Goal: Task Accomplishment & Management: Manage account settings

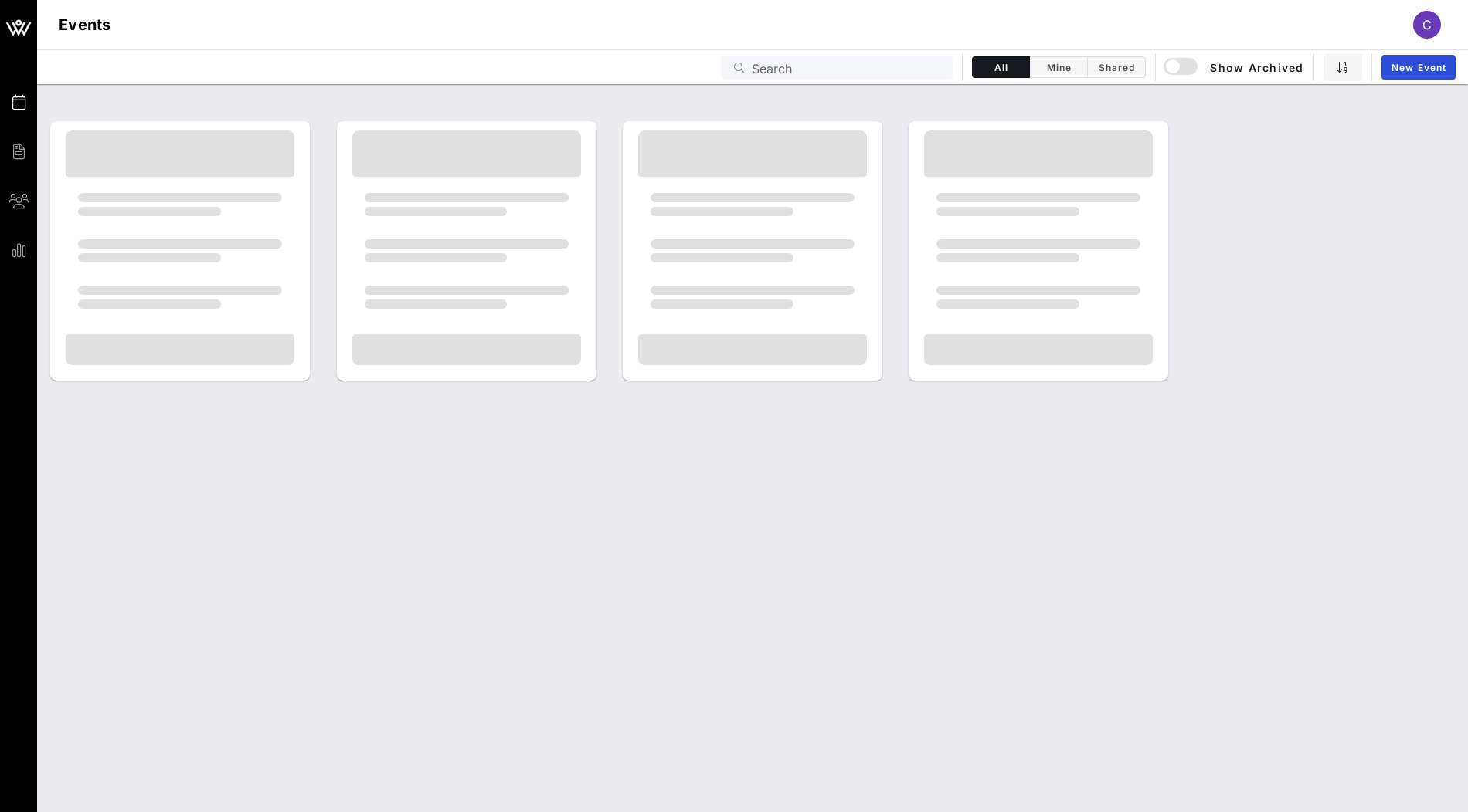
click at [795, 78] on div "Search" at bounding box center [848, 68] width 192 height 23
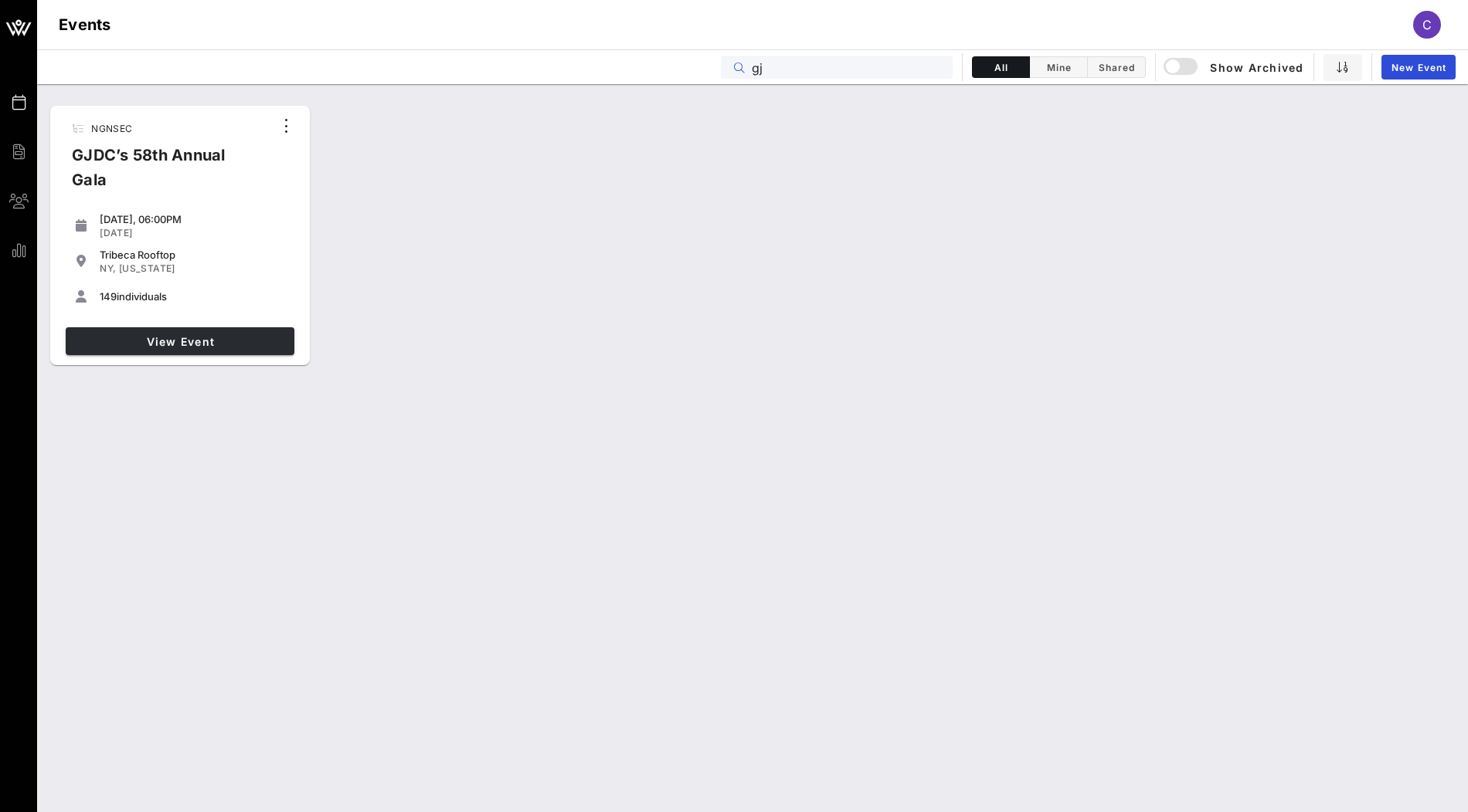
type input "gj"
click at [262, 336] on span "View Event" at bounding box center [179, 341] width 216 height 13
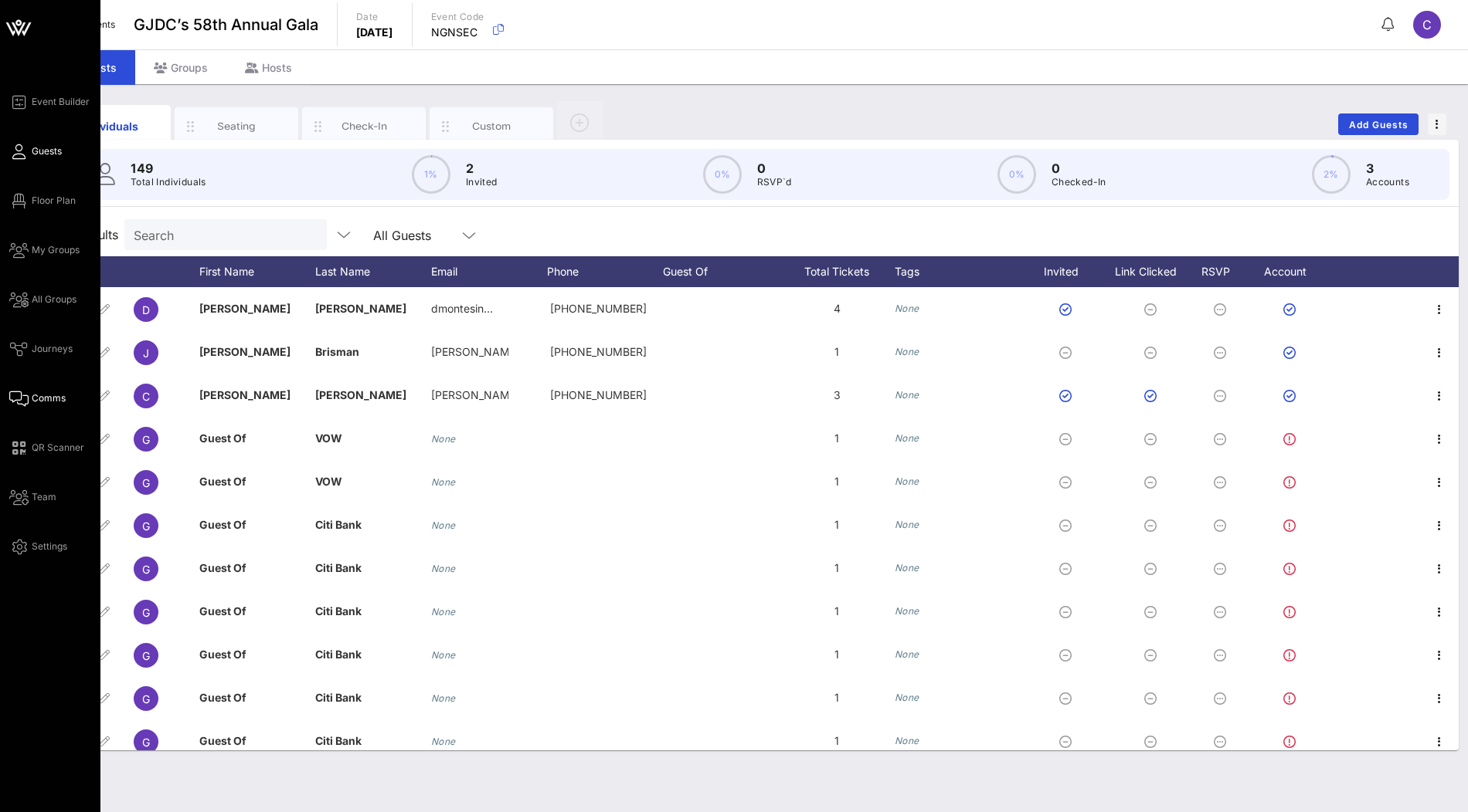
click at [50, 400] on span "Comms" at bounding box center [48, 398] width 34 height 14
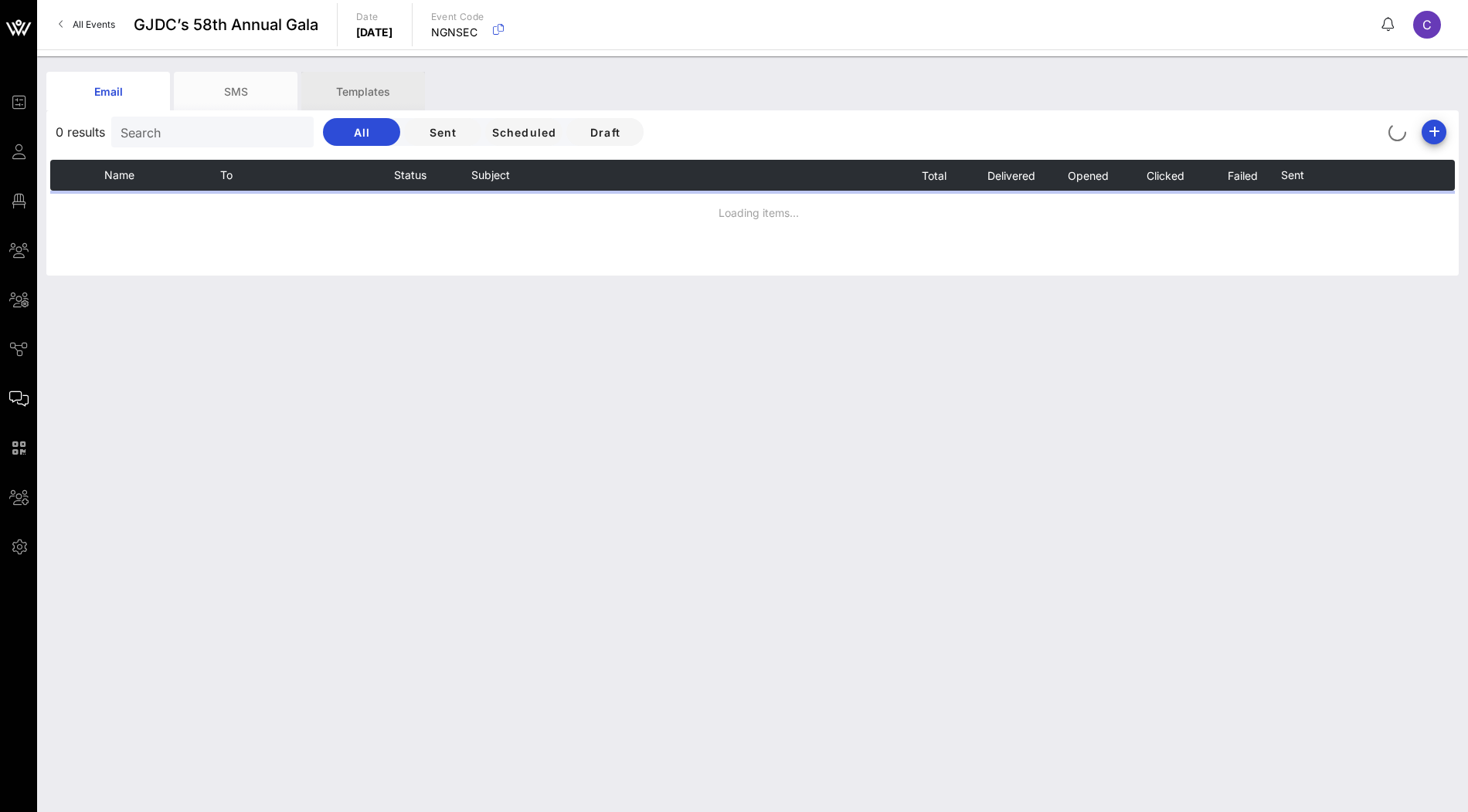
click at [400, 105] on div "Templates" at bounding box center [363, 90] width 123 height 38
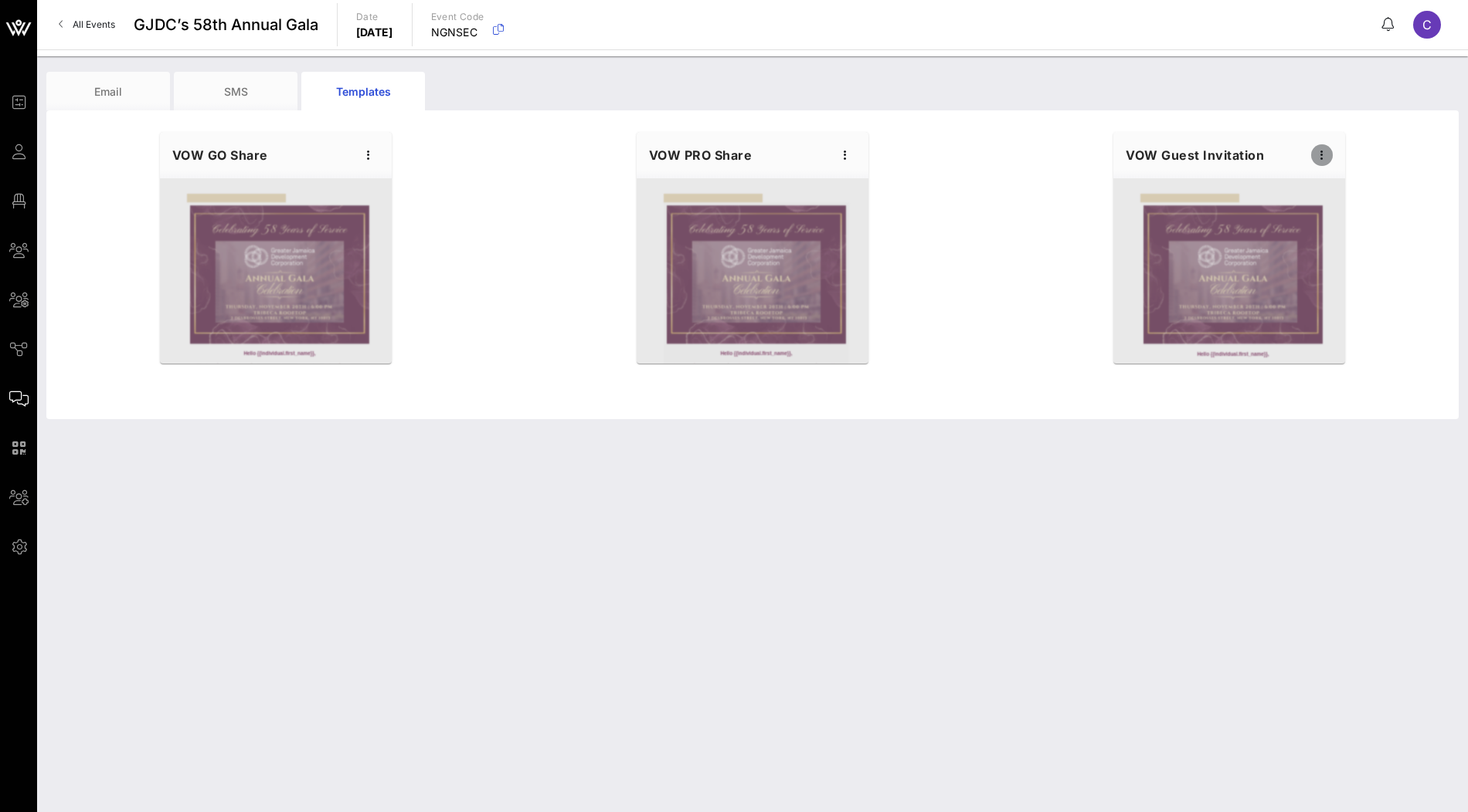
click at [1324, 160] on icon "button" at bounding box center [1321, 155] width 19 height 19
click at [1328, 176] on div "Edit" at bounding box center [1345, 181] width 38 height 13
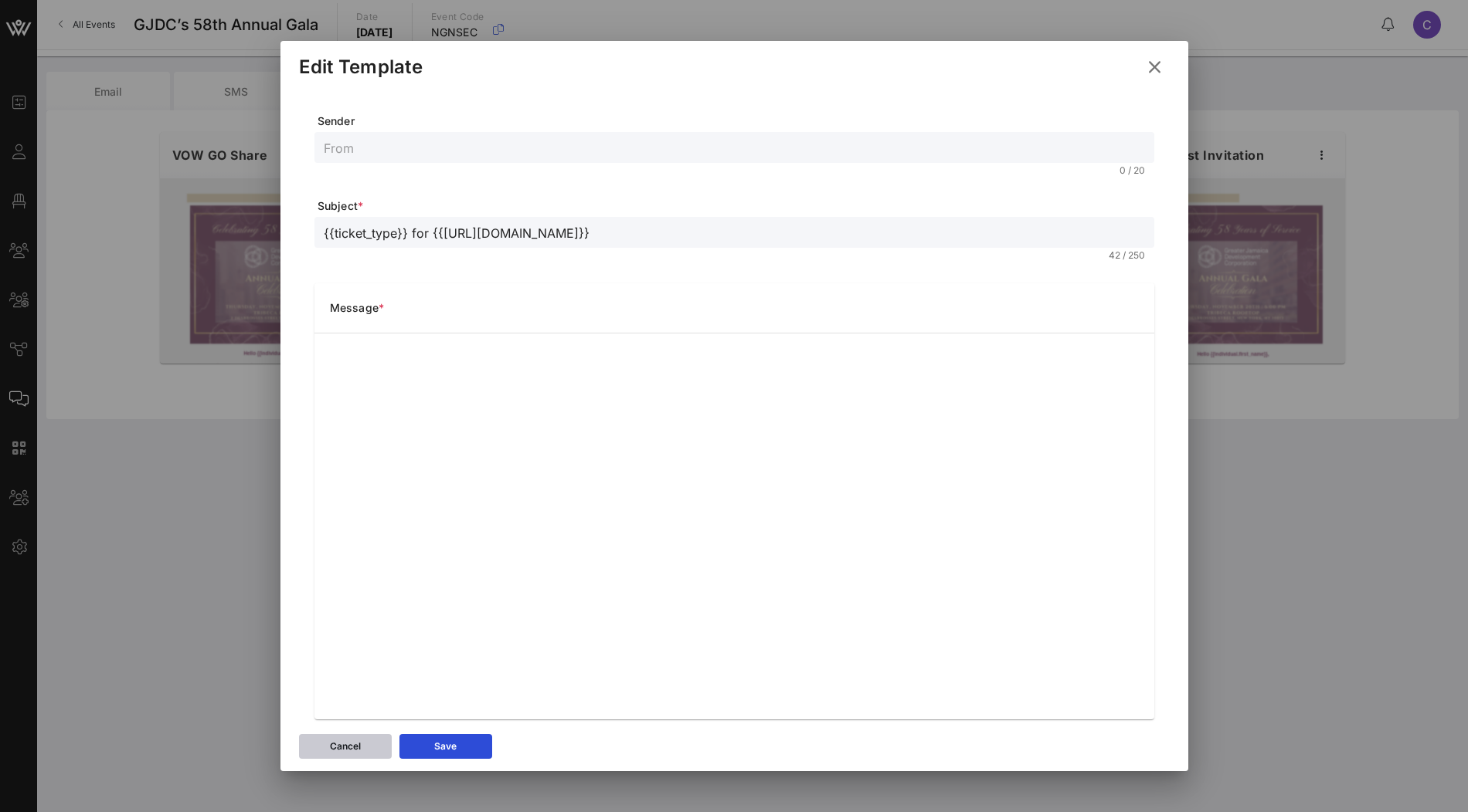
click at [350, 744] on div "Cancel" at bounding box center [345, 746] width 31 height 16
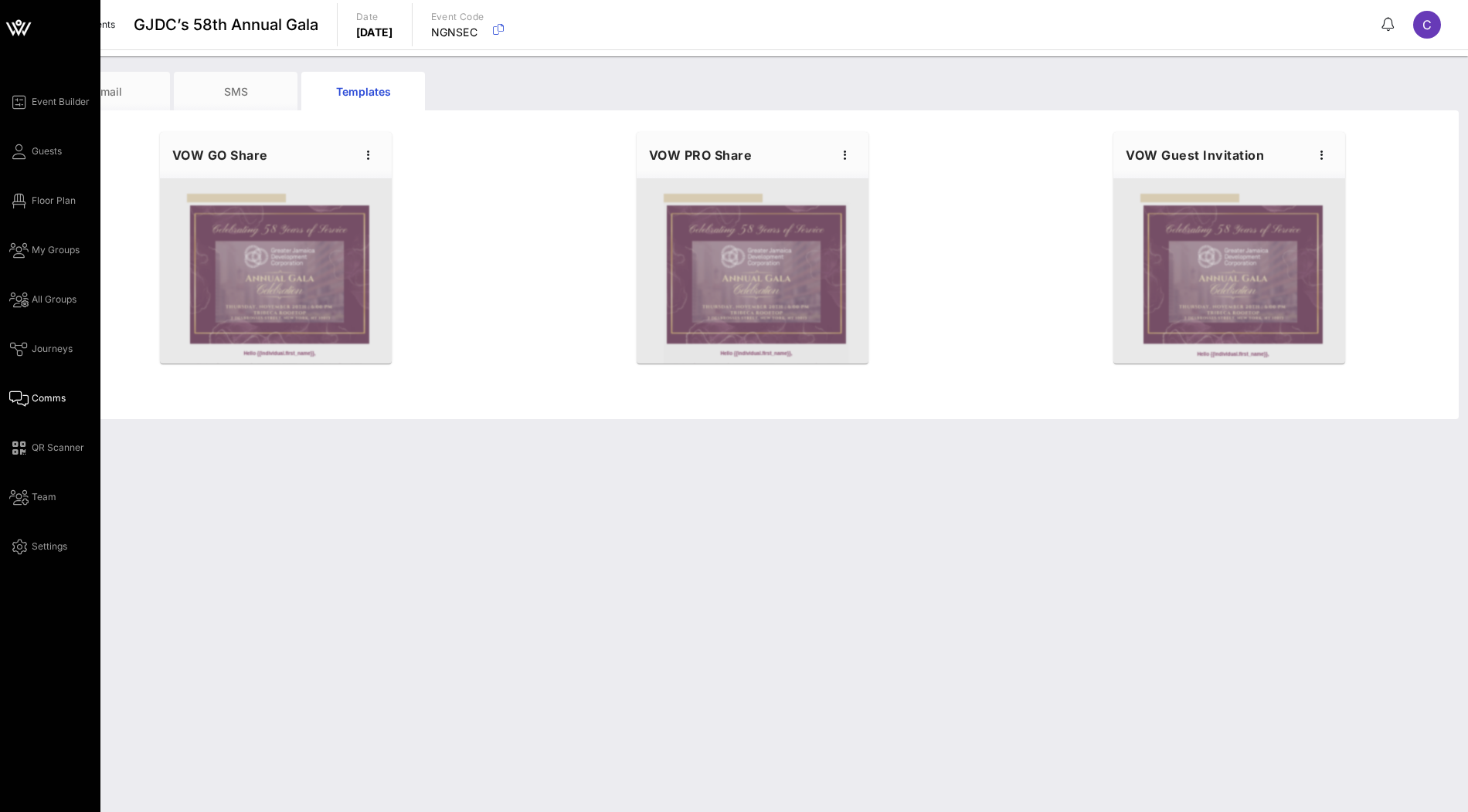
click at [23, 31] on icon at bounding box center [19, 27] width 37 height 37
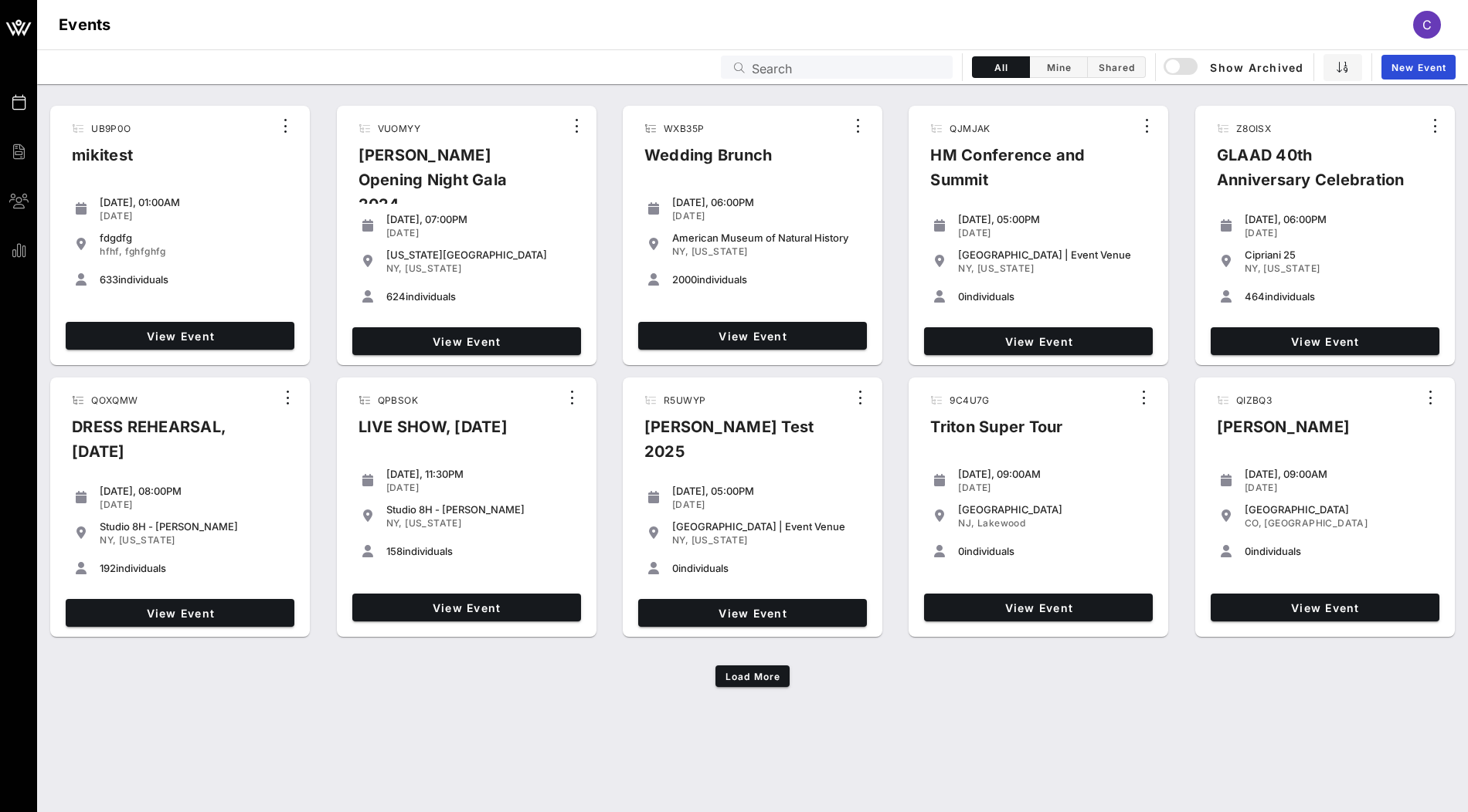
click at [776, 75] on input "Search" at bounding box center [848, 67] width 192 height 21
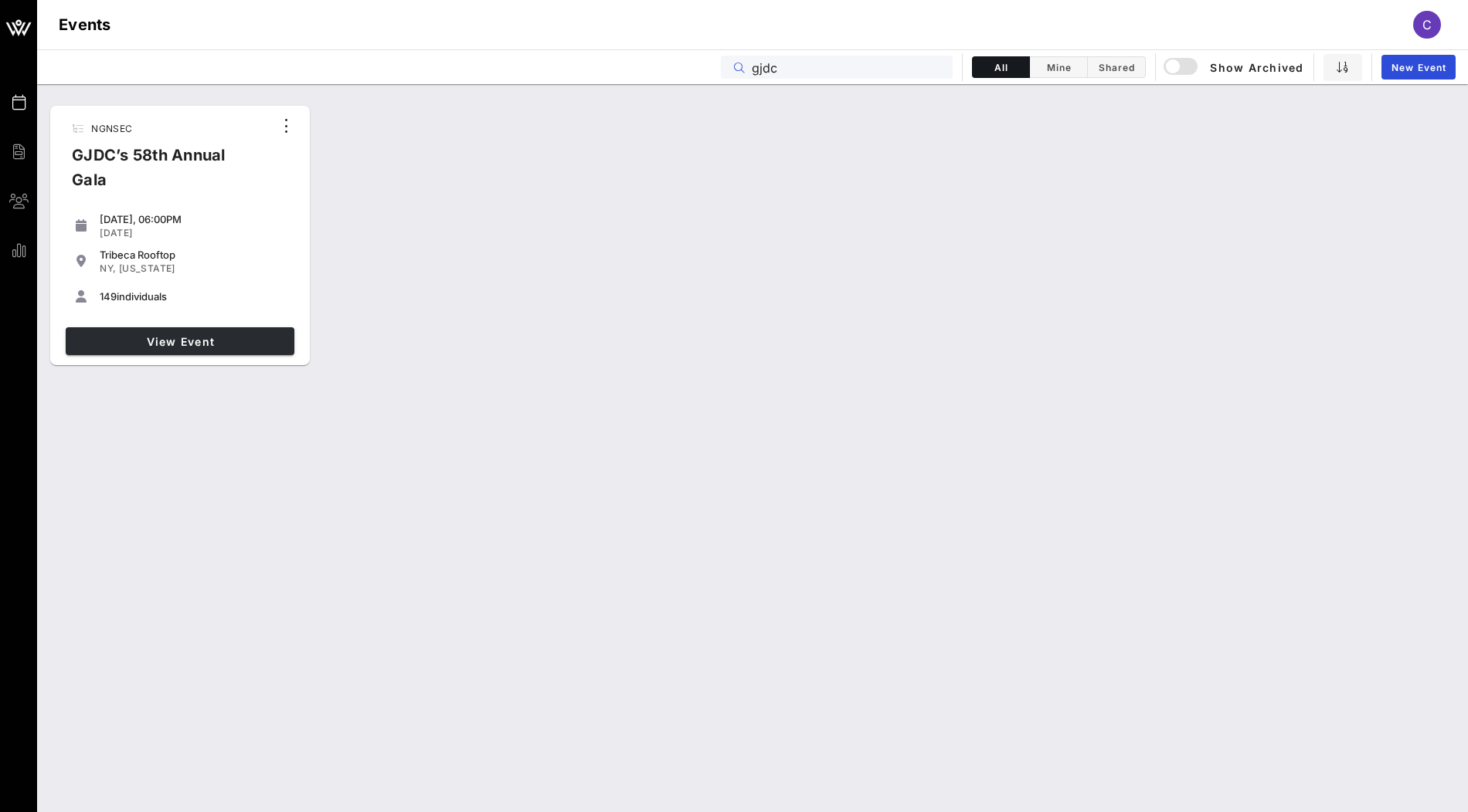
type input "gjdc"
click at [185, 333] on link "View Event" at bounding box center [180, 341] width 229 height 27
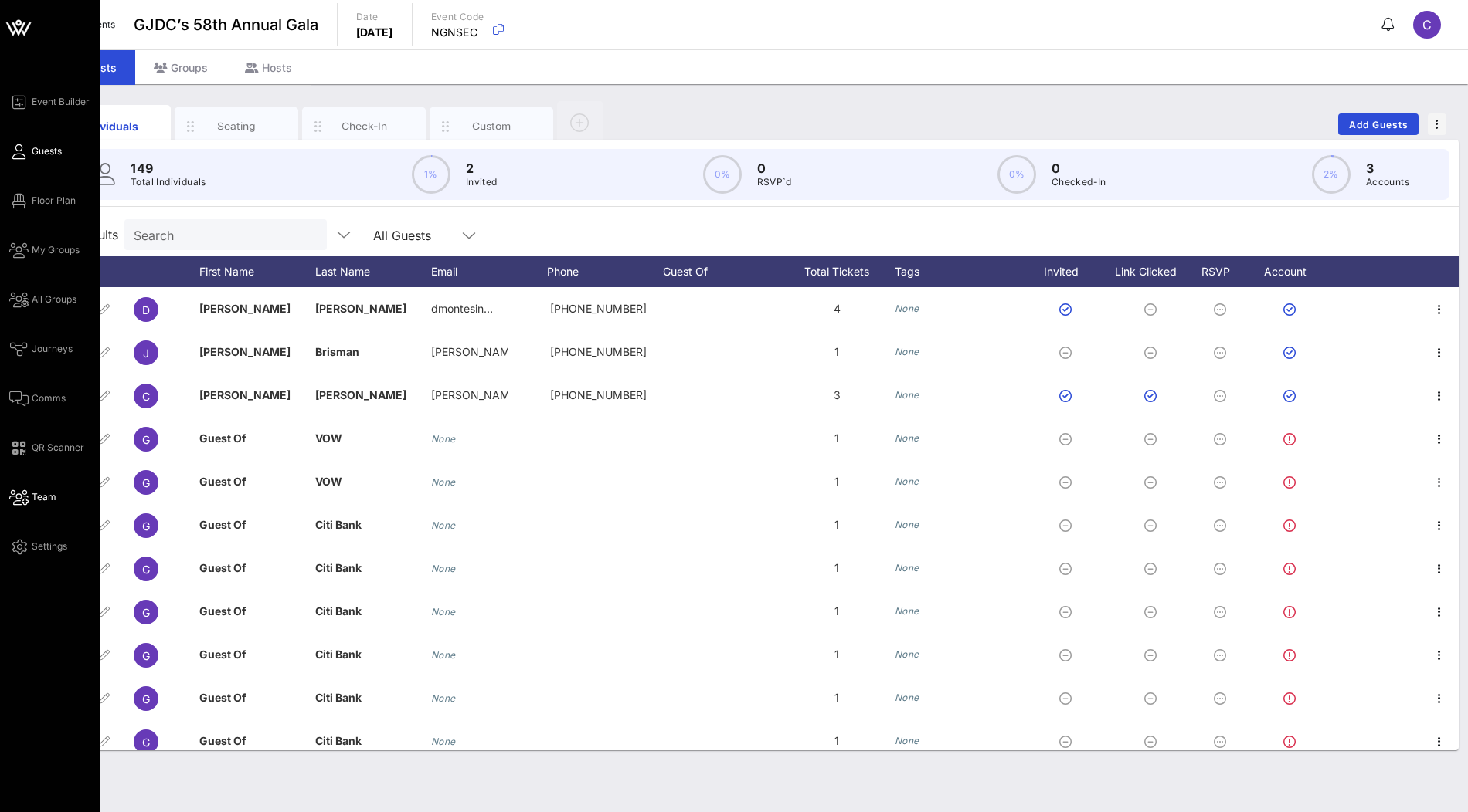
click at [34, 495] on span "Team" at bounding box center [43, 497] width 24 height 14
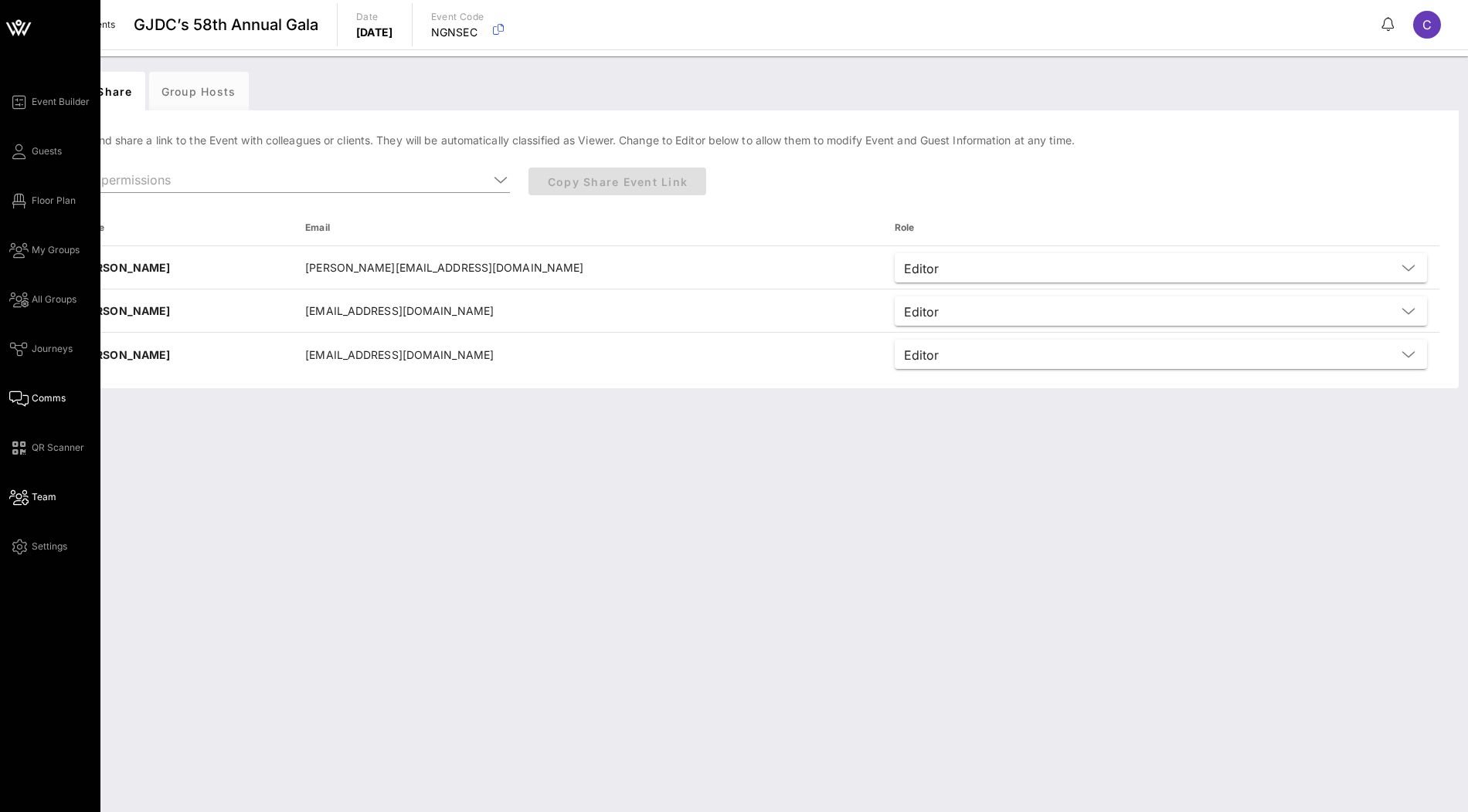
click at [50, 402] on span "Comms" at bounding box center [48, 398] width 34 height 14
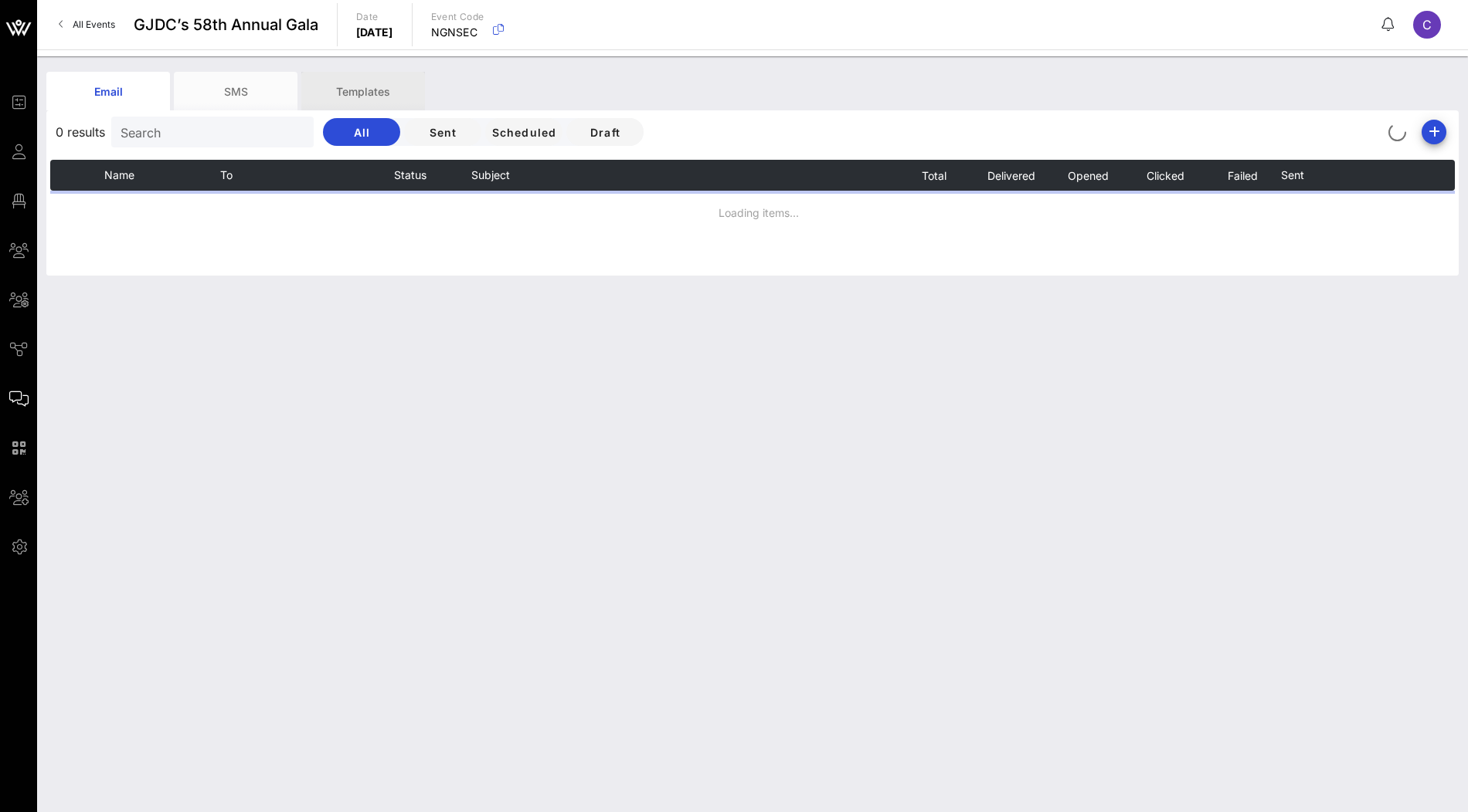
click at [399, 88] on div "Templates" at bounding box center [363, 90] width 123 height 38
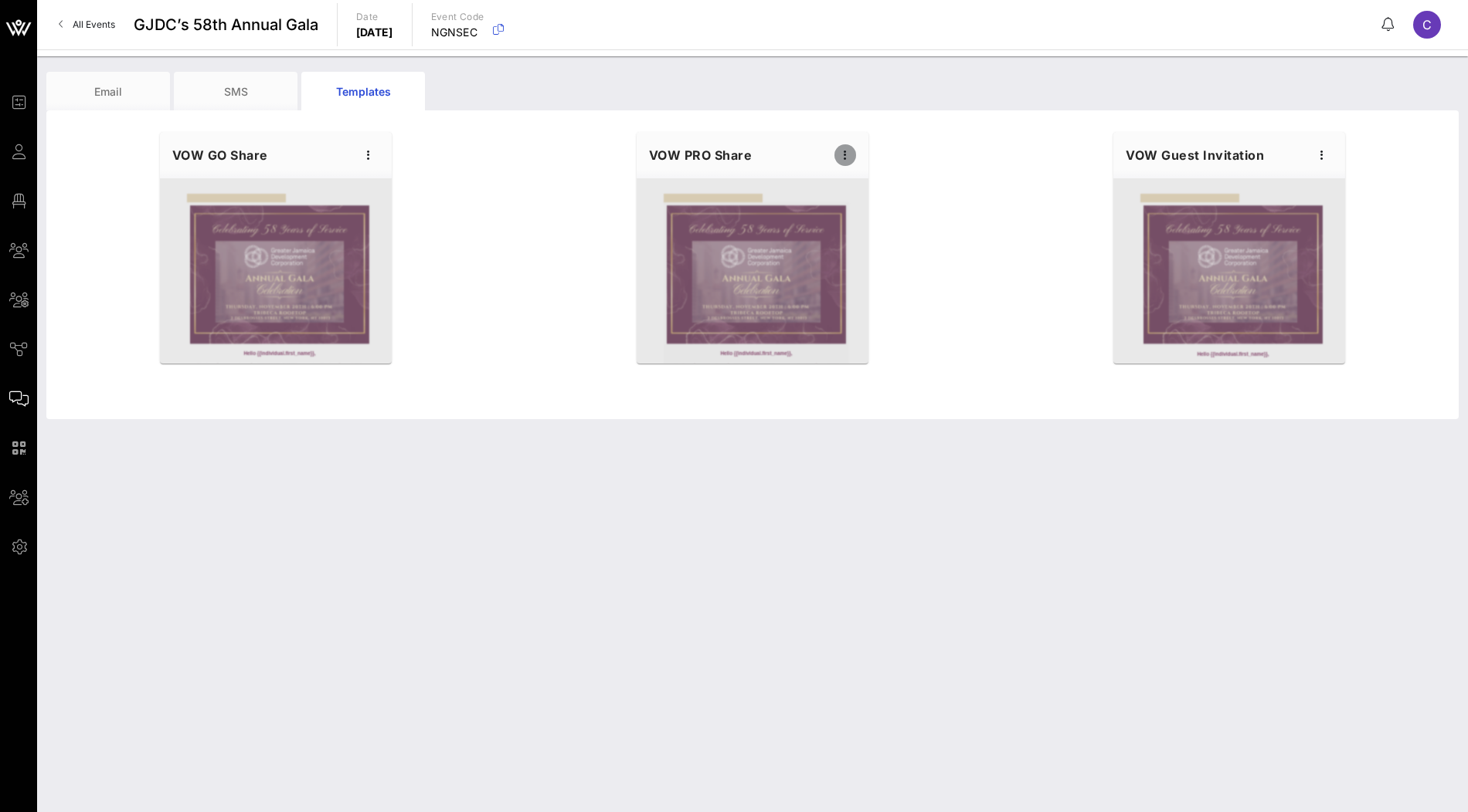
click at [851, 161] on icon "button" at bounding box center [845, 155] width 19 height 19
click at [857, 178] on div "Edit" at bounding box center [868, 181] width 38 height 13
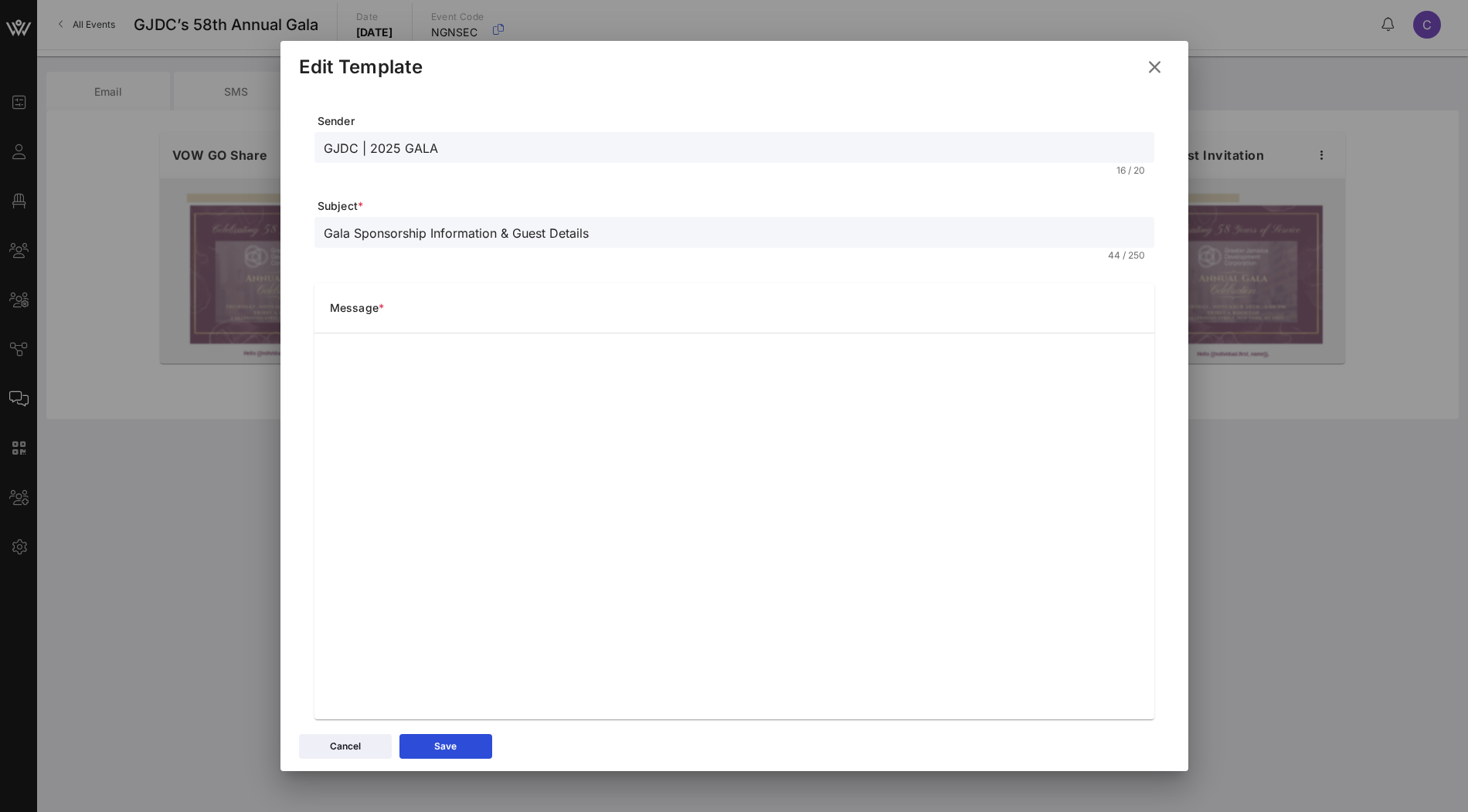
click at [1153, 70] on icon at bounding box center [1155, 66] width 25 height 26
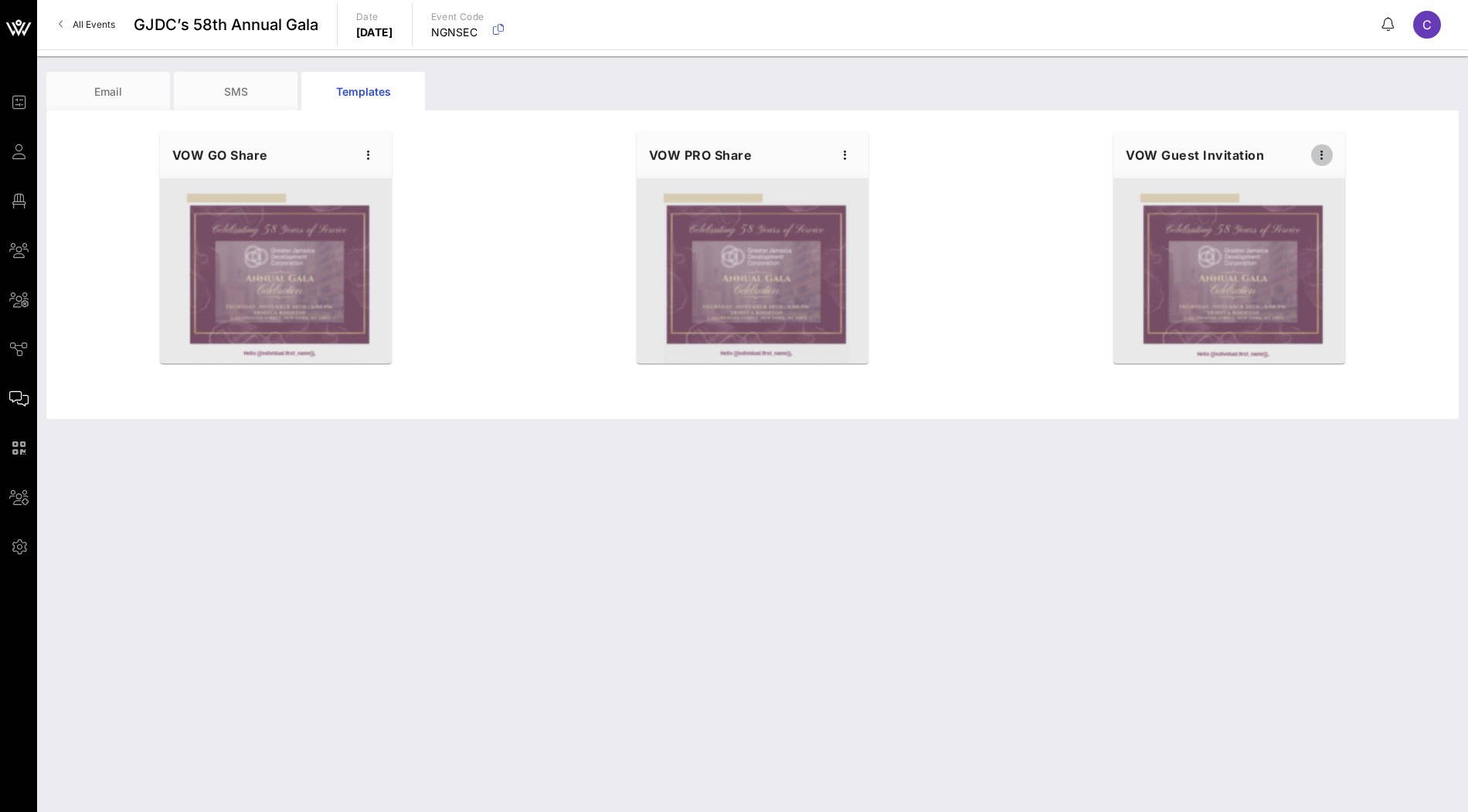
click at [1332, 156] on span "button" at bounding box center [1322, 155] width 22 height 19
click at [1322, 182] on div "Edit" at bounding box center [1346, 182] width 69 height 31
type input "{{ticket_type}} for {{event_details.name}}"
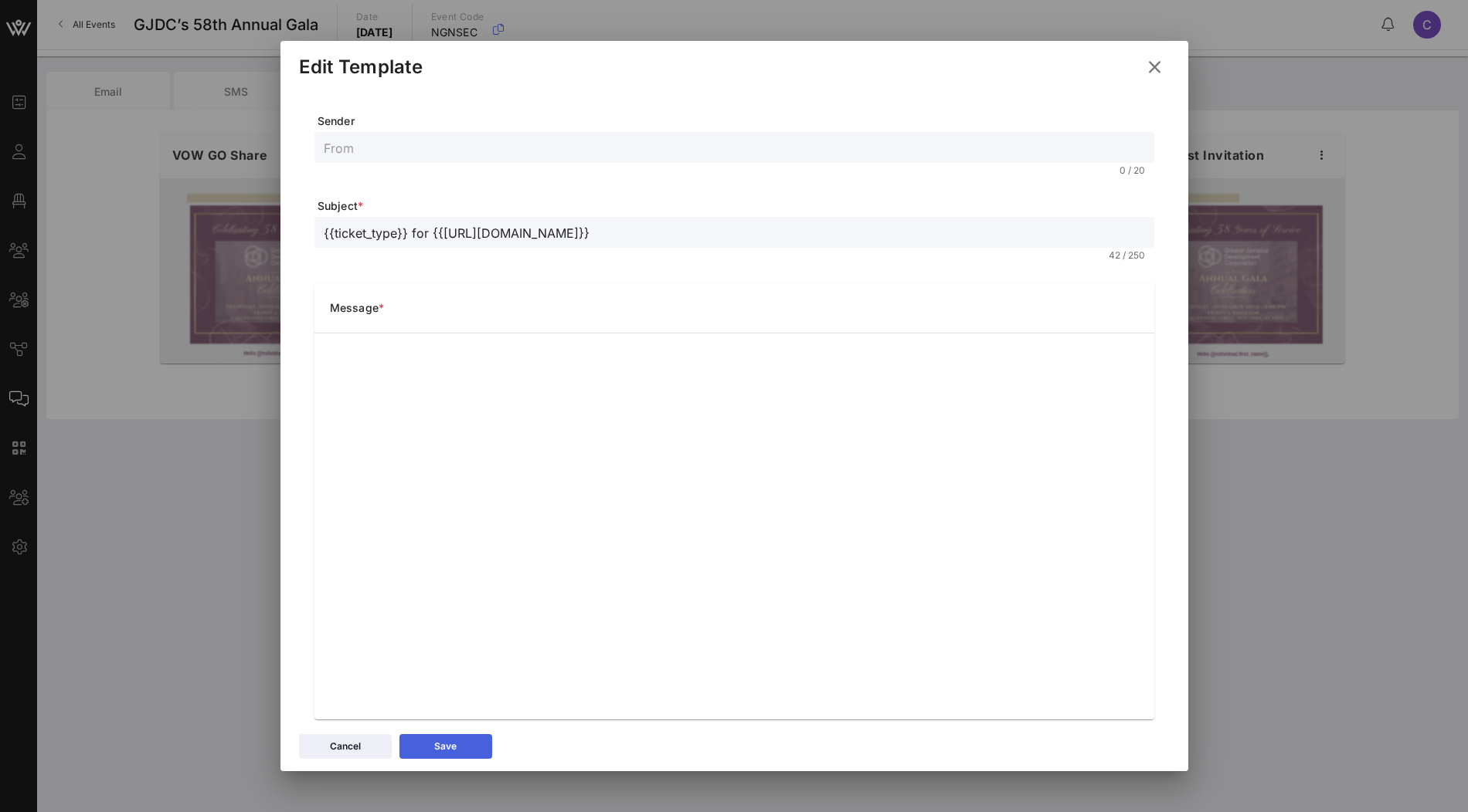
click at [472, 752] on button "Save" at bounding box center [445, 746] width 93 height 24
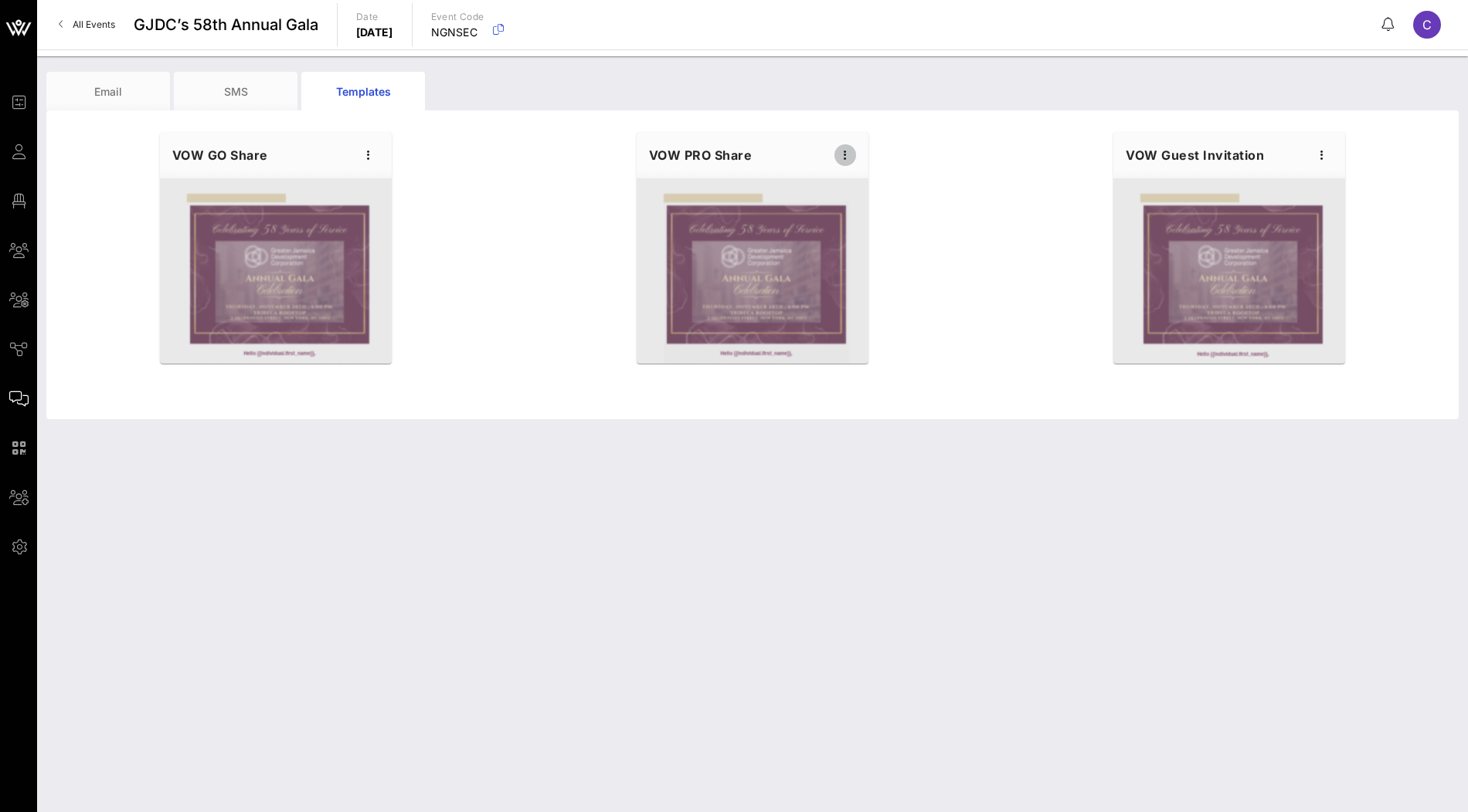
click at [843, 158] on icon "button" at bounding box center [845, 155] width 19 height 19
click at [868, 174] on div "Edit" at bounding box center [868, 181] width 38 height 24
type input "GJDC | 2025 GALA"
type input "Gala Sponsorship Information & Guest Details"
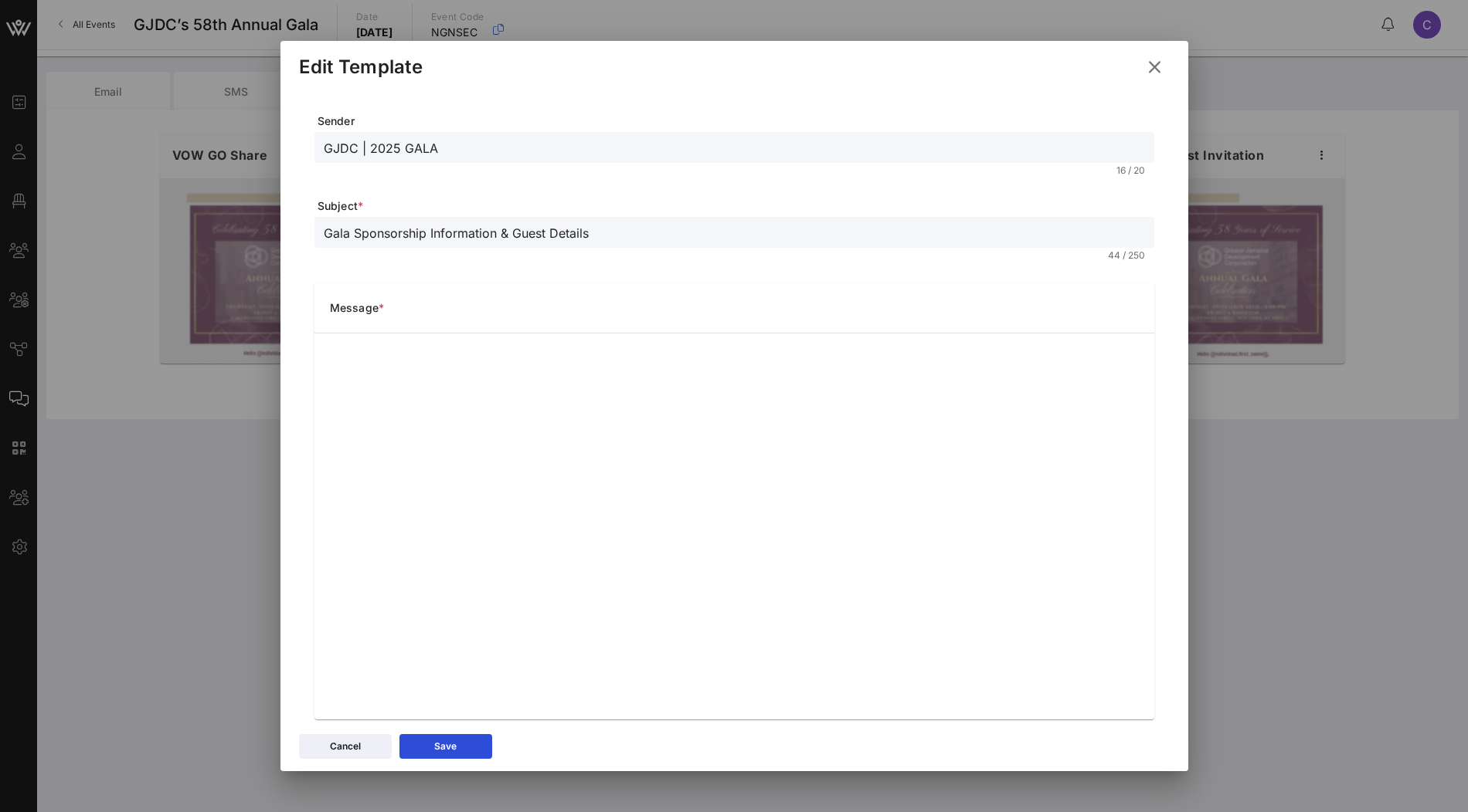
scroll to position [23, 0]
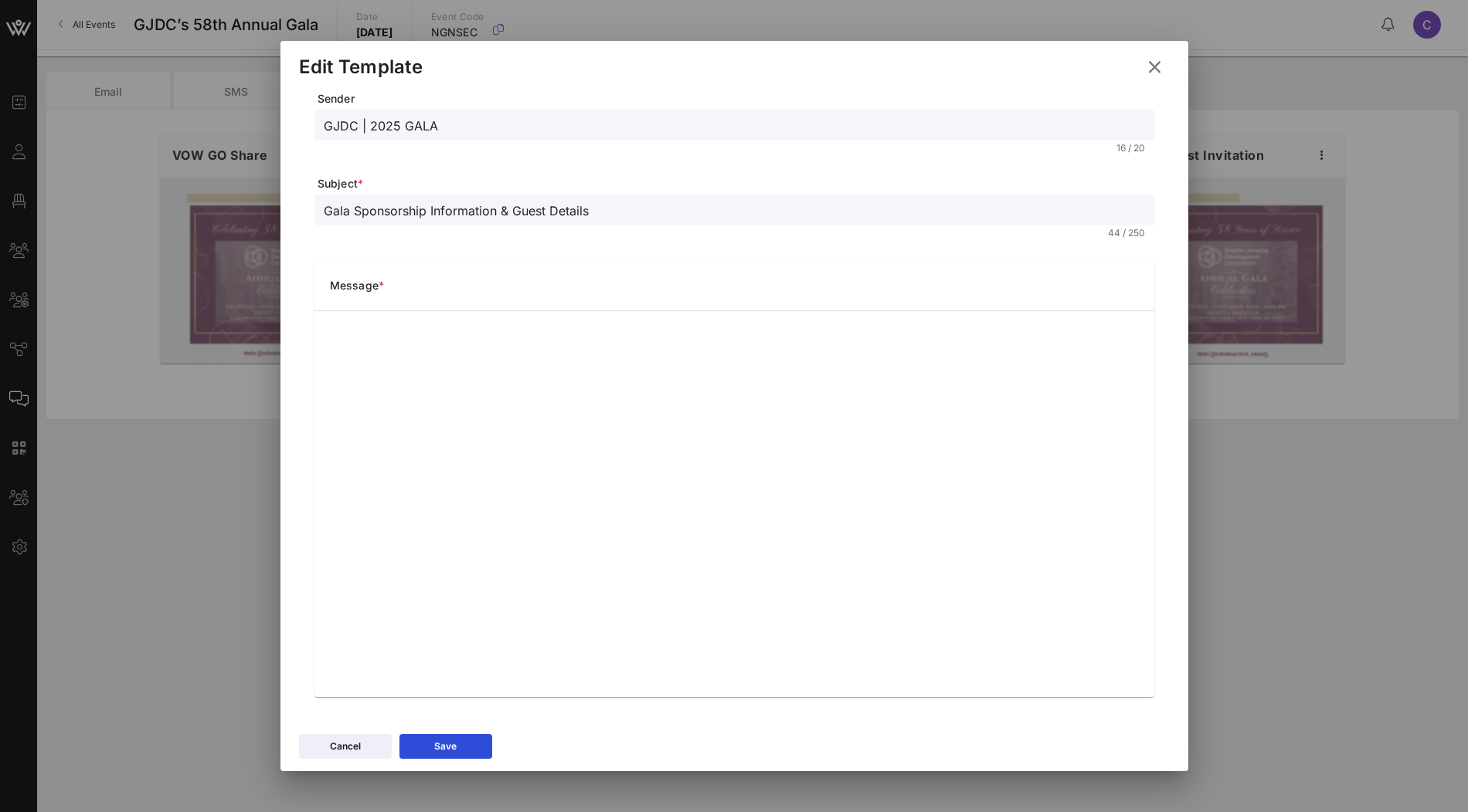
click at [313, 534] on div "Sender GJDC | 2025 GALA 16 / 20 Subject * Gala Sponsorship Information & Guest …" at bounding box center [735, 389] width 871 height 647
click at [444, 750] on icon at bounding box center [445, 746] width 14 height 13
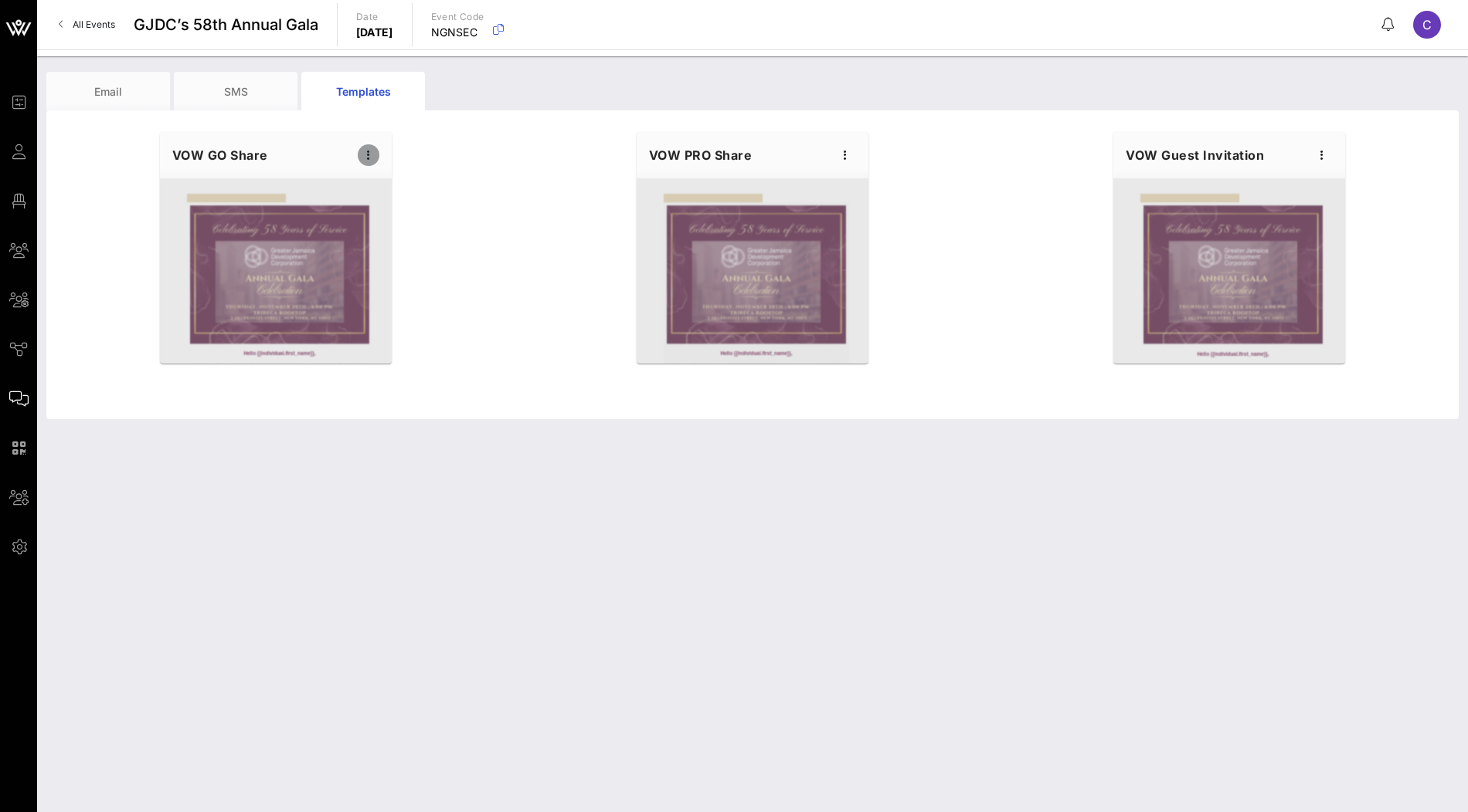
click at [367, 158] on icon "button" at bounding box center [368, 155] width 19 height 19
click at [390, 180] on div "Edit" at bounding box center [391, 181] width 38 height 13
type input "GJDC | 2025 GALA"
type input "Gala Sponsorship Information & Guest Details"
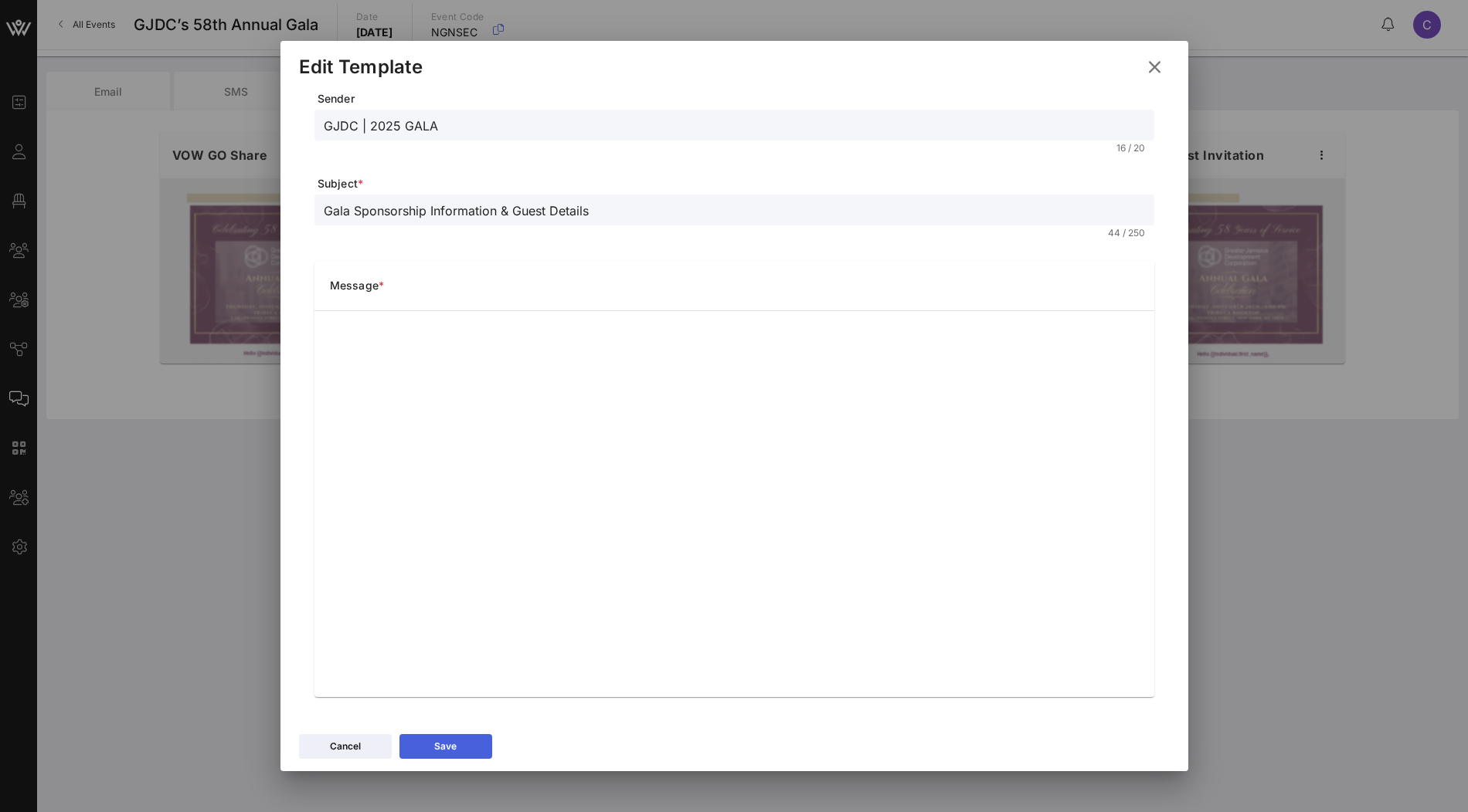
click at [468, 746] on button "Save" at bounding box center [445, 746] width 93 height 24
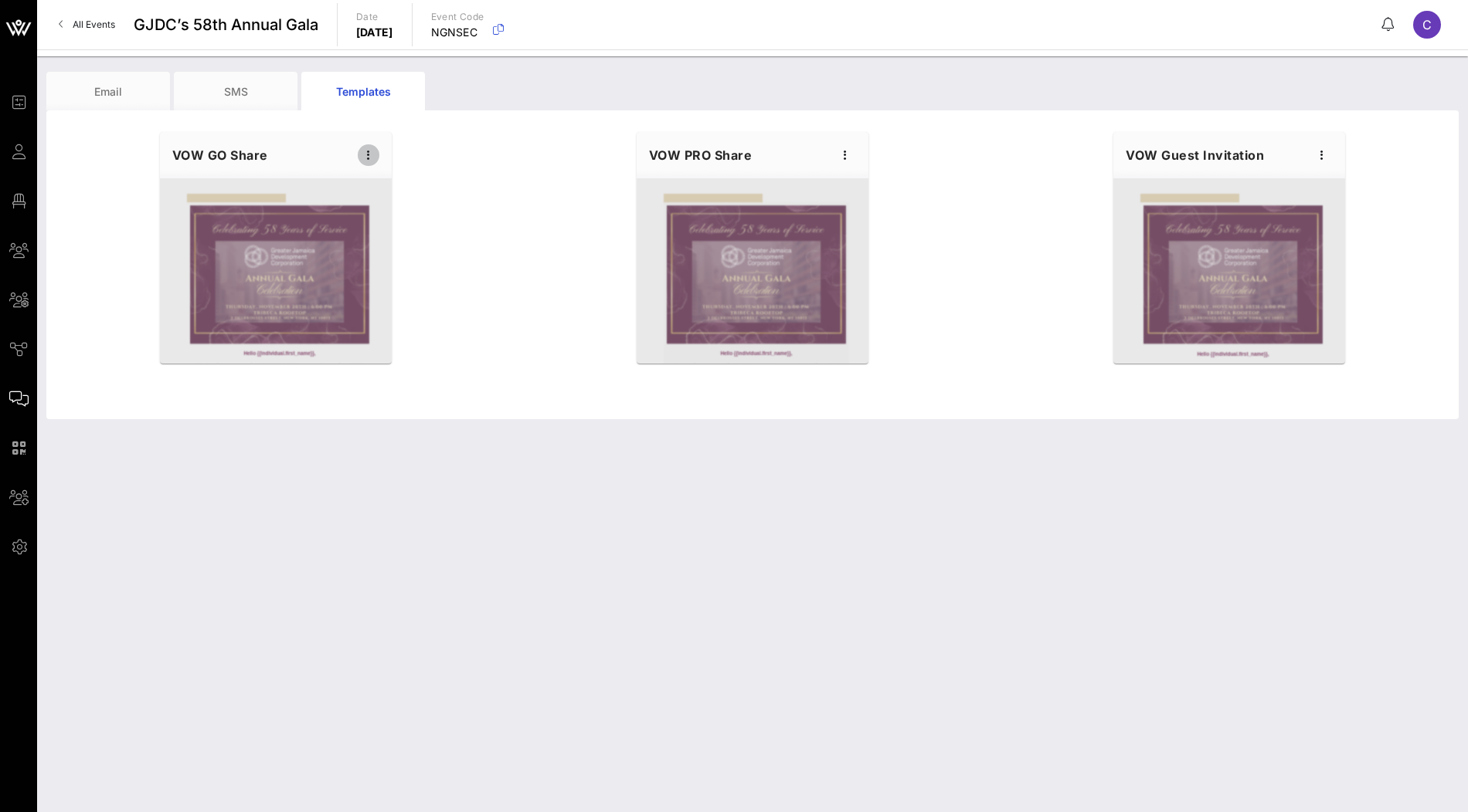
click at [370, 162] on icon "button" at bounding box center [368, 155] width 19 height 19
click at [398, 172] on div "Edit" at bounding box center [391, 181] width 38 height 24
type input "GJDC | 2025 GALA"
type input "Gala Sponsorship Information & Guest Details"
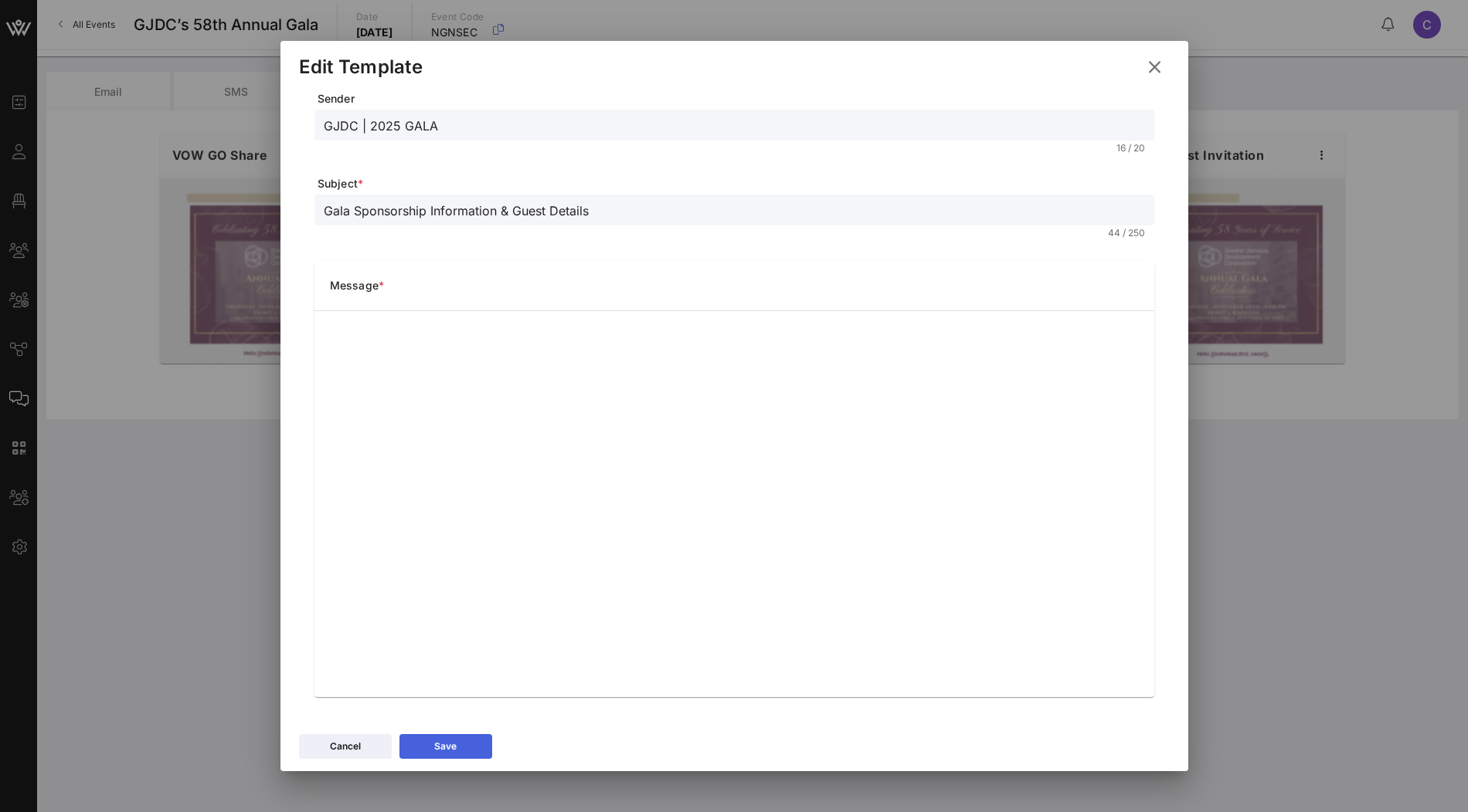
click at [471, 742] on button "Save" at bounding box center [445, 746] width 93 height 24
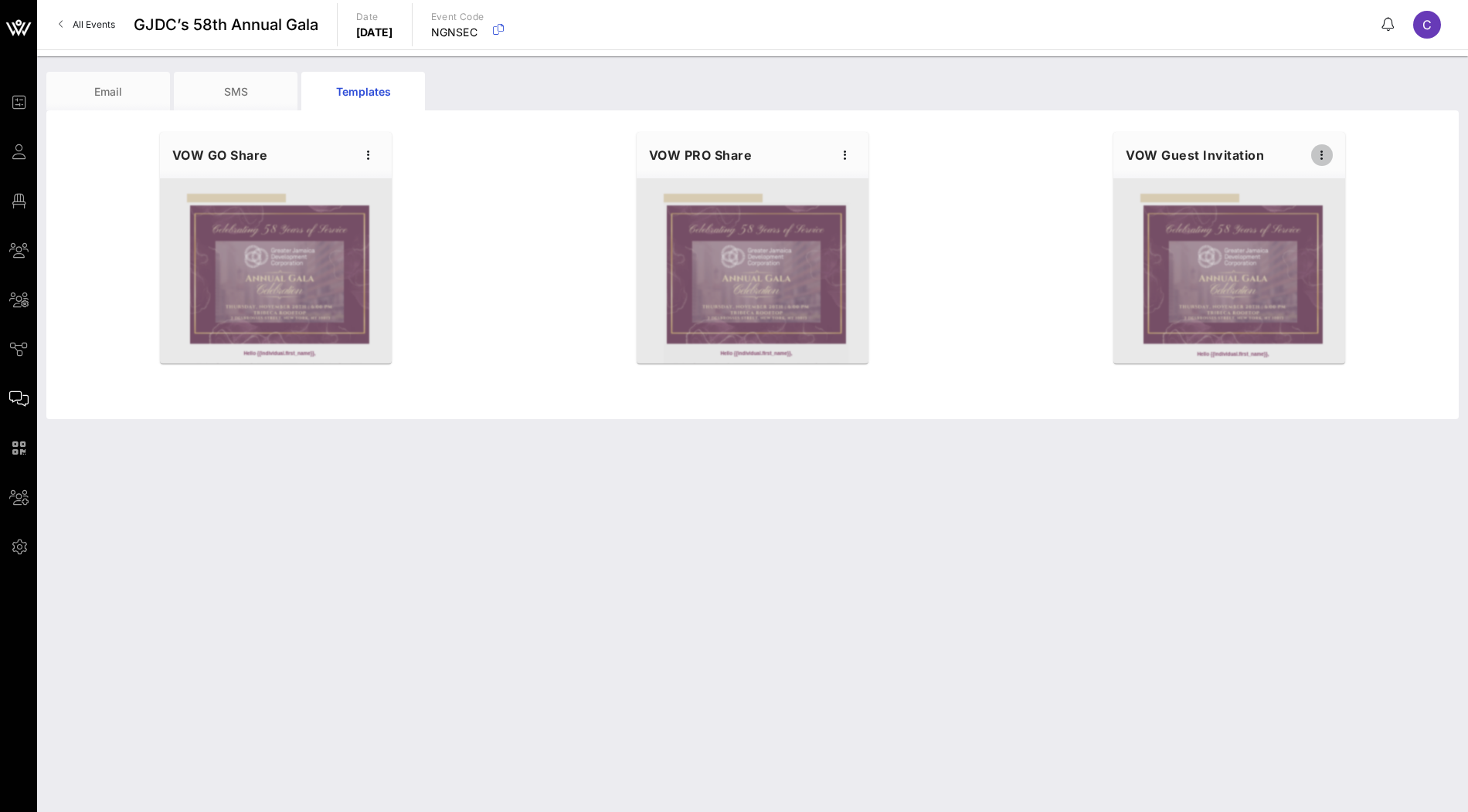
click at [1320, 152] on icon "button" at bounding box center [1321, 155] width 19 height 19
click at [1331, 173] on div "Edit" at bounding box center [1345, 181] width 38 height 24
type input "{{ticket_type}} for {{event_details.name}}"
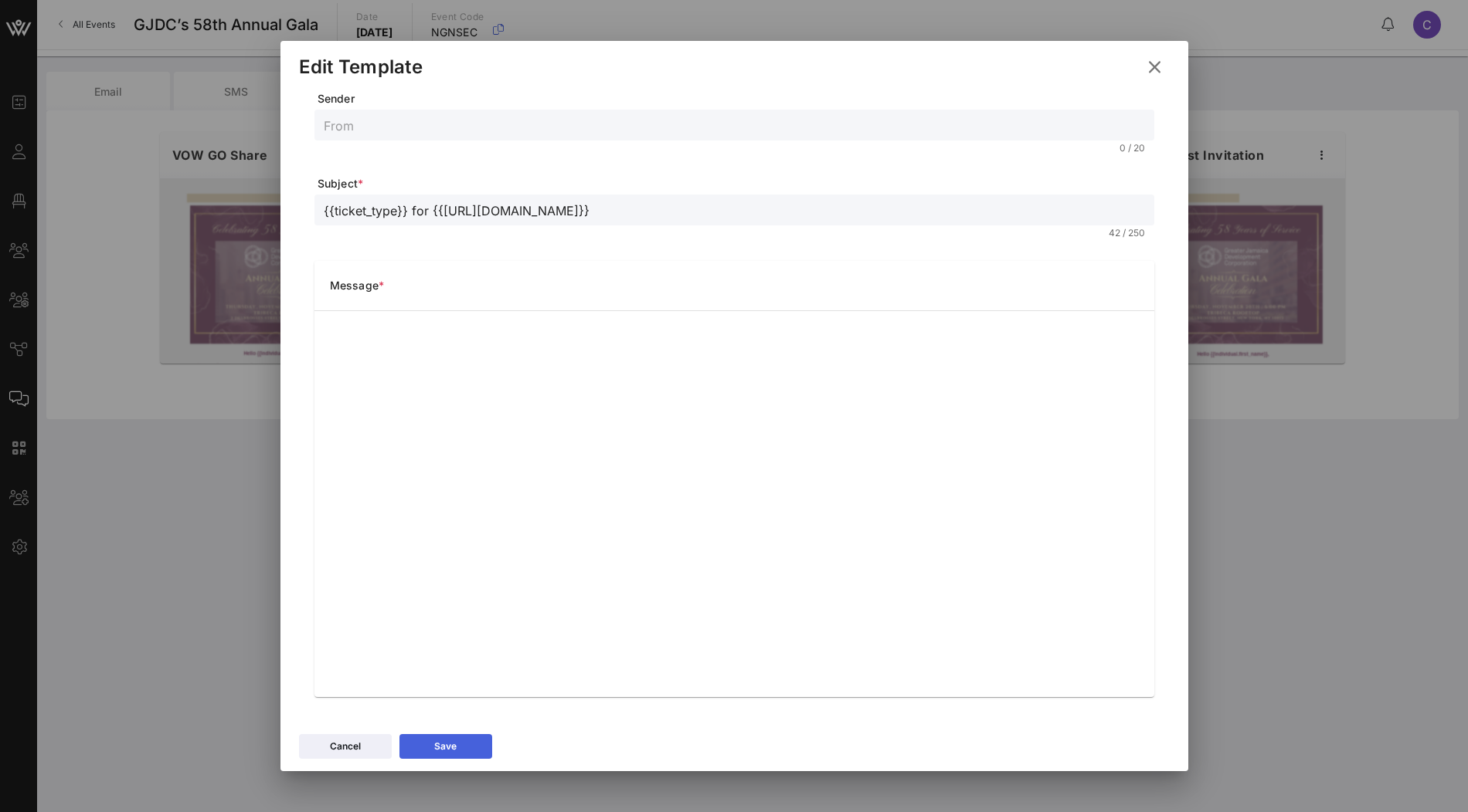
click at [460, 746] on button "Save" at bounding box center [445, 746] width 93 height 24
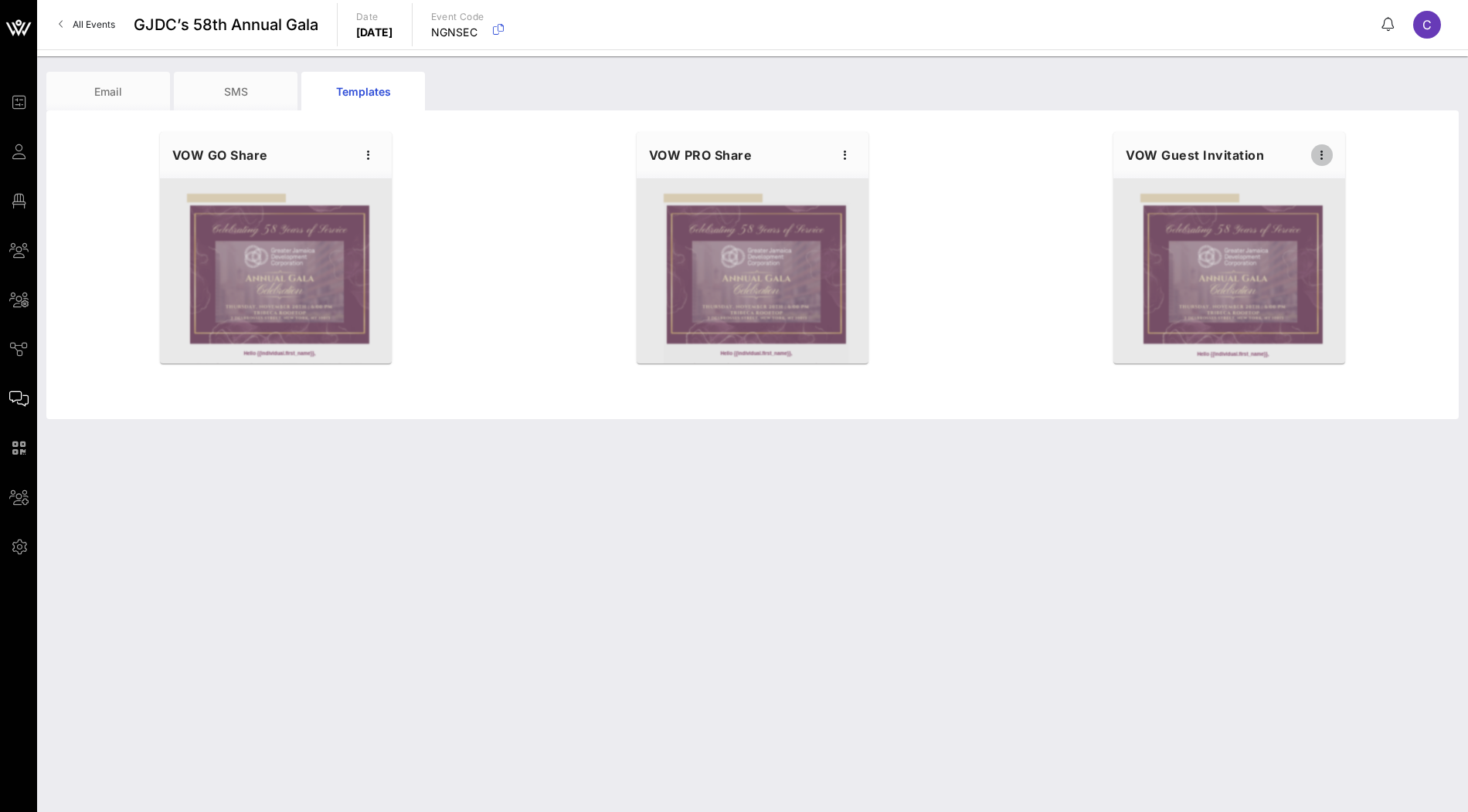
click at [1321, 152] on icon "button" at bounding box center [1321, 155] width 19 height 19
click at [1338, 174] on div "Edit" at bounding box center [1345, 181] width 38 height 24
type input "{{ticket_type}} for {{event_details.name}}"
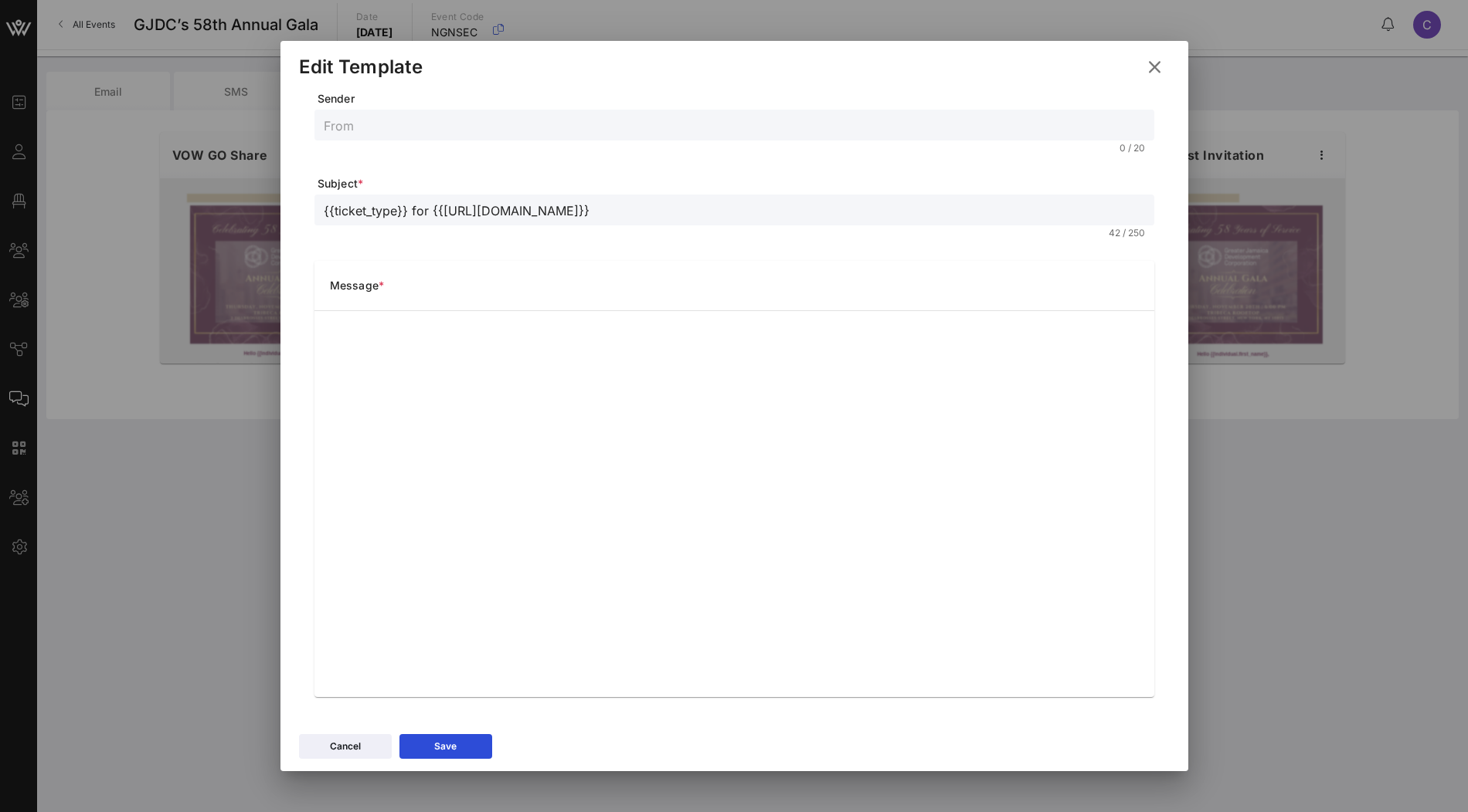
click at [531, 126] on input "text" at bounding box center [734, 125] width 821 height 21
type input "GJDC Gala"
click at [460, 752] on button "Save" at bounding box center [445, 746] width 93 height 24
click at [714, 109] on form "Sender GJDC Gala 9 / 20 Subject * {{ticket_type}} for {{event_details.name}} 42…" at bounding box center [734, 394] width 840 height 607
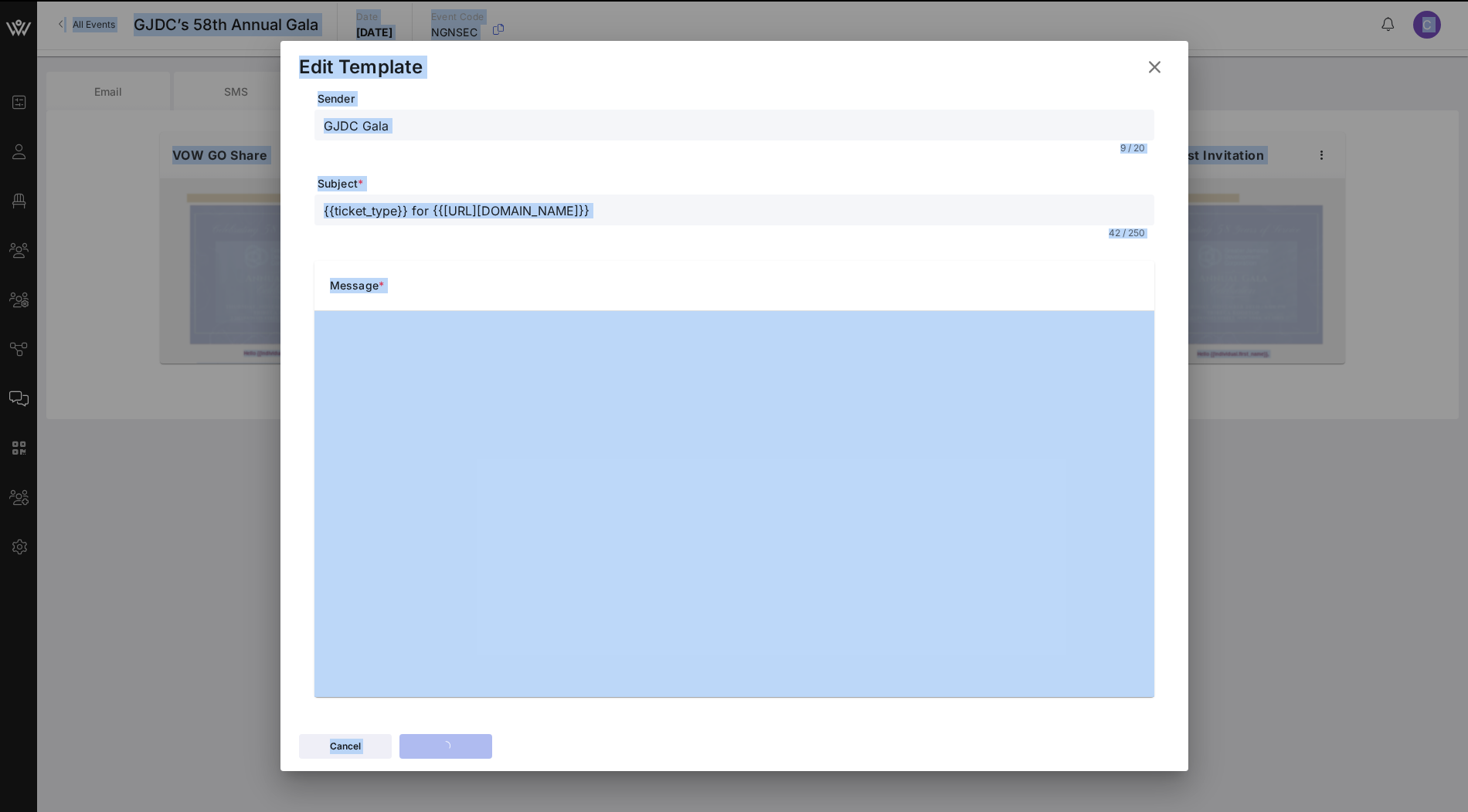
copy div "Event Builder Guests Floor Plan My Groups All Groups Journeys Comms QR Scanner …"
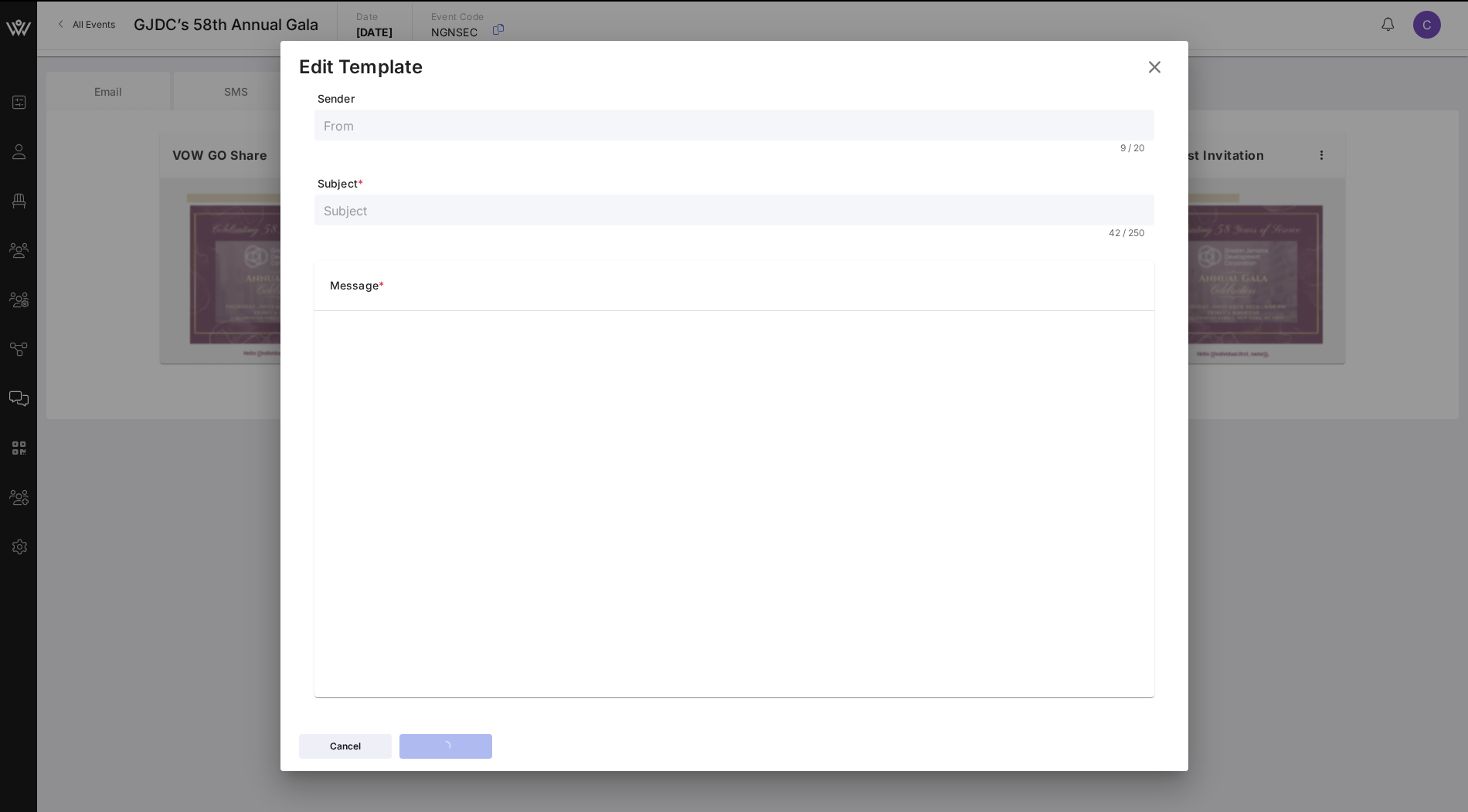
click at [692, 125] on div "Event Builder Guests Floor Plan My Groups All Groups Journeys Comms QR Scanner …" at bounding box center [734, 406] width 1468 height 812
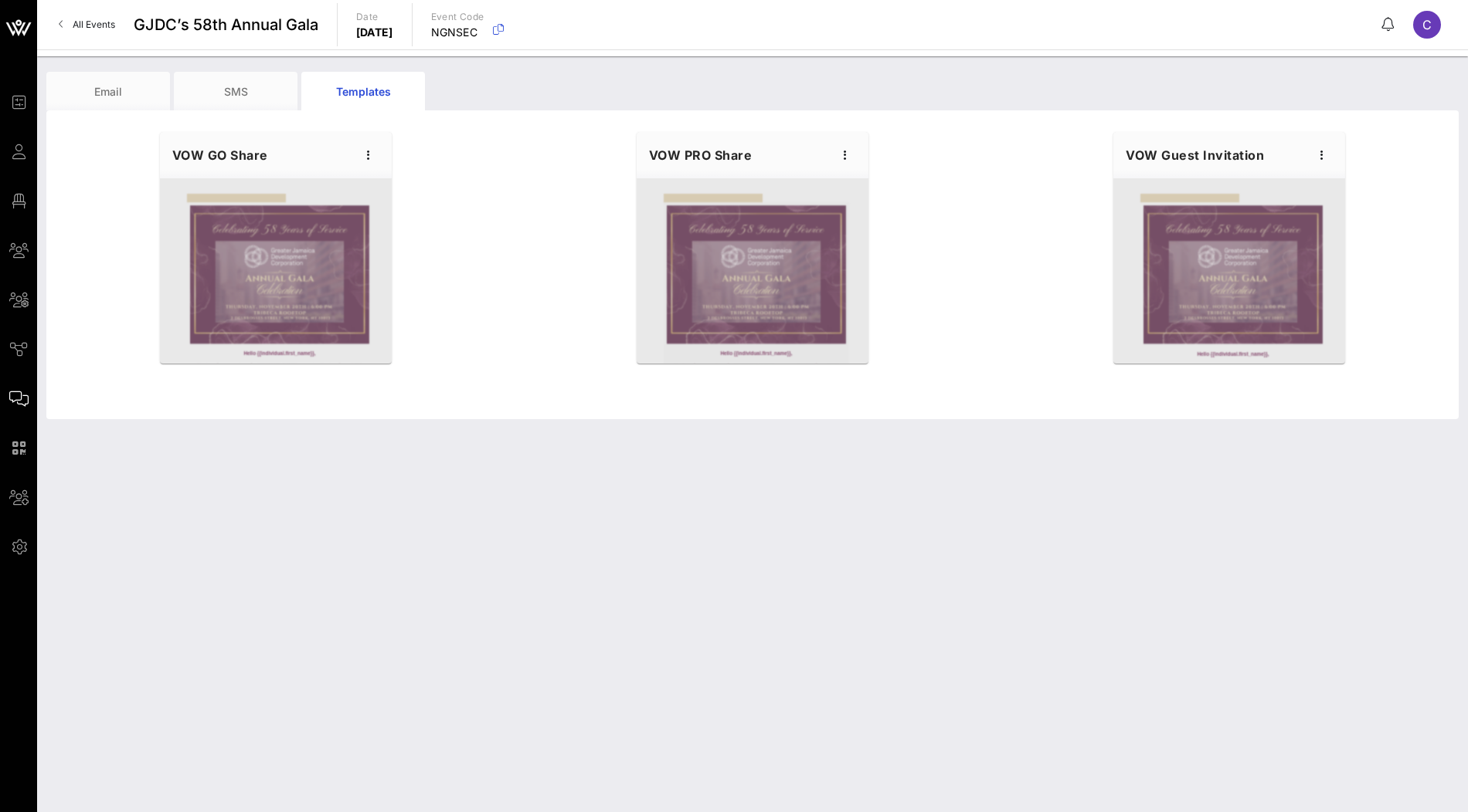
click at [835, 170] on div "VOW PRO Share" at bounding box center [752, 155] width 232 height 46
click at [849, 159] on icon "button" at bounding box center [845, 155] width 19 height 19
click at [862, 178] on div "Edit" at bounding box center [868, 181] width 38 height 13
type input "GJDC | 2025 GALA"
type input "Gala Sponsorship Information & Guest Details"
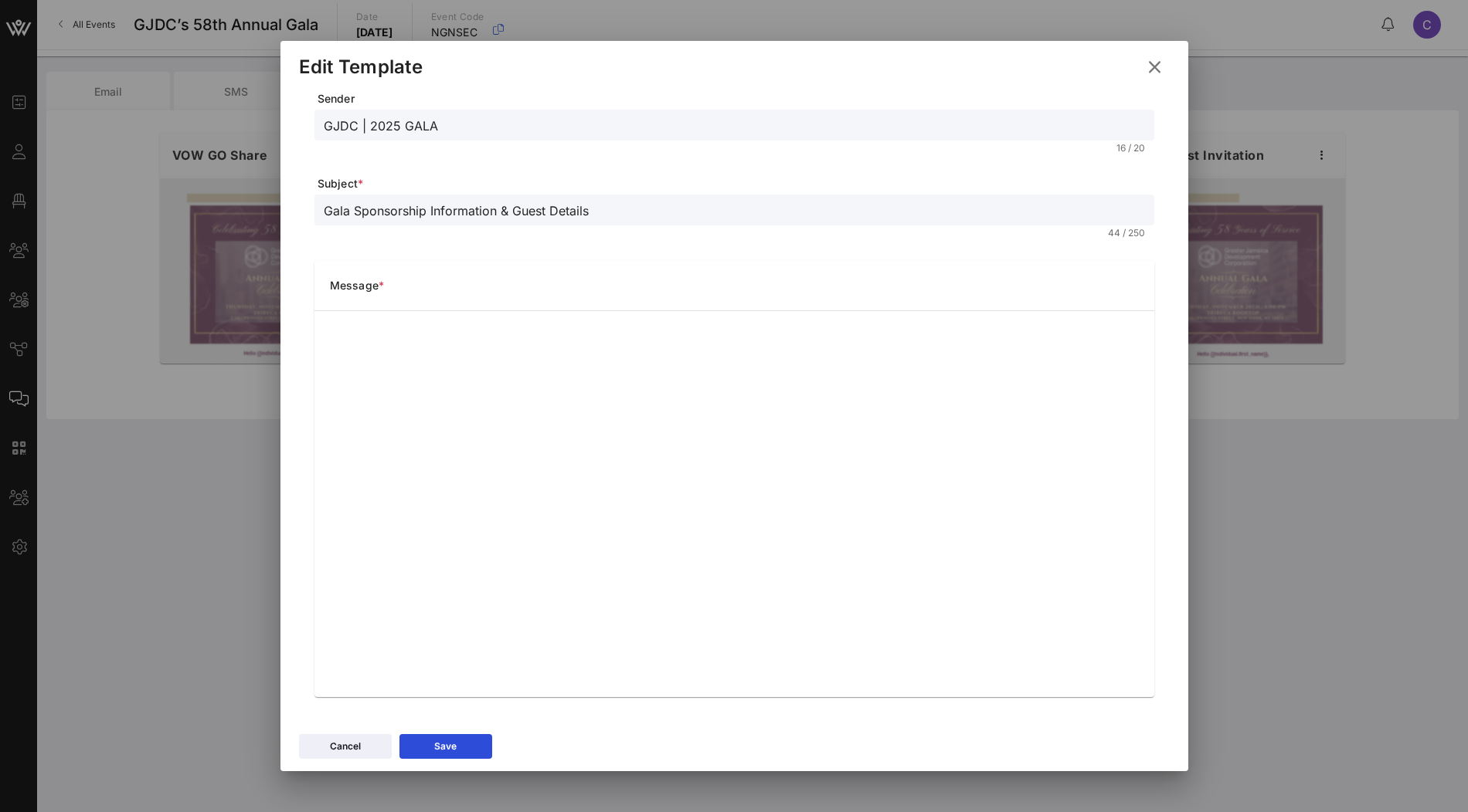
click at [728, 128] on input "GJDC | 2025 GALA" at bounding box center [734, 125] width 821 height 21
click at [1154, 68] on icon at bounding box center [1154, 68] width 24 height 23
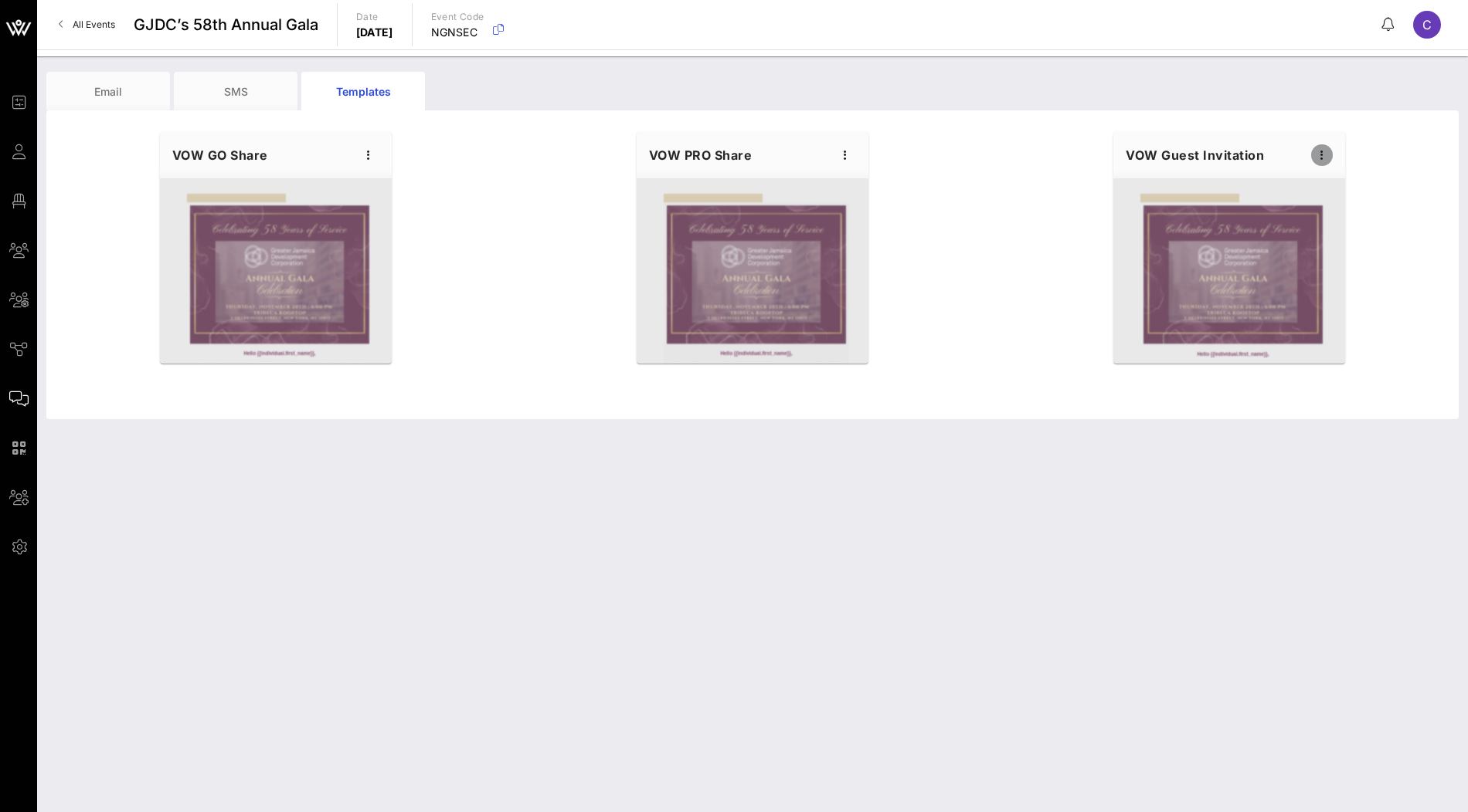
click at [1327, 161] on icon "button" at bounding box center [1321, 155] width 19 height 19
click at [1326, 177] on div "Edit" at bounding box center [1345, 181] width 38 height 13
type input "GJDC Gala"
type input "{{ticket_type}} for {{event_details.name}}"
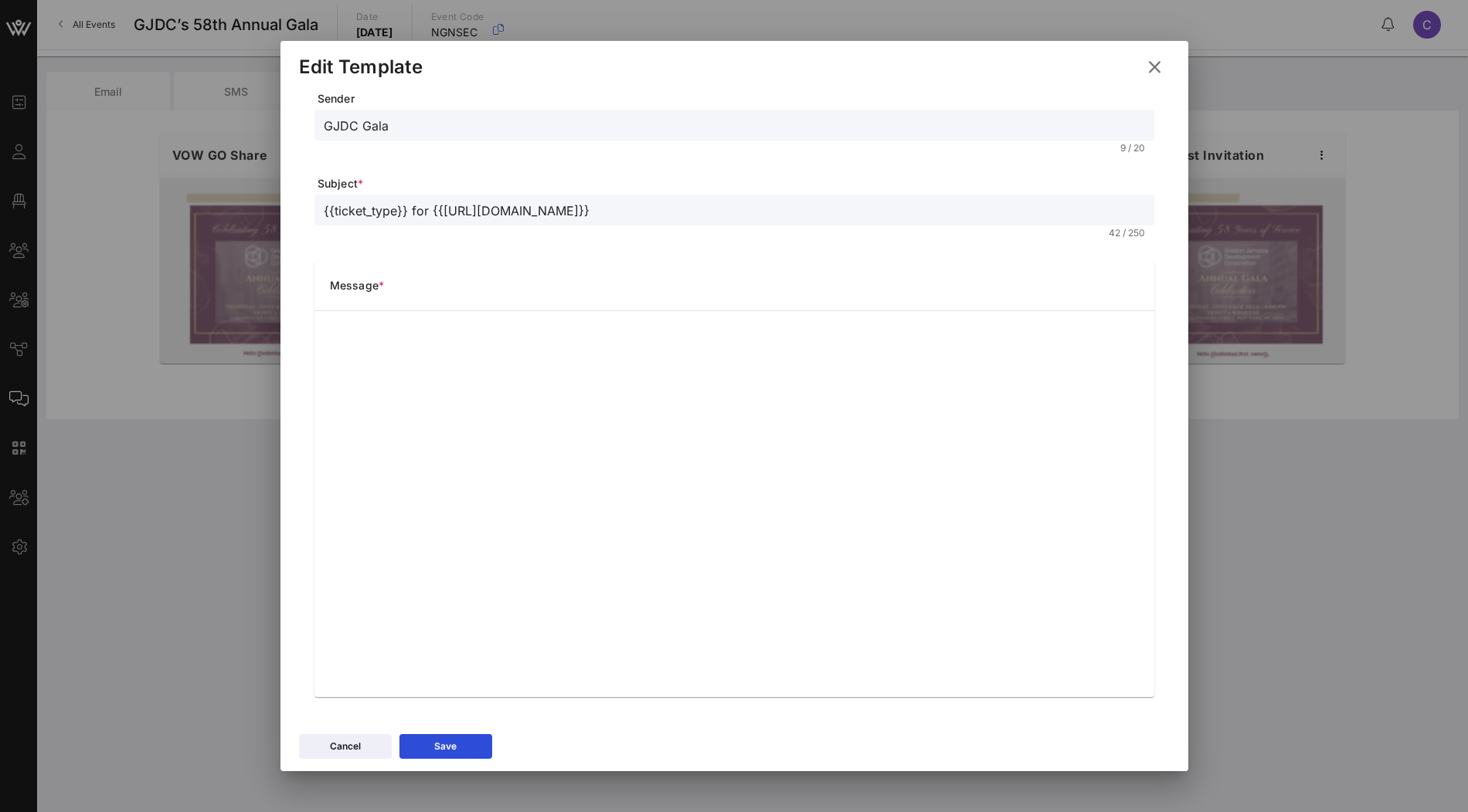
click at [661, 141] on div "GJDC Gala 9 / 20" at bounding box center [734, 135] width 840 height 51
click at [671, 133] on input "GJDC Gala" at bounding box center [734, 125] width 821 height 21
paste input "| 2025 GALA"
type input "GJDC | 2025 GALA"
click at [449, 750] on div "Save" at bounding box center [445, 746] width 23 height 16
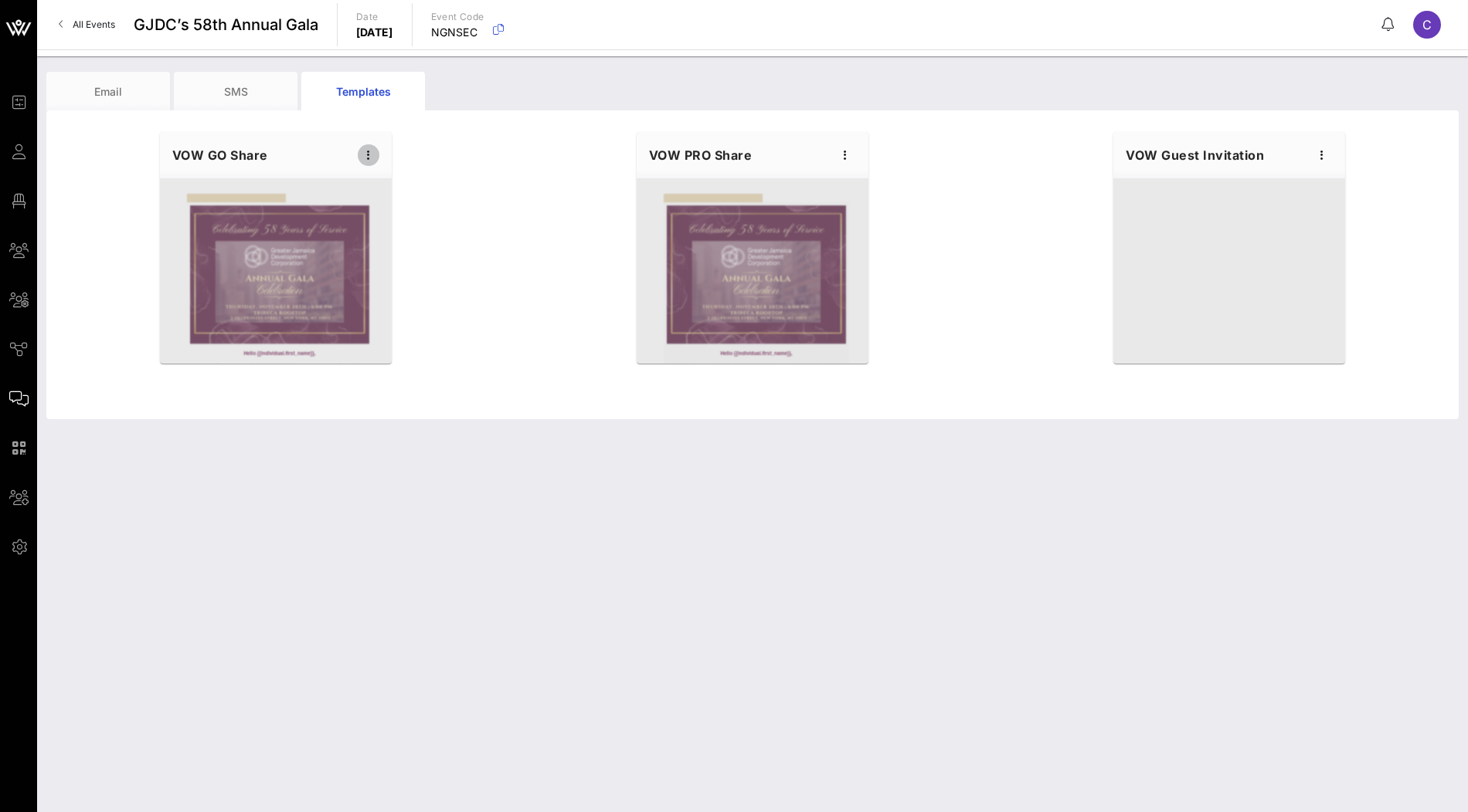
click at [379, 161] on span "button" at bounding box center [368, 155] width 22 height 19
click at [417, 167] on div "Edit" at bounding box center [391, 182] width 69 height 31
type input "GJDC | 2025 GALA"
type input "Gala Sponsorship Information & Guest Details"
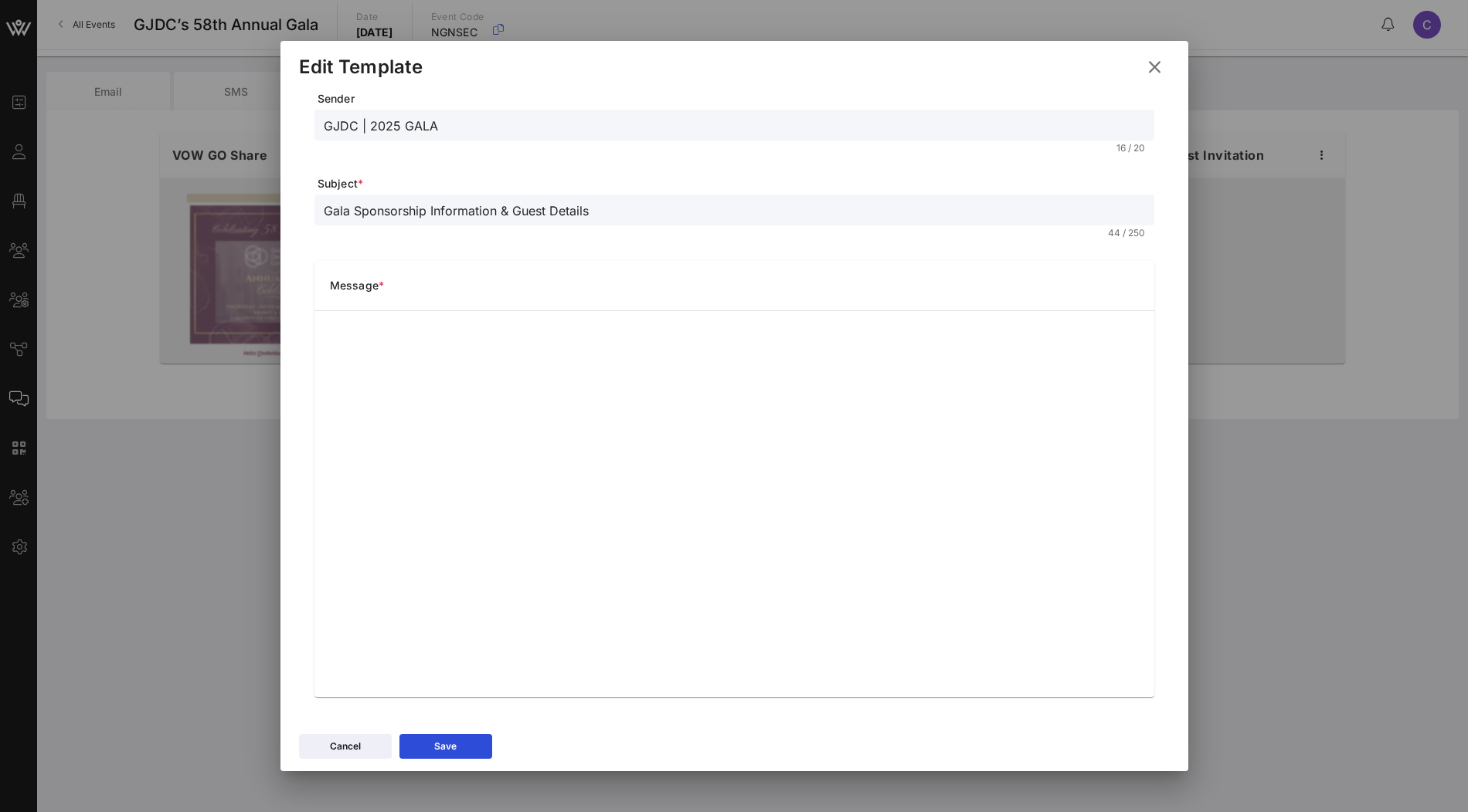
click at [1154, 67] on icon at bounding box center [1154, 67] width 23 height 21
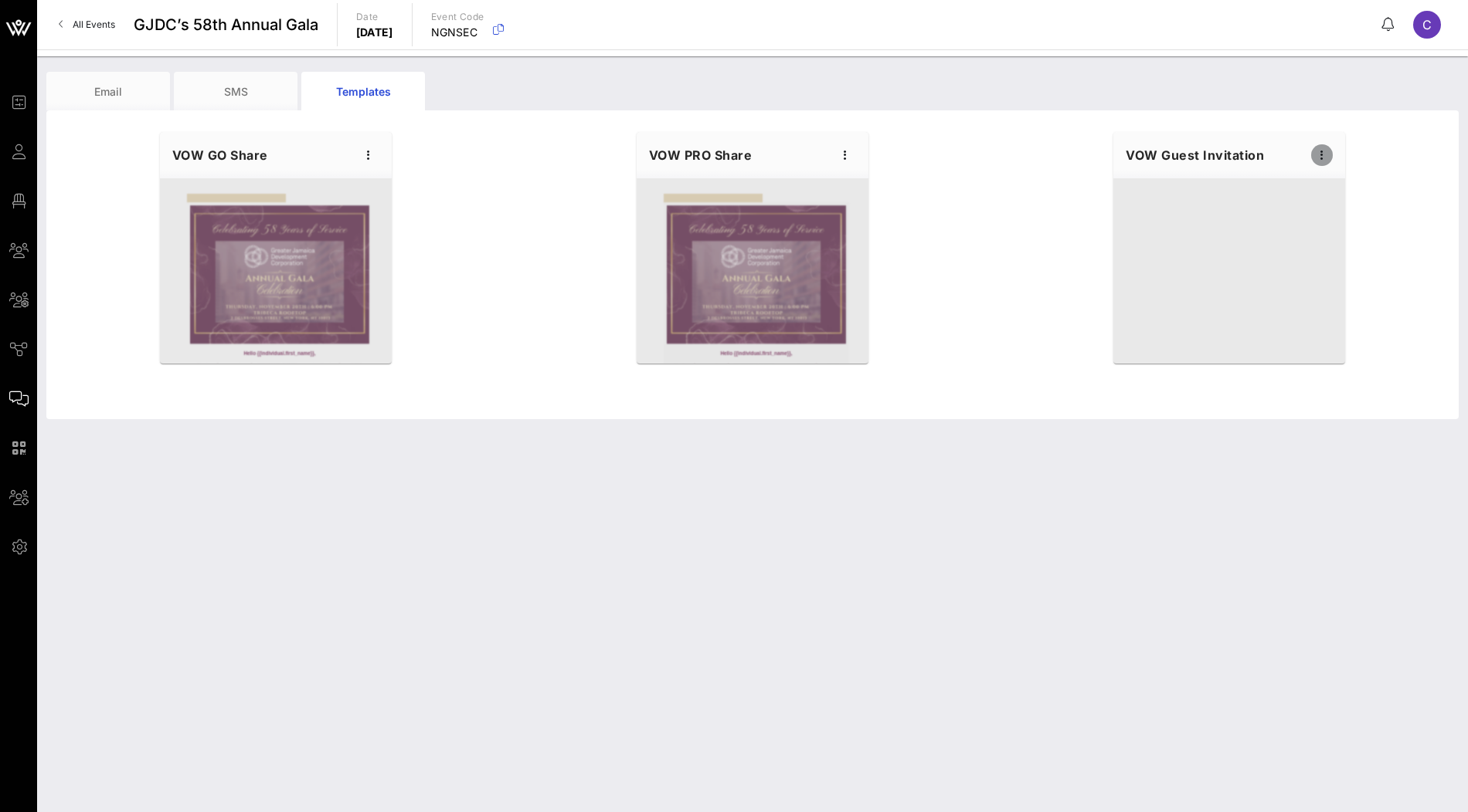
click at [1319, 157] on icon "button" at bounding box center [1321, 155] width 19 height 19
click at [1319, 175] on div "Edit" at bounding box center [1346, 182] width 69 height 31
type input "GJDC | 2025 GALA"
type input "{{ticket_type}} for {{event_details.name}}"
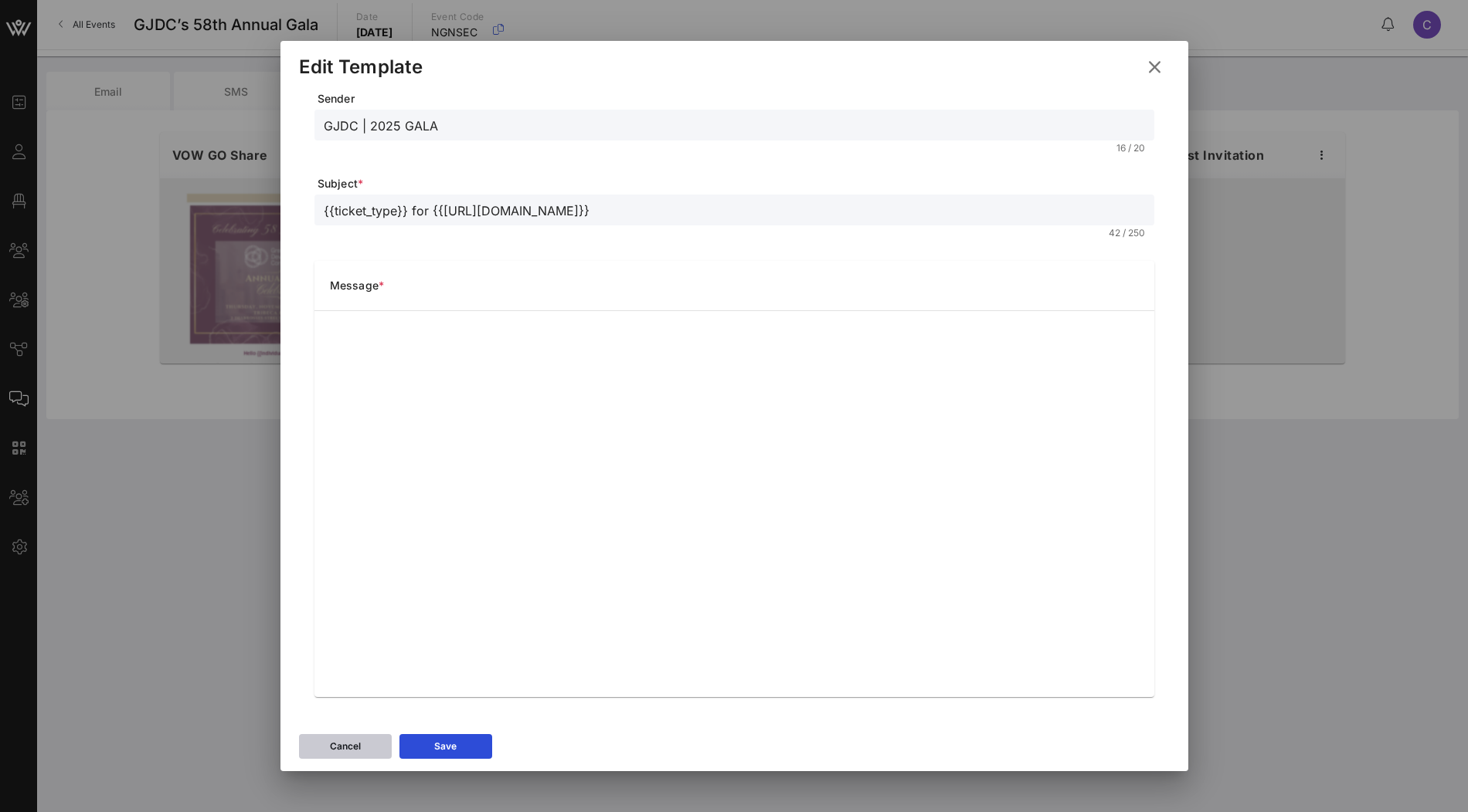
click at [344, 750] on icon at bounding box center [344, 746] width 11 height 9
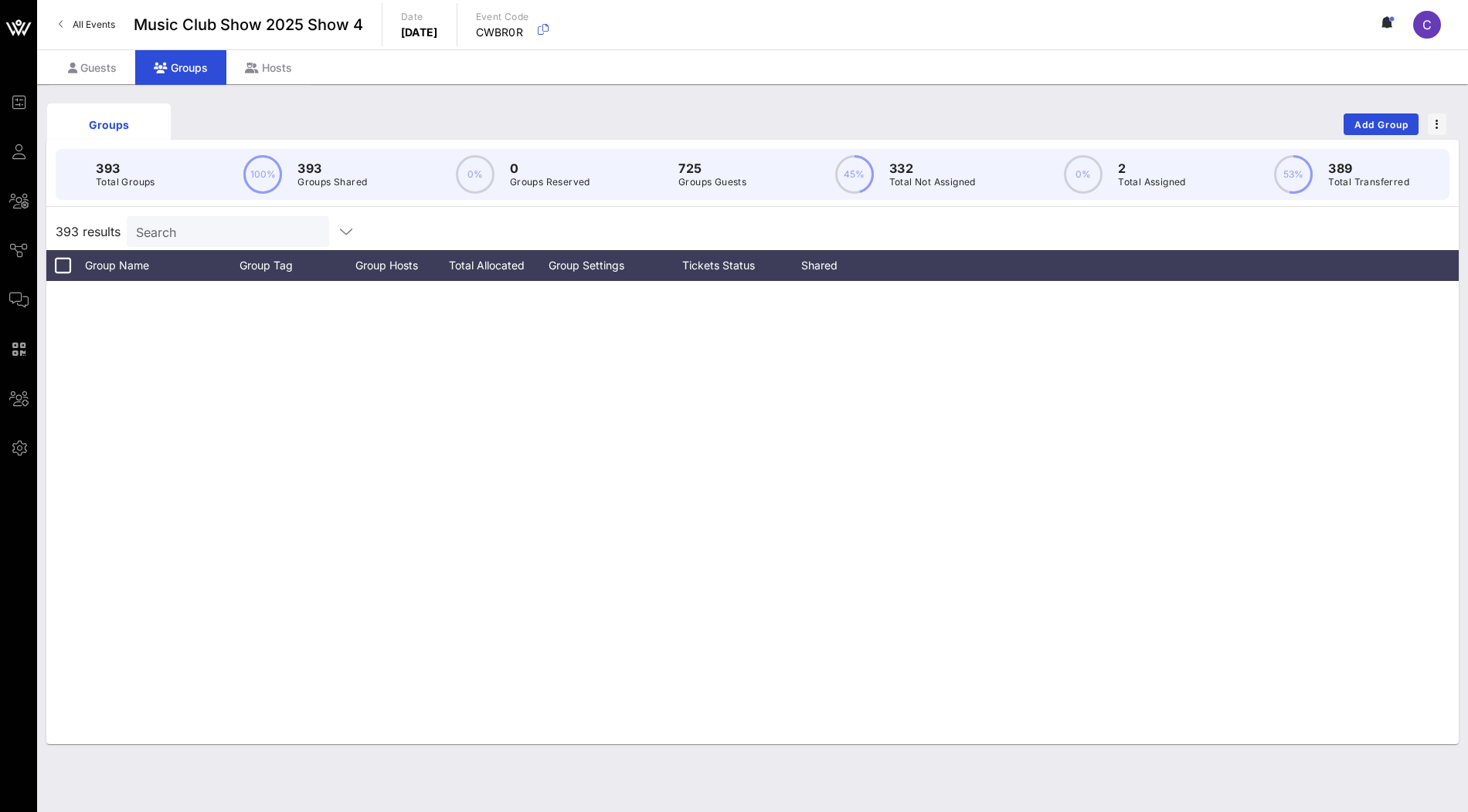
click at [9, 26] on icon at bounding box center [10, 28] width 9 height 13
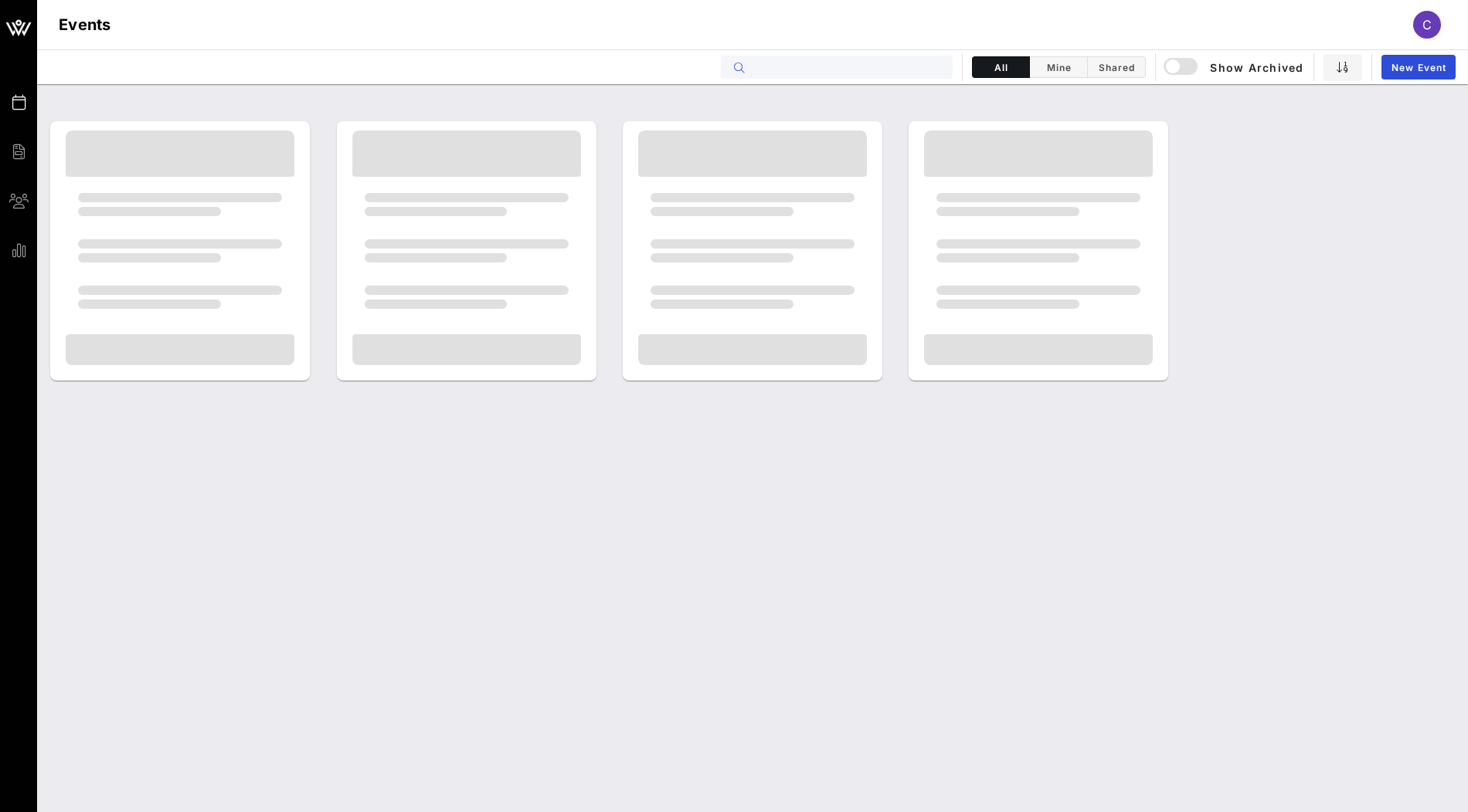
click at [757, 61] on input "text" at bounding box center [848, 67] width 192 height 21
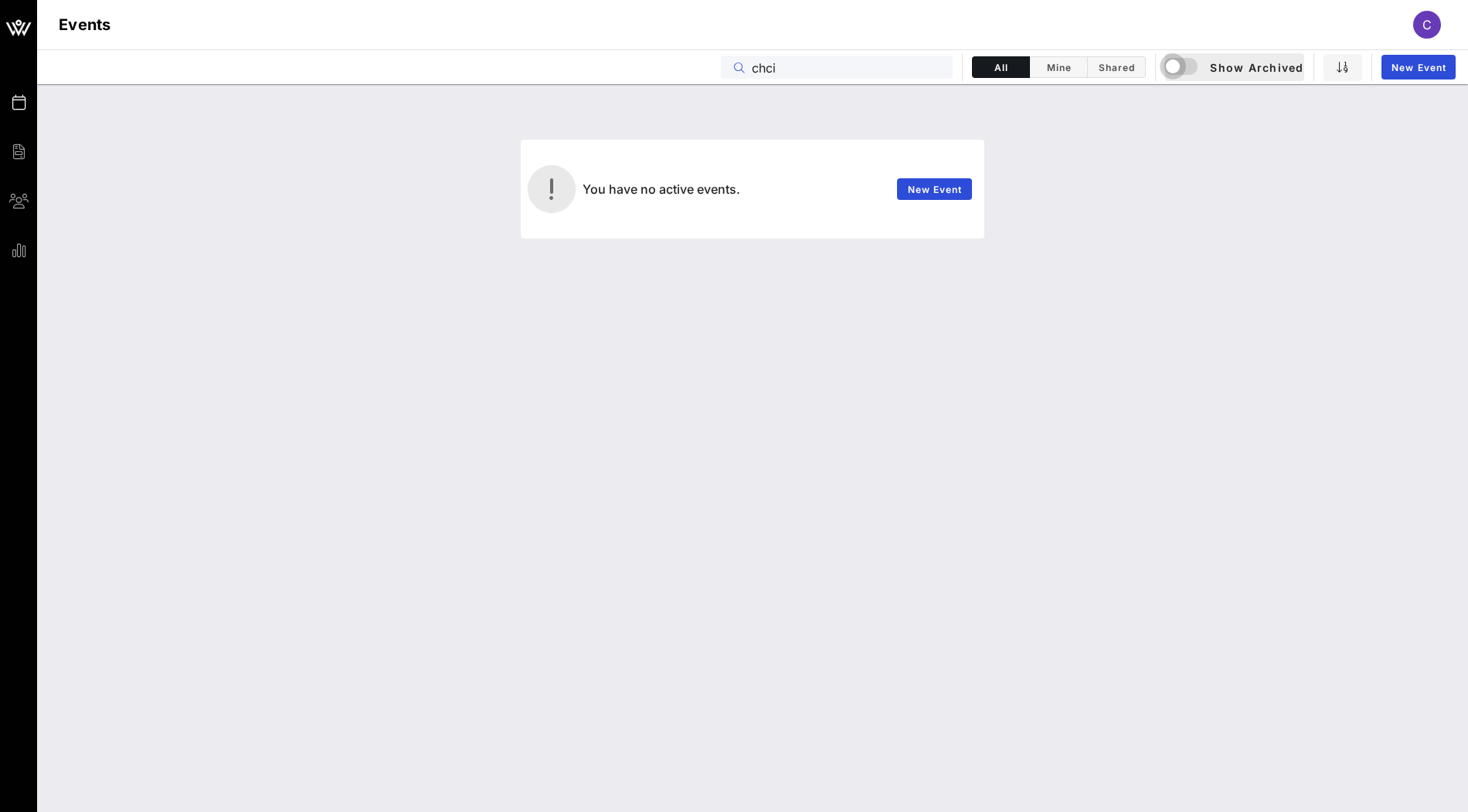
type input "chci"
click at [1176, 69] on div "button" at bounding box center [1172, 67] width 22 height 22
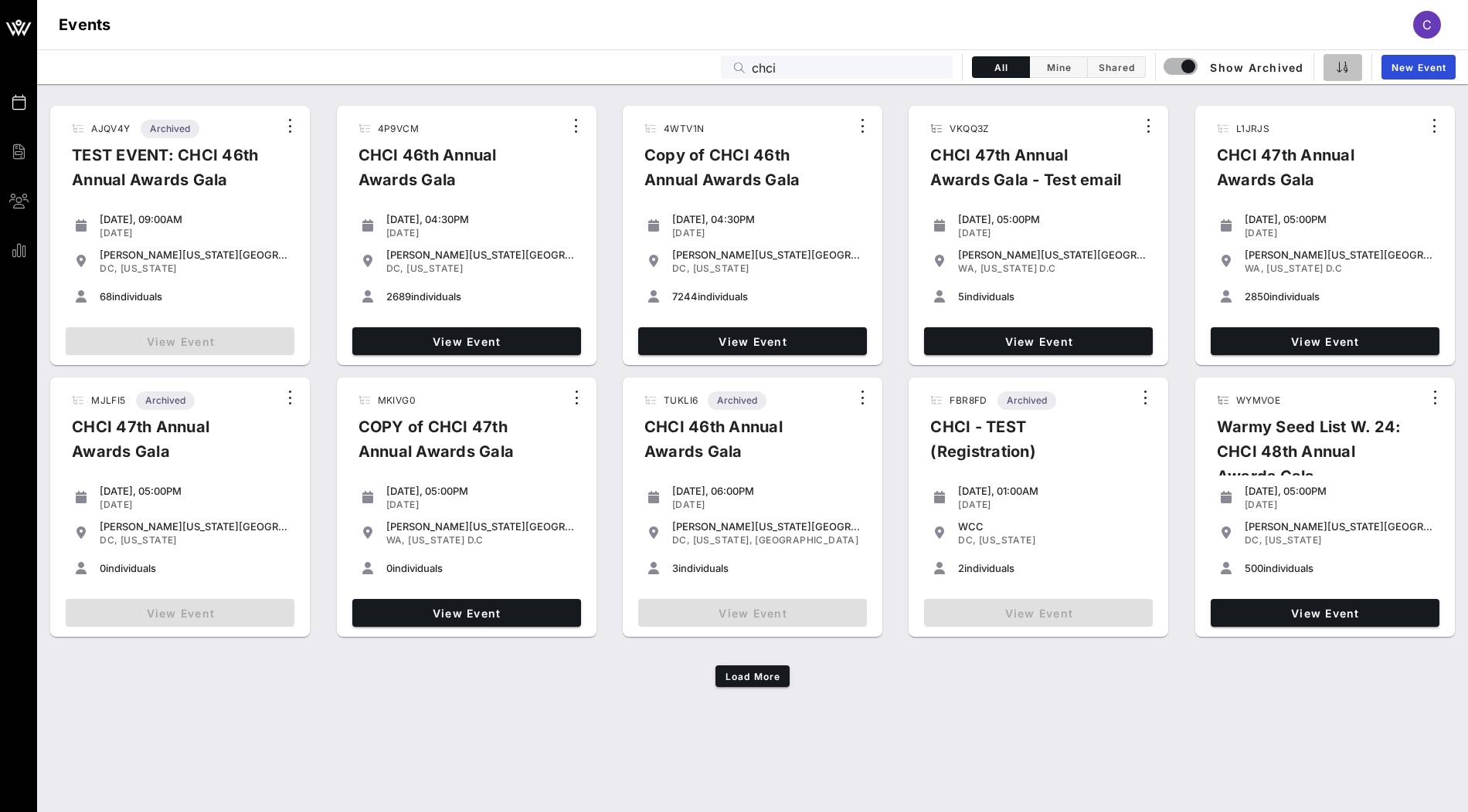
click at [1345, 64] on icon "button" at bounding box center [1343, 67] width 13 height 13
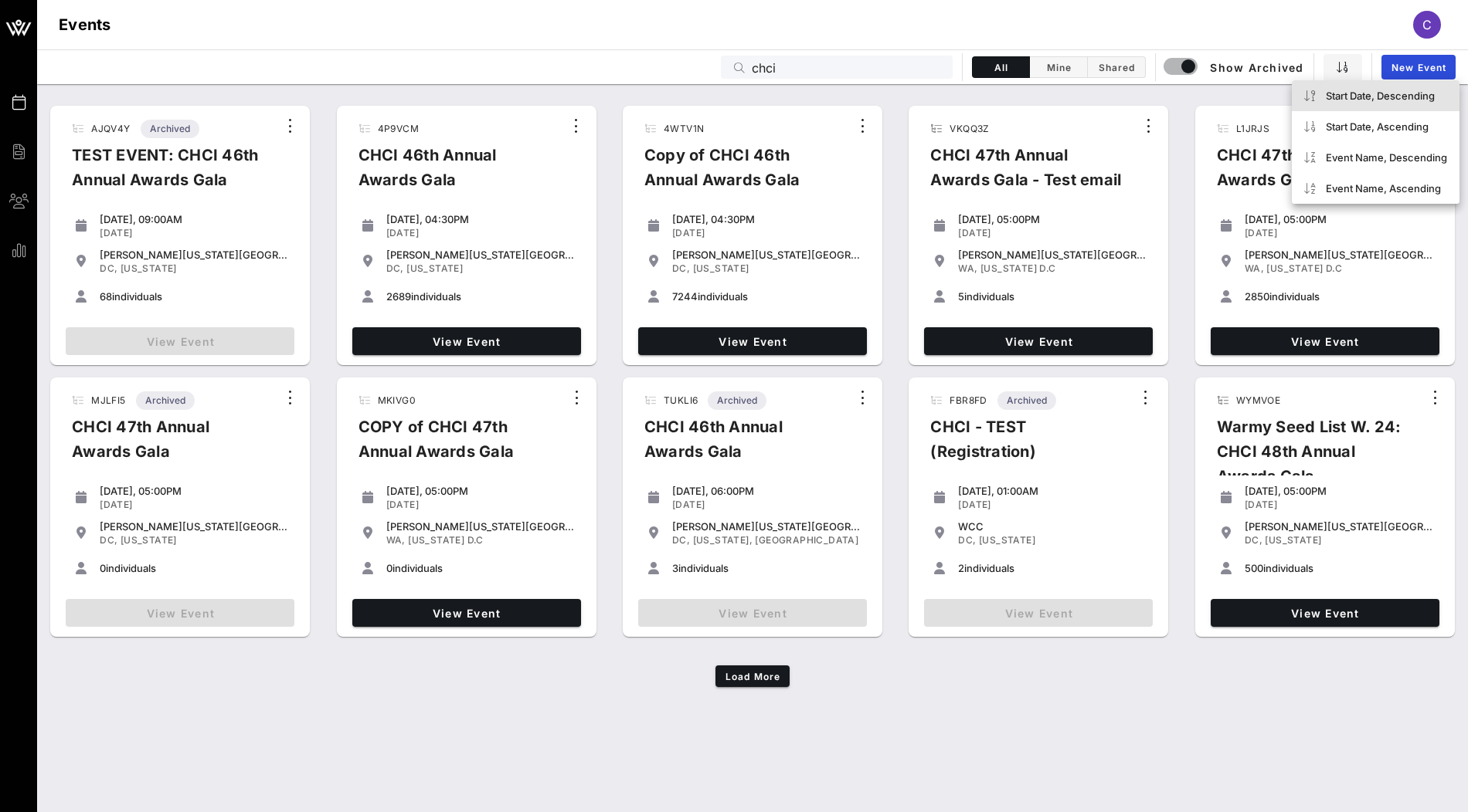
click at [1347, 89] on div "Start Date, Descending" at bounding box center [1375, 96] width 167 height 31
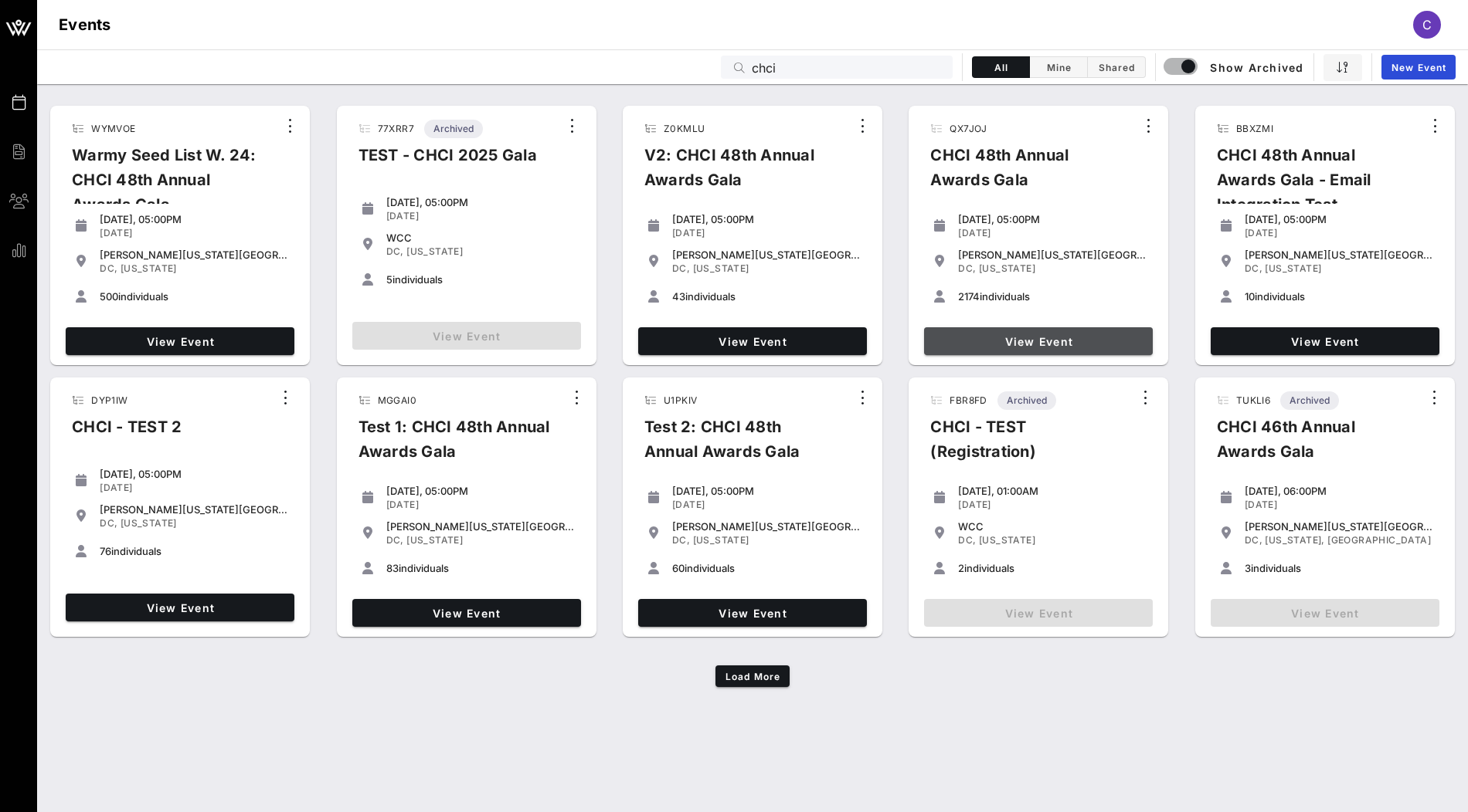
click at [988, 333] on link "View Event" at bounding box center [1038, 341] width 229 height 27
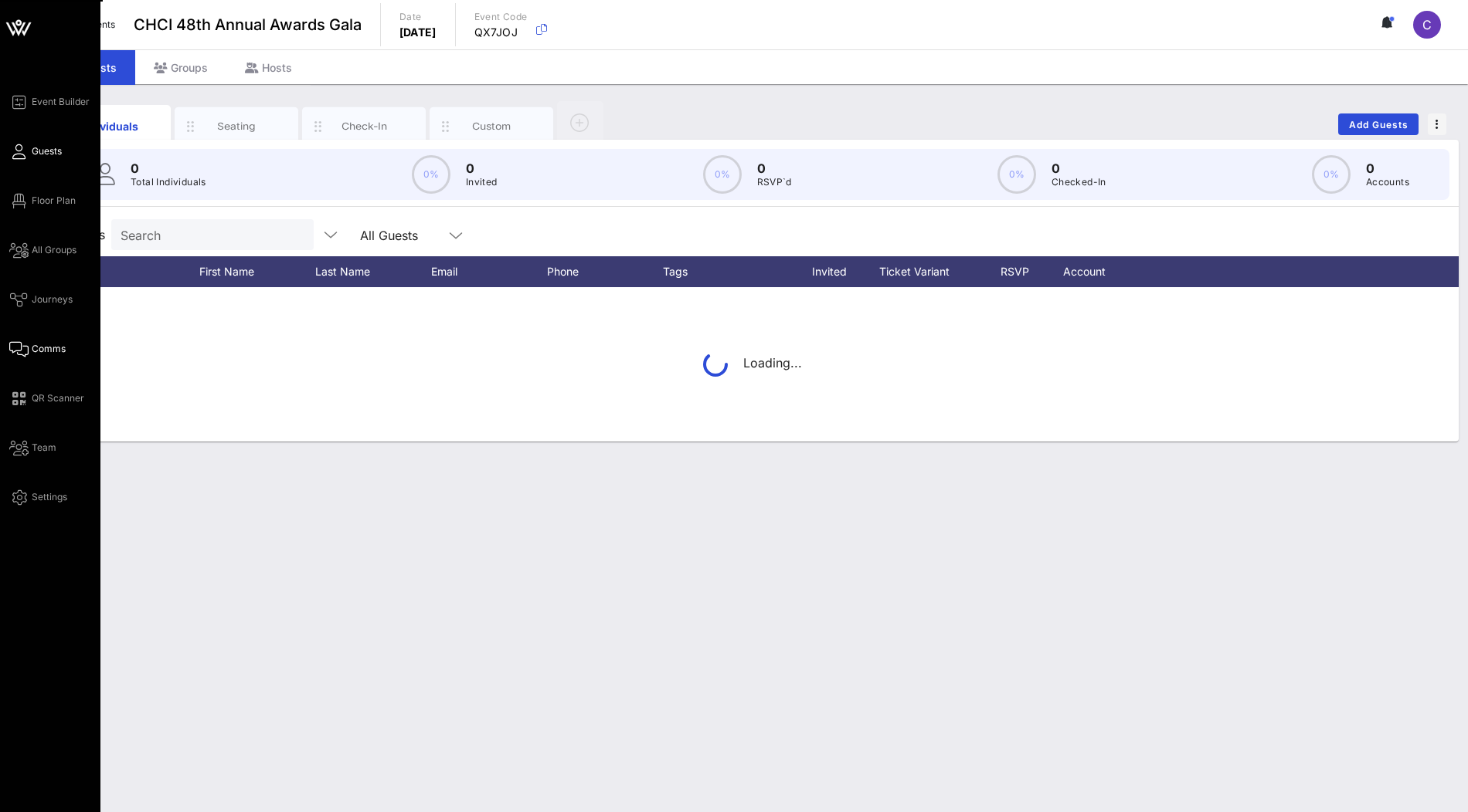
click at [37, 351] on span "Comms" at bounding box center [48, 349] width 34 height 14
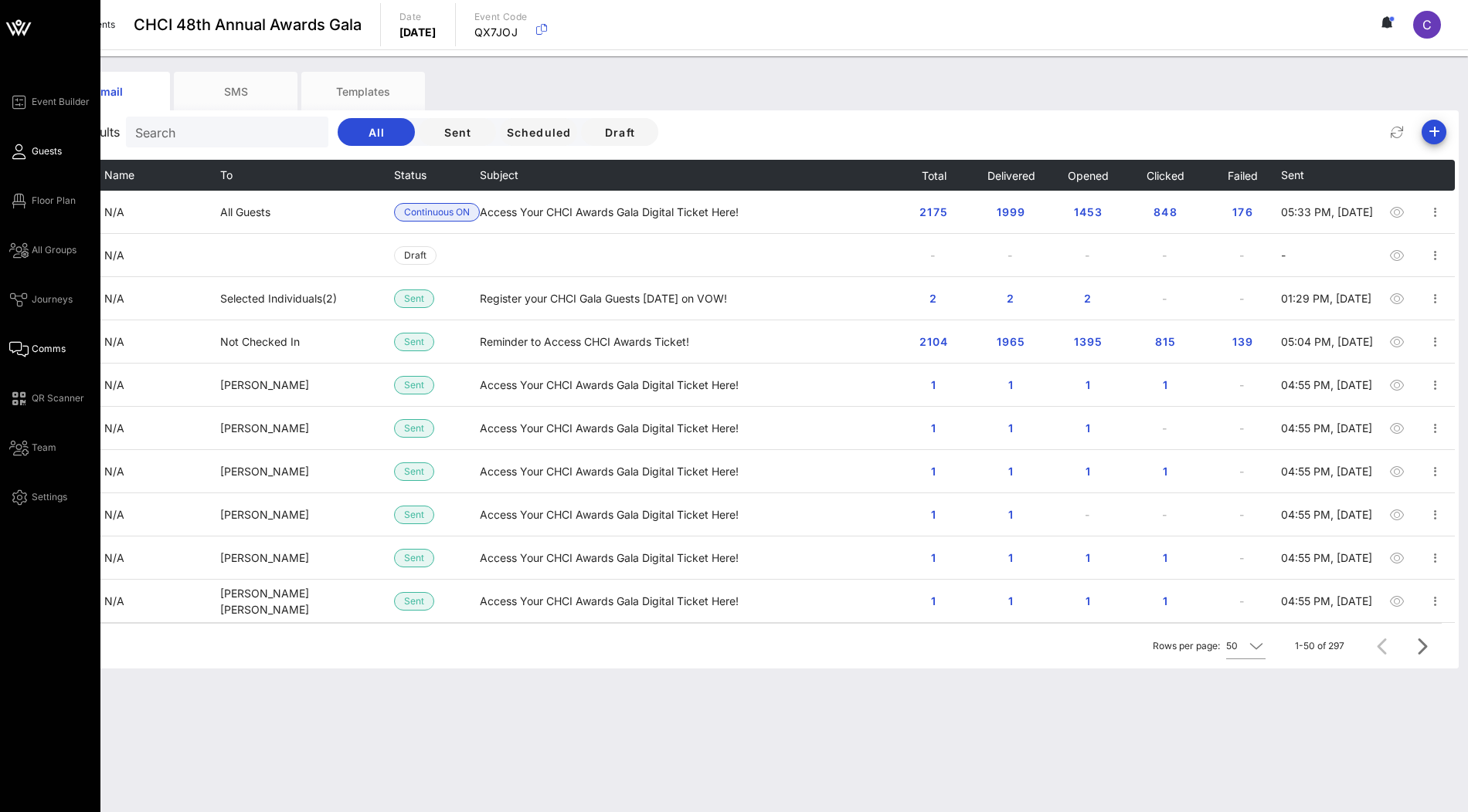
click at [28, 149] on link "Guests" at bounding box center [35, 151] width 53 height 19
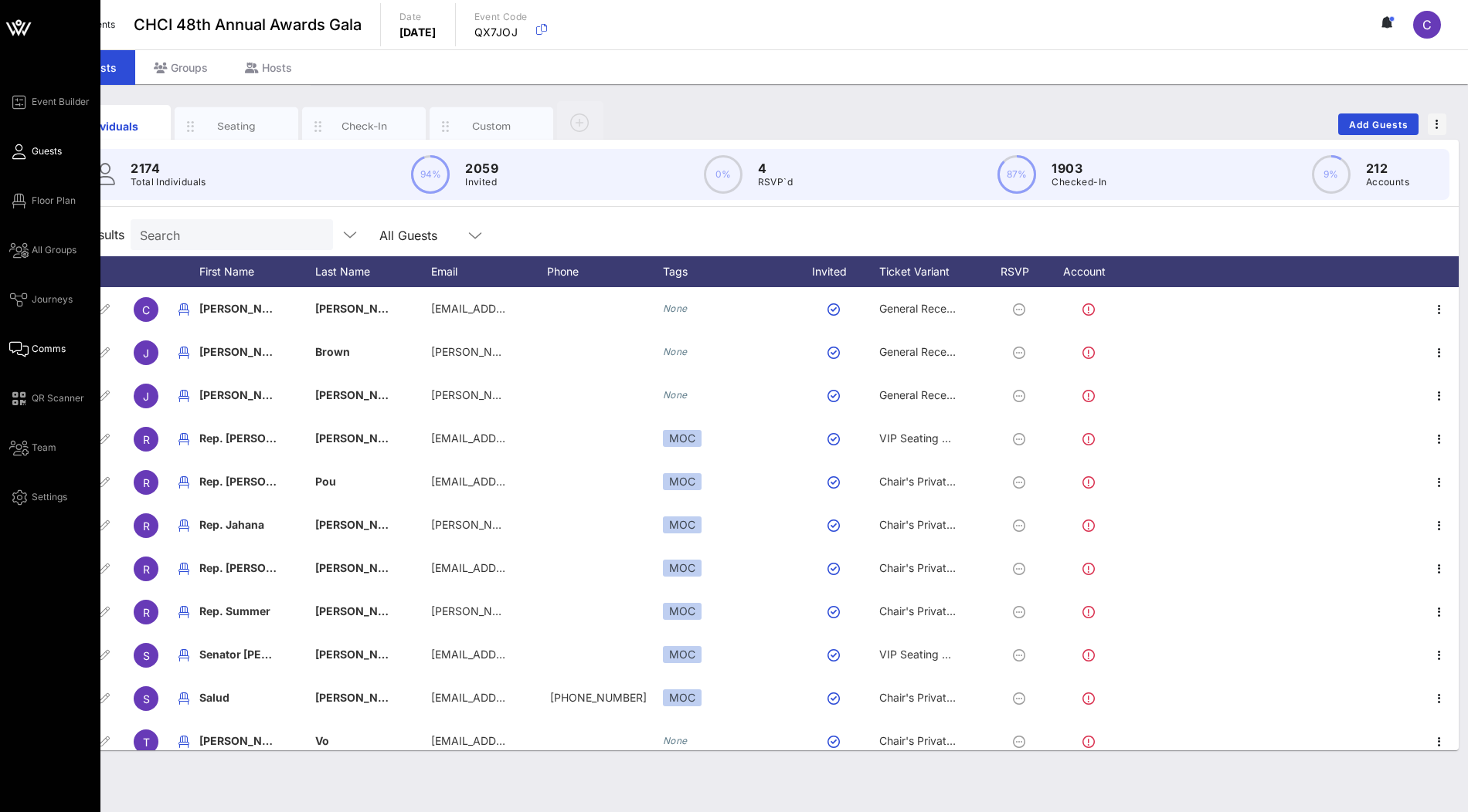
click at [37, 350] on span "Comms" at bounding box center [48, 349] width 34 height 14
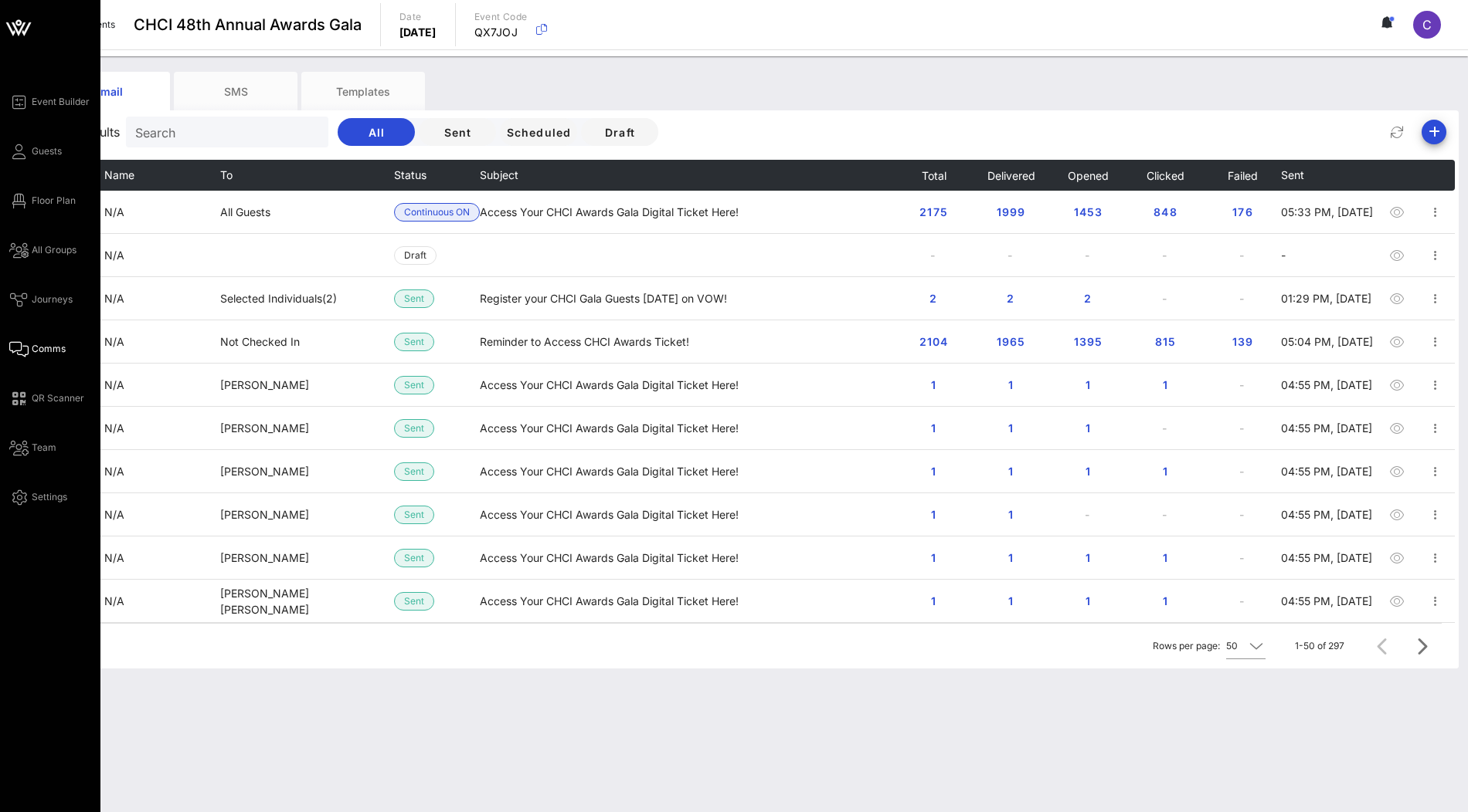
click at [9, 23] on icon at bounding box center [10, 28] width 9 height 13
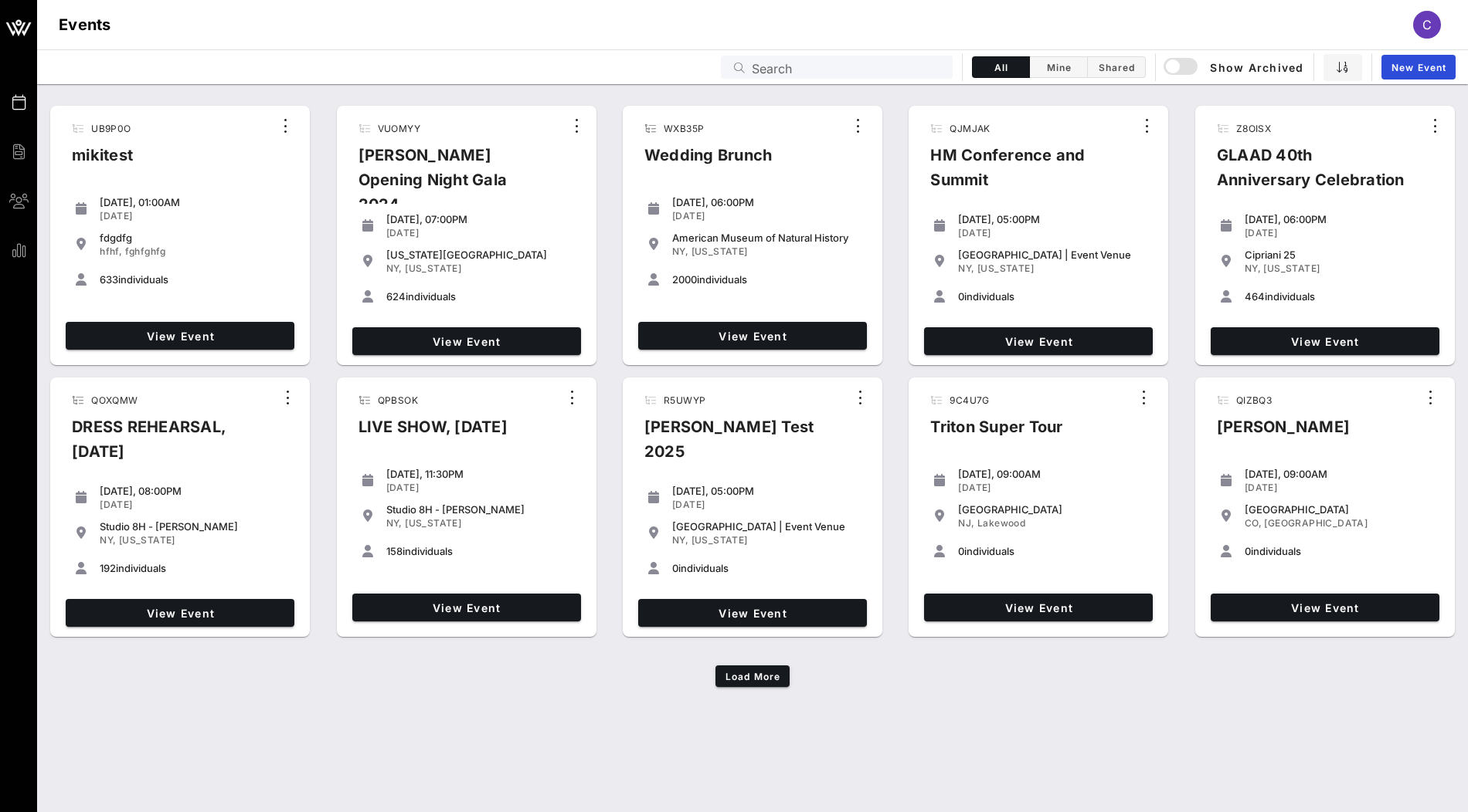
click at [776, 61] on input "Search" at bounding box center [848, 67] width 192 height 21
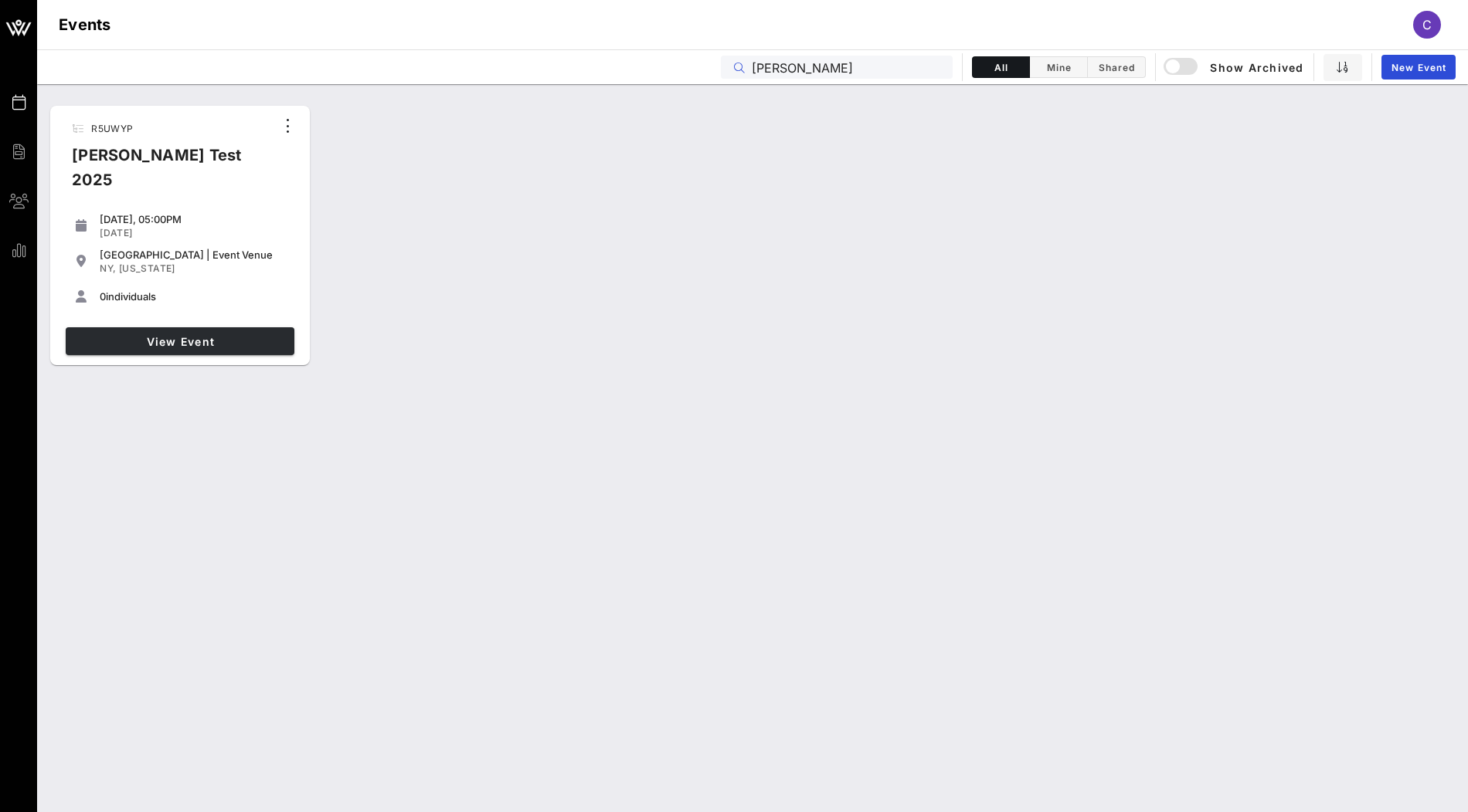
type input "clarisa"
click at [249, 337] on span "View Event" at bounding box center [179, 341] width 216 height 13
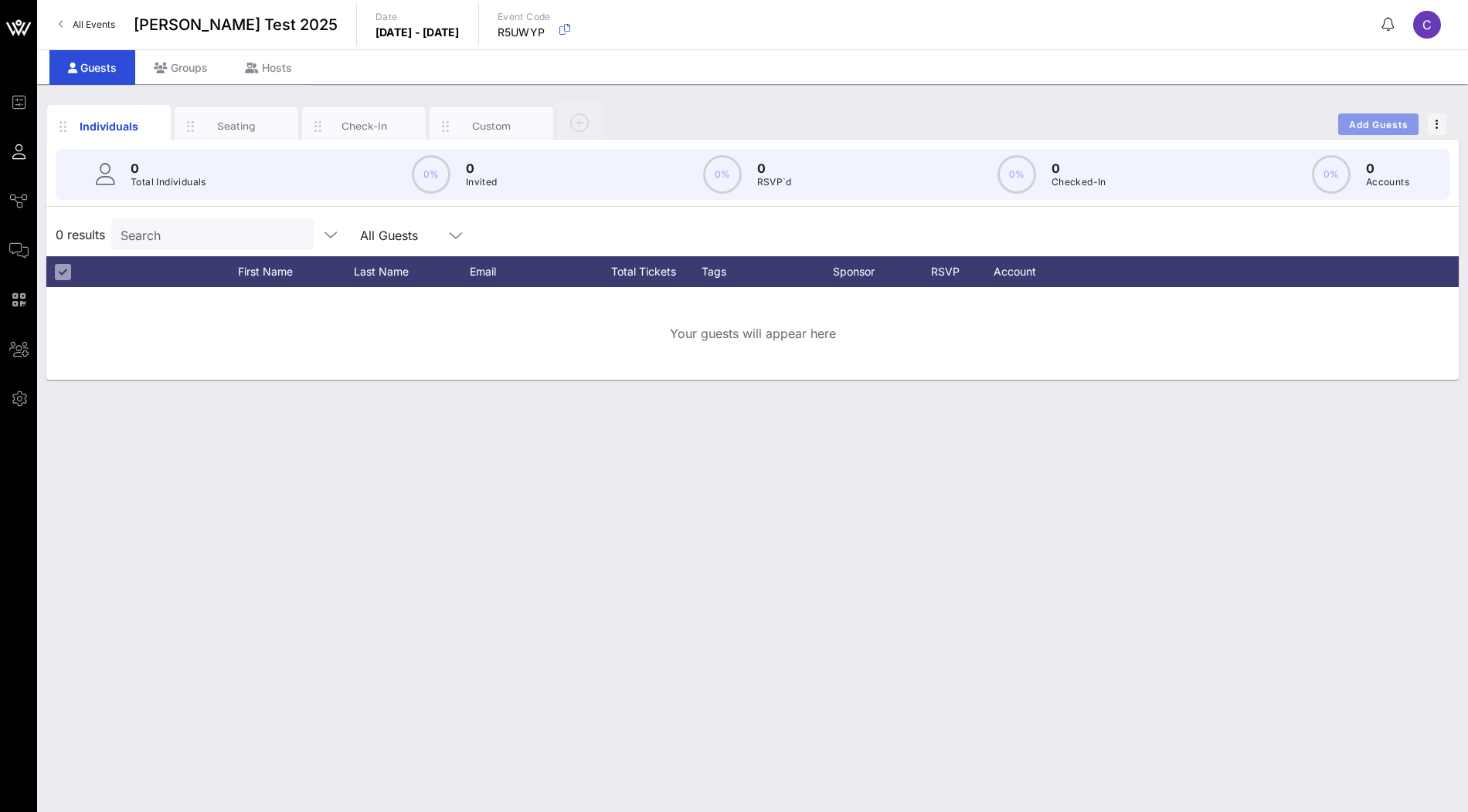
click at [1354, 120] on span "Add Guests" at bounding box center [1379, 125] width 61 height 12
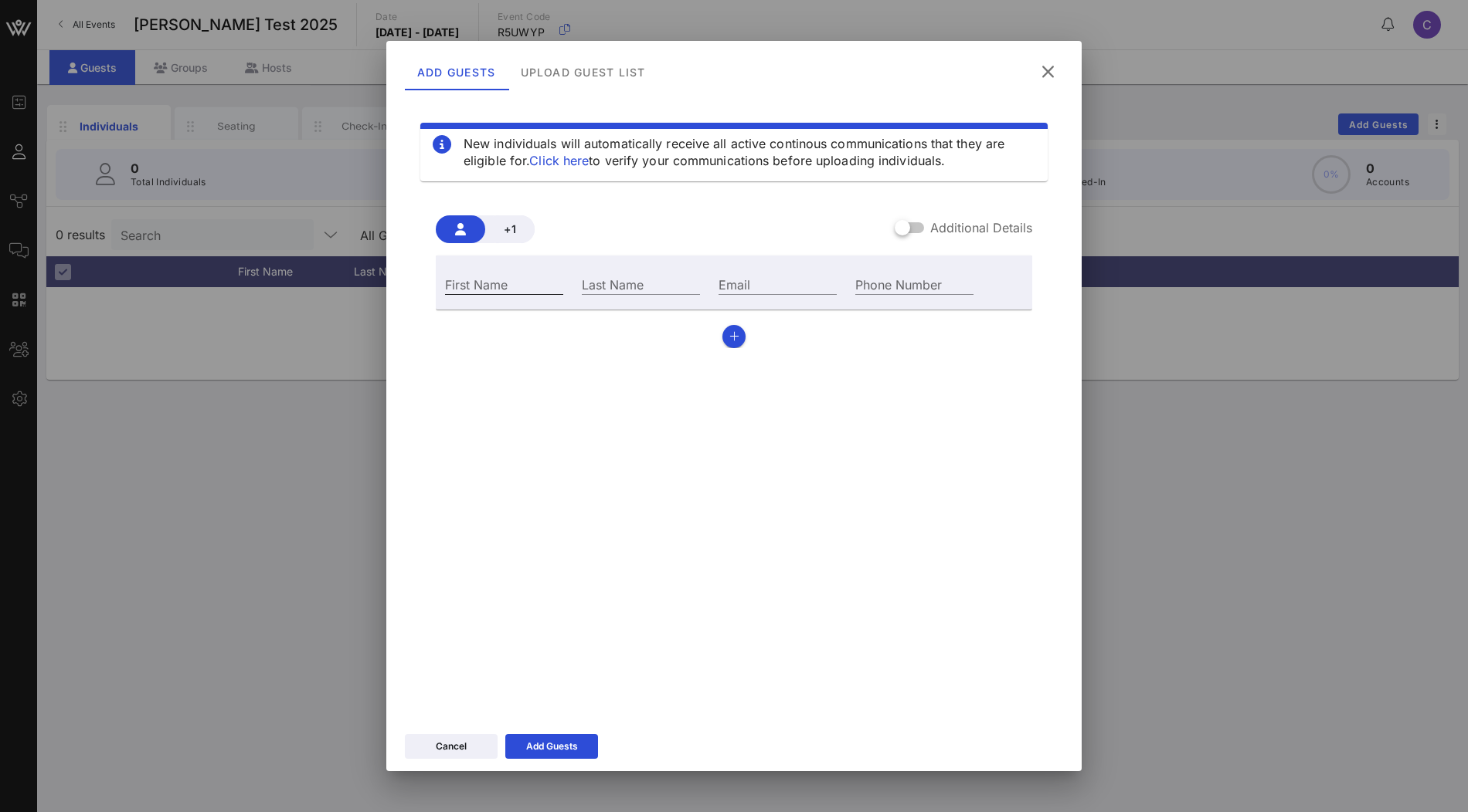
click at [526, 285] on input "First Name" at bounding box center [504, 284] width 118 height 21
type input "C"
type input "H"
type input "T"
type input "t"
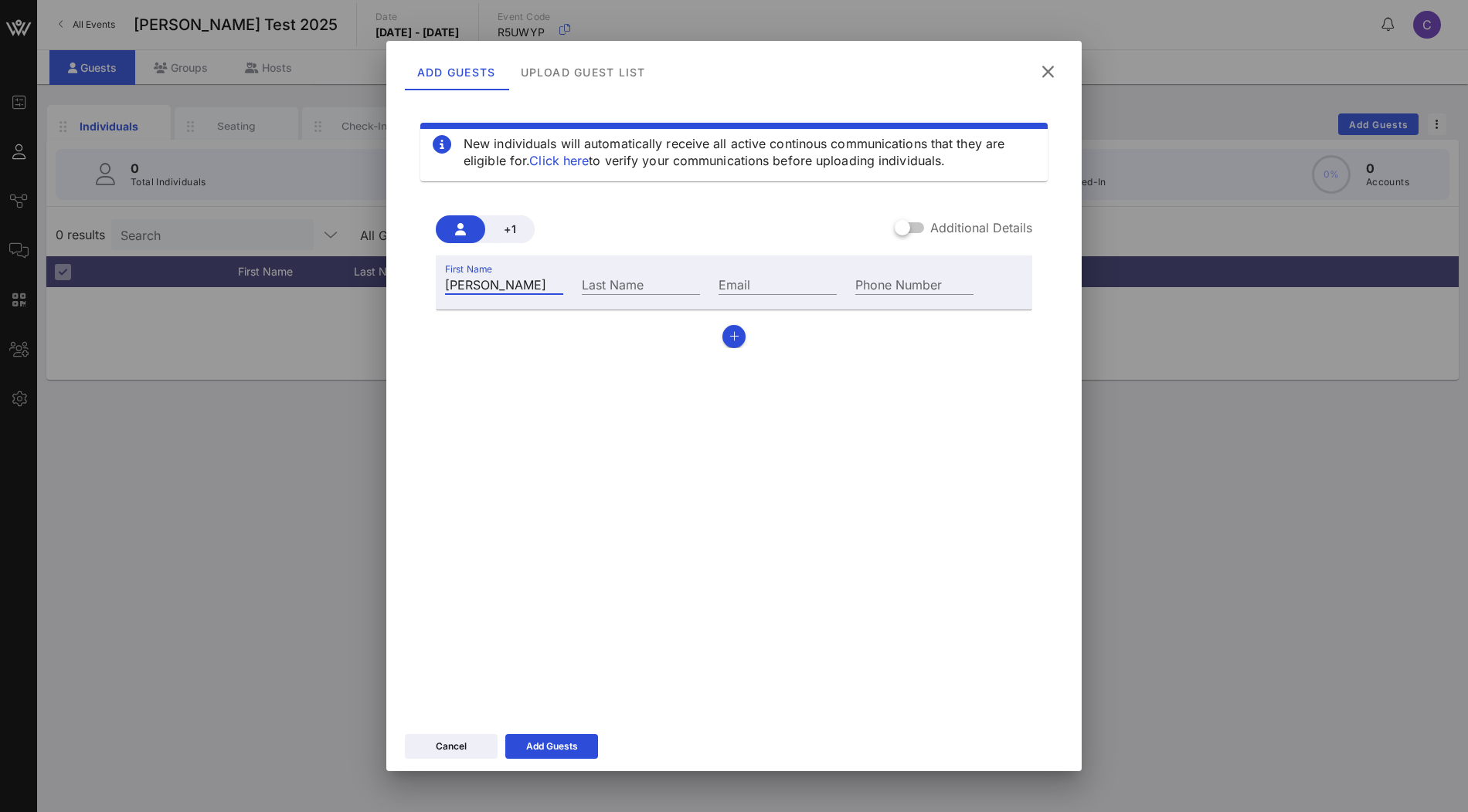
type input "Taylor"
type input "Swift"
click at [739, 286] on input "Email" at bounding box center [777, 284] width 118 height 21
type input "aa@vow"
click at [508, 229] on span "+1" at bounding box center [509, 228] width 24 height 13
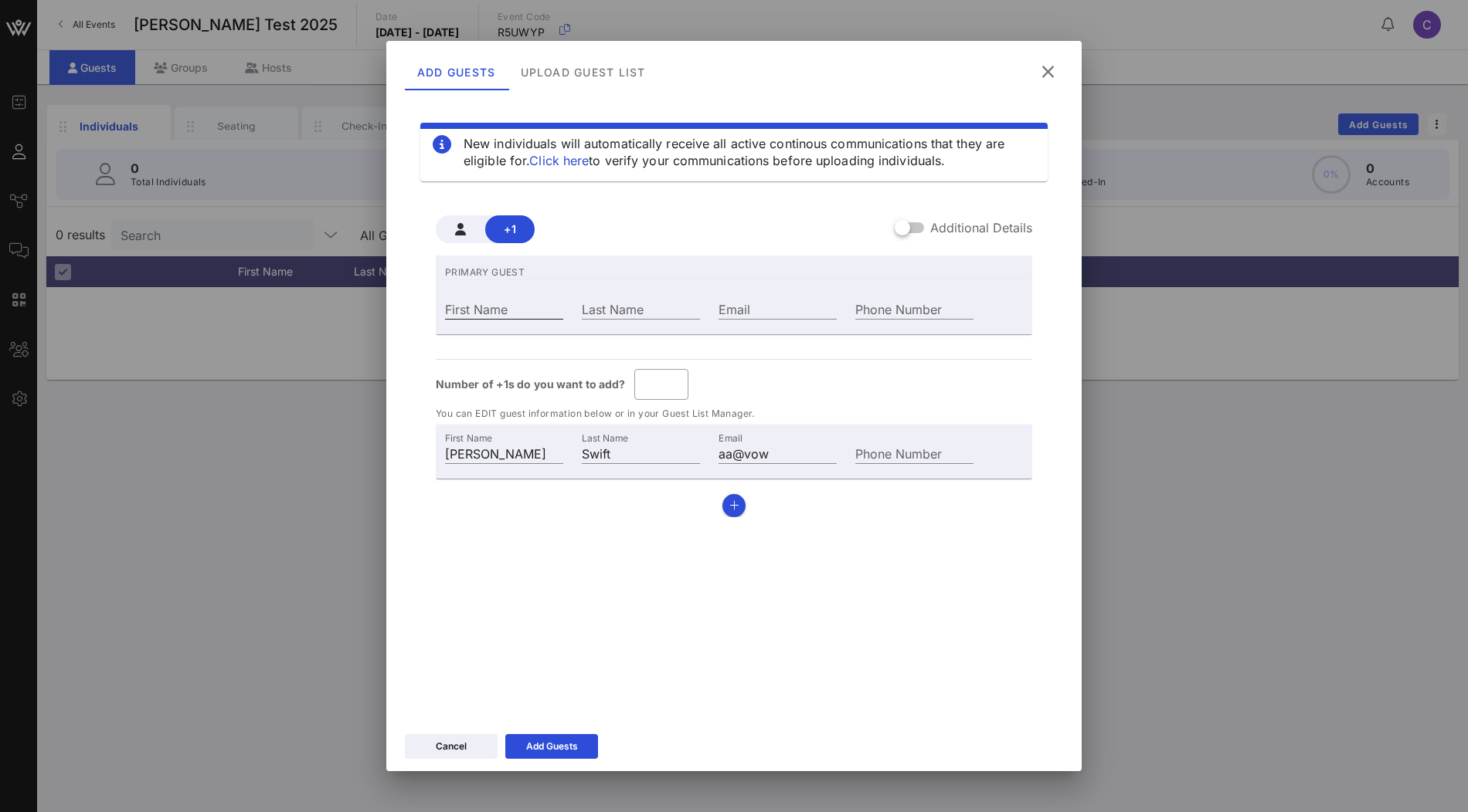
click at [501, 313] on input "First Name" at bounding box center [504, 309] width 118 height 21
type input "Taylor"
type input "Swift"
click at [740, 313] on input "Email" at bounding box center [777, 309] width 118 height 21
type input "a"
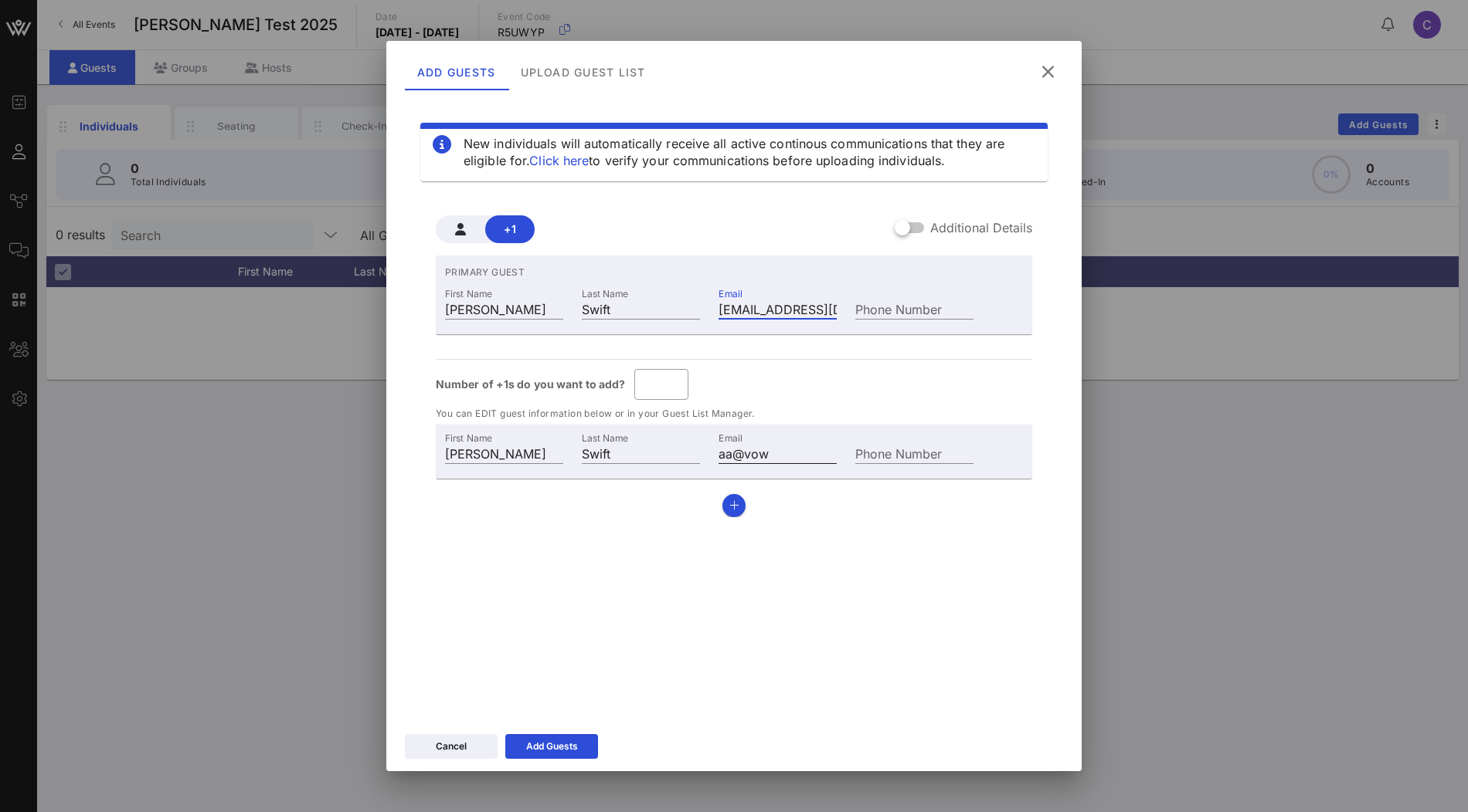
type input "iii@vow.app"
click at [803, 457] on input "aa@vow" at bounding box center [777, 453] width 118 height 21
click at [668, 386] on input "*" at bounding box center [662, 383] width 35 height 24
click at [671, 382] on input "*" at bounding box center [662, 383] width 35 height 24
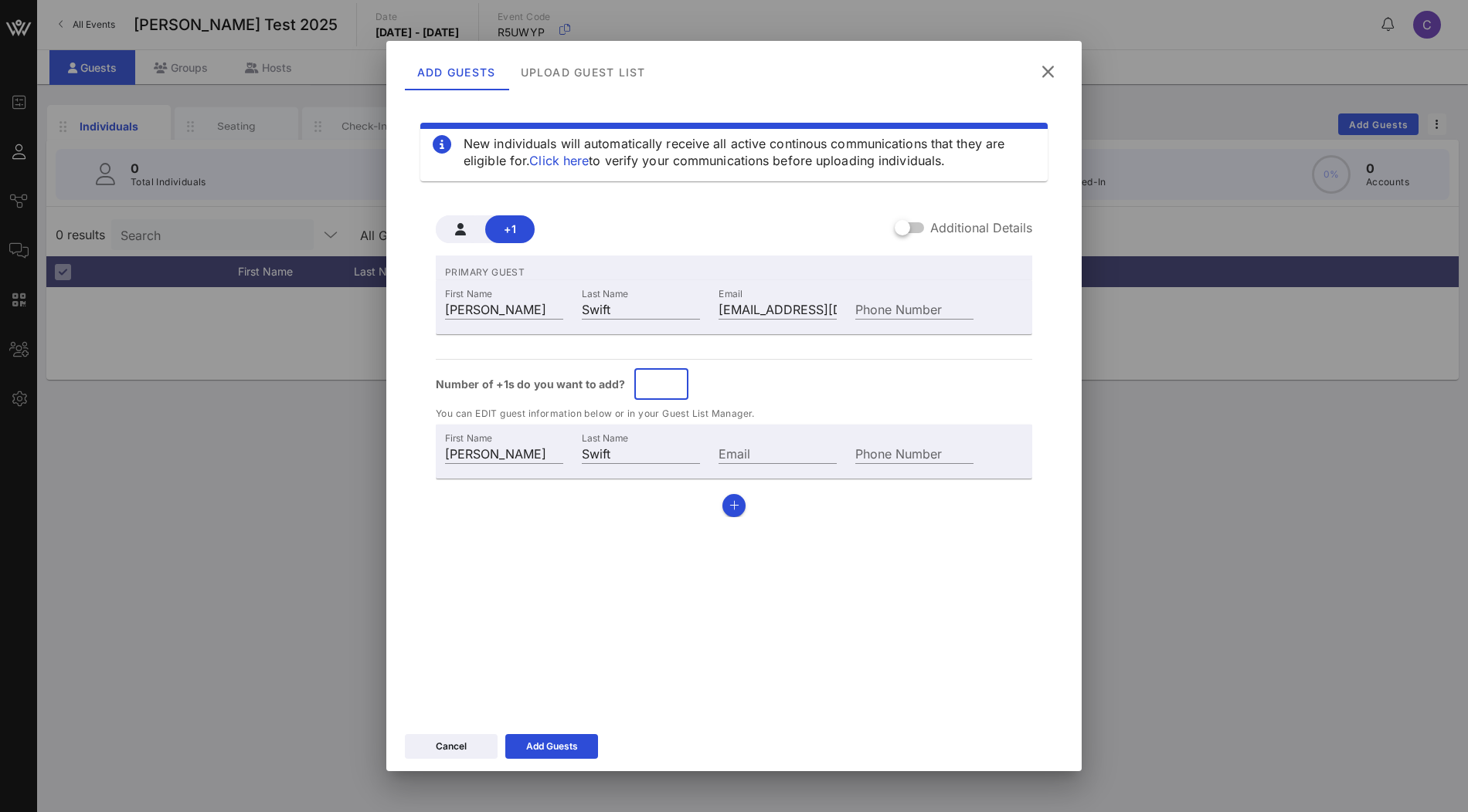
click at [671, 382] on input "*" at bounding box center [662, 383] width 35 height 24
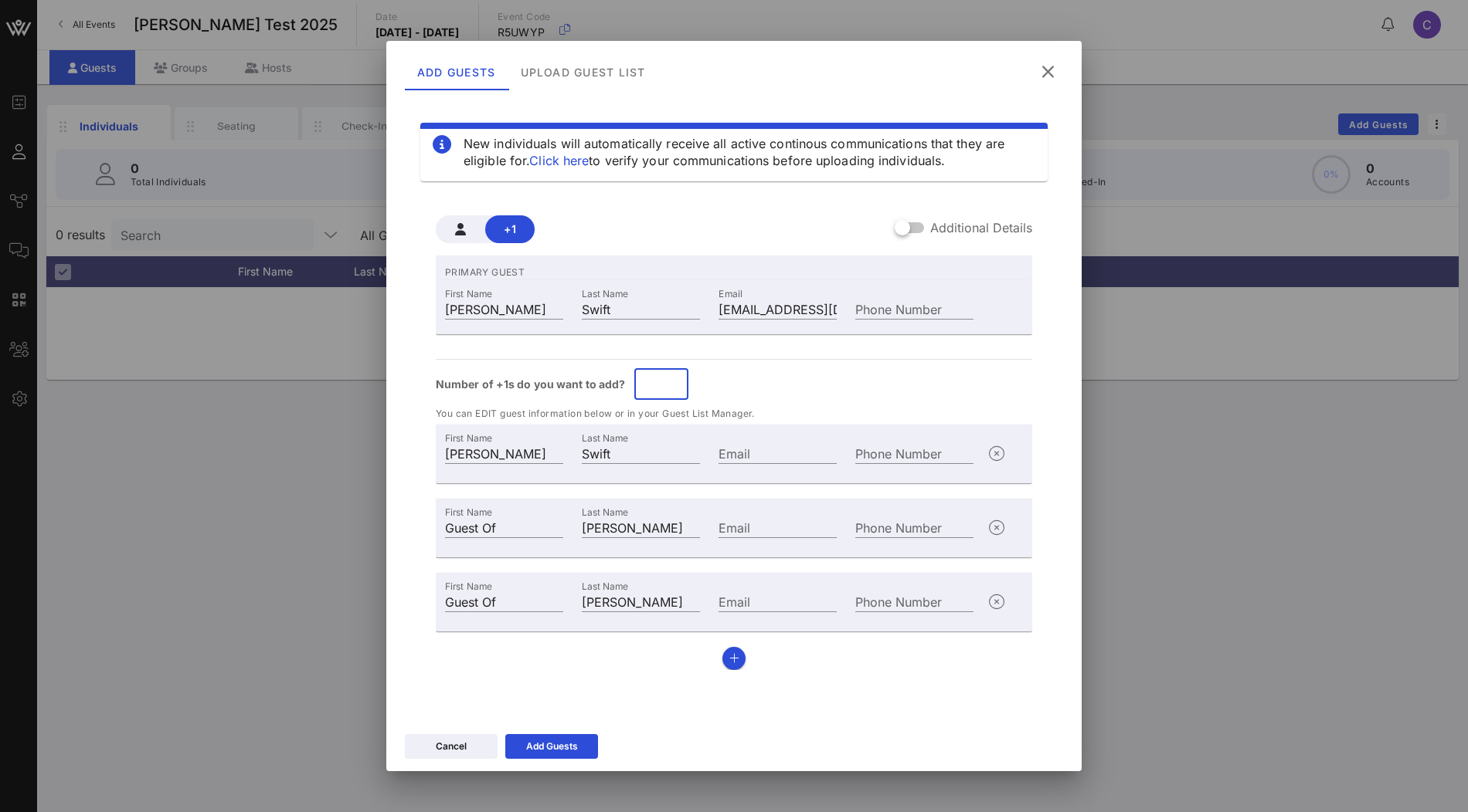
click at [723, 380] on div "Number of +1s do you want to add? ​ *" at bounding box center [733, 384] width 596 height 31
type input "*"
click at [673, 381] on input "*" at bounding box center [662, 383] width 35 height 24
click at [761, 399] on div "PRIMARY GUEST First Name Taylor Last Name Swift Email iii@vow.app Phone Number …" at bounding box center [733, 463] width 596 height 415
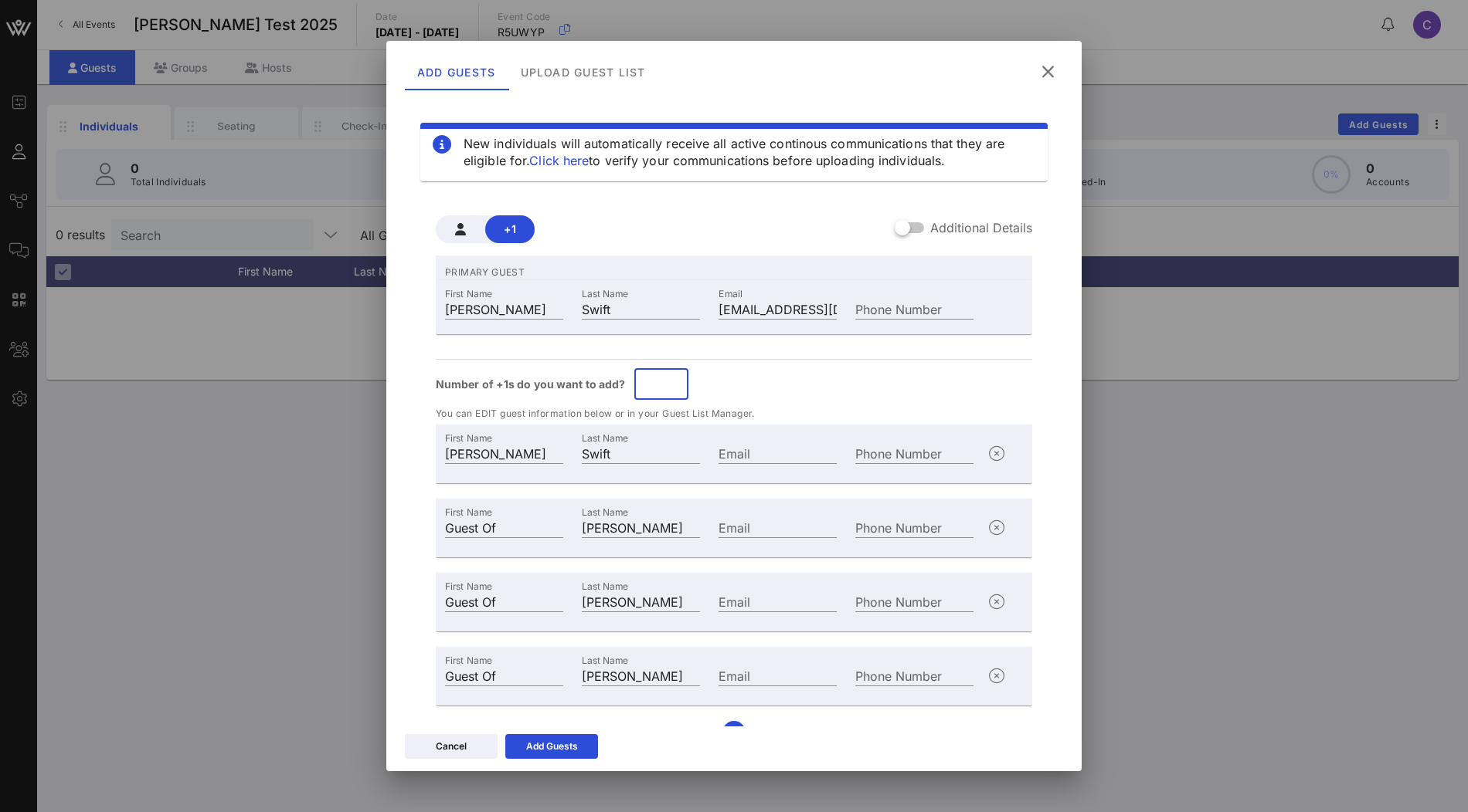
scroll to position [28, 0]
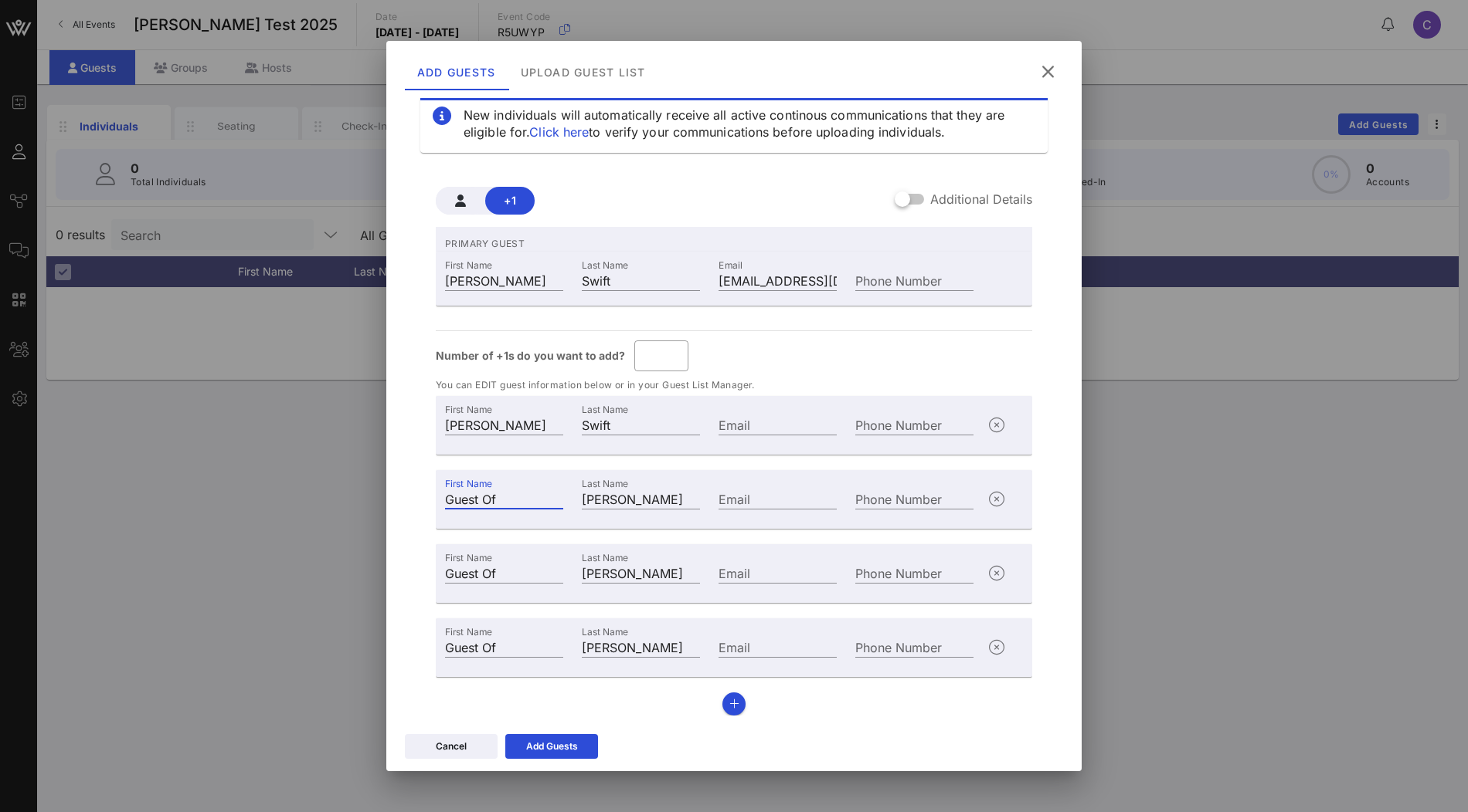
drag, startPoint x: 502, startPoint y: 499, endPoint x: 413, endPoint y: 499, distance: 89.0
click at [413, 499] on div "New individuals will automatically receive all active continous communications …" at bounding box center [734, 379] width 659 height 618
click at [501, 424] on input "Taylor" at bounding box center [504, 425] width 118 height 21
paste input "Guest Of"
type input "Guest Of"
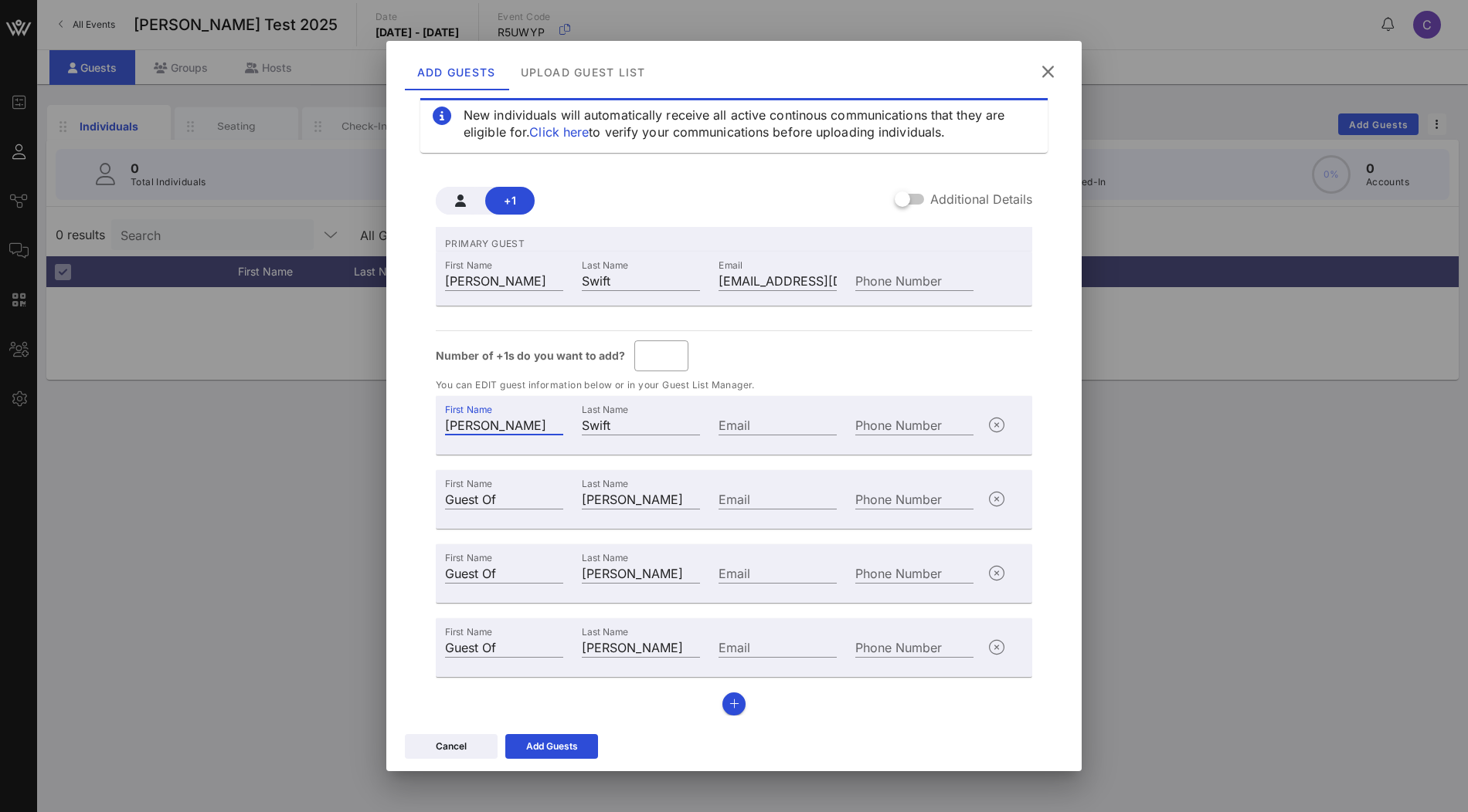
type input "Taylor Swift"
type input "Guest Of"
click at [645, 489] on input "Taylor Swift" at bounding box center [640, 499] width 118 height 21
click at [556, 750] on icon at bounding box center [551, 747] width 13 height 12
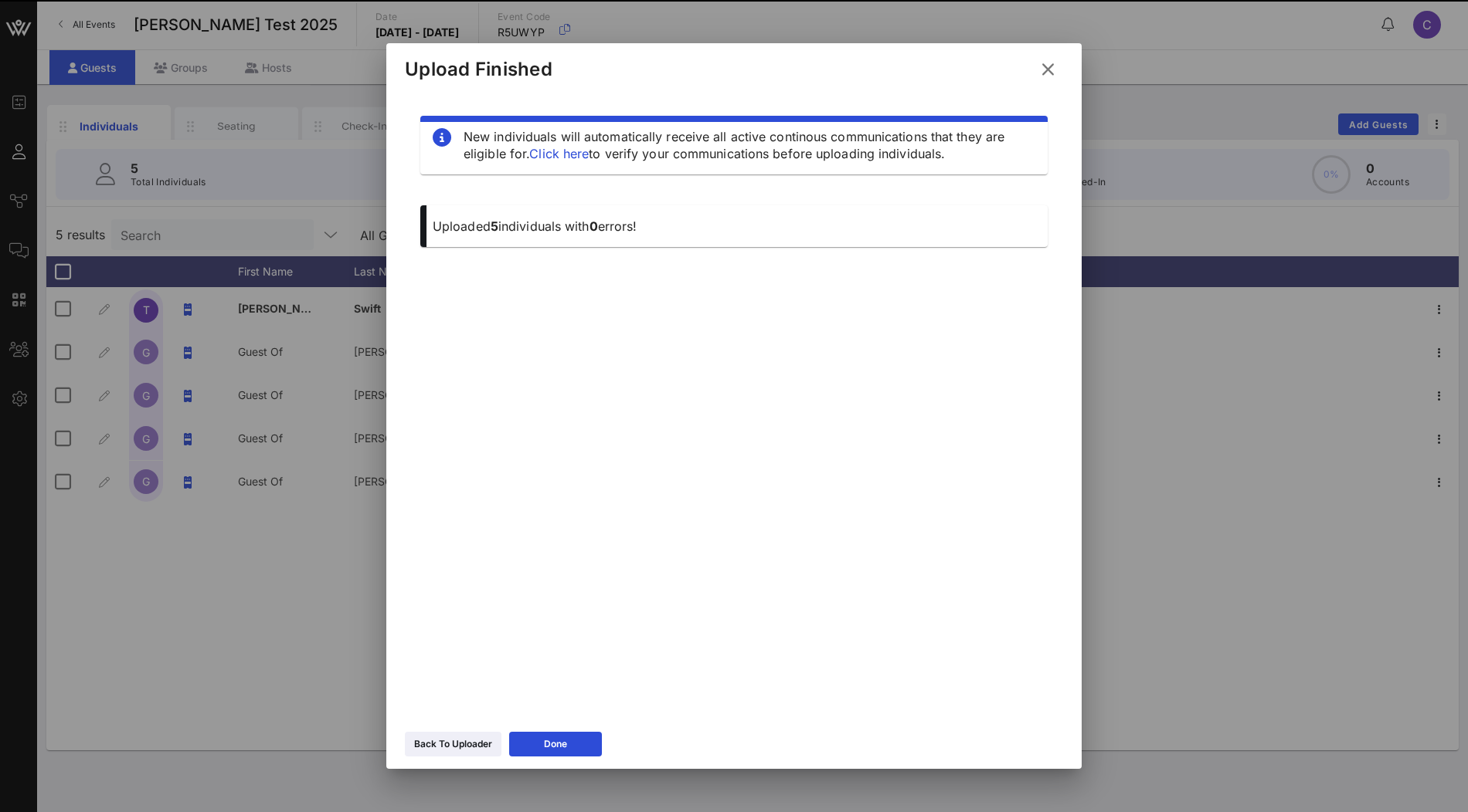
scroll to position [0, 0]
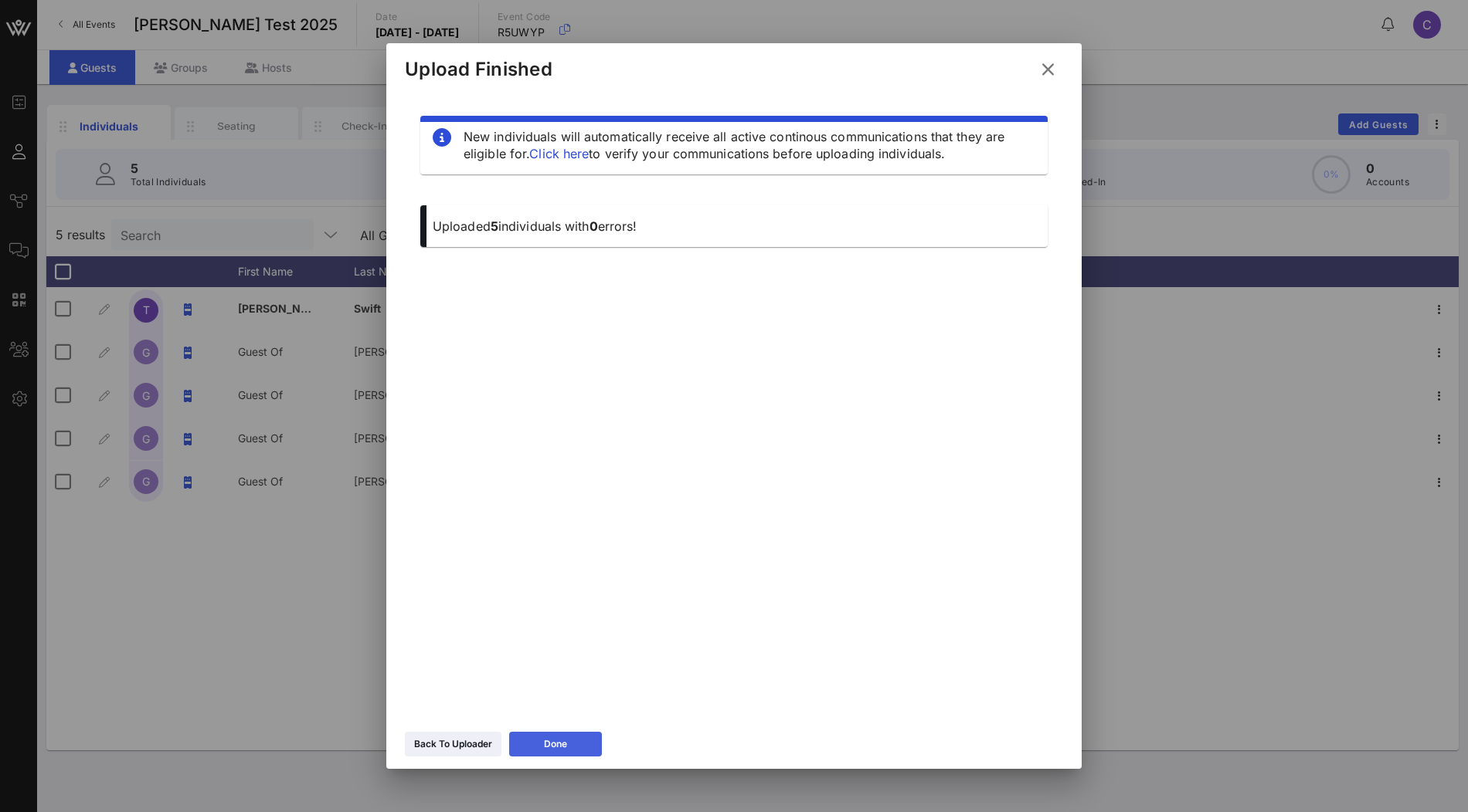
click at [547, 738] on div "Done" at bounding box center [556, 744] width 23 height 16
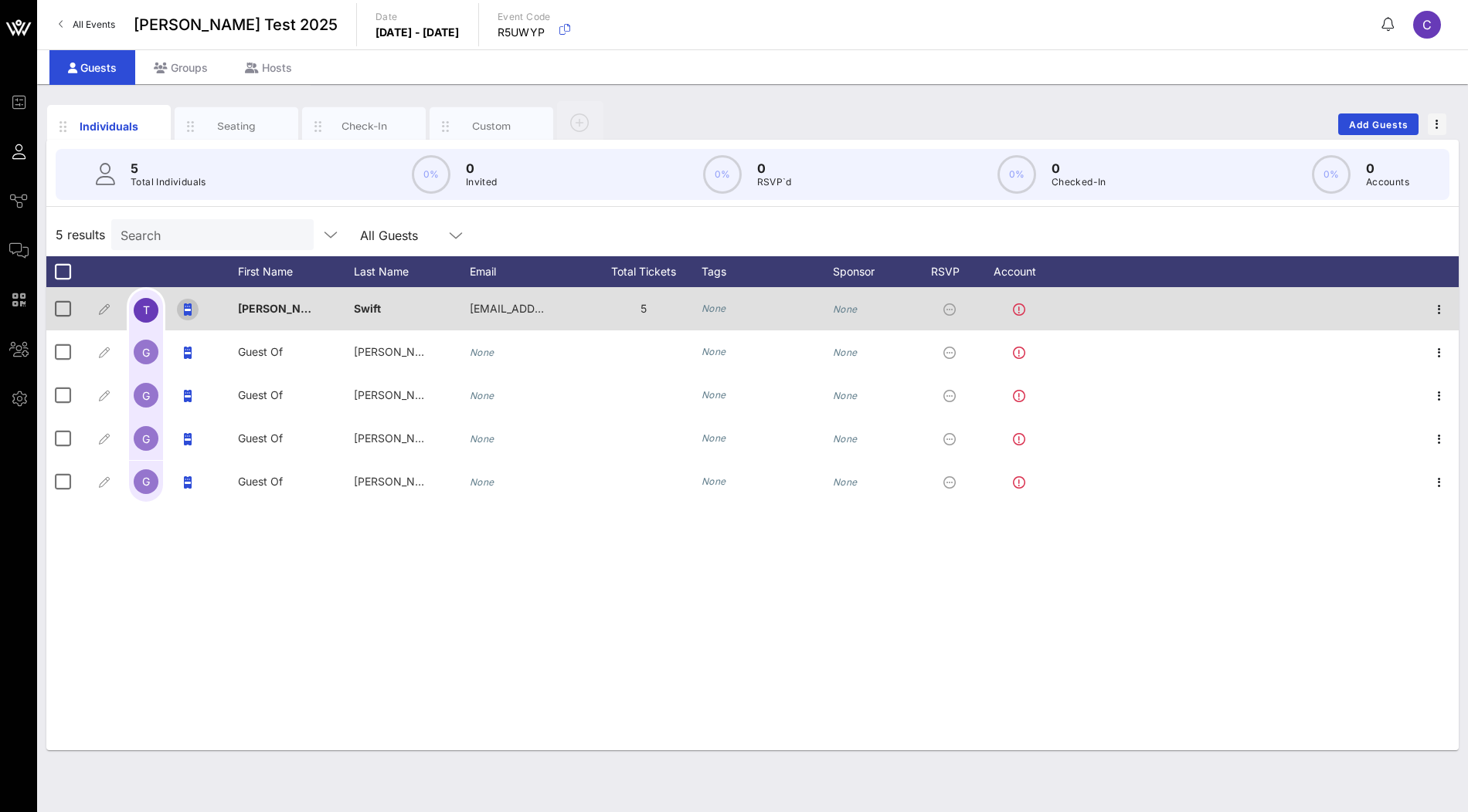
click at [189, 312] on icon "button" at bounding box center [188, 309] width 8 height 13
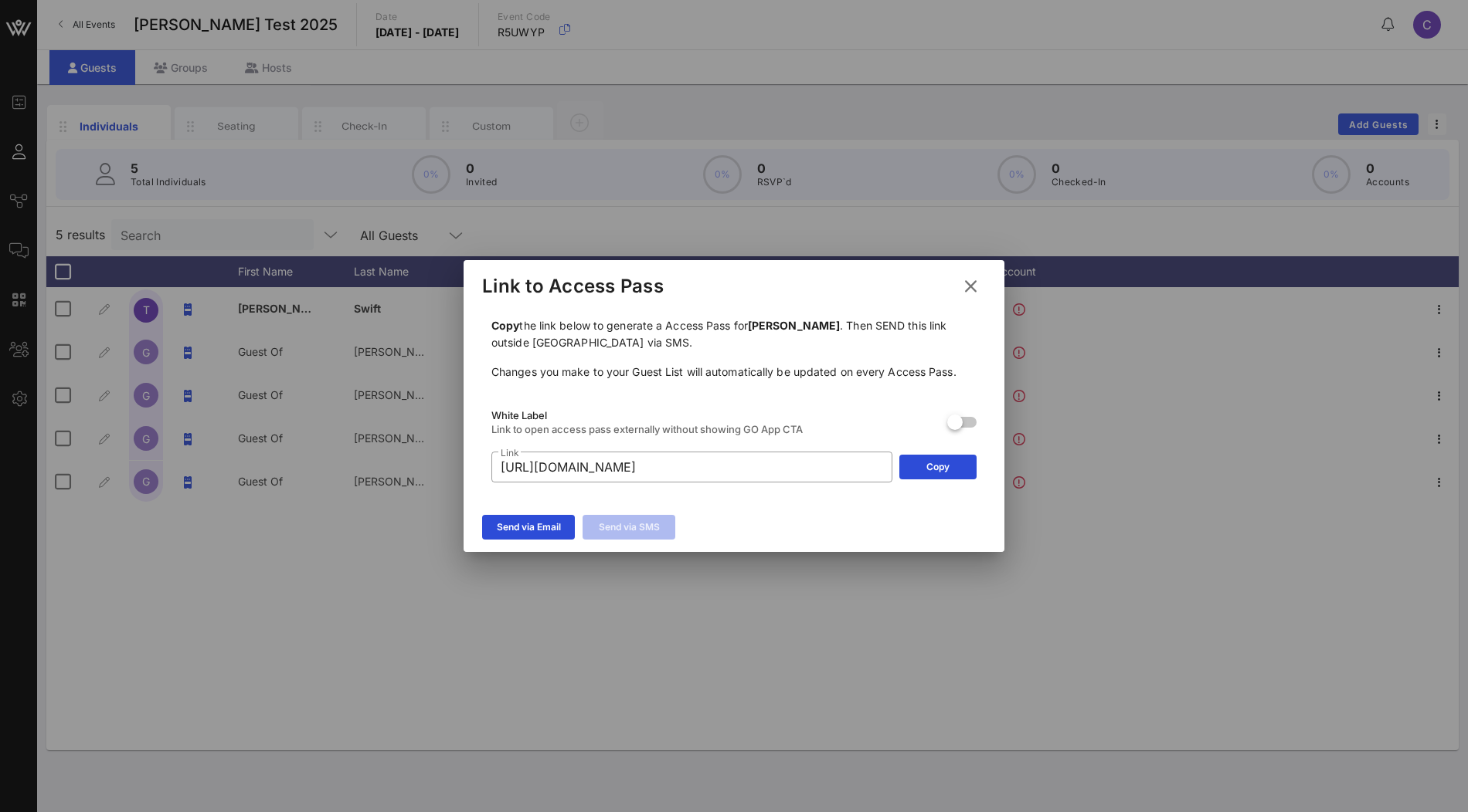
click at [974, 292] on icon at bounding box center [970, 287] width 23 height 21
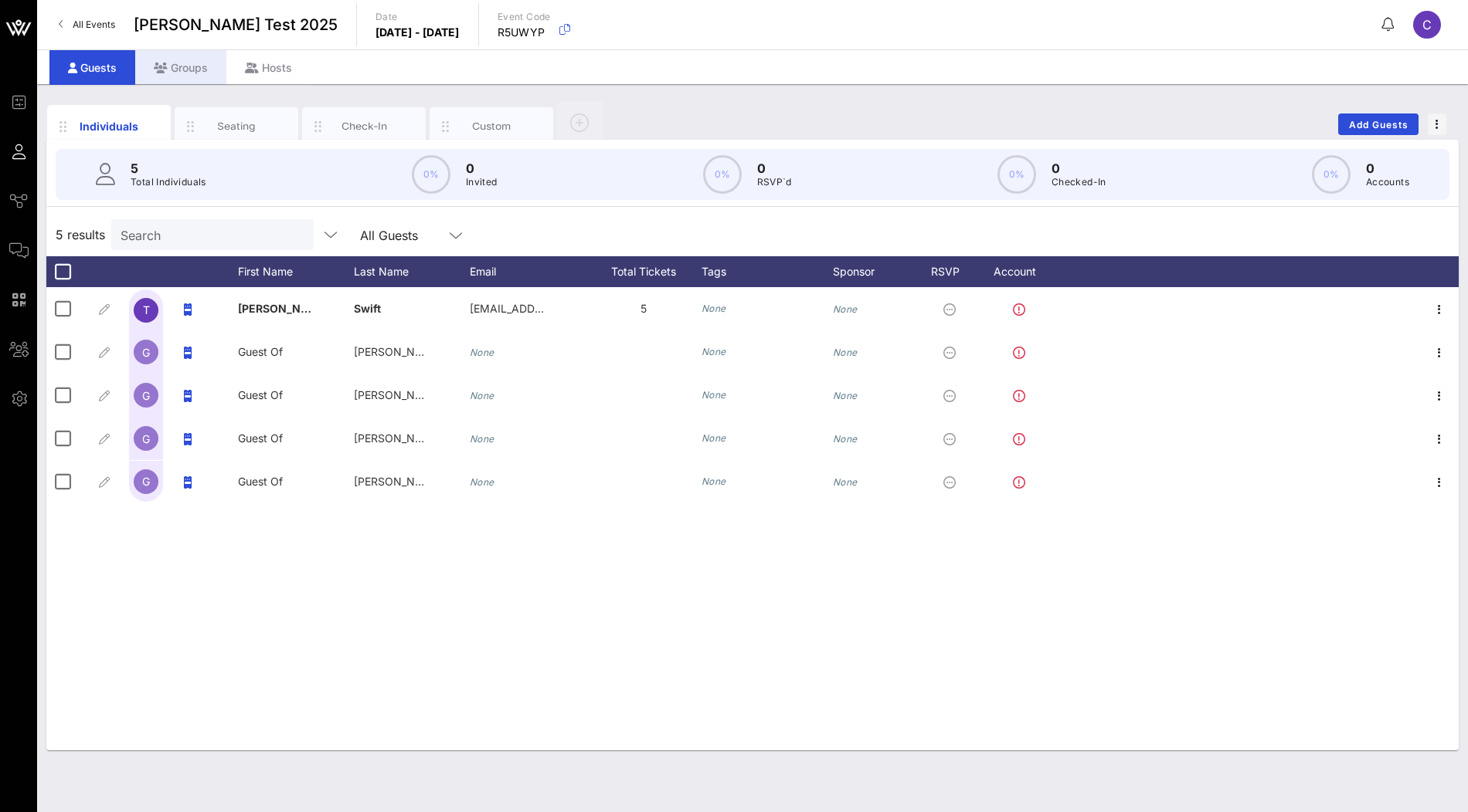
click at [197, 68] on div "Groups" at bounding box center [180, 68] width 91 height 35
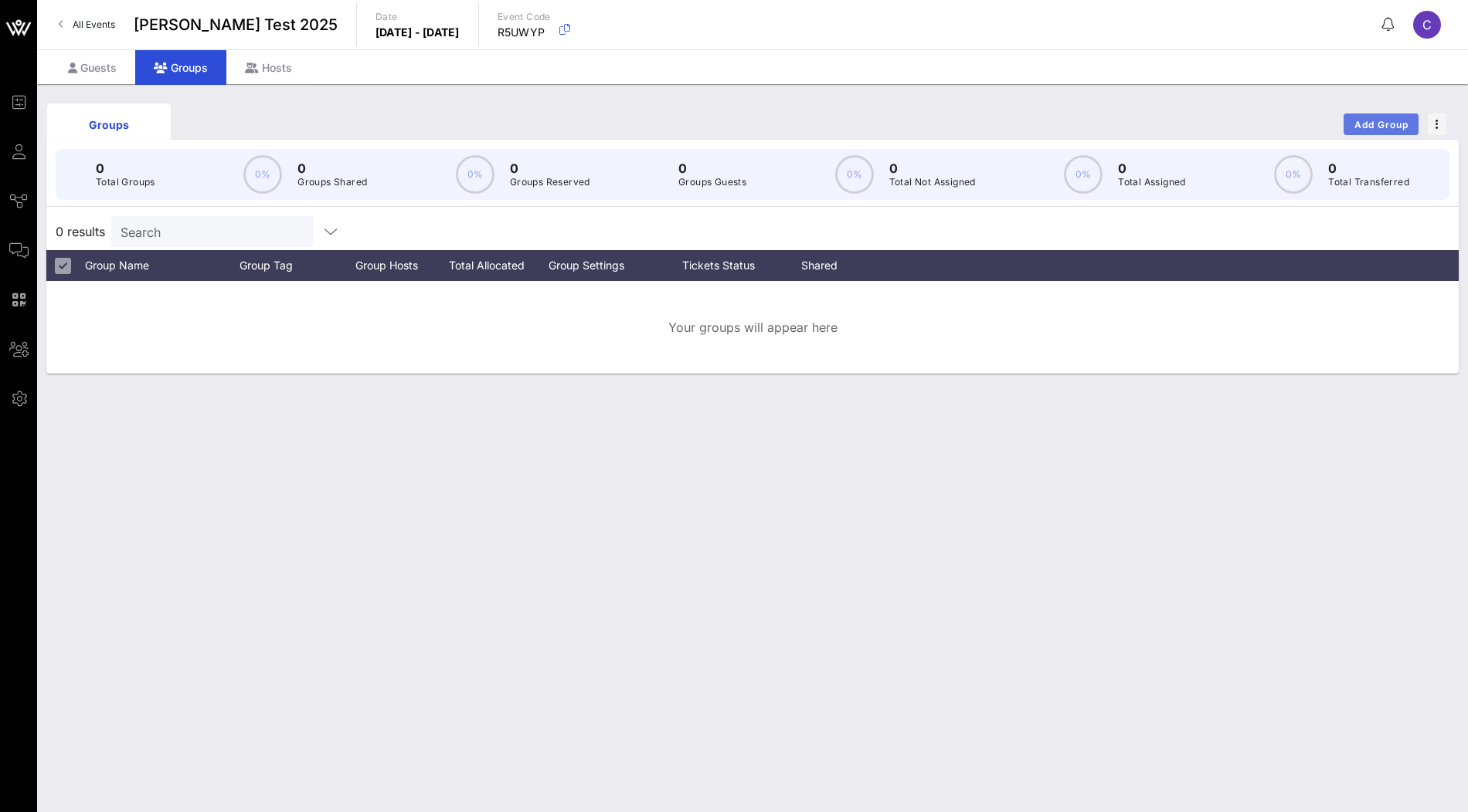
click at [1368, 119] on span "Add Group" at bounding box center [1381, 125] width 56 height 12
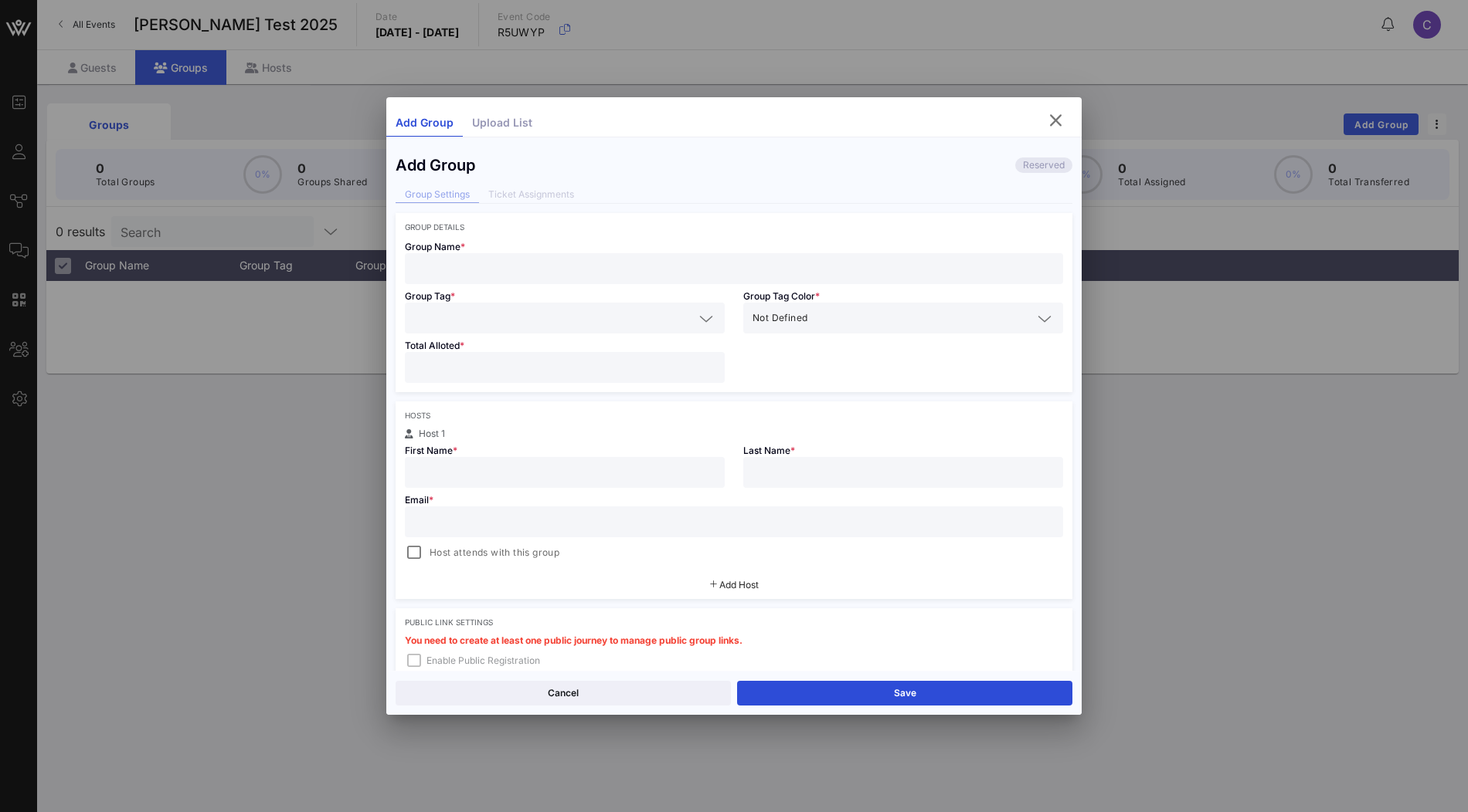
click at [531, 272] on input "text" at bounding box center [734, 268] width 640 height 21
type input "VOW"
click at [1058, 117] on icon "button" at bounding box center [1055, 120] width 19 height 19
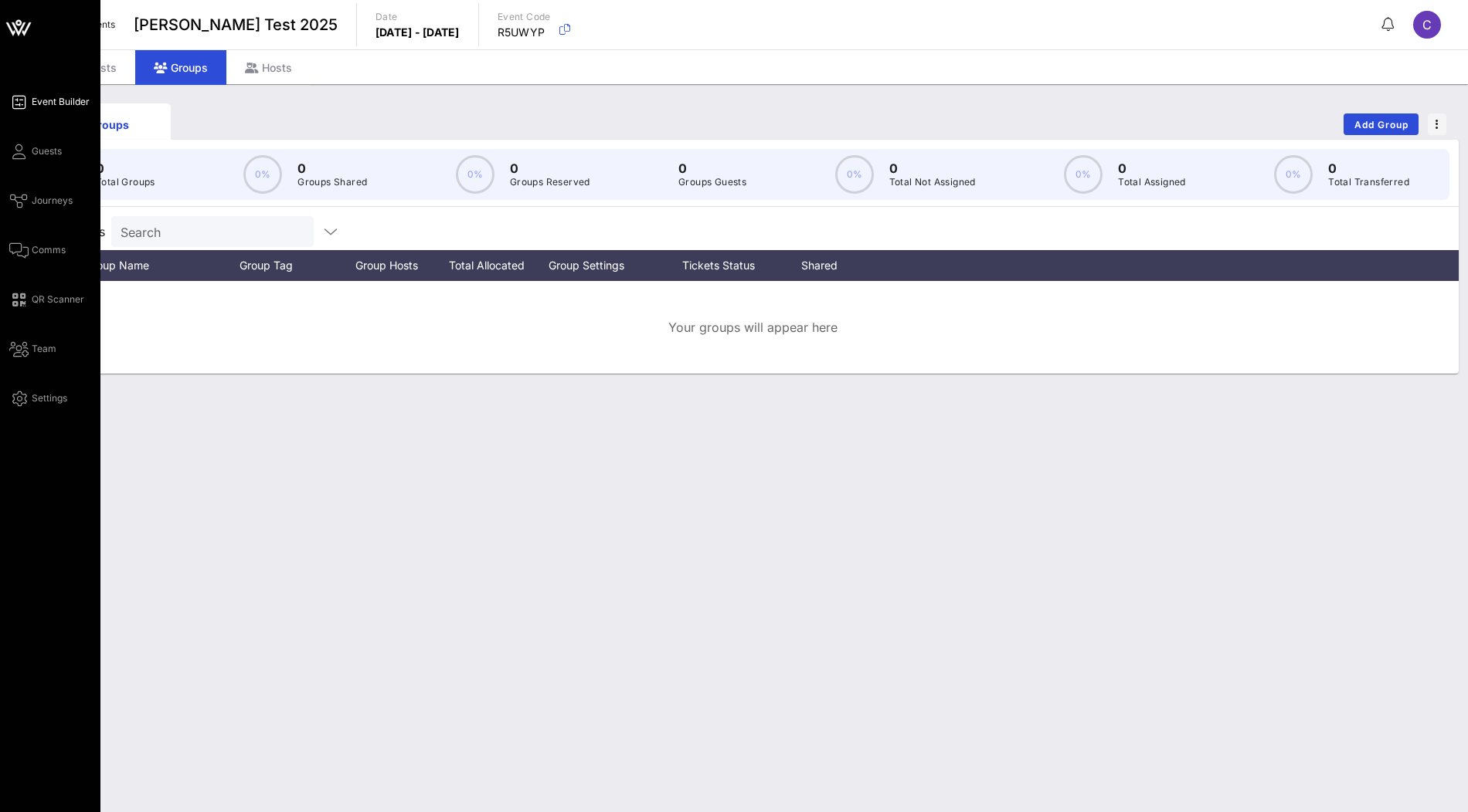
click at [60, 105] on span "Event Builder" at bounding box center [60, 102] width 58 height 14
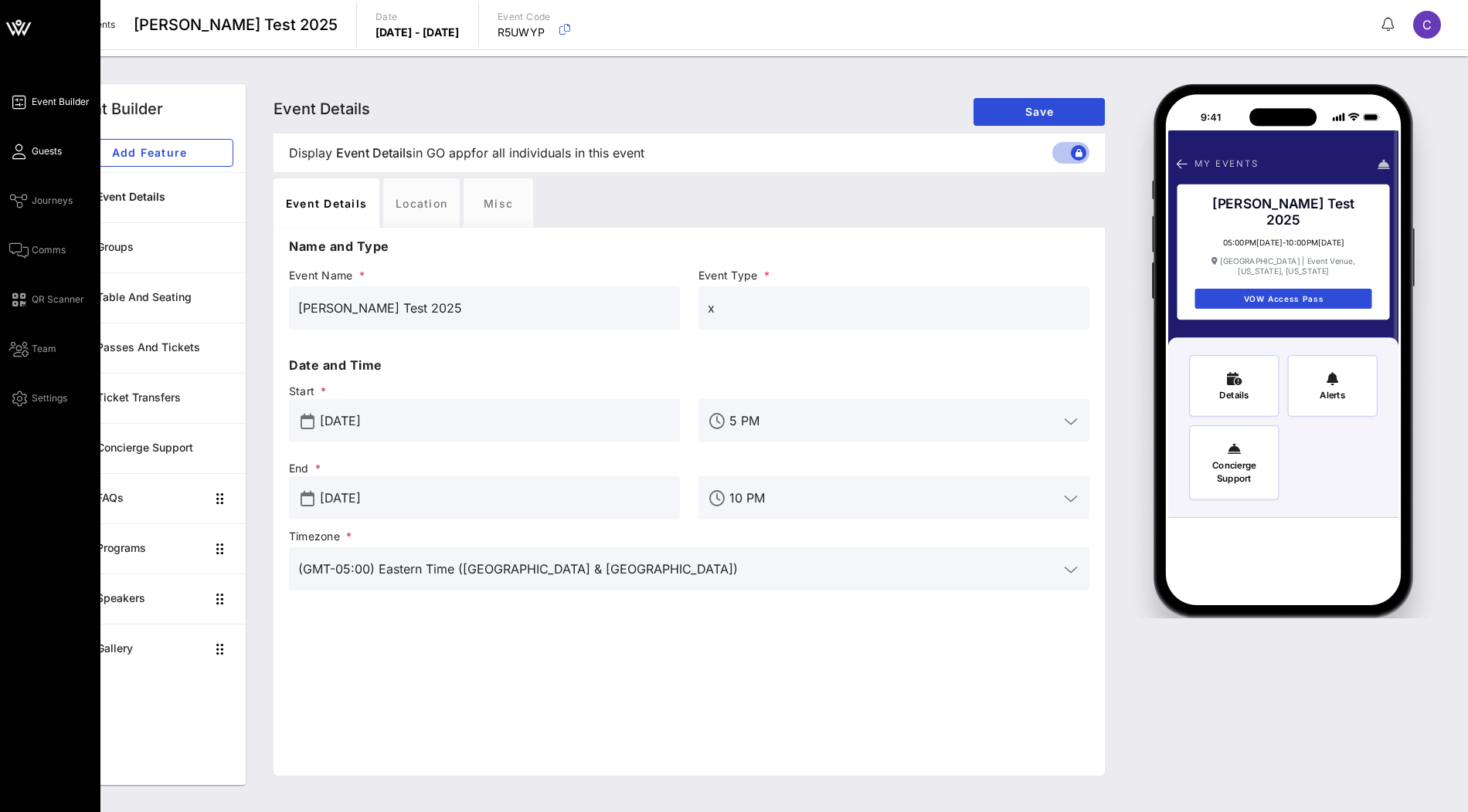
click at [39, 155] on span "Guests" at bounding box center [46, 152] width 30 height 14
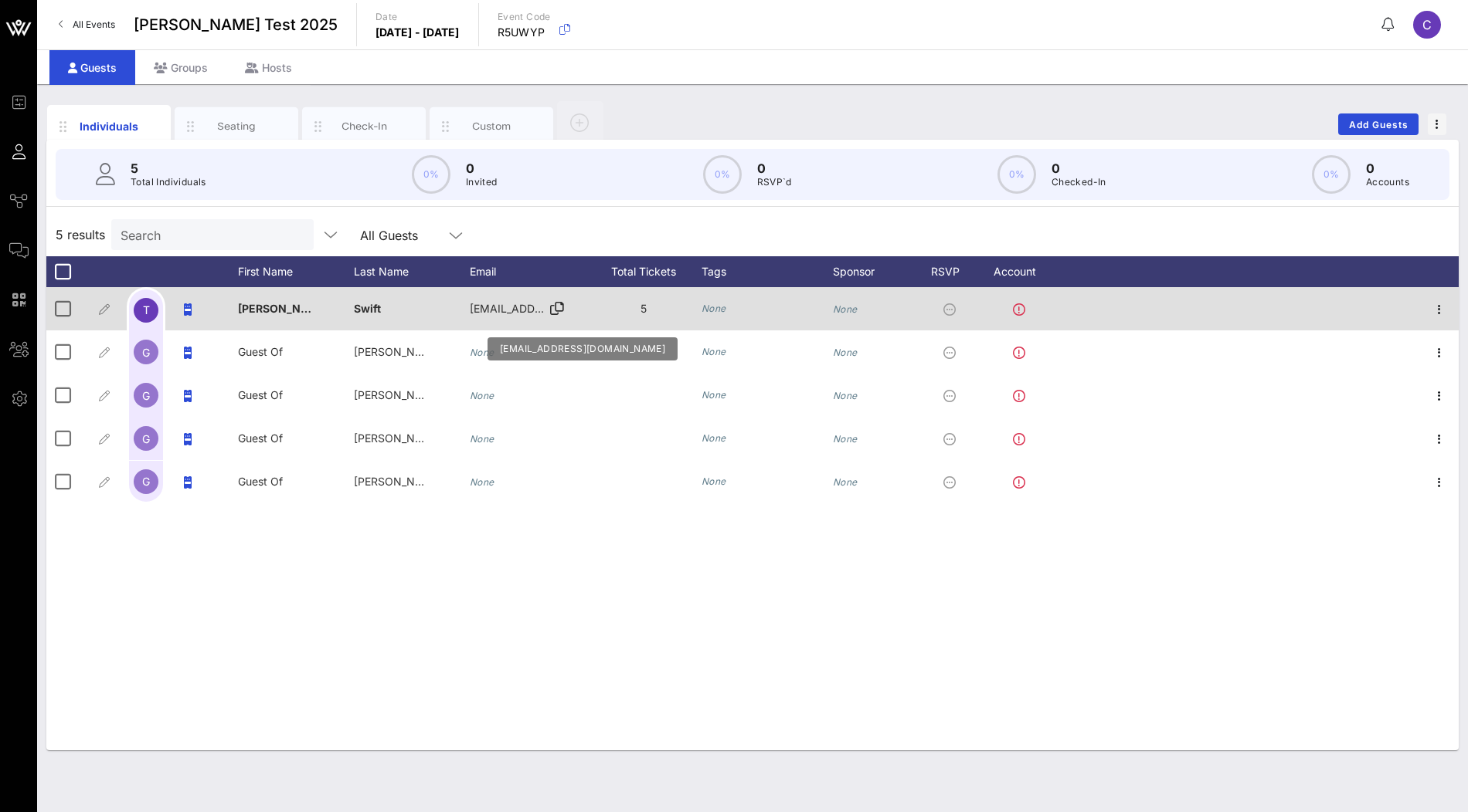
click at [523, 313] on span "iii@vow.app" at bounding box center [563, 308] width 186 height 13
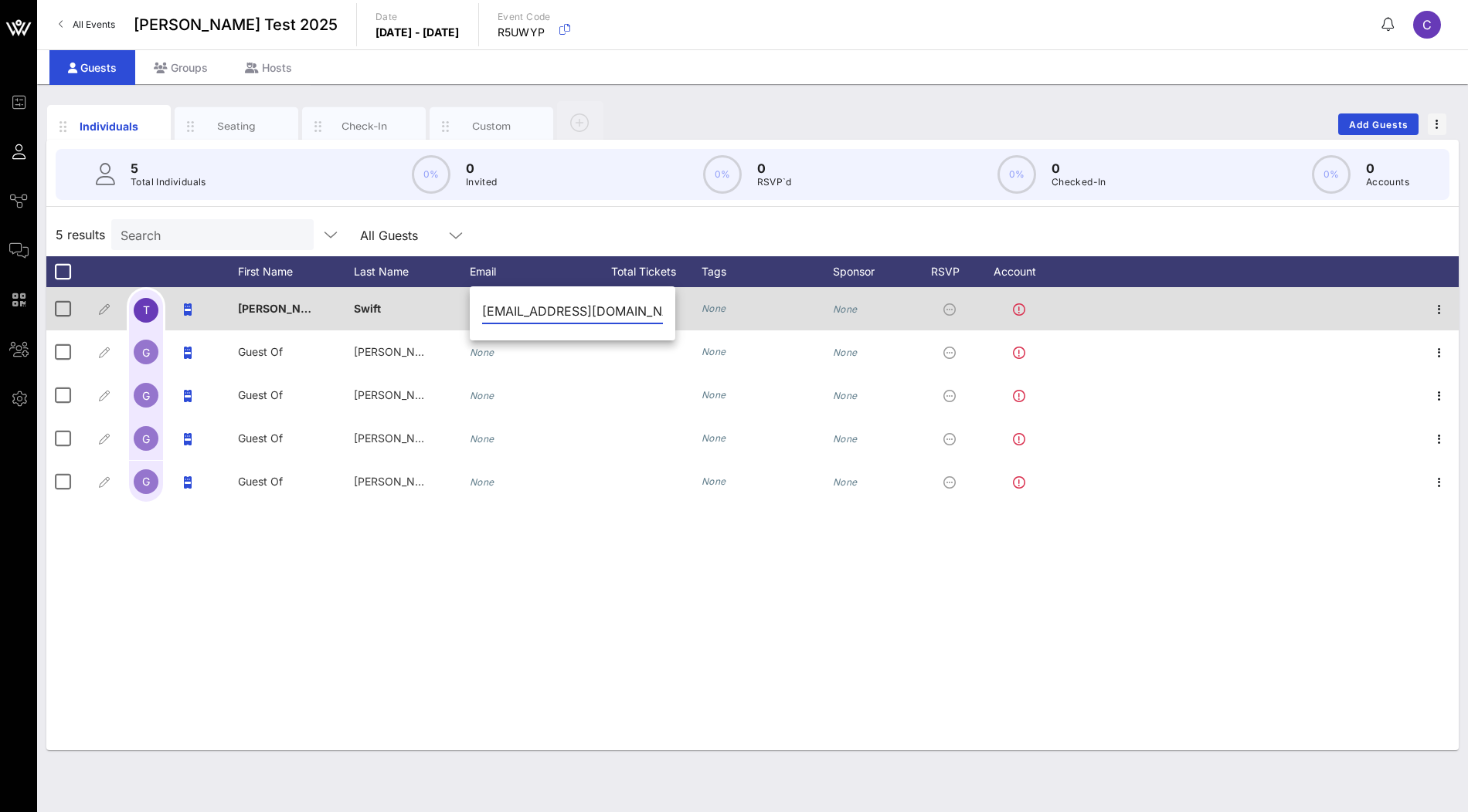
drag, startPoint x: 560, startPoint y: 309, endPoint x: 460, endPoint y: 309, distance: 100.0
click at [460, 309] on div "Event Builder Guests Journeys Comms QR Scanner Team Settings Clarisa Test 2025 …" at bounding box center [734, 406] width 1468 height 812
type input "C"
type input "[PERSON_NAME][EMAIL_ADDRESS][DOMAIN_NAME]"
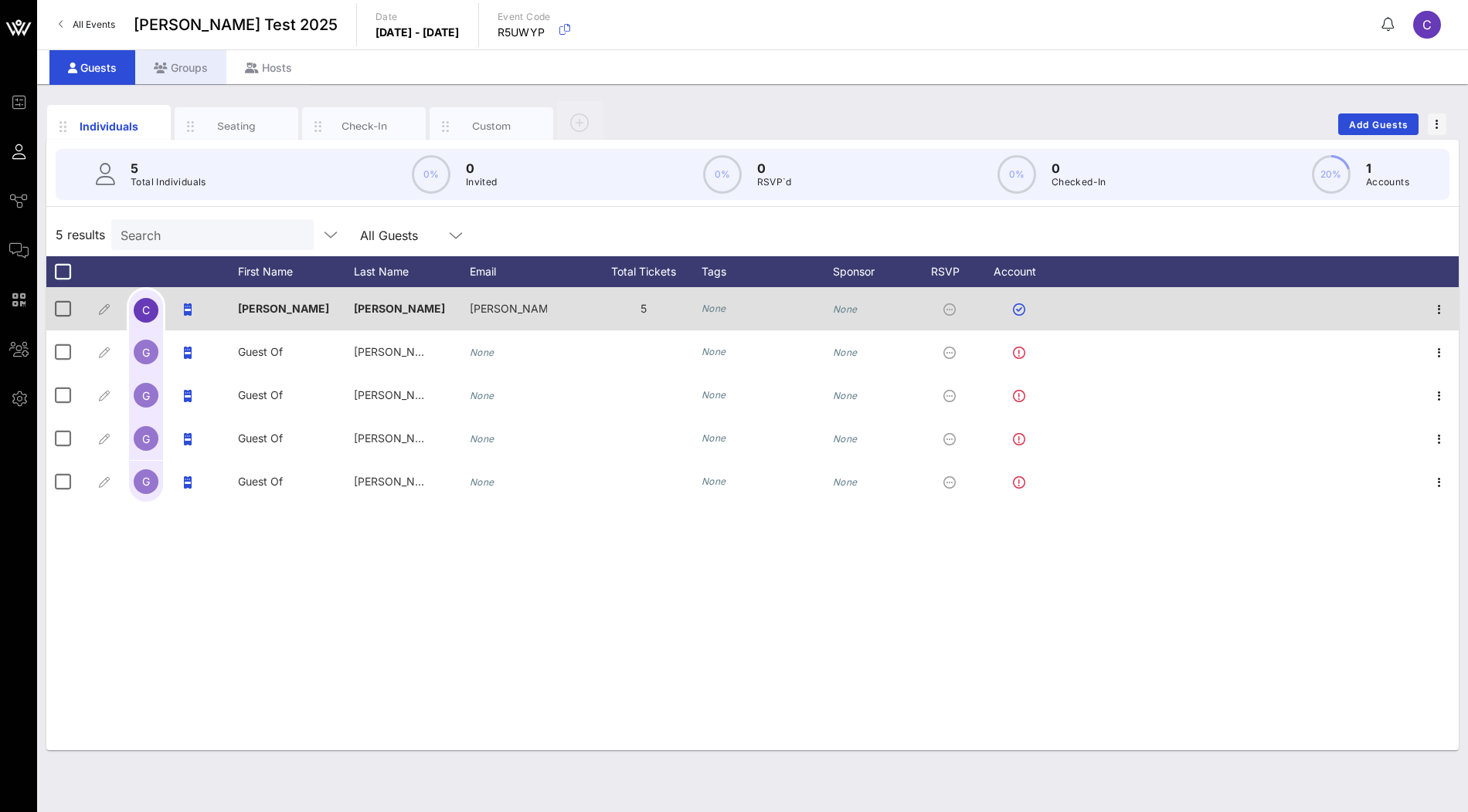
click at [202, 71] on div "Groups" at bounding box center [180, 68] width 91 height 35
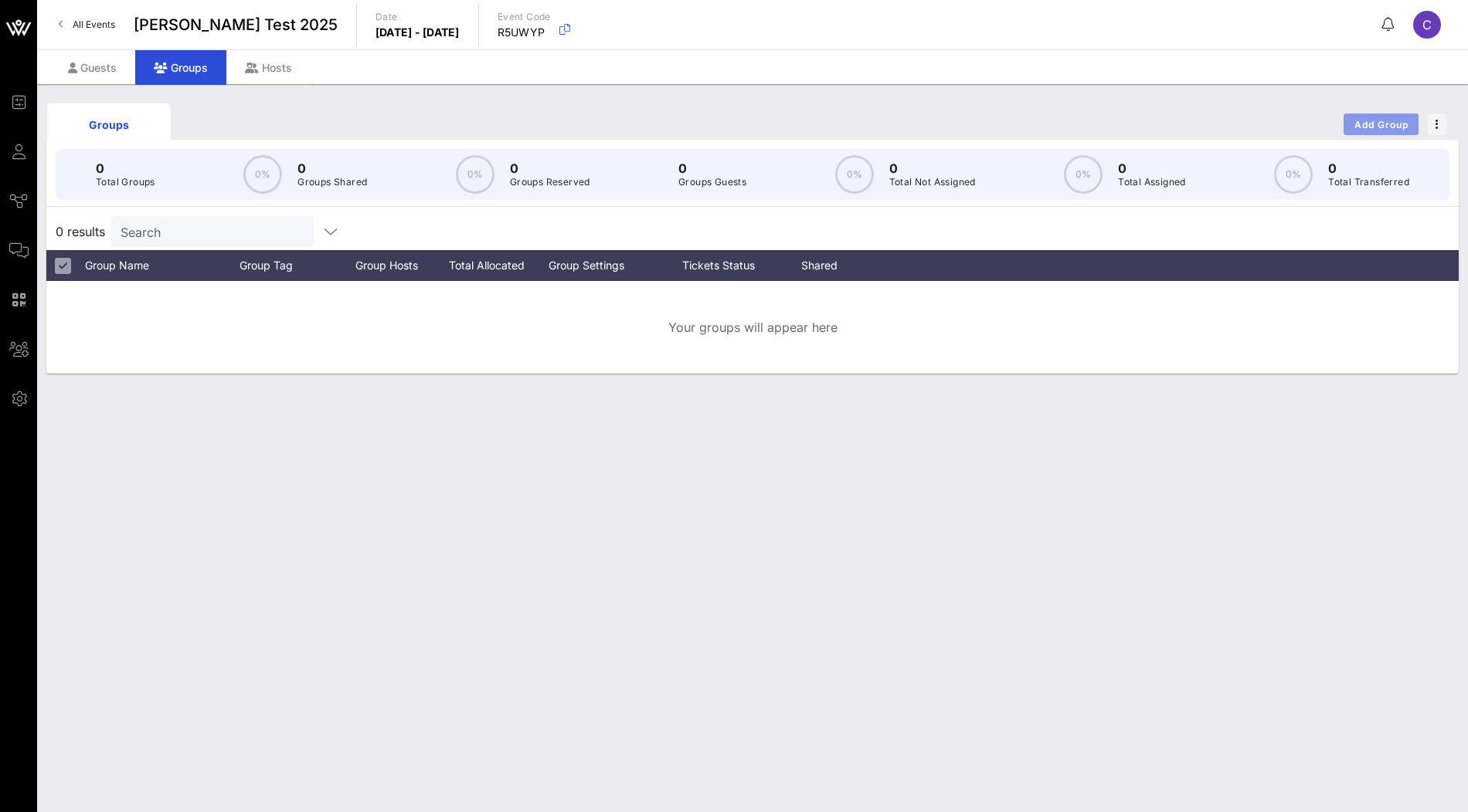
click at [1366, 120] on span "Add Group" at bounding box center [1381, 125] width 56 height 12
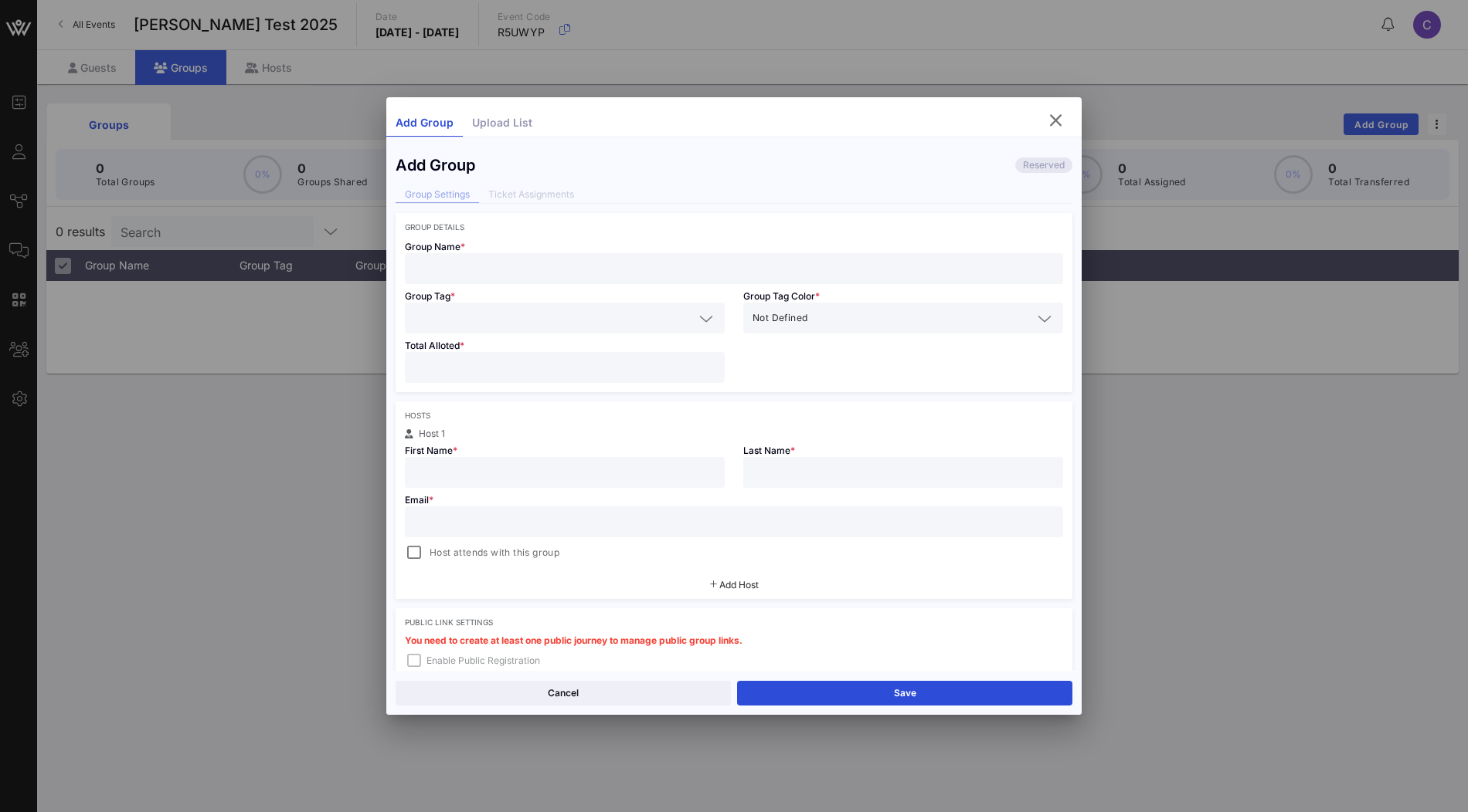
click at [601, 266] on input "text" at bounding box center [734, 268] width 640 height 21
type input "VOW"
type input "Test"
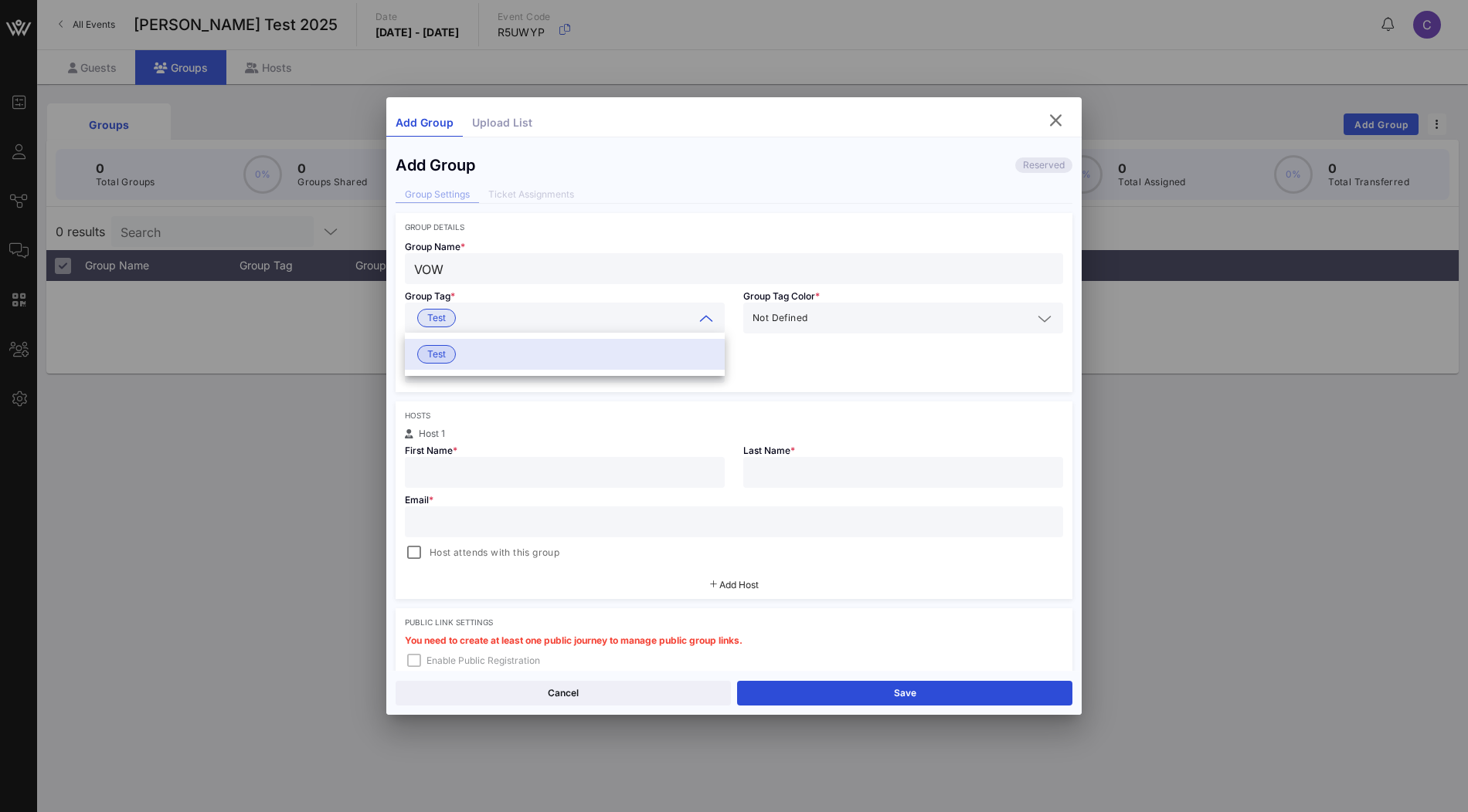
click at [776, 367] on div "Group Name * VOW Group Tag * Test Group Tag Color * Not Defined Total Alloted *" at bounding box center [734, 312] width 677 height 160
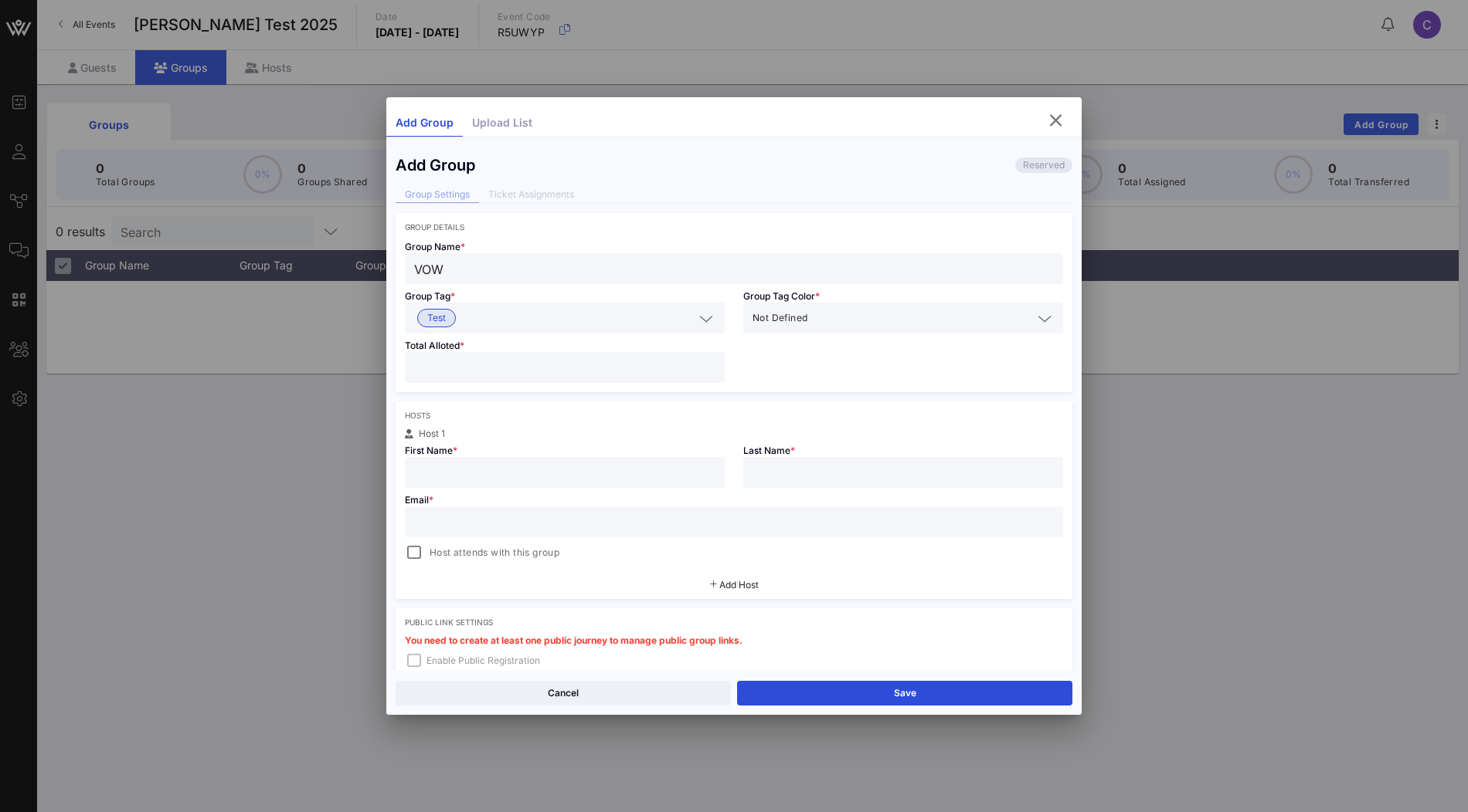
click at [658, 365] on input "number" at bounding box center [565, 367] width 301 height 21
type input "**"
click at [688, 463] on input "text" at bounding box center [565, 473] width 301 height 21
type input "a"
type input "J"
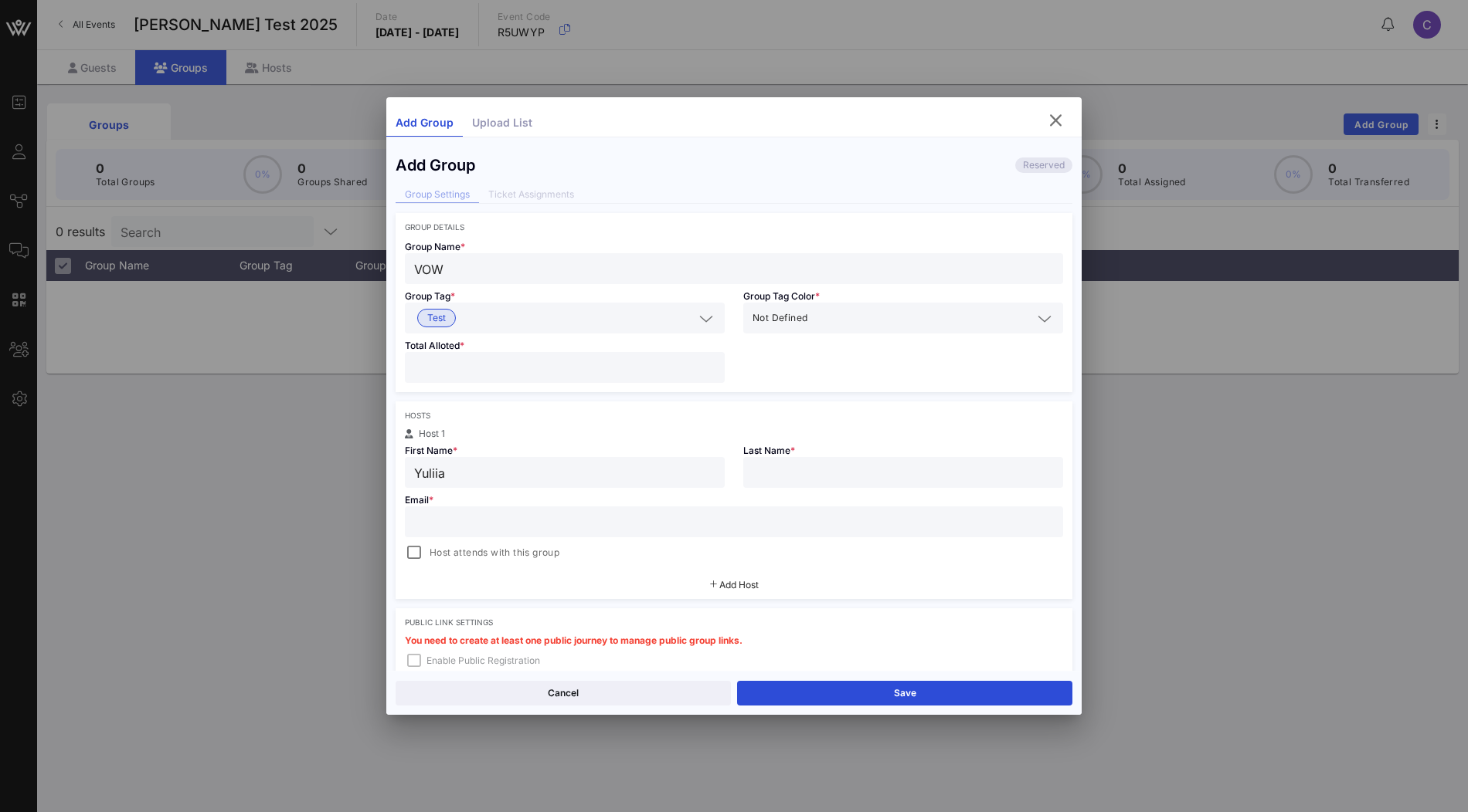
type input "Yuliia"
type input "Drozdenko"
click at [637, 517] on input "text" at bounding box center [734, 521] width 640 height 21
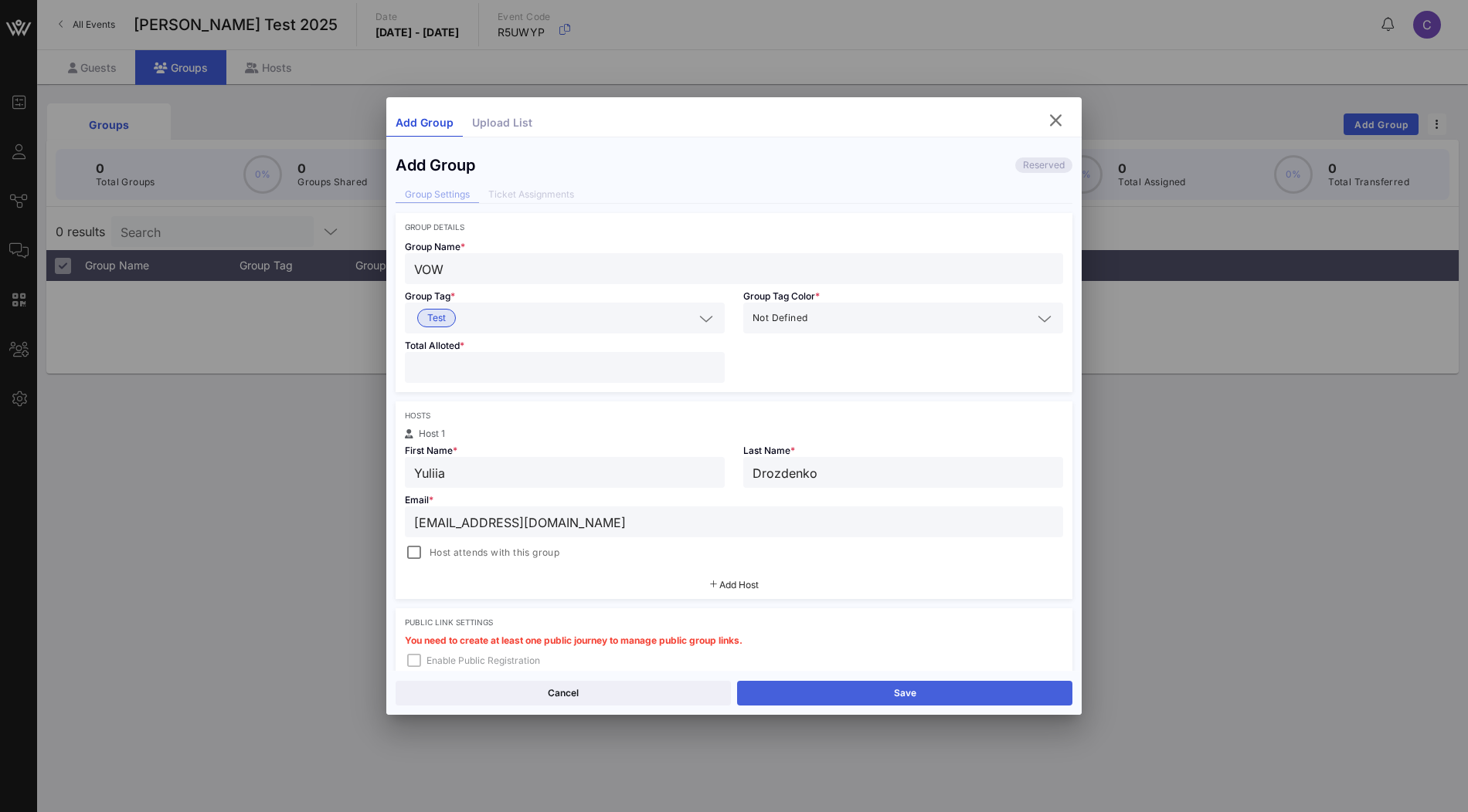
type input "yuliia@vow.app"
click at [903, 692] on button "Save" at bounding box center [904, 693] width 336 height 24
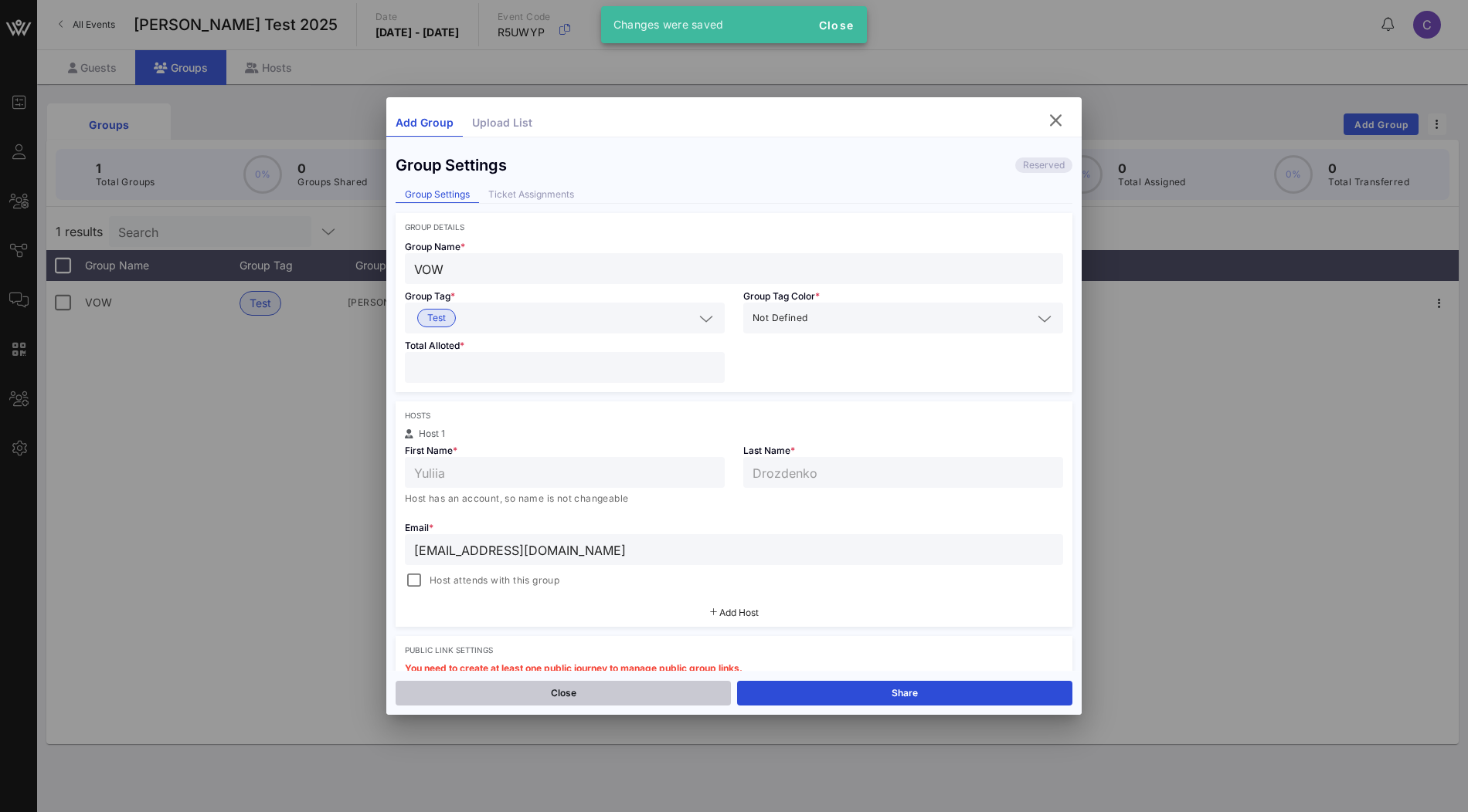
click at [651, 689] on button "Close" at bounding box center [563, 693] width 336 height 24
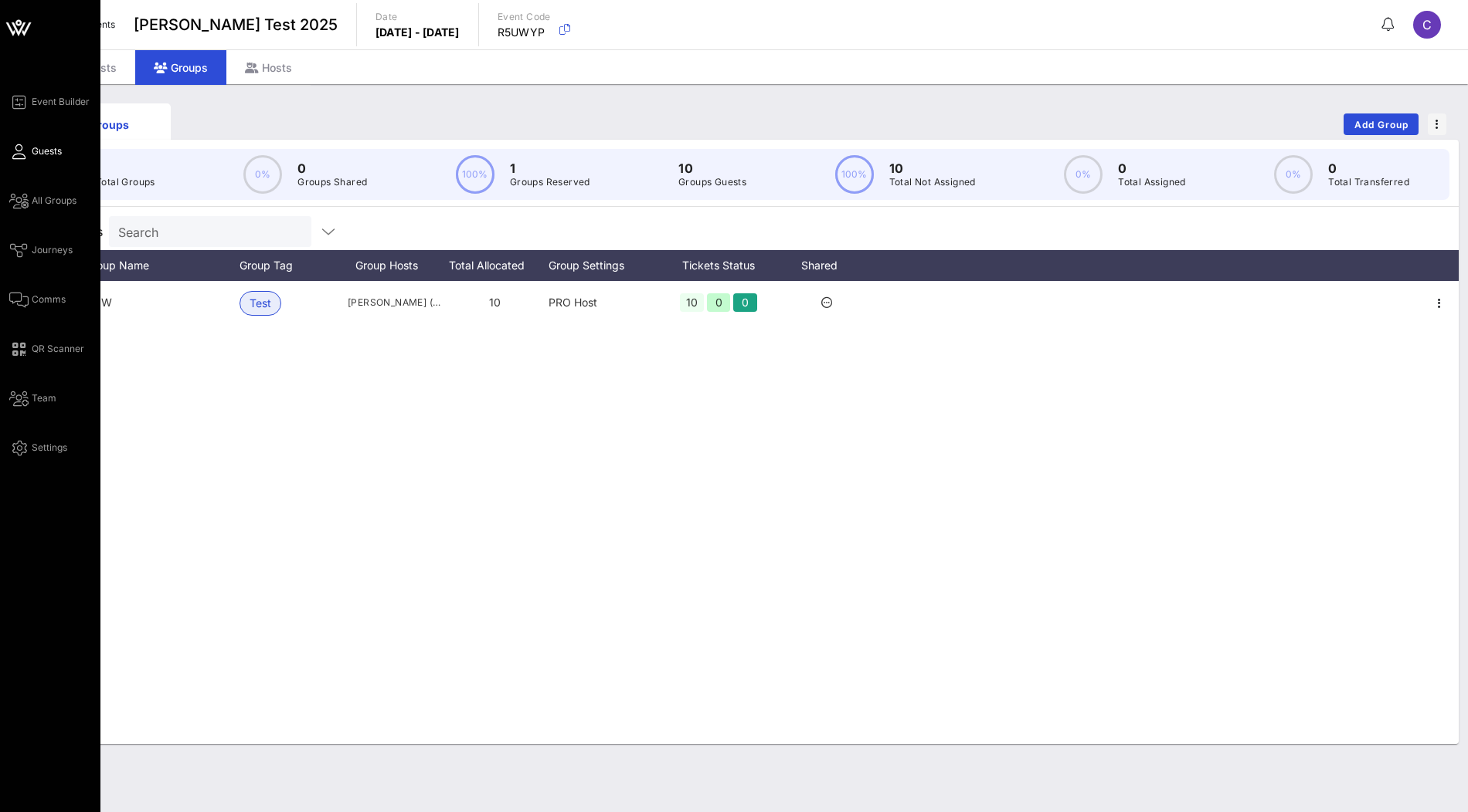
click at [25, 158] on link "Guests" at bounding box center [35, 151] width 53 height 19
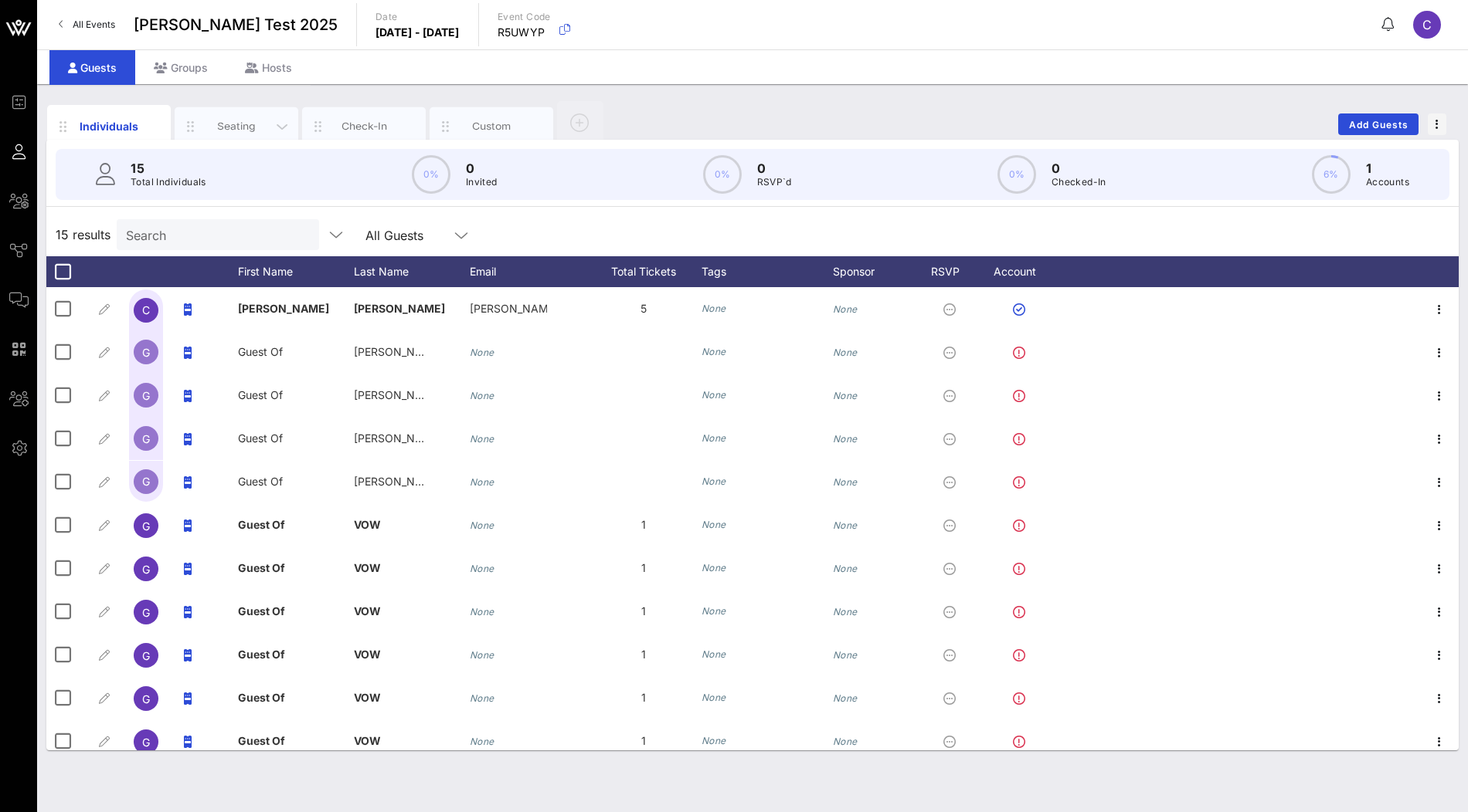
click at [247, 128] on div "Seating" at bounding box center [237, 126] width 69 height 15
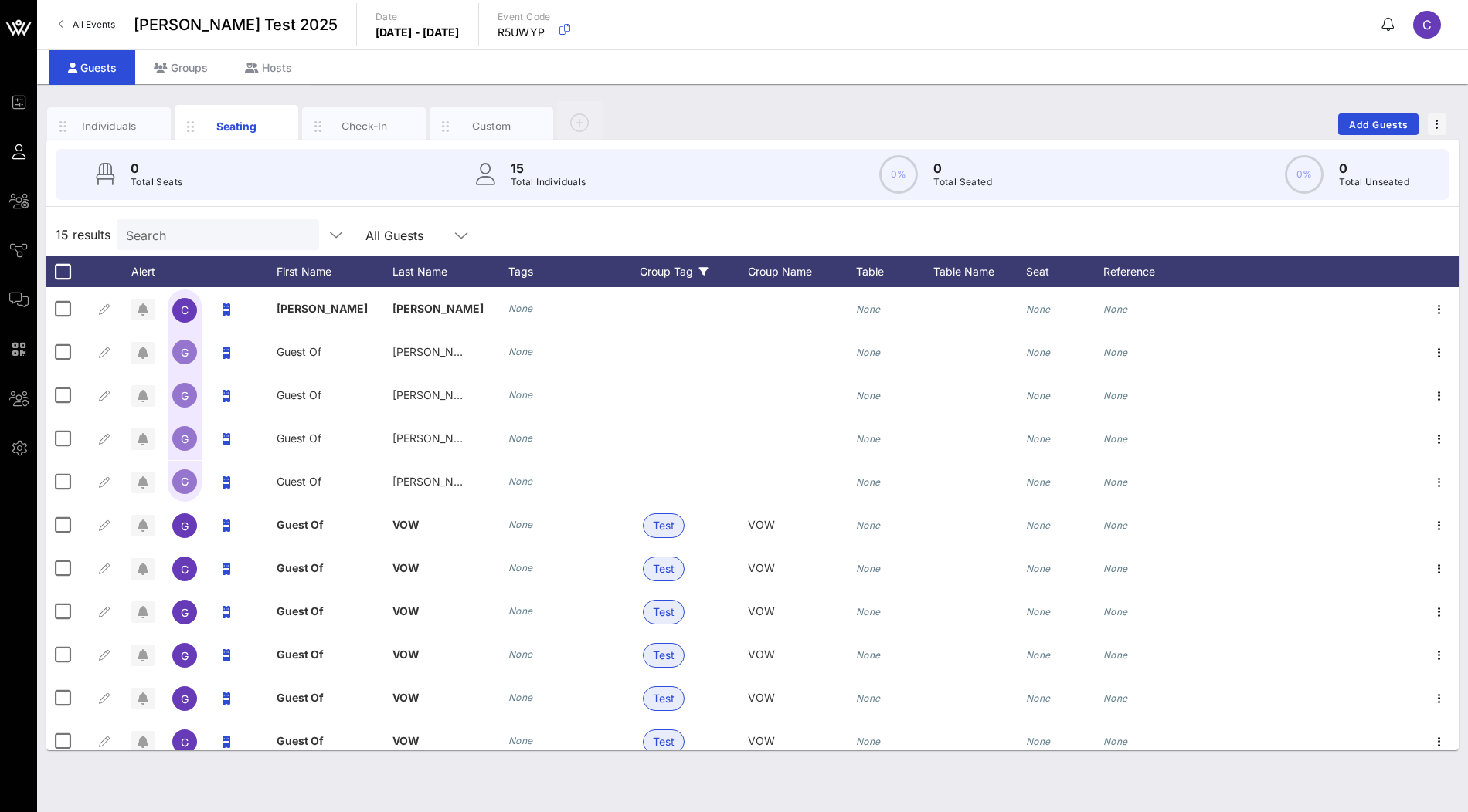
click at [696, 277] on div "Group Tag" at bounding box center [694, 272] width 109 height 31
click at [795, 217] on div "15 results Search All Guests" at bounding box center [752, 235] width 1412 height 43
click at [788, 274] on div "Group Name" at bounding box center [802, 272] width 109 height 31
click at [800, 205] on div "0 Total Seats 15 Total Individuals 0% 0 Total Seated 0% 0 Total Unseated" at bounding box center [753, 174] width 1431 height 69
click at [521, 261] on div "Tags" at bounding box center [573, 272] width 131 height 31
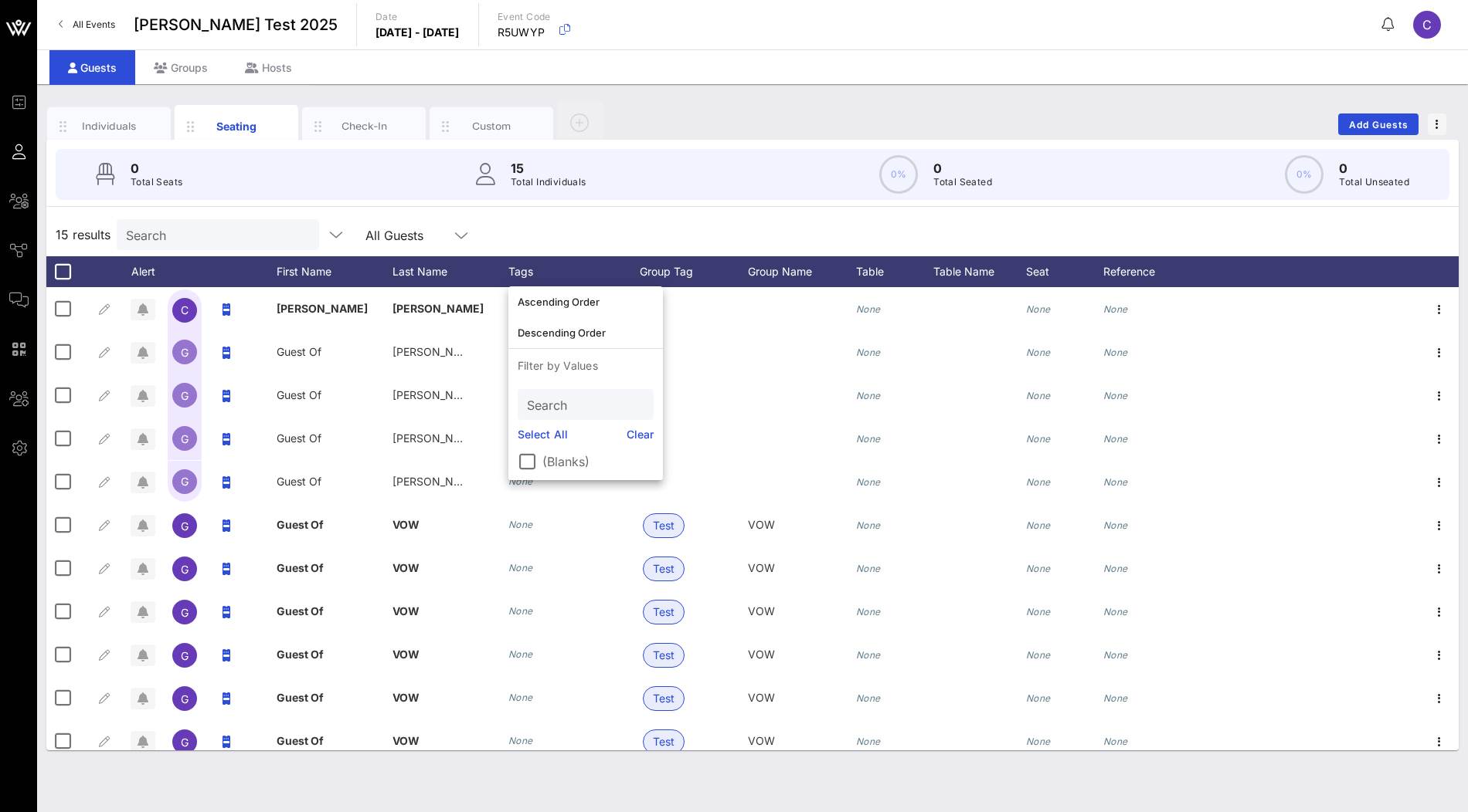
click at [673, 208] on div "0 Total Seats 15 Total Individuals 0% 0 Total Seated 0% 0 Total Unseated 15 res…" at bounding box center [752, 445] width 1412 height 610
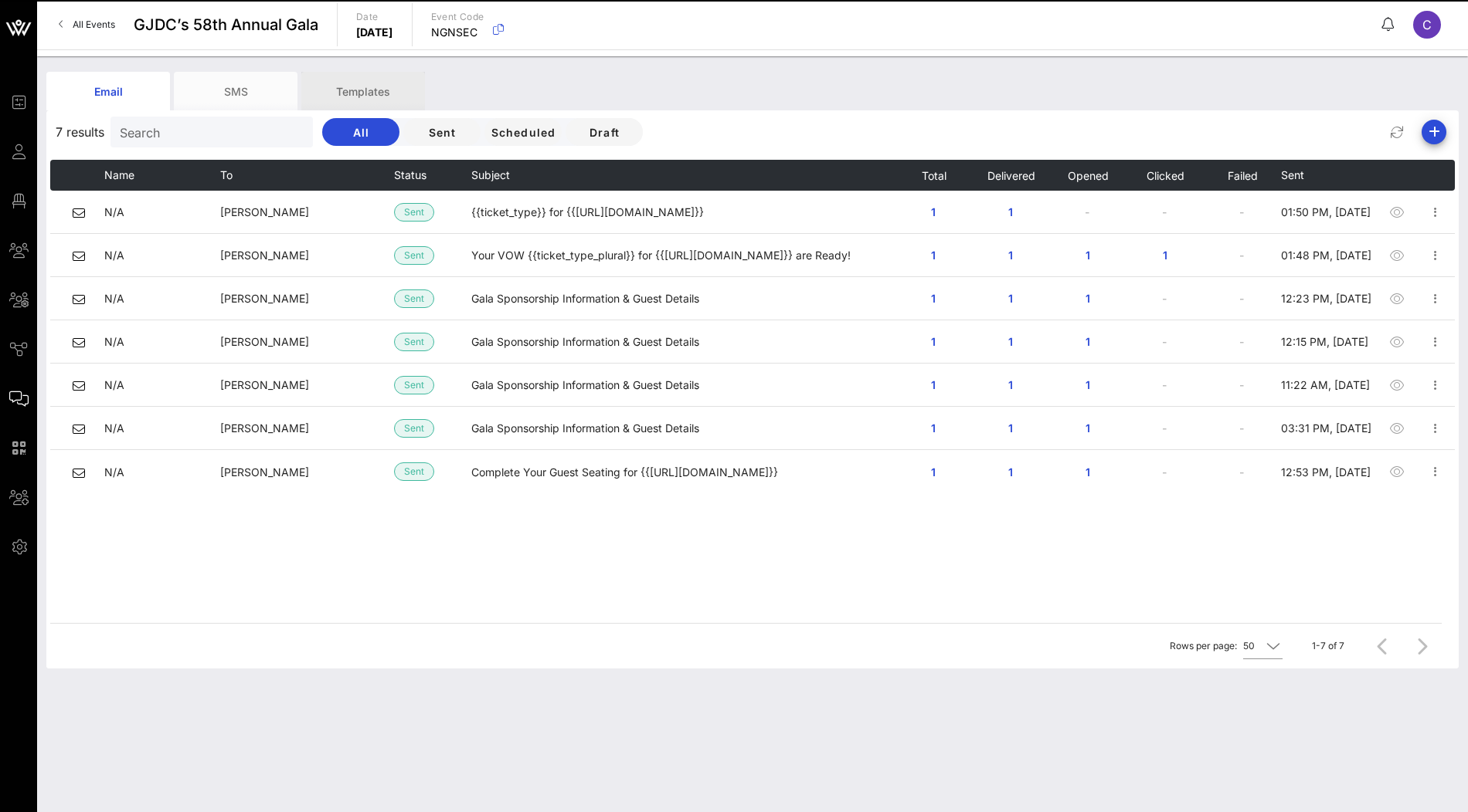
click at [370, 97] on div "Templates" at bounding box center [363, 90] width 123 height 38
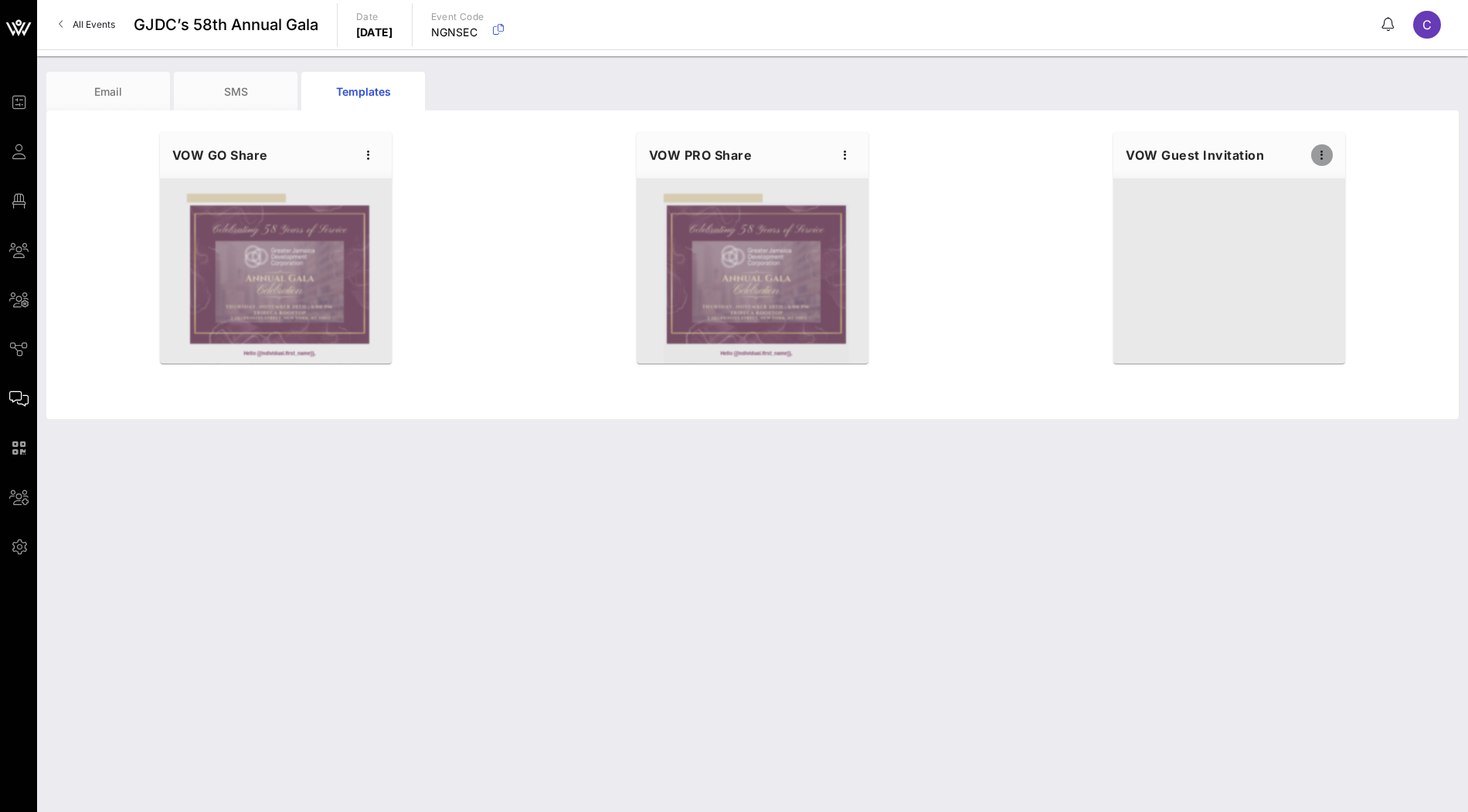
click at [1322, 161] on icon "button" at bounding box center [1321, 155] width 19 height 19
click at [1325, 189] on div "Edit" at bounding box center [1346, 182] width 69 height 31
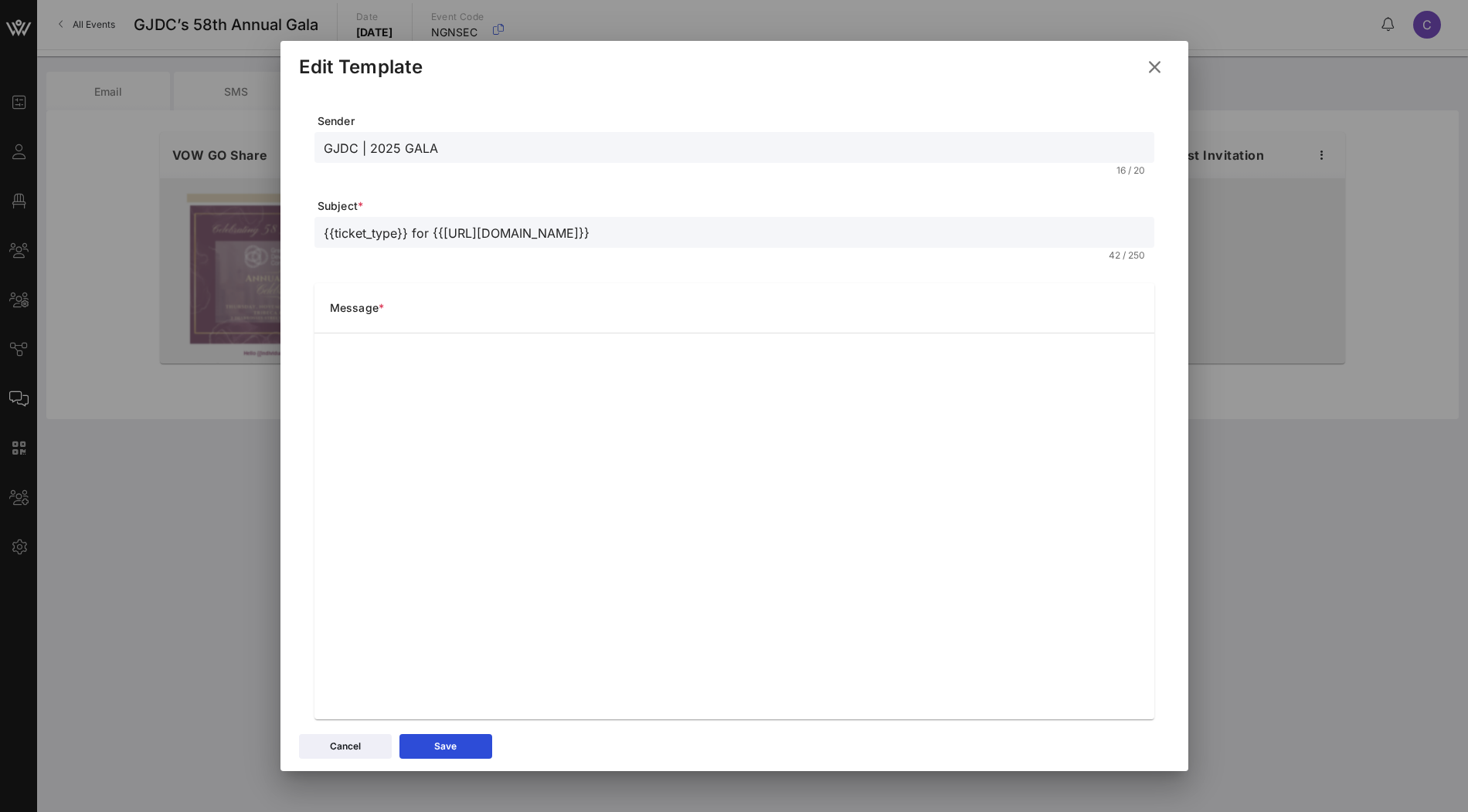
scroll to position [23, 0]
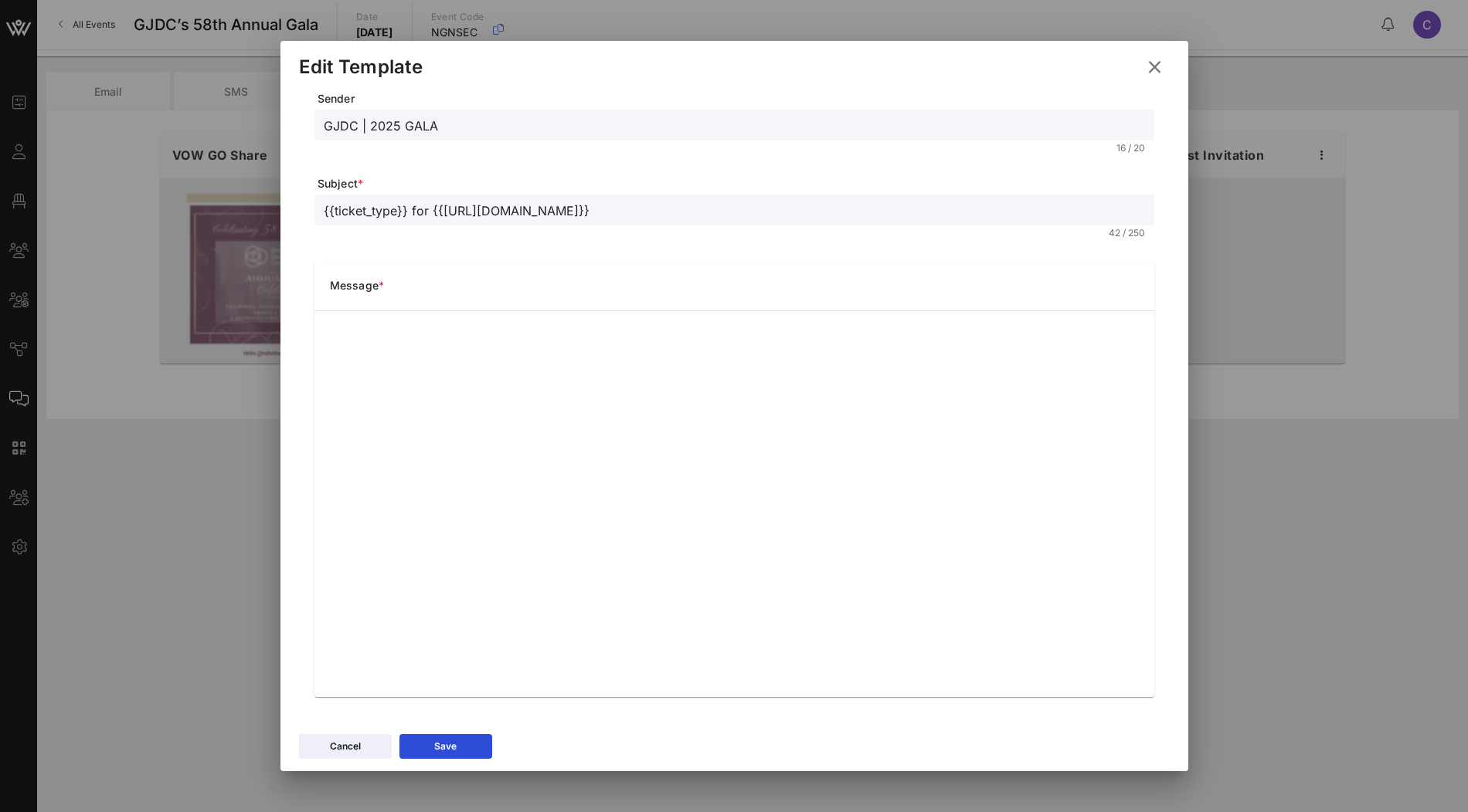
click at [1159, 71] on icon at bounding box center [1154, 67] width 21 height 19
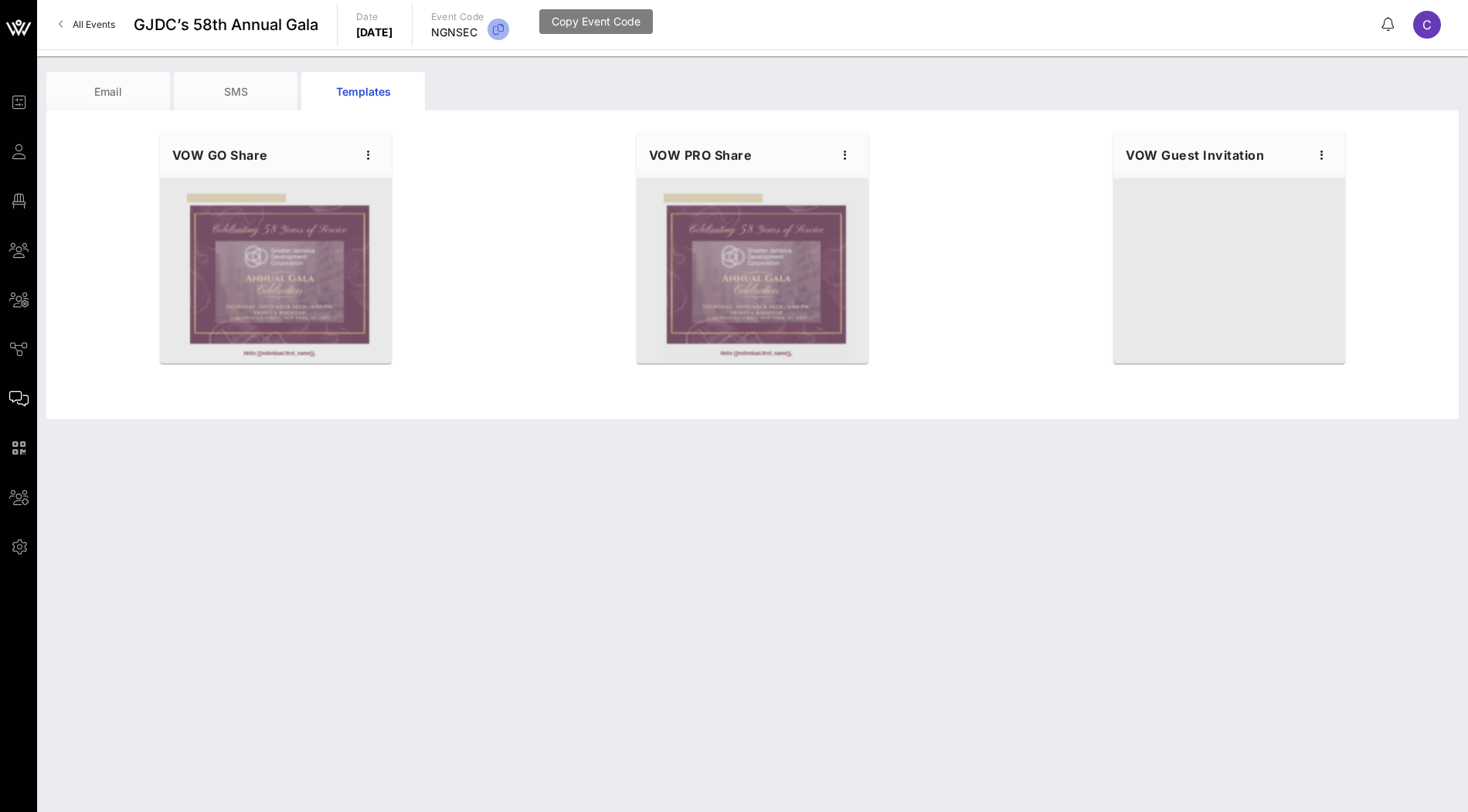
click at [508, 32] on icon "button" at bounding box center [498, 29] width 19 height 19
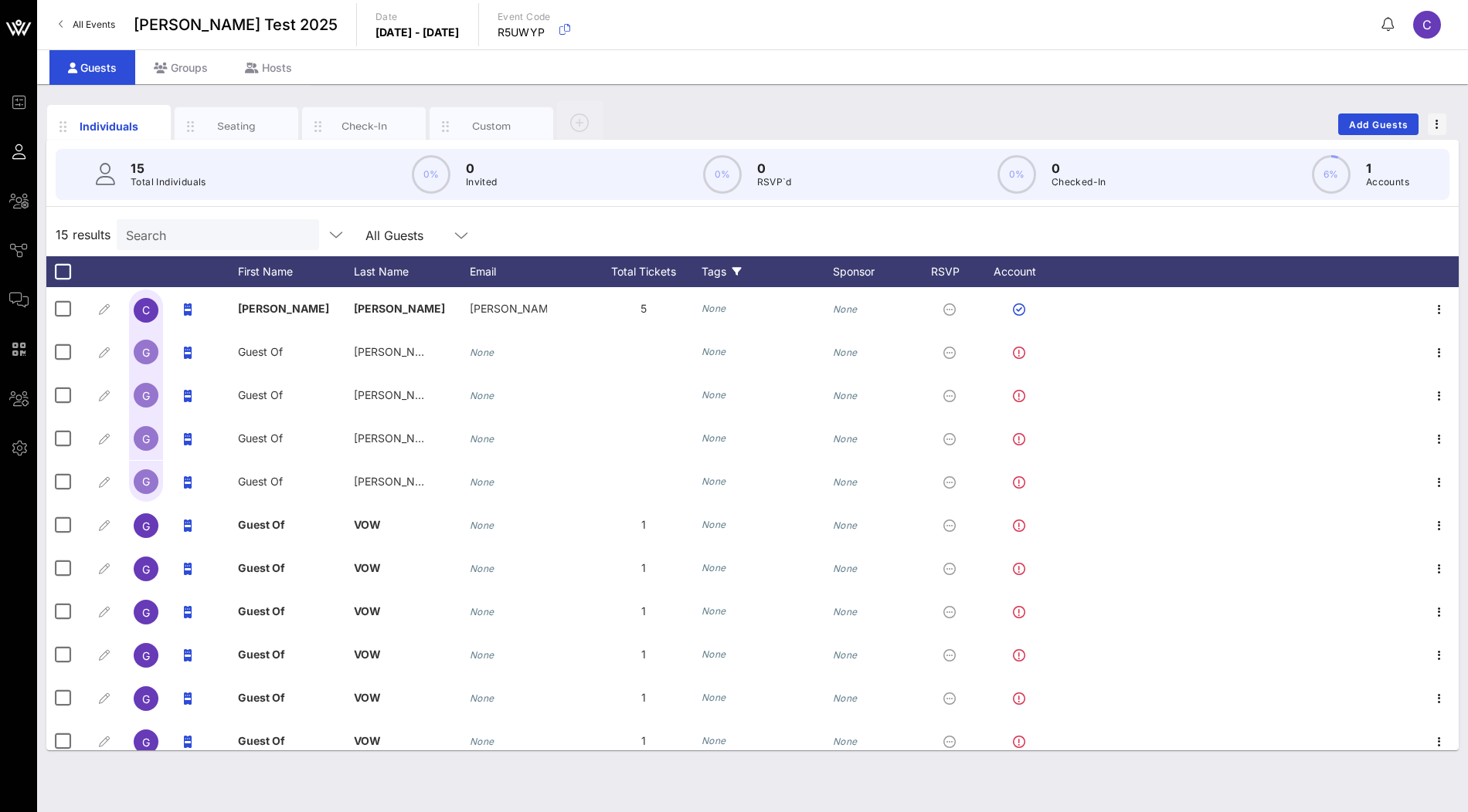
click at [721, 273] on div "Tags" at bounding box center [767, 272] width 131 height 31
click at [852, 276] on div "Sponsor" at bounding box center [879, 272] width 93 height 31
click at [852, 229] on div "15 results Search All Guests" at bounding box center [752, 235] width 1412 height 43
click at [240, 126] on div "Seating" at bounding box center [237, 126] width 69 height 15
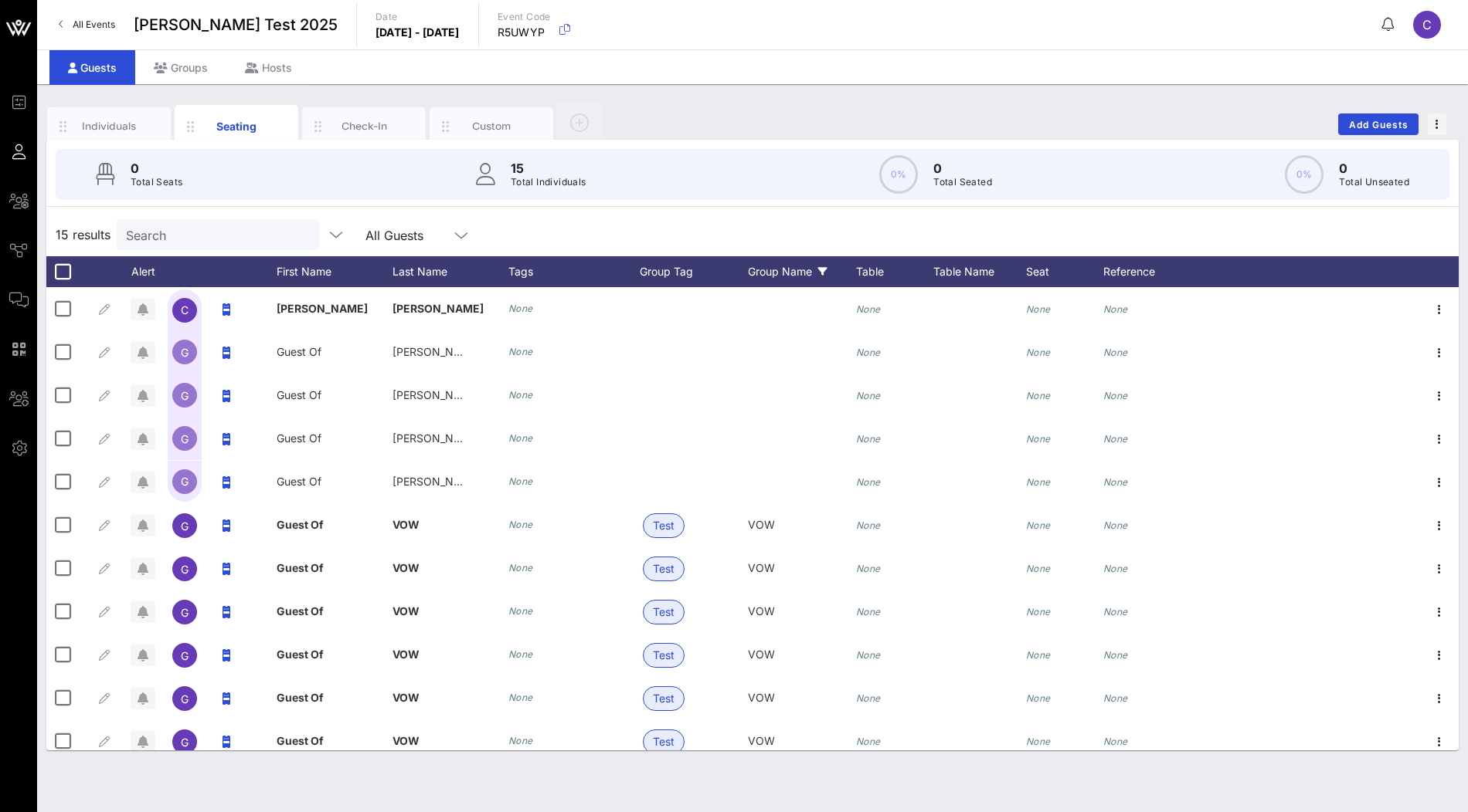
click at [751, 273] on div "Group Name" at bounding box center [802, 272] width 109 height 31
click at [688, 263] on div "Group Tag" at bounding box center [694, 272] width 109 height 31
click at [771, 237] on div "15 results Search All Guests" at bounding box center [752, 235] width 1412 height 43
click at [777, 282] on div "Group Name" at bounding box center [802, 272] width 109 height 31
click at [786, 398] on label "(Blanks)" at bounding box center [838, 399] width 112 height 16
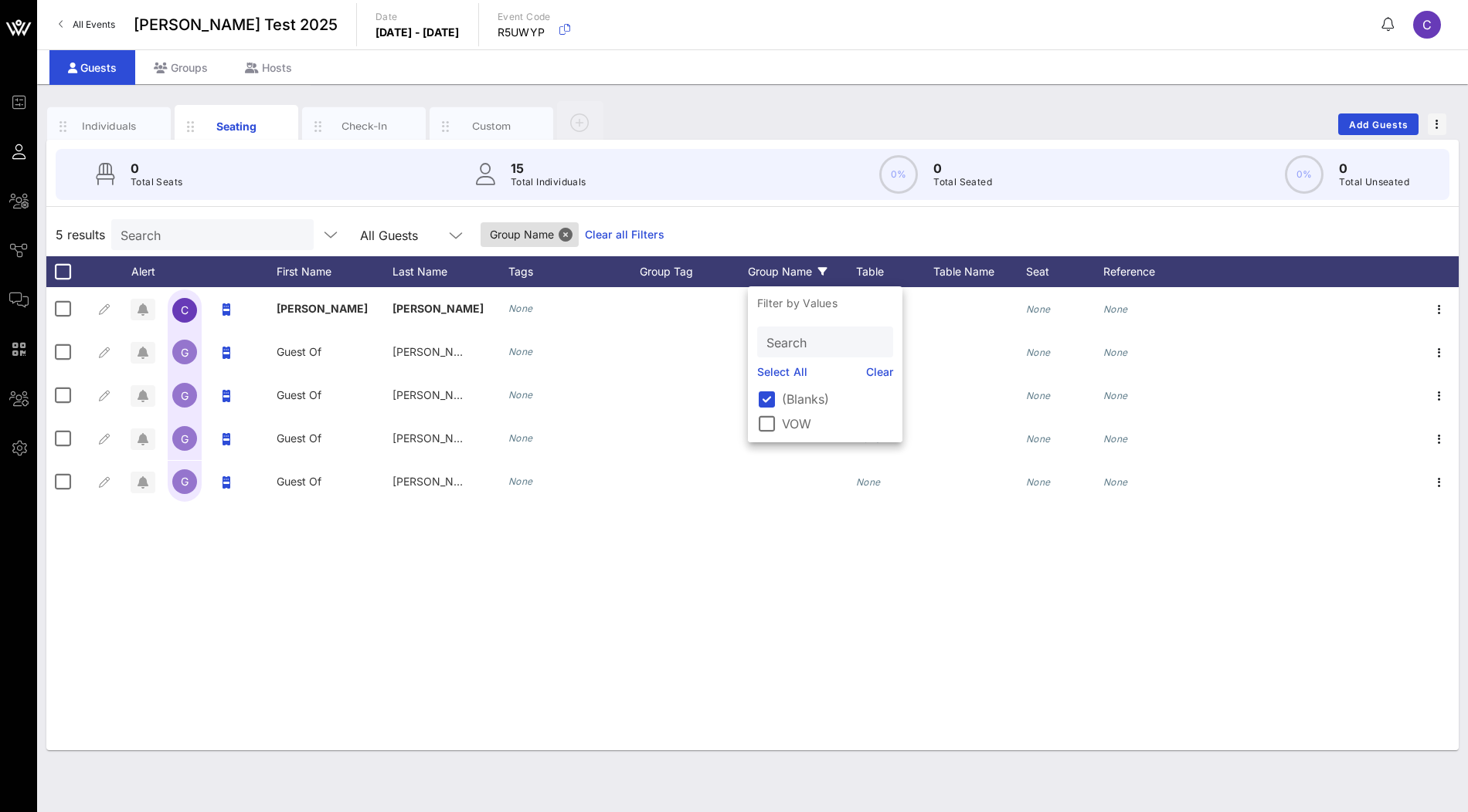
click at [802, 202] on div "0 Total Seats 15 Total Individuals 0% 0 Total Seated 0% 0 Total Unseated" at bounding box center [753, 174] width 1431 height 69
click at [61, 272] on div at bounding box center [63, 271] width 26 height 26
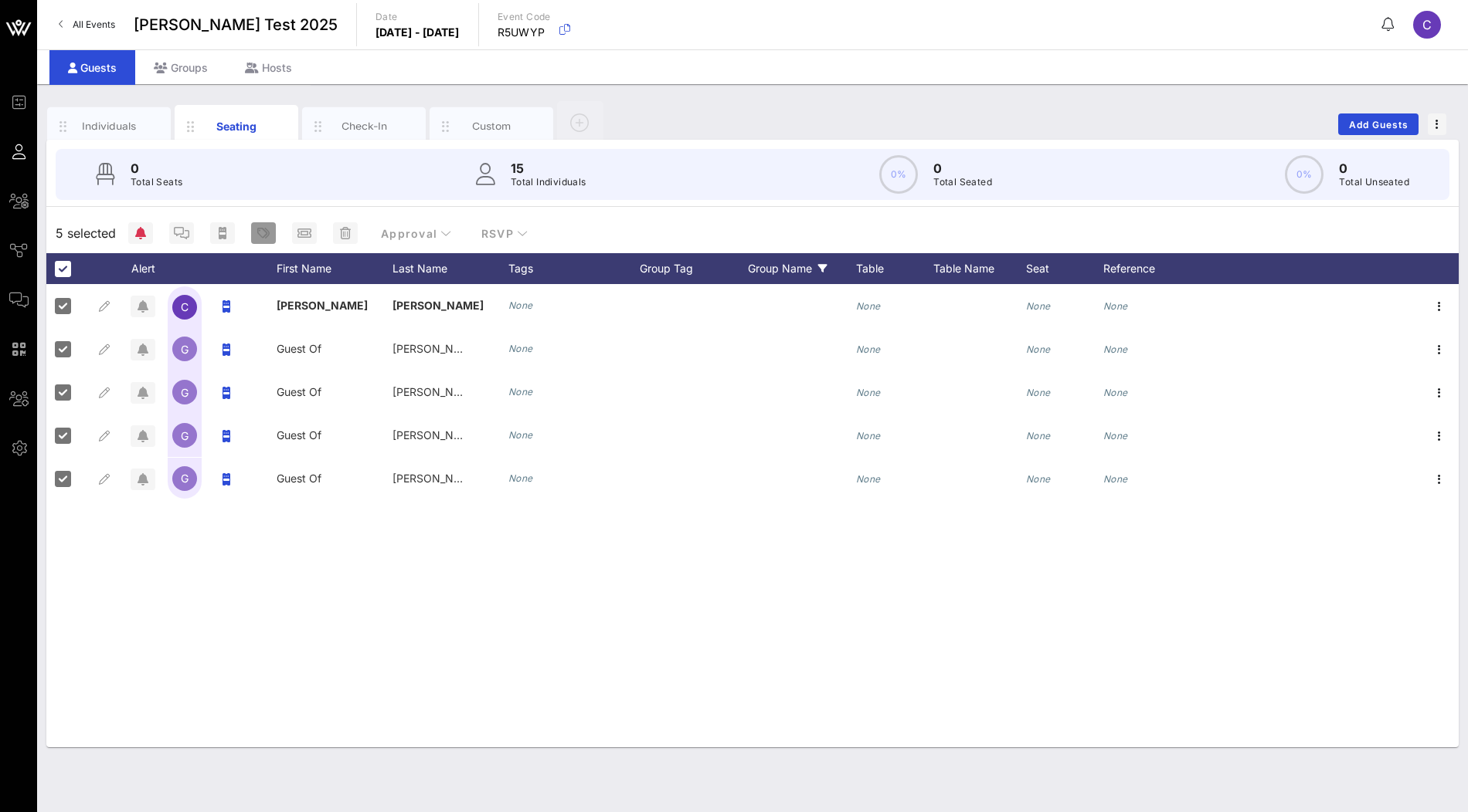
click at [265, 229] on icon "button" at bounding box center [263, 233] width 13 height 13
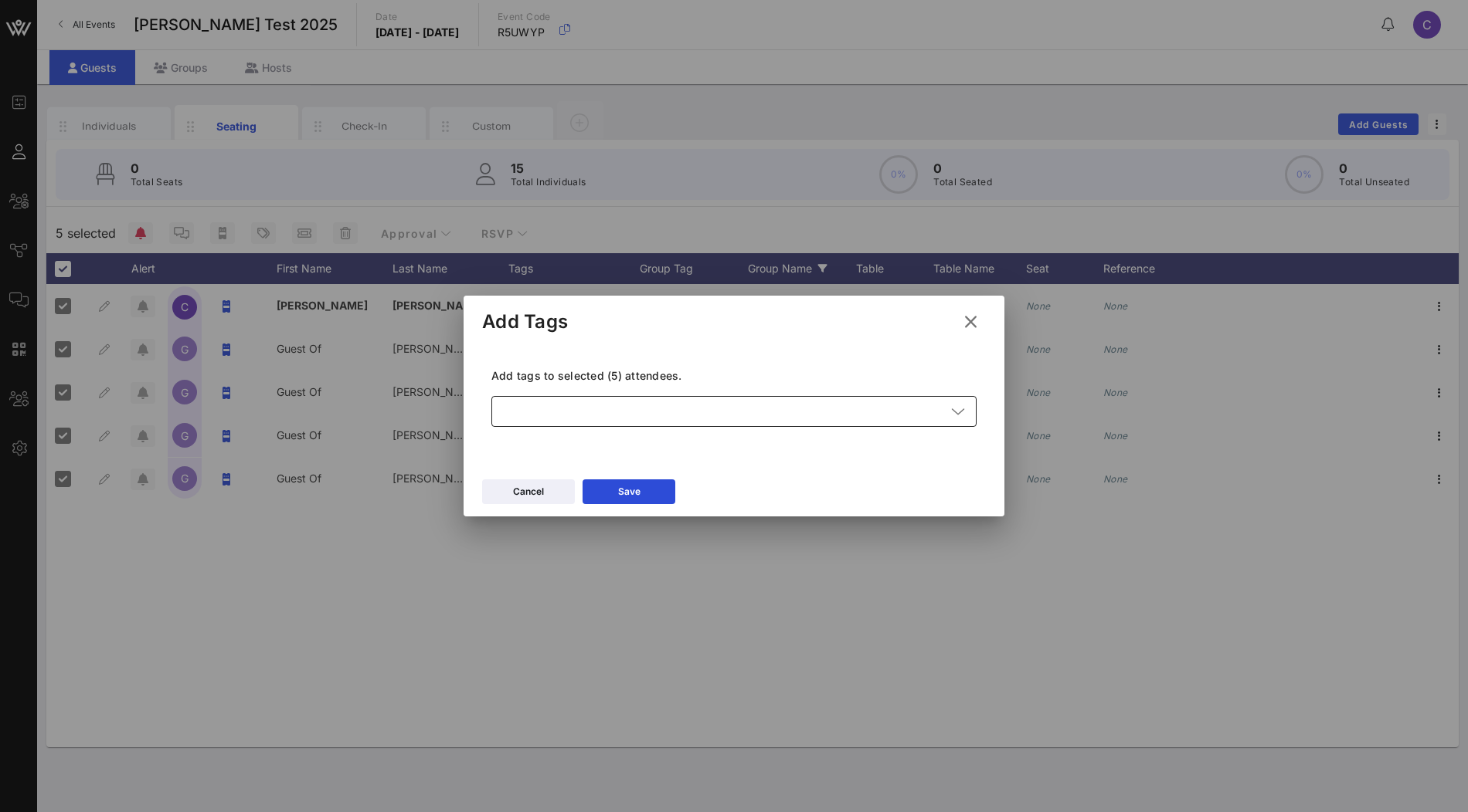
click at [621, 415] on div at bounding box center [723, 412] width 445 height 31
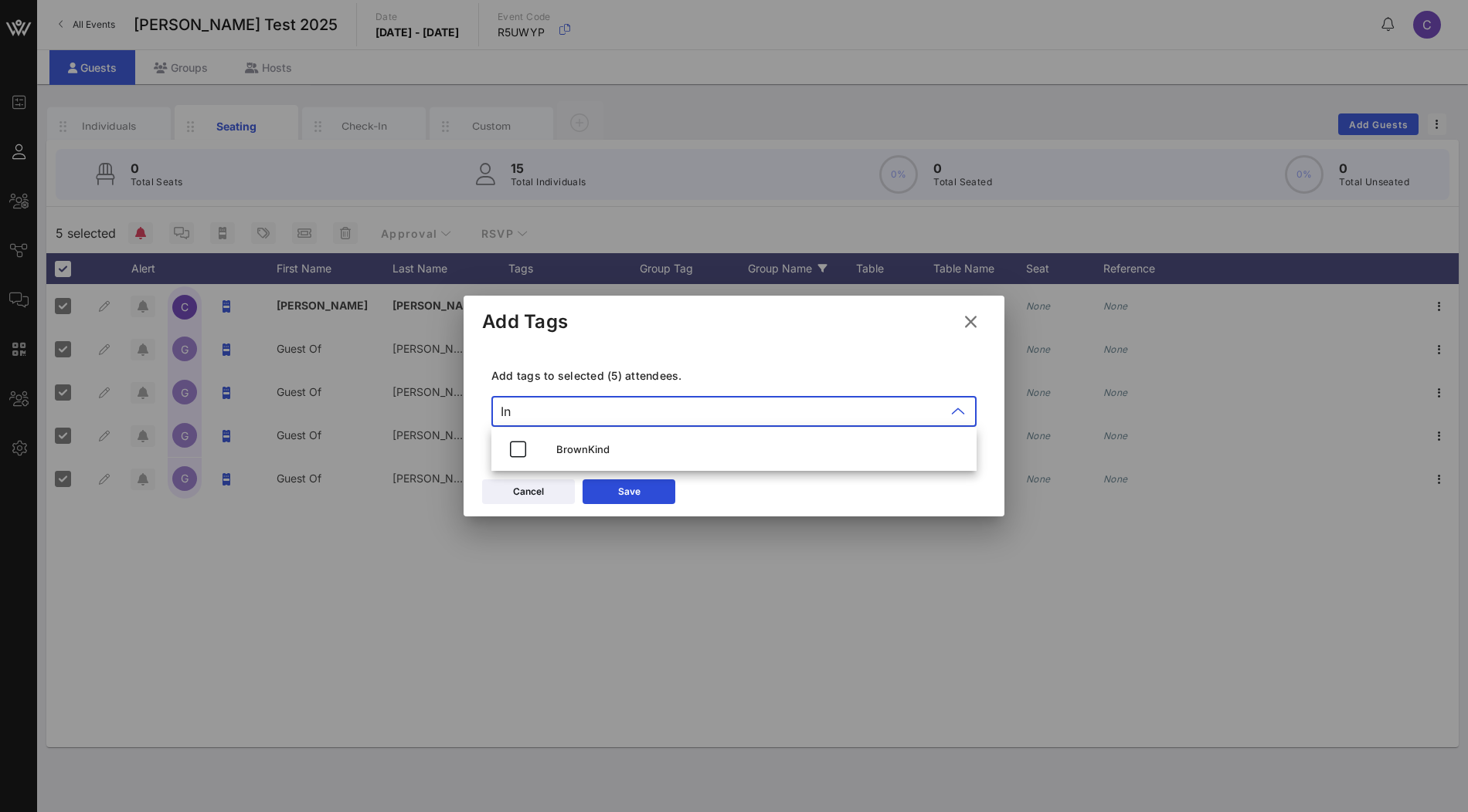
type input "I"
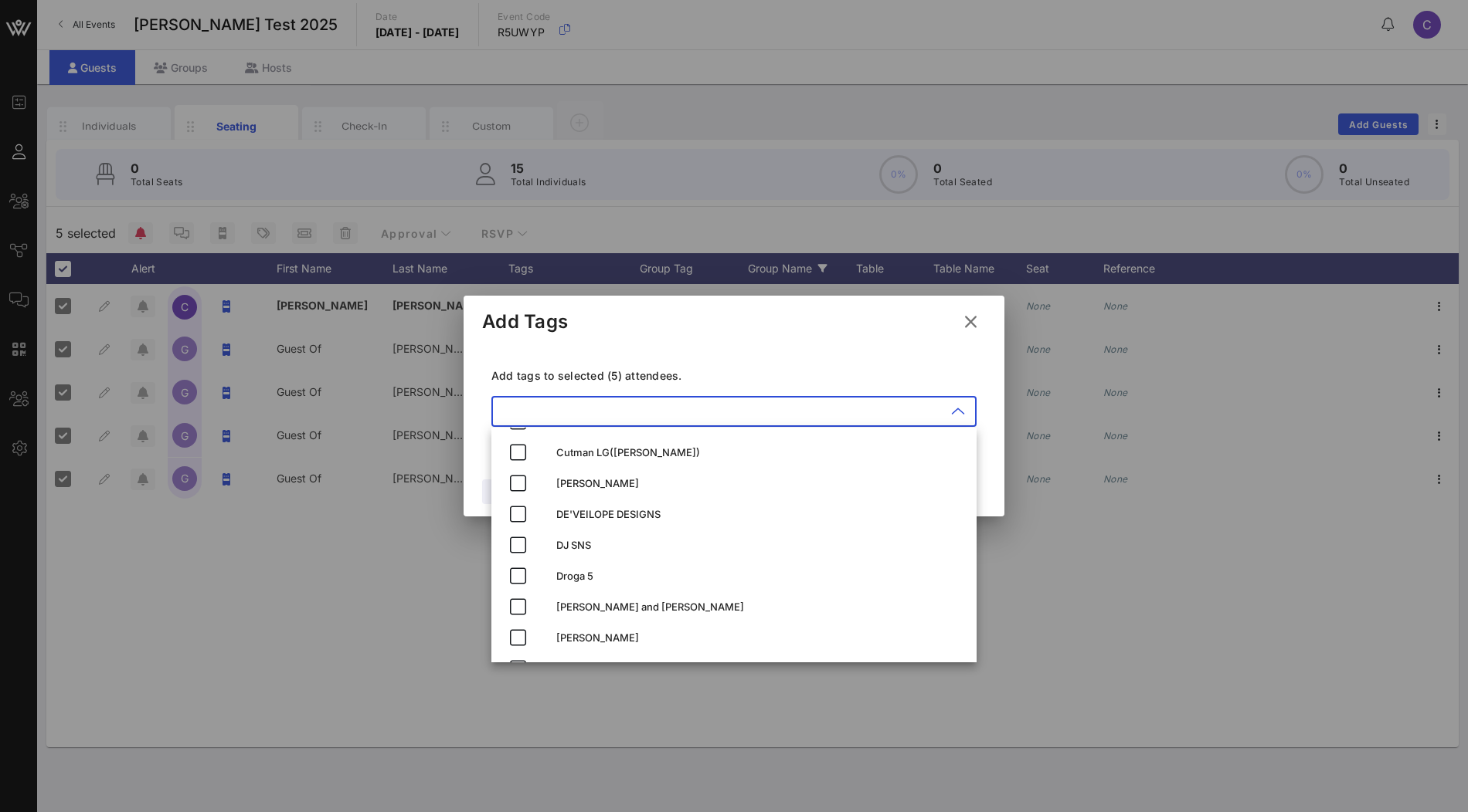
scroll to position [688, 0]
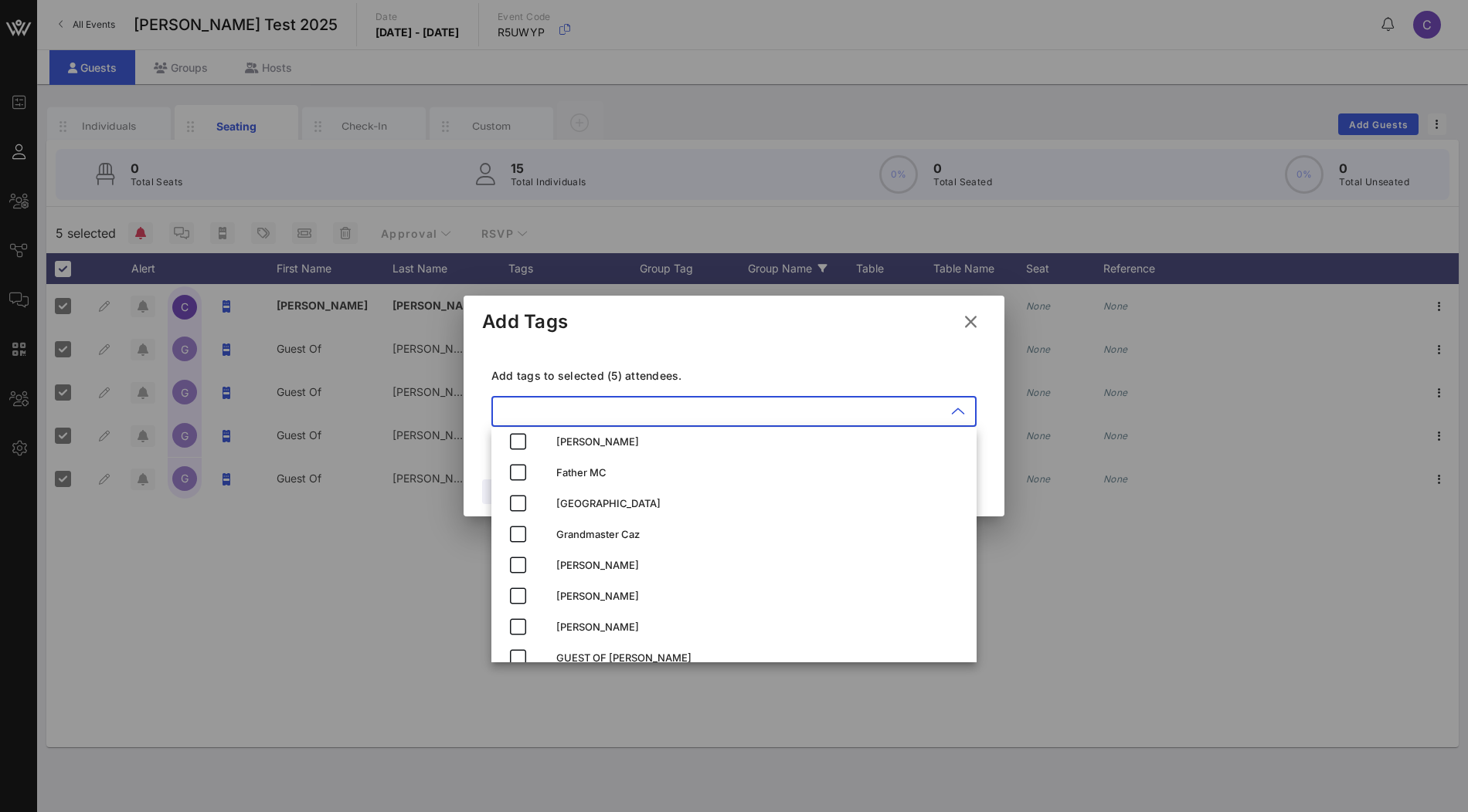
click at [967, 323] on icon at bounding box center [970, 322] width 24 height 26
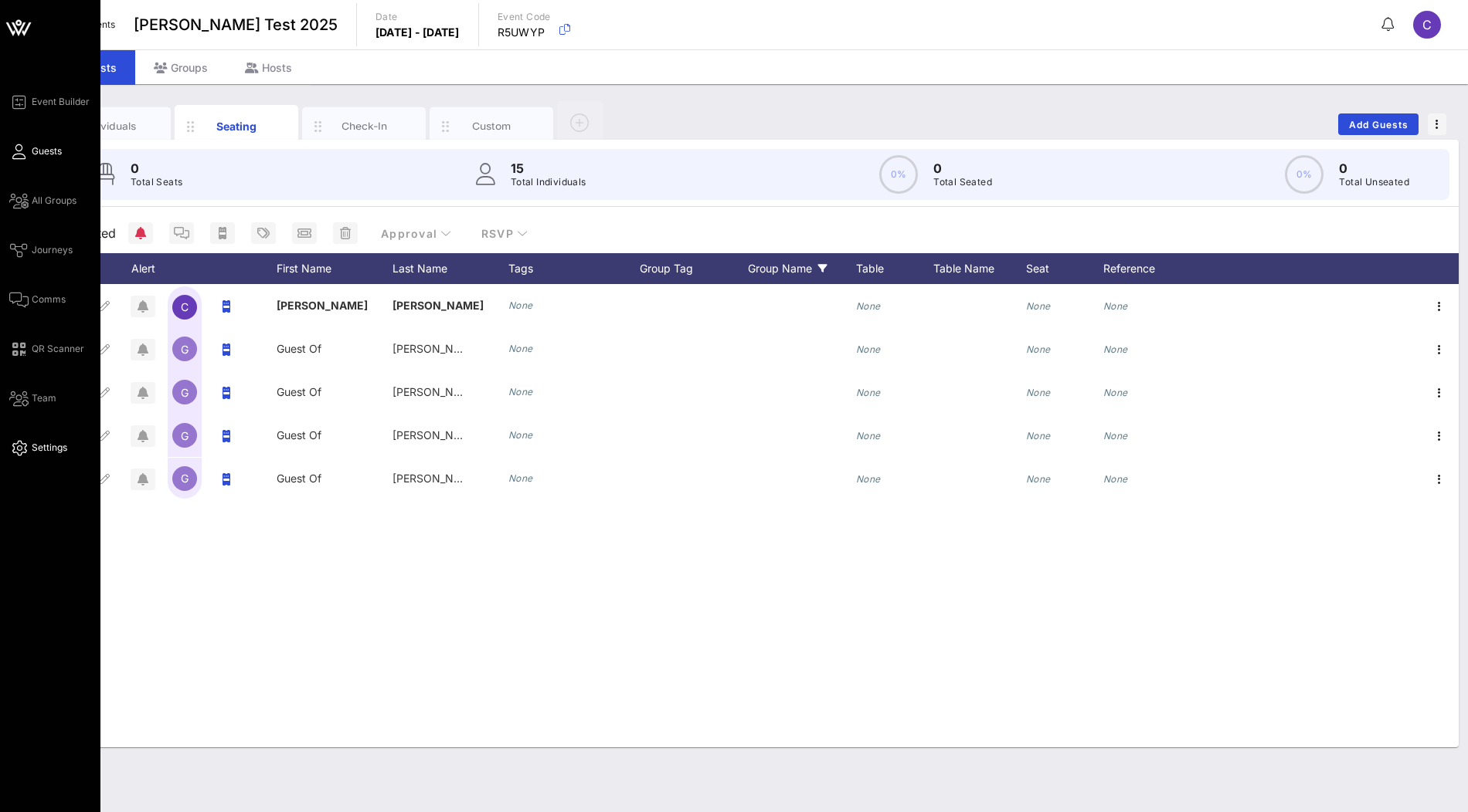
click at [38, 444] on span "Settings" at bounding box center [49, 448] width 35 height 14
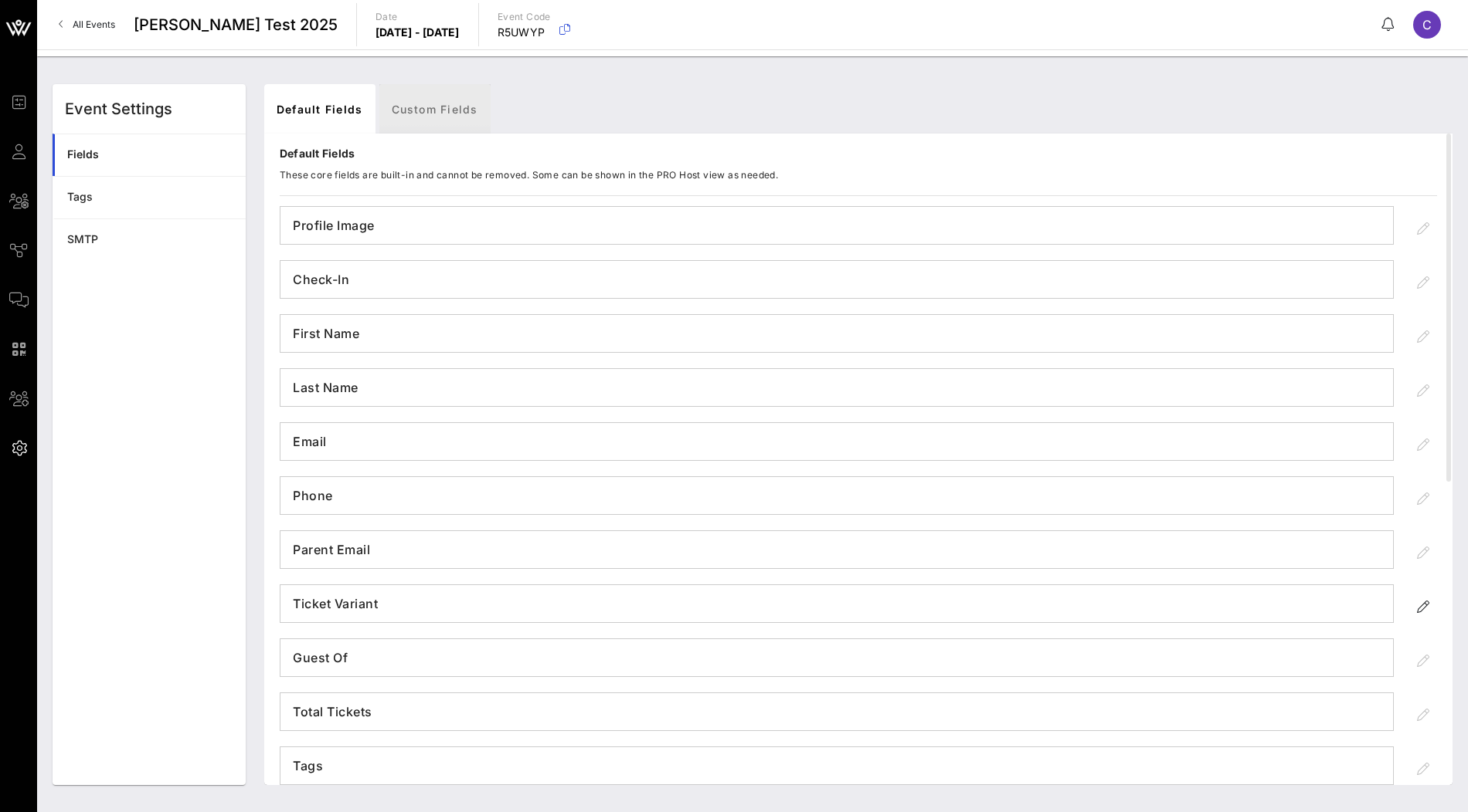
click at [413, 111] on link "Custom Fields" at bounding box center [436, 109] width 112 height 50
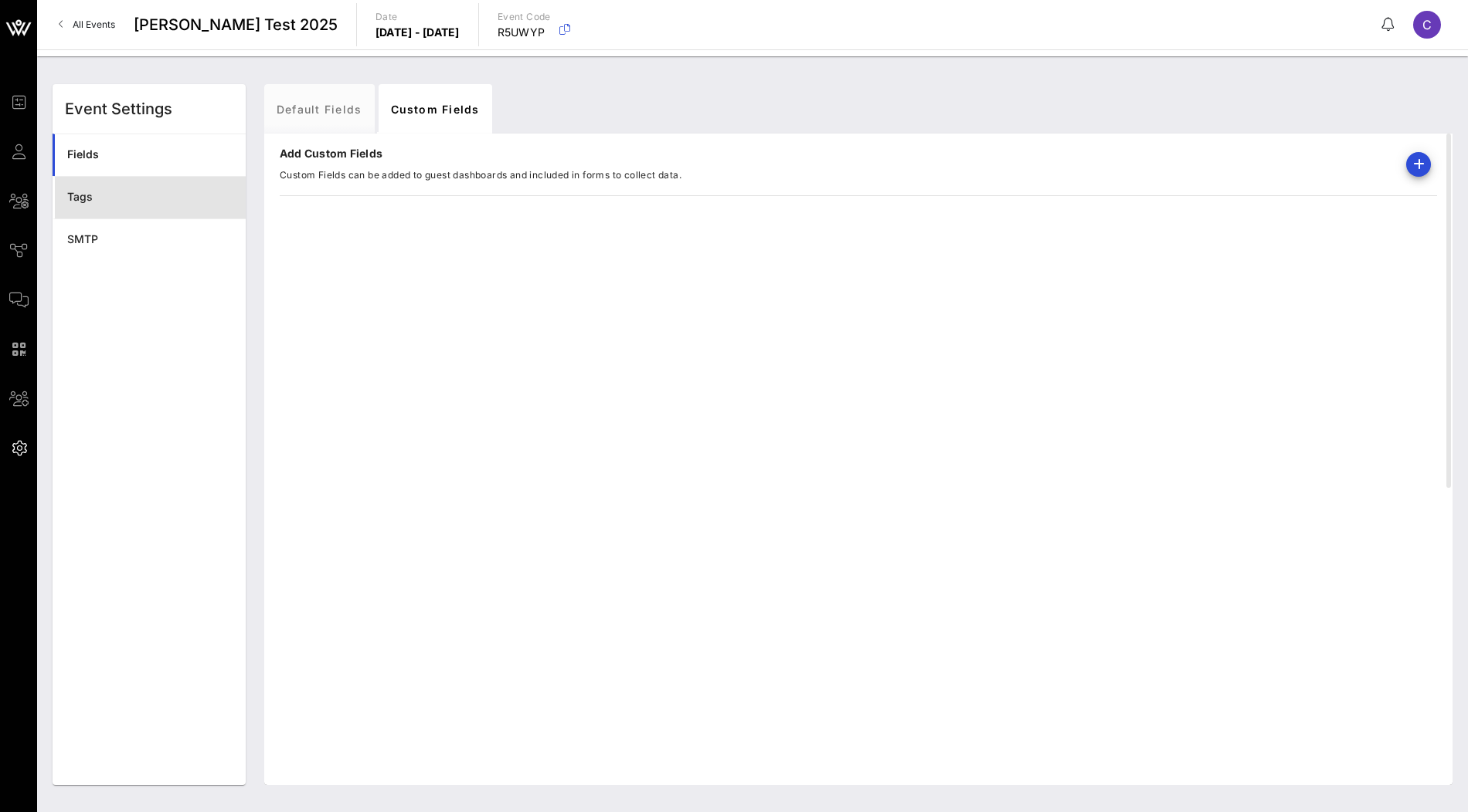
click at [185, 196] on div "Tags" at bounding box center [151, 197] width 166 height 13
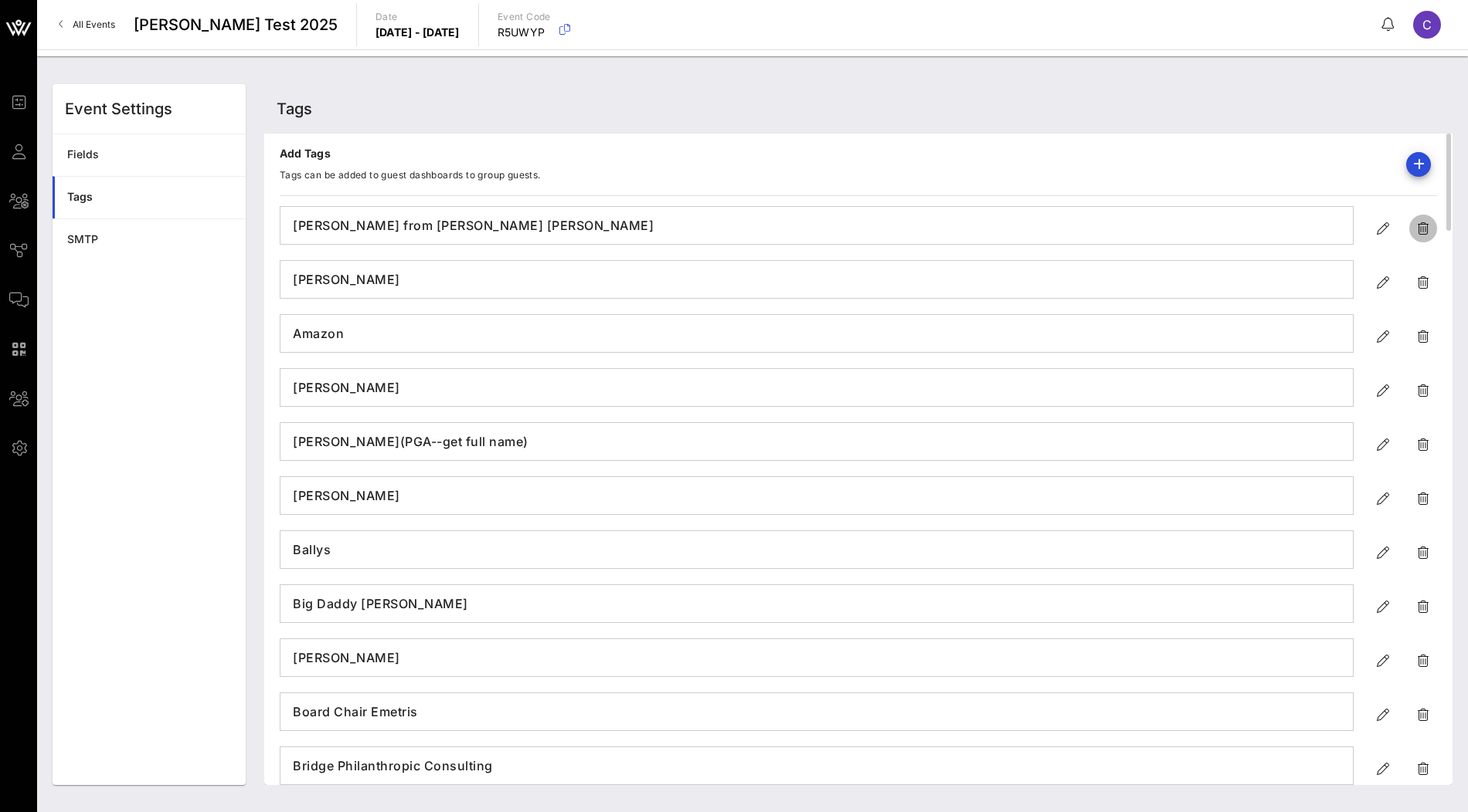
click at [1425, 232] on icon "button" at bounding box center [1423, 228] width 19 height 19
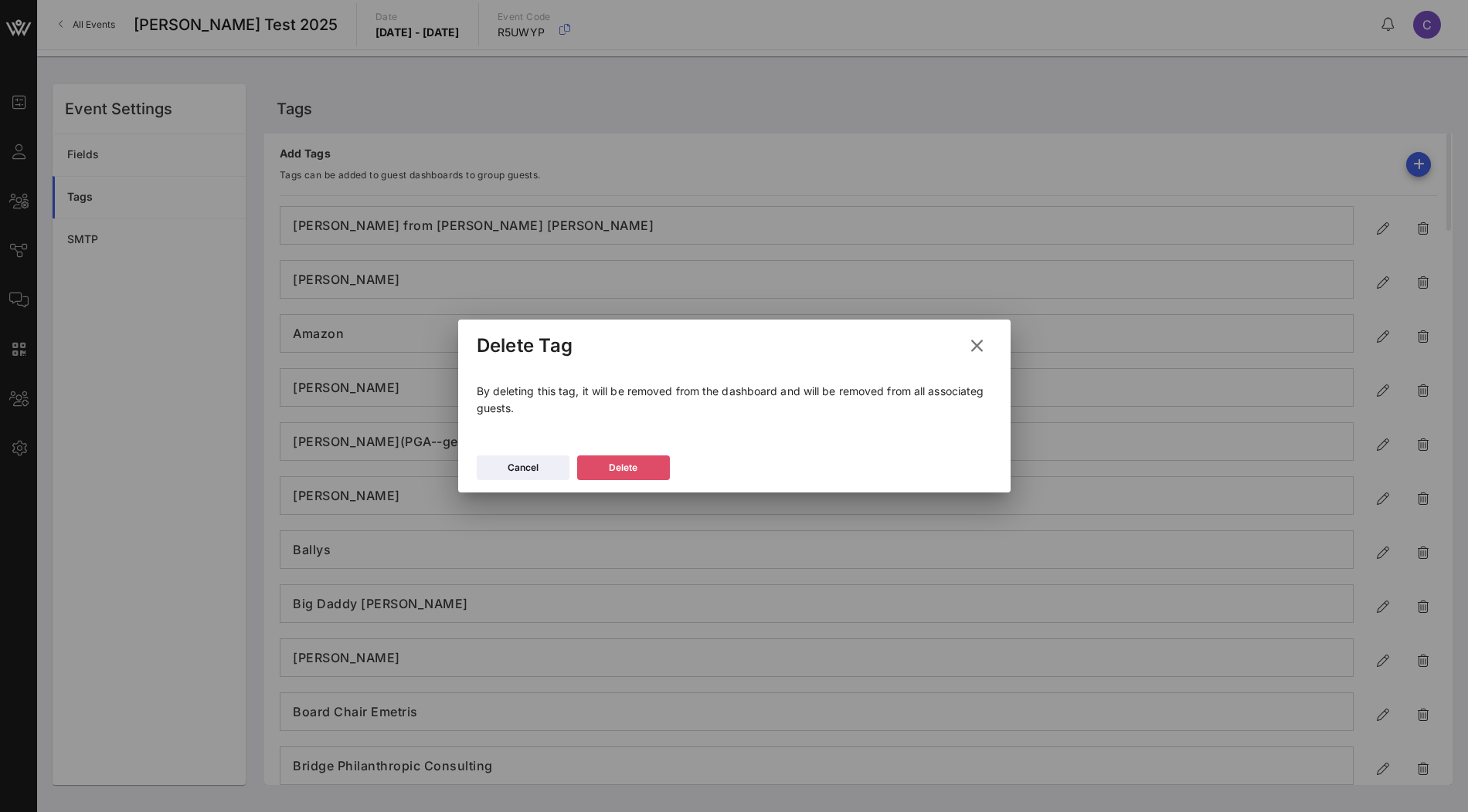
click at [622, 466] on icon at bounding box center [622, 468] width 14 height 14
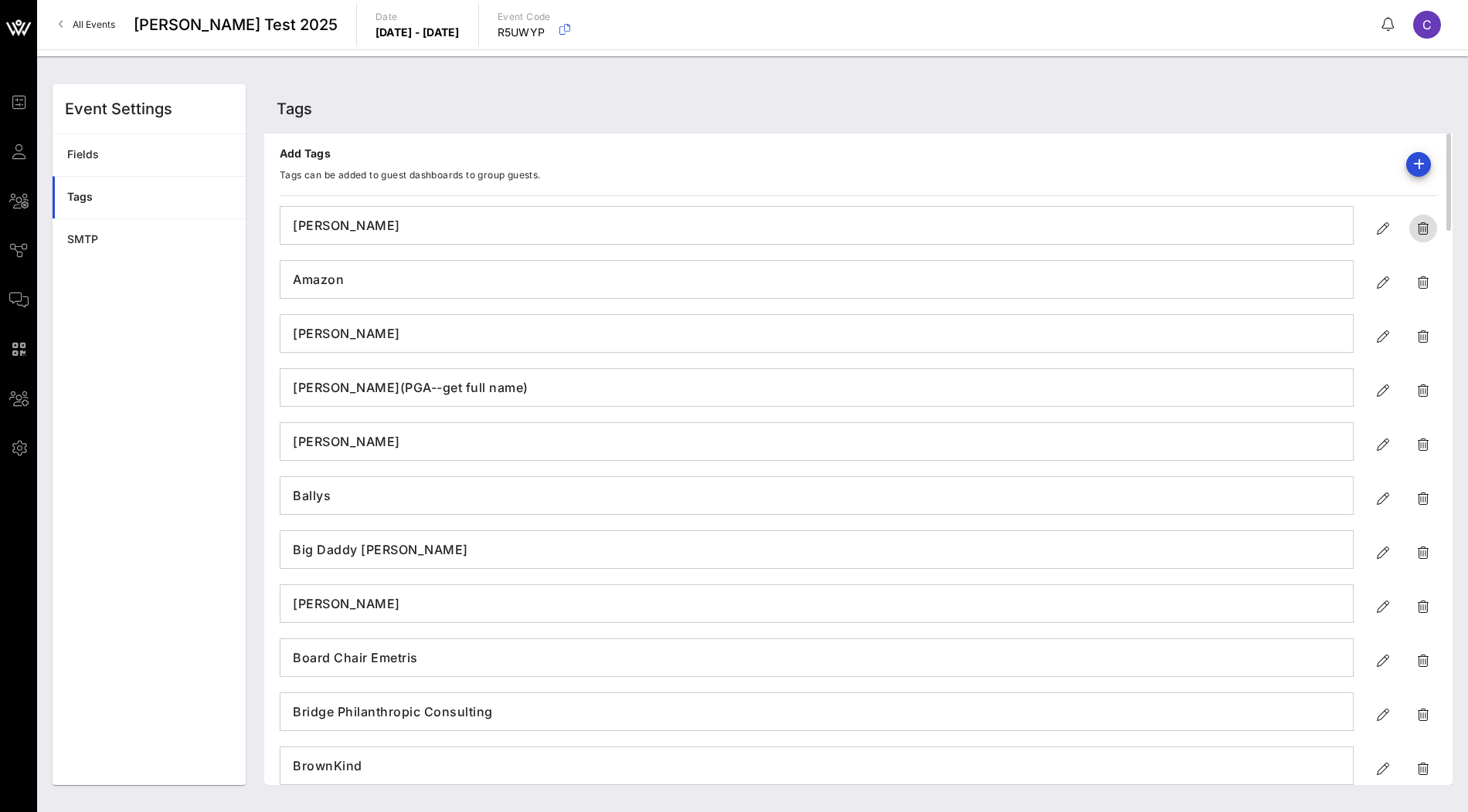
click at [1414, 234] on icon "button" at bounding box center [1423, 228] width 19 height 19
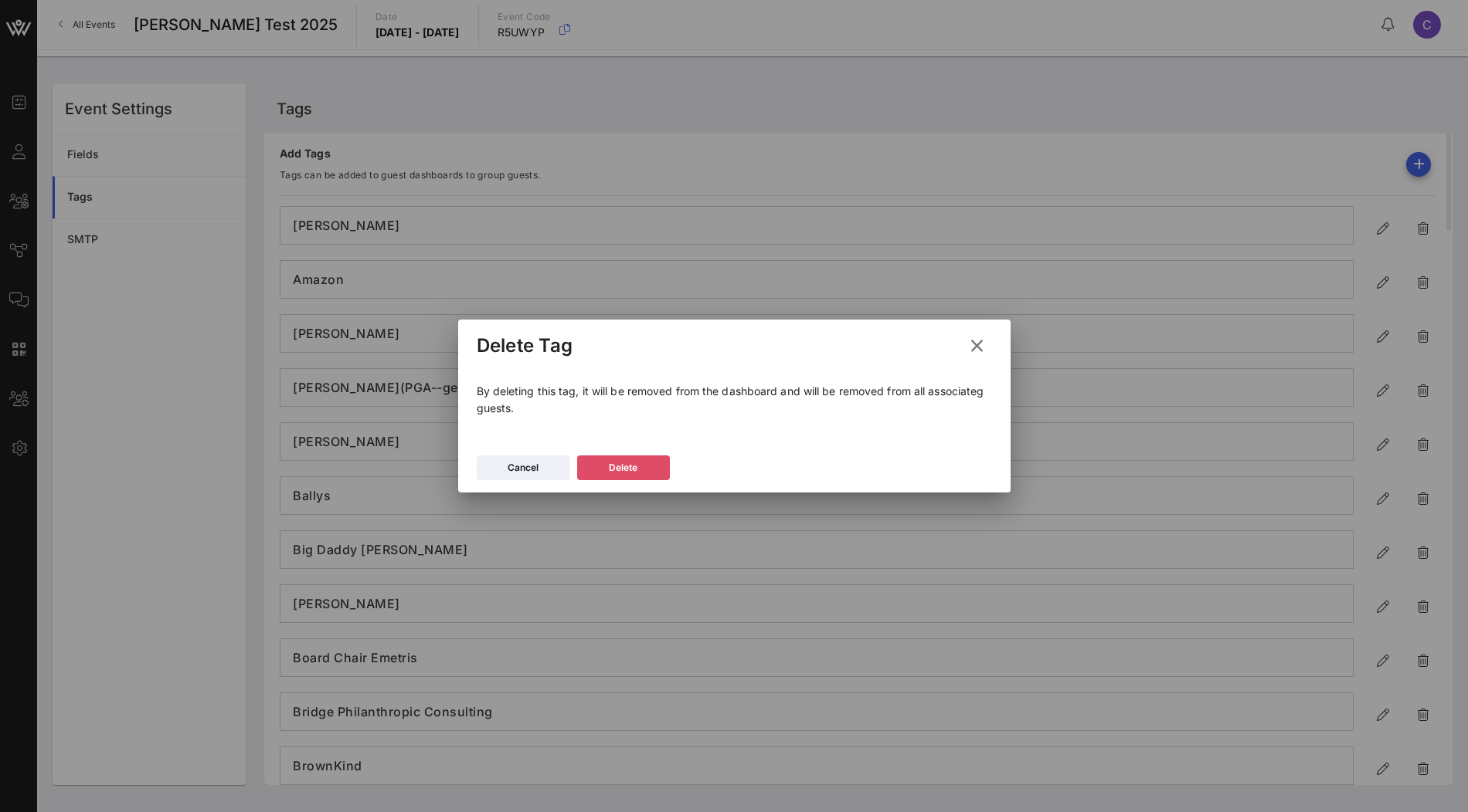
click at [655, 477] on button "Delete" at bounding box center [623, 468] width 93 height 24
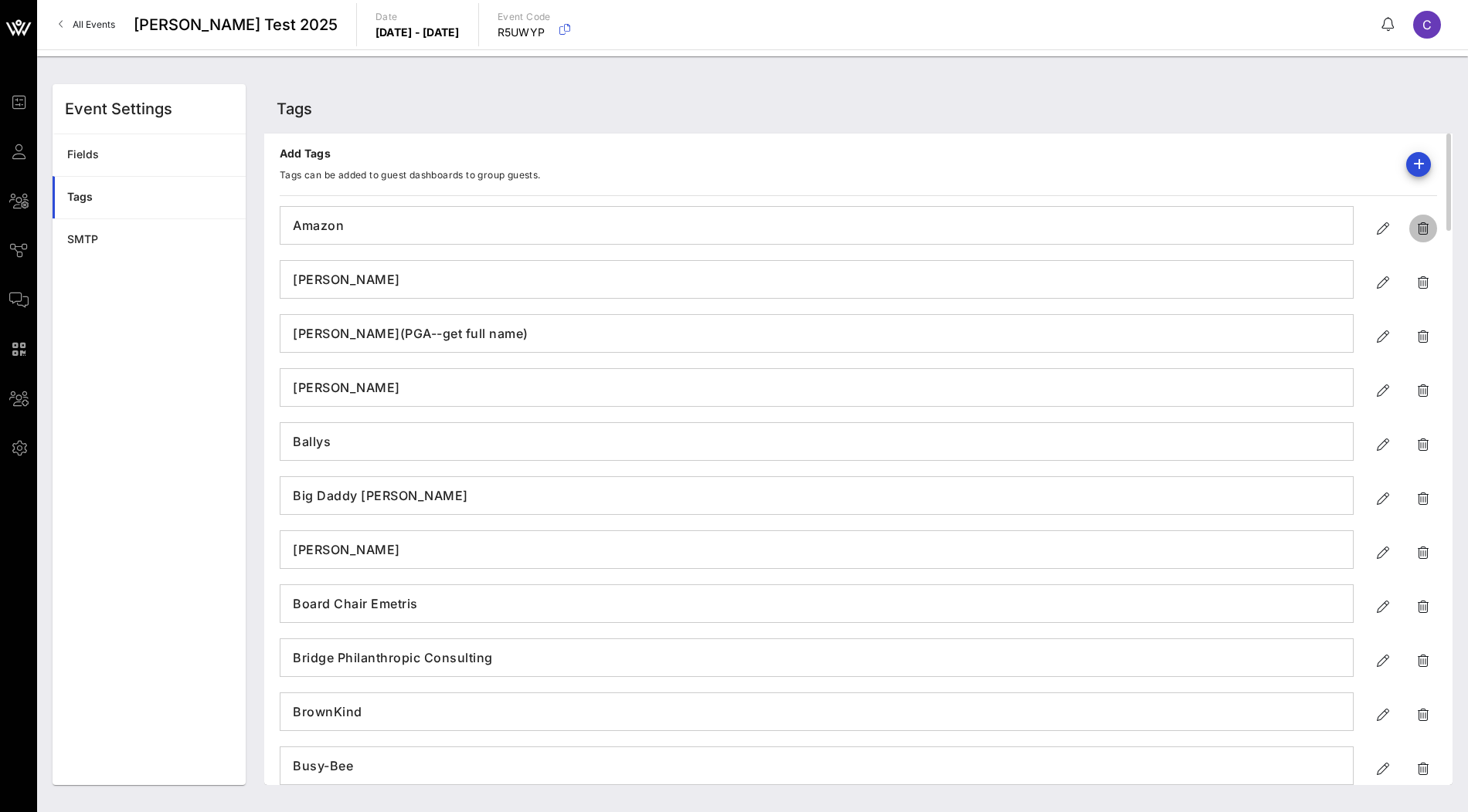
click at [1431, 228] on icon "button" at bounding box center [1423, 228] width 19 height 19
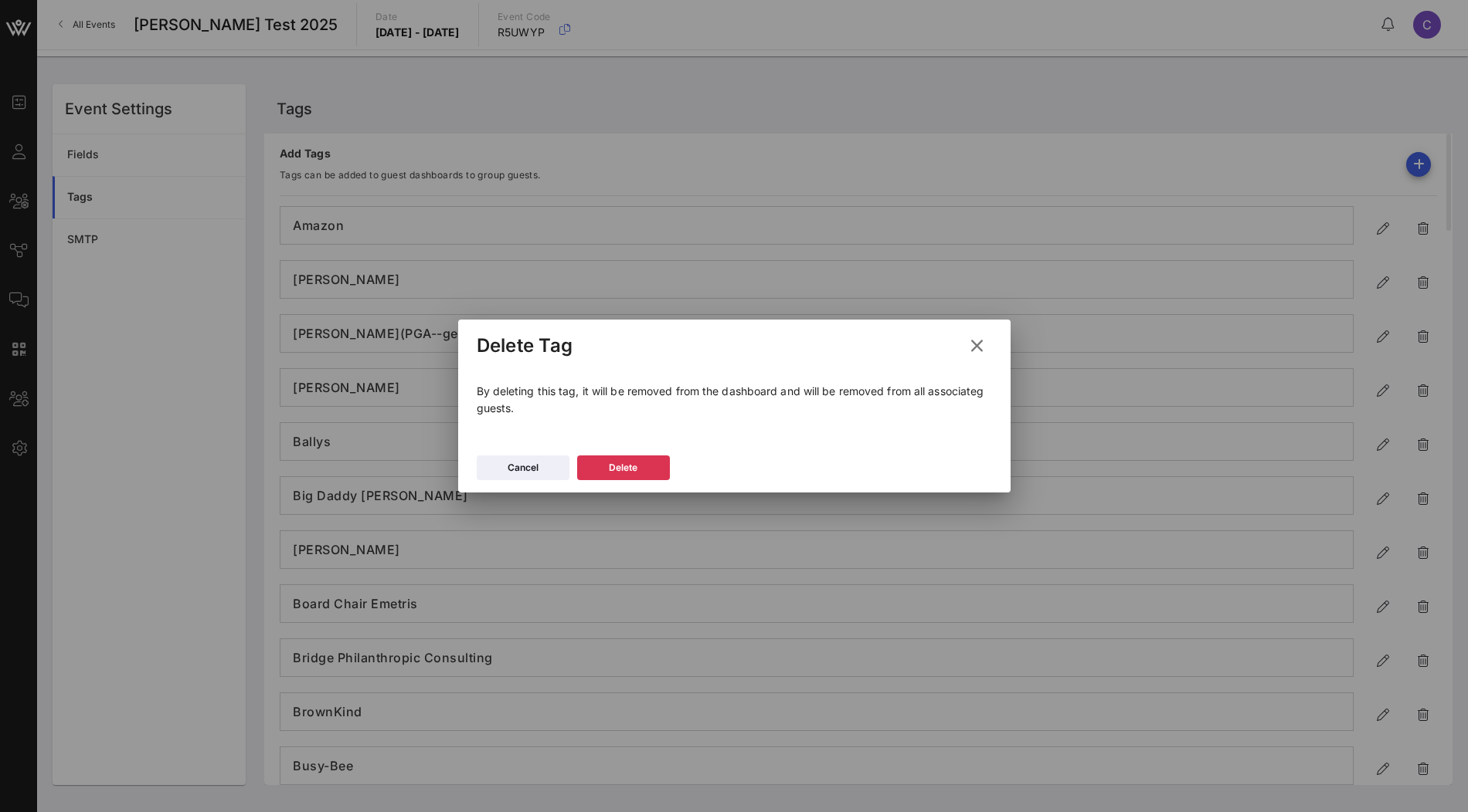
click at [655, 480] on div "Cancel Delete" at bounding box center [734, 471] width 552 height 45
click at [655, 479] on button "Delete" at bounding box center [623, 468] width 93 height 24
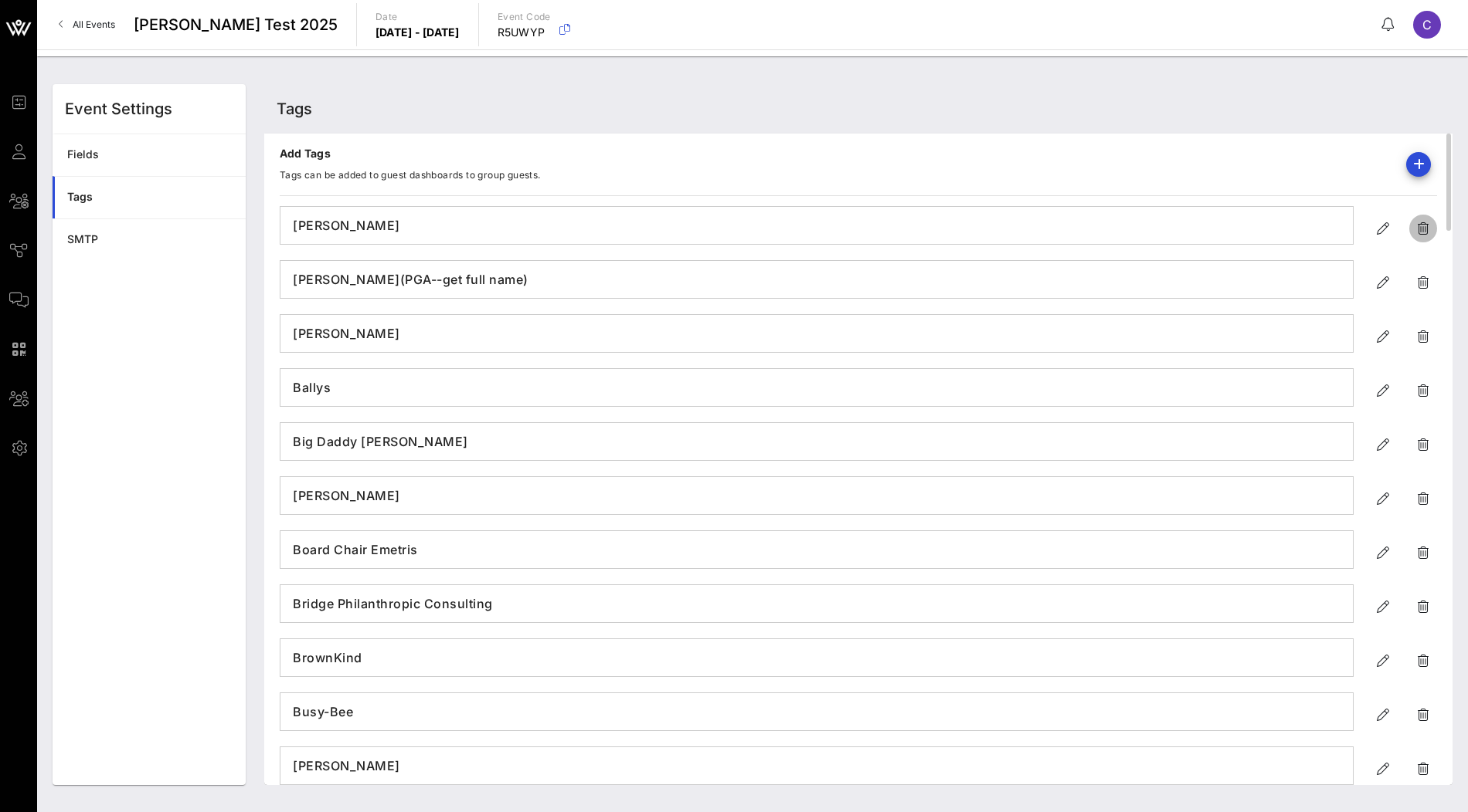
click at [1416, 238] on button "button" at bounding box center [1423, 228] width 27 height 27
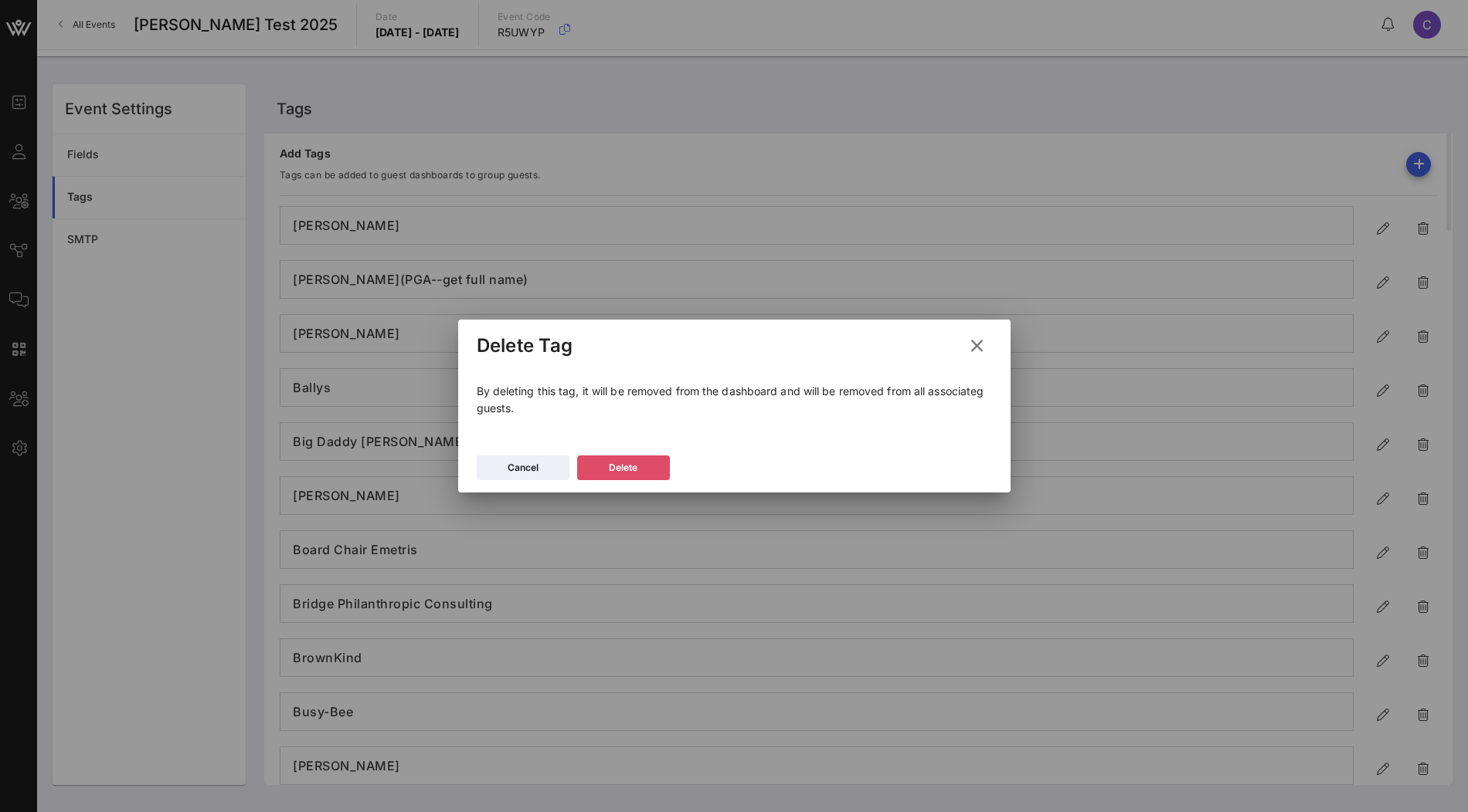
click at [636, 467] on button "Delete" at bounding box center [623, 468] width 93 height 24
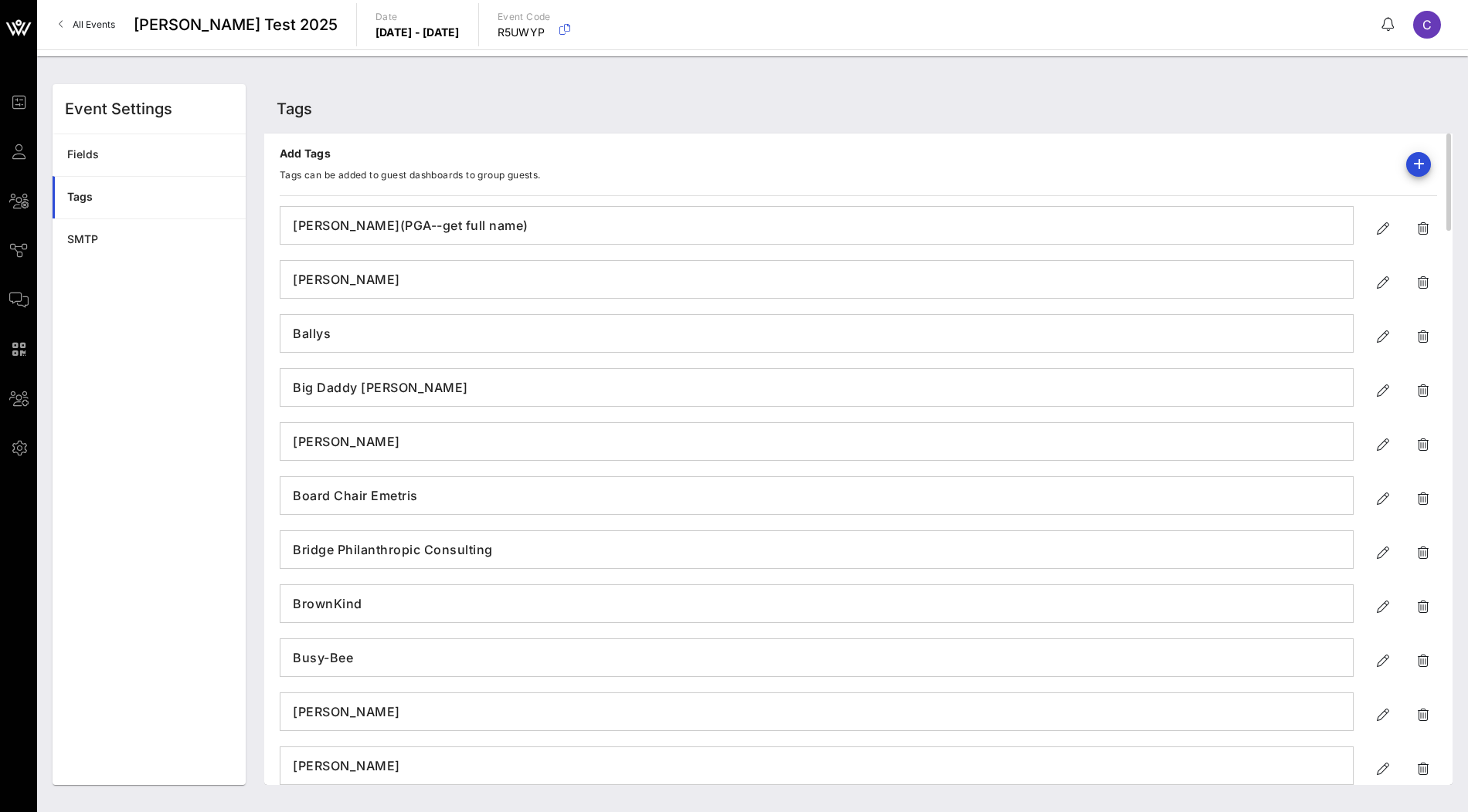
click at [1428, 214] on div at bounding box center [1423, 228] width 27 height 27
click at [1428, 215] on button "button" at bounding box center [1423, 228] width 27 height 27
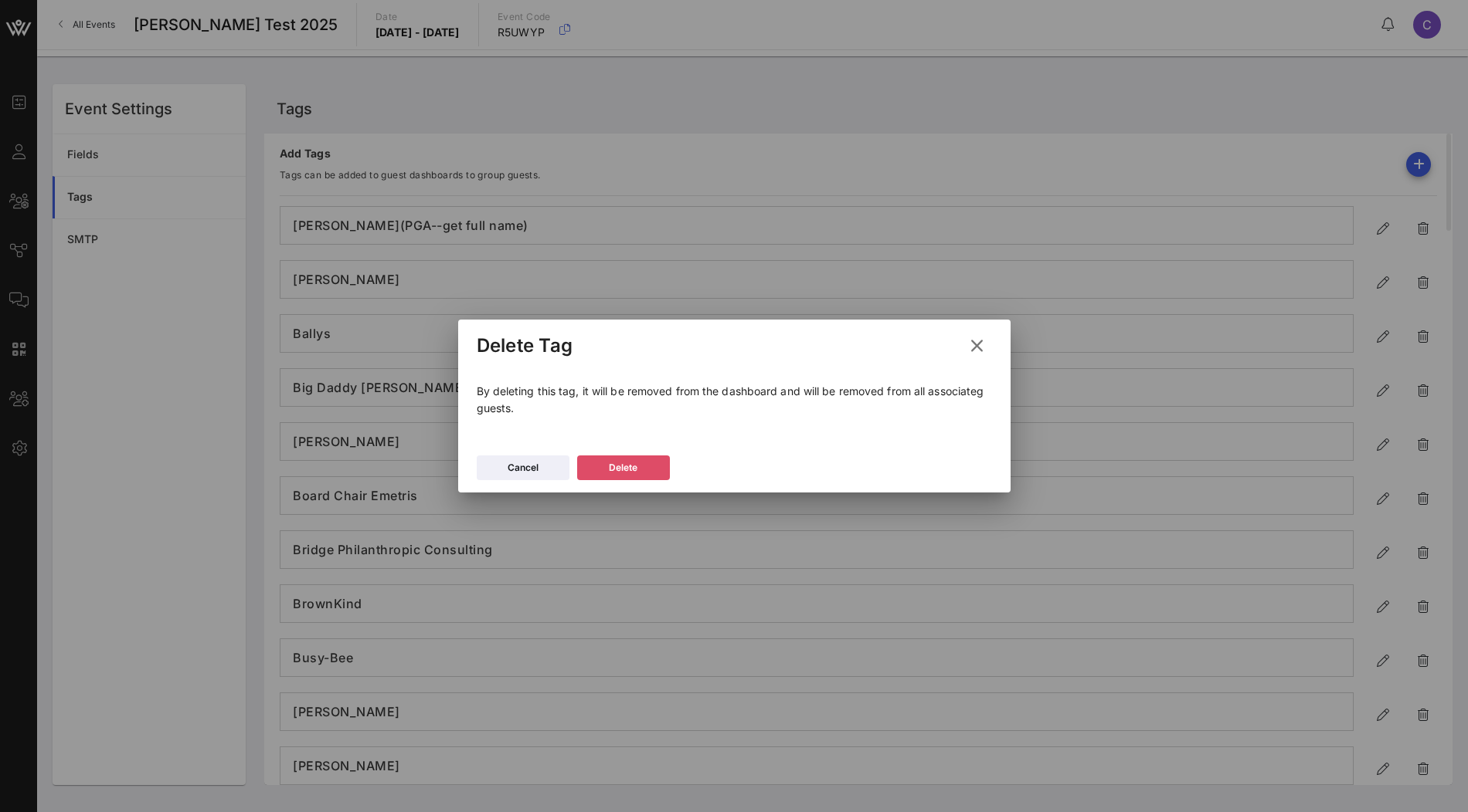
click at [615, 474] on div "Delete" at bounding box center [622, 468] width 28 height 16
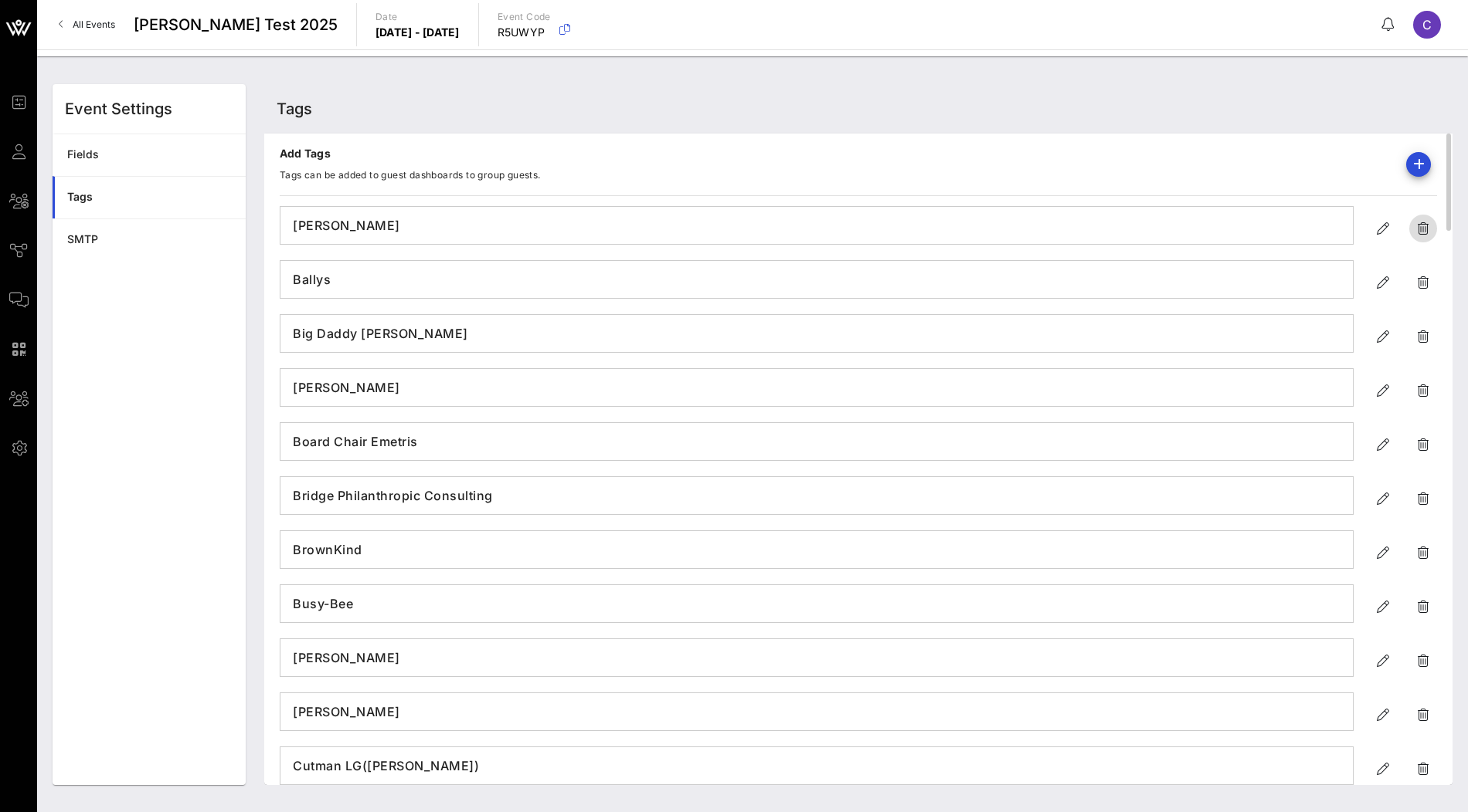
click at [1425, 217] on button "button" at bounding box center [1423, 228] width 27 height 27
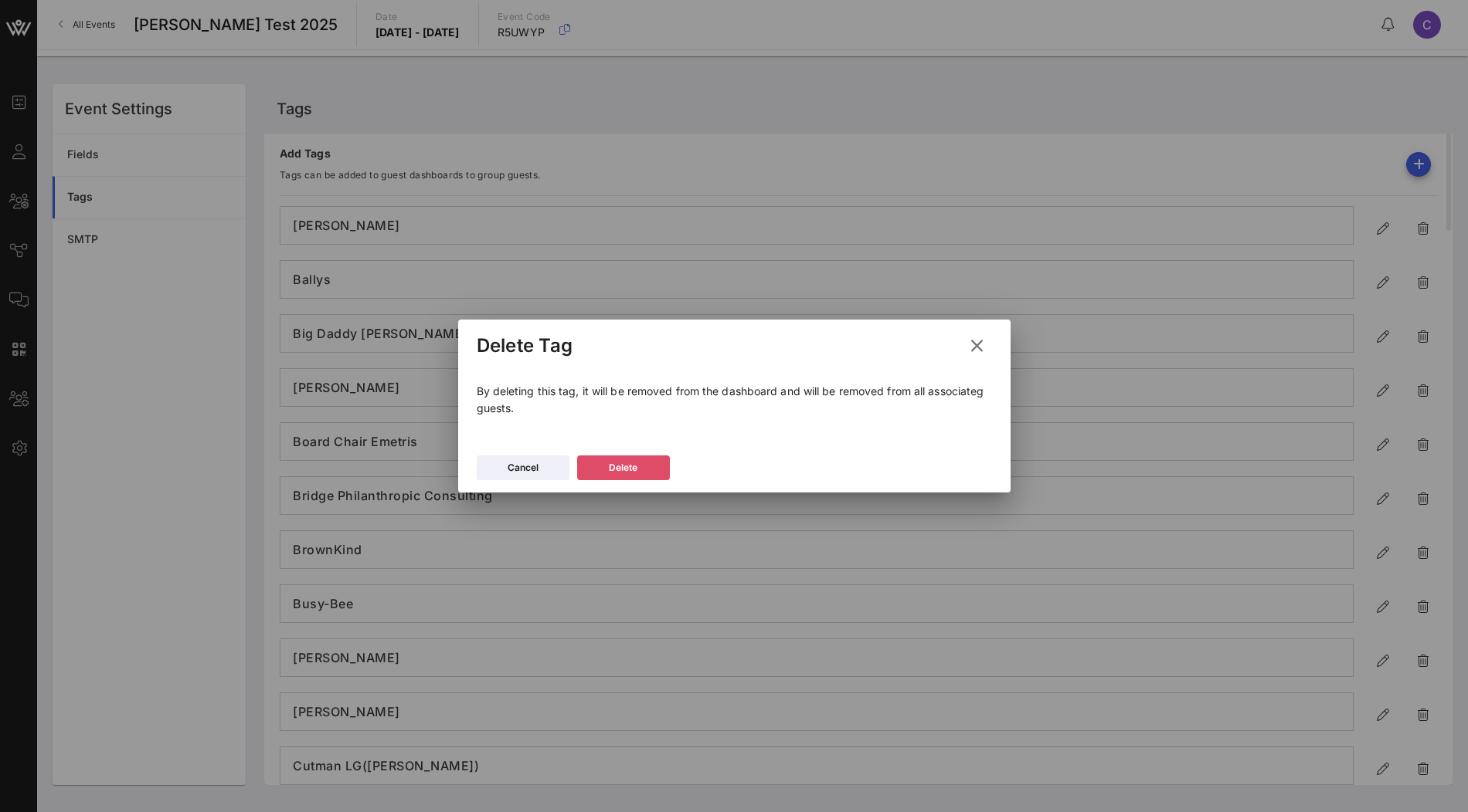
click at [655, 468] on button "Delete" at bounding box center [623, 468] width 93 height 24
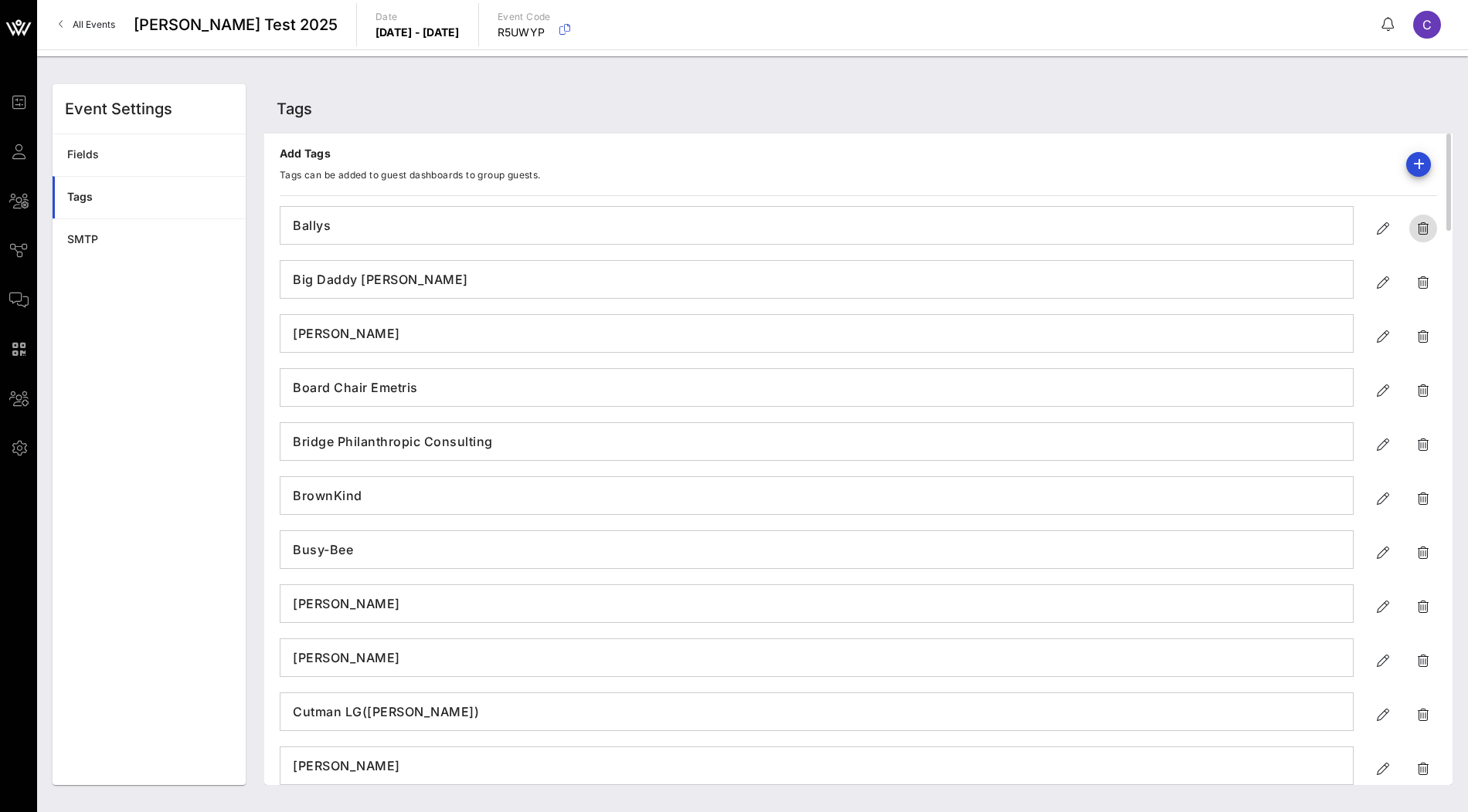
click at [1425, 237] on button "button" at bounding box center [1423, 228] width 27 height 27
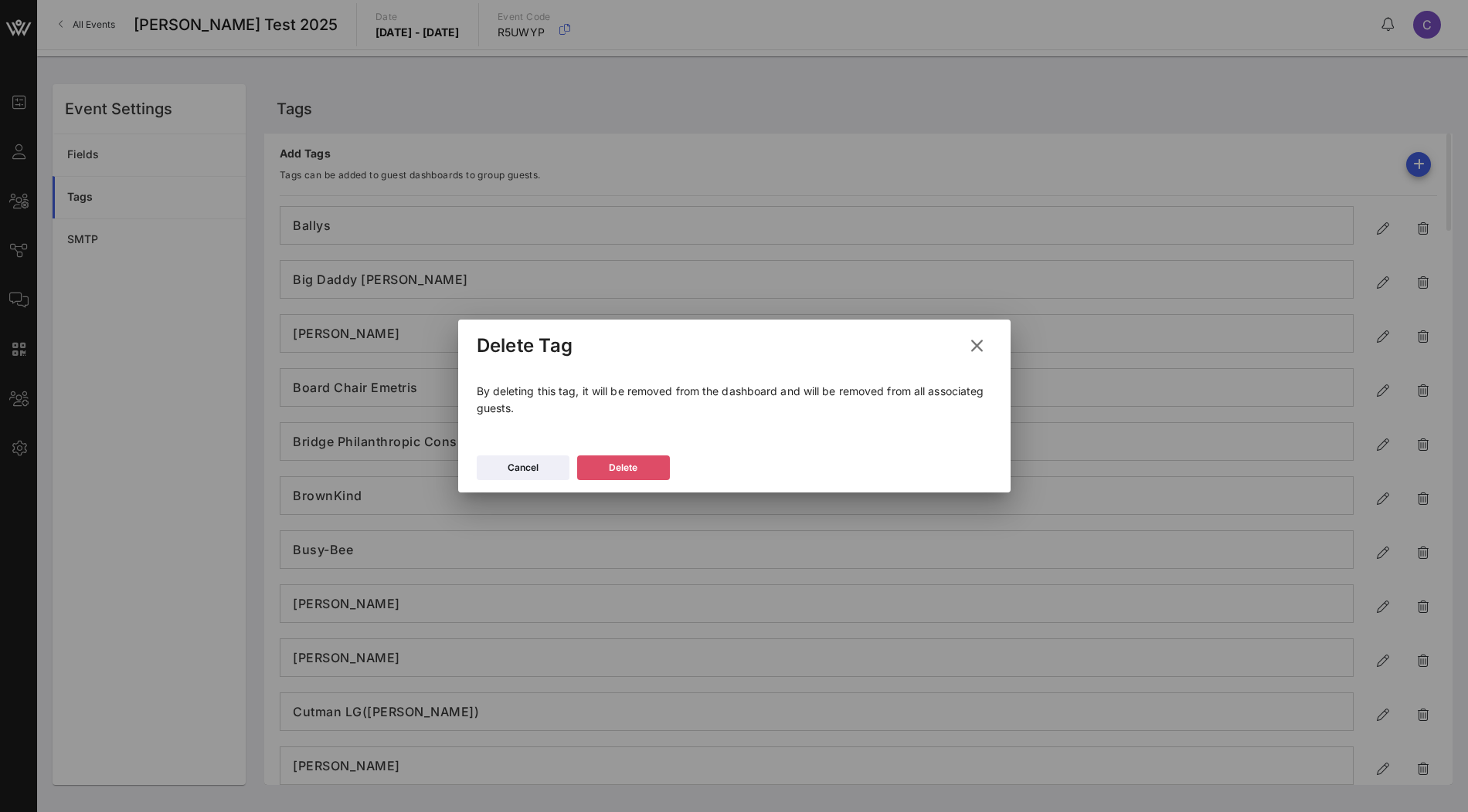
click at [638, 466] on button "Delete" at bounding box center [623, 468] width 93 height 24
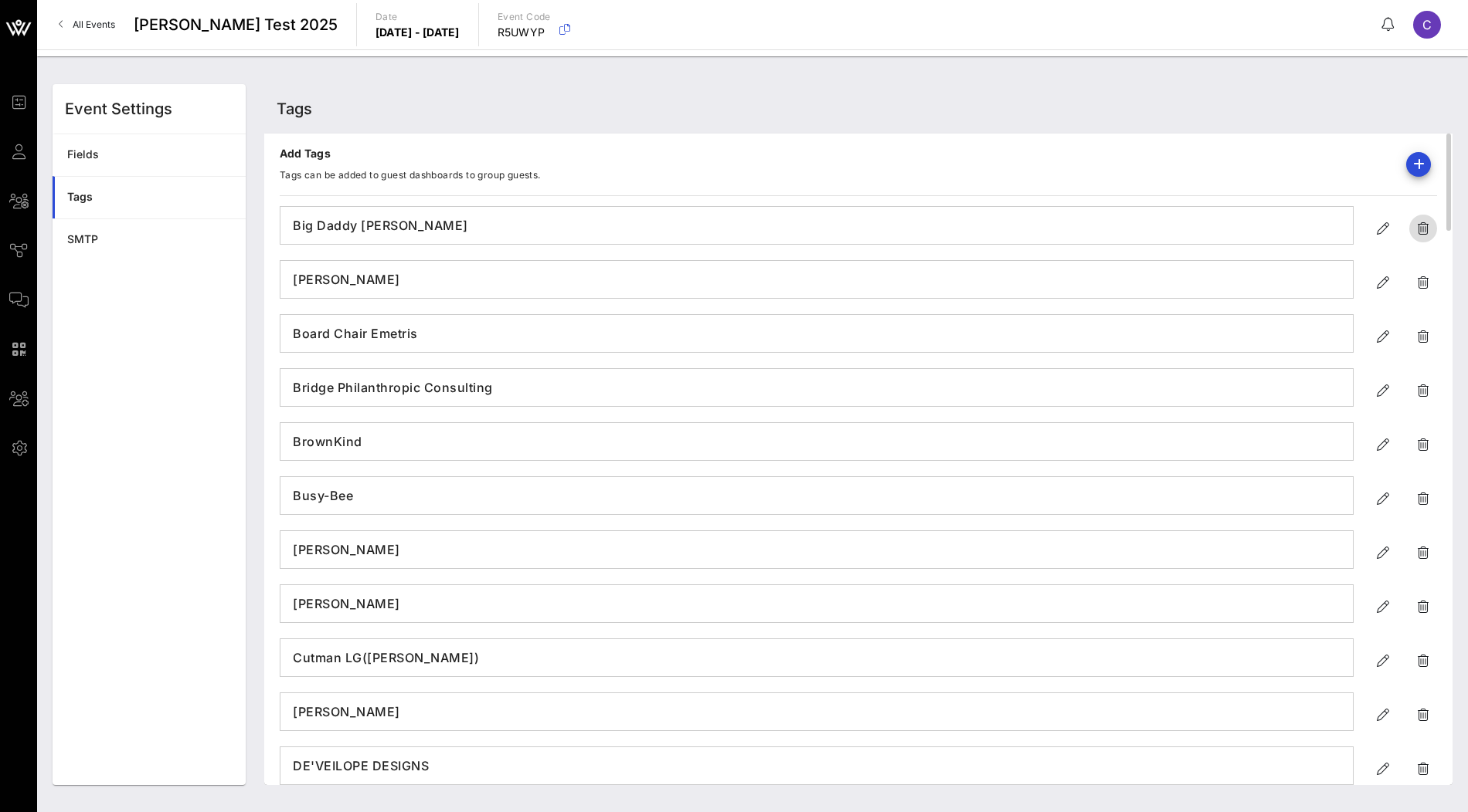
click at [1425, 233] on icon "button" at bounding box center [1423, 228] width 19 height 19
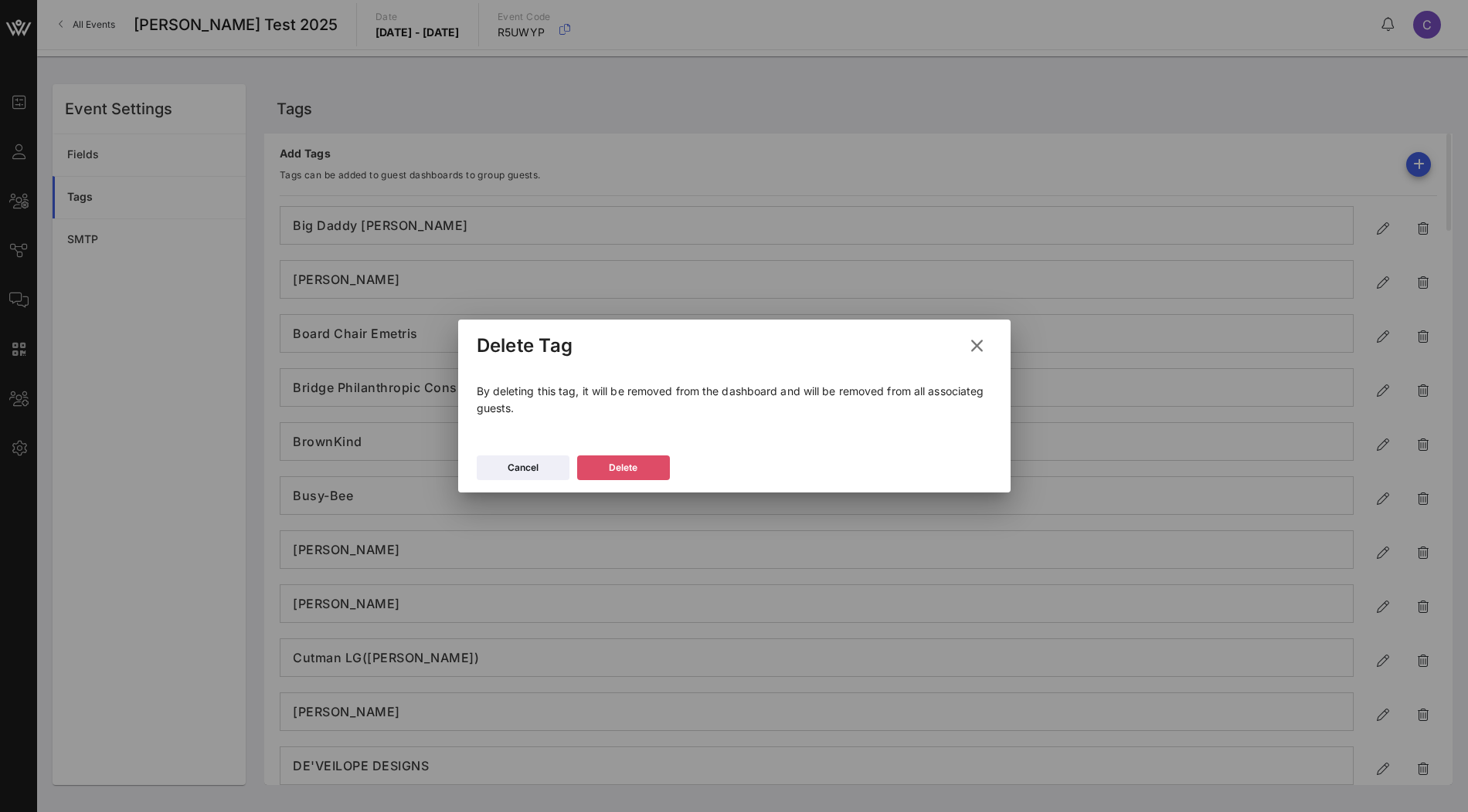
click at [601, 475] on button "Delete" at bounding box center [623, 468] width 93 height 24
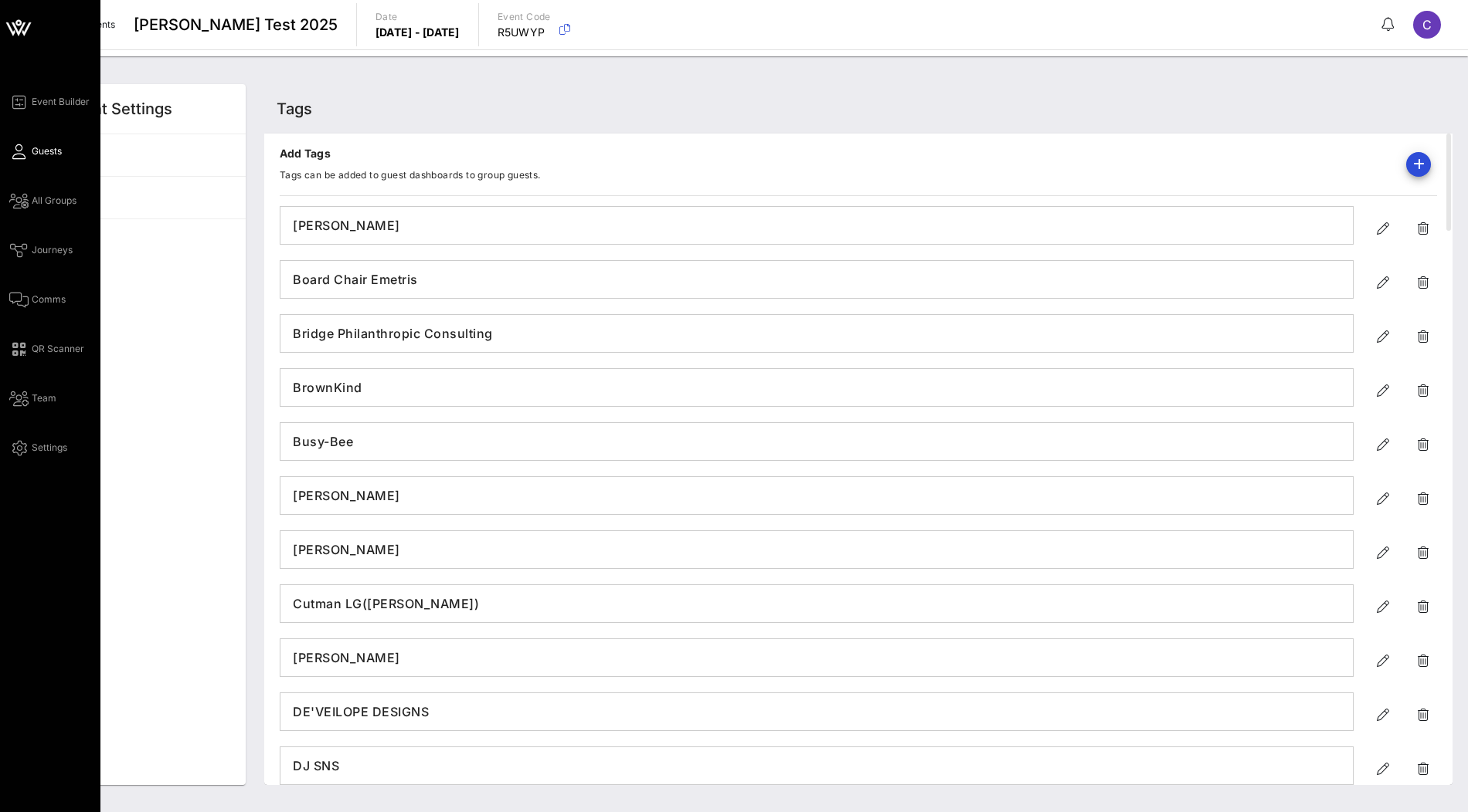
click at [51, 156] on span "Guests" at bounding box center [46, 152] width 30 height 14
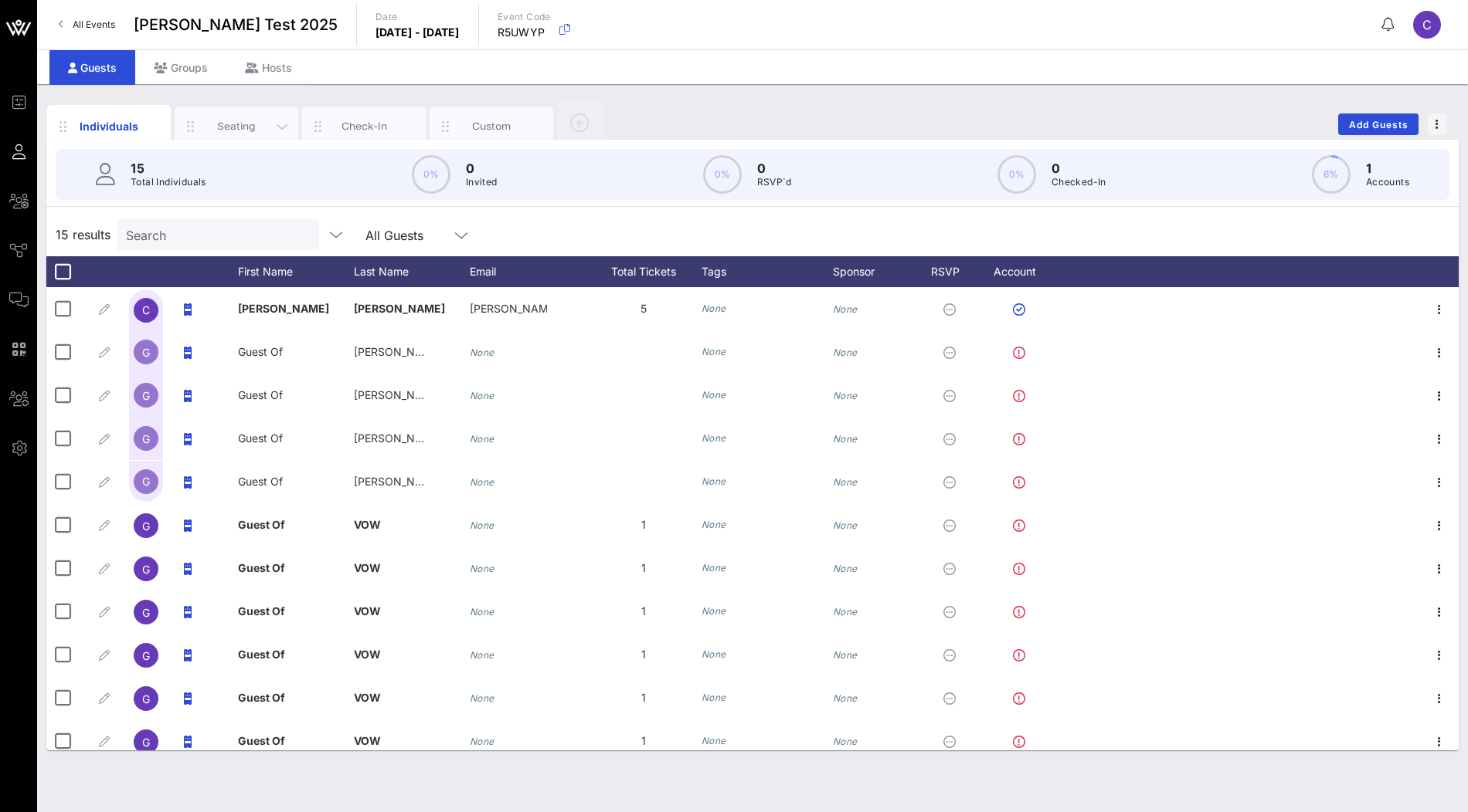
click at [237, 127] on div "Seating" at bounding box center [237, 126] width 69 height 15
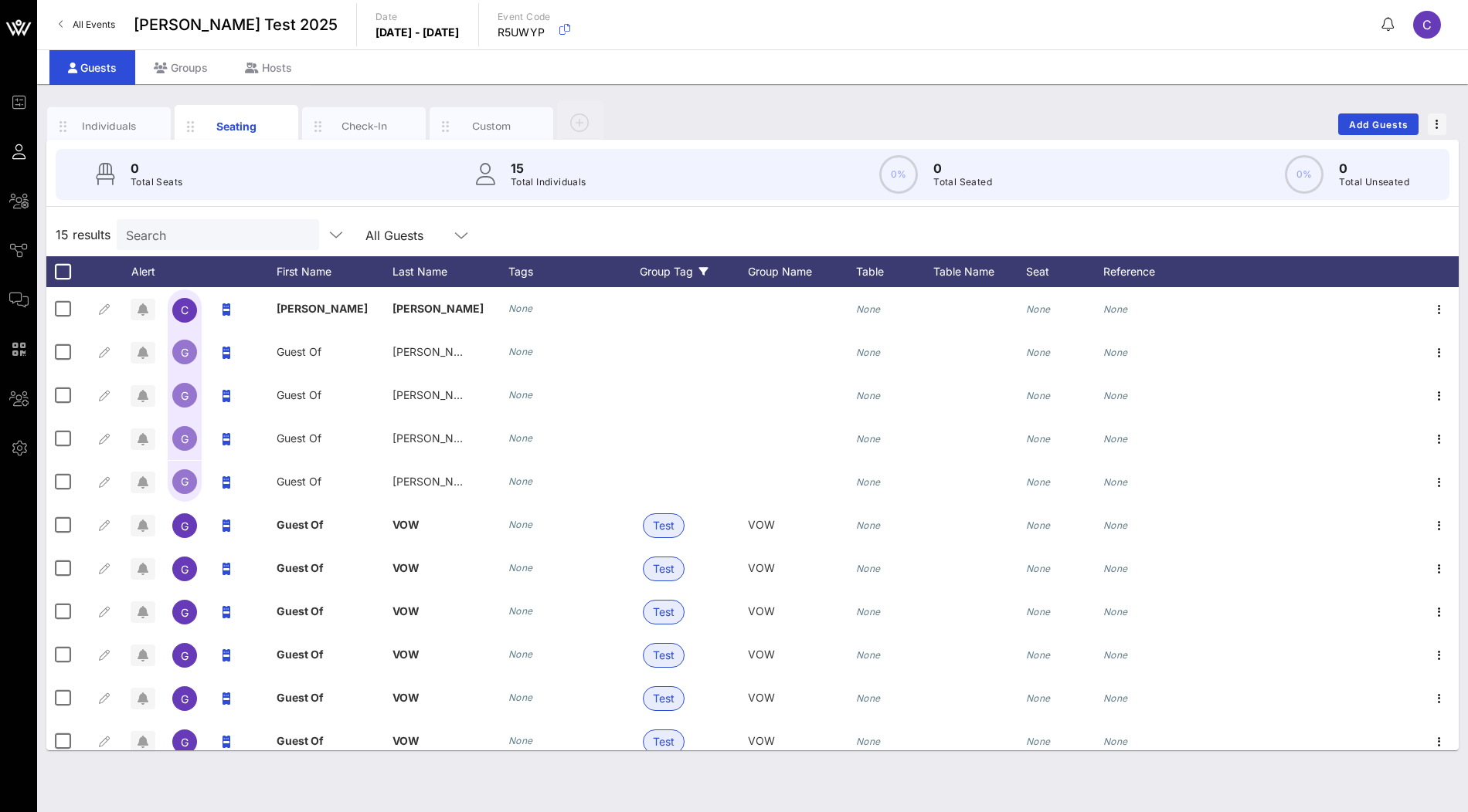
click at [695, 285] on div "Group Tag" at bounding box center [694, 272] width 109 height 31
click at [692, 398] on label "(Blanks)" at bounding box center [729, 399] width 112 height 16
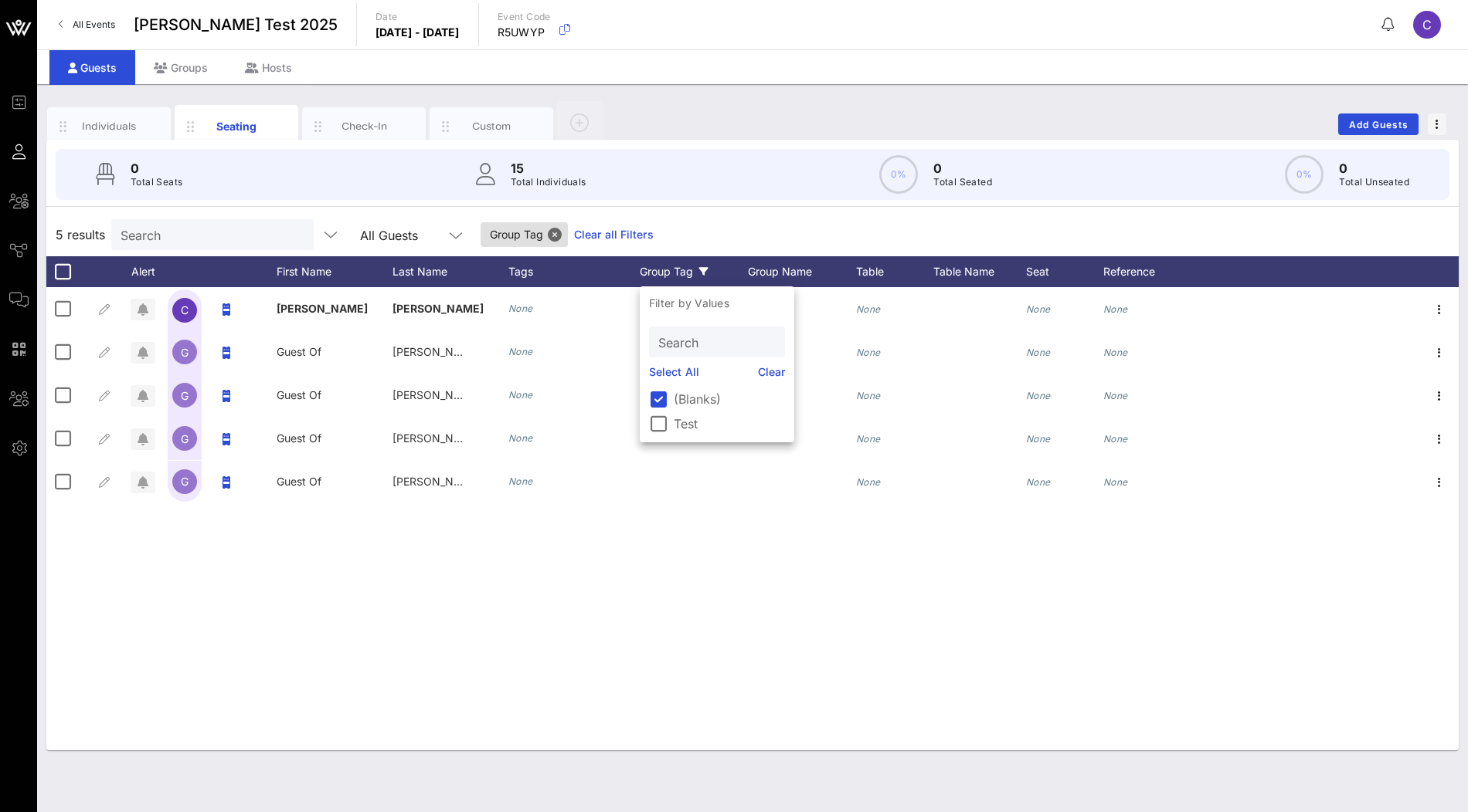
click at [742, 220] on div "5 results Search All Guests Group Tag Clear all Filters" at bounding box center [752, 235] width 1412 height 43
click at [67, 269] on div at bounding box center [63, 271] width 26 height 26
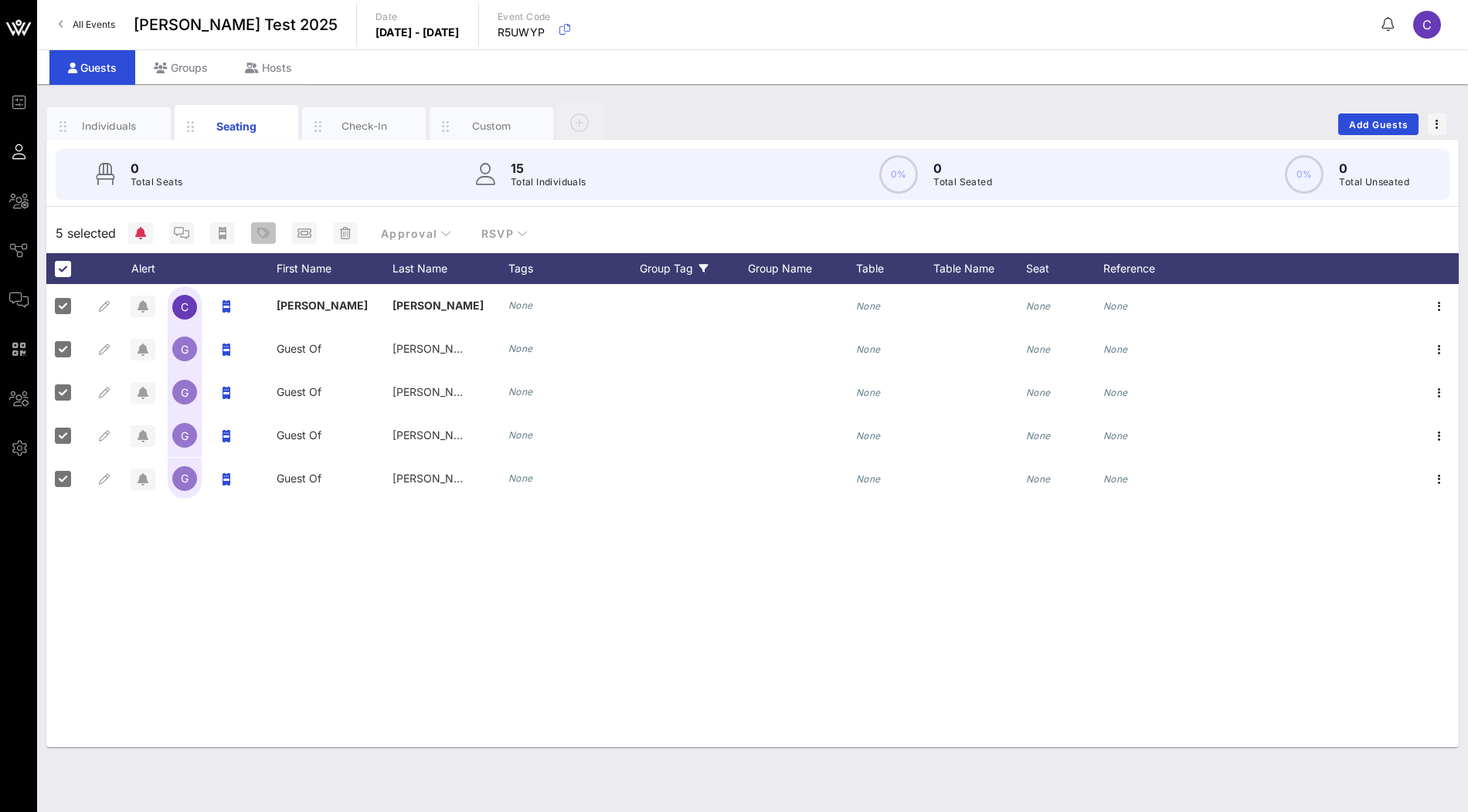
click at [259, 234] on icon "button" at bounding box center [263, 233] width 13 height 13
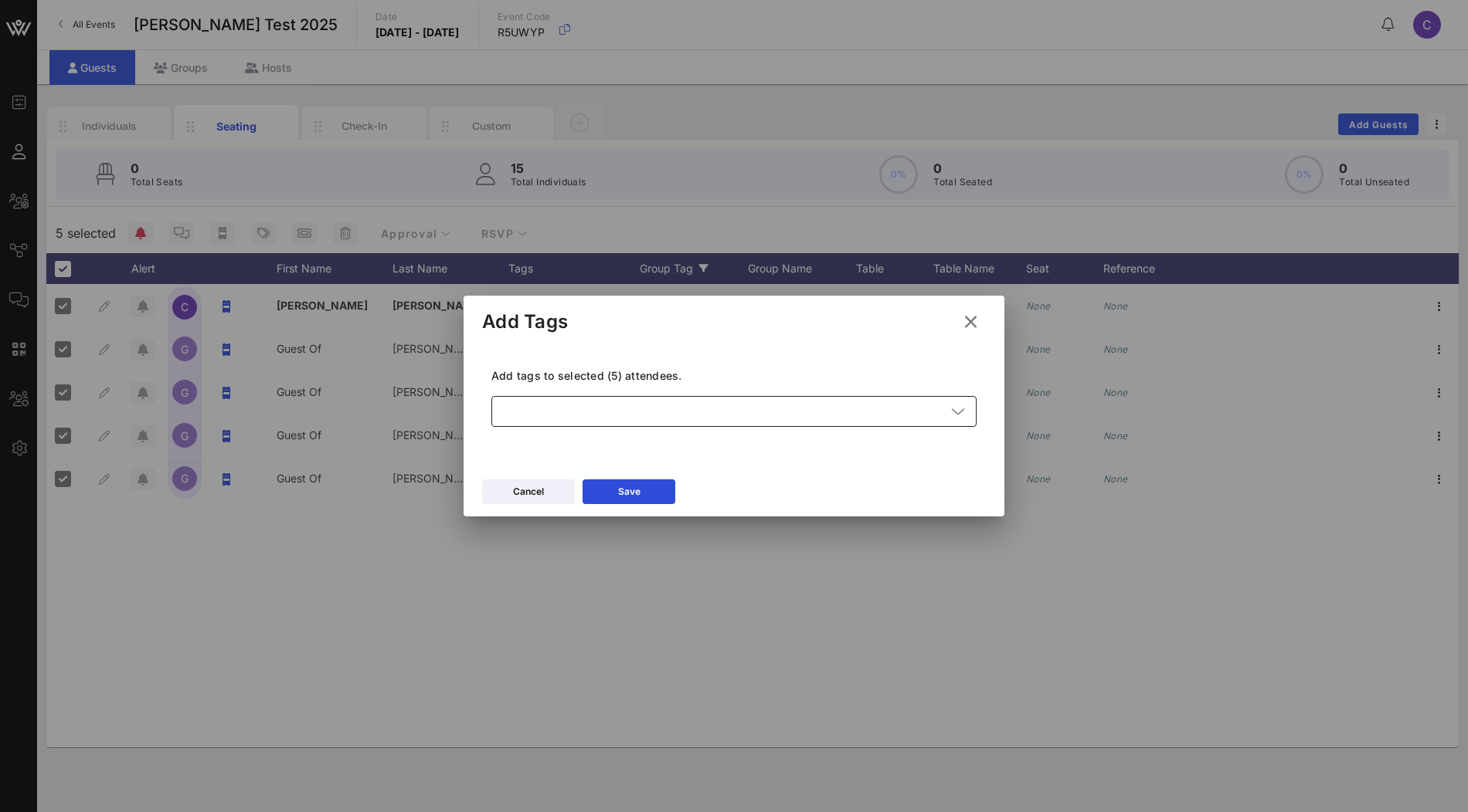
click at [692, 413] on div at bounding box center [723, 412] width 445 height 31
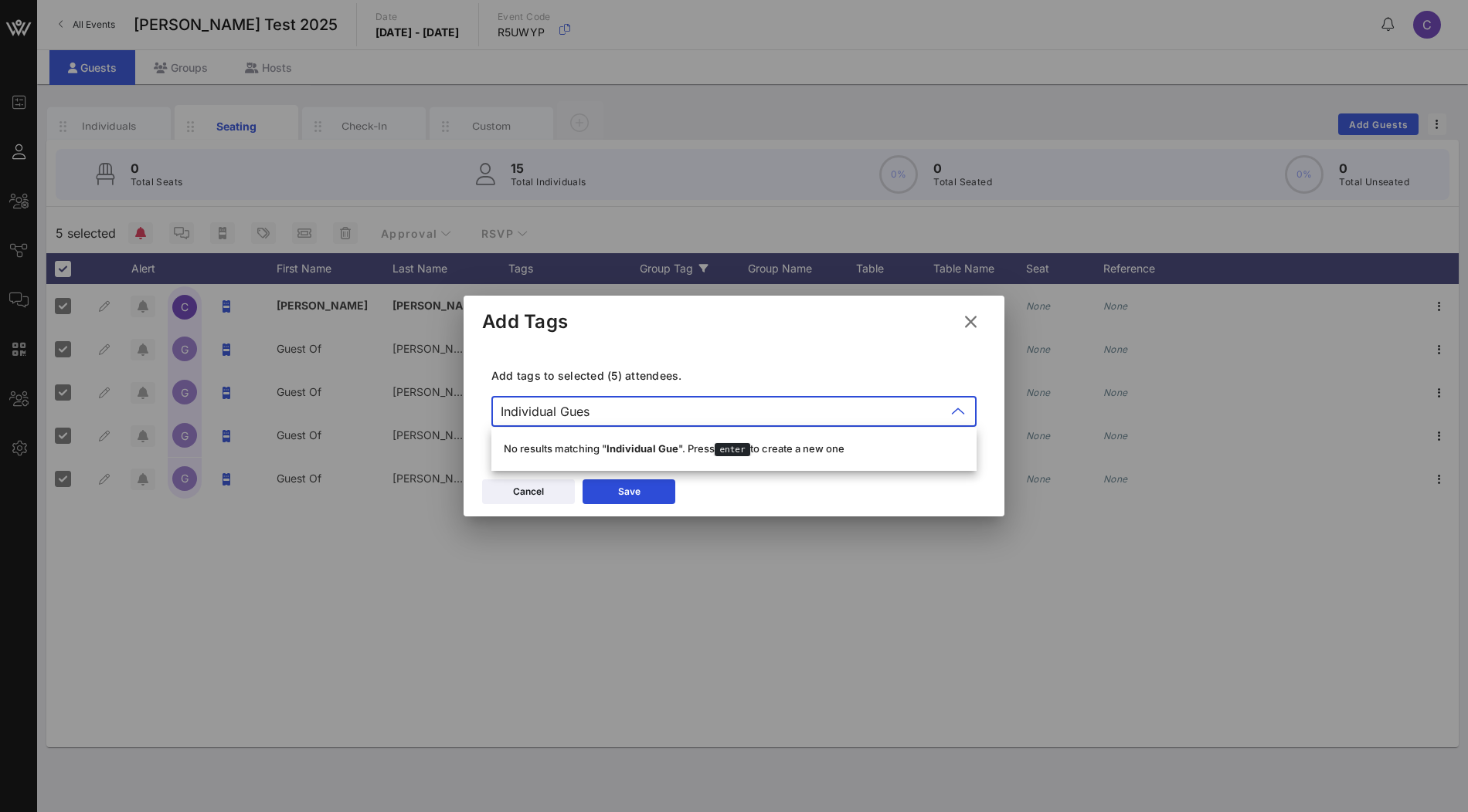
type input "Individual Guest"
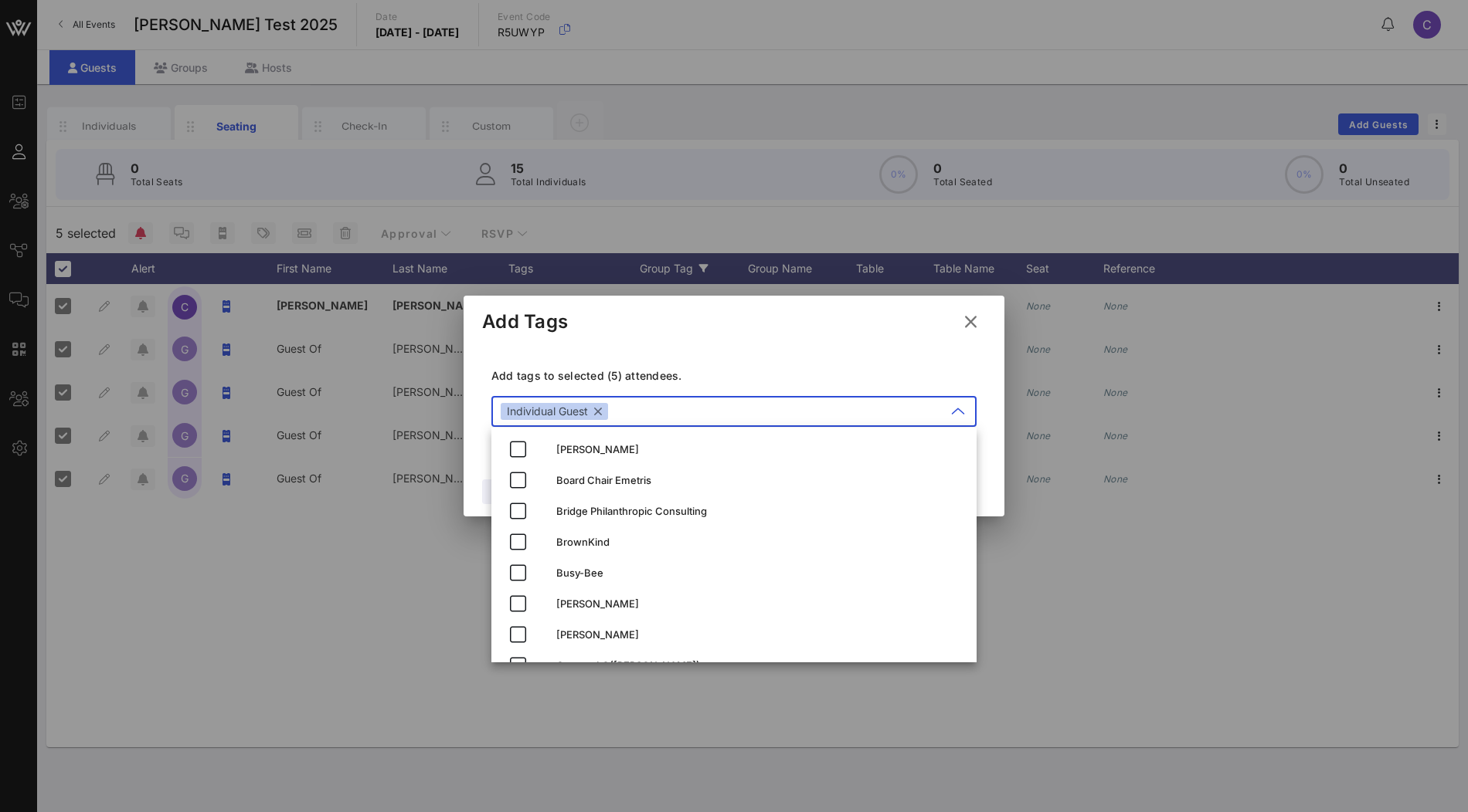
click at [875, 363] on div "Add tags to selected (5) attendees. ​ Individual Guest" at bounding box center [734, 399] width 504 height 113
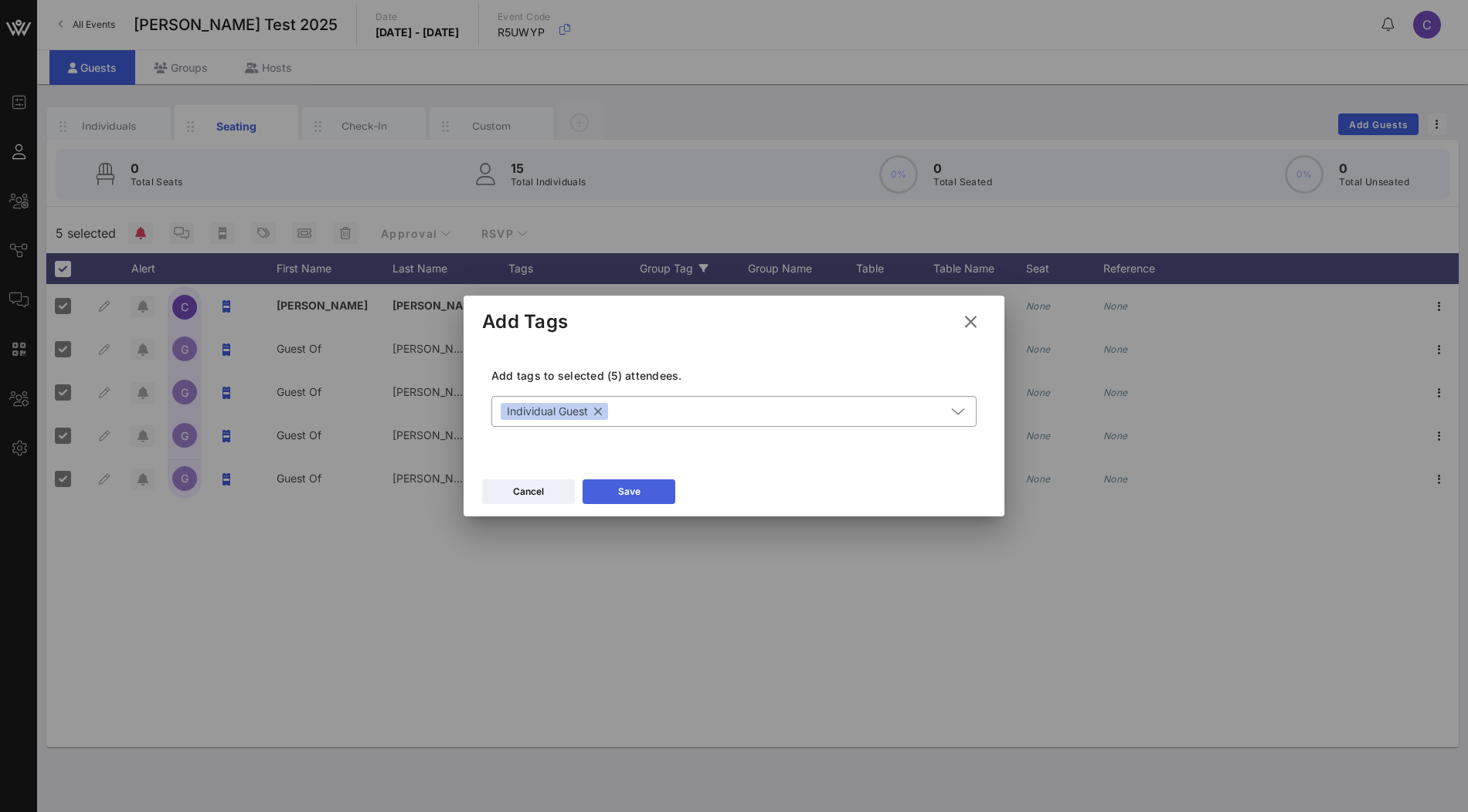
click at [613, 487] on button "Save" at bounding box center [628, 491] width 93 height 24
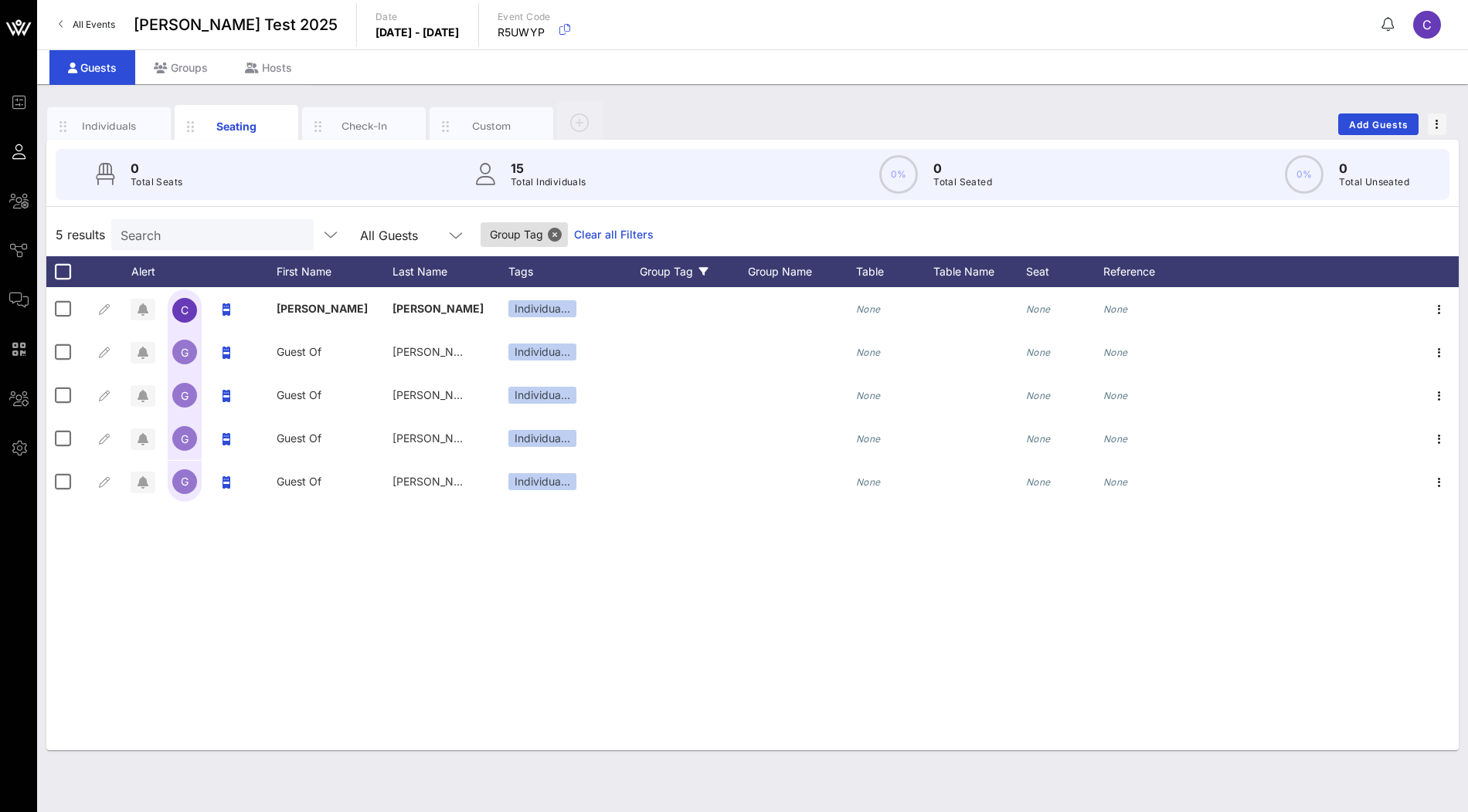
click at [403, 601] on div "C Clarisa Tanedo Individua… None None None G Guest Of Clarisa Tanedo Individua……" at bounding box center [752, 519] width 1412 height 464
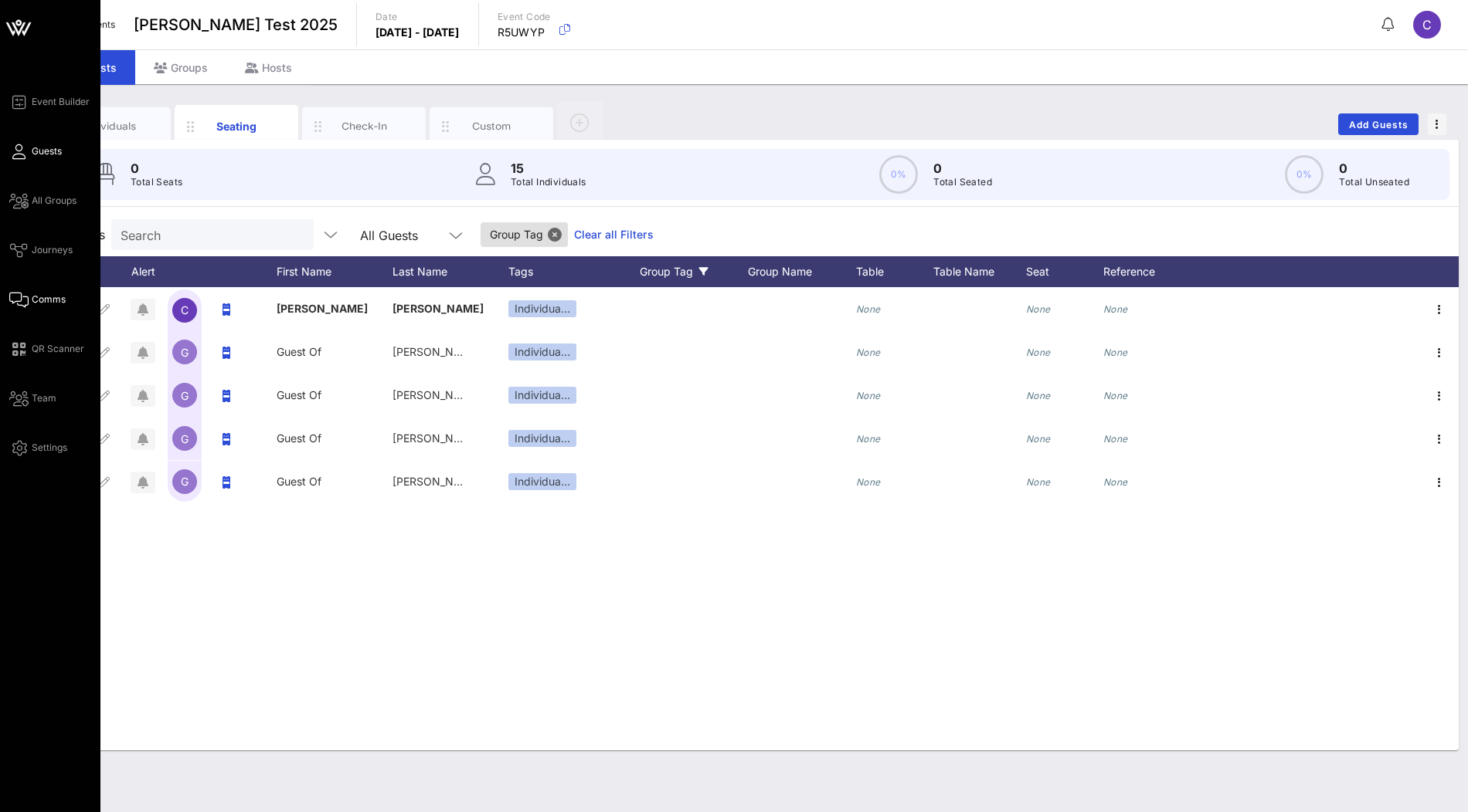
click at [40, 301] on span "Comms" at bounding box center [48, 299] width 34 height 14
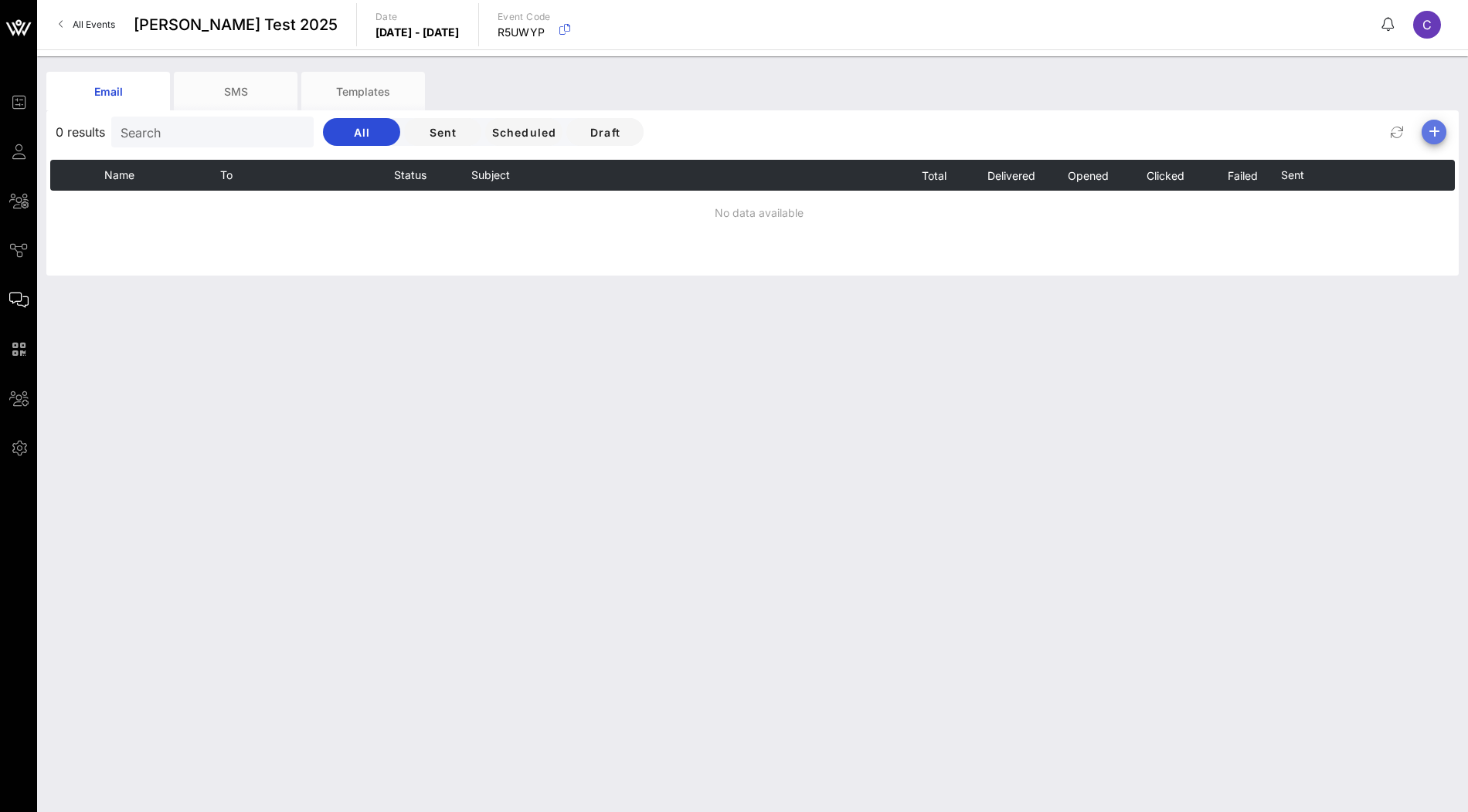
click at [1437, 133] on icon "button" at bounding box center [1434, 132] width 19 height 19
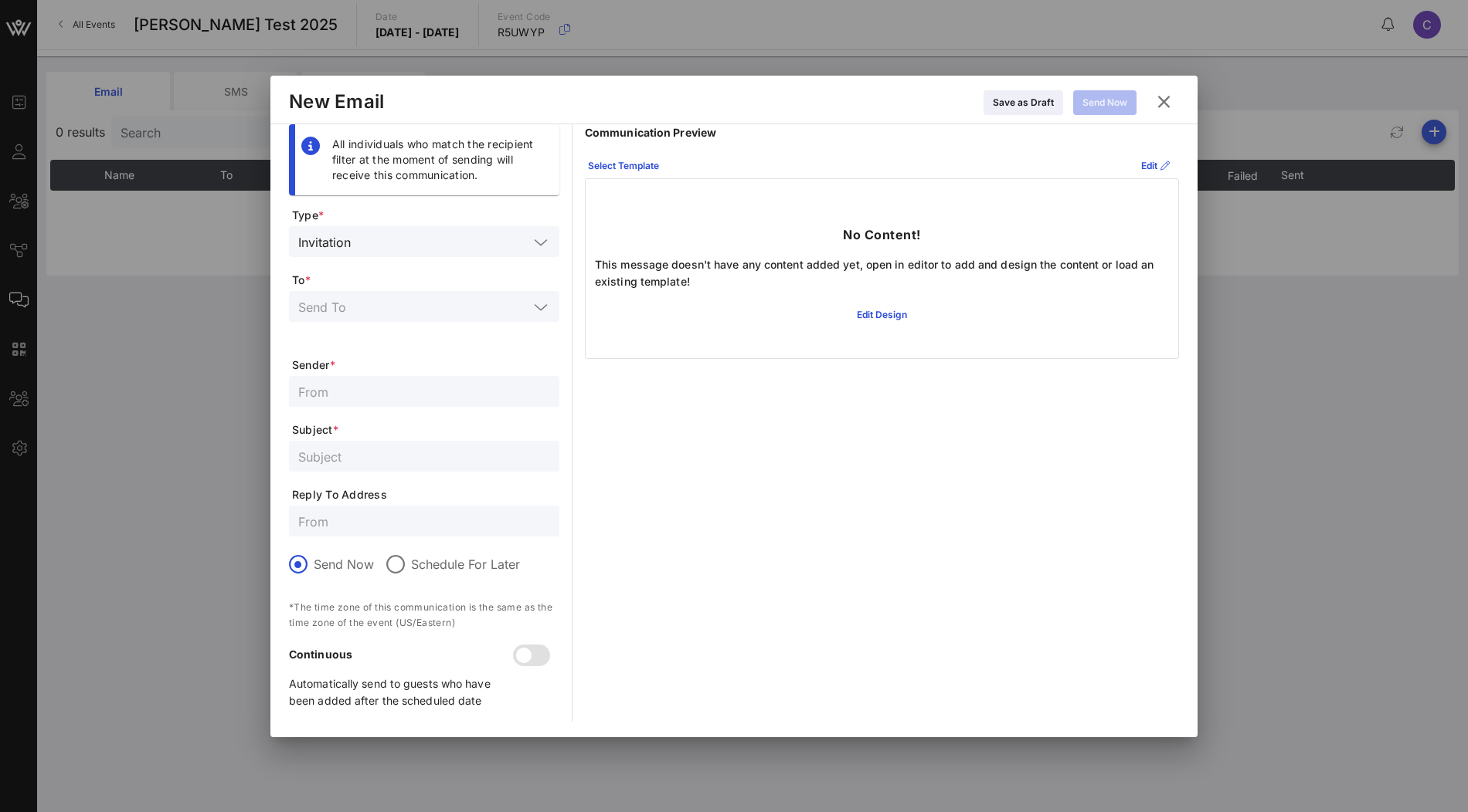
click at [431, 325] on div at bounding box center [424, 330] width 252 height 11
click at [458, 299] on input "text" at bounding box center [413, 306] width 230 height 21
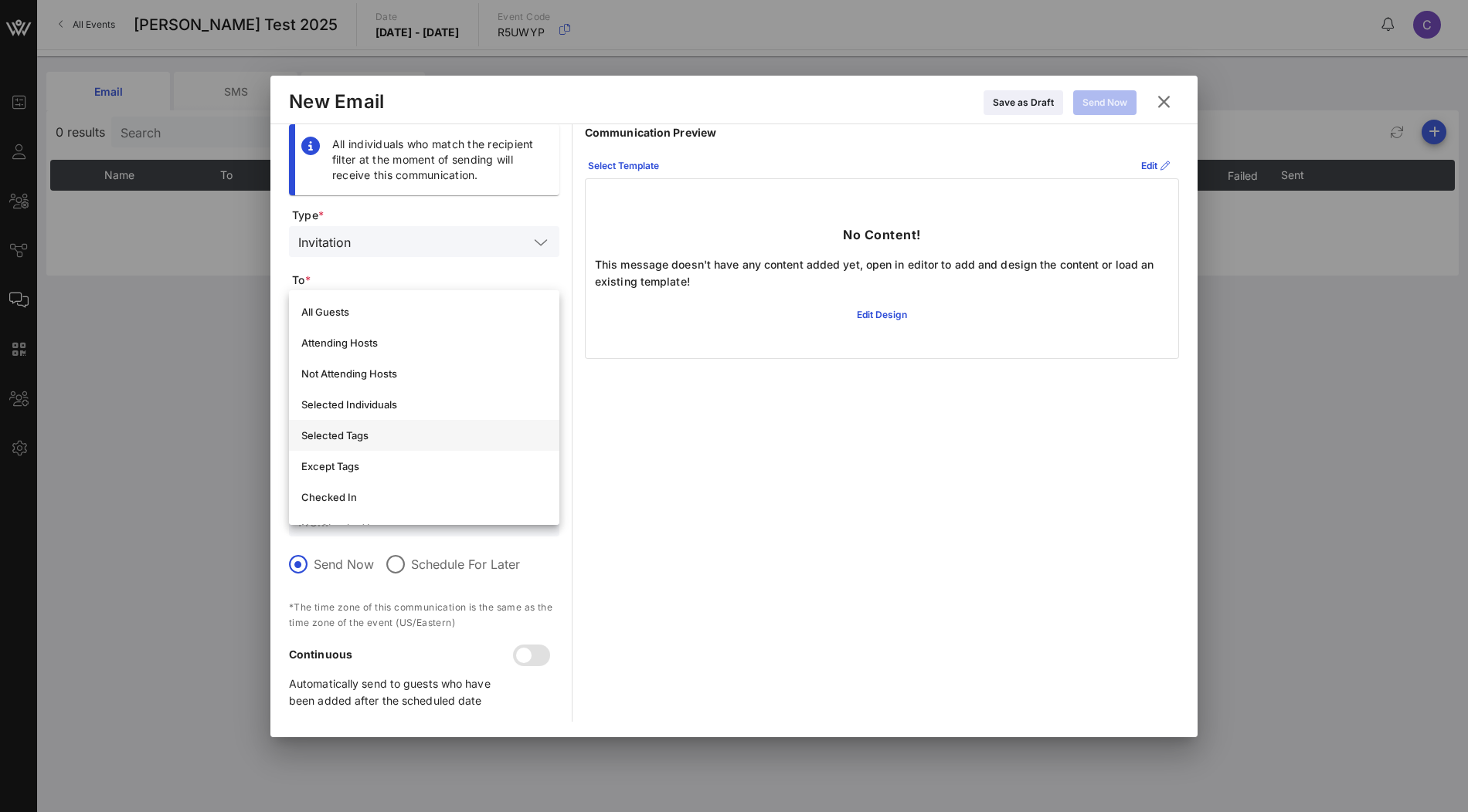
click at [369, 435] on div "Selected Tags" at bounding box center [424, 435] width 246 height 13
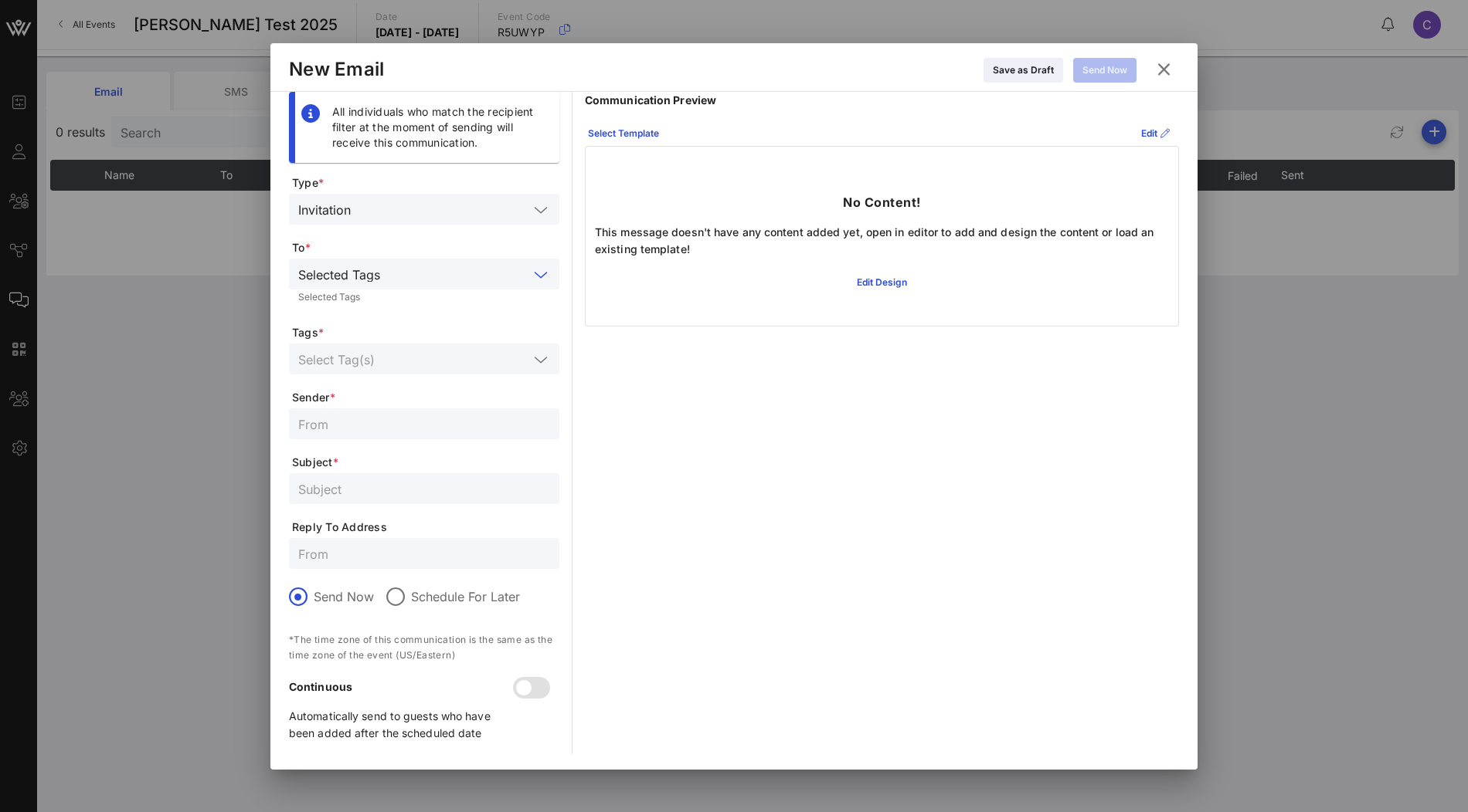
click at [405, 357] on input "text" at bounding box center [413, 359] width 230 height 21
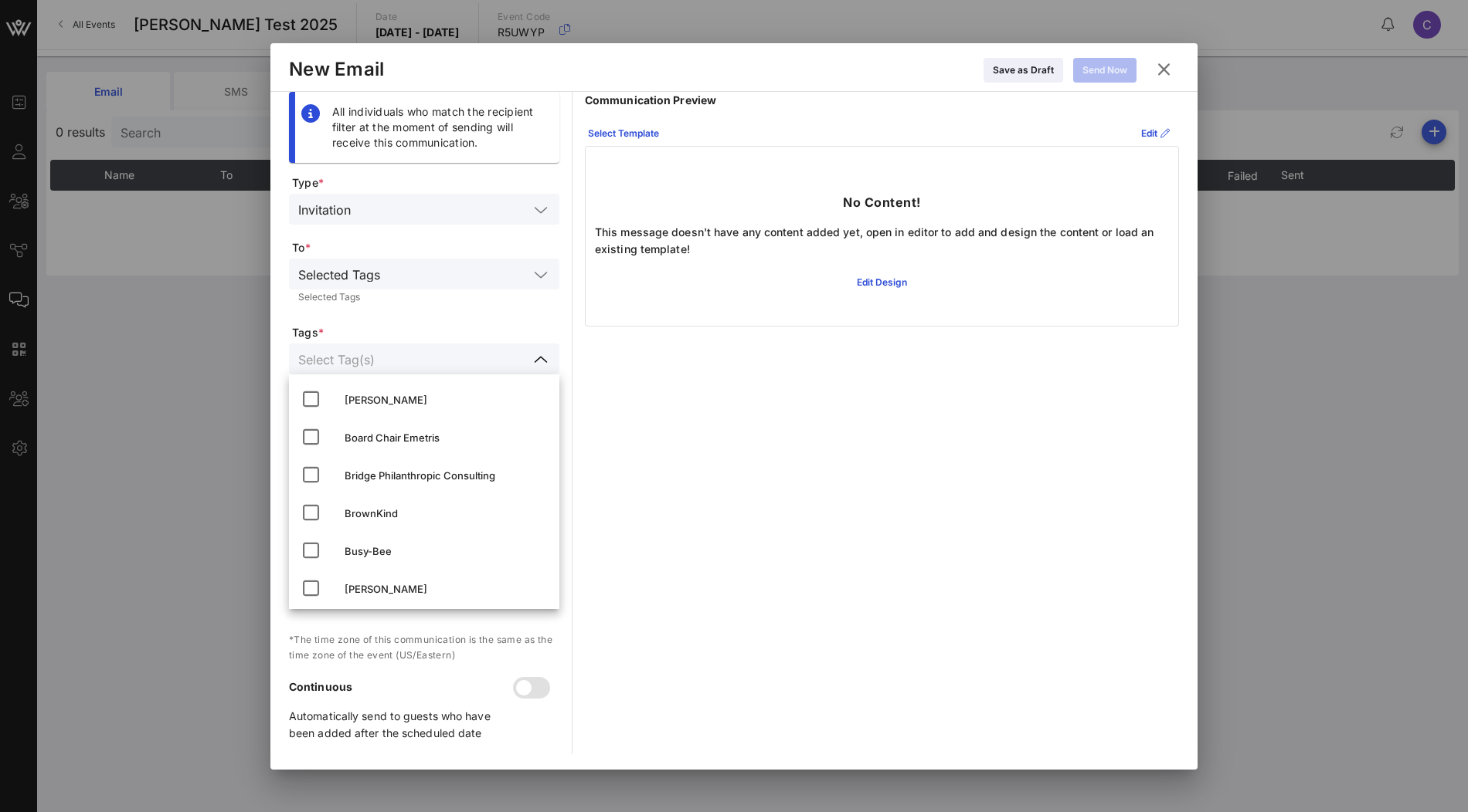
click at [482, 313] on form "Type * Invitation To * Selected Tags Selected Tags Tags * Sender * Subject * Re…" at bounding box center [424, 465] width 270 height 579
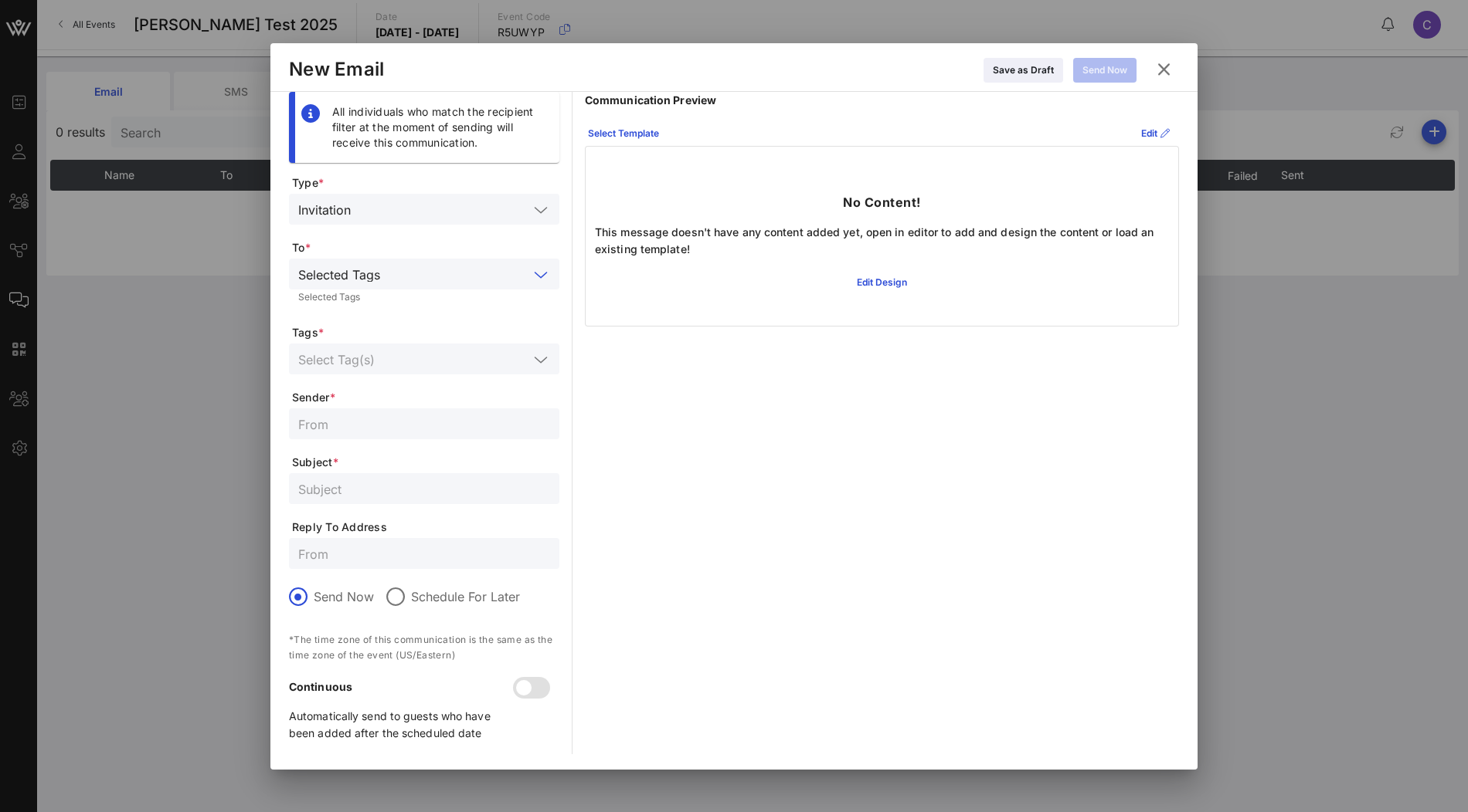
click at [512, 277] on input "text" at bounding box center [457, 274] width 142 height 21
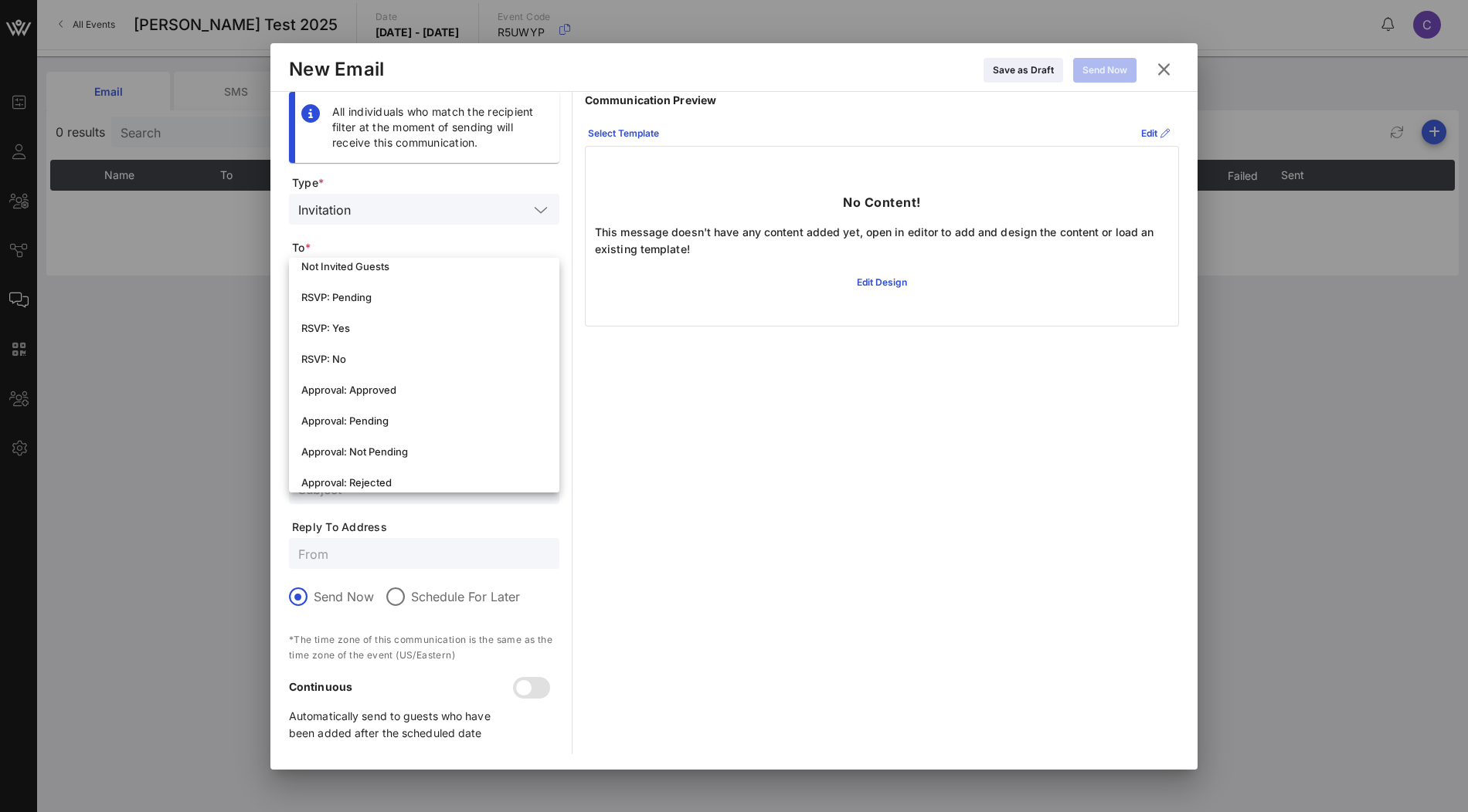
scroll to position [295, 0]
click at [478, 325] on div "RSVP: Yes" at bounding box center [424, 323] width 246 height 13
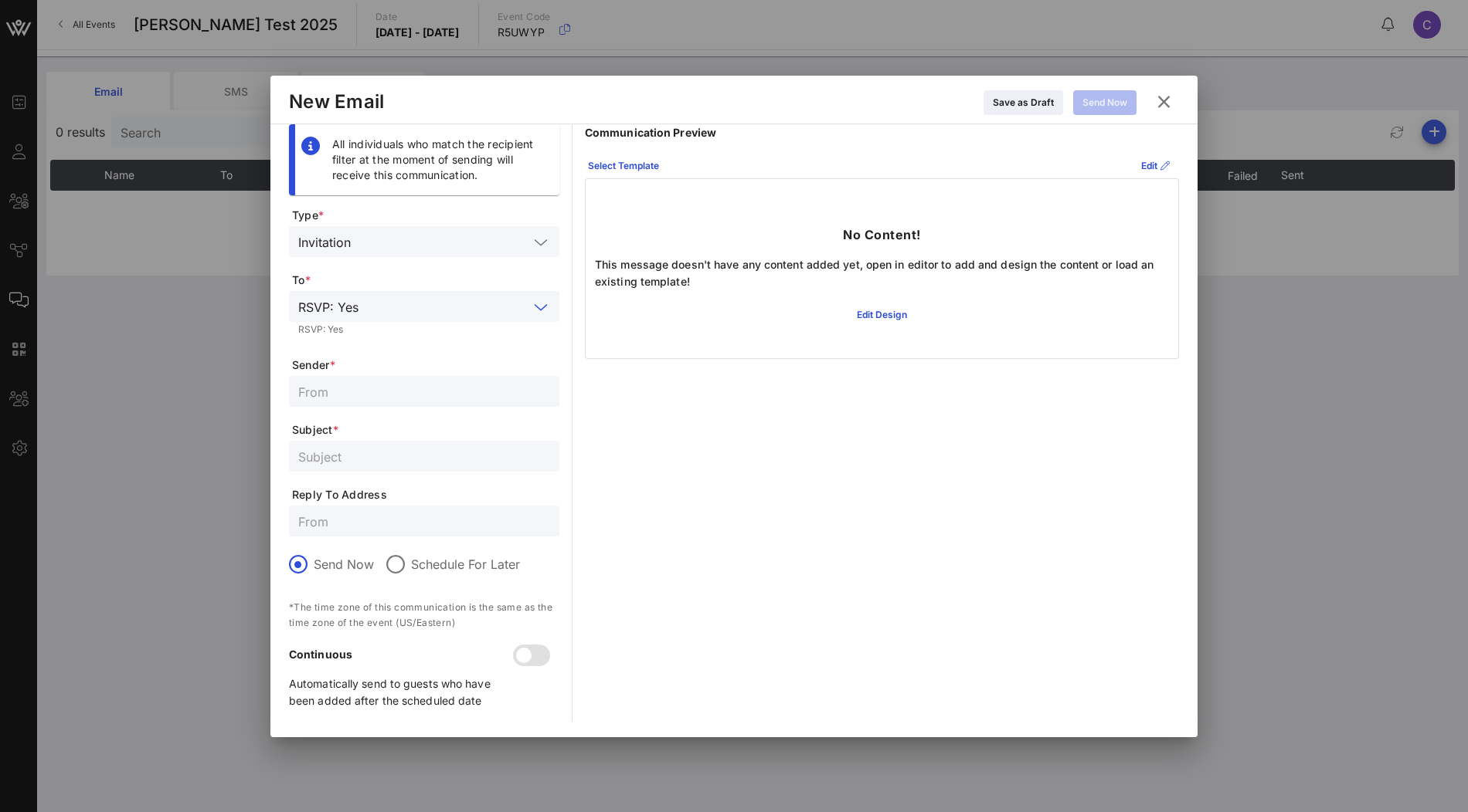
click at [521, 307] on input "text" at bounding box center [446, 306] width 163 height 21
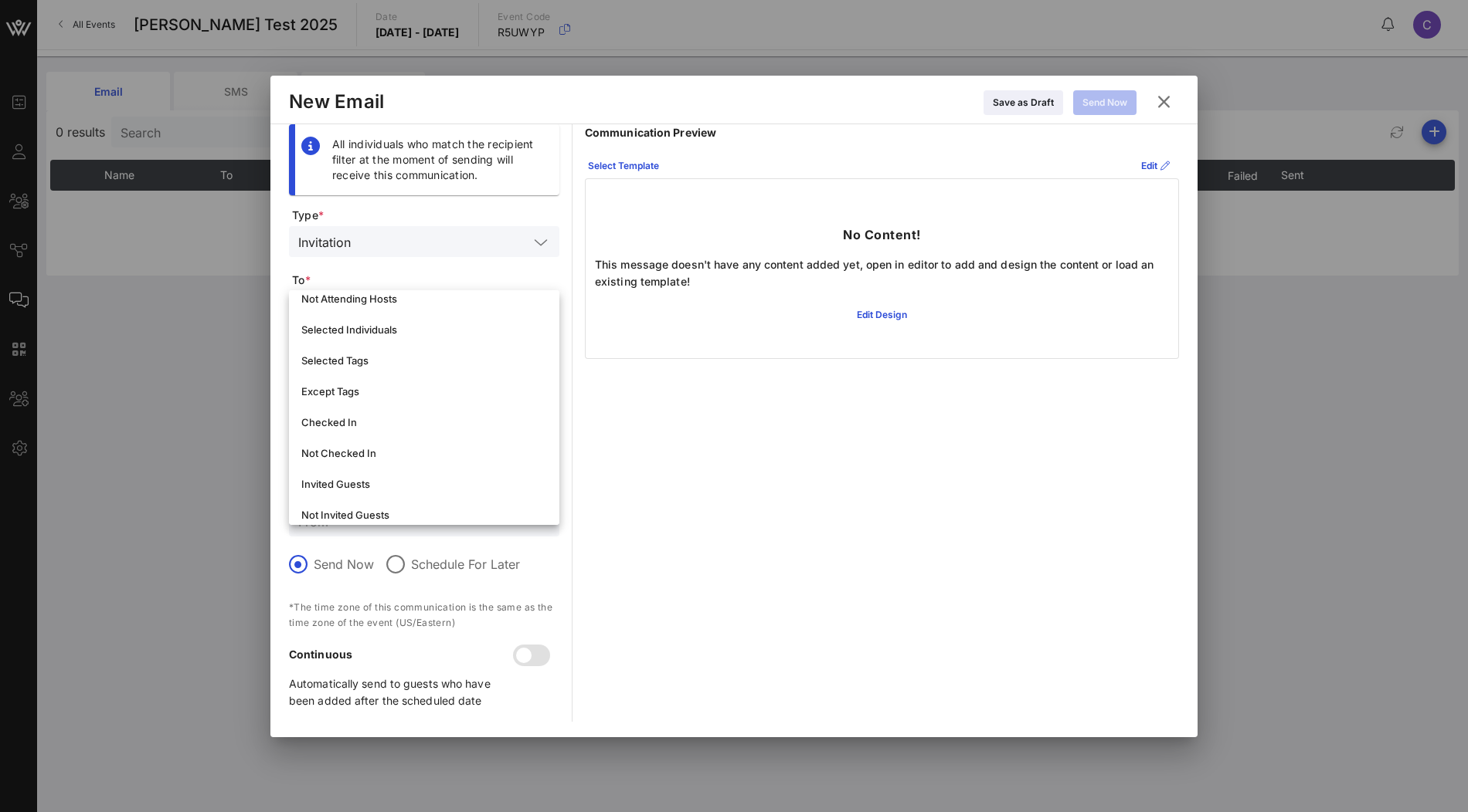
scroll to position [90, 0]
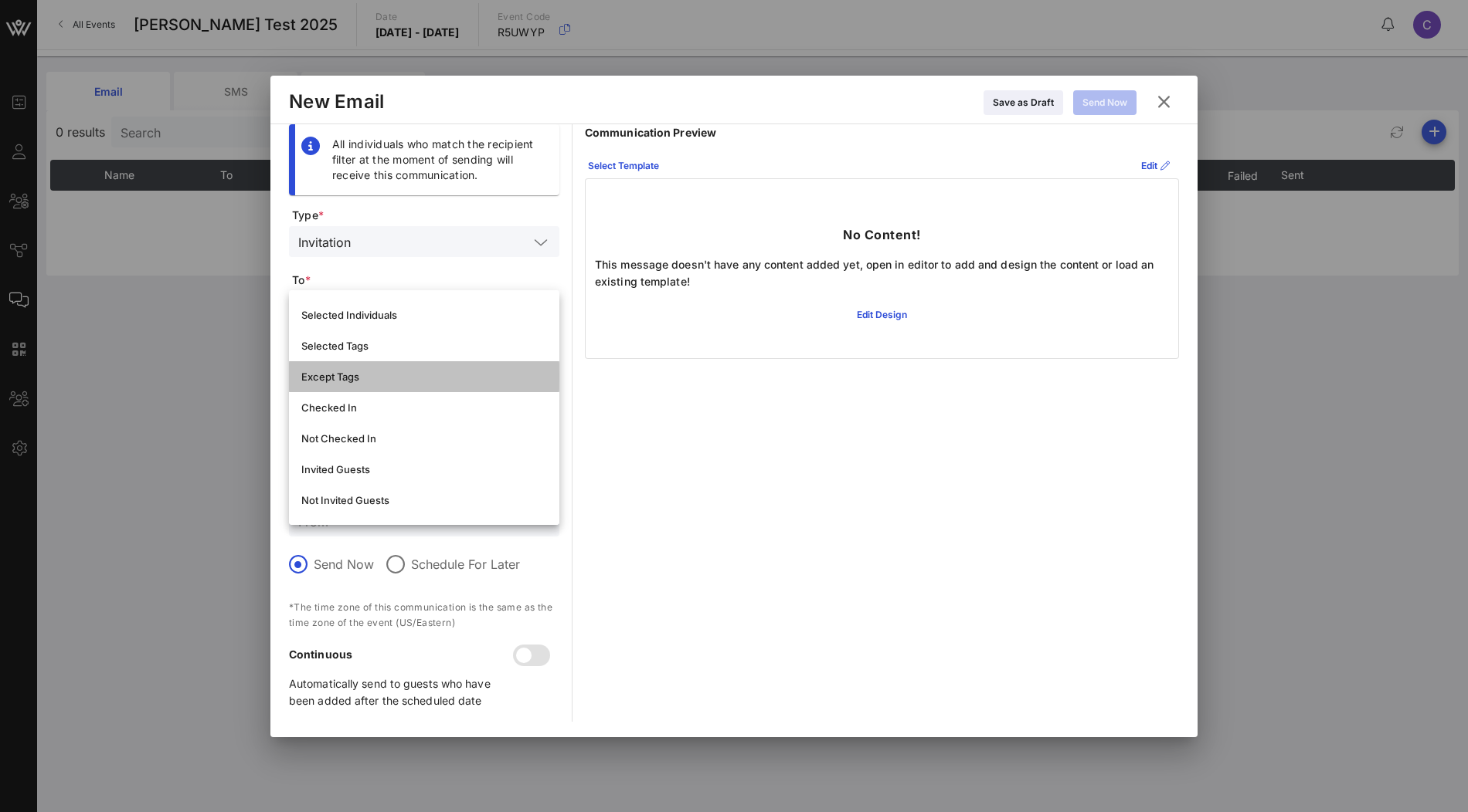
click at [424, 375] on div "Except Tags" at bounding box center [424, 377] width 246 height 13
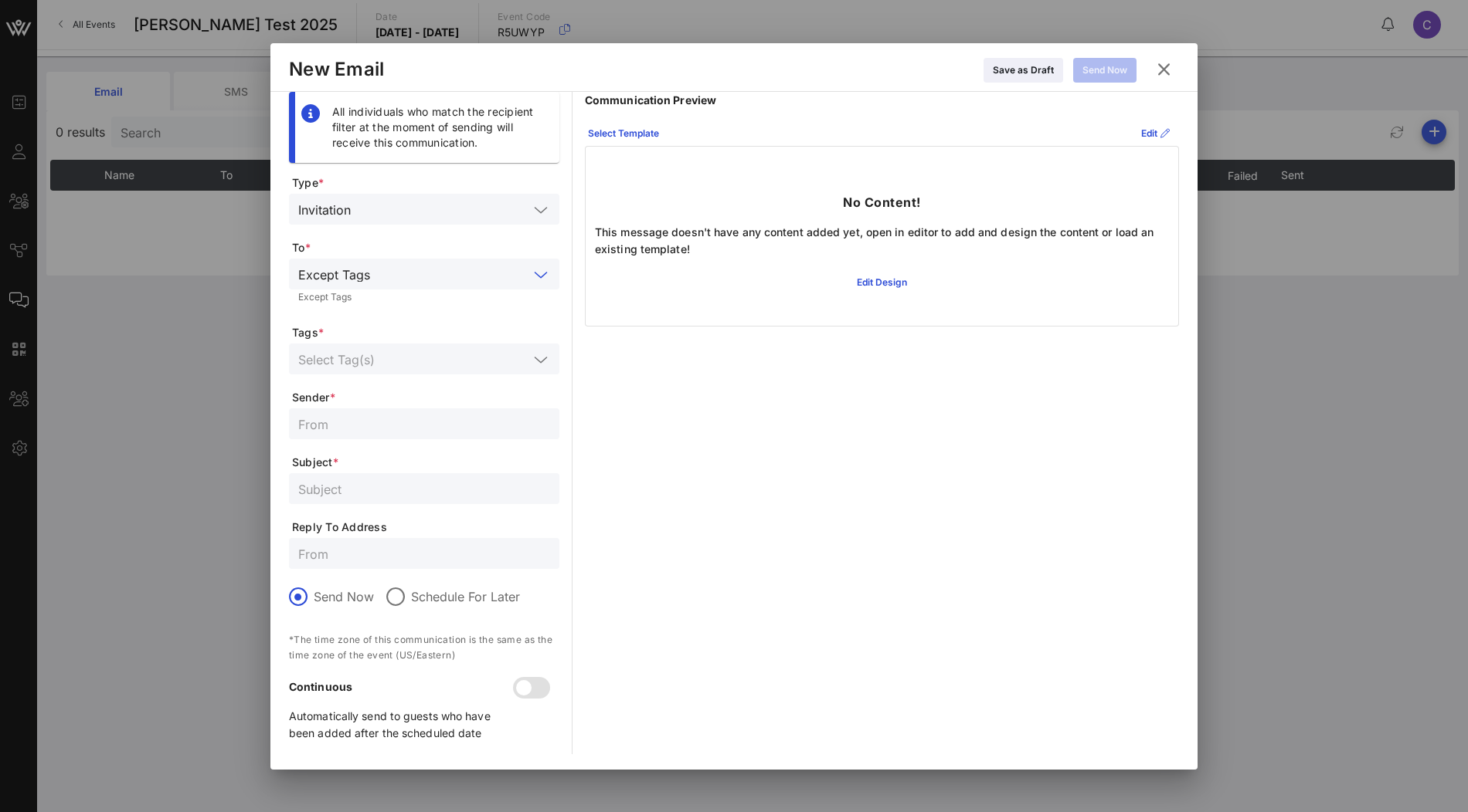
click at [511, 275] on input "text" at bounding box center [452, 274] width 153 height 21
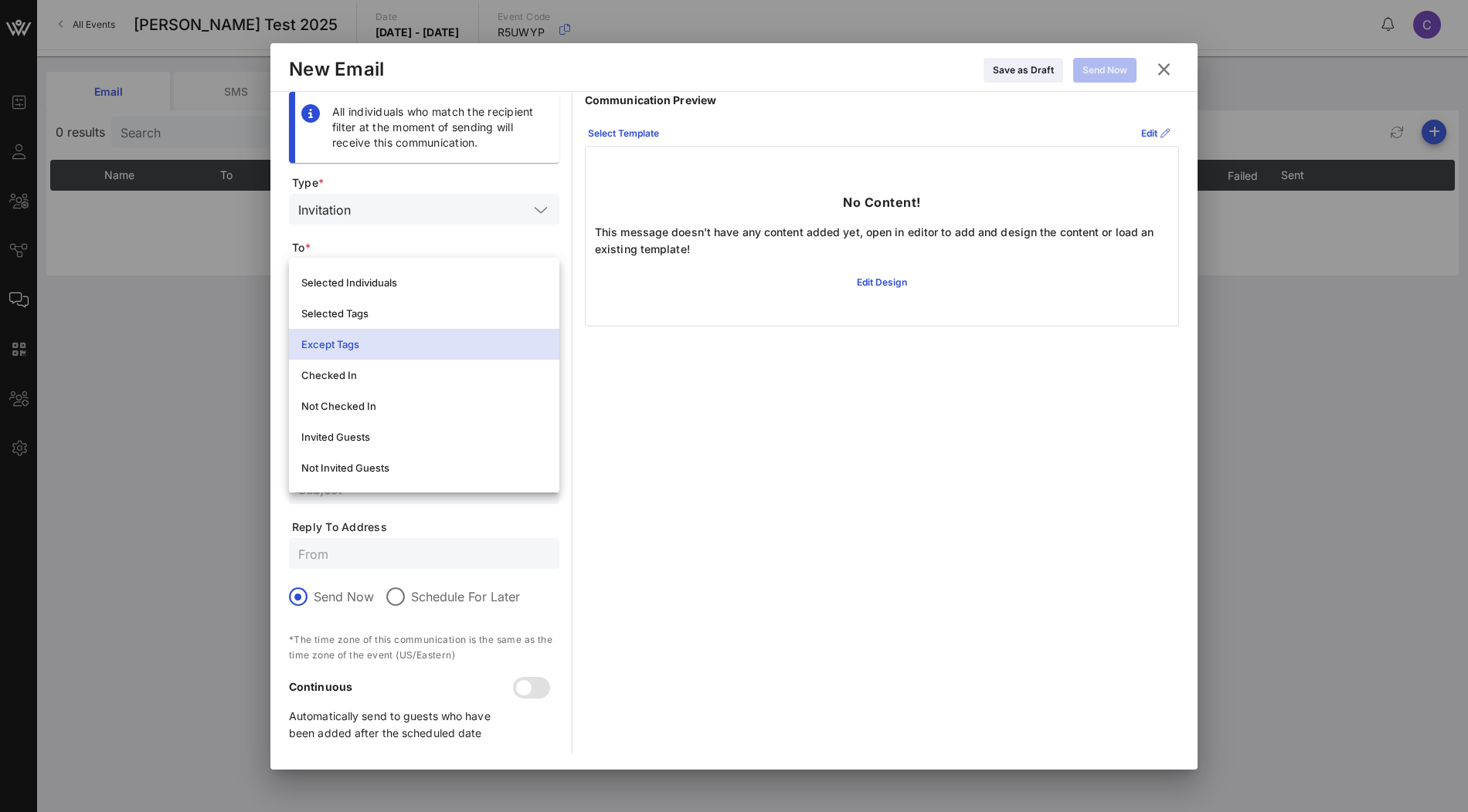
click at [479, 246] on span "To *" at bounding box center [425, 248] width 267 height 16
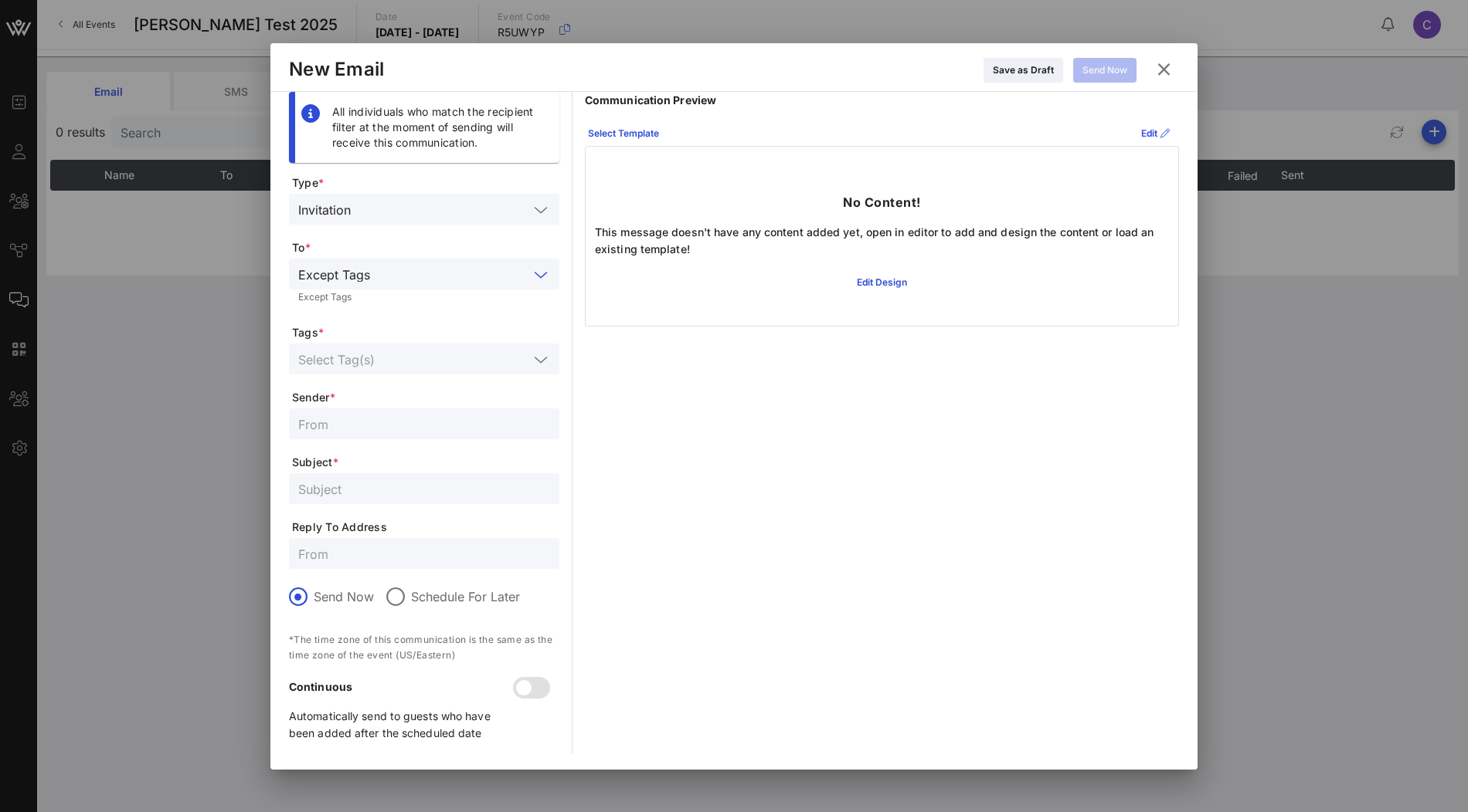
click at [468, 270] on input "text" at bounding box center [452, 274] width 153 height 21
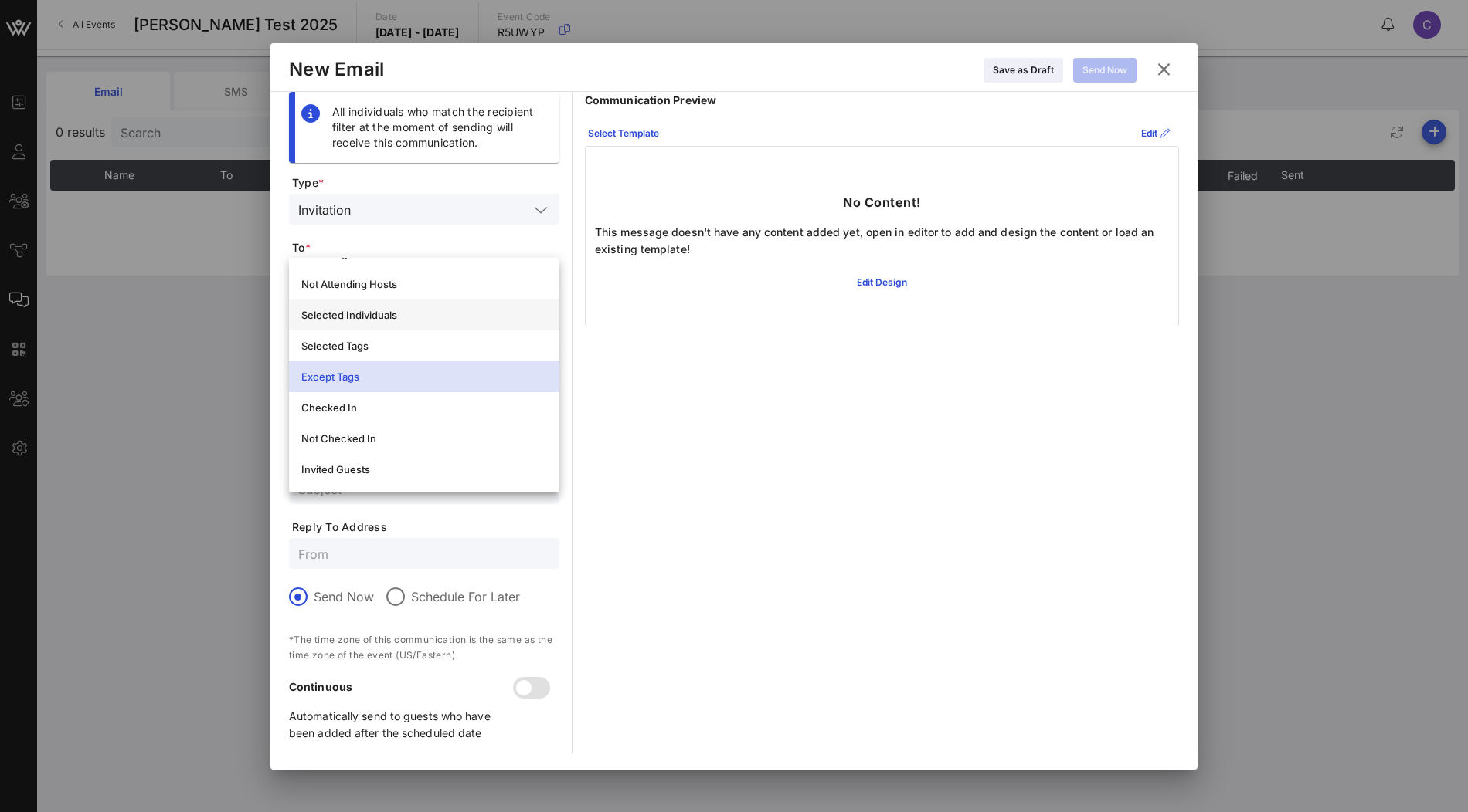
scroll to position [0, 0]
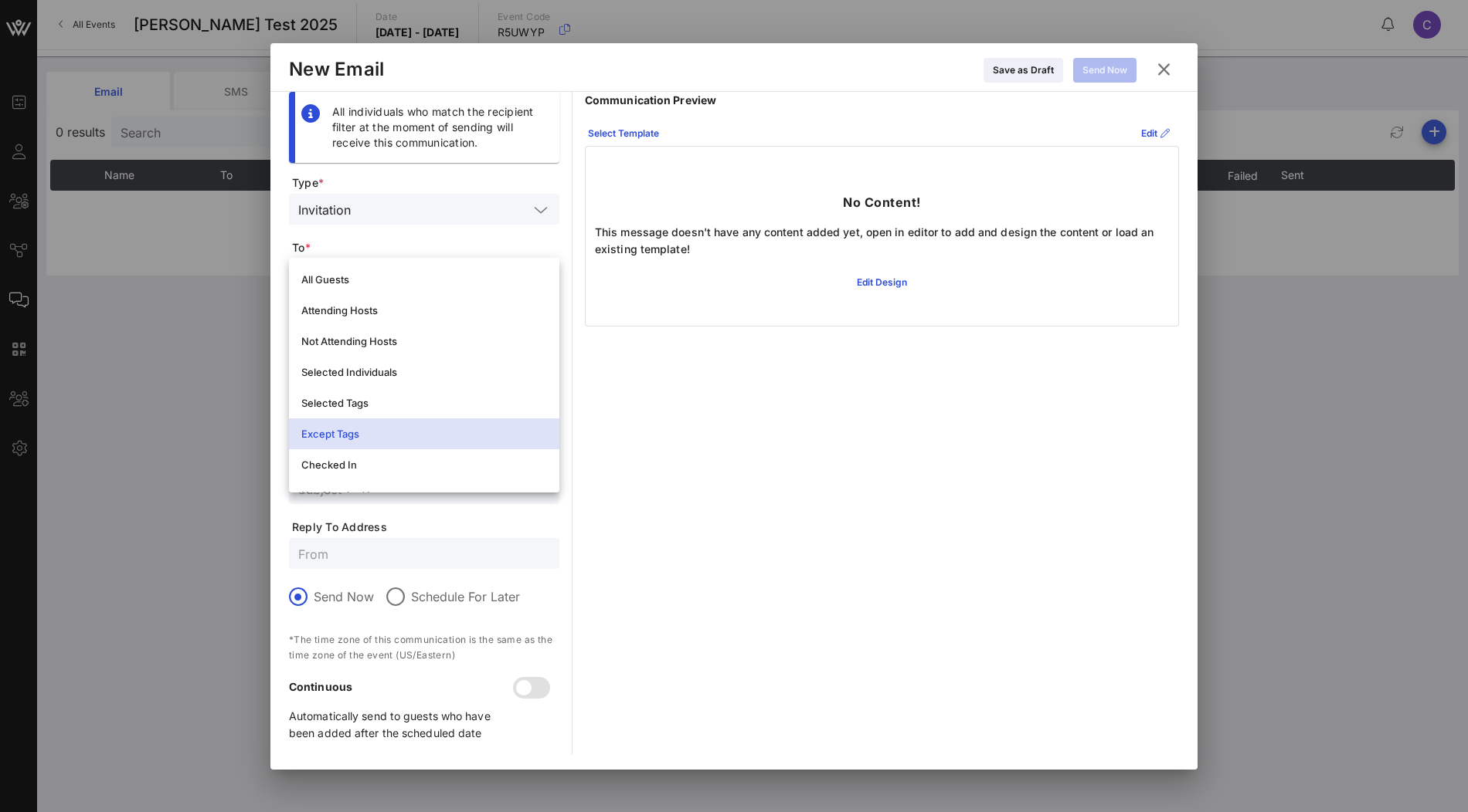
click at [496, 248] on span "To *" at bounding box center [425, 248] width 267 height 16
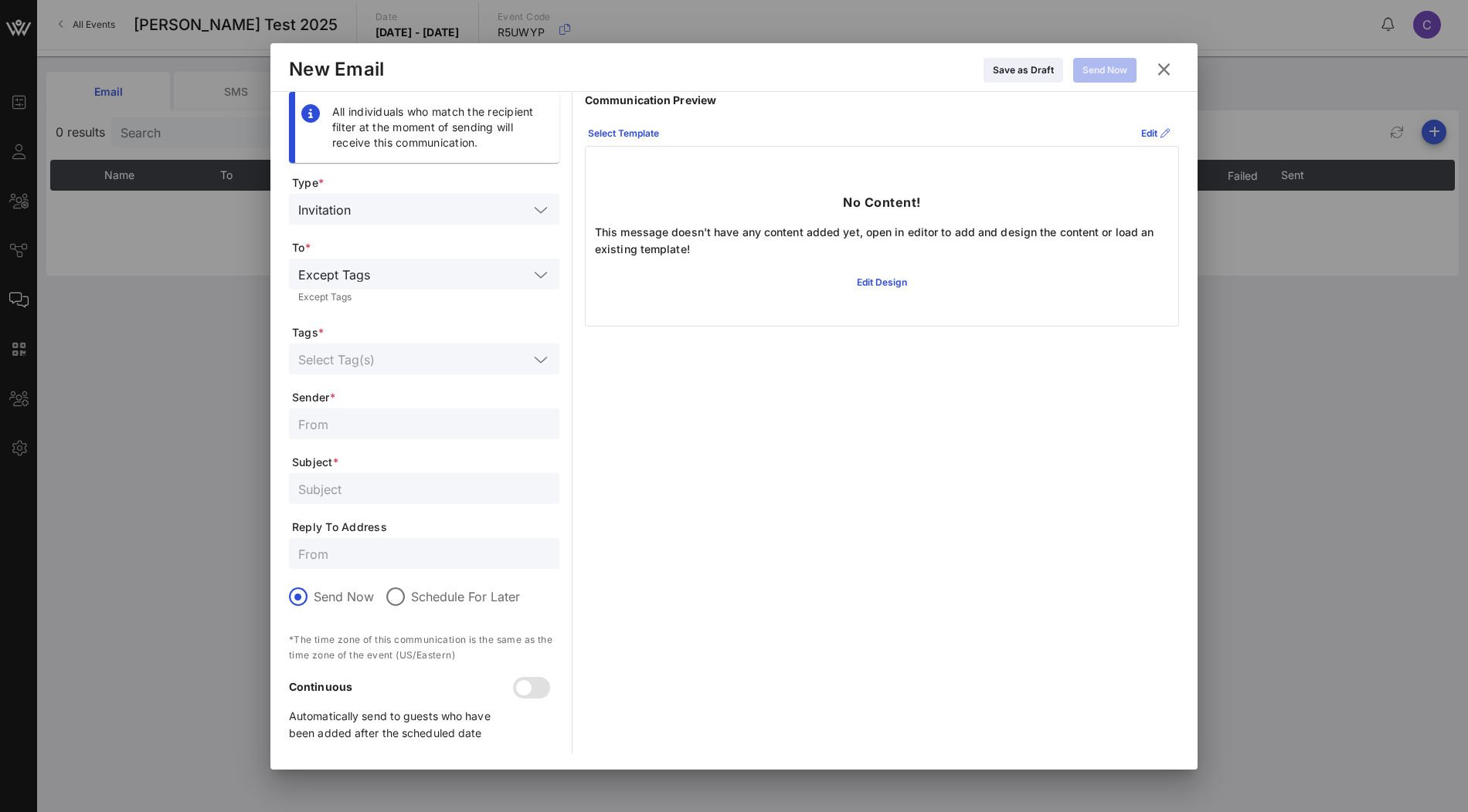
click at [472, 270] on input "text" at bounding box center [452, 274] width 153 height 21
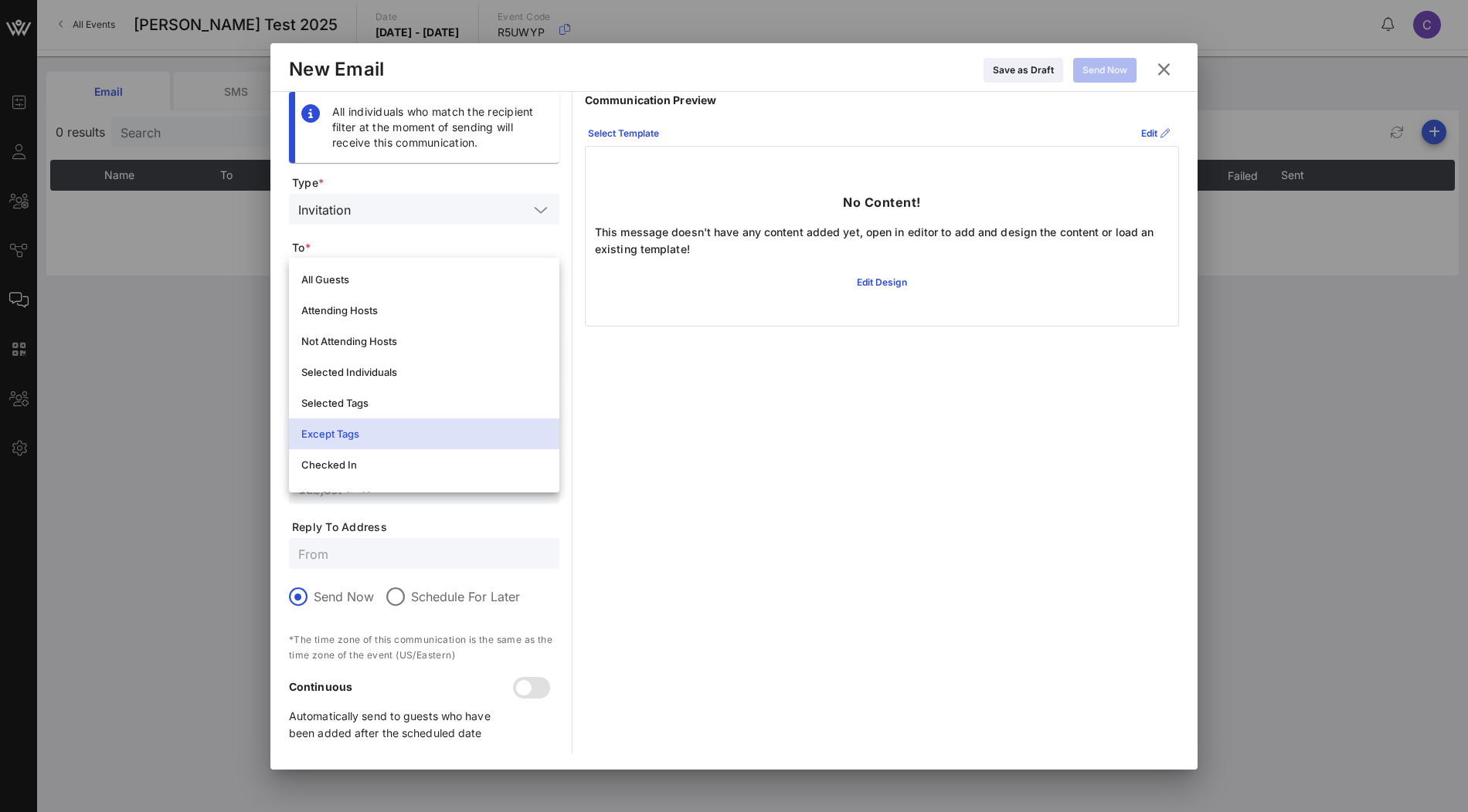
click at [469, 243] on span "To *" at bounding box center [425, 248] width 267 height 16
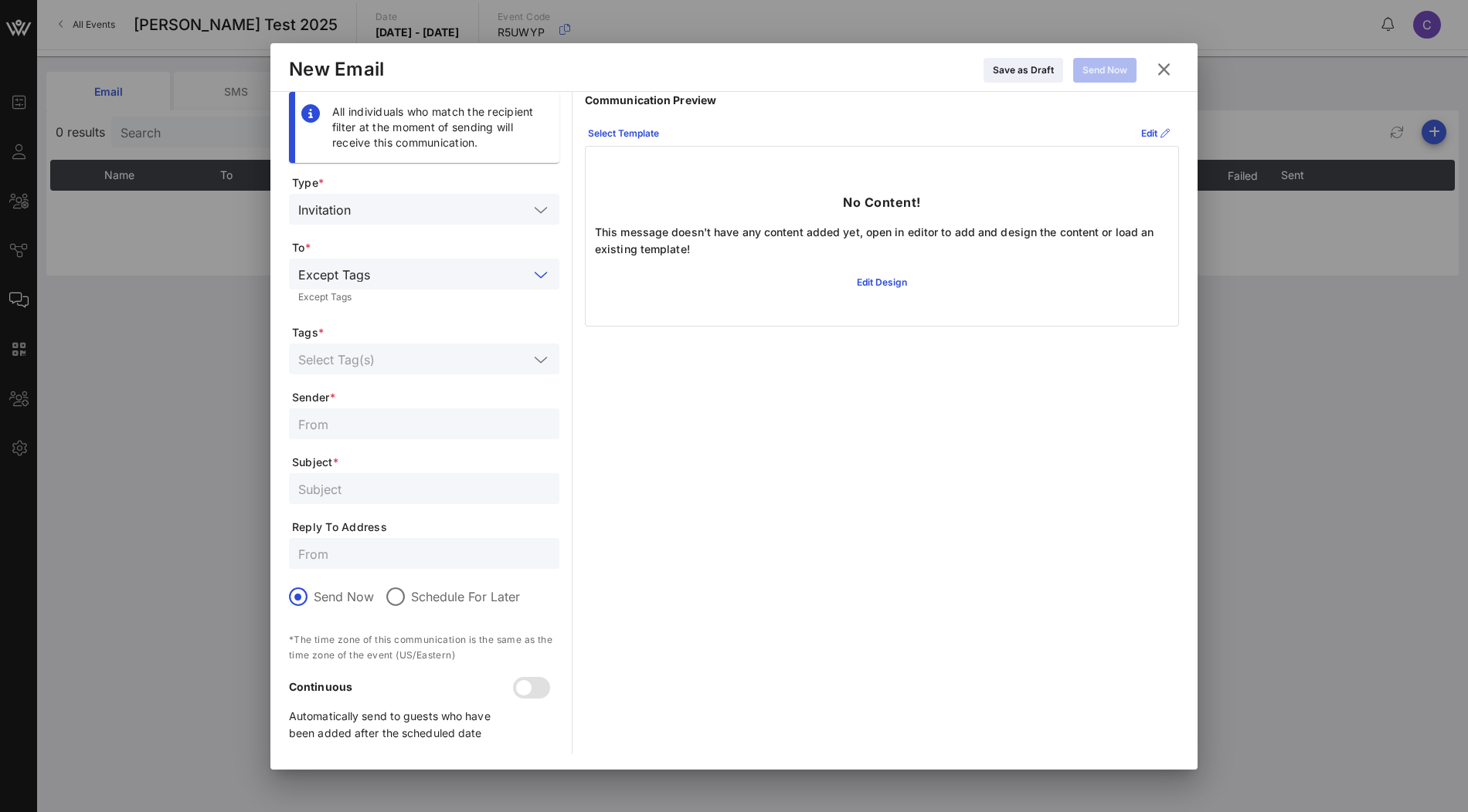
click at [476, 275] on input "text" at bounding box center [452, 274] width 153 height 21
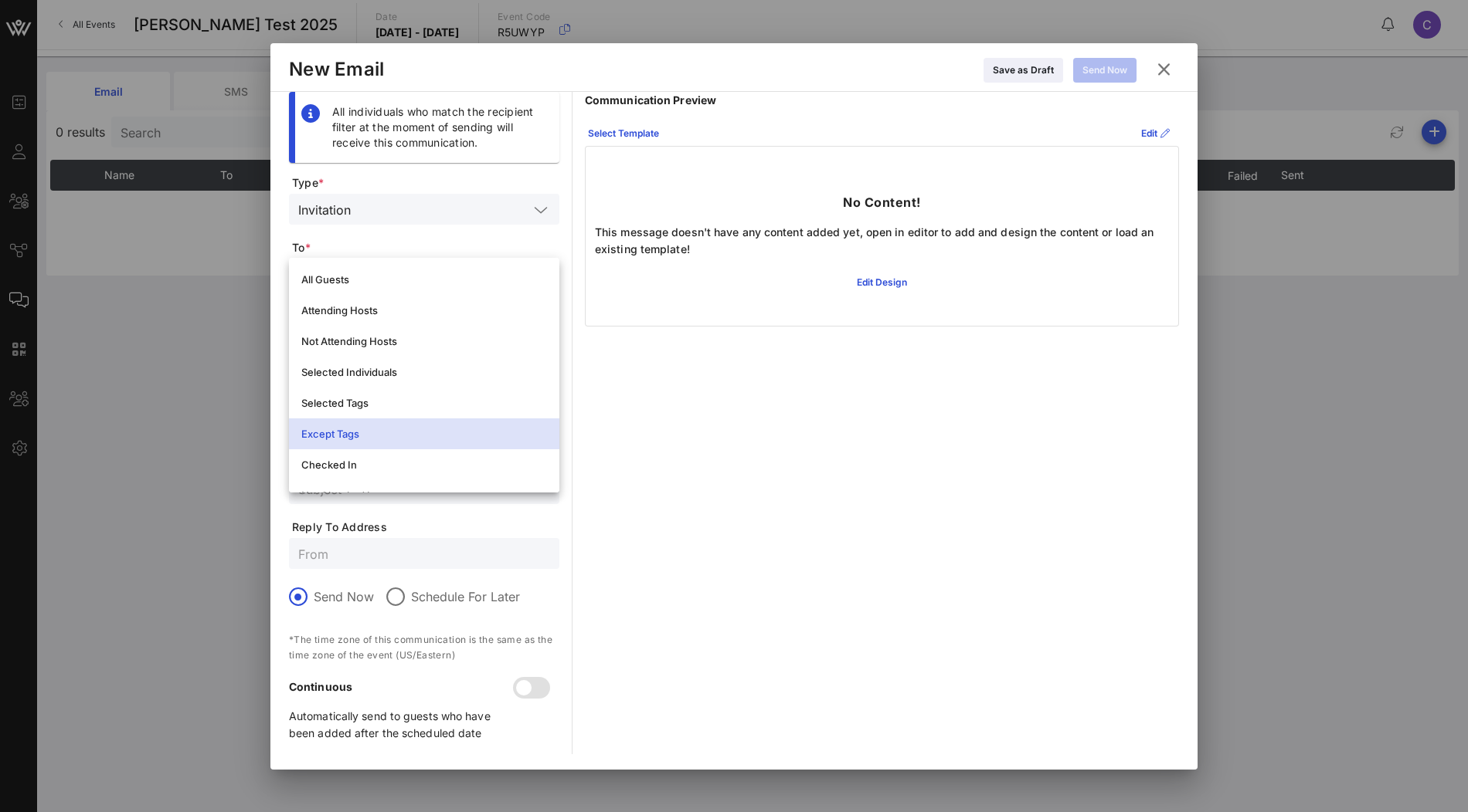
click at [431, 426] on div "Except Tags" at bounding box center [424, 433] width 246 height 24
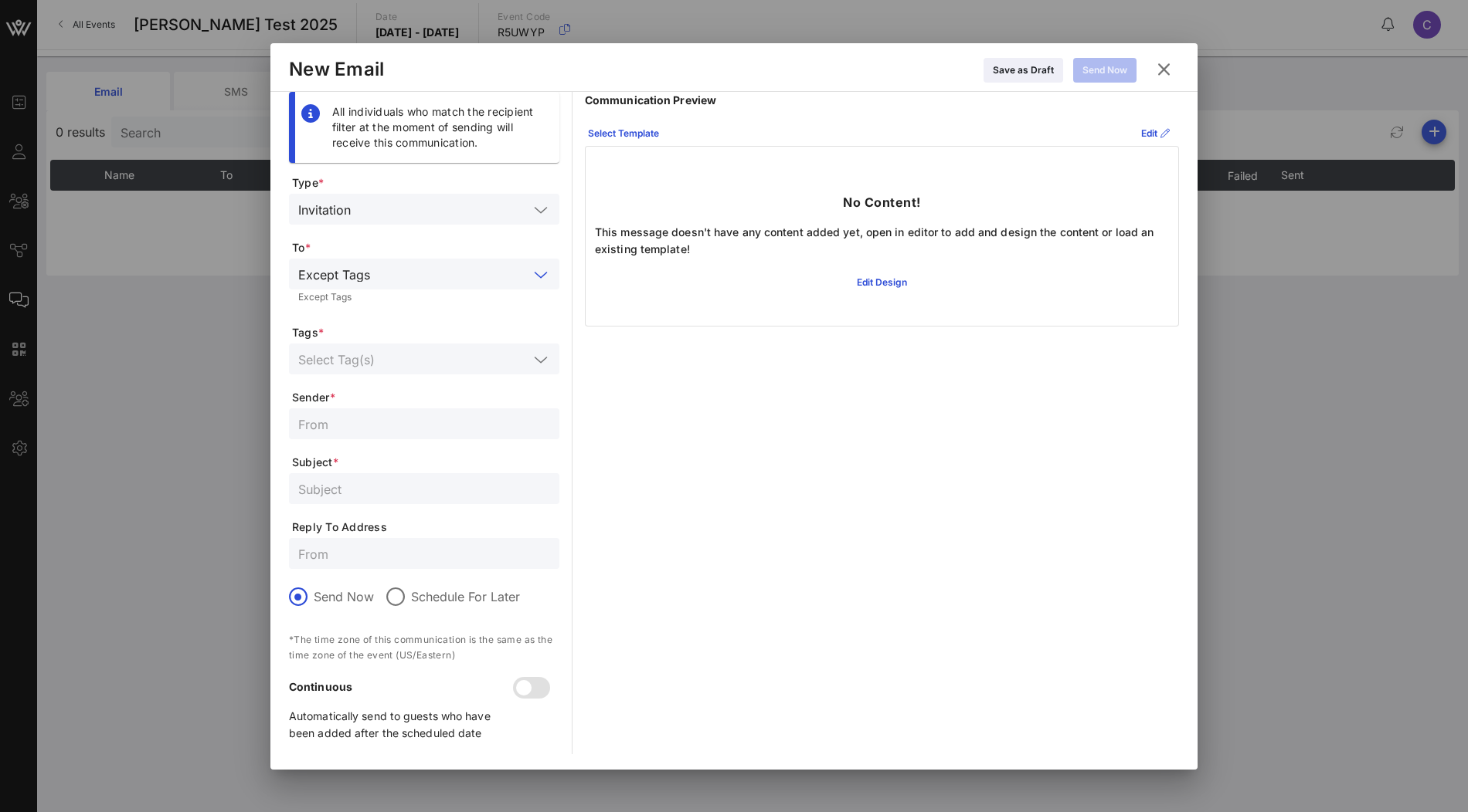
click at [477, 332] on span "Tags *" at bounding box center [425, 333] width 267 height 16
click at [457, 356] on input "text" at bounding box center [413, 359] width 230 height 21
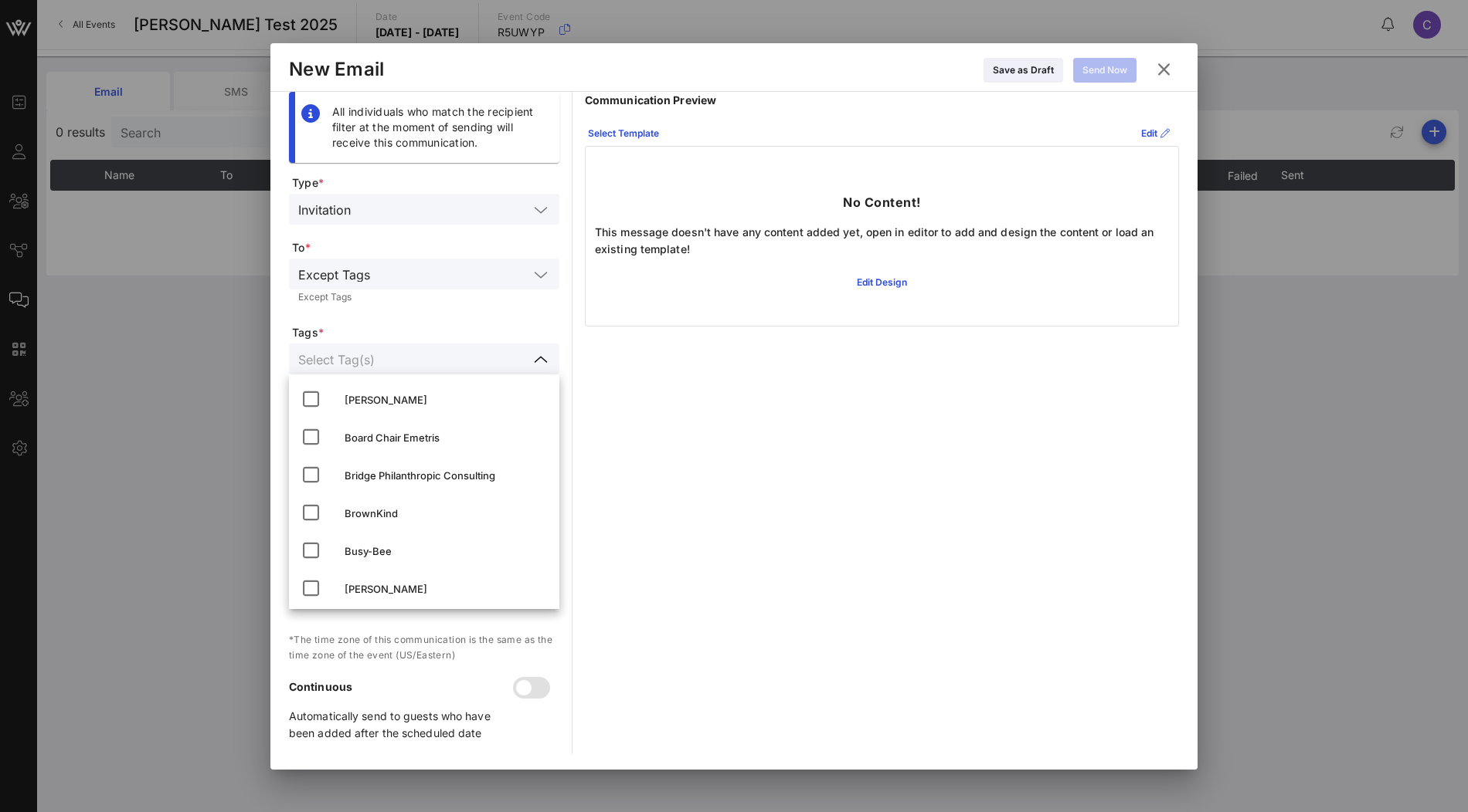
click at [472, 332] on span "Tags *" at bounding box center [425, 333] width 267 height 16
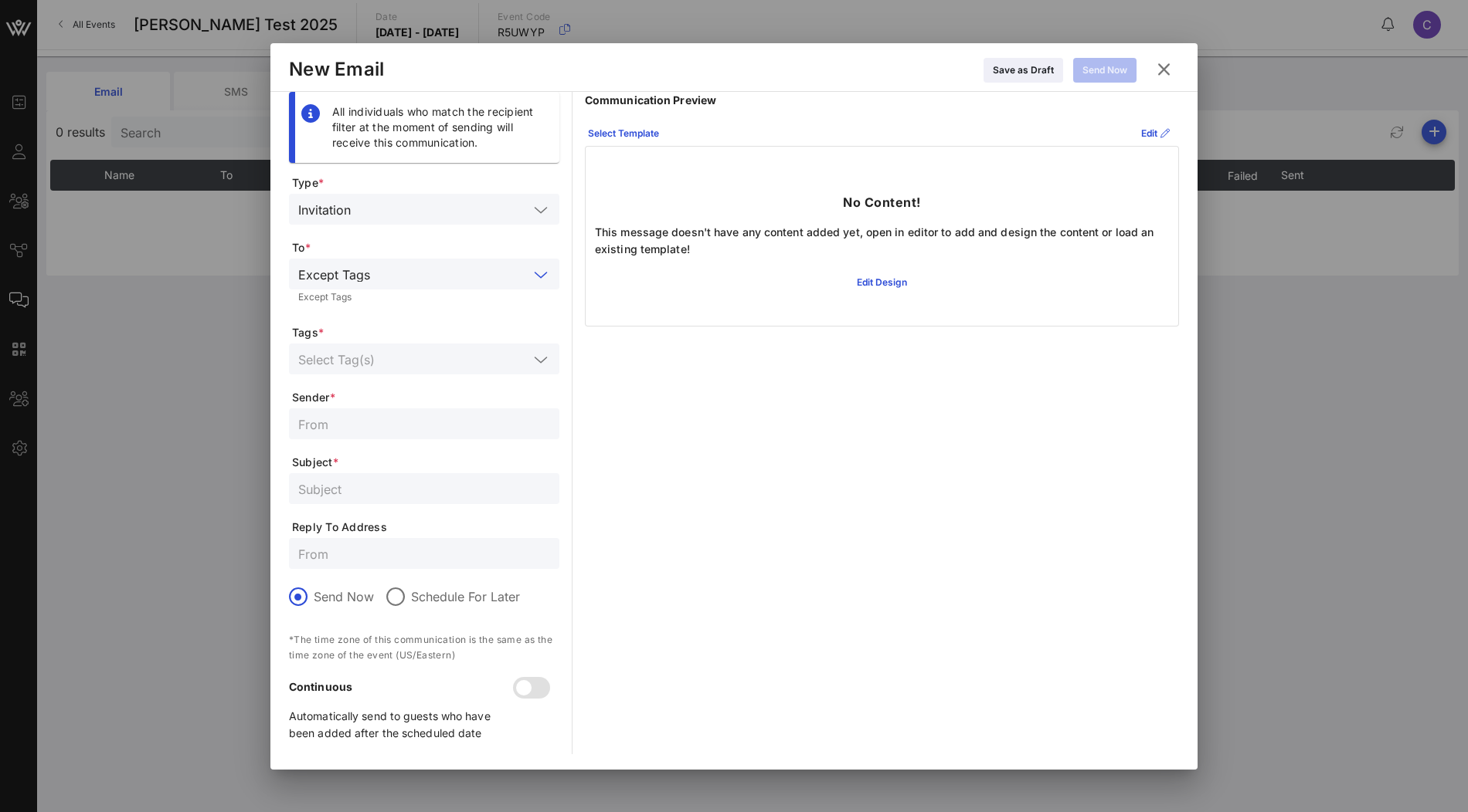
click at [508, 279] on input "text" at bounding box center [452, 274] width 153 height 21
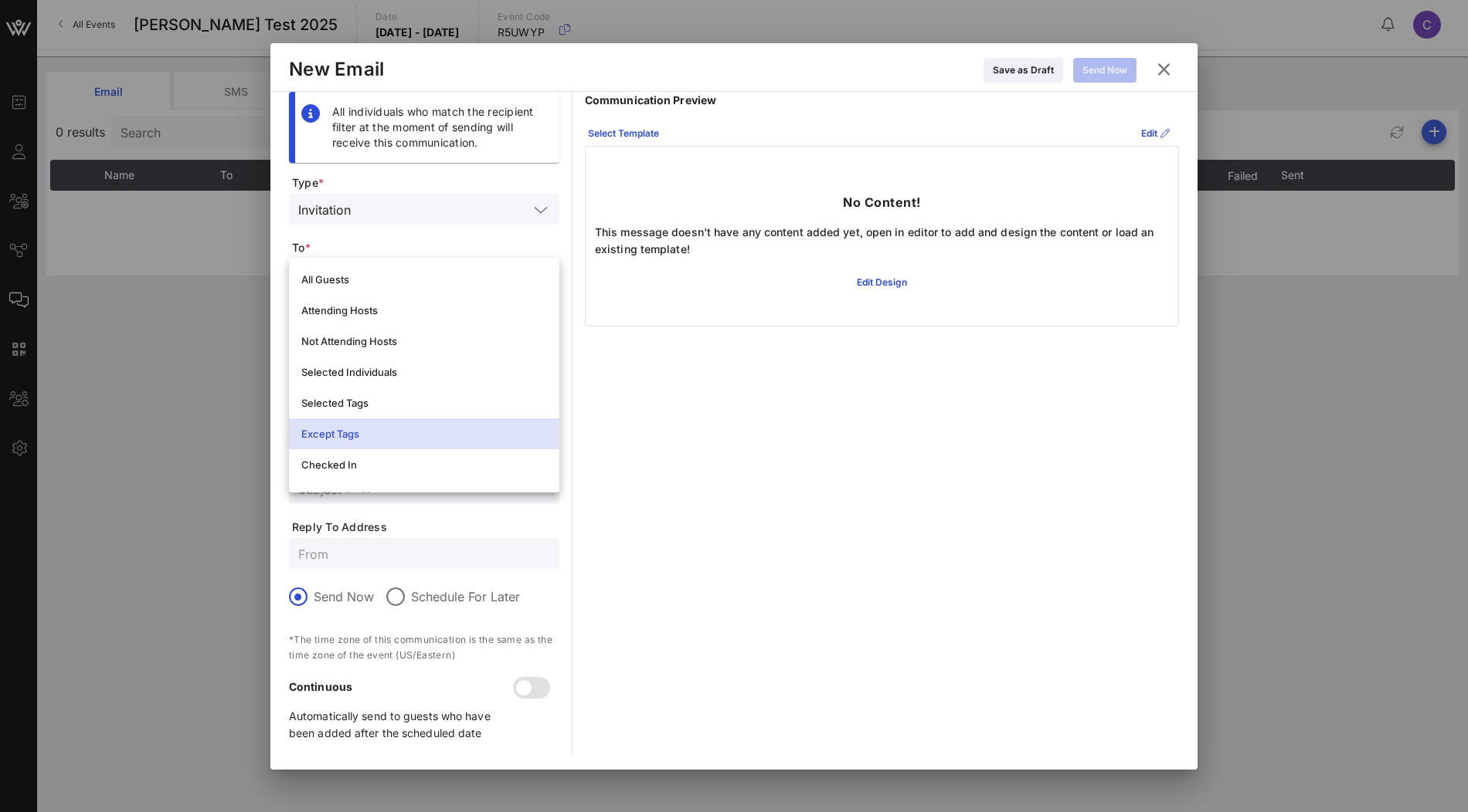
click at [508, 244] on span "To *" at bounding box center [425, 248] width 267 height 16
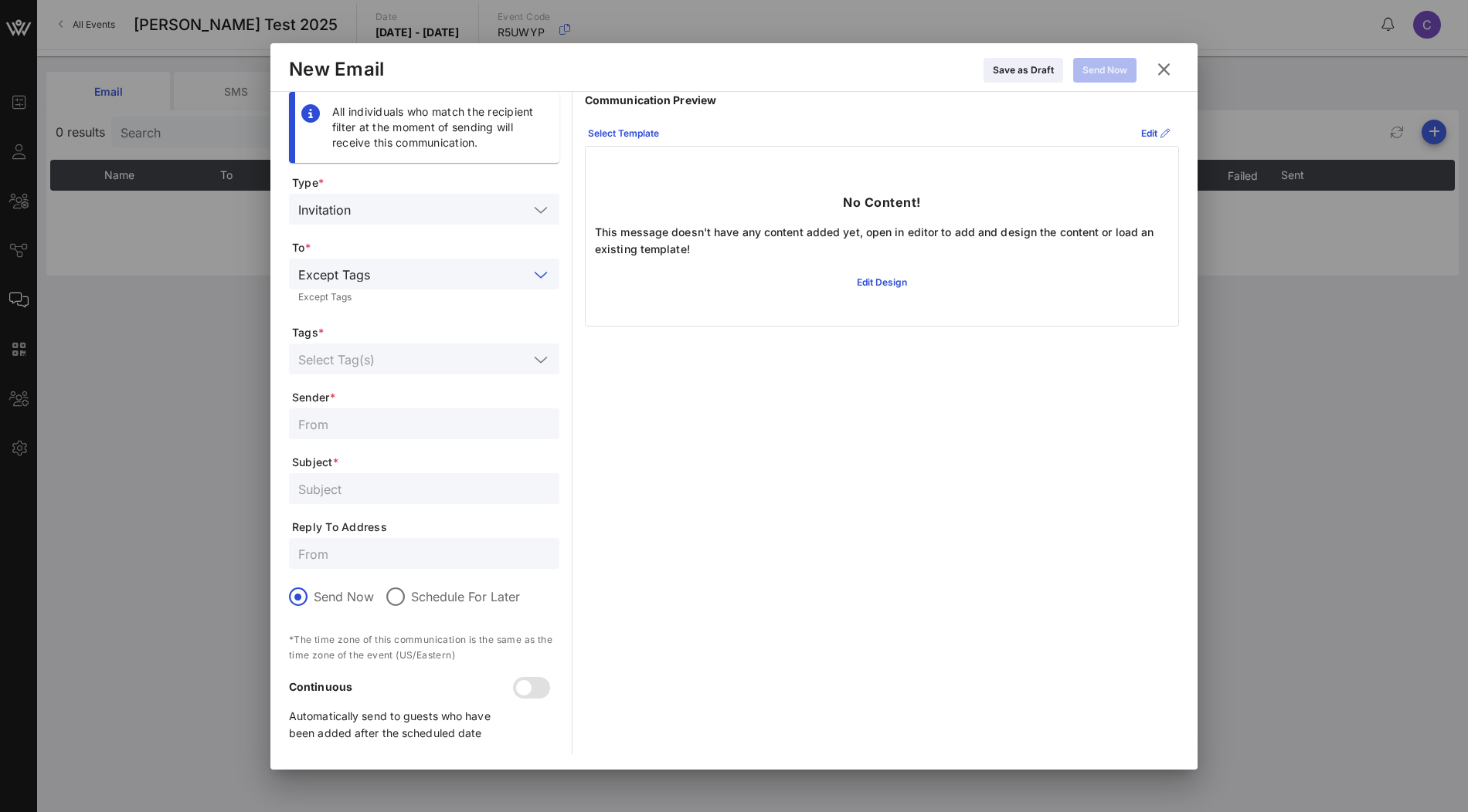
click at [501, 281] on input "text" at bounding box center [452, 274] width 153 height 21
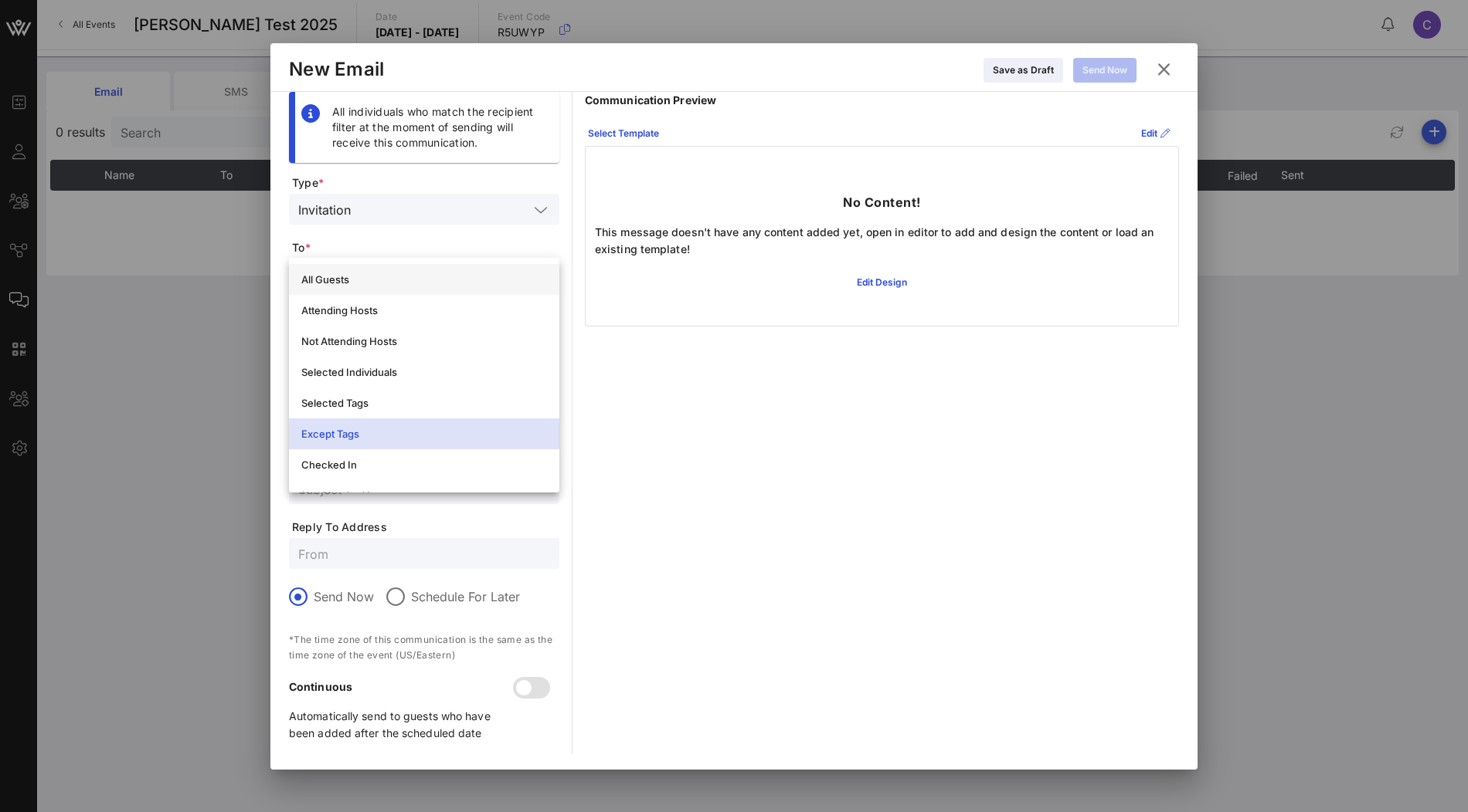
click at [466, 277] on div "All Guests" at bounding box center [424, 279] width 246 height 13
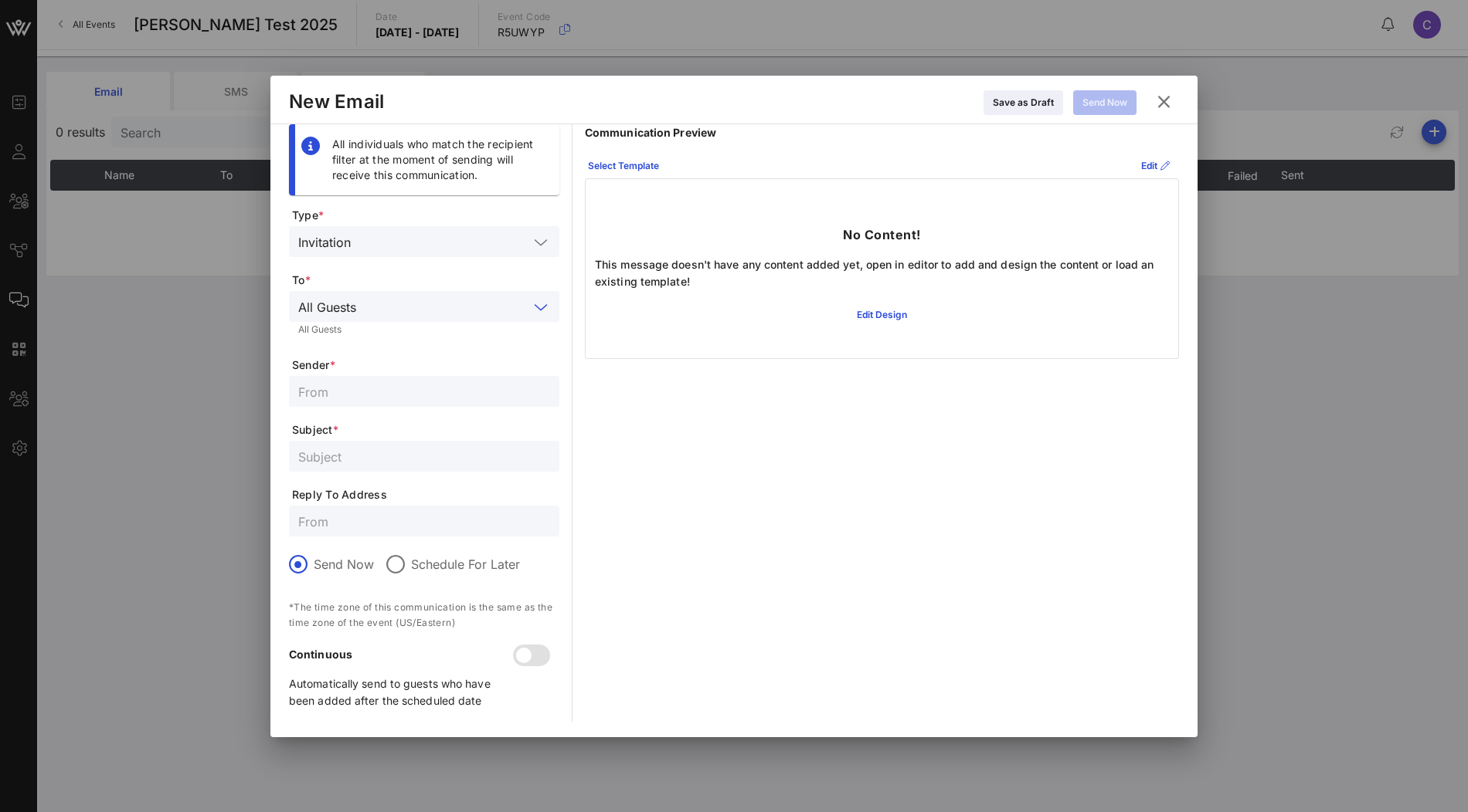
click at [449, 318] on div "All Guests" at bounding box center [424, 307] width 252 height 31
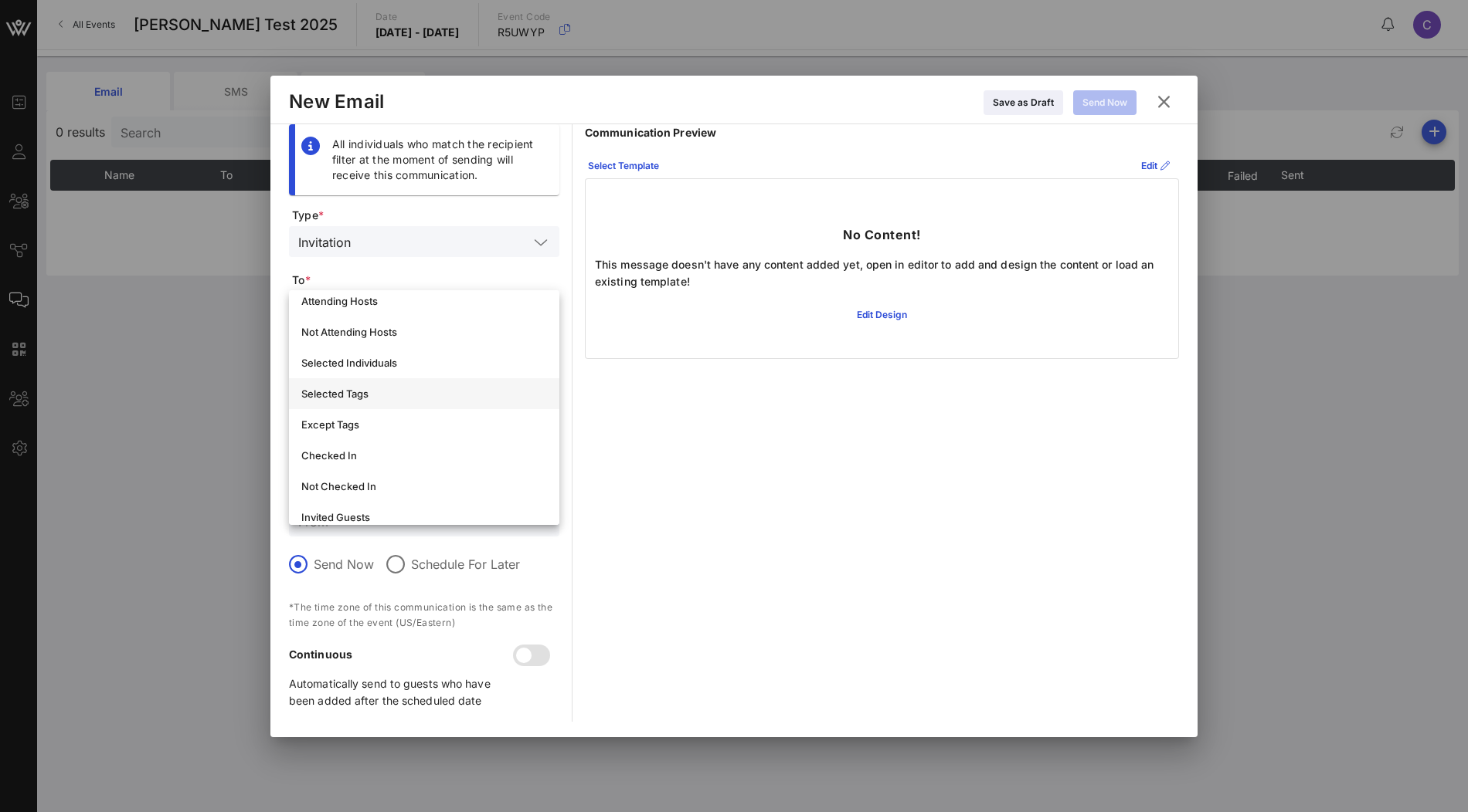
scroll to position [48, 0]
click at [407, 424] on div "Except Tags" at bounding box center [424, 419] width 246 height 13
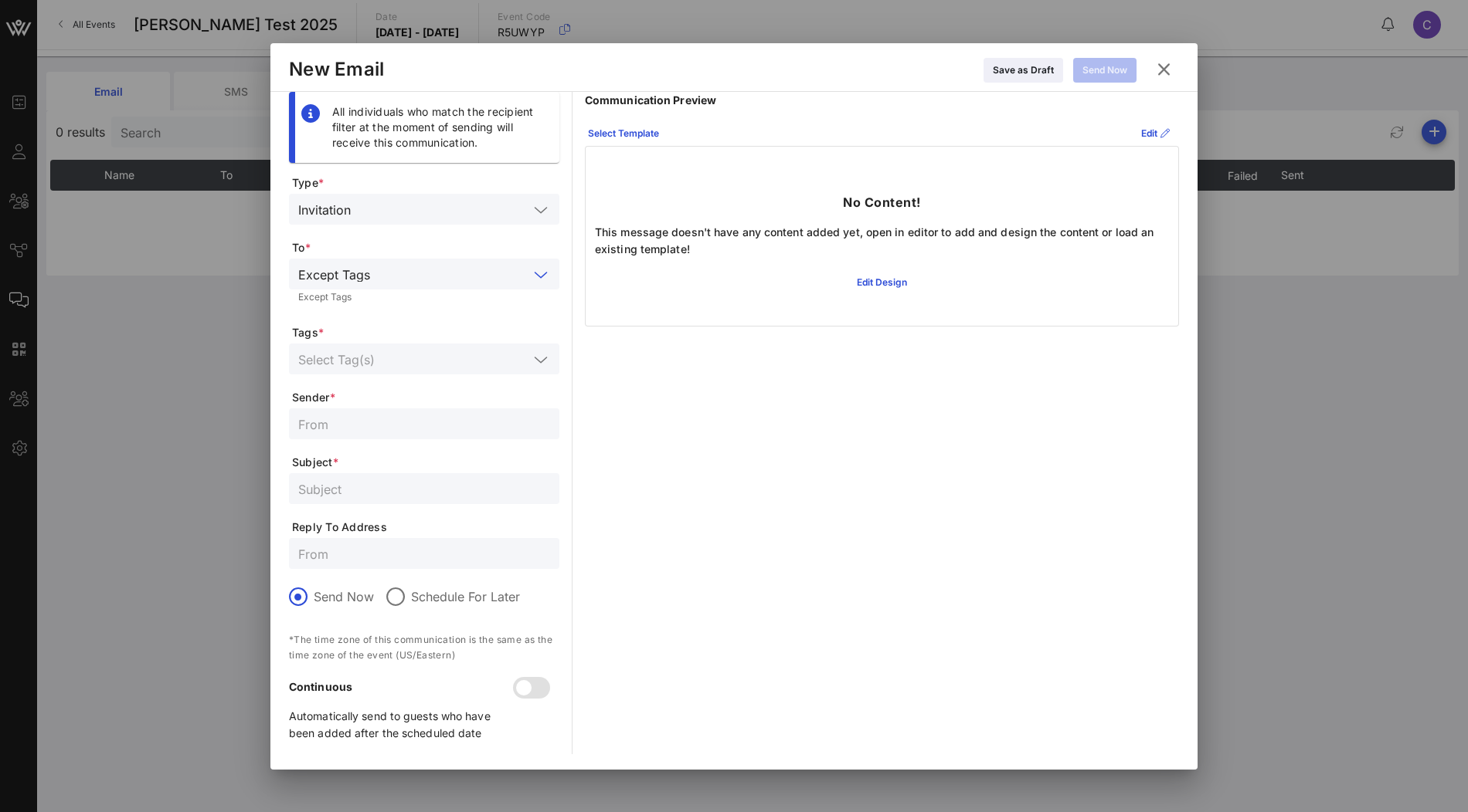
click at [501, 266] on input "text" at bounding box center [452, 274] width 153 height 21
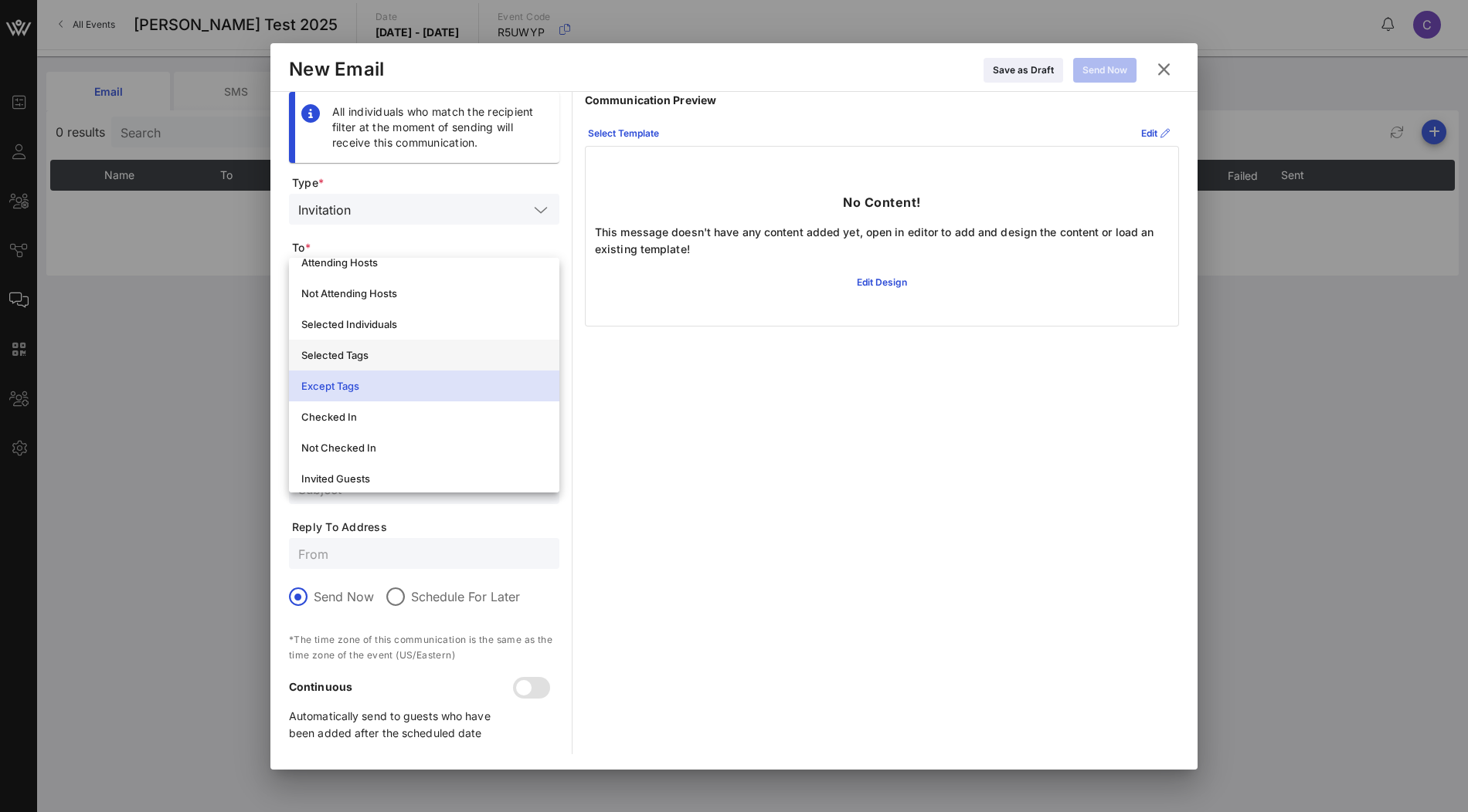
click at [401, 357] on div "Selected Tags" at bounding box center [424, 355] width 246 height 13
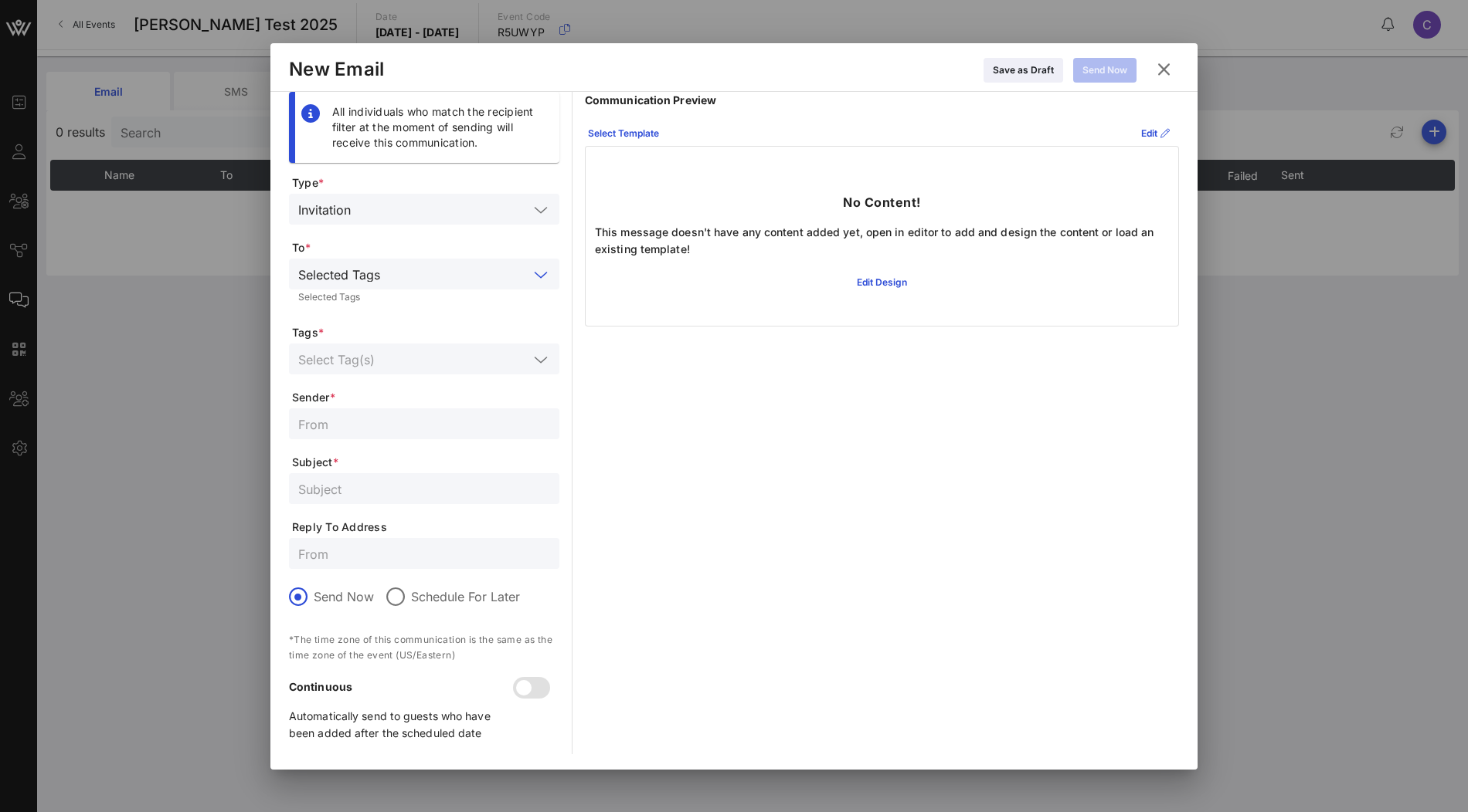
click at [418, 360] on input "text" at bounding box center [413, 359] width 230 height 21
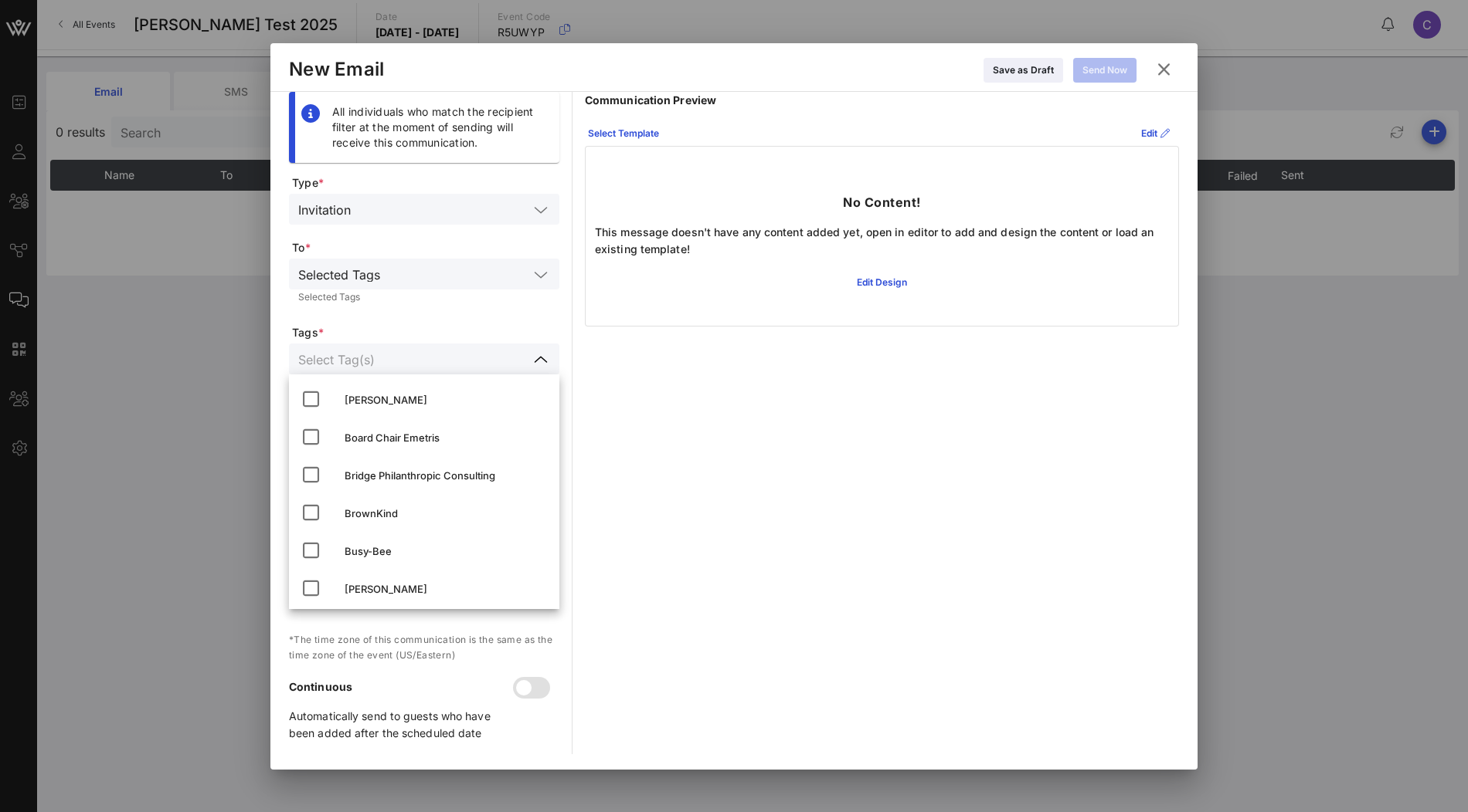
click at [453, 325] on span "Tags *" at bounding box center [425, 333] width 267 height 16
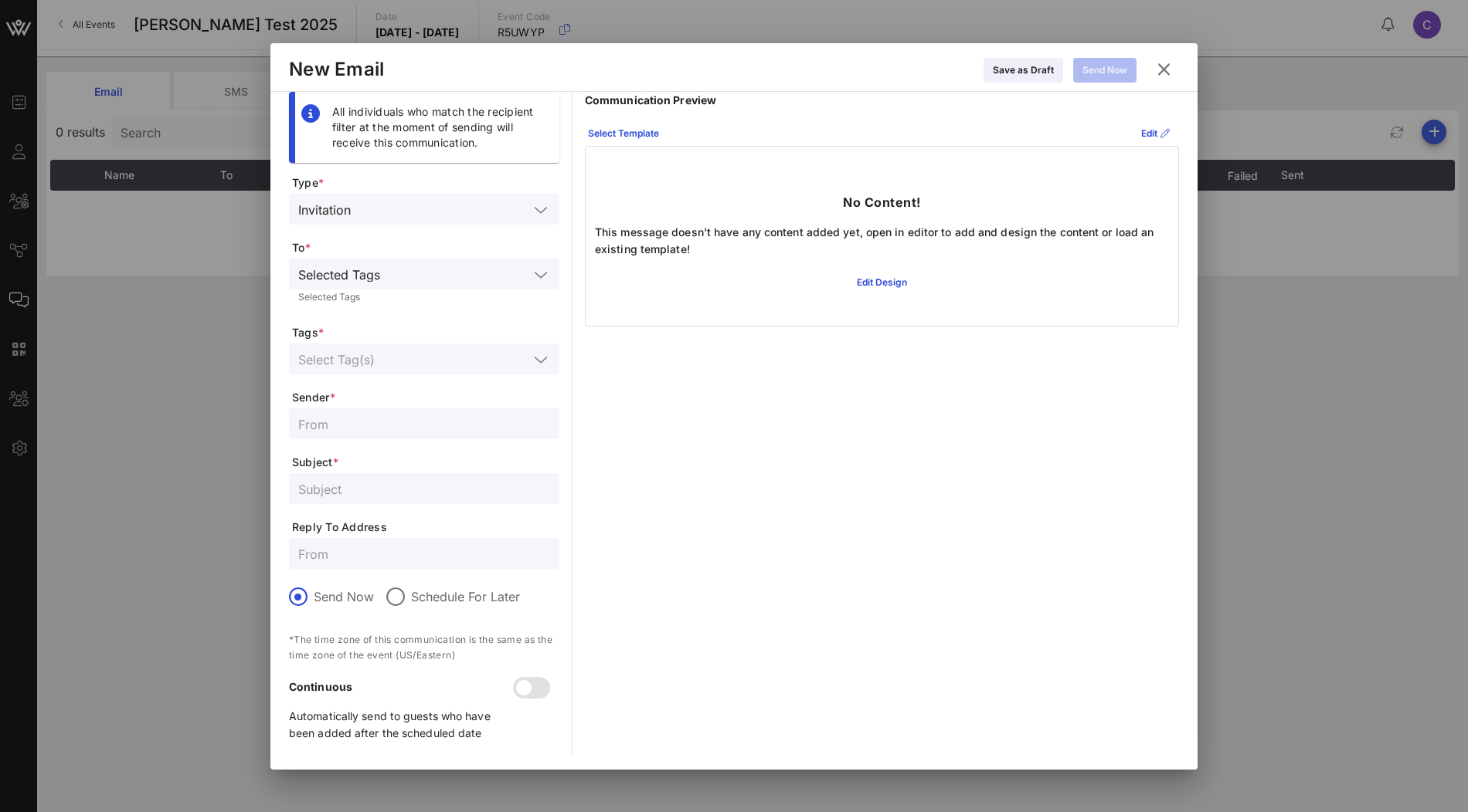
click at [479, 274] on input "text" at bounding box center [457, 274] width 142 height 21
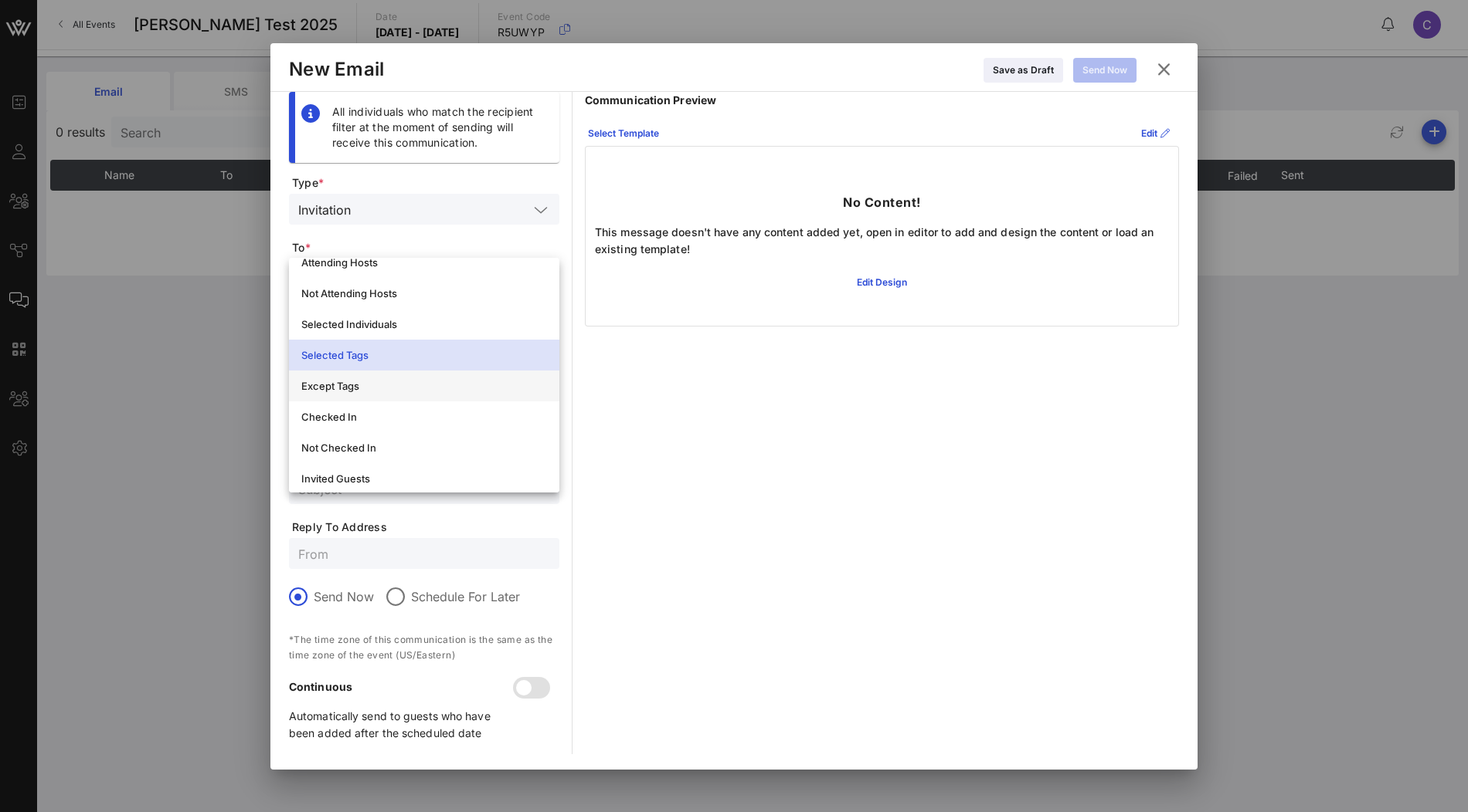
click at [372, 382] on div "Except Tags" at bounding box center [424, 385] width 246 height 13
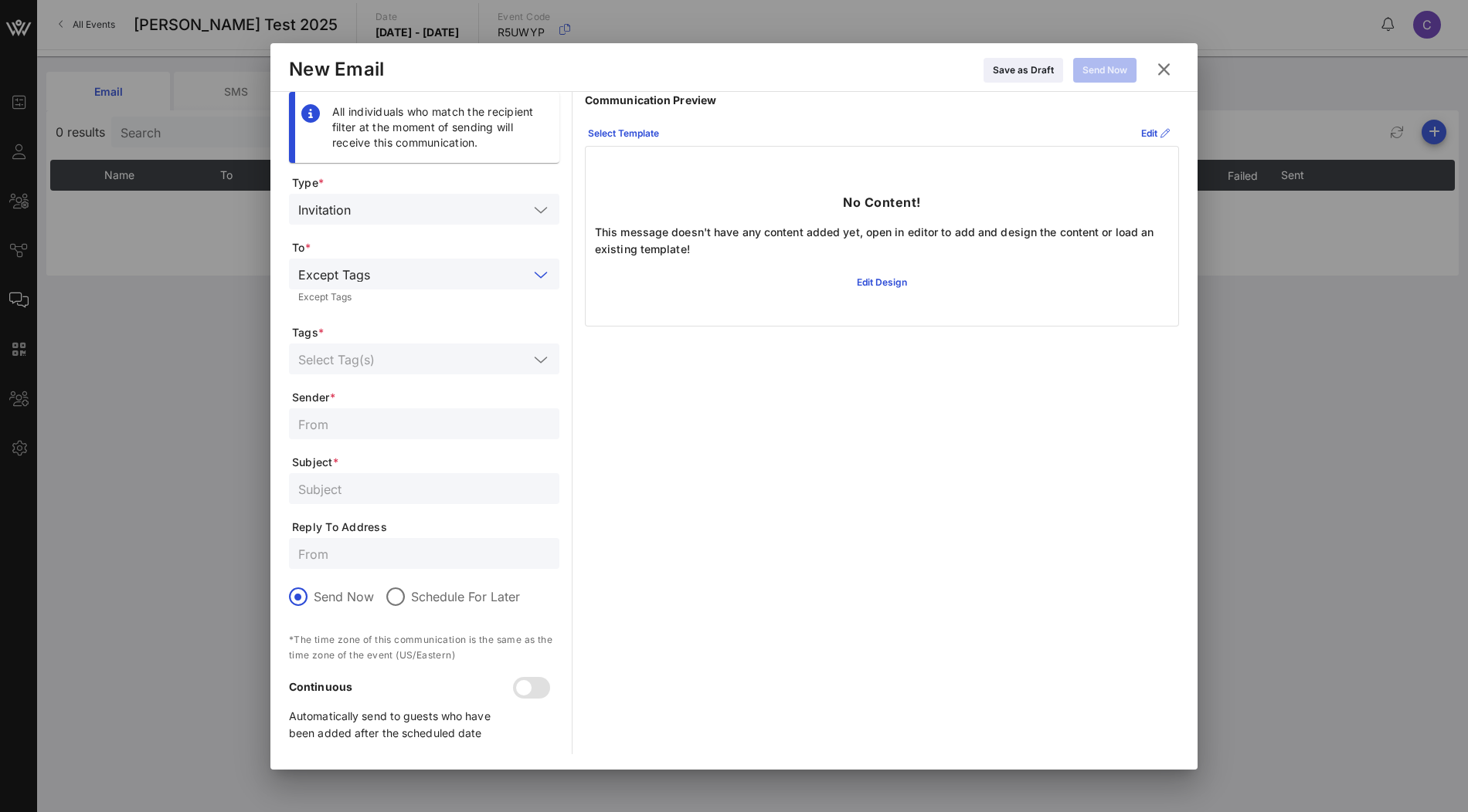
click at [493, 273] on input "text" at bounding box center [452, 274] width 153 height 21
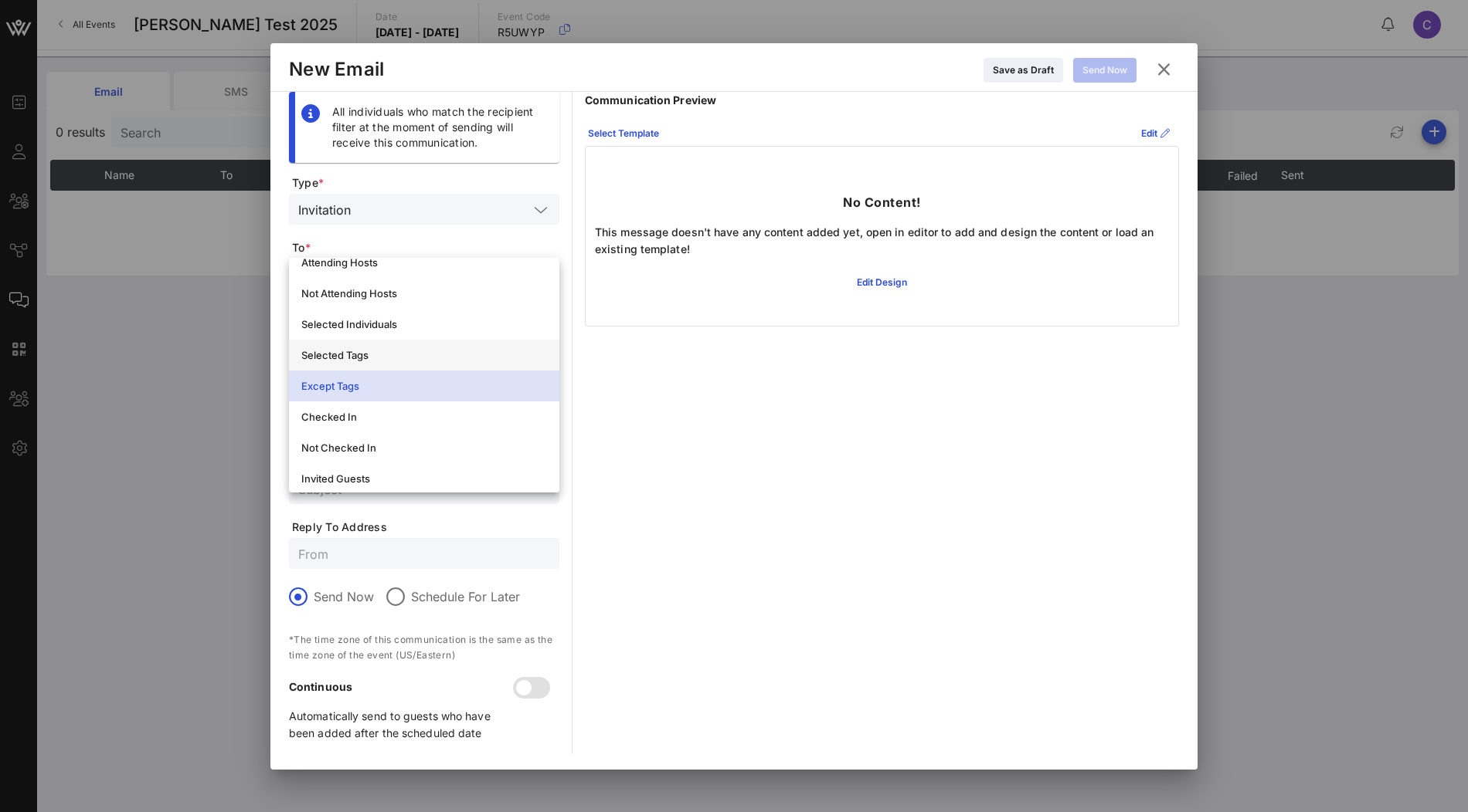
click at [405, 350] on div "Selected Tags" at bounding box center [424, 355] width 246 height 13
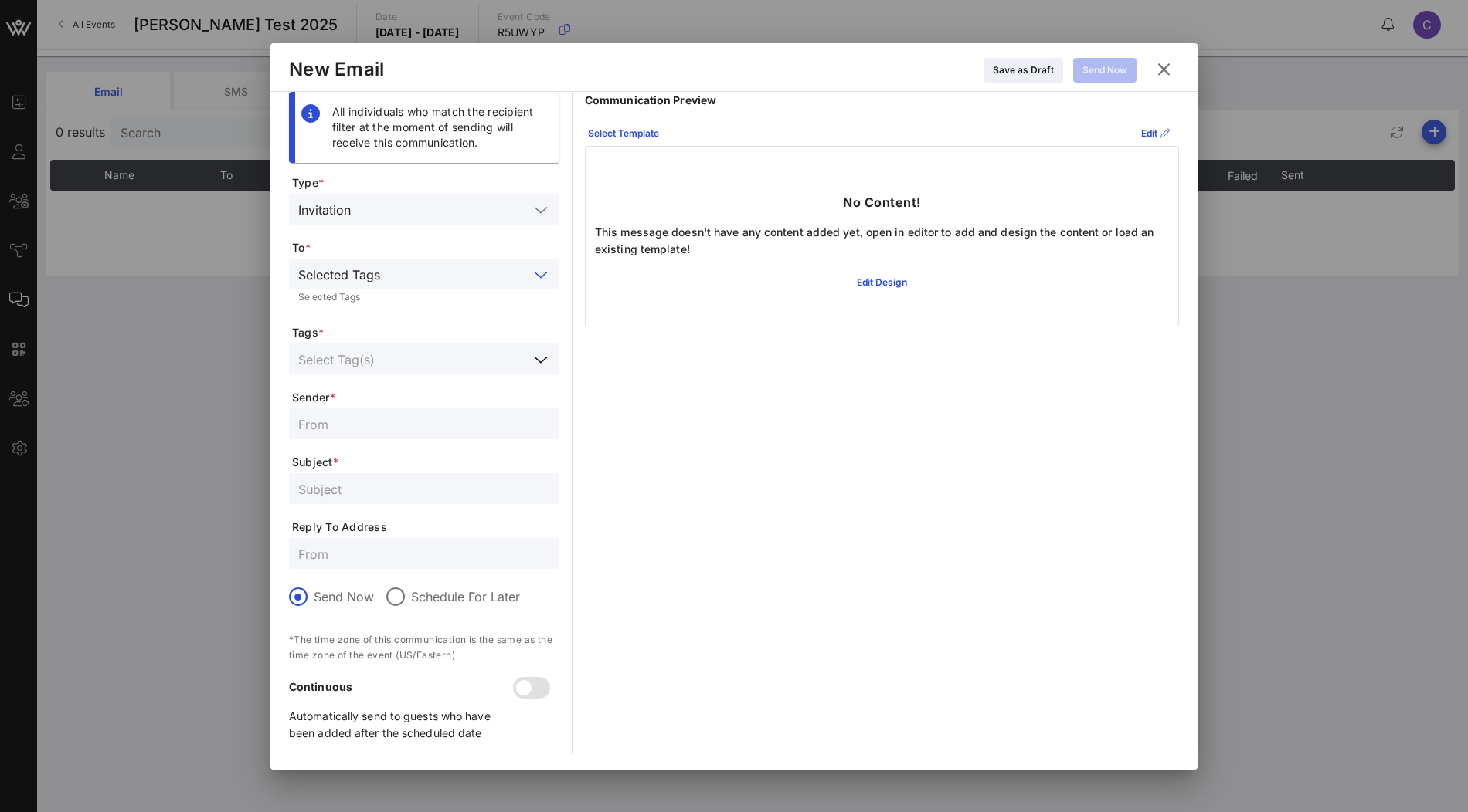
click at [444, 355] on input "text" at bounding box center [413, 359] width 230 height 21
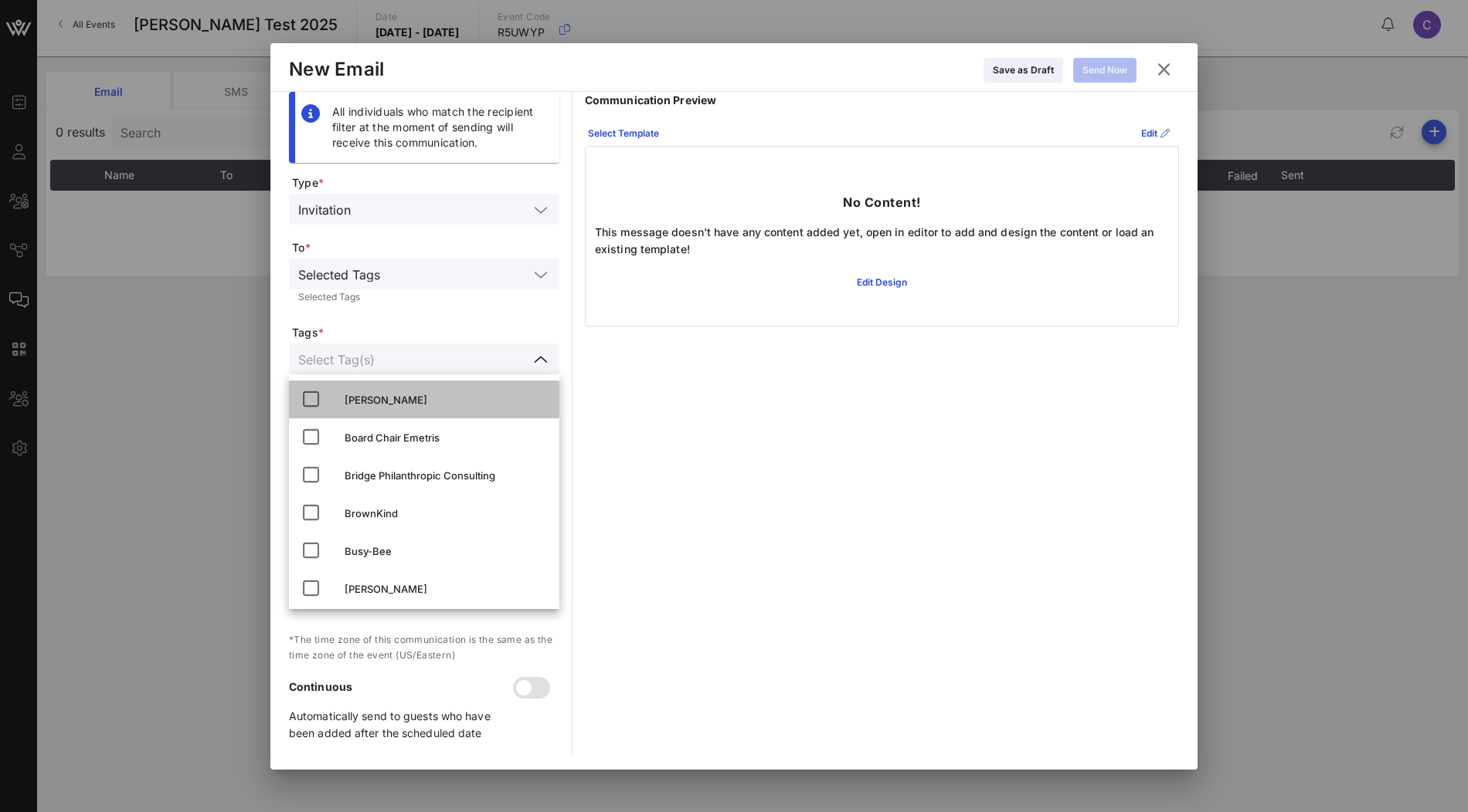
click at [413, 395] on div "Bill Stephney" at bounding box center [445, 400] width 203 height 13
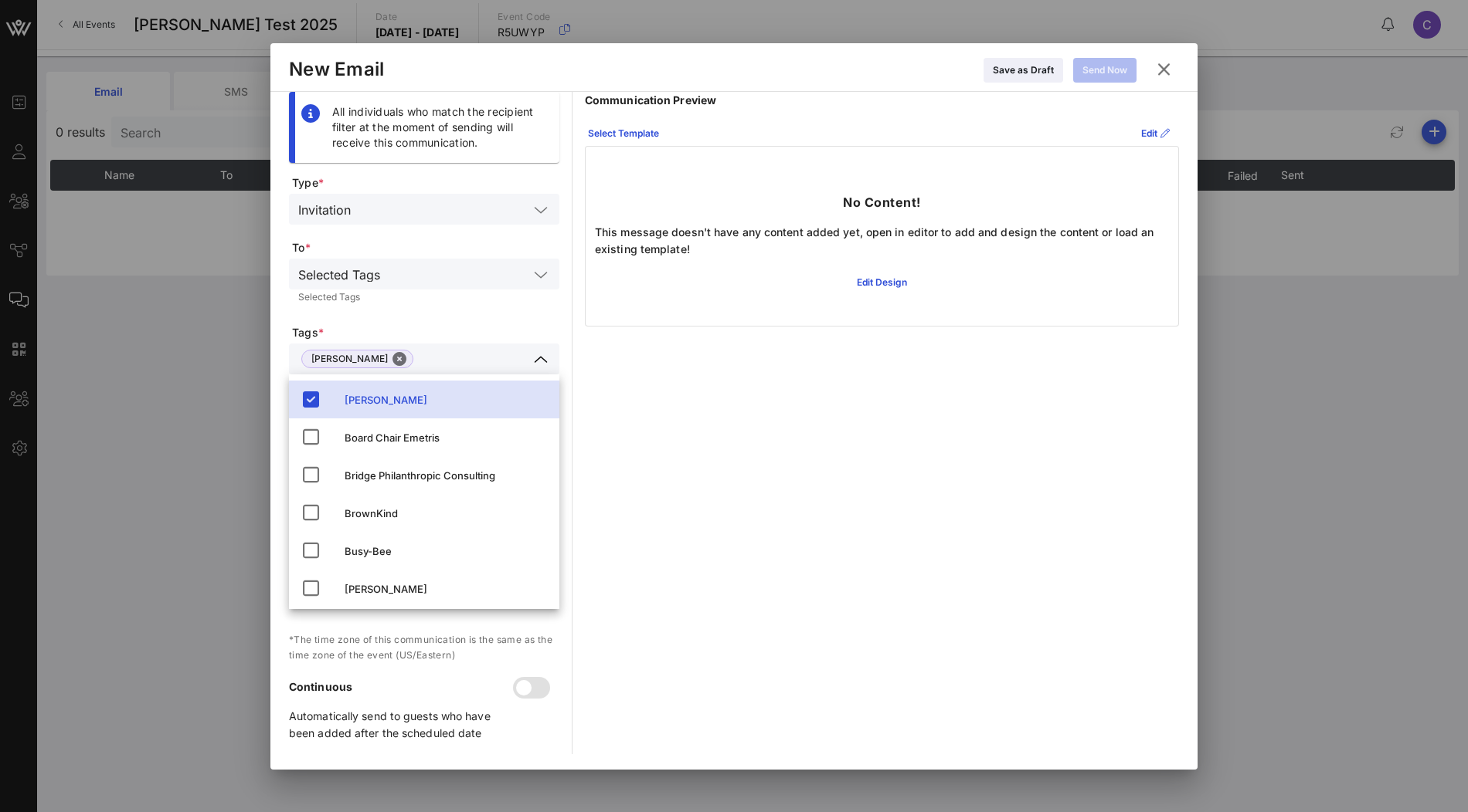
click at [476, 325] on span "Tags *" at bounding box center [425, 333] width 267 height 16
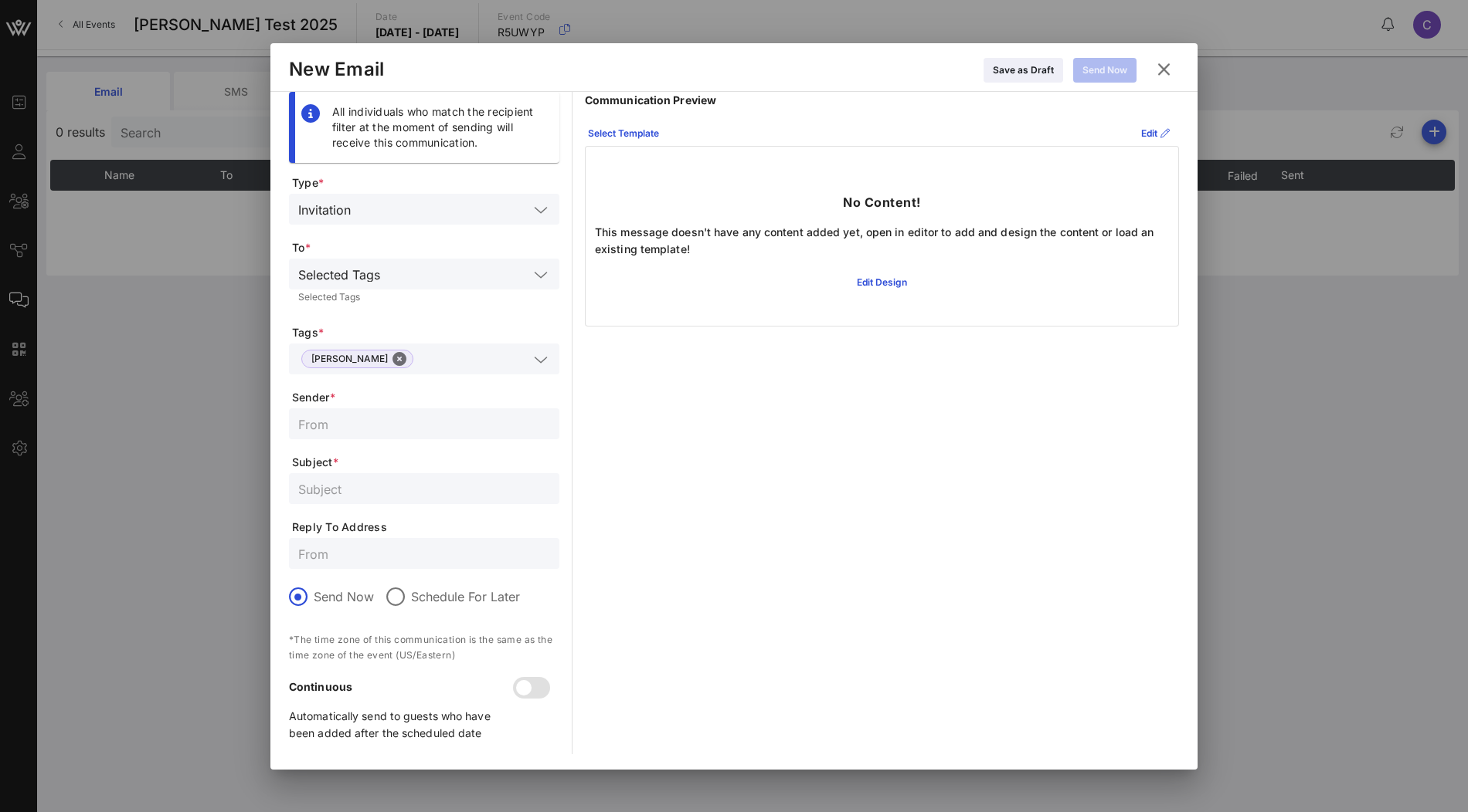
click at [531, 277] on div at bounding box center [540, 275] width 19 height 19
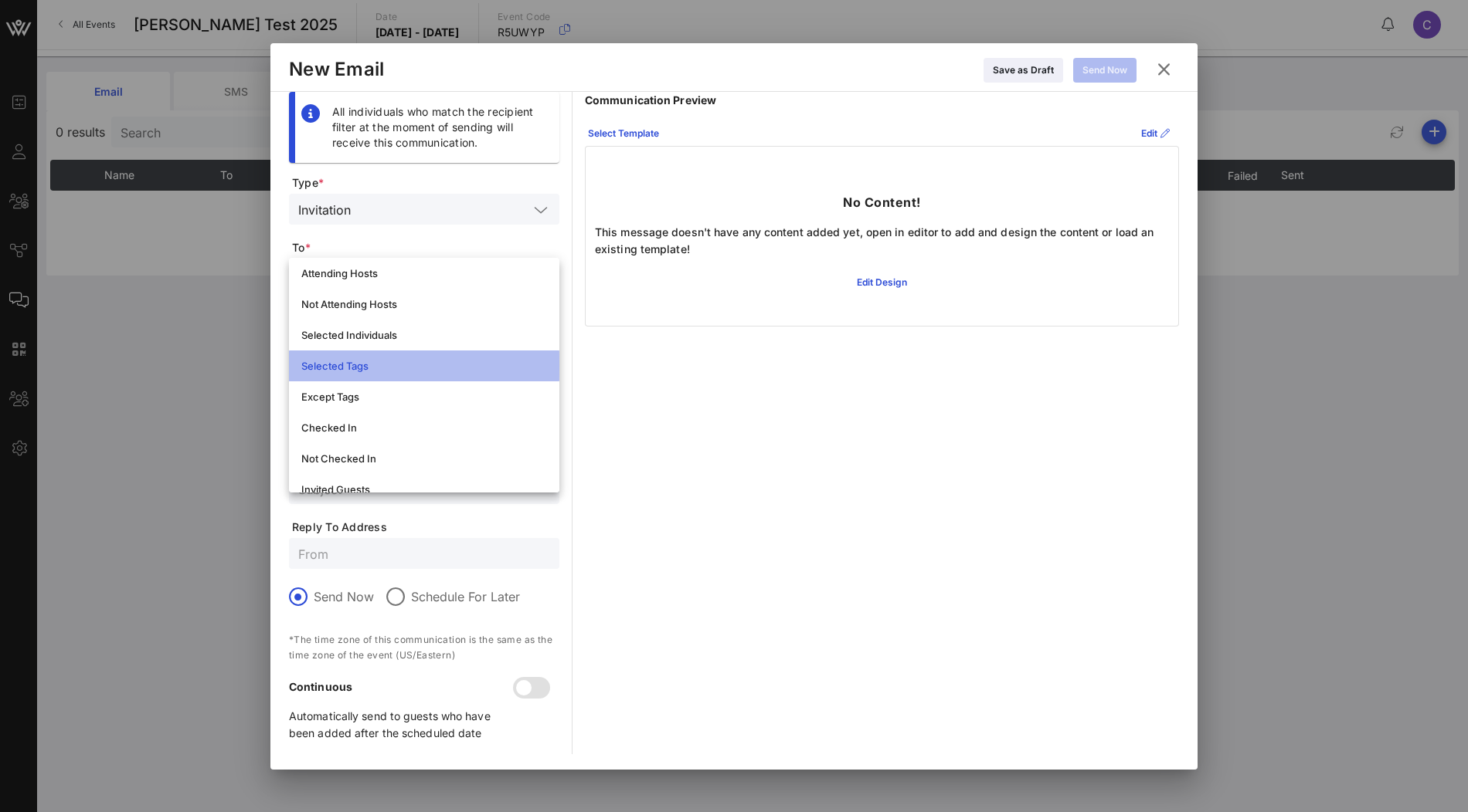
scroll to position [38, 0]
click at [461, 364] on div "Selected Tags" at bounding box center [424, 364] width 246 height 13
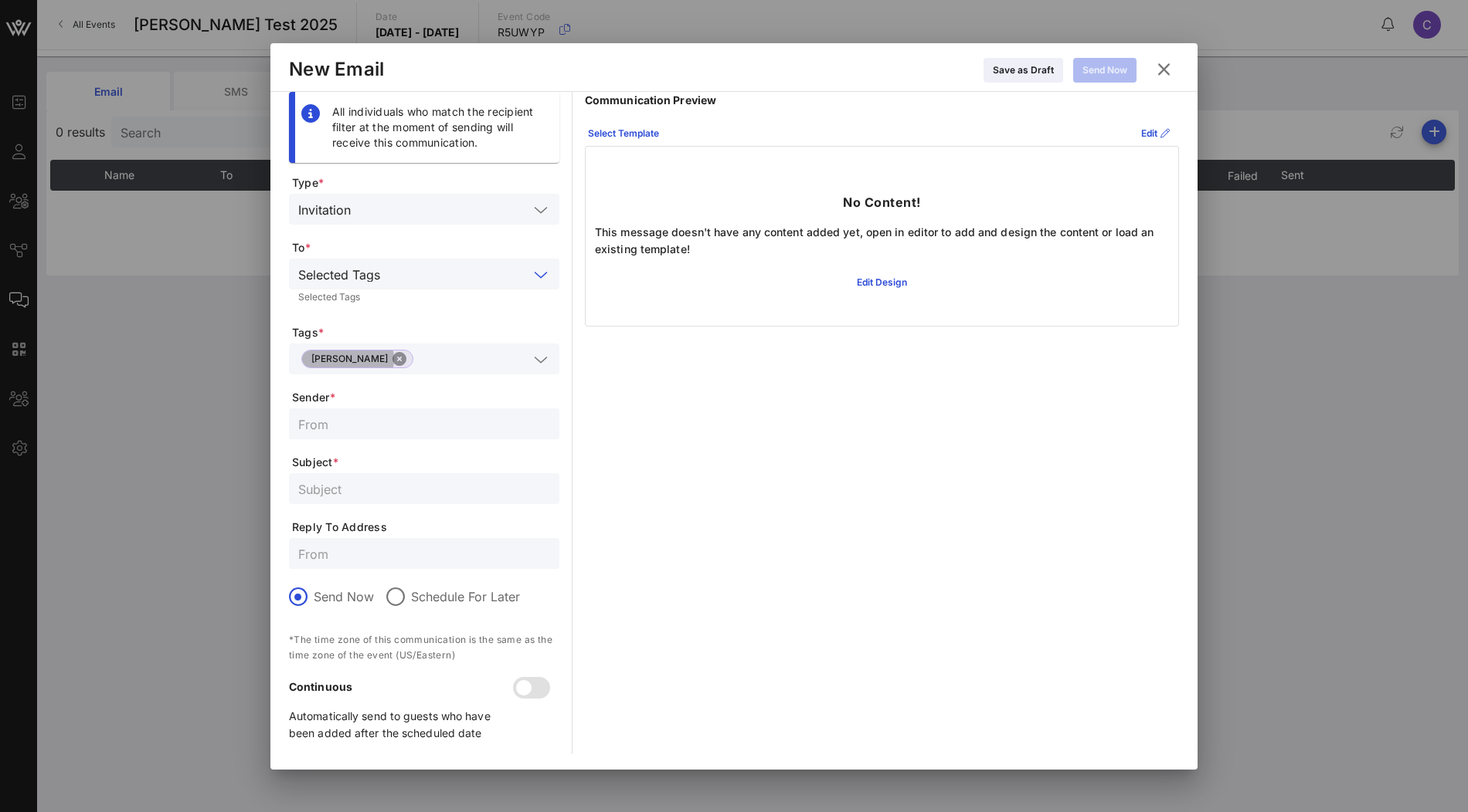
click at [392, 357] on button "Close" at bounding box center [399, 359] width 14 height 14
click at [474, 369] on div at bounding box center [424, 359] width 252 height 31
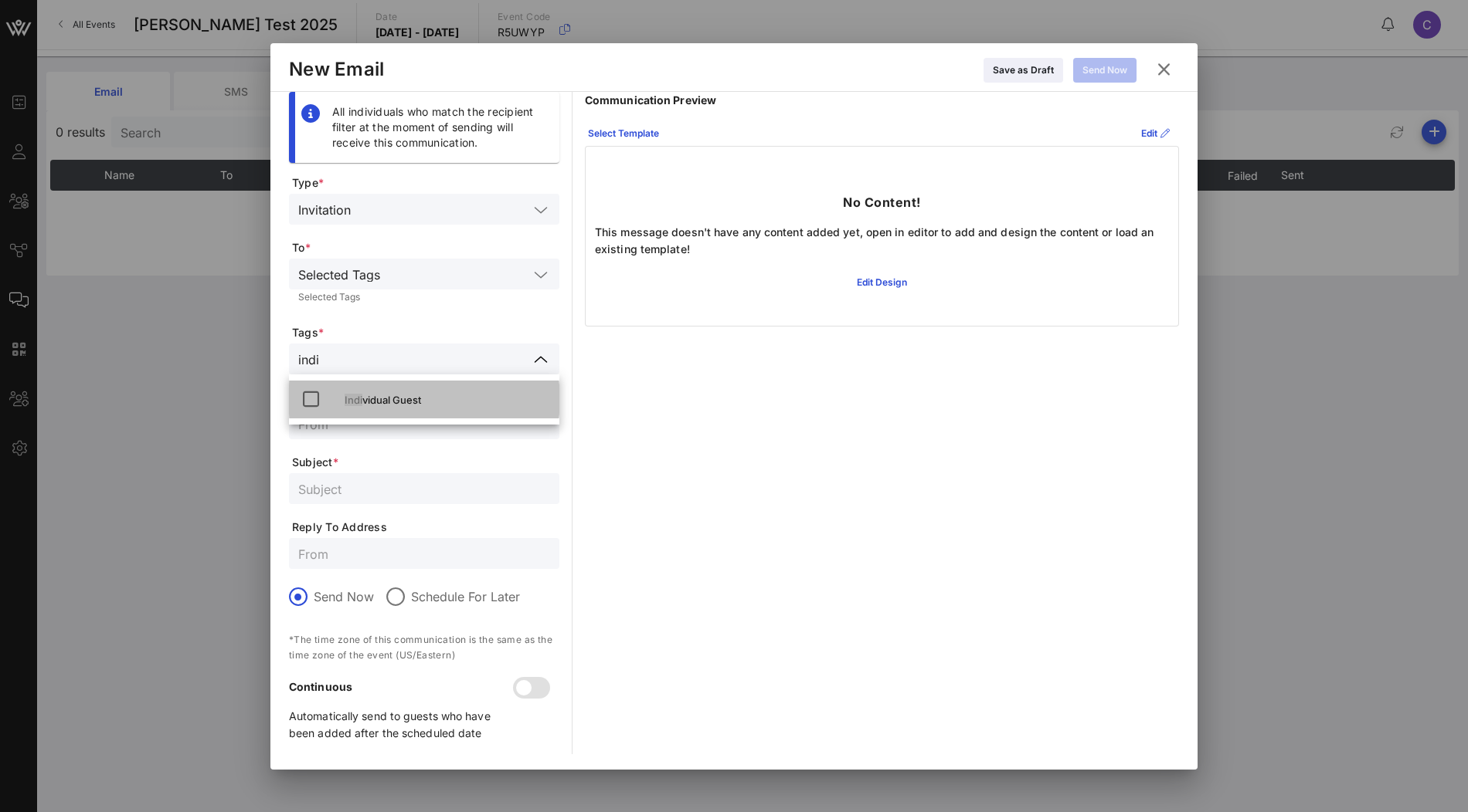
click at [447, 390] on div "Indi vidual Guest" at bounding box center [445, 399] width 203 height 24
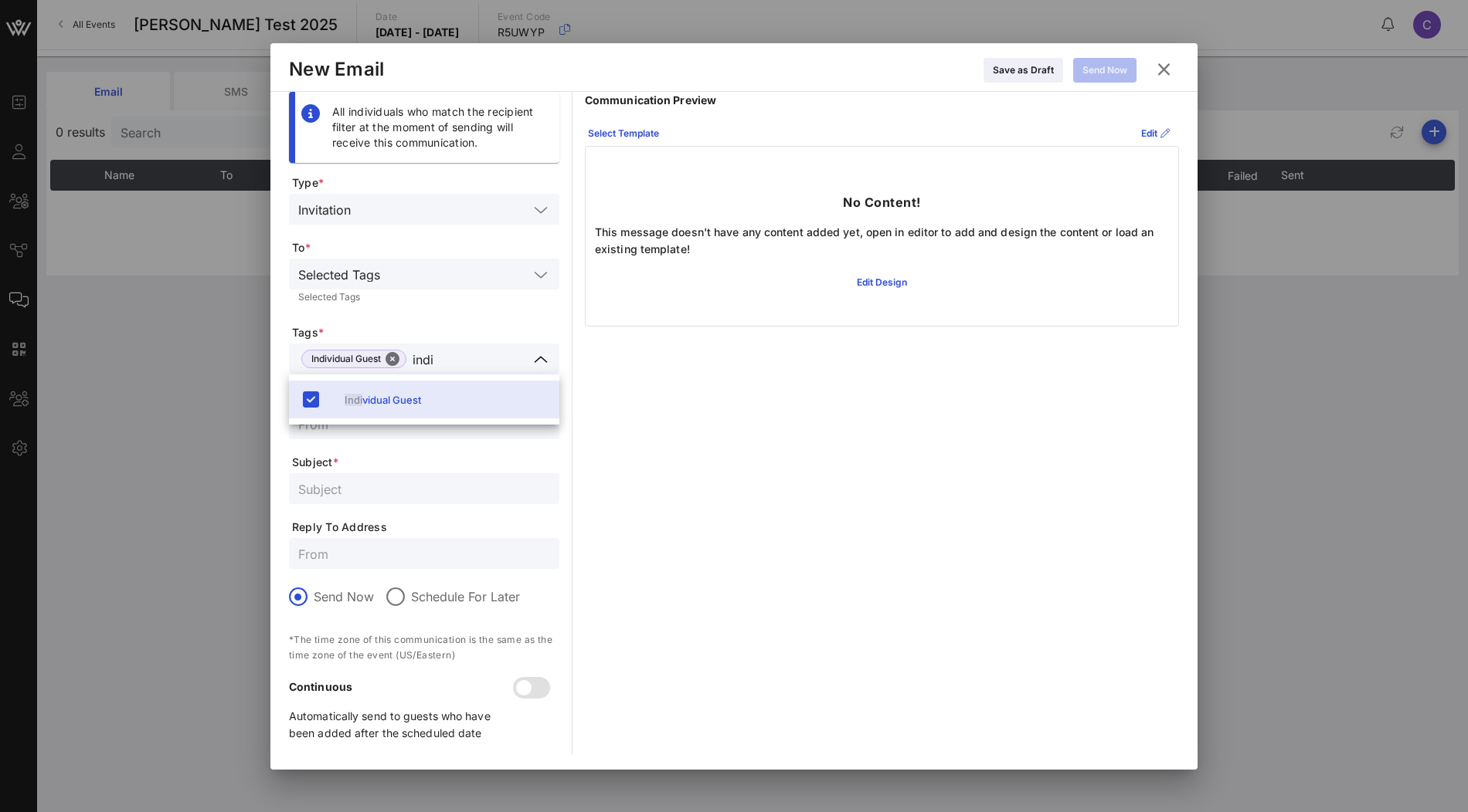
type input "indi"
click at [395, 457] on span "Subject *" at bounding box center [425, 463] width 267 height 16
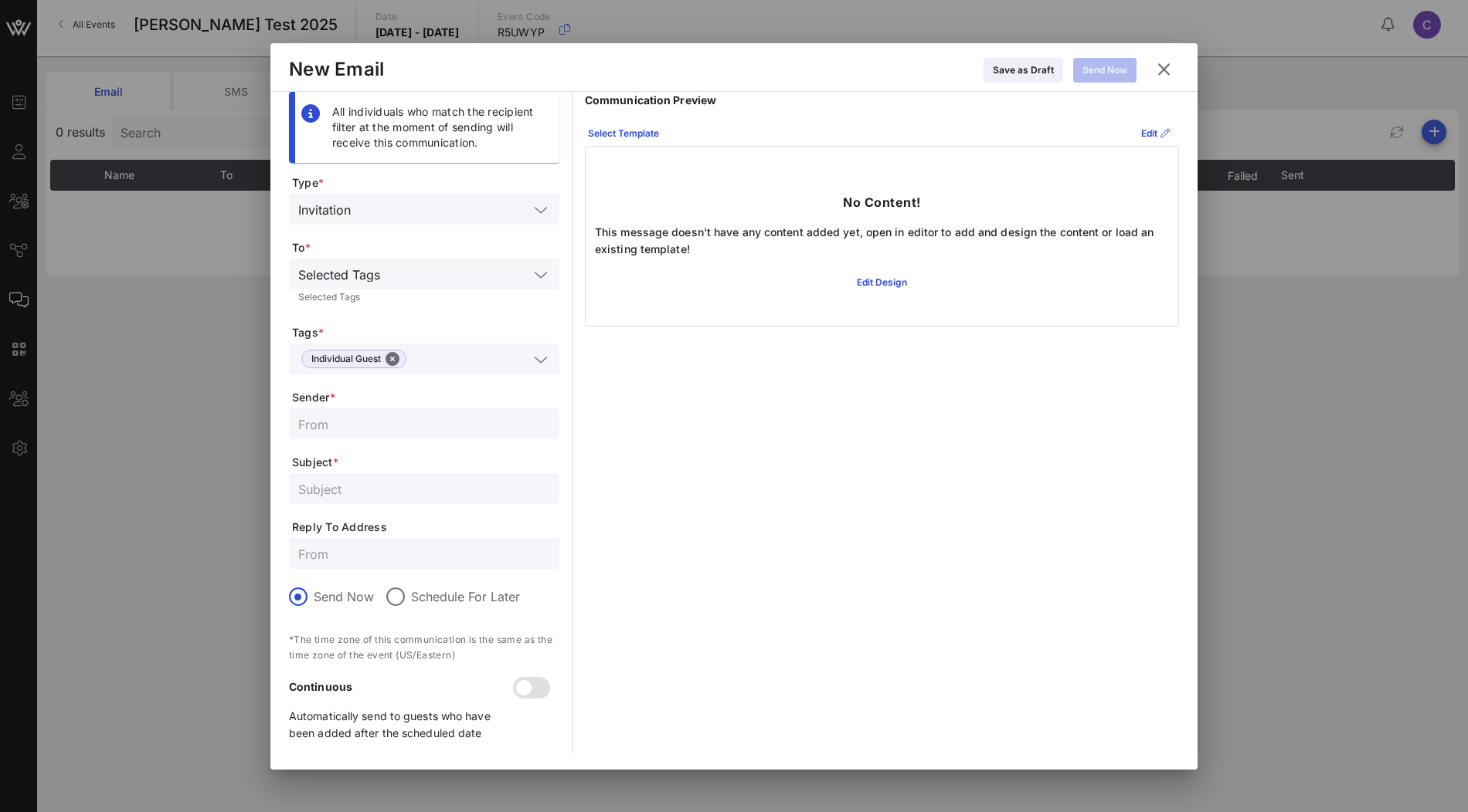
click at [427, 424] on input "text" at bounding box center [424, 424] width 252 height 21
type input "C"
type input "Clarisa Test"
click at [370, 491] on input "text" at bounding box center [424, 488] width 252 height 21
type input "Test"
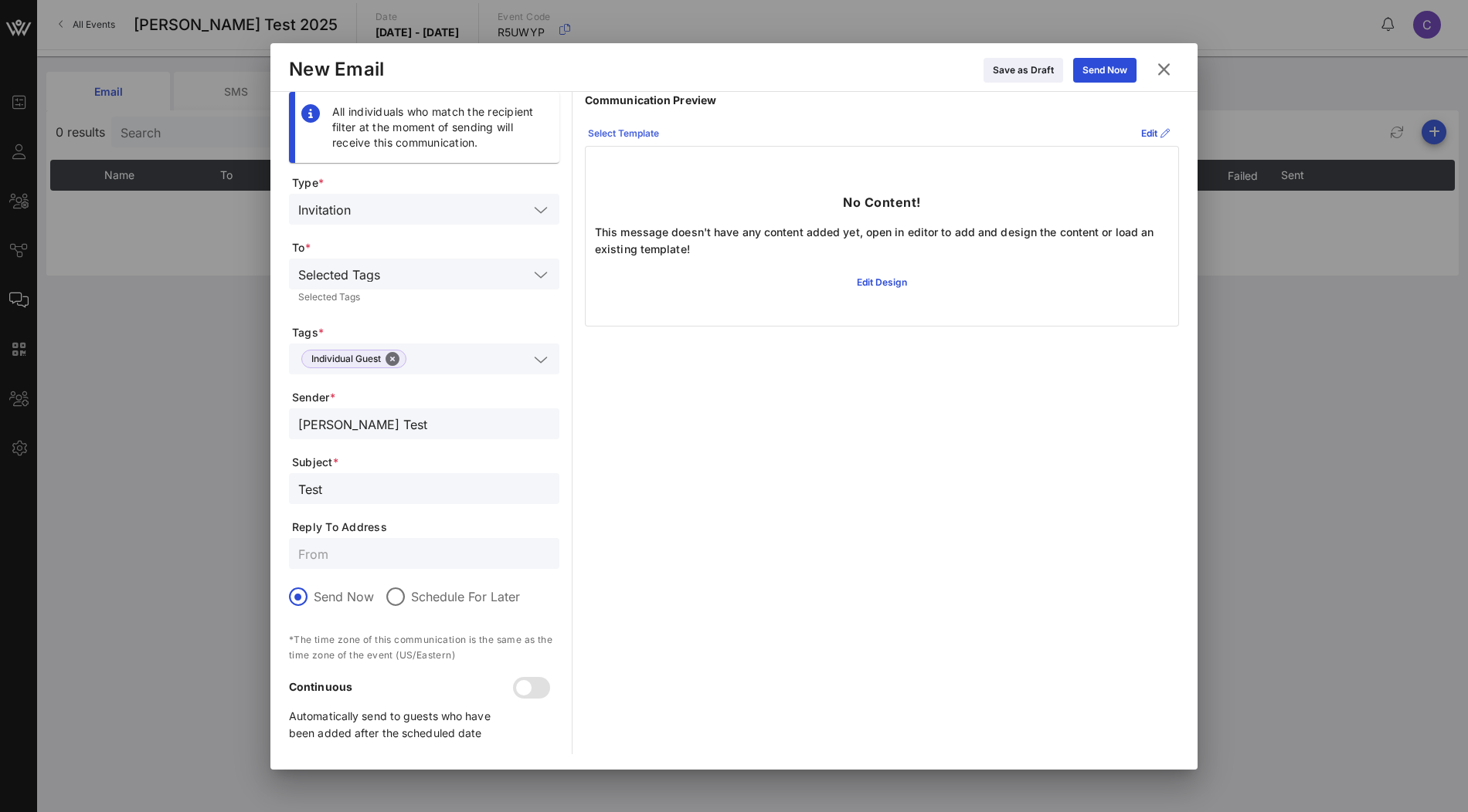
click at [643, 131] on div "Select Template" at bounding box center [623, 134] width 71 height 16
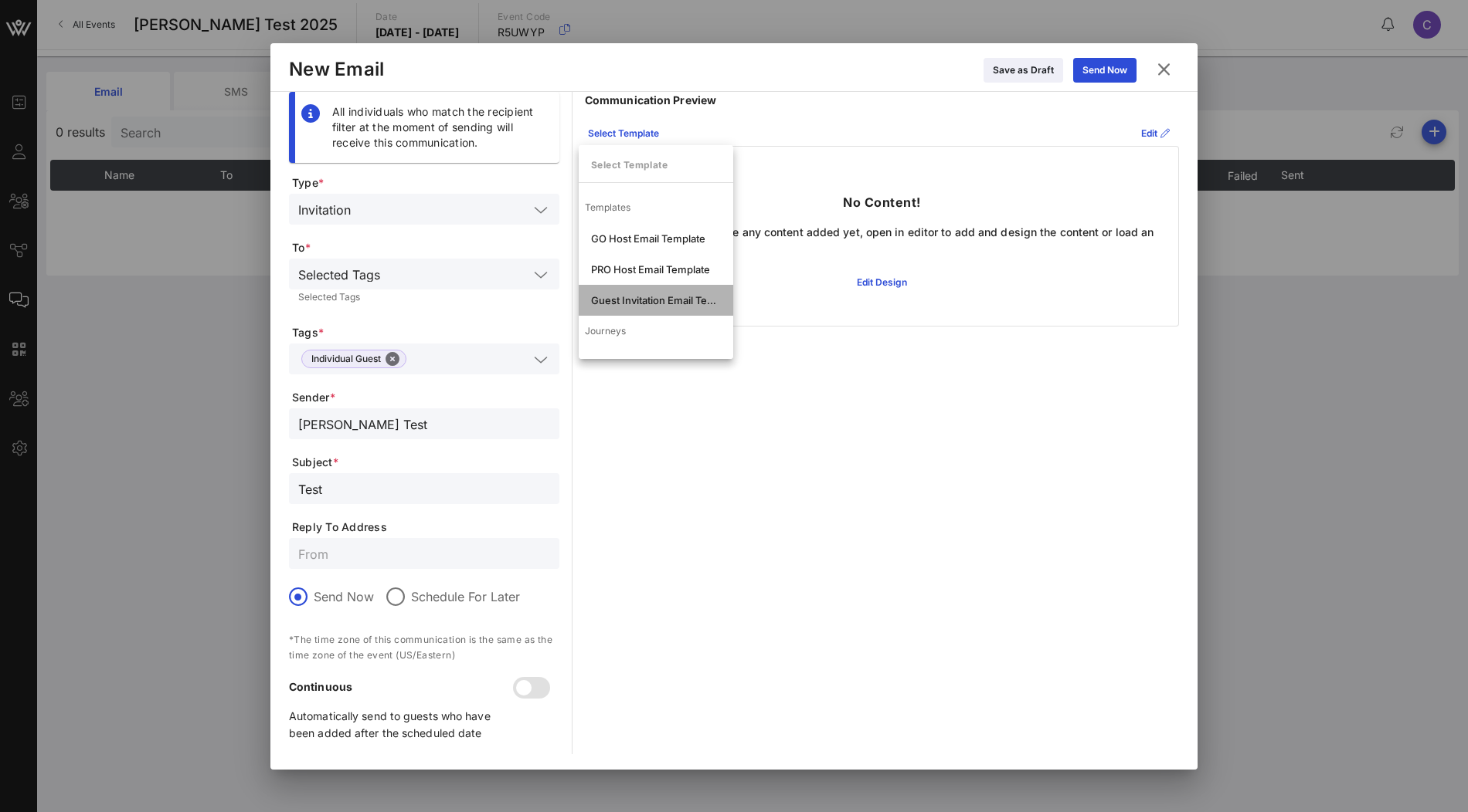
click at [669, 301] on div "Guest Invitation Email Template" at bounding box center [656, 300] width 130 height 13
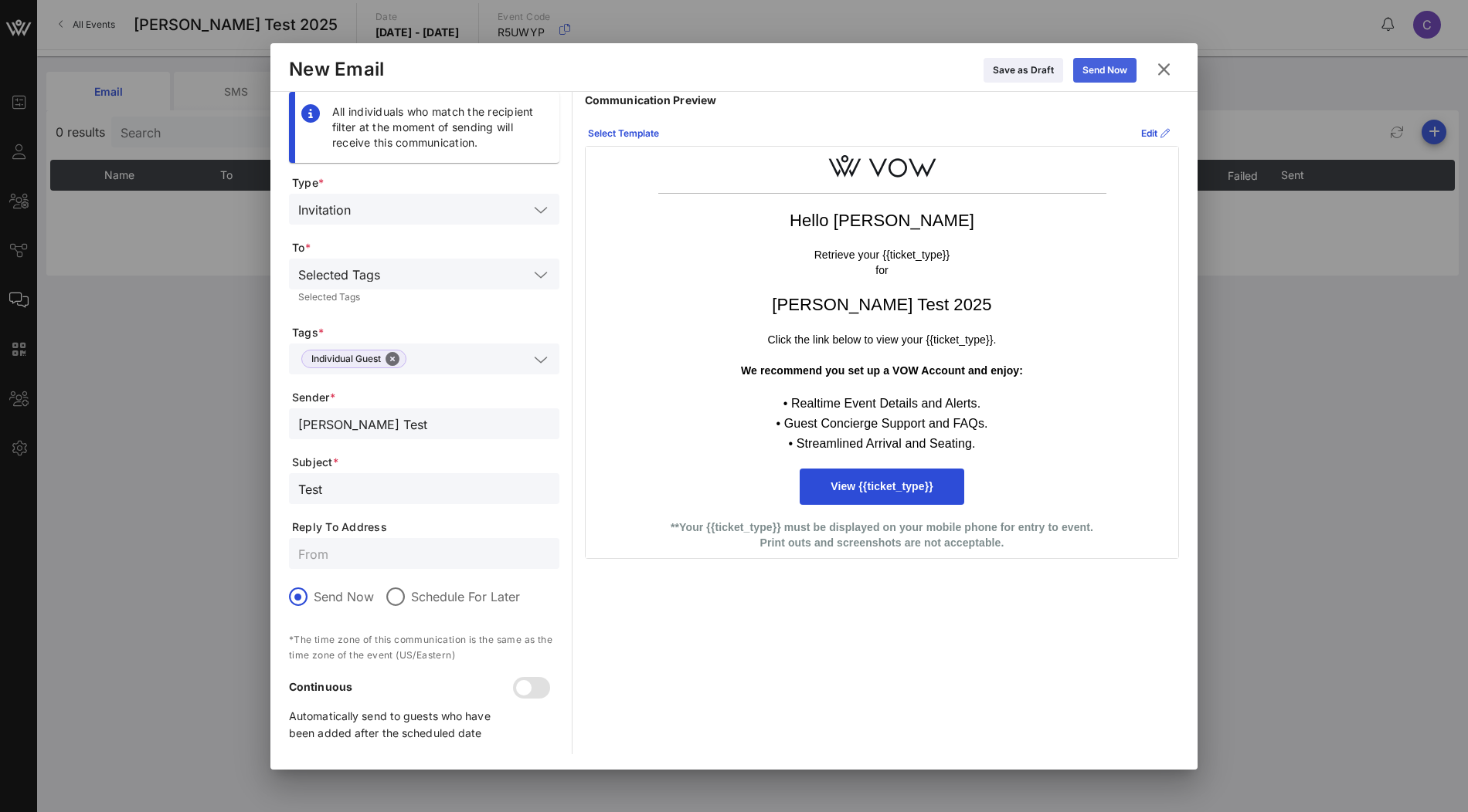
click at [1099, 76] on div "Send Now" at bounding box center [1105, 70] width 45 height 16
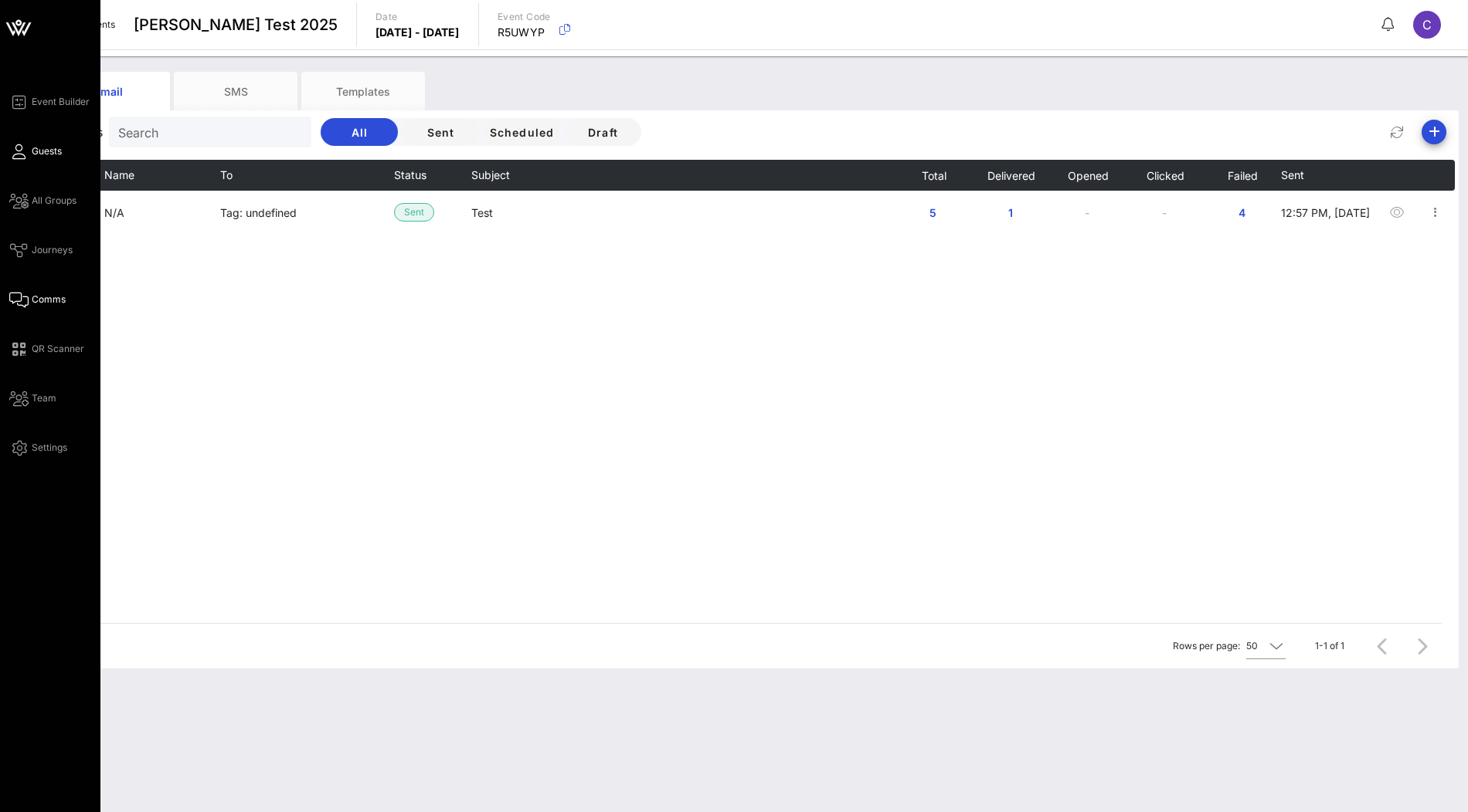
click at [42, 155] on span "Guests" at bounding box center [46, 152] width 30 height 14
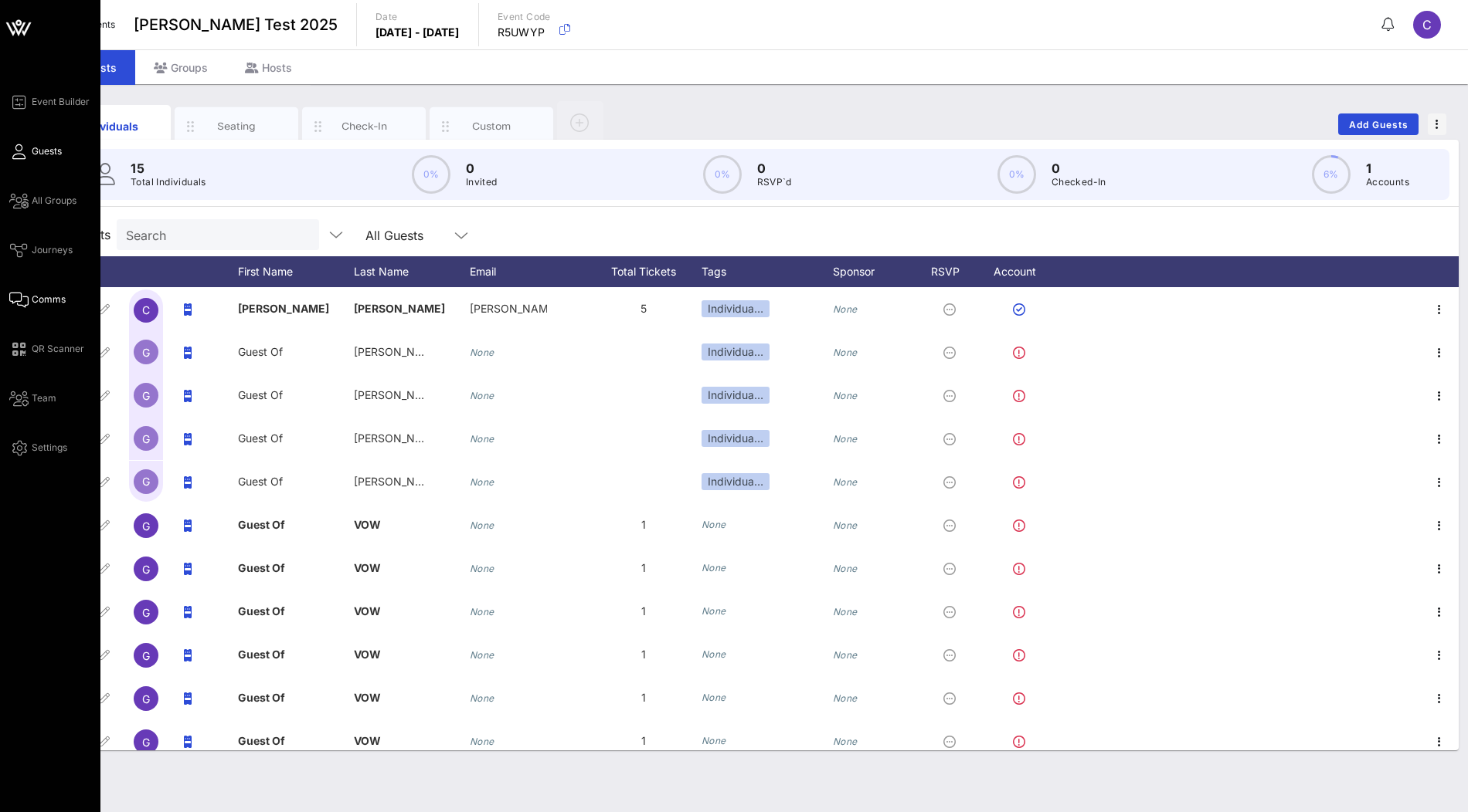
click at [32, 302] on span "Comms" at bounding box center [48, 299] width 34 height 14
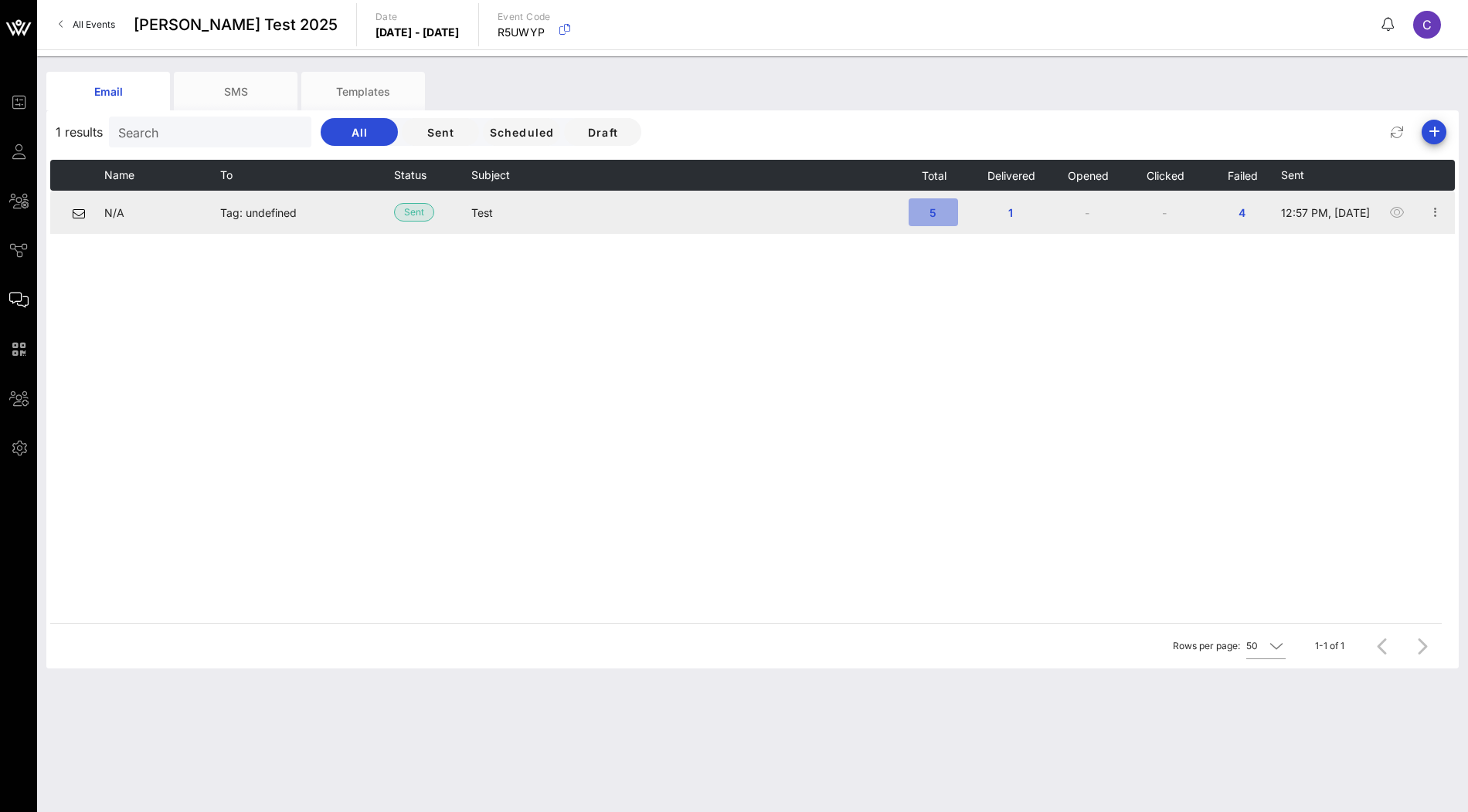
click at [933, 214] on span "5" at bounding box center [933, 212] width 24 height 13
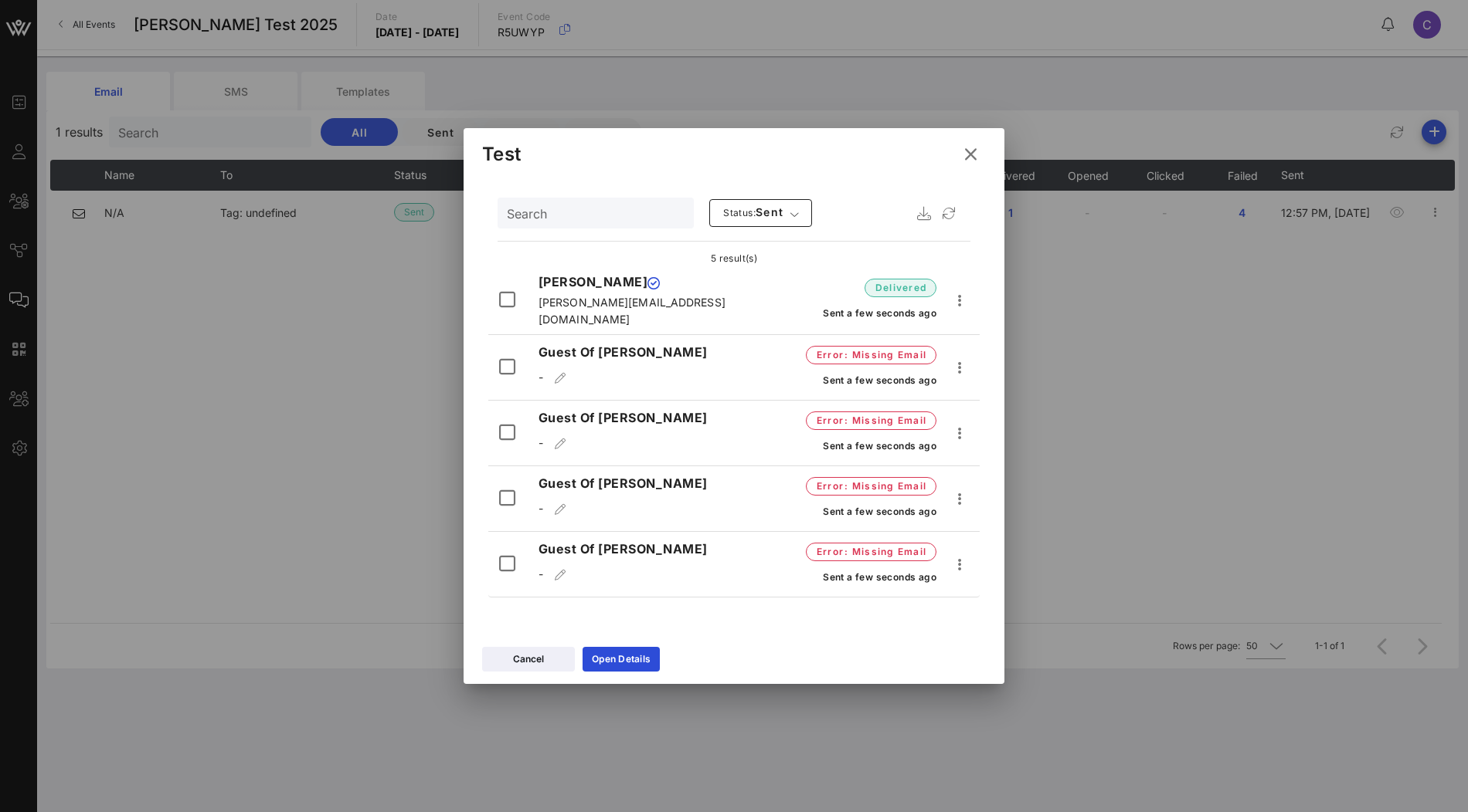
click at [969, 156] on icon at bounding box center [971, 154] width 23 height 24
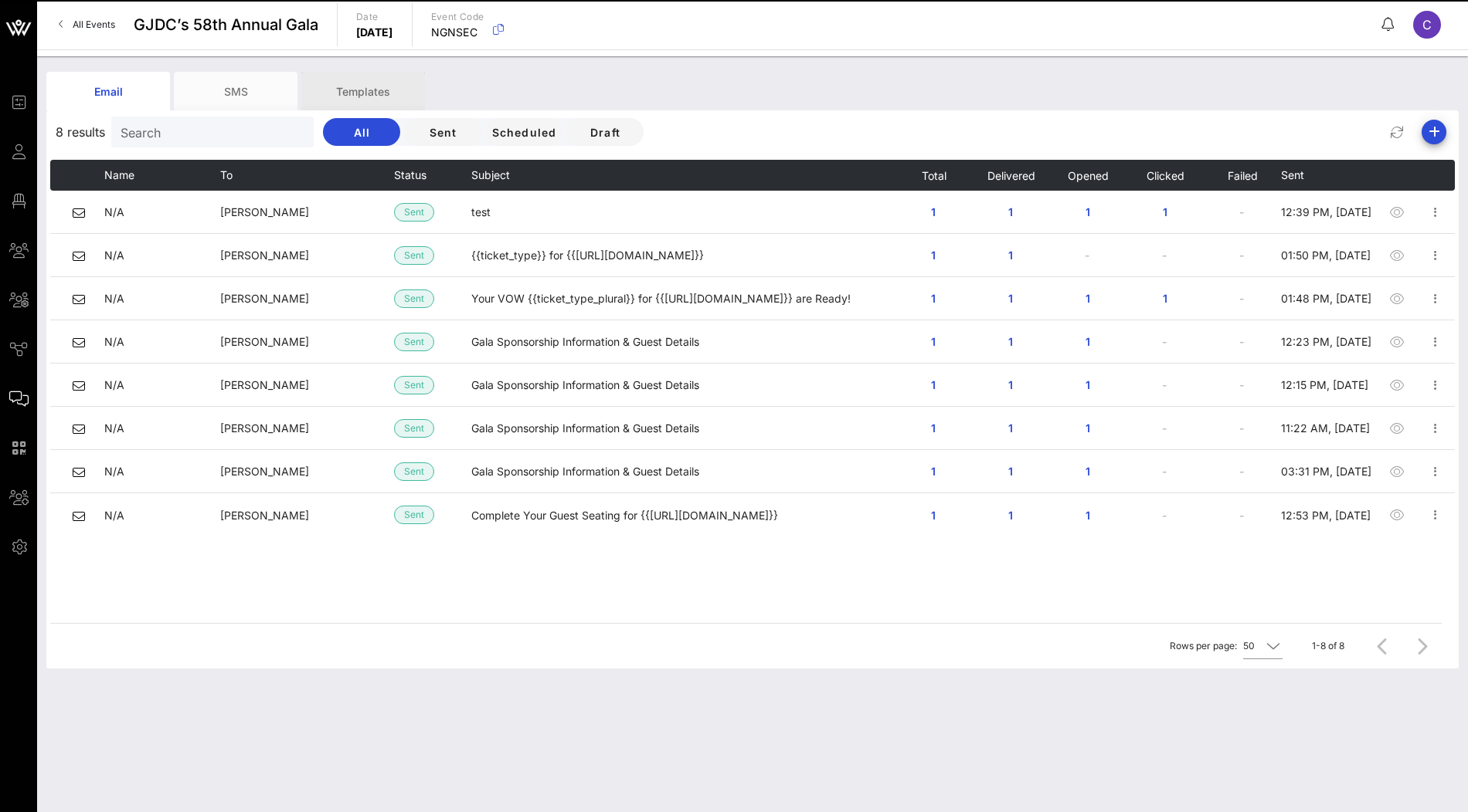
click at [382, 90] on div "Templates" at bounding box center [363, 90] width 123 height 38
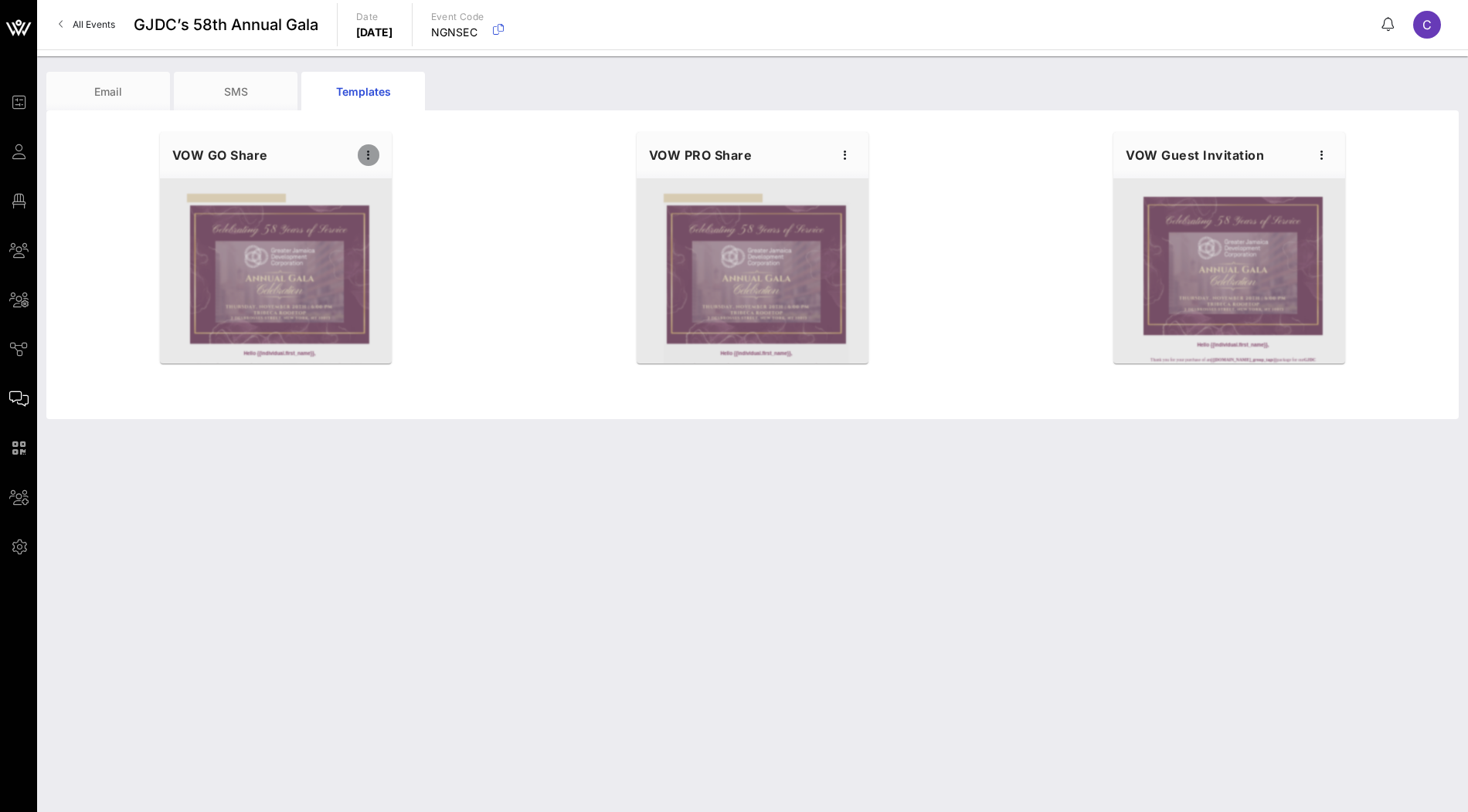
click at [357, 151] on span "button" at bounding box center [368, 155] width 22 height 19
click at [381, 173] on div "Edit" at bounding box center [391, 181] width 38 height 24
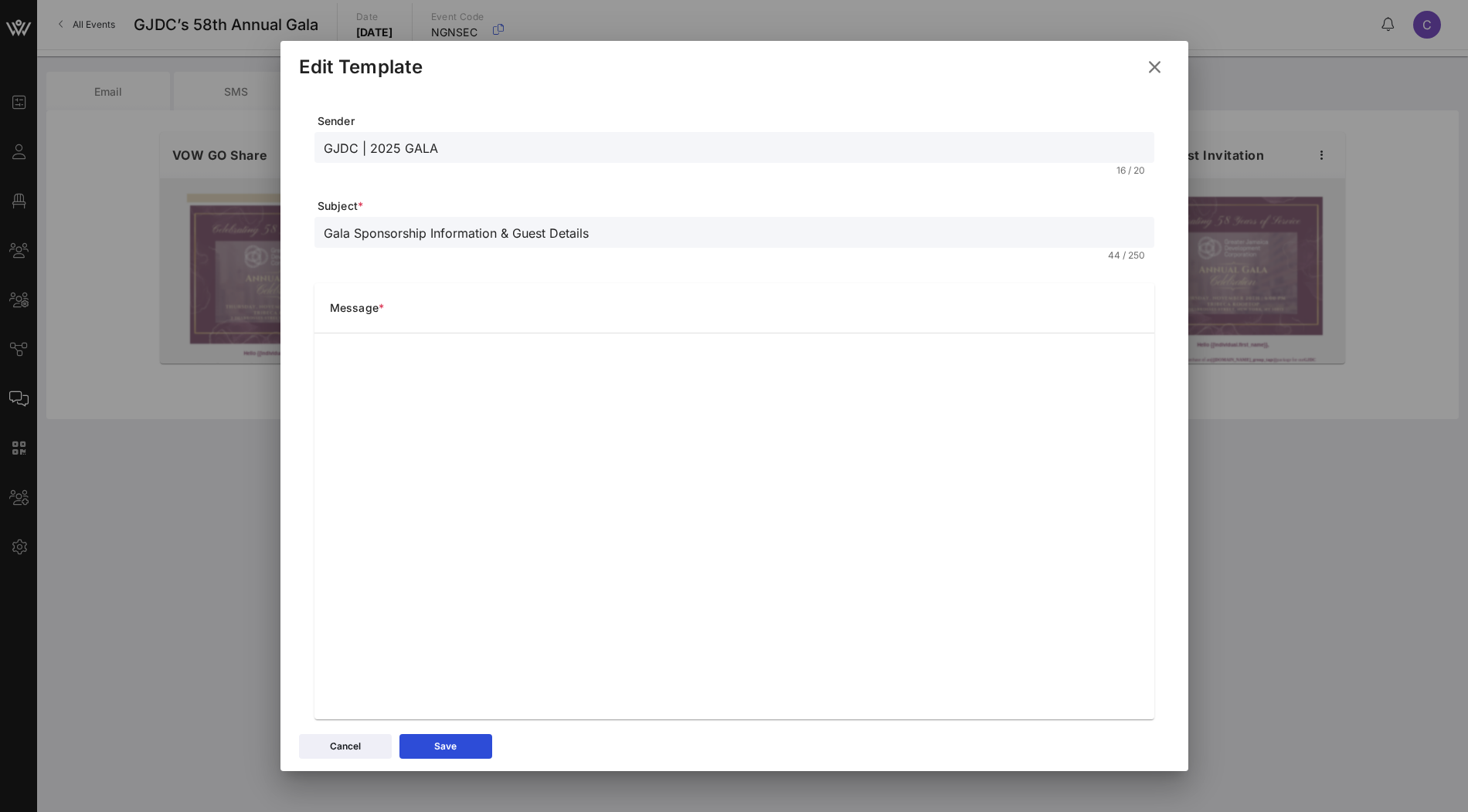
click at [1157, 68] on icon at bounding box center [1154, 67] width 27 height 27
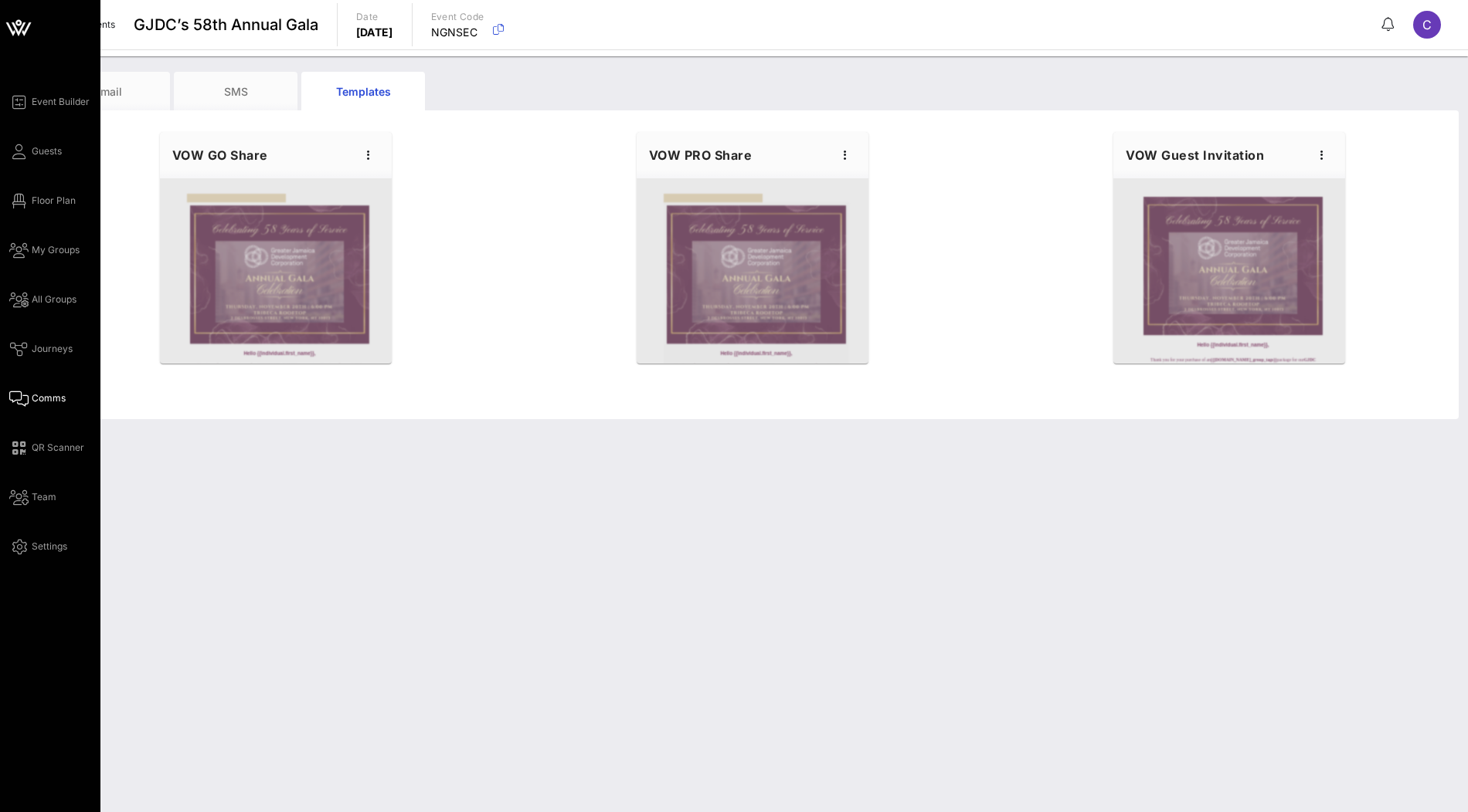
click at [31, 160] on div "Event Builder Guests Floor Plan My Groups All Groups Journeys Comms QR Scanner …" at bounding box center [54, 325] width 91 height 464
click at [37, 157] on span "Guests" at bounding box center [46, 152] width 30 height 14
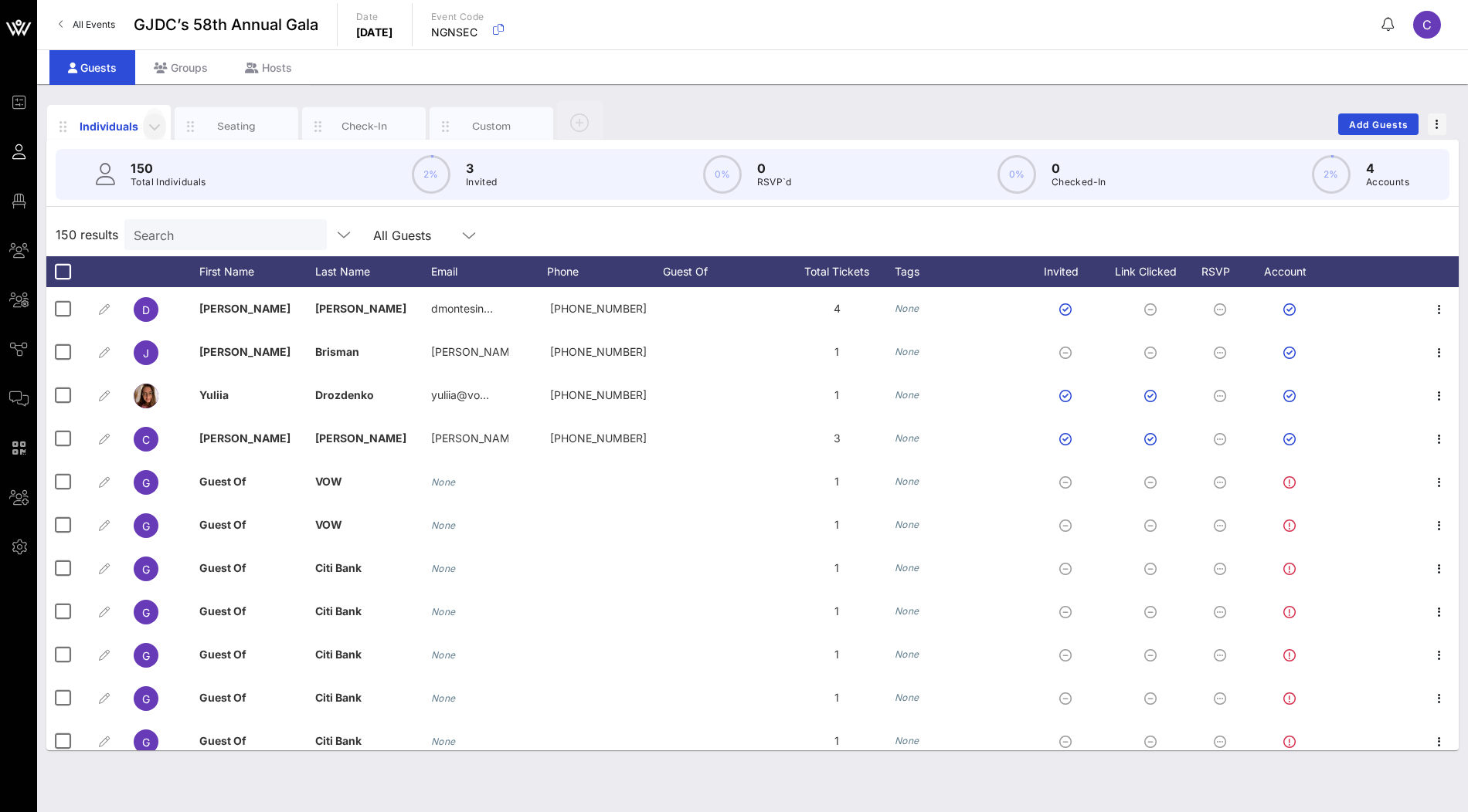
click at [156, 123] on icon "button" at bounding box center [154, 126] width 19 height 19
click at [204, 224] on div "Edit Stats Shown" at bounding box center [195, 228] width 79 height 13
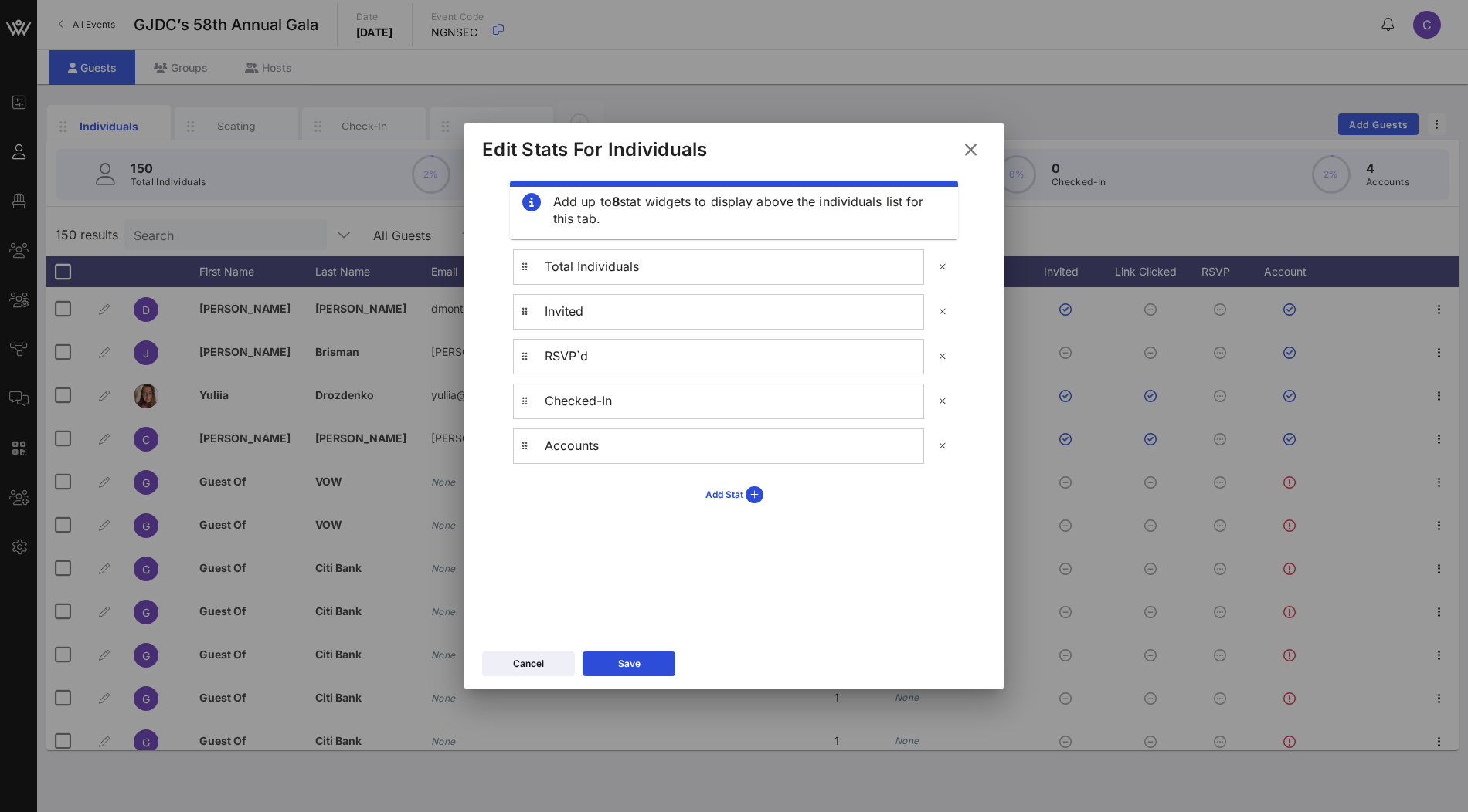
click at [976, 154] on icon at bounding box center [971, 150] width 23 height 25
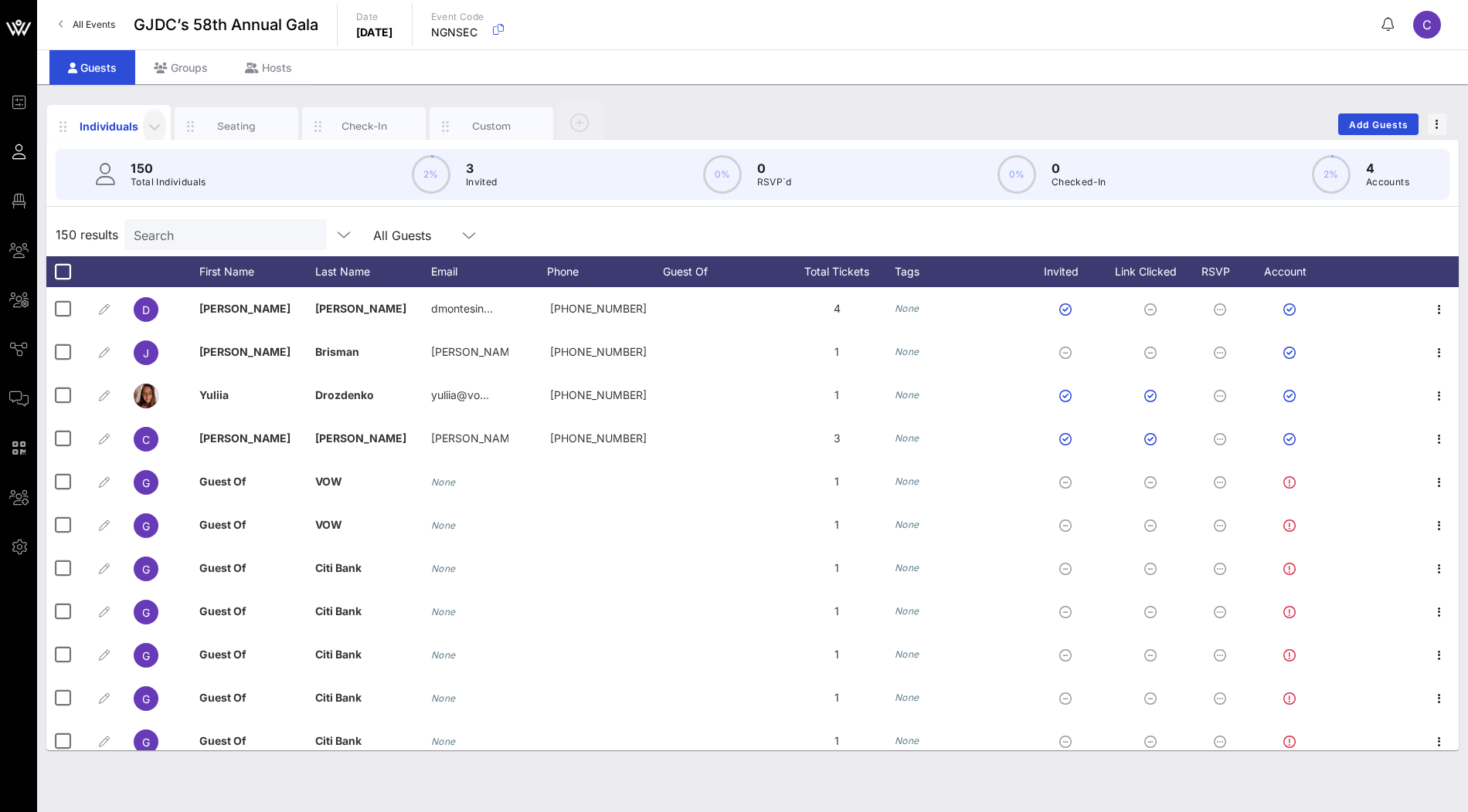
click at [158, 134] on icon "button" at bounding box center [154, 126] width 19 height 19
click at [179, 189] on div "Edit Columns" at bounding box center [195, 198] width 104 height 31
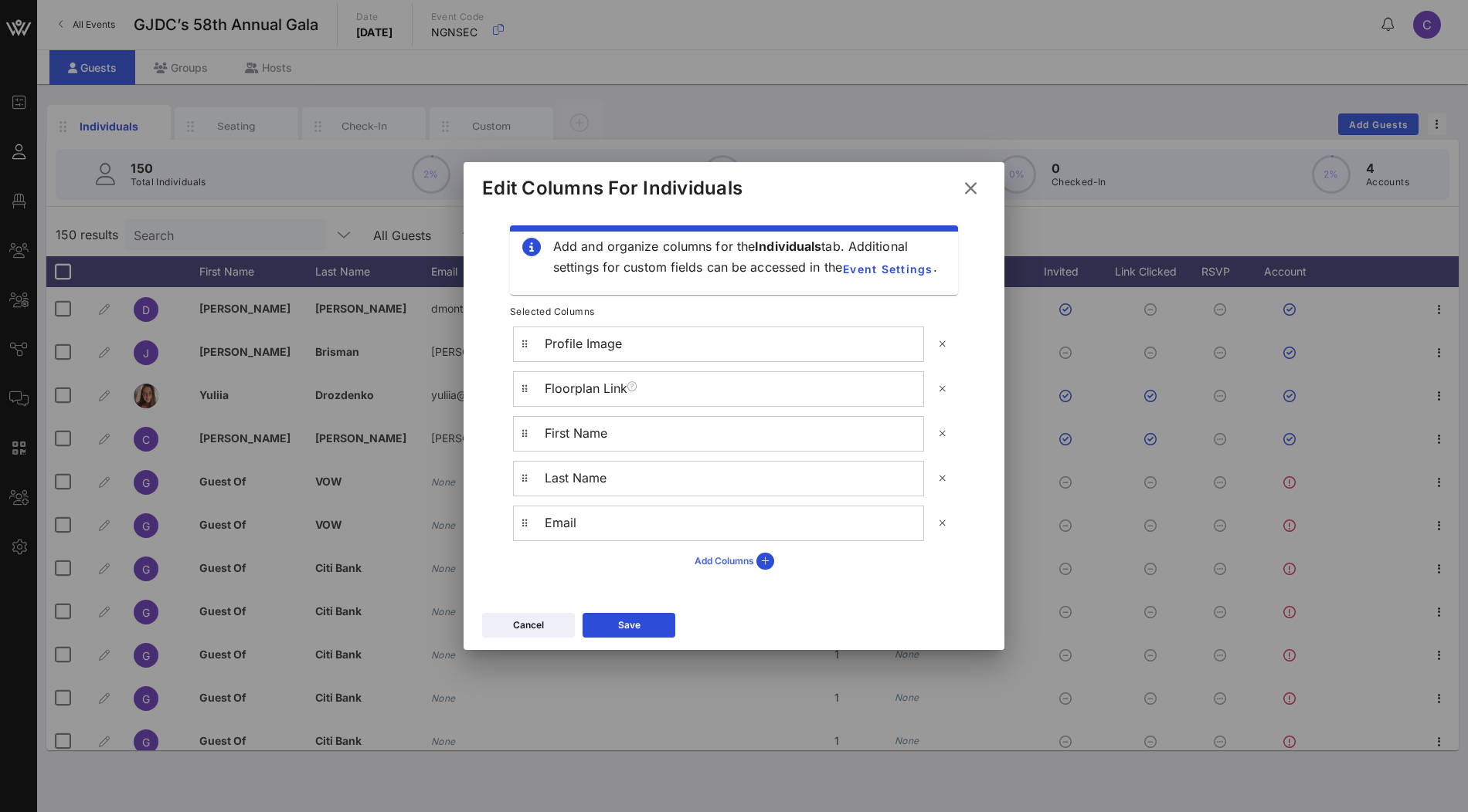
click at [688, 565] on button "Add Columns" at bounding box center [734, 561] width 98 height 26
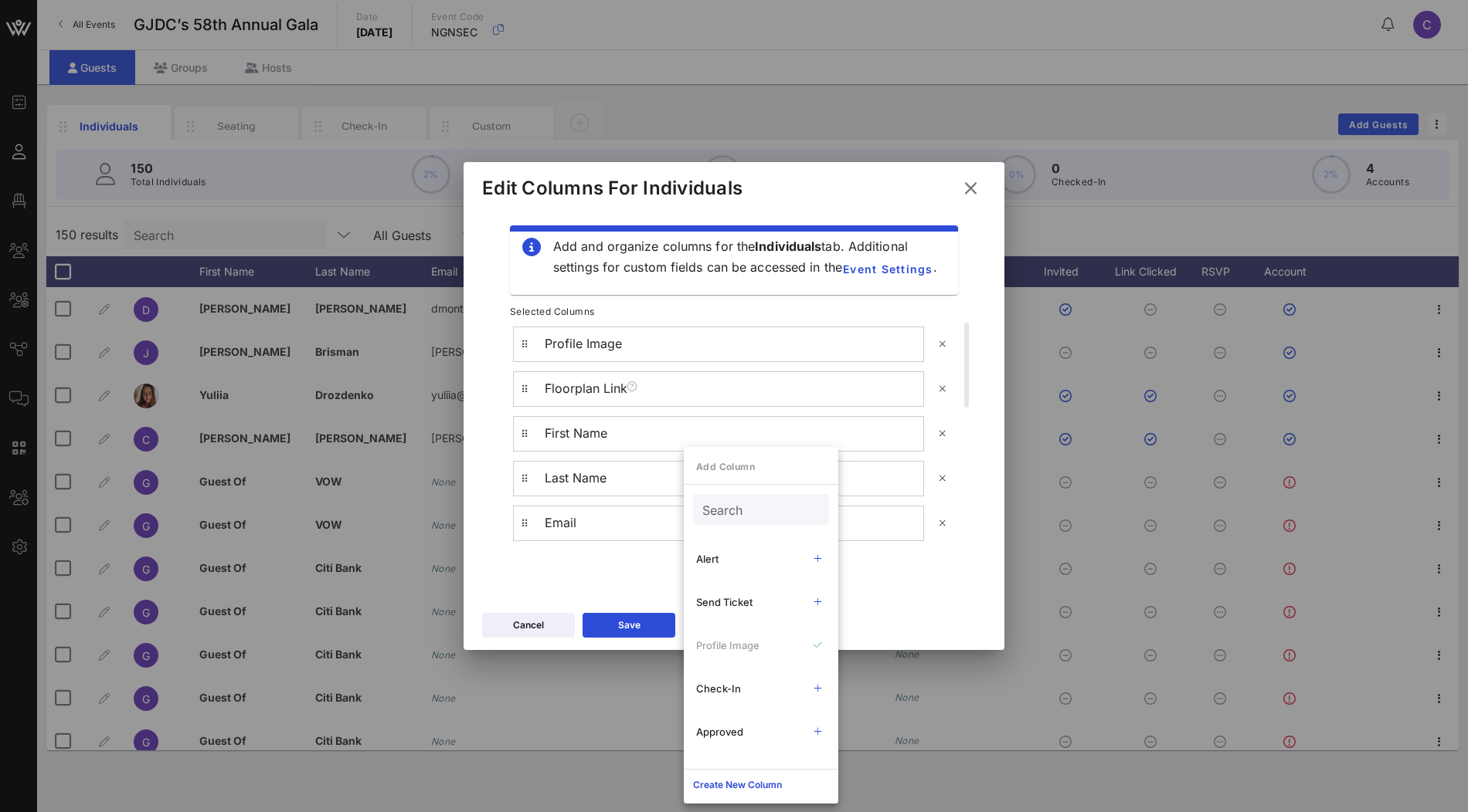
click at [731, 512] on input "Search" at bounding box center [759, 510] width 115 height 21
type input "check"
click at [968, 185] on icon at bounding box center [971, 188] width 27 height 26
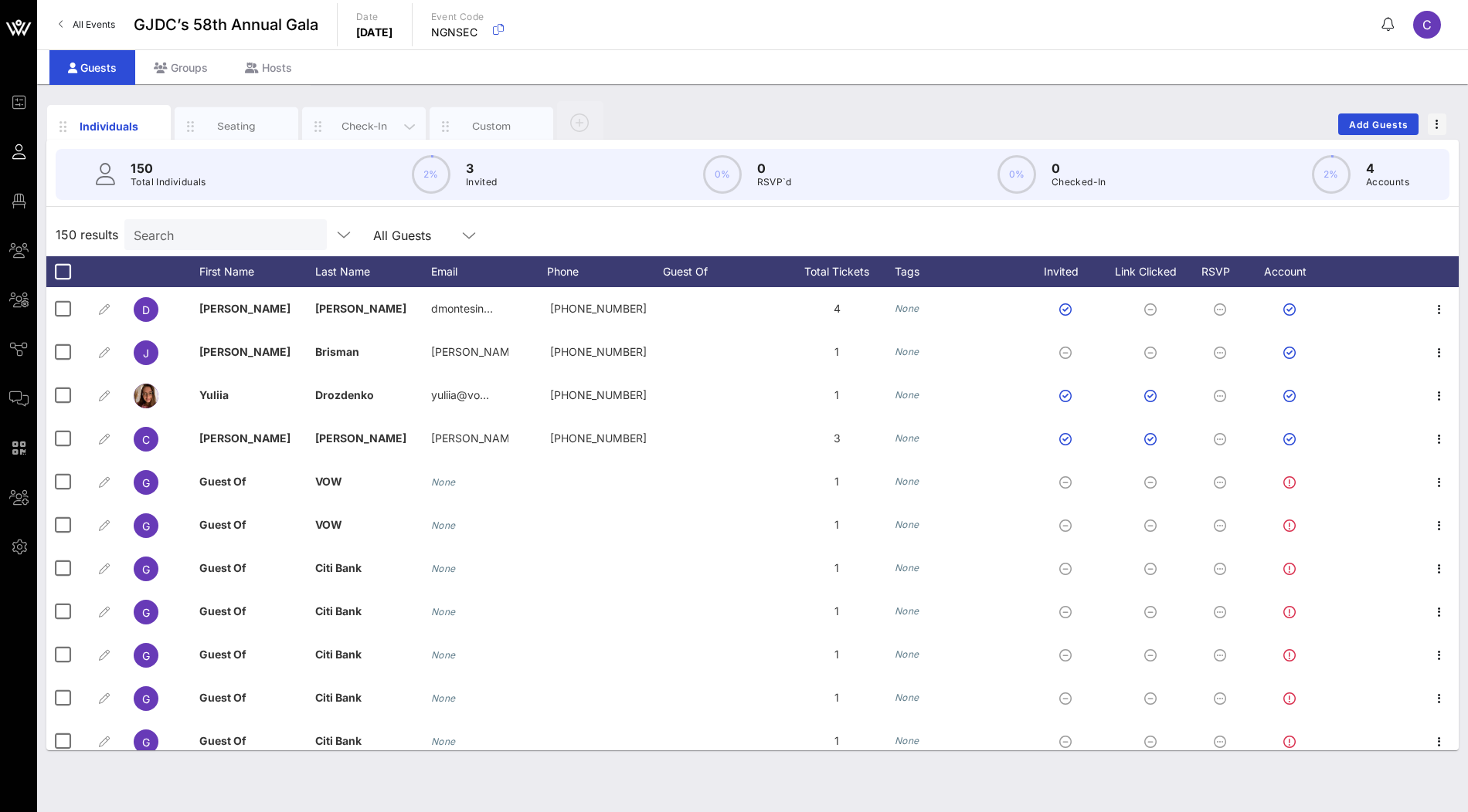
click at [381, 126] on div "Check-In" at bounding box center [364, 126] width 69 height 15
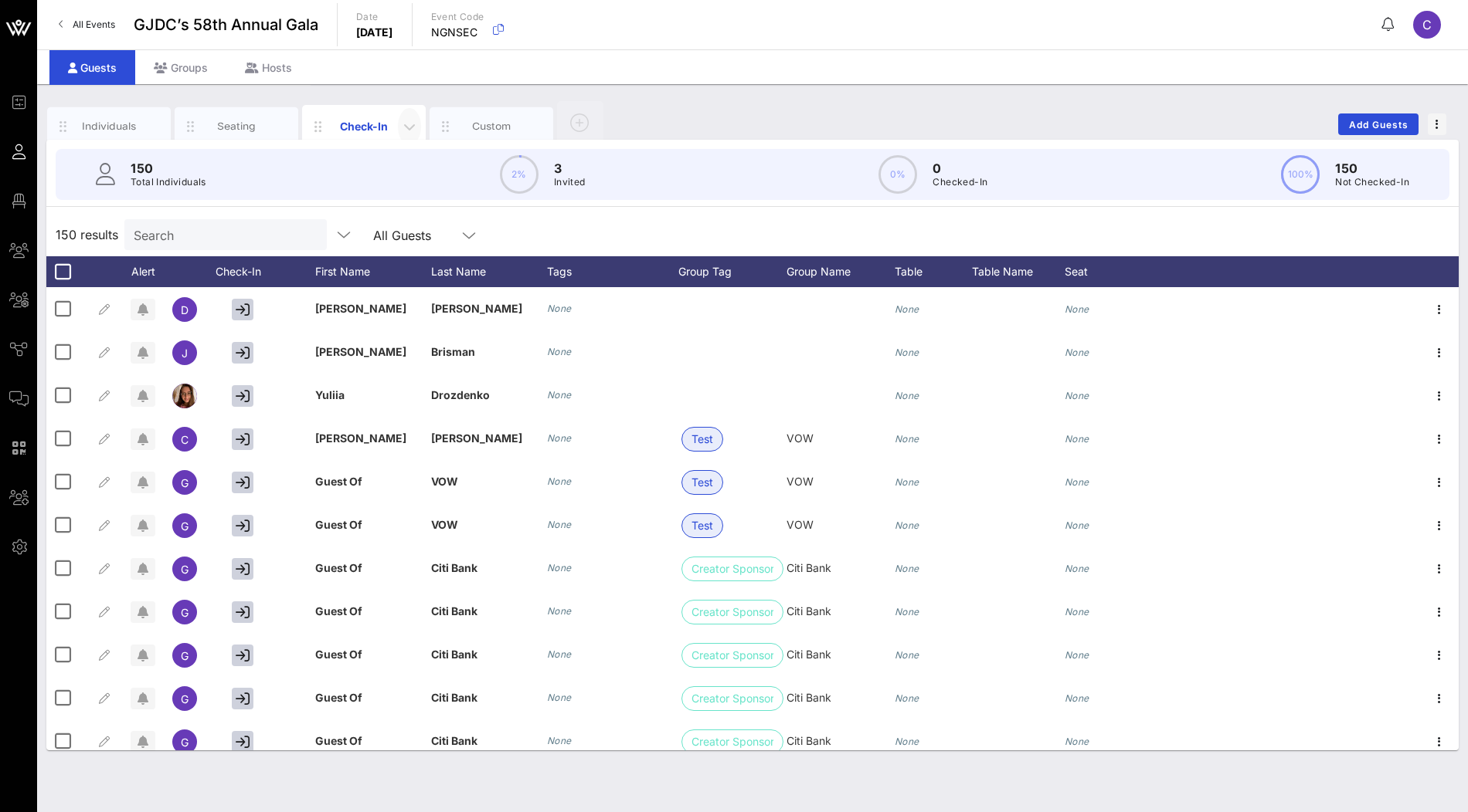
click at [412, 130] on icon "button" at bounding box center [409, 126] width 19 height 19
click at [438, 191] on div "Edit Columns" at bounding box center [449, 197] width 79 height 13
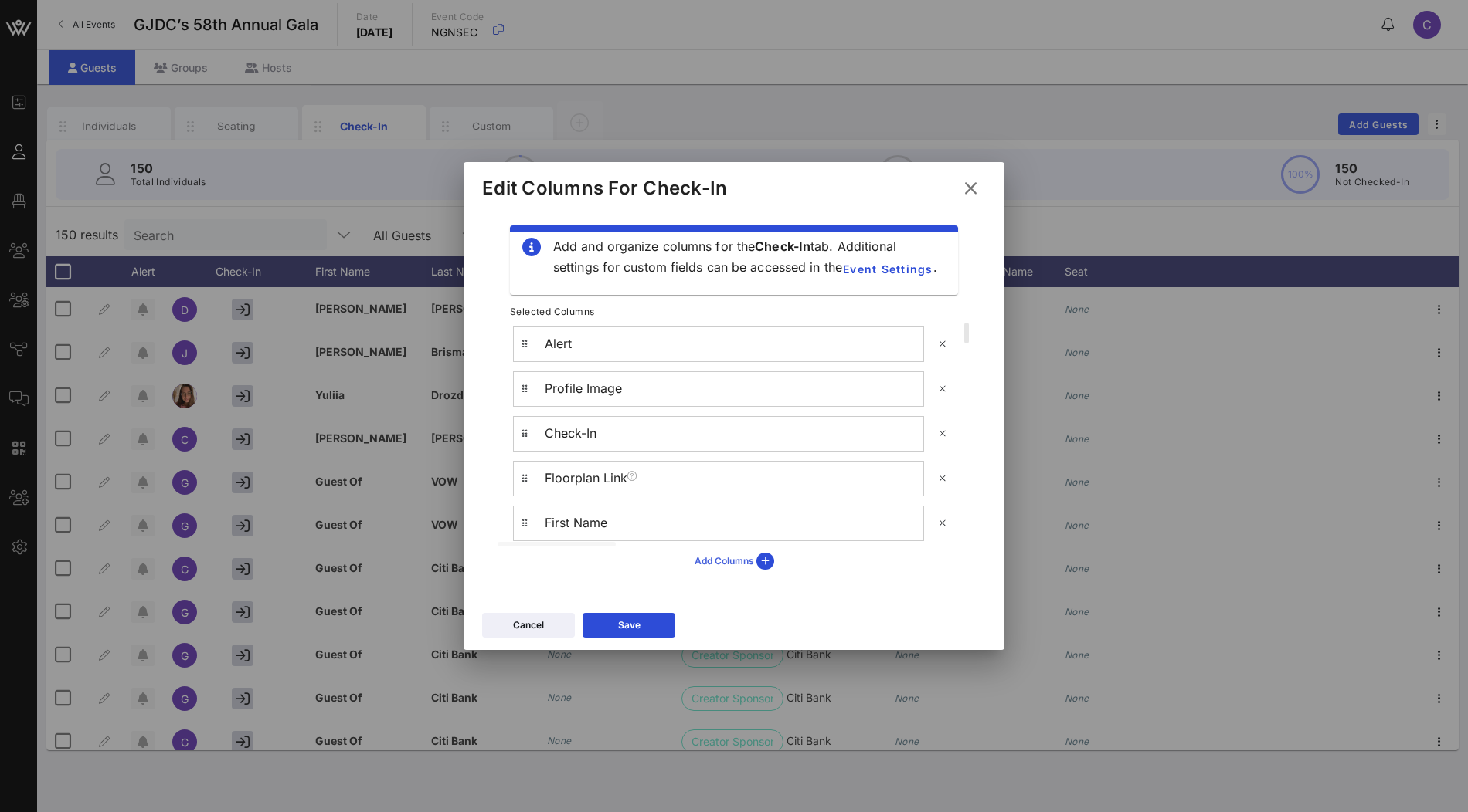
click at [706, 561] on div "Add Columns" at bounding box center [734, 561] width 79 height 17
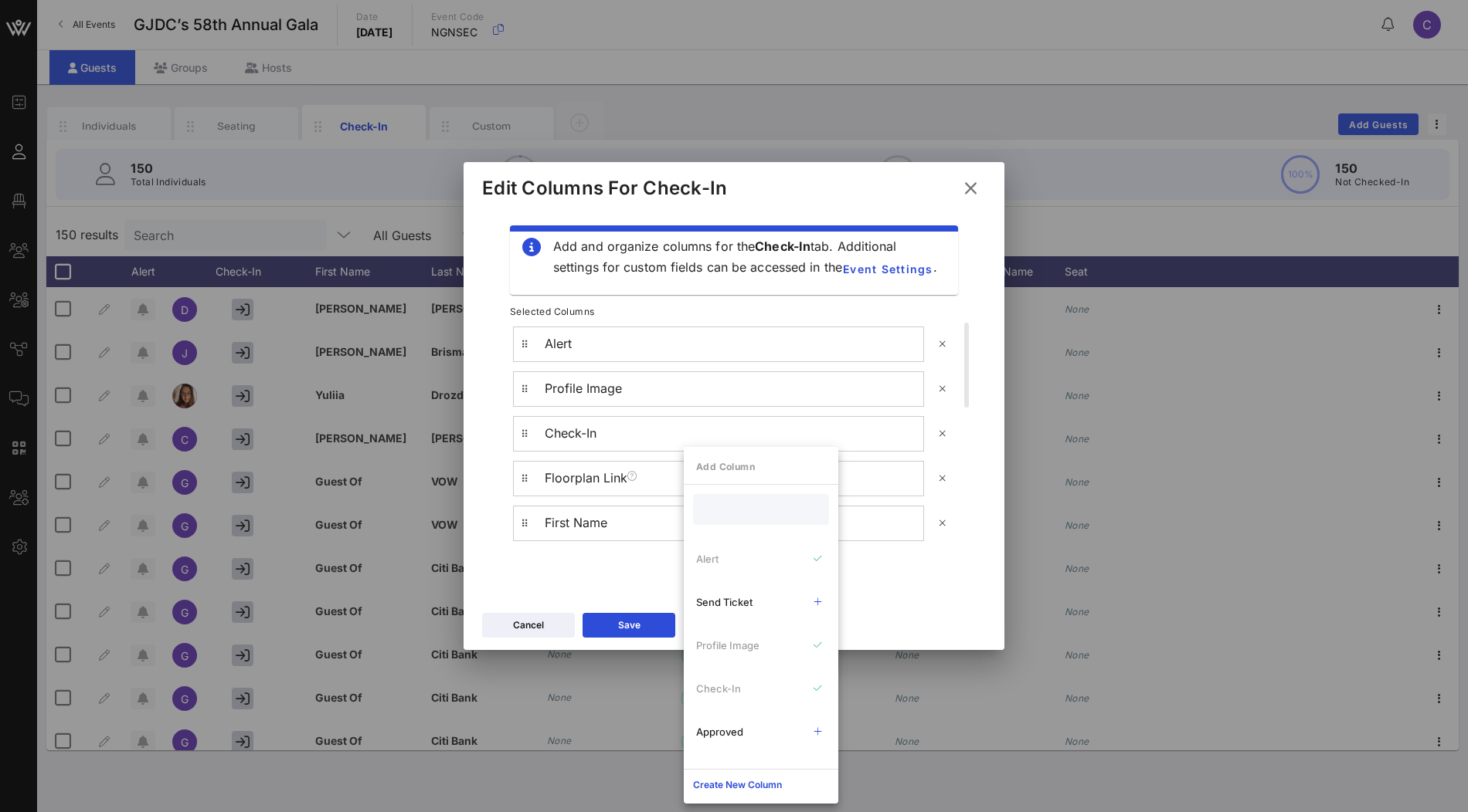
click at [729, 516] on input "text" at bounding box center [759, 510] width 115 height 21
type input "c"
click at [974, 190] on icon at bounding box center [971, 188] width 27 height 26
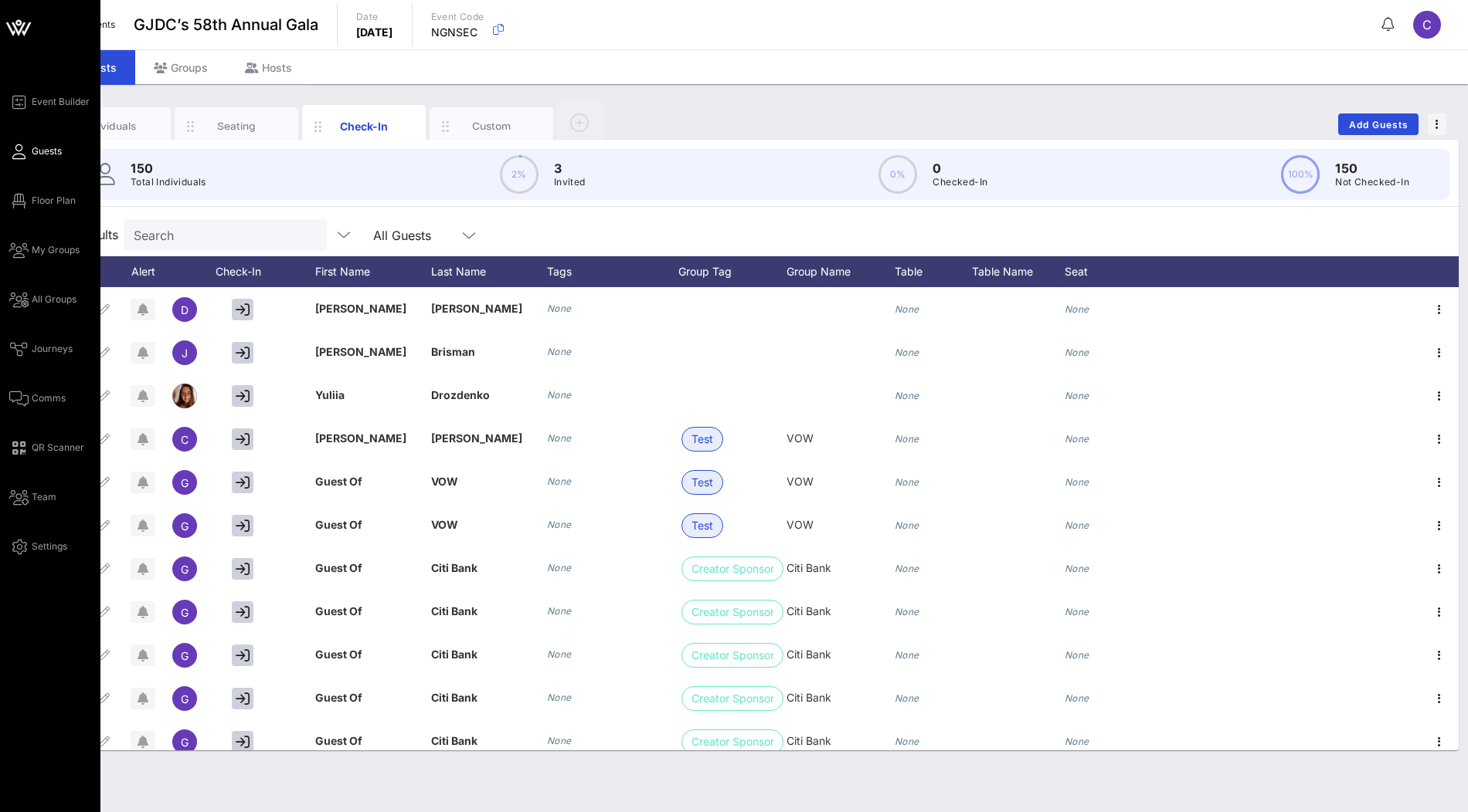
click at [22, 38] on icon at bounding box center [19, 27] width 37 height 37
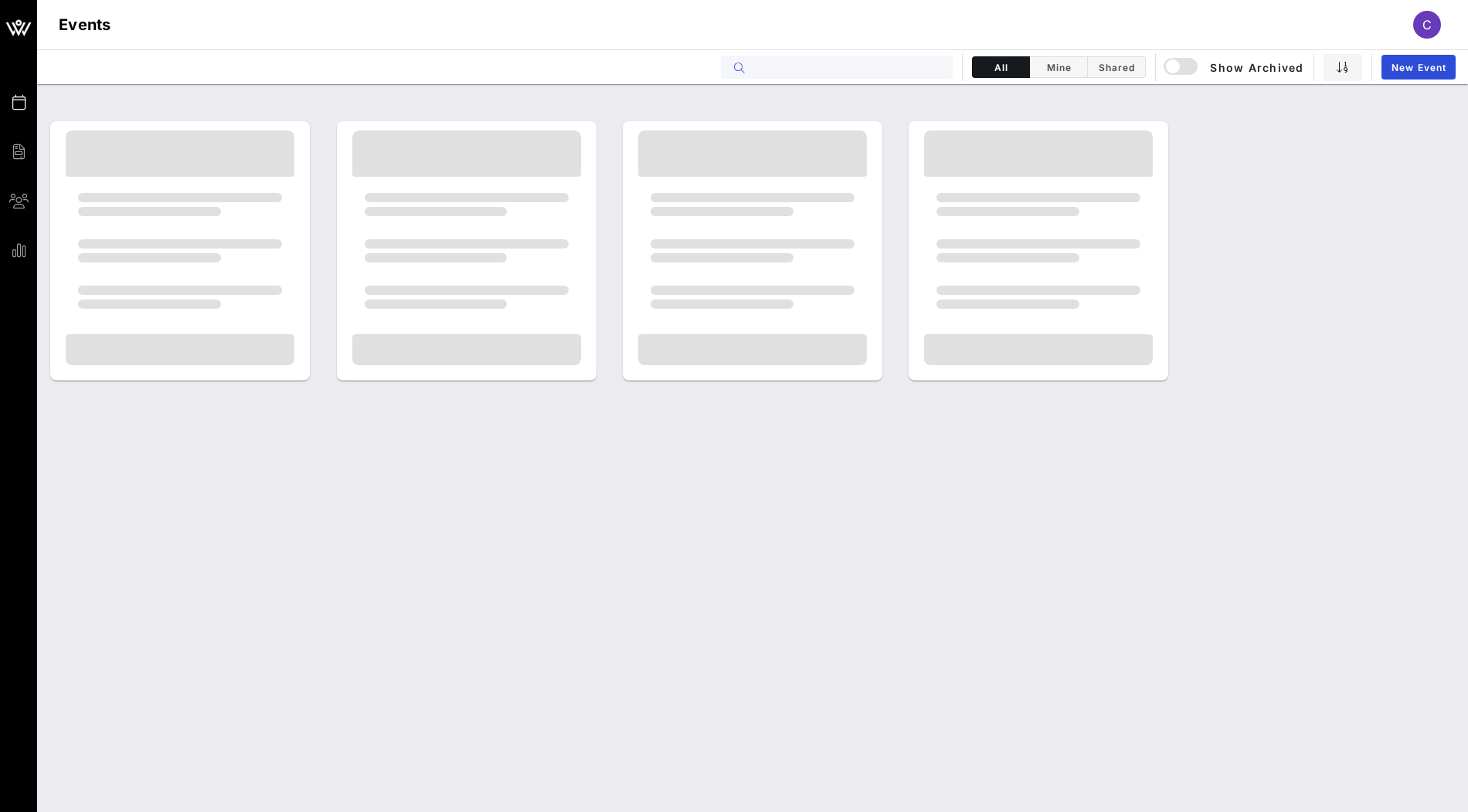
click at [795, 64] on input "text" at bounding box center [848, 67] width 192 height 21
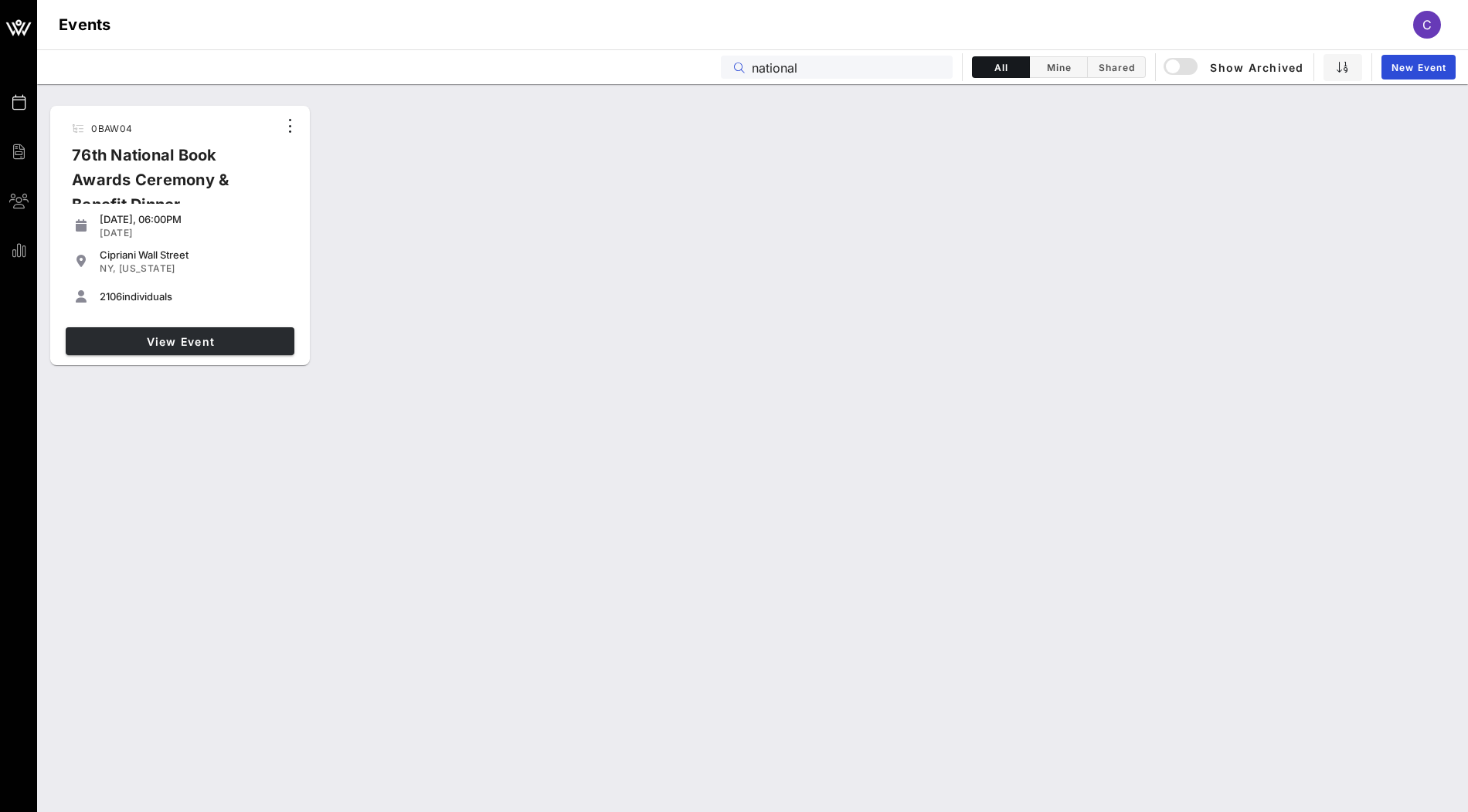
type input "national"
click at [139, 338] on span "View Event" at bounding box center [179, 341] width 216 height 13
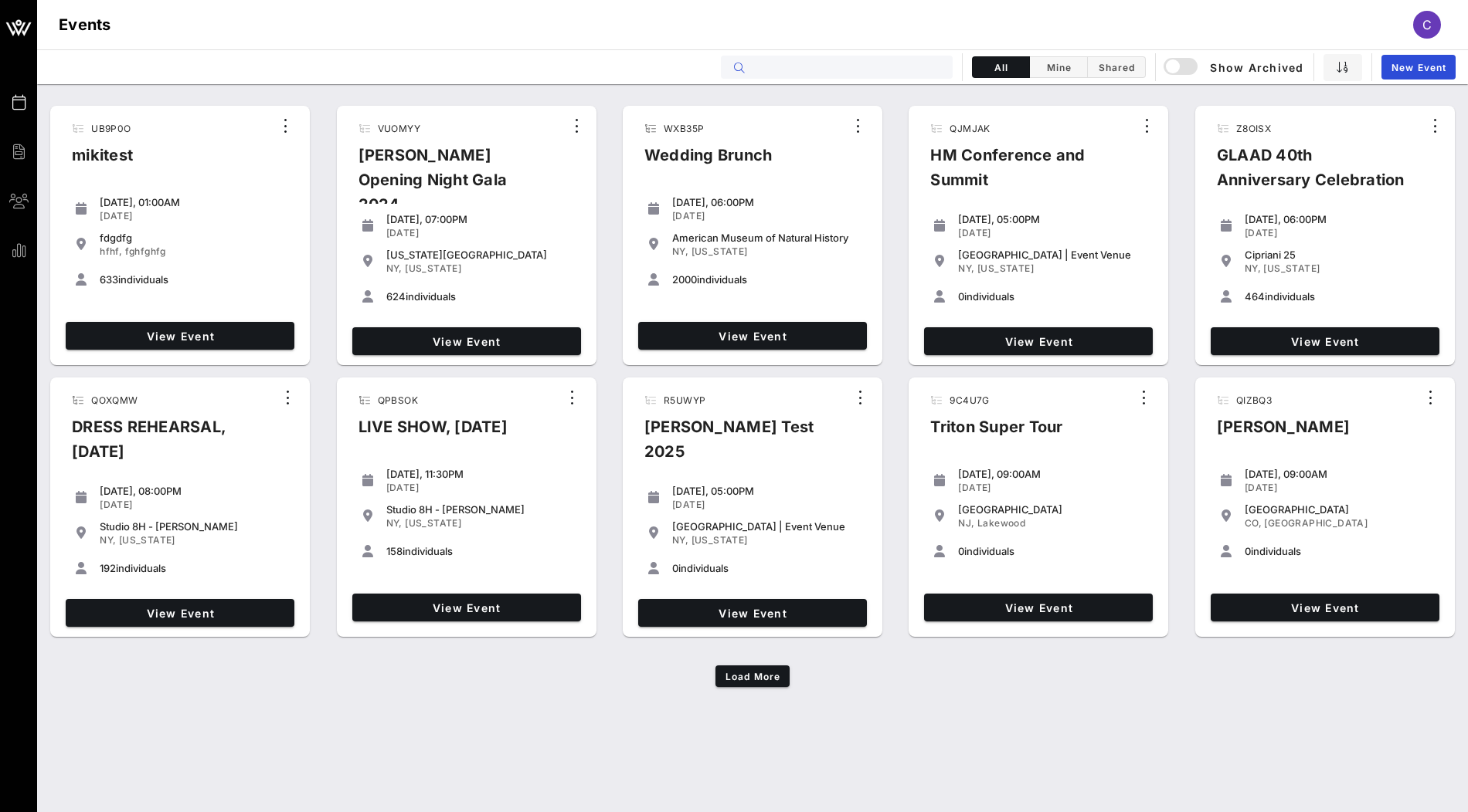
click at [1427, 27] on span "C" at bounding box center [1426, 24] width 9 height 16
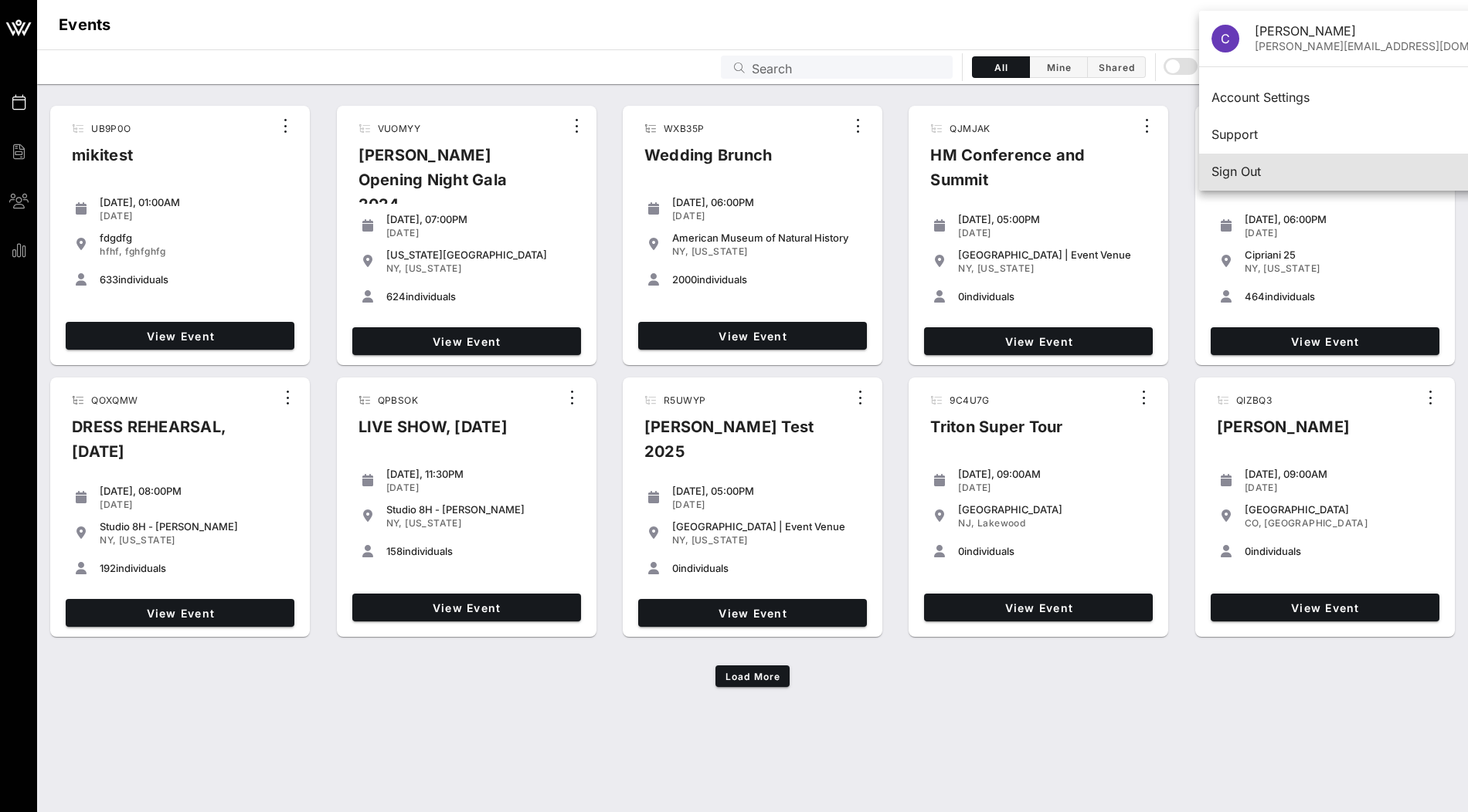
click at [1283, 177] on div "Sign Out" at bounding box center [1370, 171] width 318 height 15
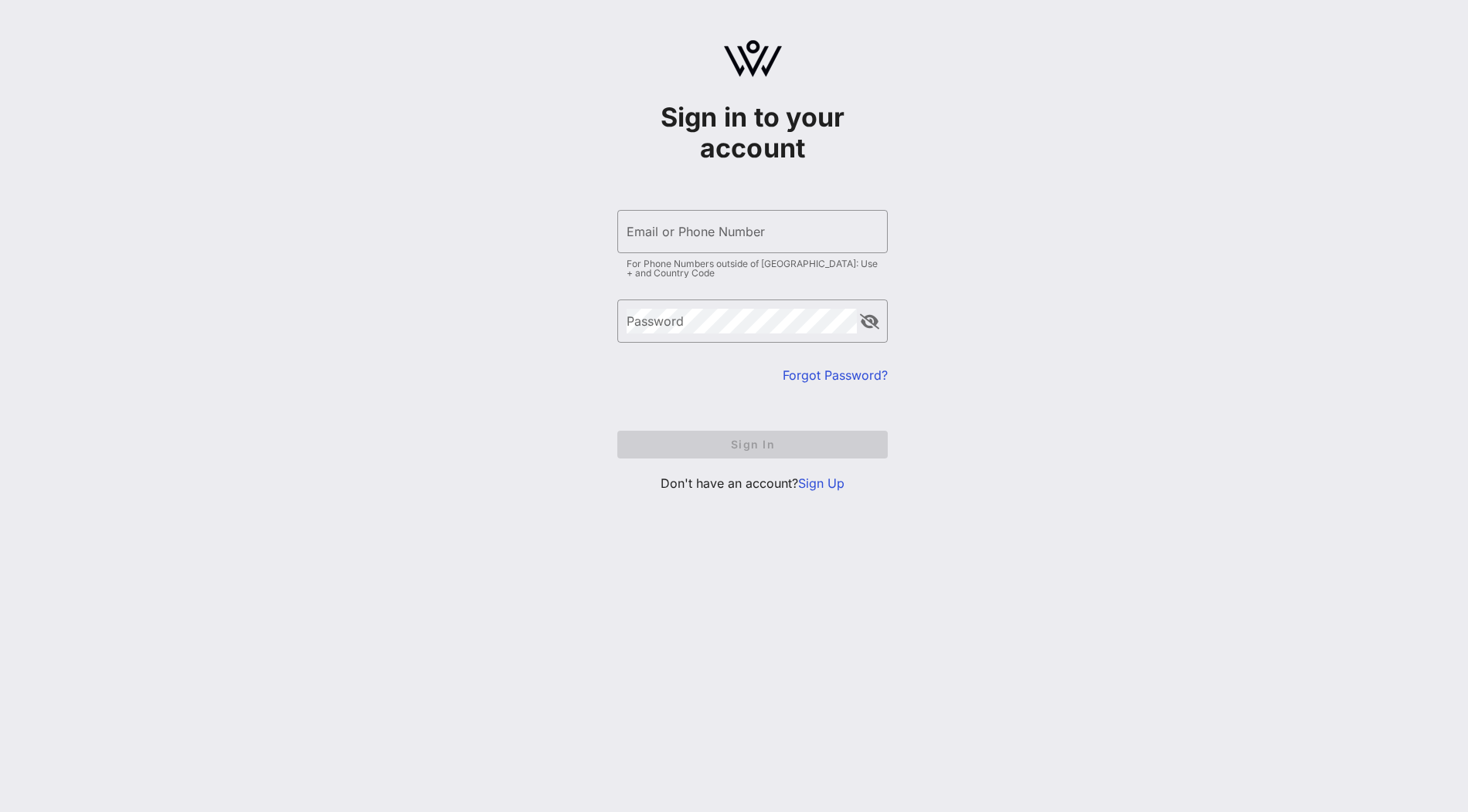
type input "[PERSON_NAME][EMAIL_ADDRESS][DOMAIN_NAME]"
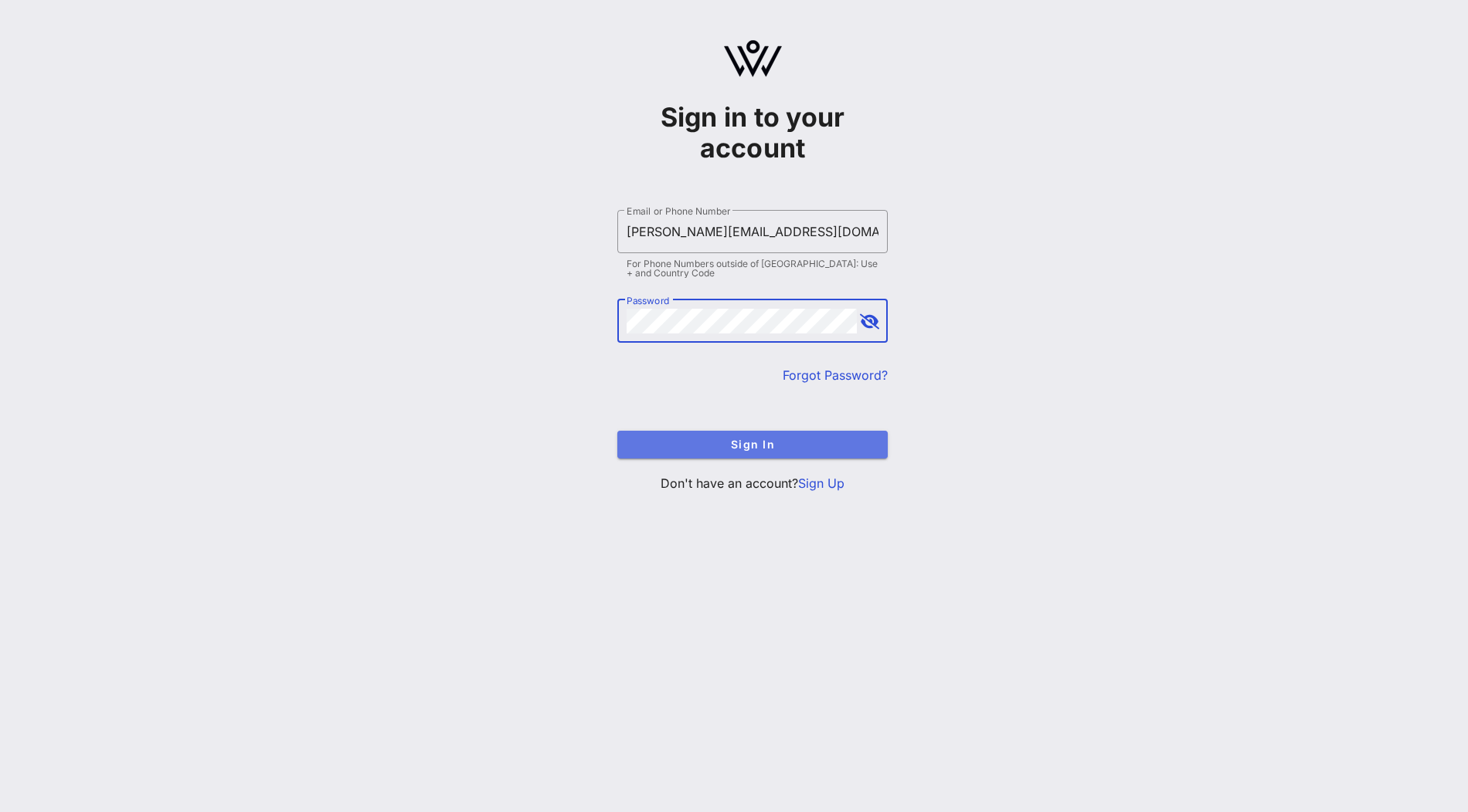
click at [711, 437] on button "Sign In" at bounding box center [753, 444] width 270 height 27
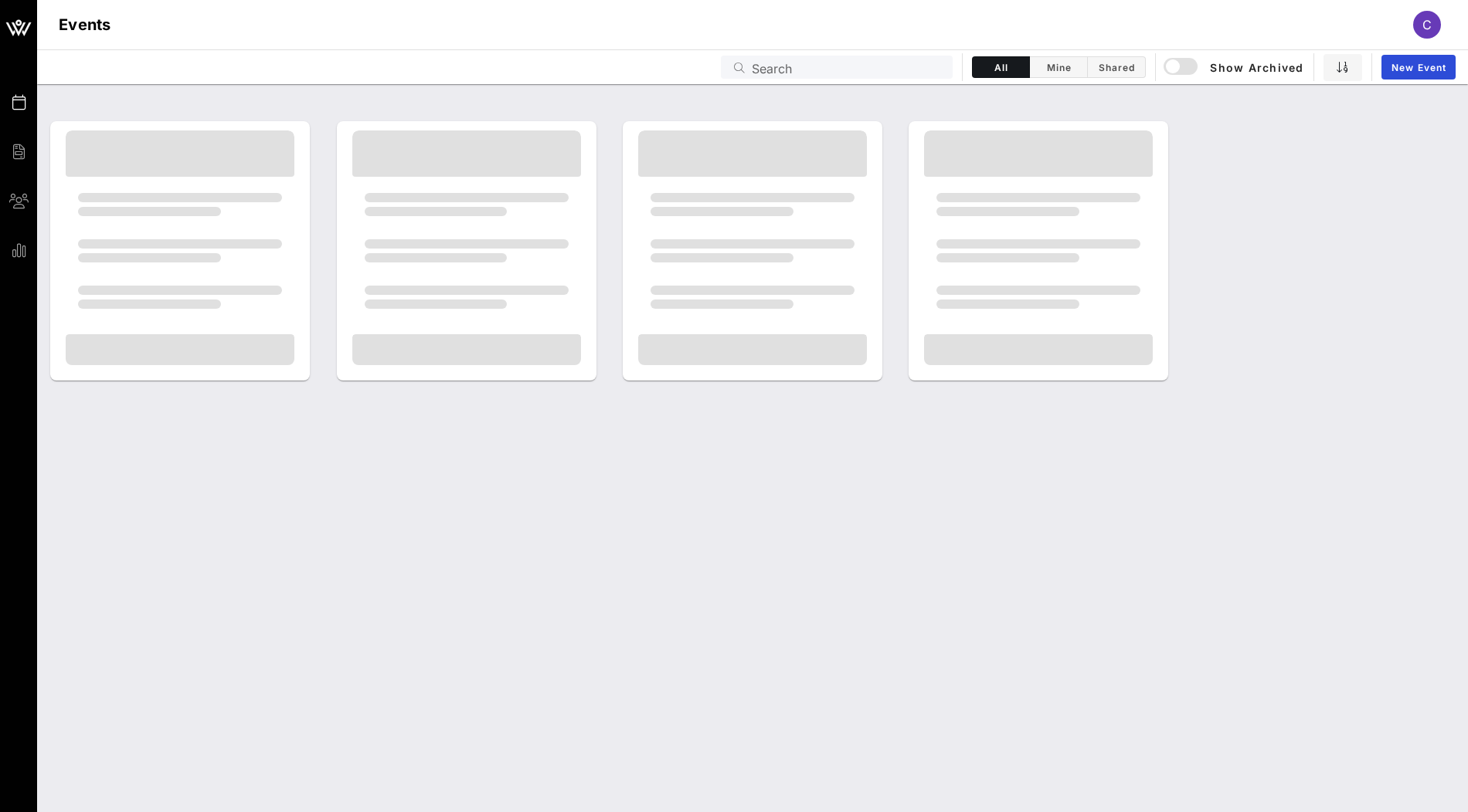
click at [835, 71] on input "Search" at bounding box center [848, 67] width 192 height 21
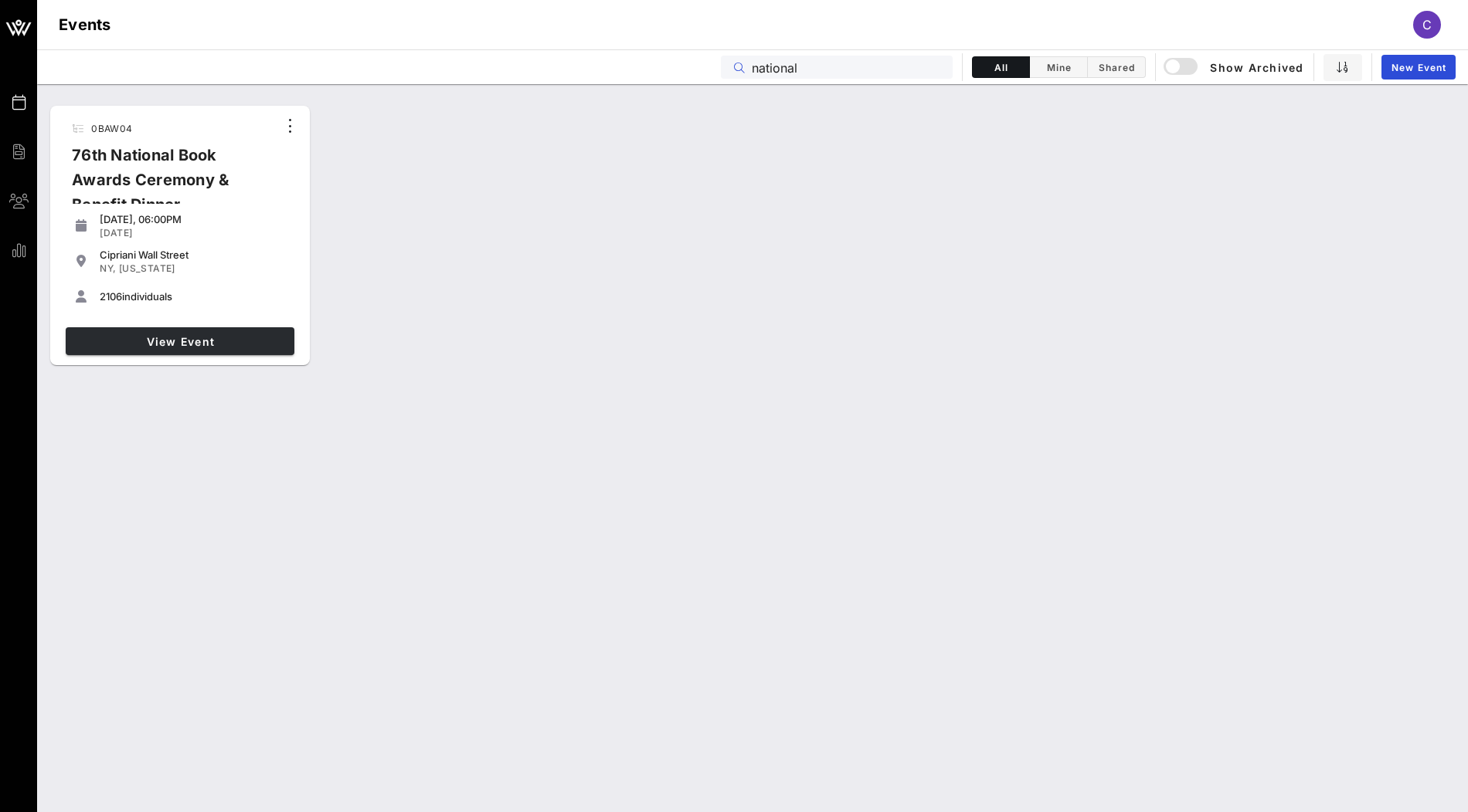
type input "national"
click at [269, 332] on link "View Event" at bounding box center [180, 341] width 229 height 27
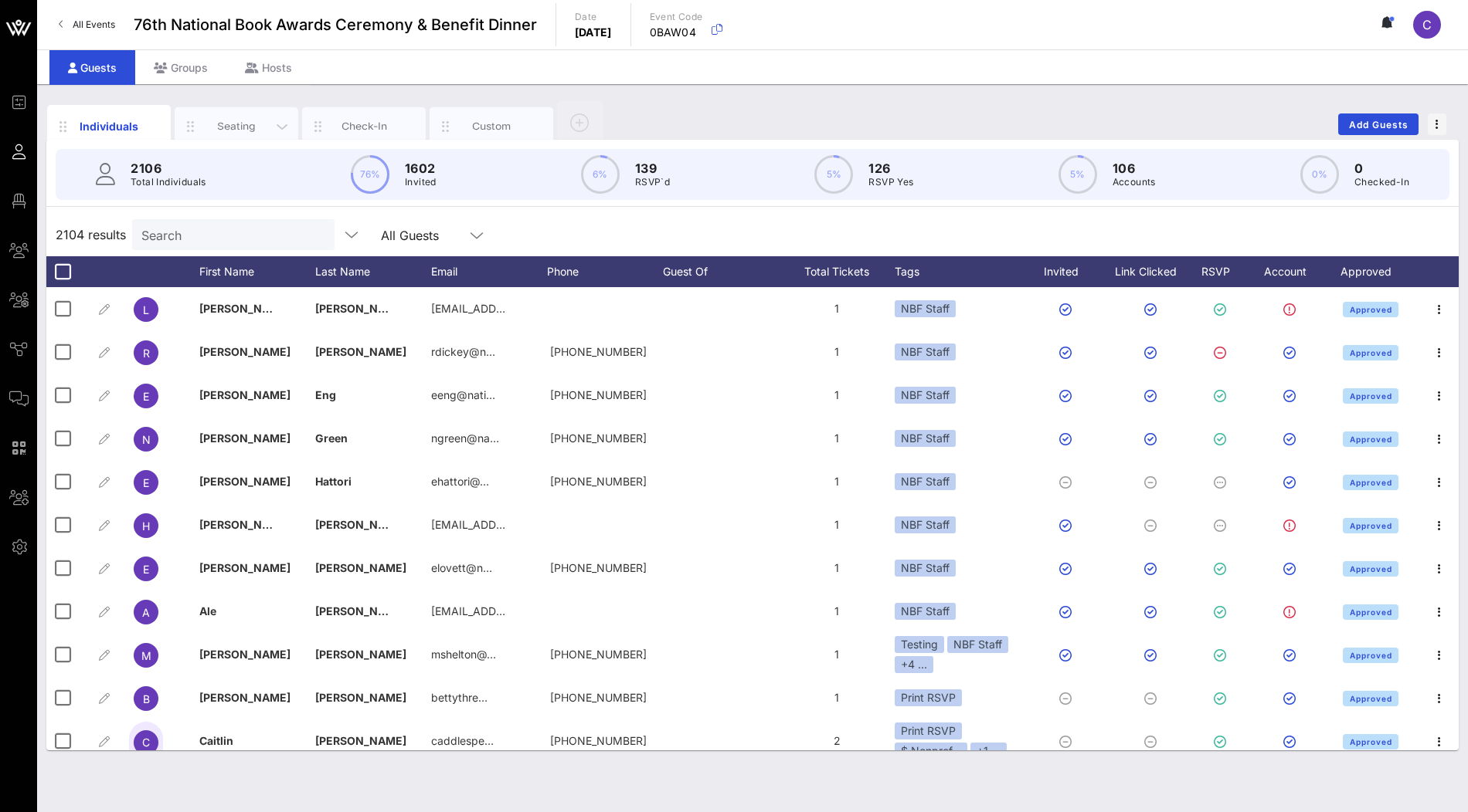
click at [252, 134] on div "Seating" at bounding box center [236, 126] width 123 height 38
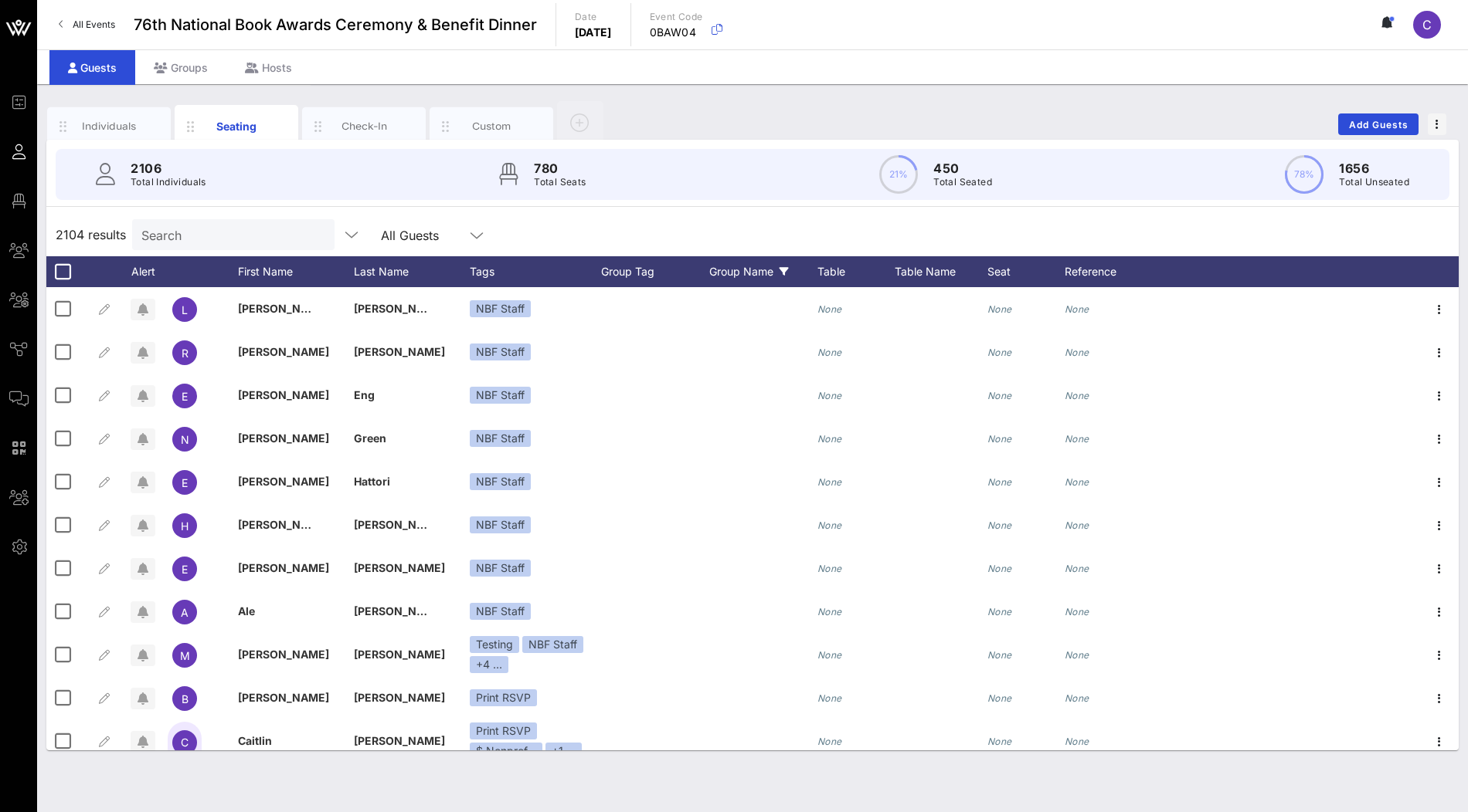
click at [787, 270] on icon at bounding box center [784, 271] width 9 height 9
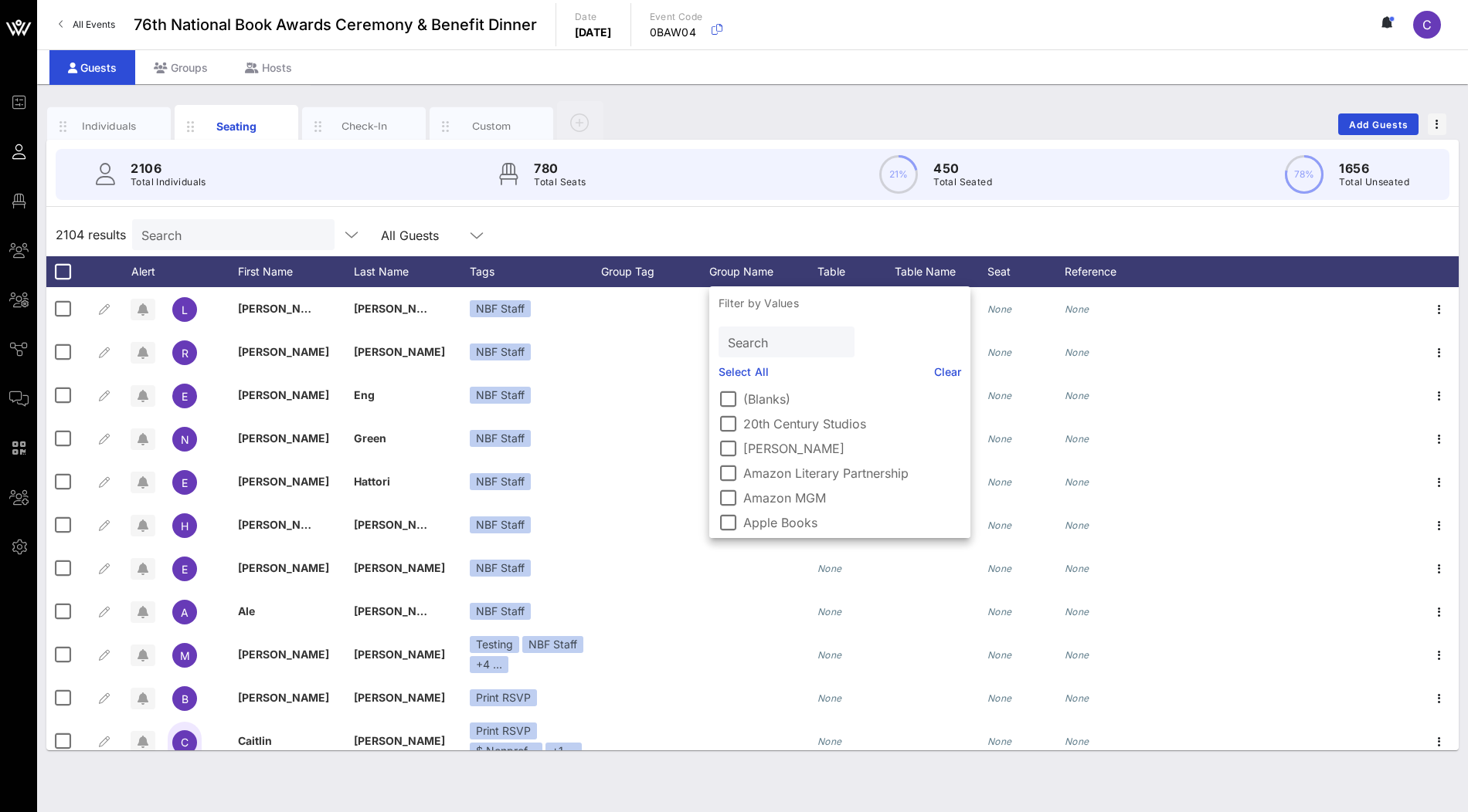
click at [826, 213] on div "2104 results Search All Guests" at bounding box center [752, 235] width 1412 height 43
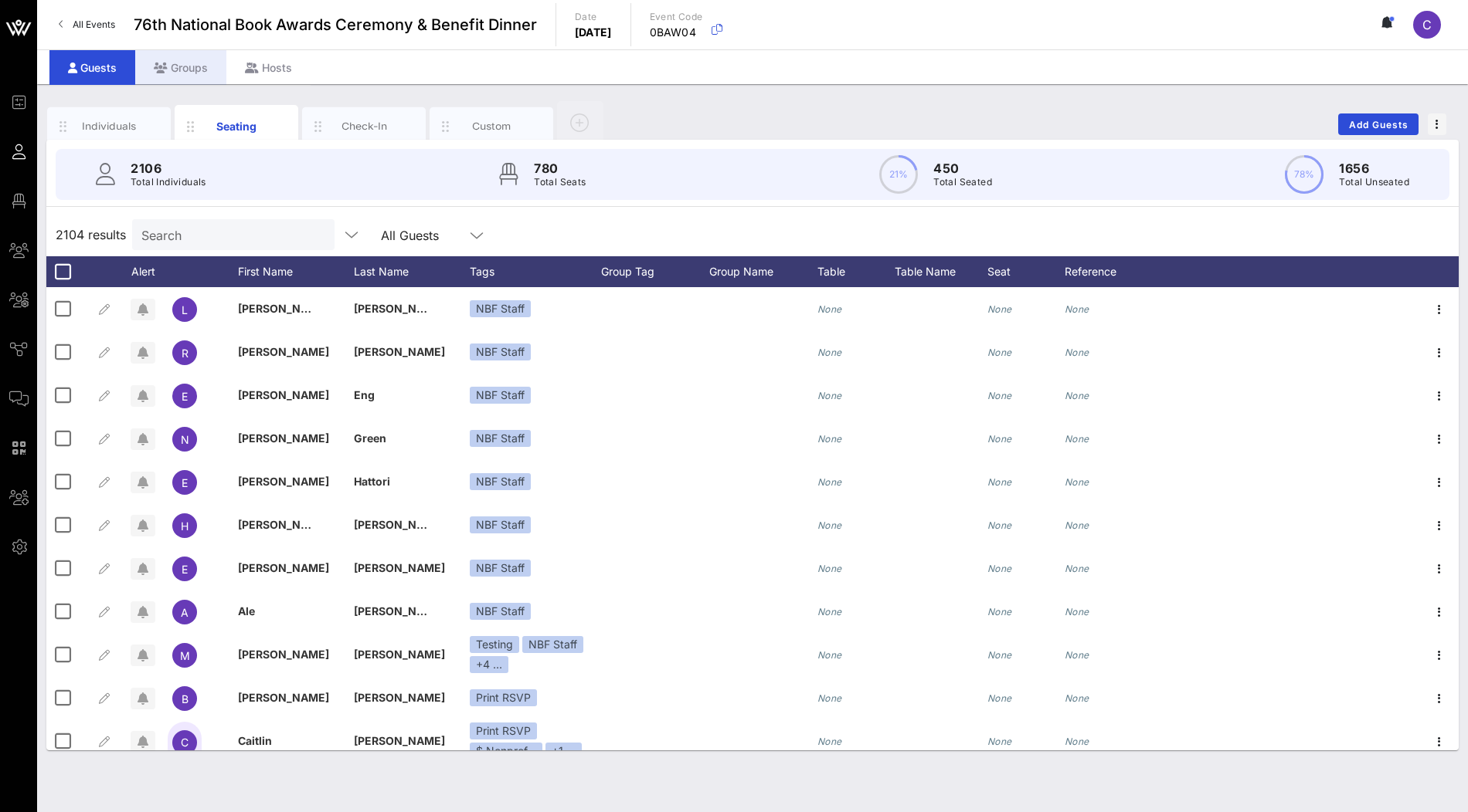
click at [113, 120] on div "Individuals" at bounding box center [110, 126] width 69 height 15
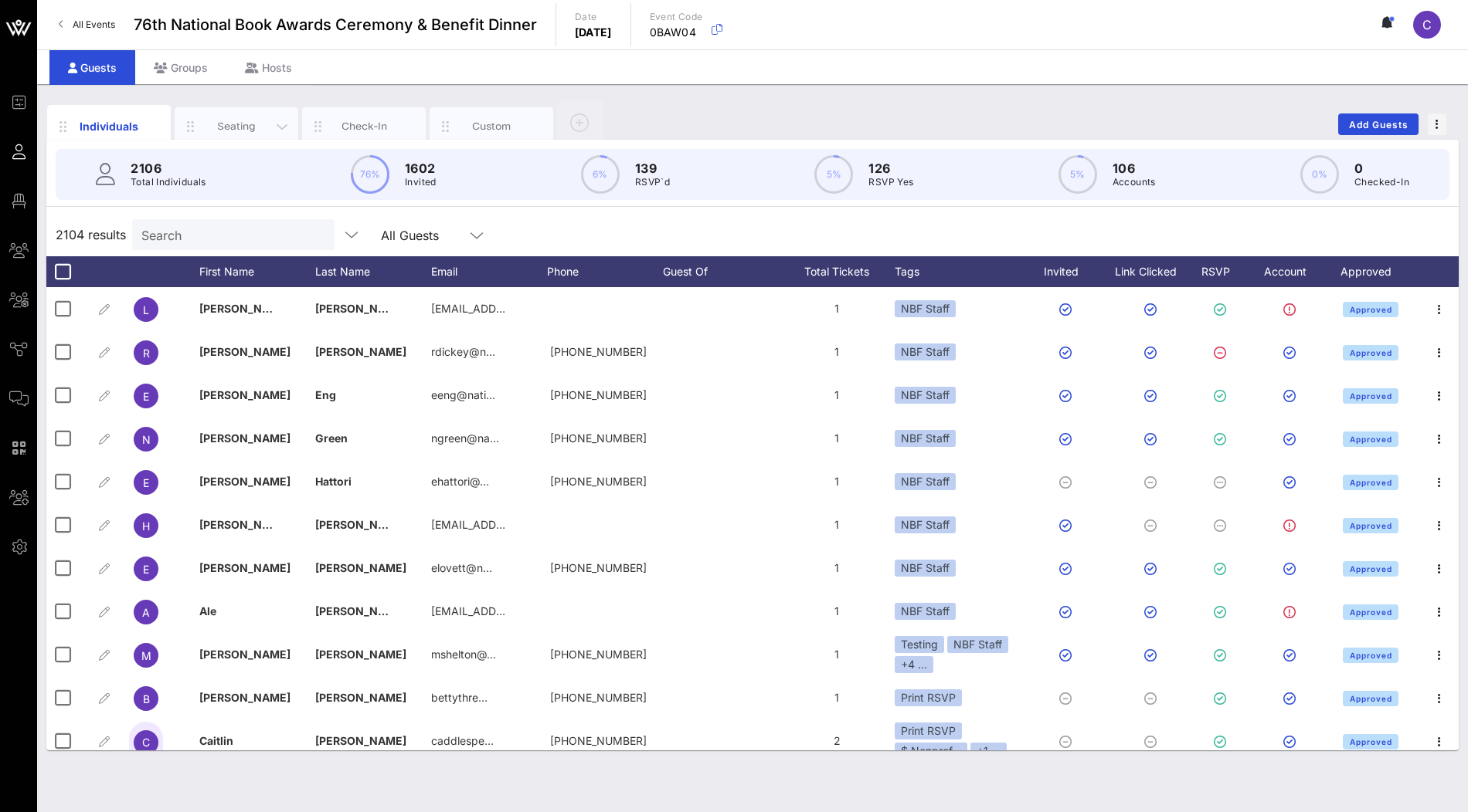
click at [241, 128] on div "Seating" at bounding box center [237, 126] width 69 height 15
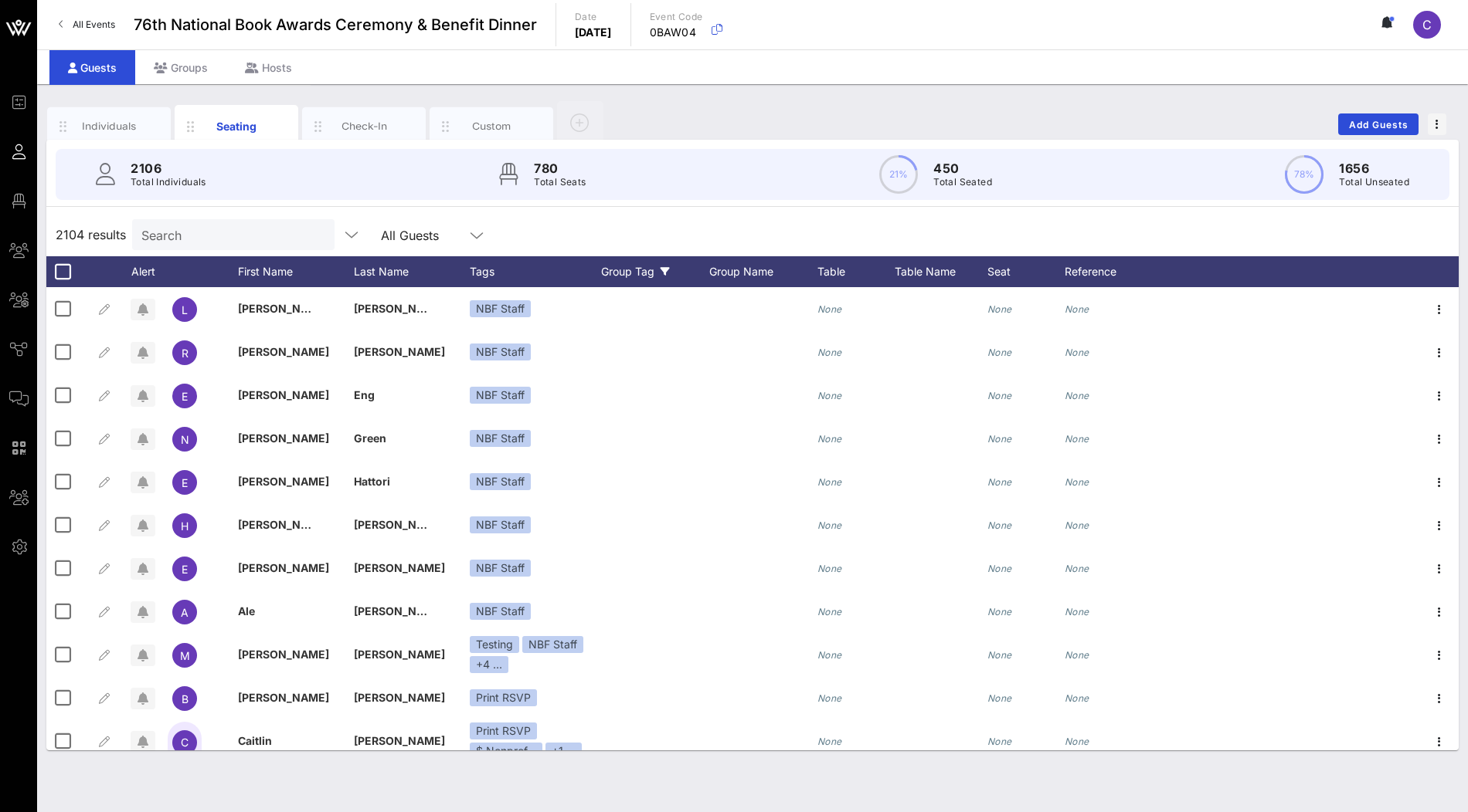
click at [664, 268] on icon at bounding box center [665, 271] width 9 height 9
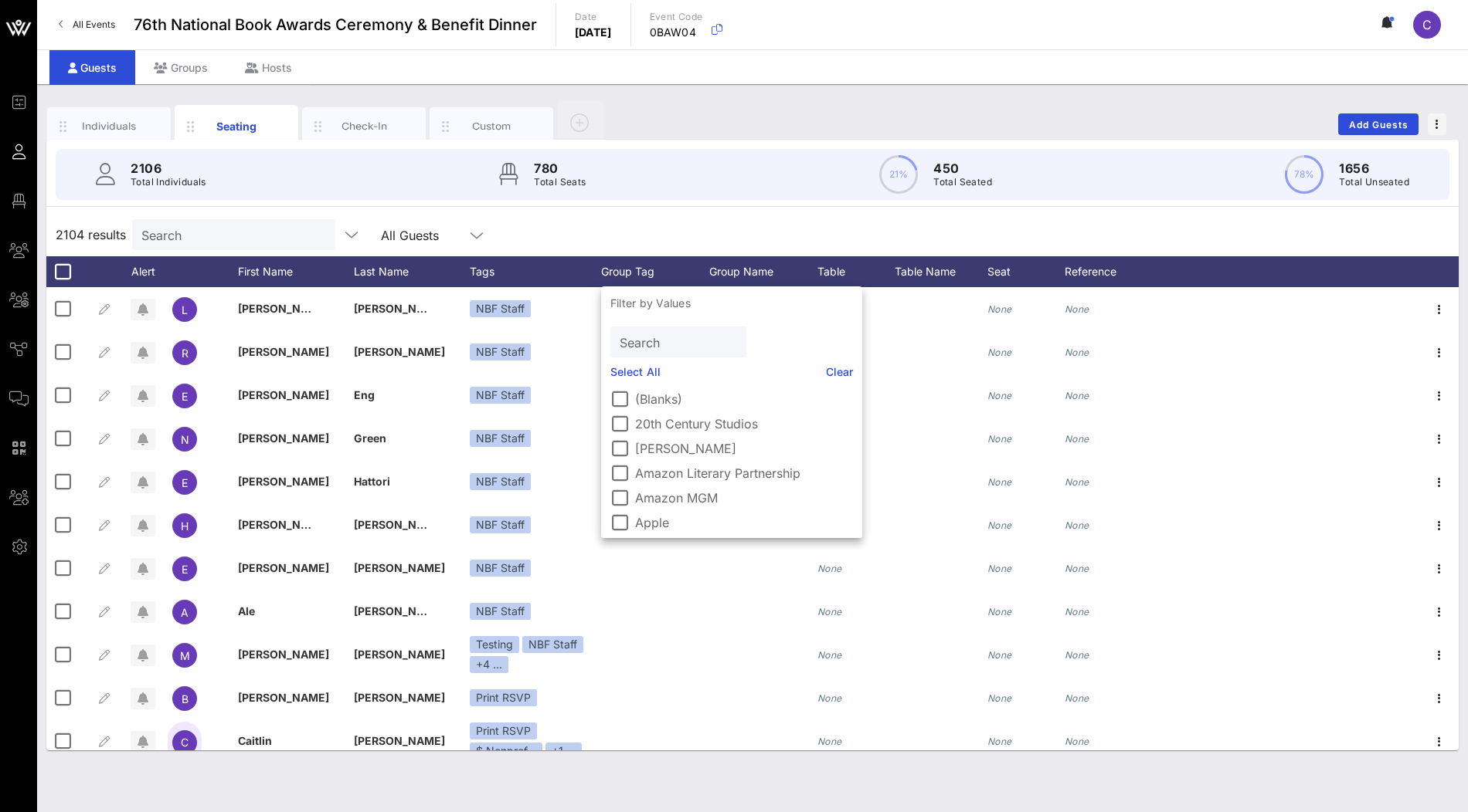
click at [653, 397] on label "(Blanks)" at bounding box center [744, 399] width 218 height 16
click at [749, 226] on div "1621 results Search All Guests Group Tag Clear all Filters" at bounding box center [752, 235] width 1412 height 43
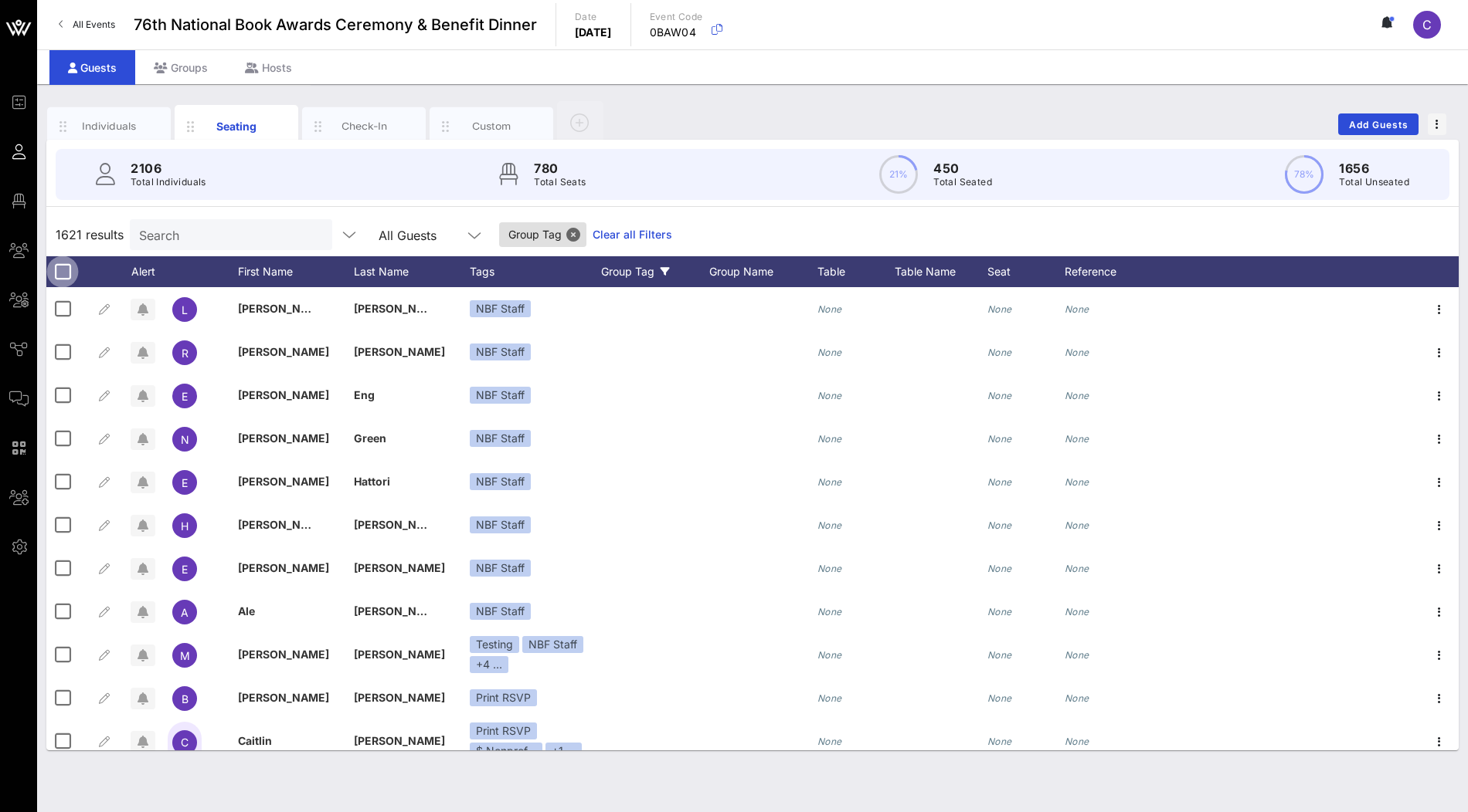
click at [64, 272] on div at bounding box center [63, 271] width 26 height 26
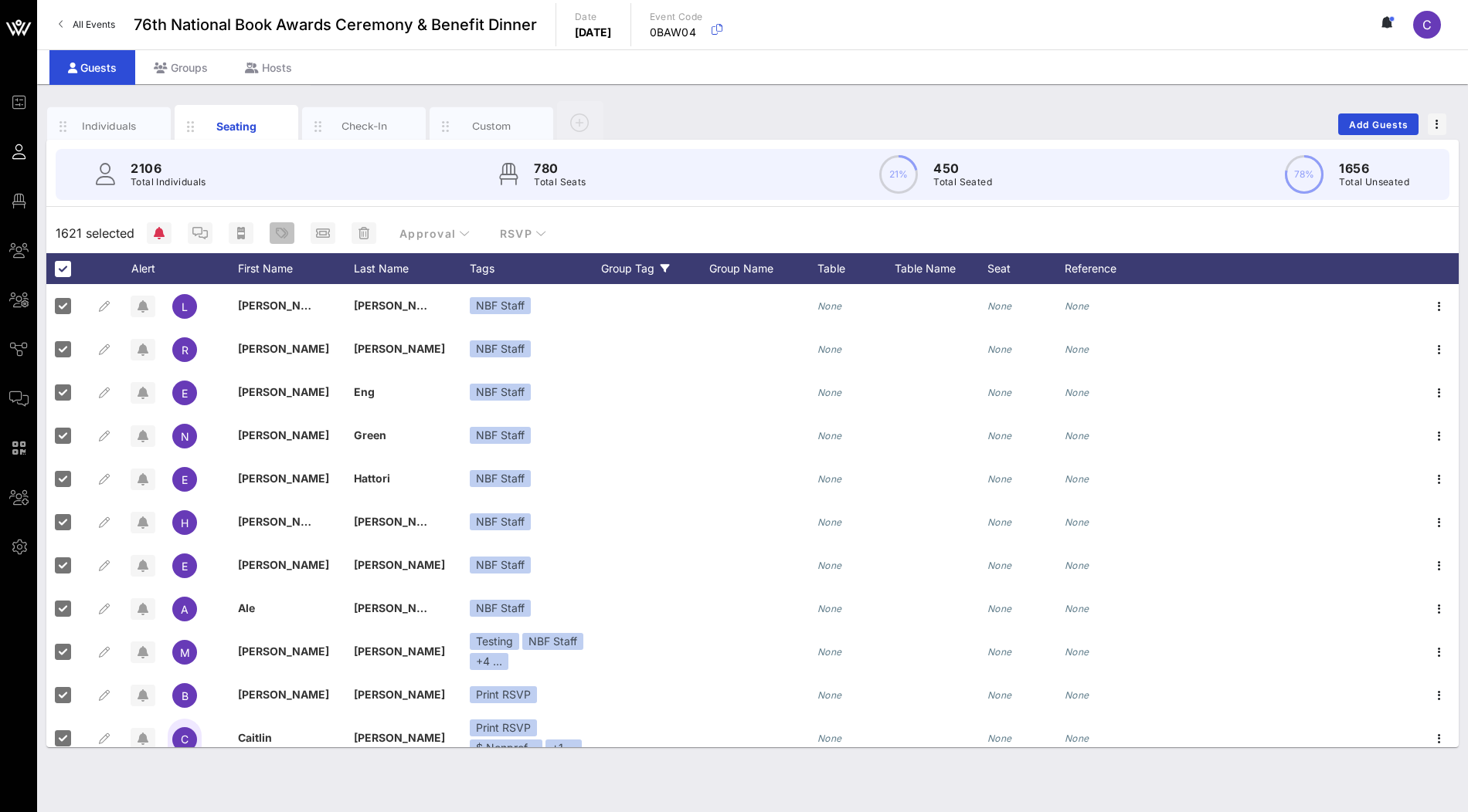
click at [280, 233] on icon "button" at bounding box center [282, 233] width 13 height 13
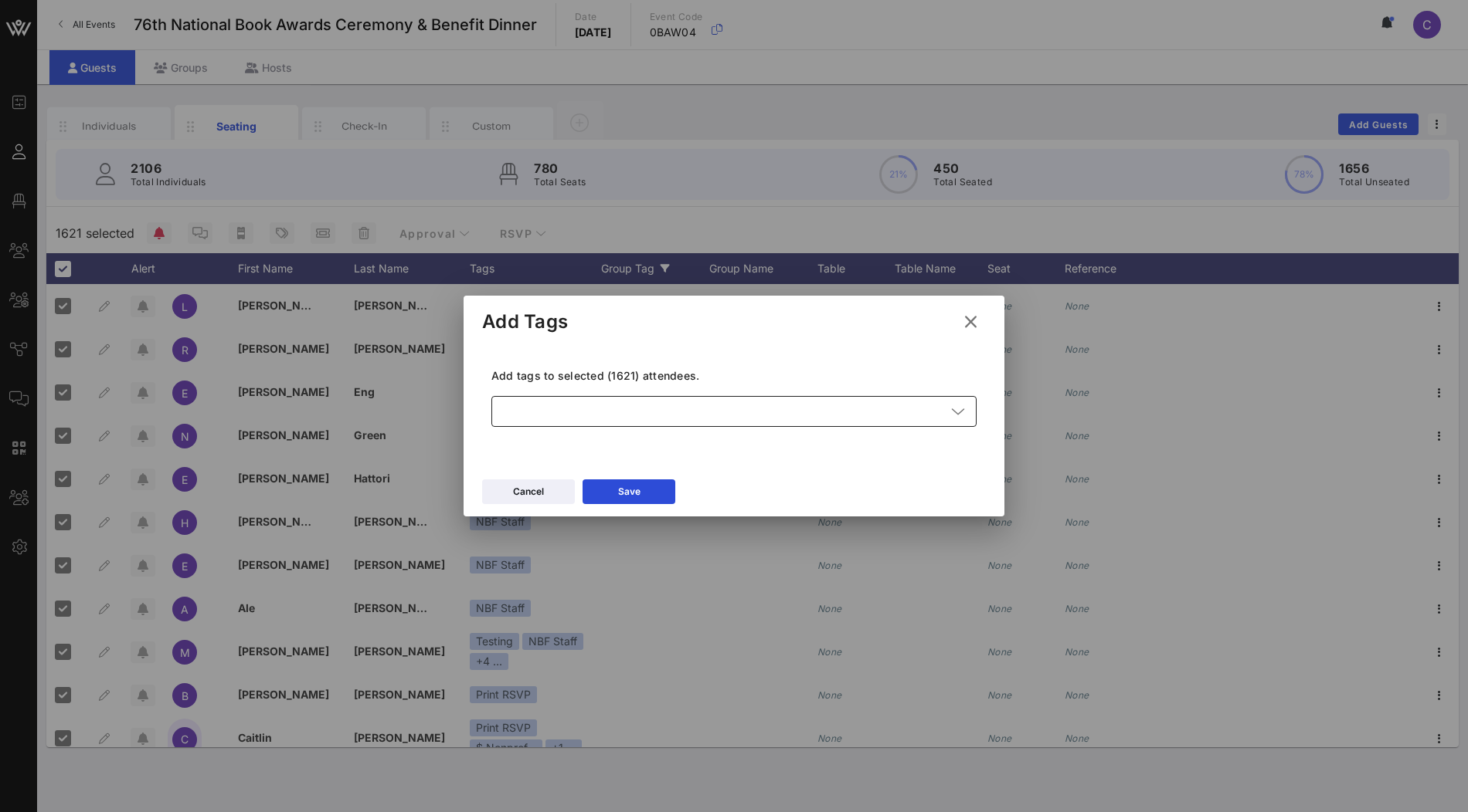
click at [548, 413] on div at bounding box center [723, 412] width 445 height 31
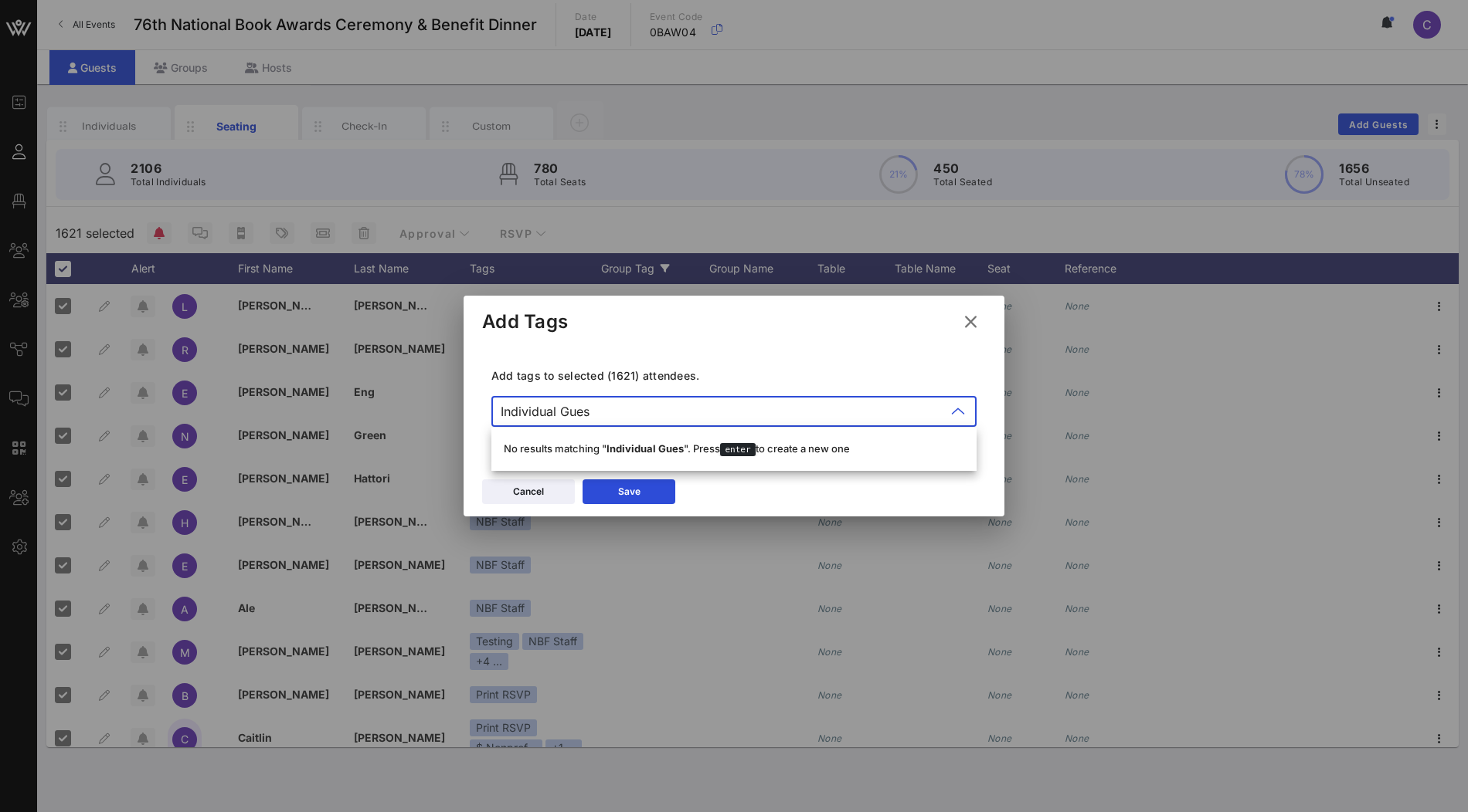
type input "Individual Guest"
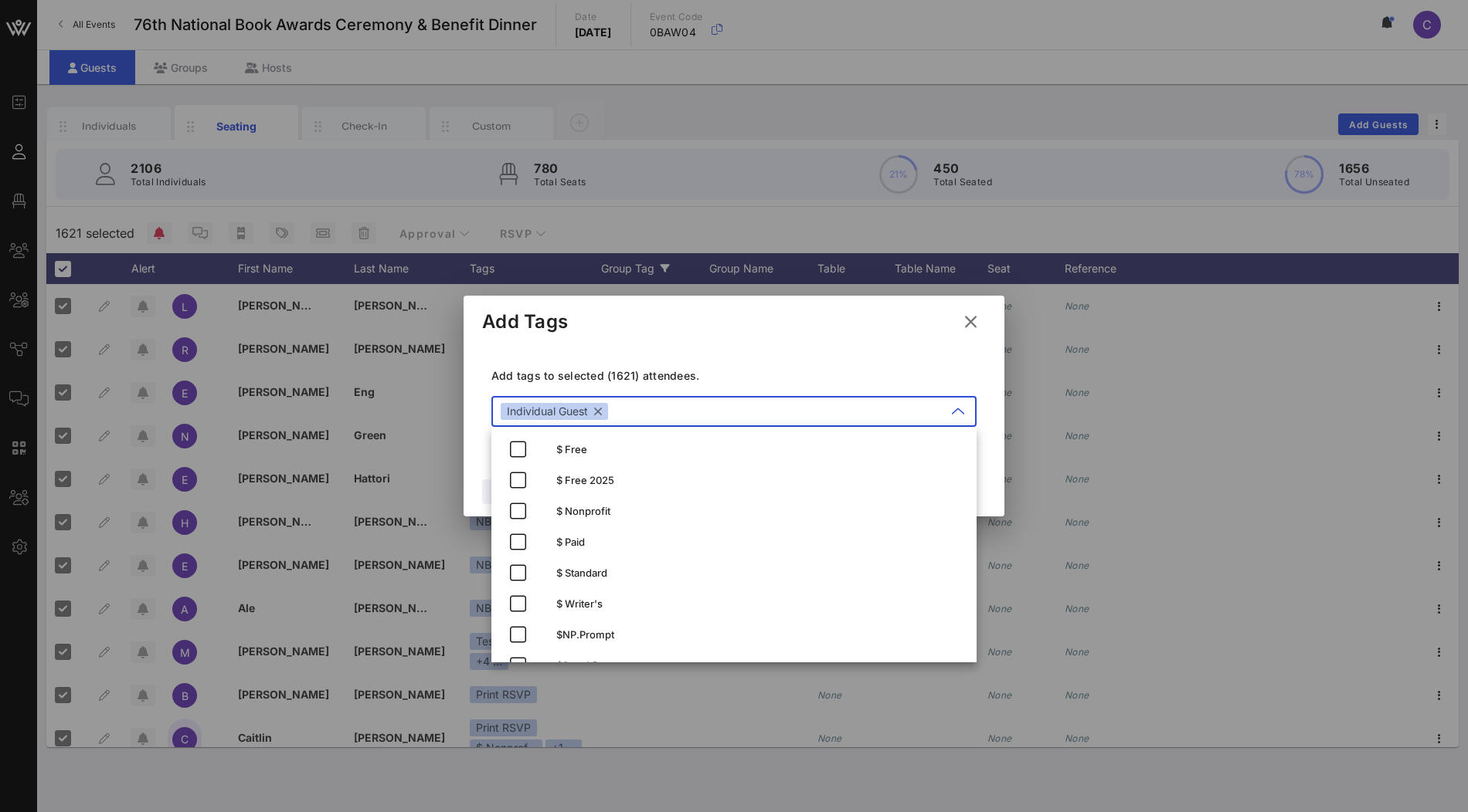
click at [760, 365] on div "Add tags to selected (1621) attendees. ​ Individual Guest" at bounding box center [734, 399] width 504 height 113
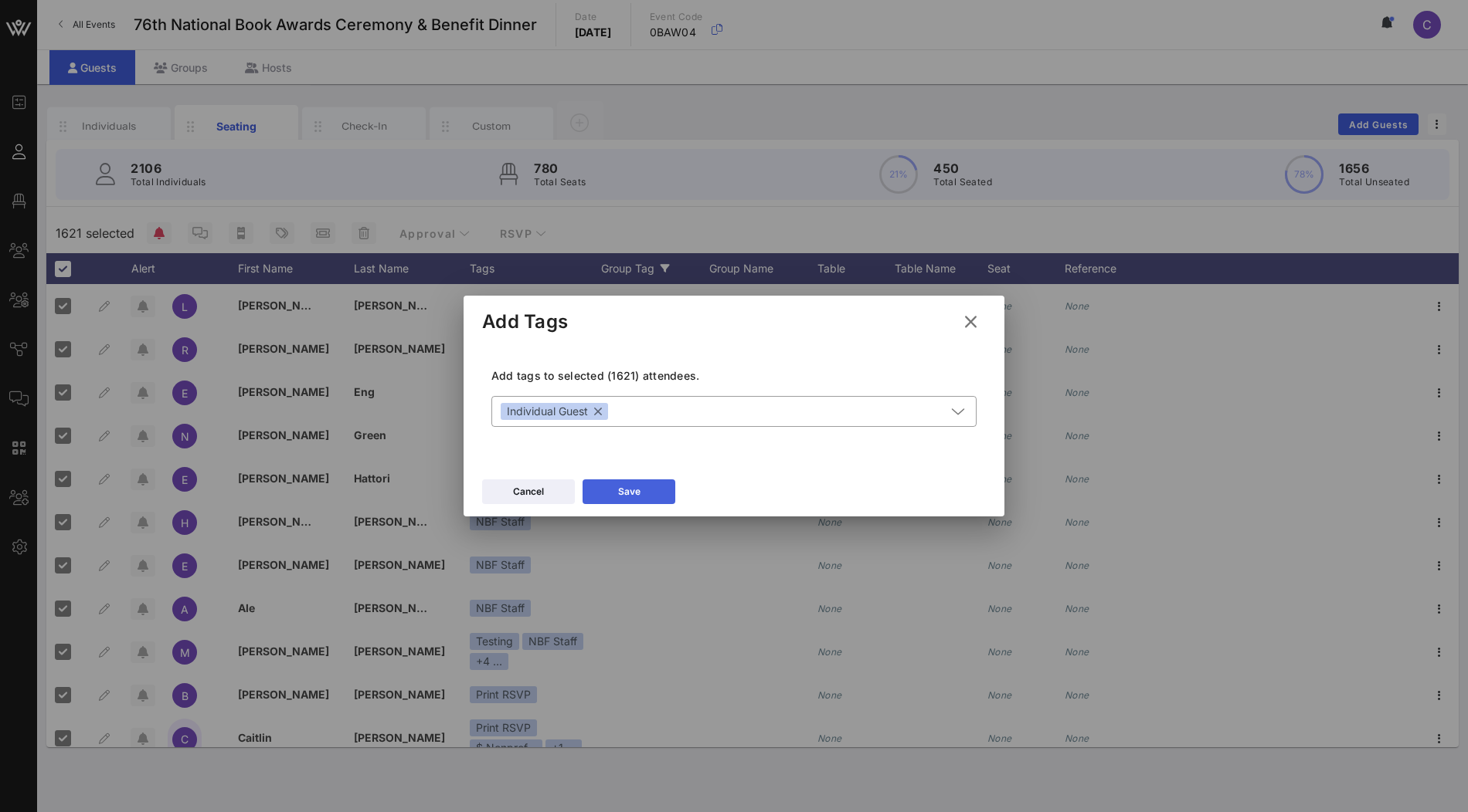
click at [659, 488] on button "Save" at bounding box center [628, 491] width 93 height 24
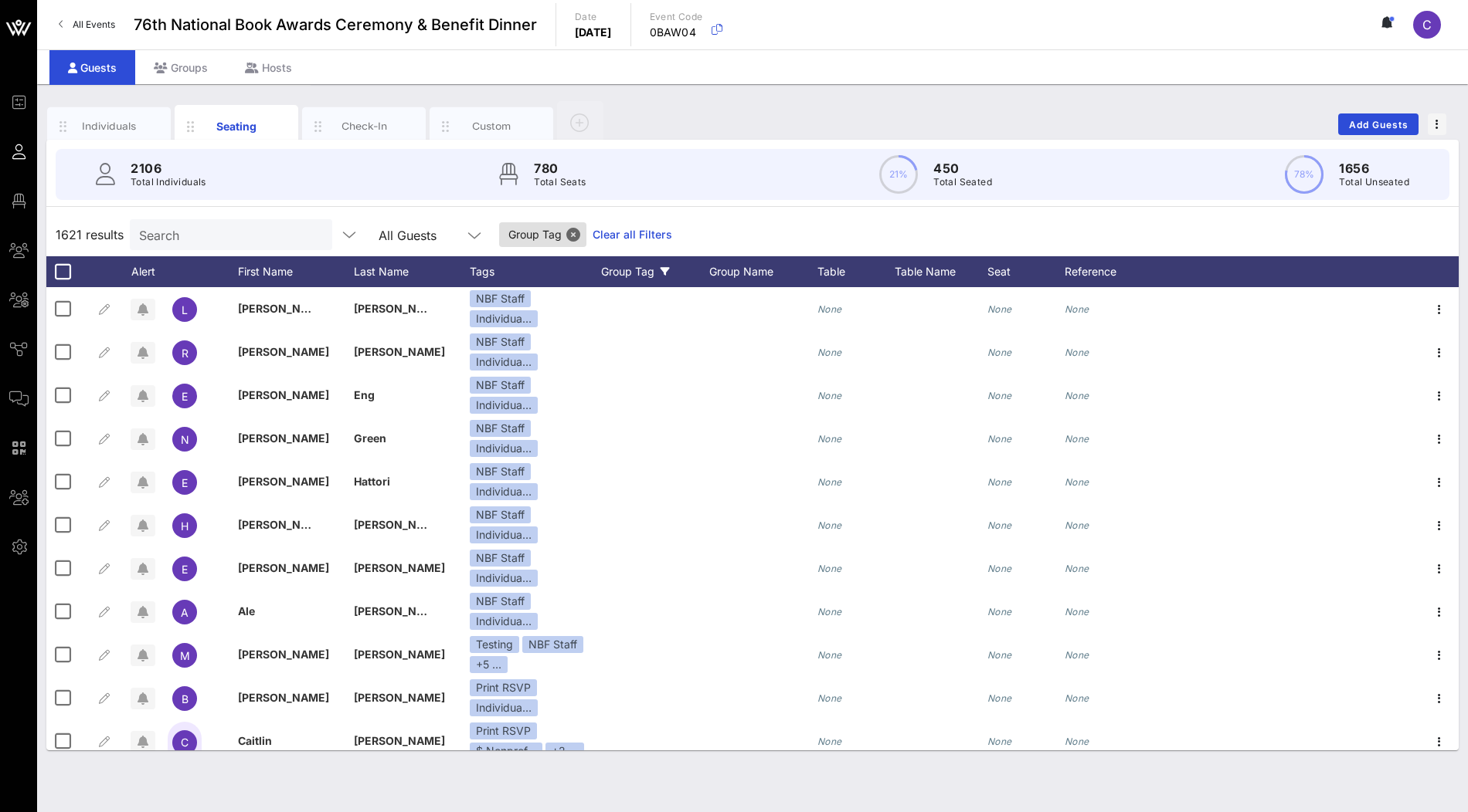
click at [661, 270] on icon at bounding box center [665, 271] width 9 height 9
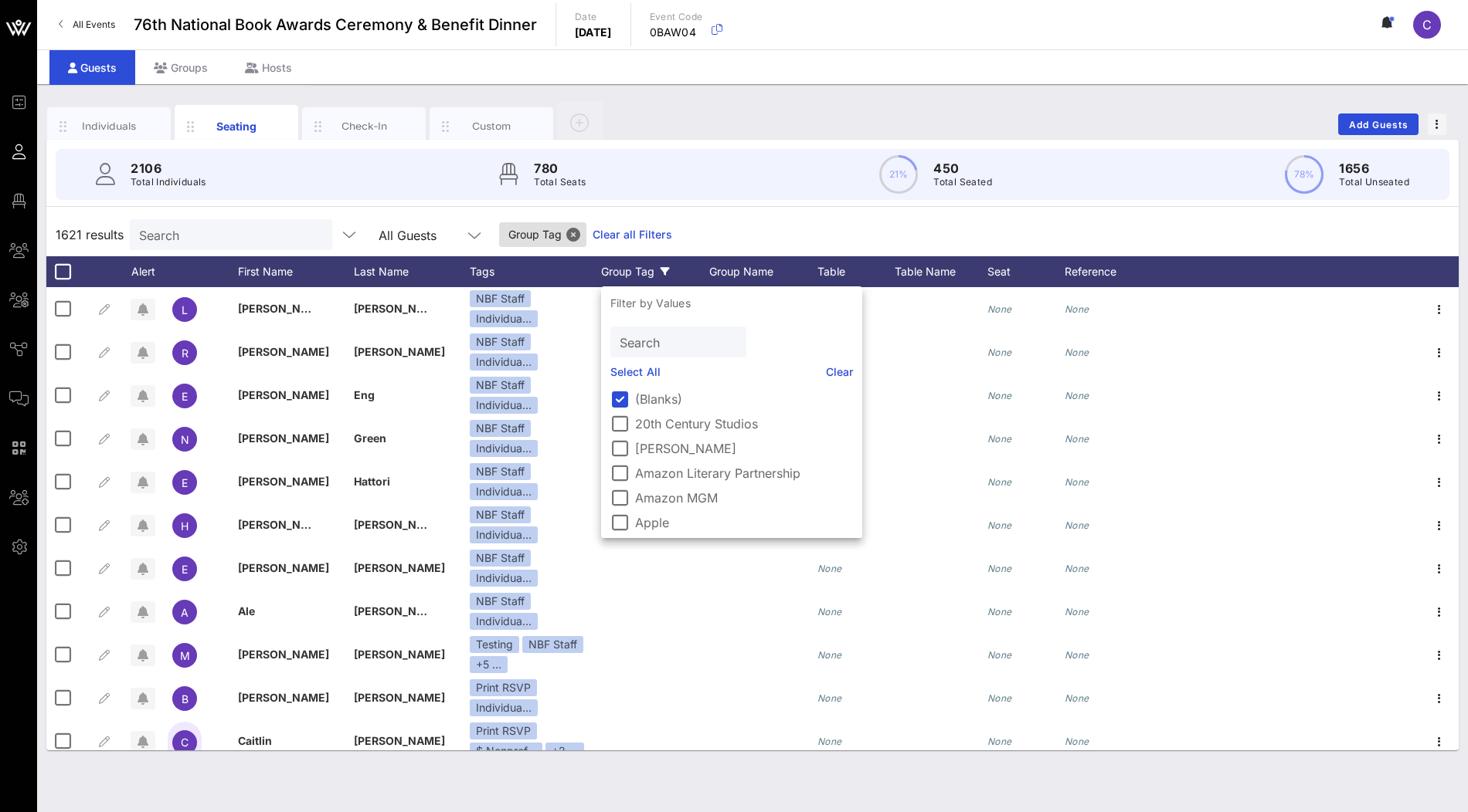
click at [609, 236] on link "Clear all Filters" at bounding box center [631, 234] width 79 height 17
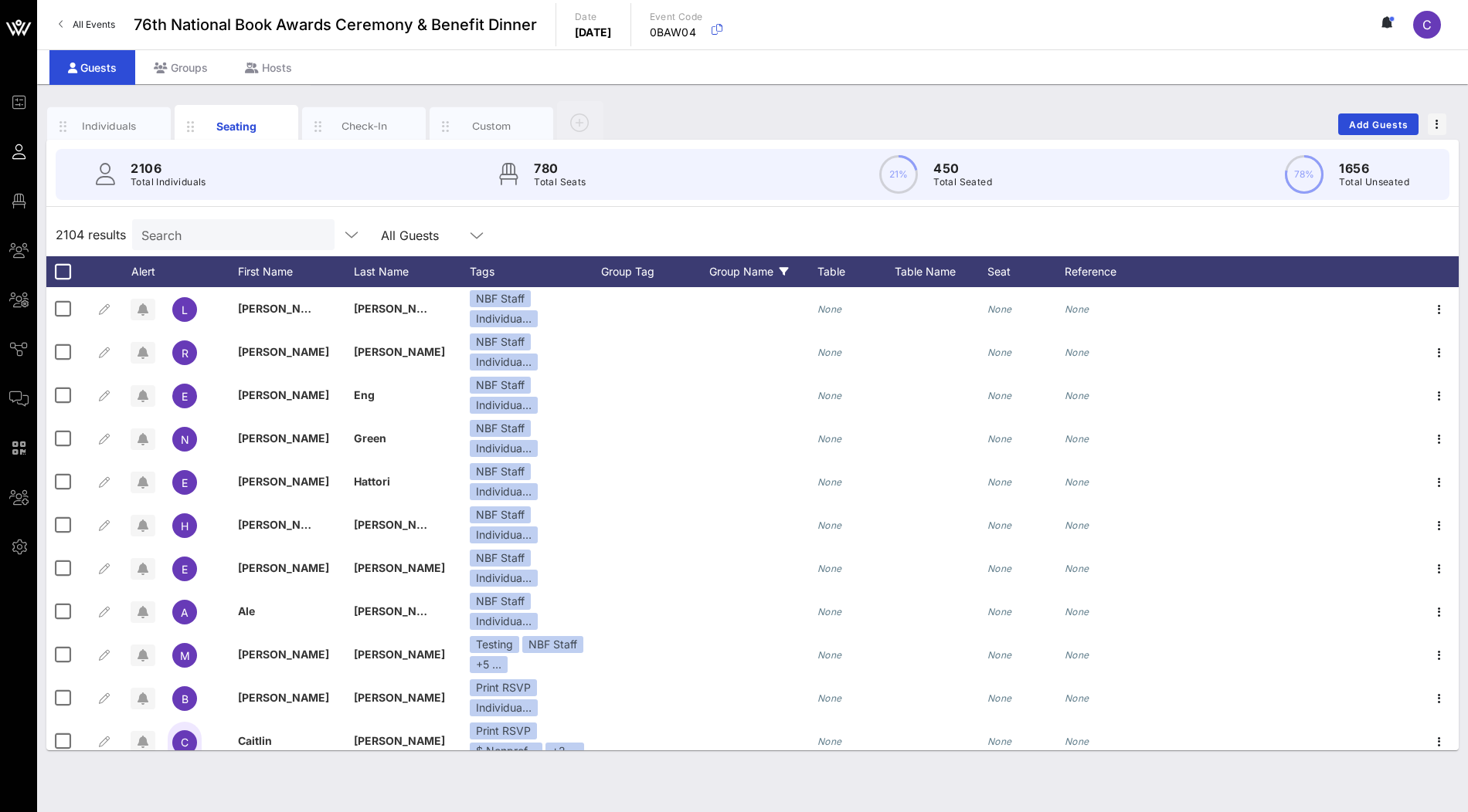
click at [781, 277] on div "Group Name" at bounding box center [763, 272] width 109 height 31
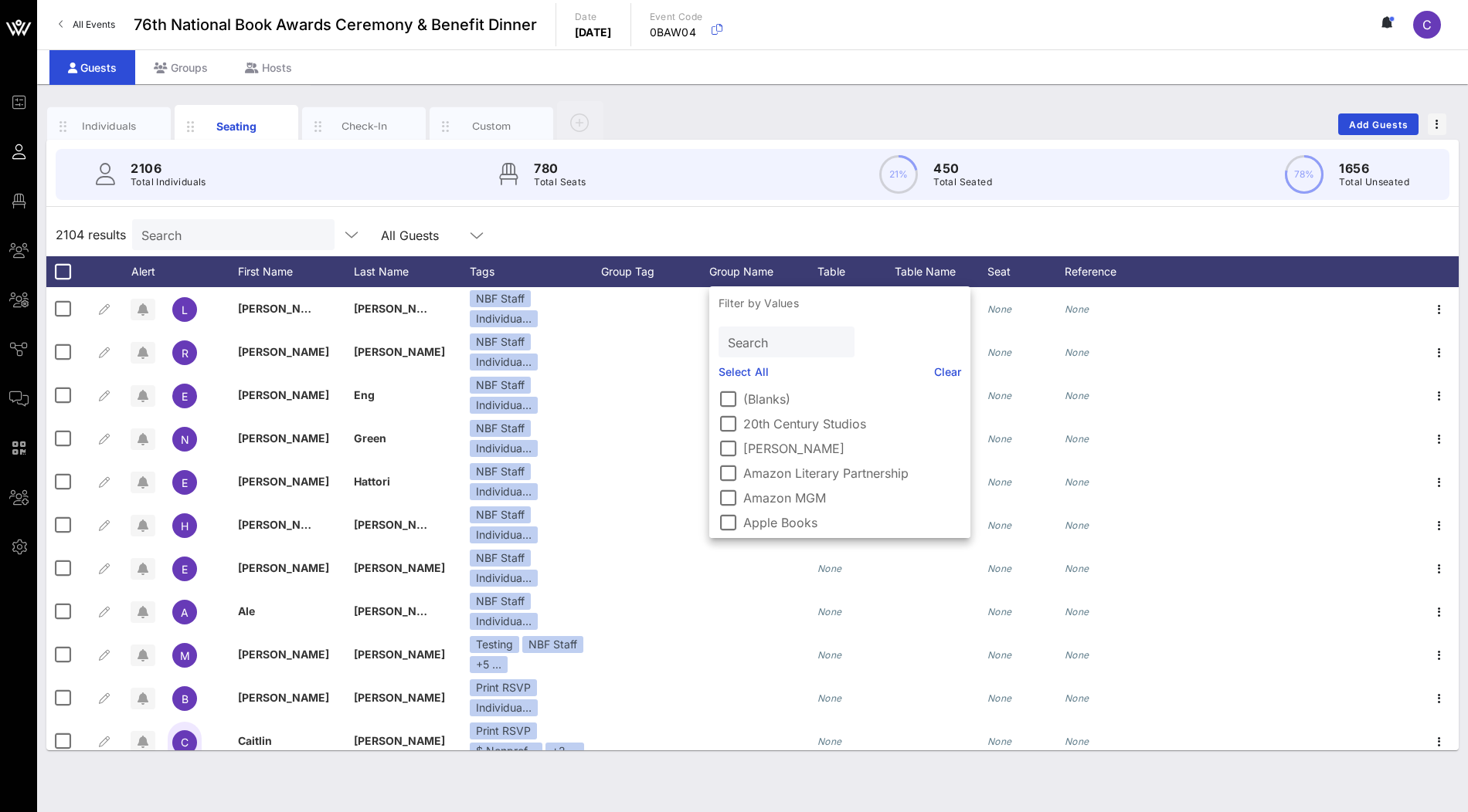
click at [763, 399] on label "(Blanks)" at bounding box center [851, 399] width 218 height 16
click at [751, 222] on div "1621 results Search All Guests Group Name Clear all Filters" at bounding box center [752, 235] width 1412 height 43
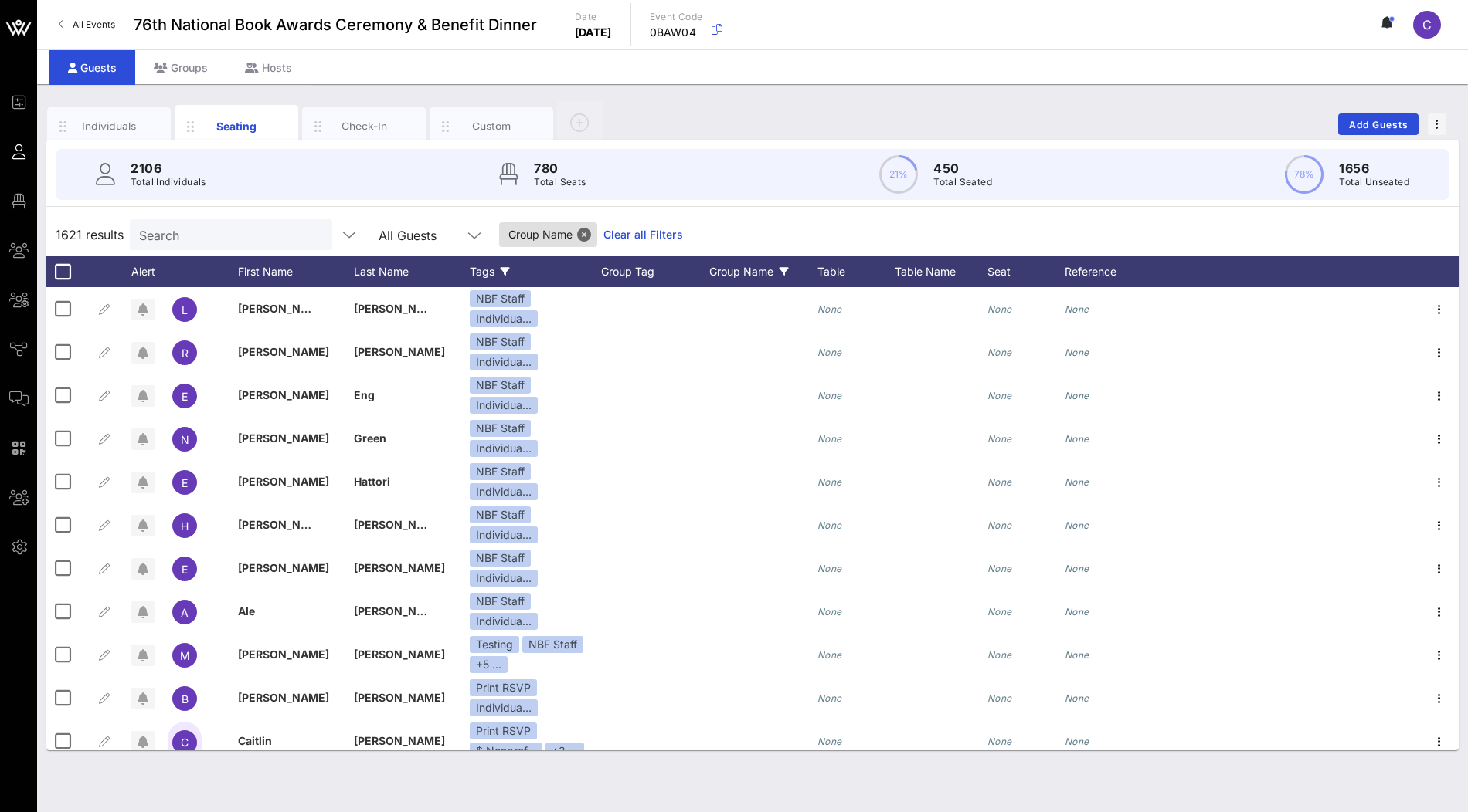
click at [501, 271] on icon at bounding box center [505, 271] width 9 height 9
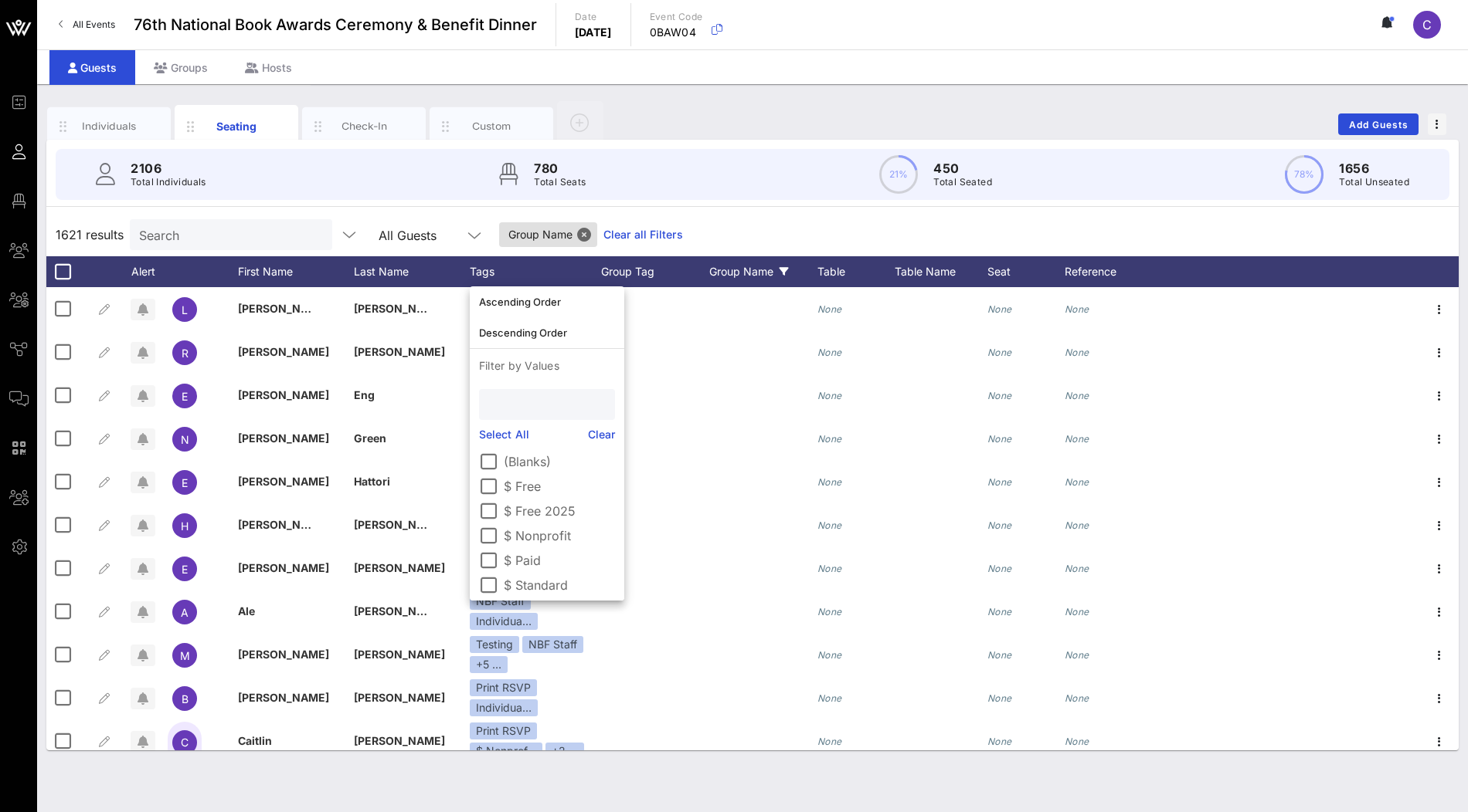
click at [551, 405] on input "text" at bounding box center [545, 404] width 115 height 21
type input "id"
click at [545, 483] on label "Individual Guest" at bounding box center [560, 486] width 112 height 16
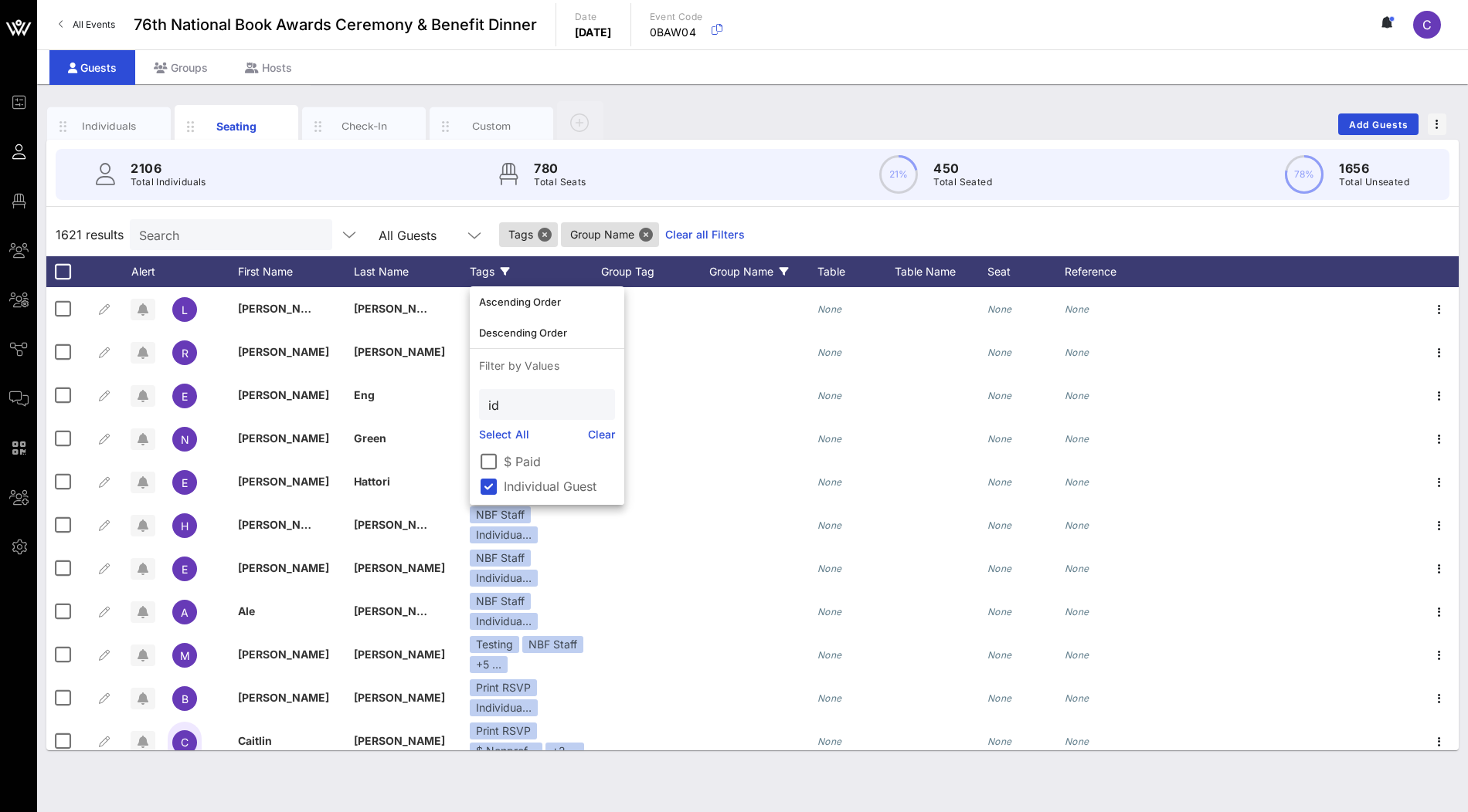
click at [761, 207] on div "2106 Total Individuals 780 Total Seats 21% 450 Total Seated 78% 1656 Total Unse…" at bounding box center [753, 174] width 1431 height 69
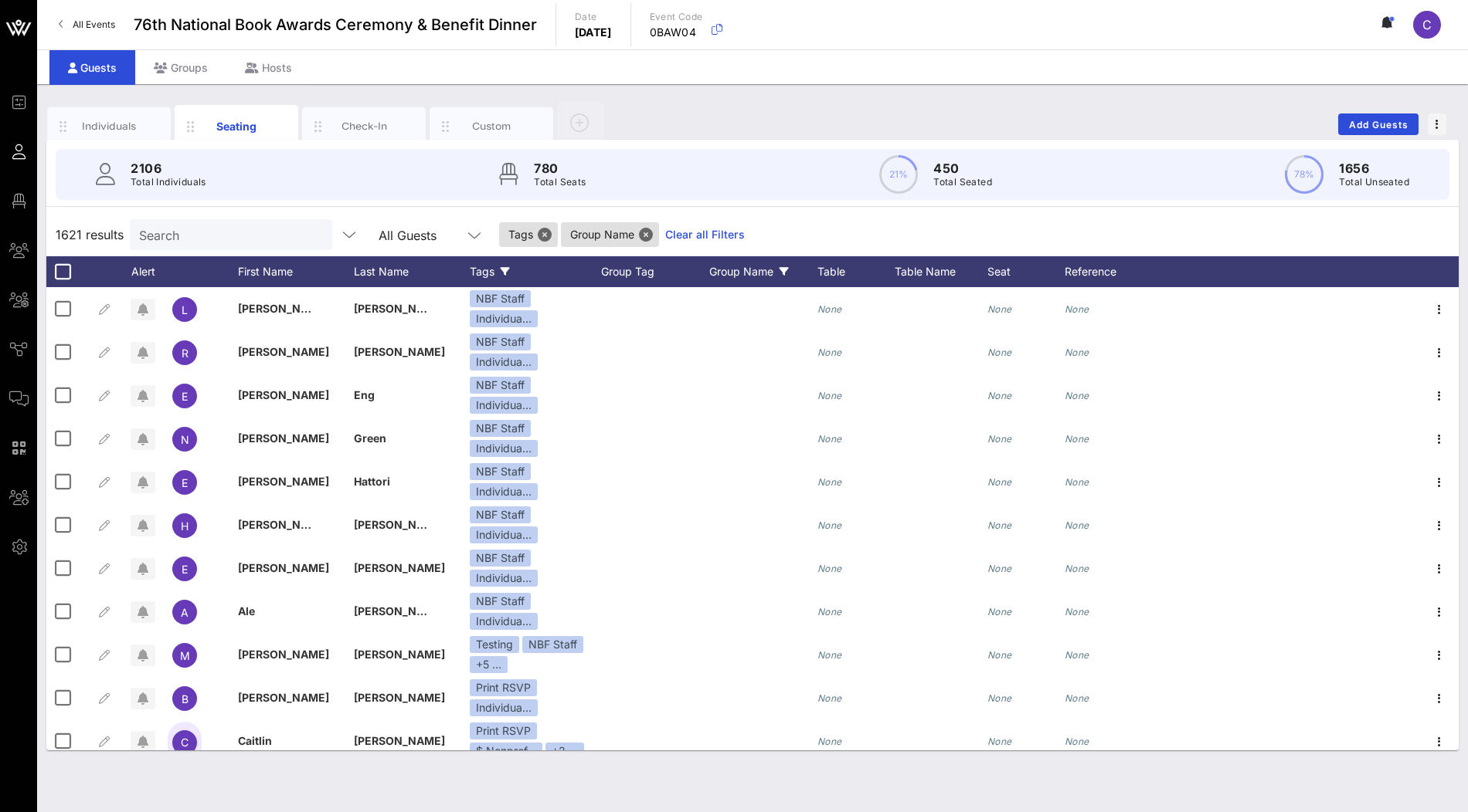
click at [674, 233] on link "Clear all Filters" at bounding box center [705, 234] width 79 height 17
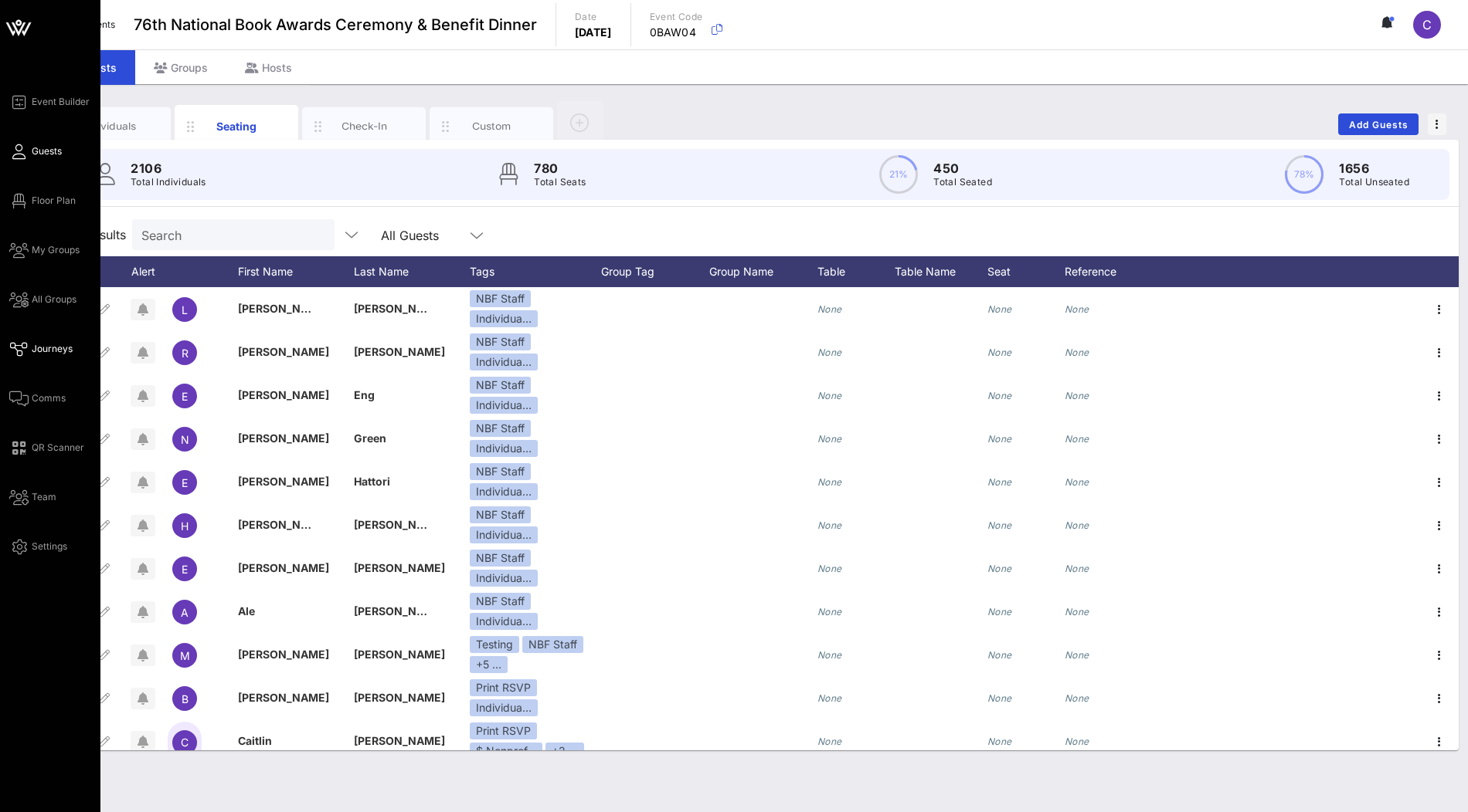
click at [45, 349] on span "Journeys" at bounding box center [52, 349] width 41 height 14
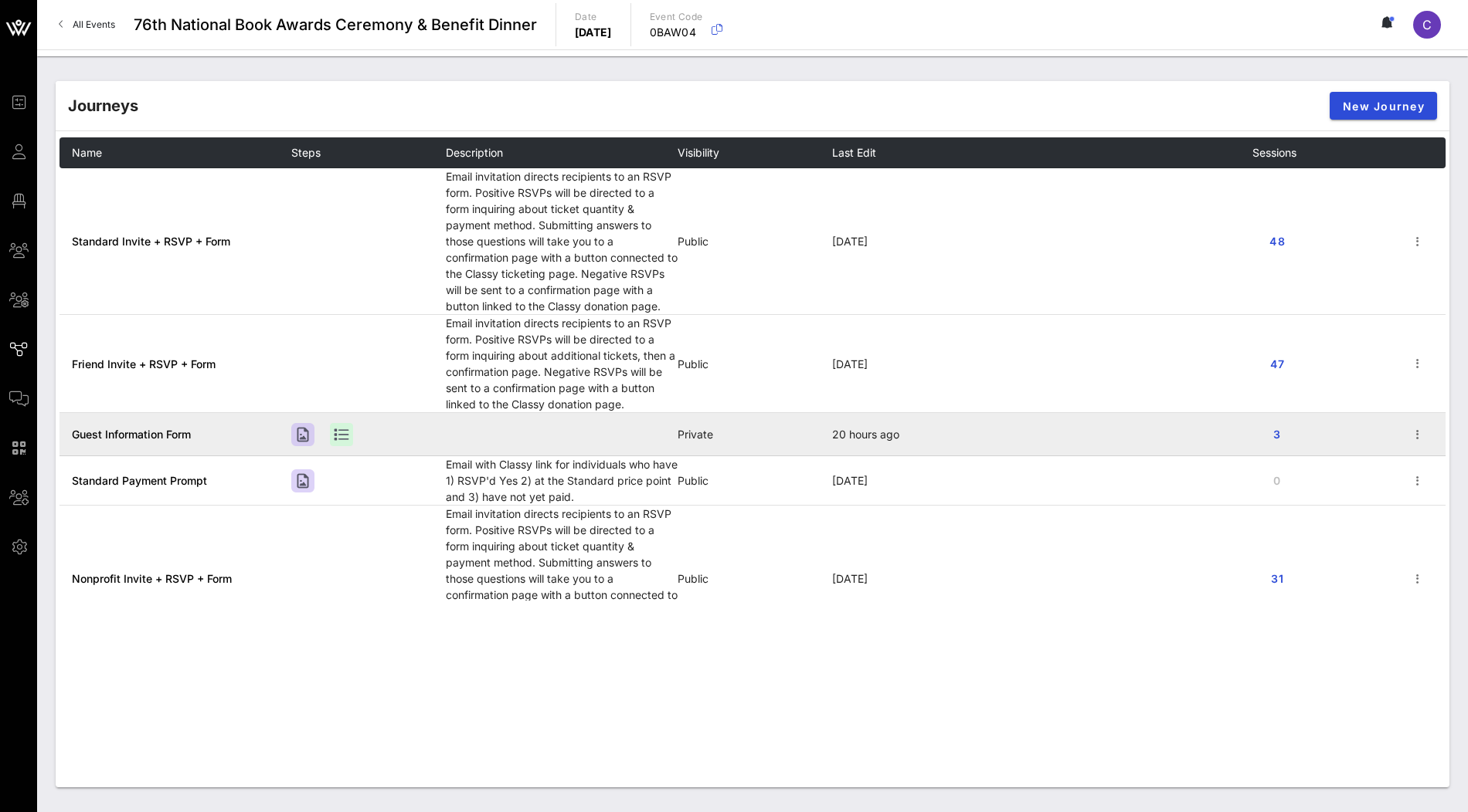
click at [141, 433] on span "Guest Information Form" at bounding box center [131, 433] width 119 height 13
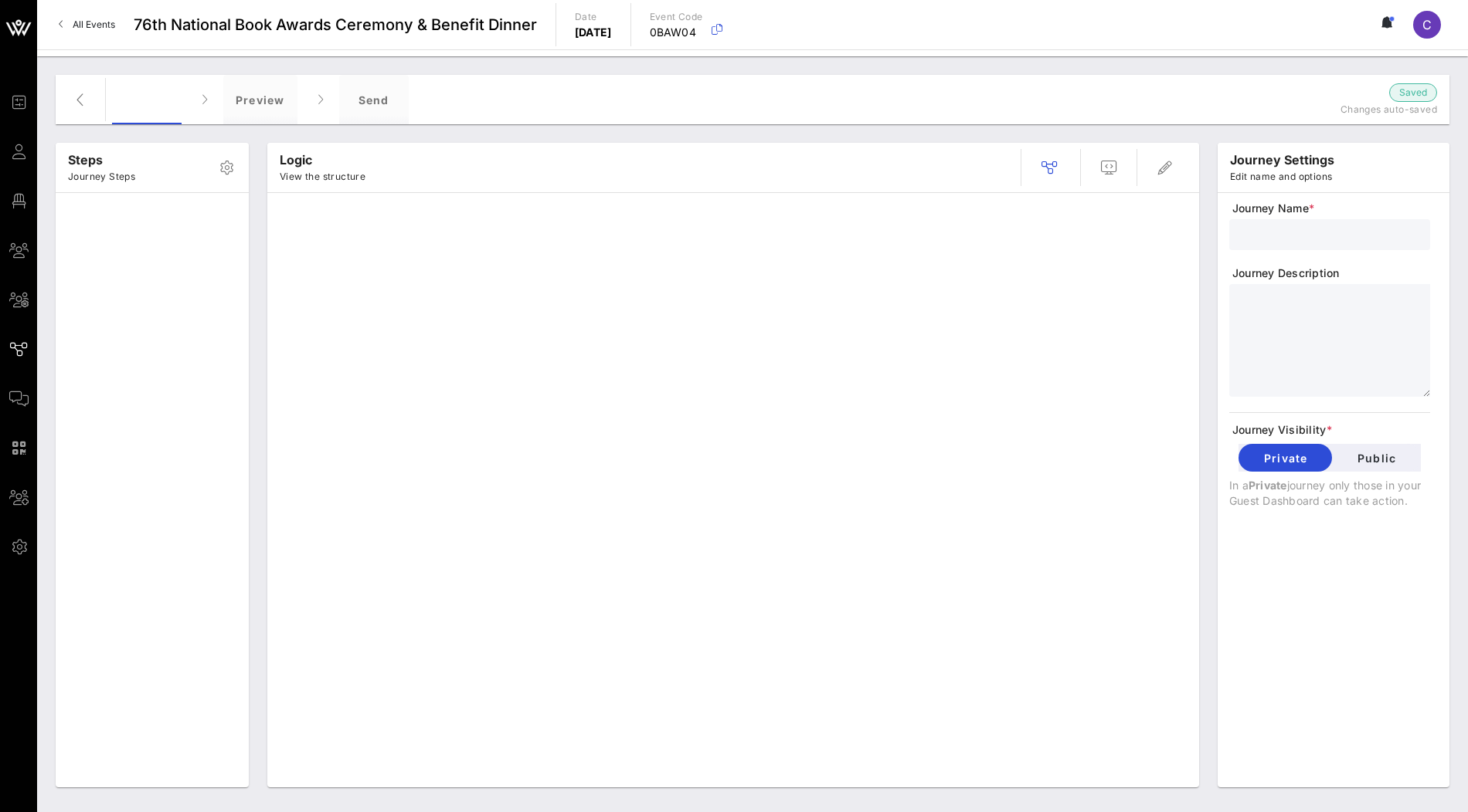
type input "Guest Information Form"
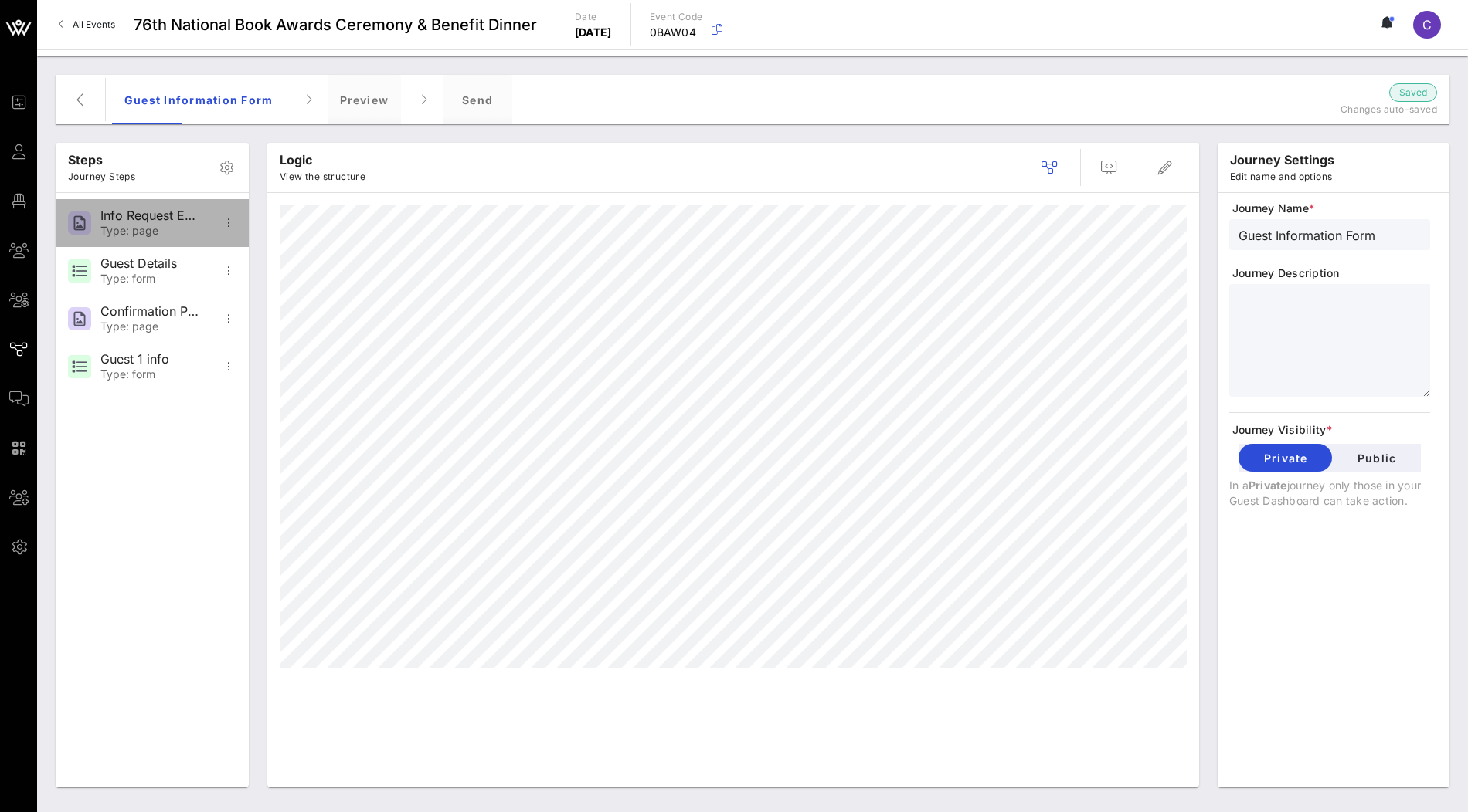
click at [153, 225] on div "Type: page" at bounding box center [152, 231] width 102 height 13
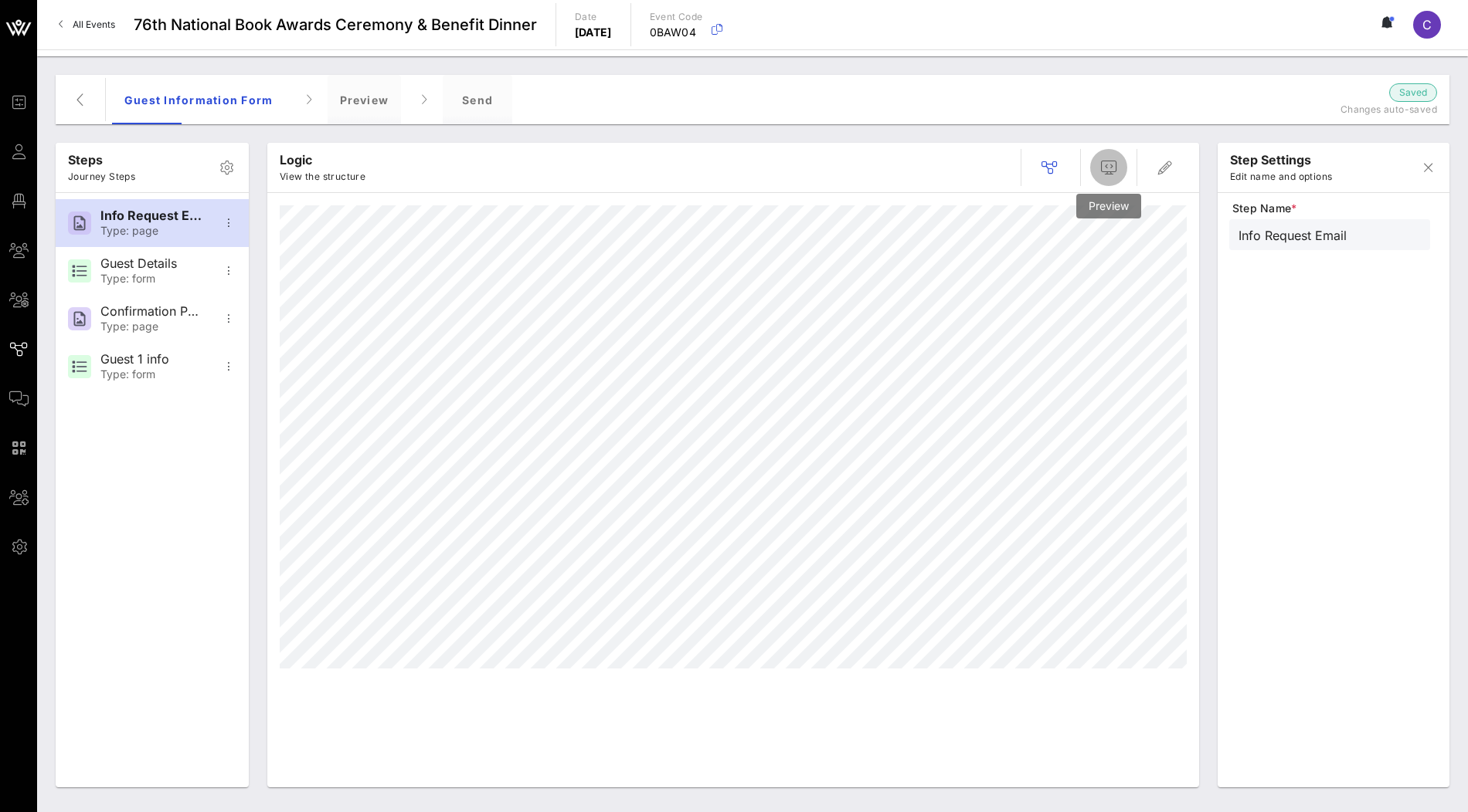
click at [1111, 171] on icon "button" at bounding box center [1108, 167] width 19 height 19
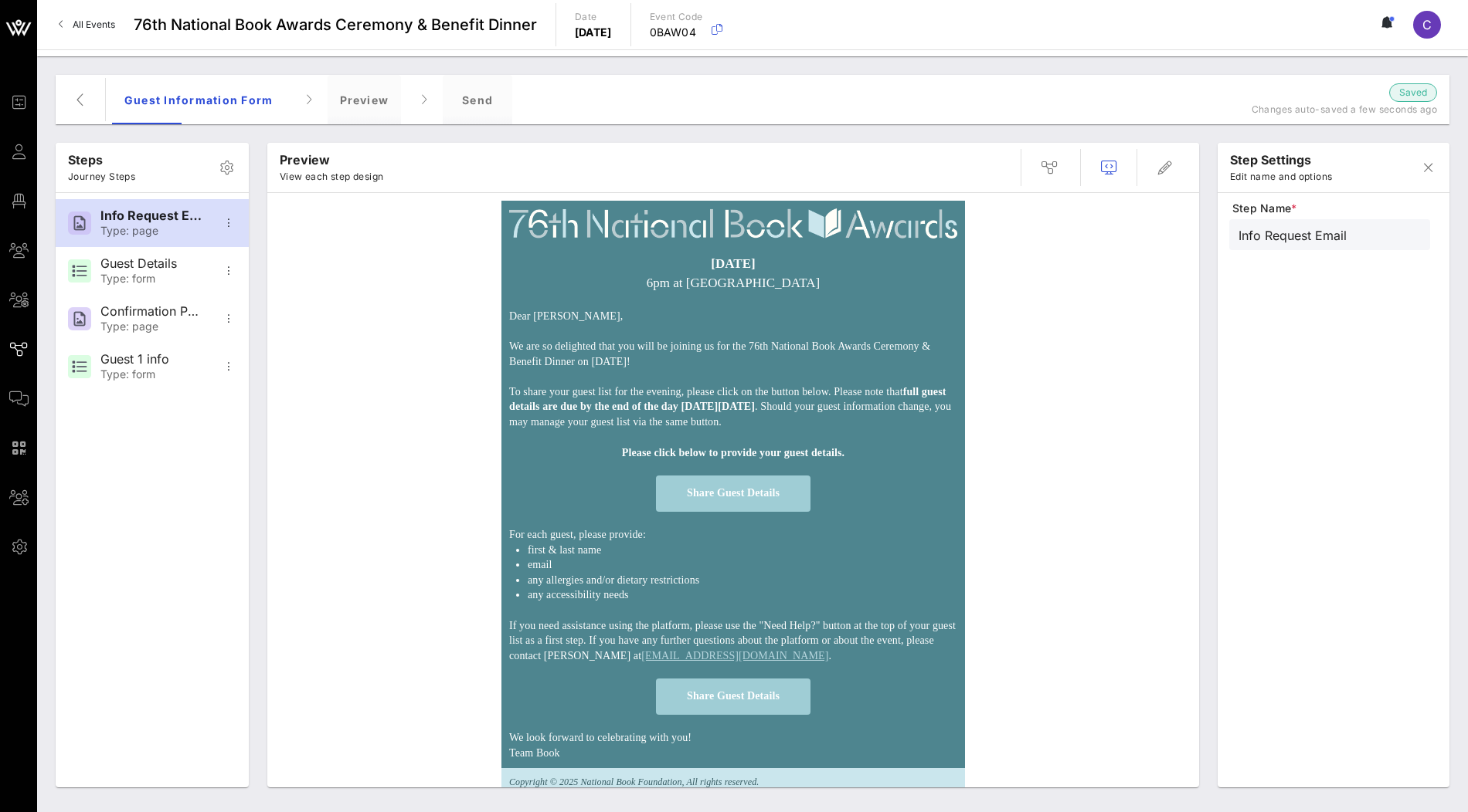
scroll to position [91, 0]
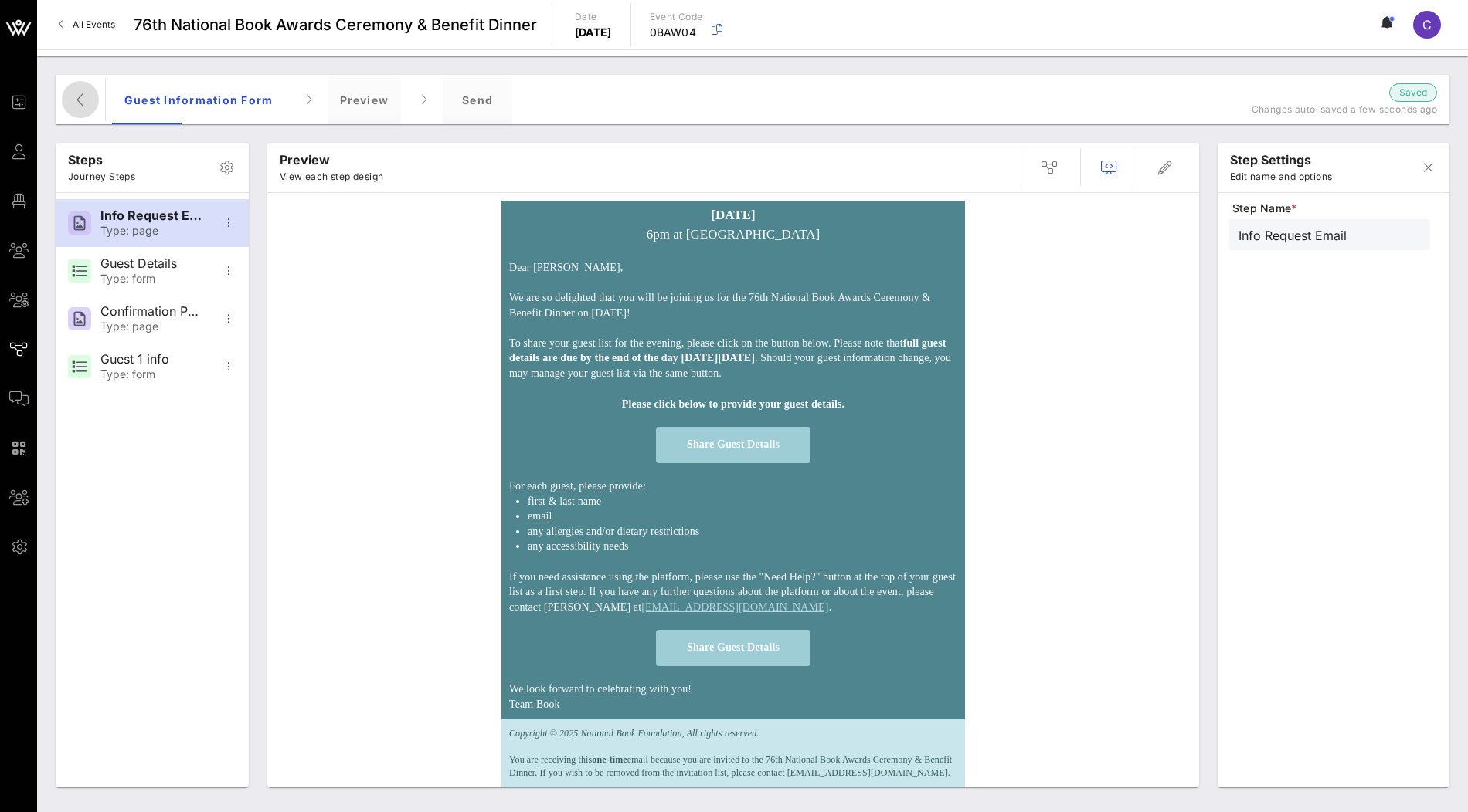
click at [77, 99] on icon "button" at bounding box center [80, 99] width 19 height 19
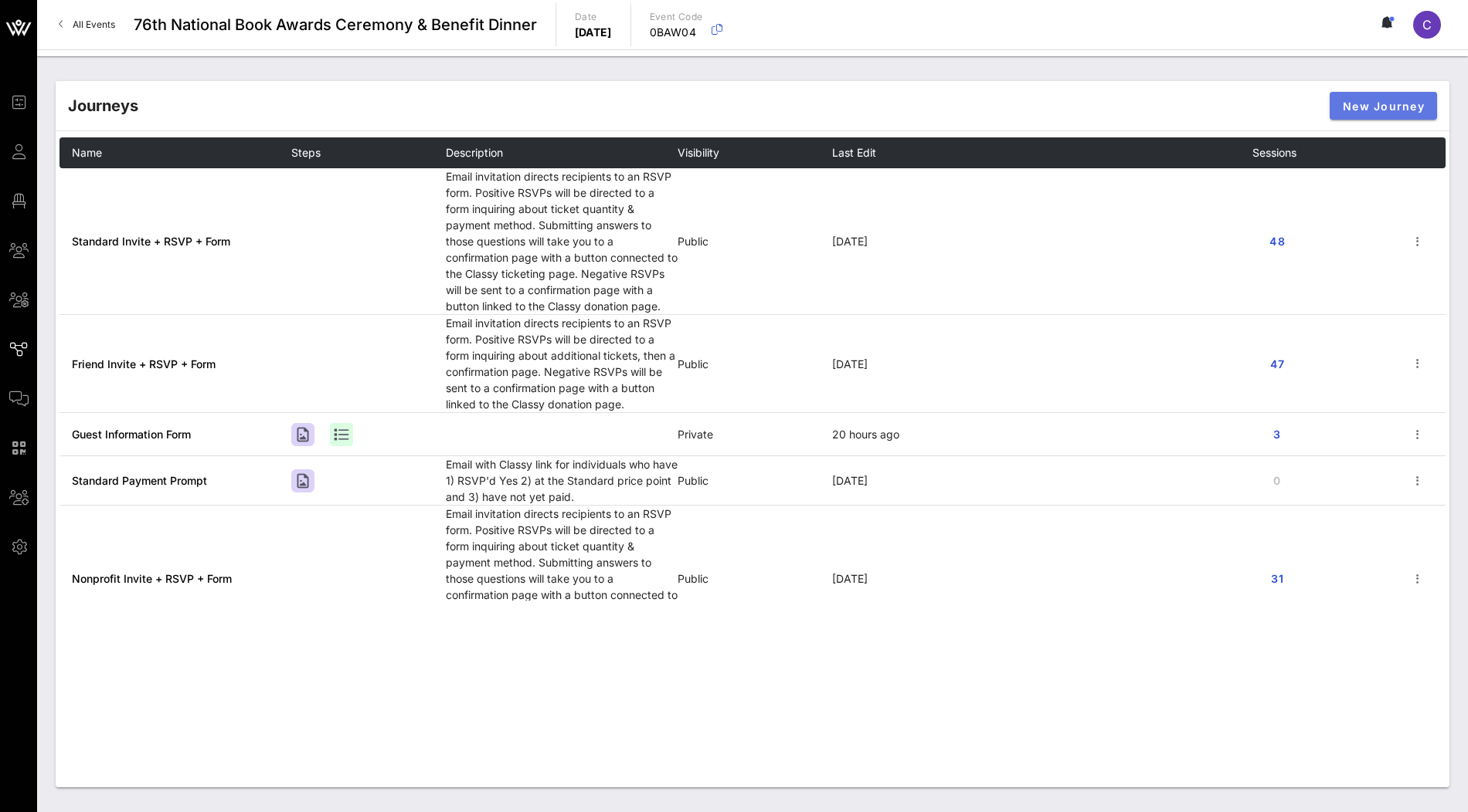
click at [1393, 98] on button "New Journey" at bounding box center [1384, 106] width 108 height 27
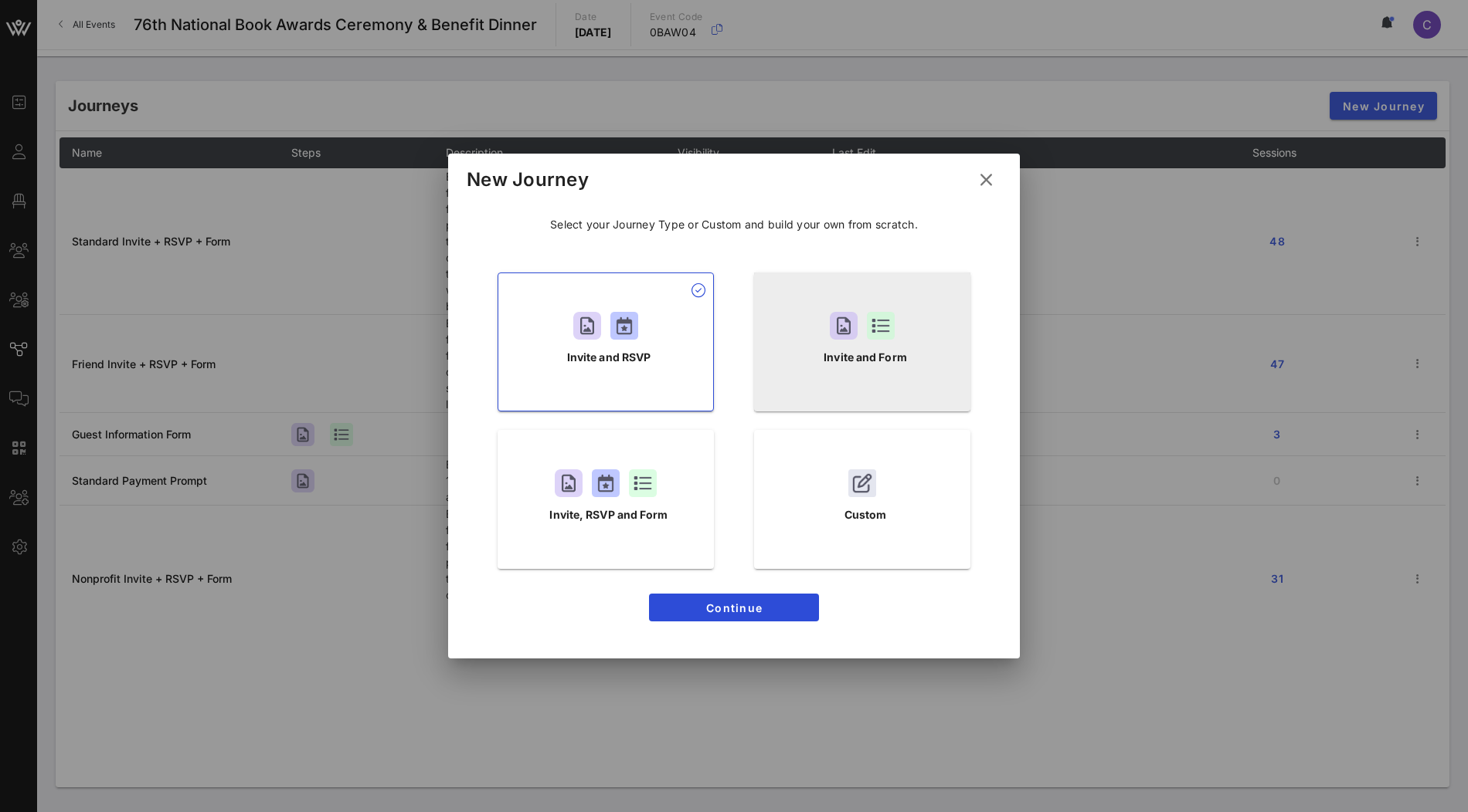
click at [856, 361] on p "Invite and Form" at bounding box center [865, 357] width 83 height 17
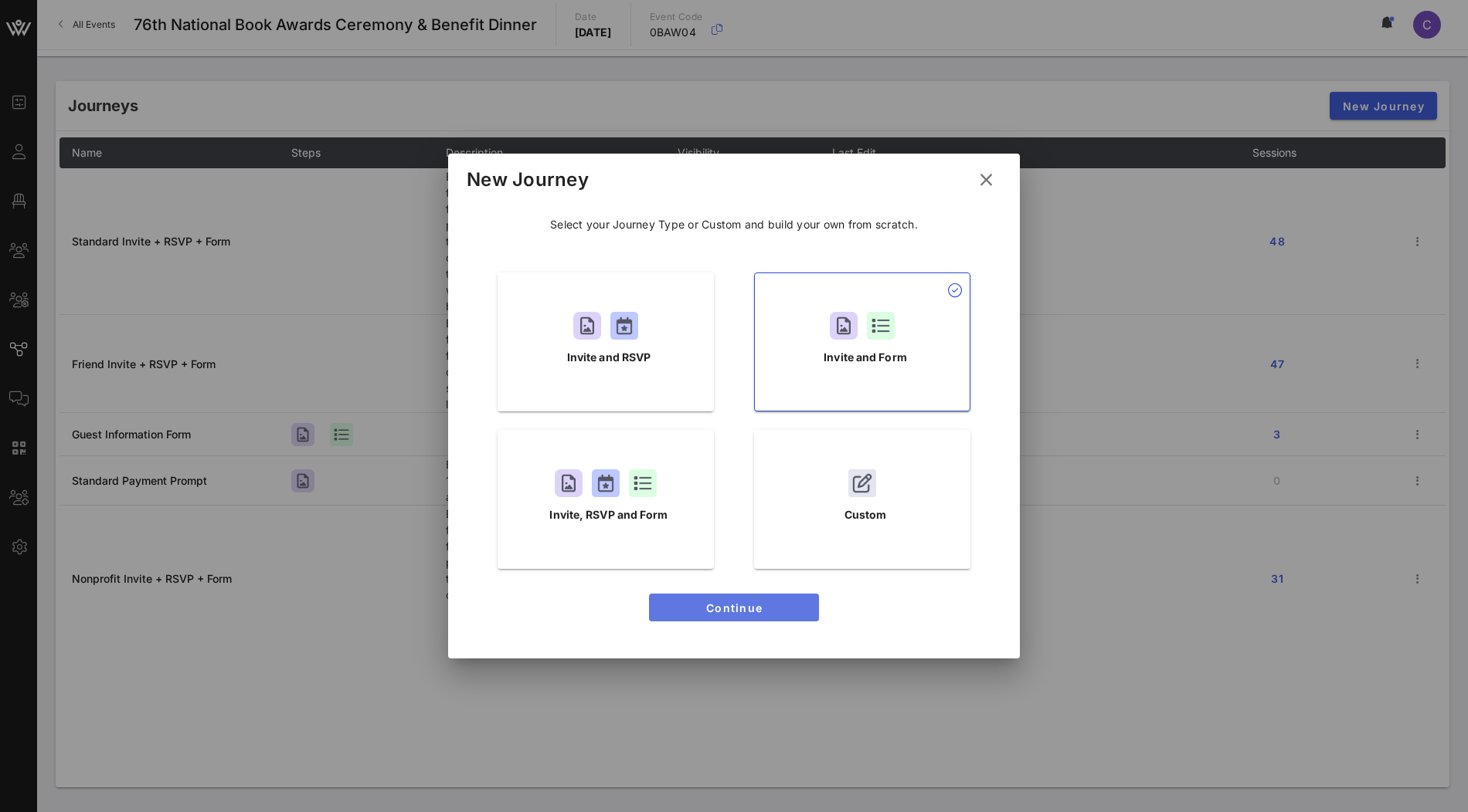
click at [779, 605] on span "Continue" at bounding box center [734, 608] width 145 height 13
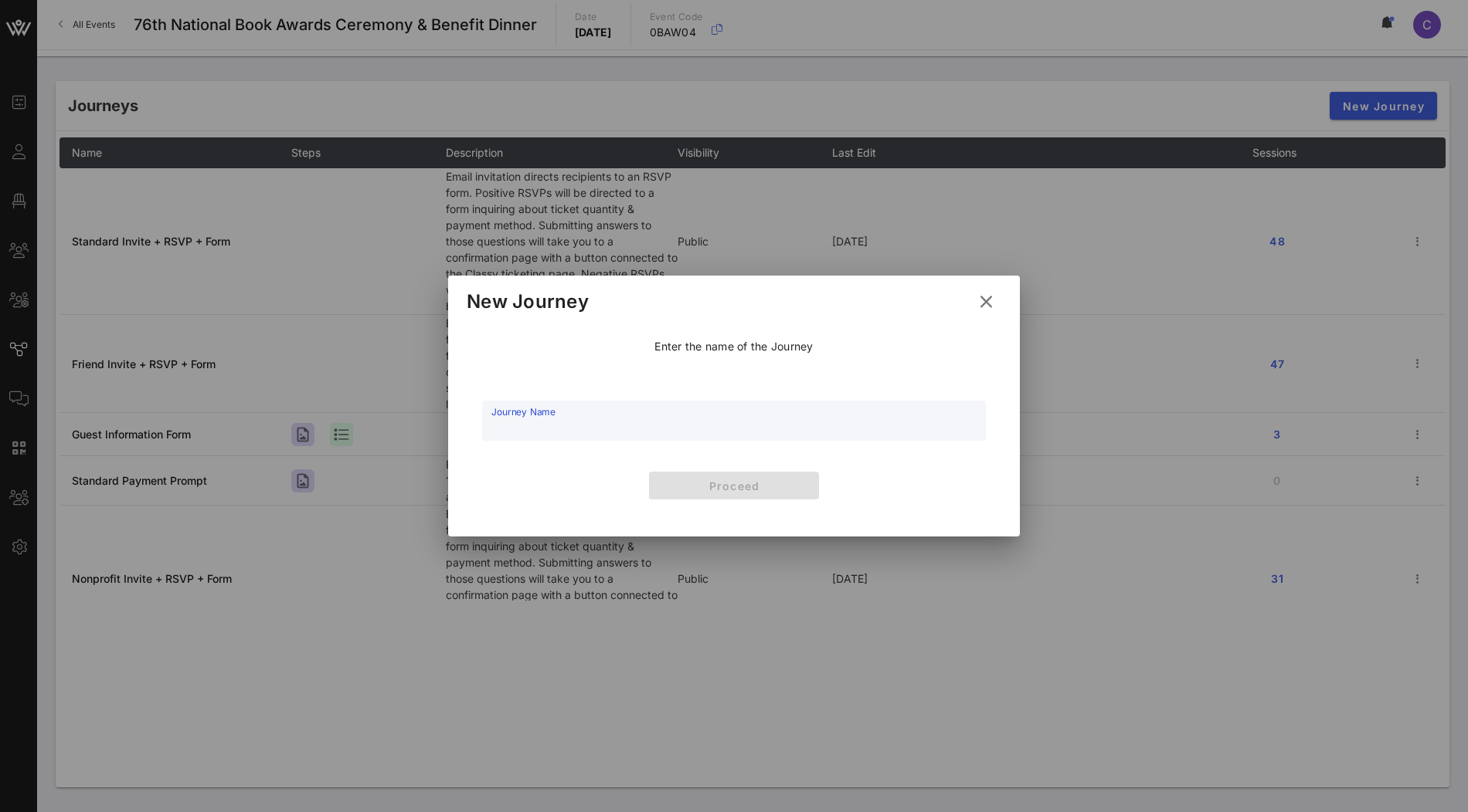
click at [669, 430] on input "Journey Name" at bounding box center [734, 429] width 485 height 23
type input "F"
type input "Individual Guest Form"
click at [762, 481] on span "Proceed" at bounding box center [734, 485] width 145 height 13
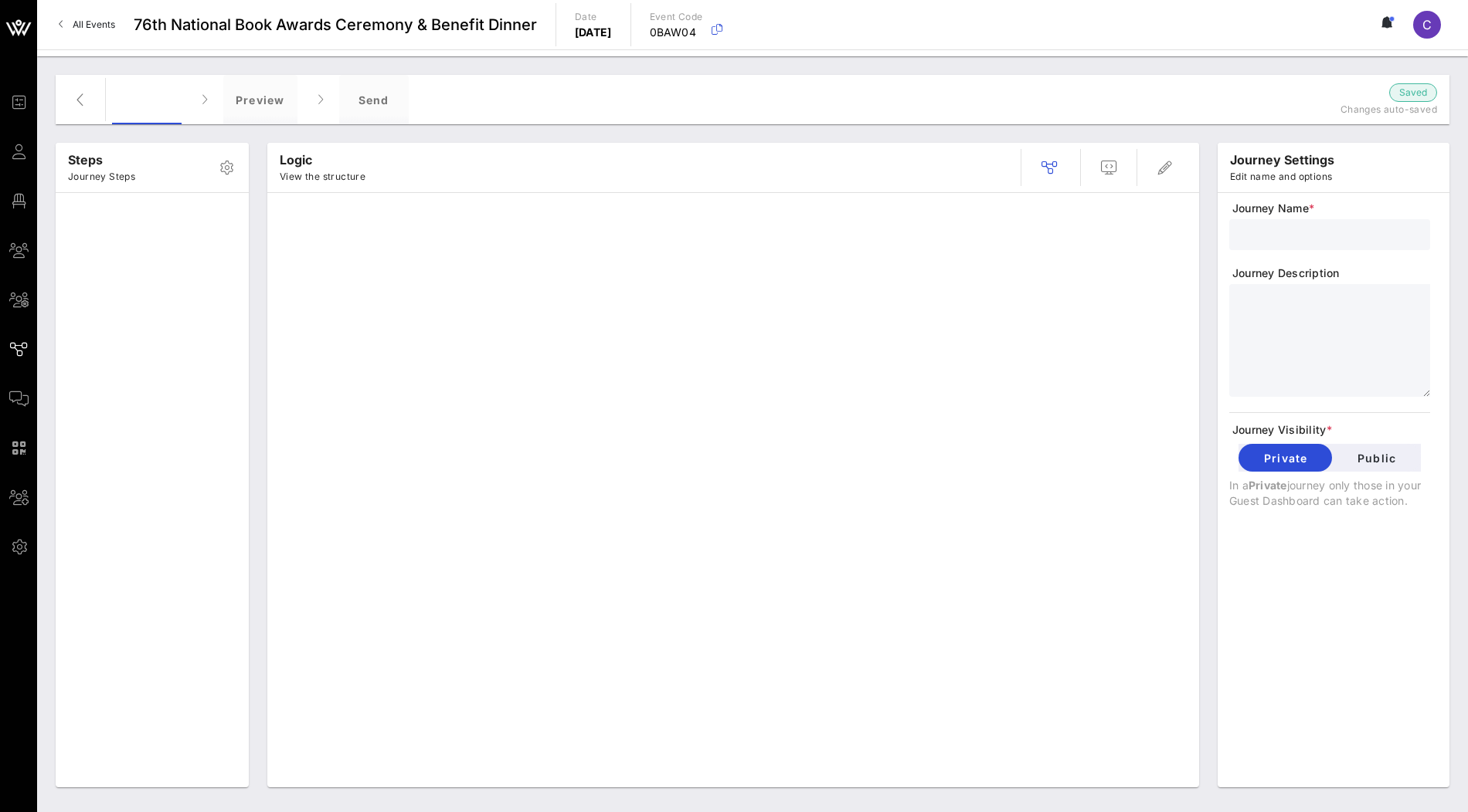
type input "Individual Guest Form"
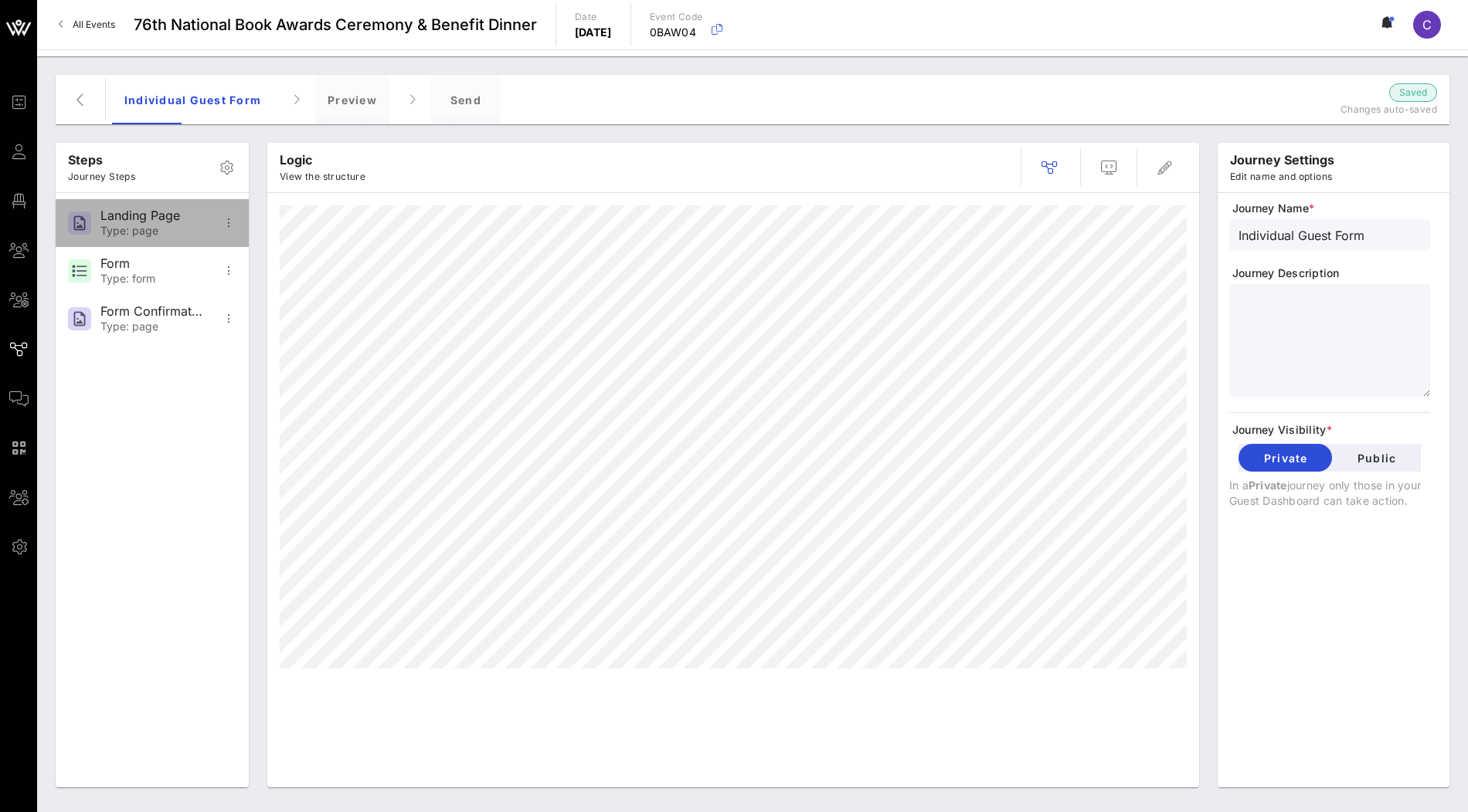
click at [167, 226] on div "Type: page" at bounding box center [152, 231] width 102 height 13
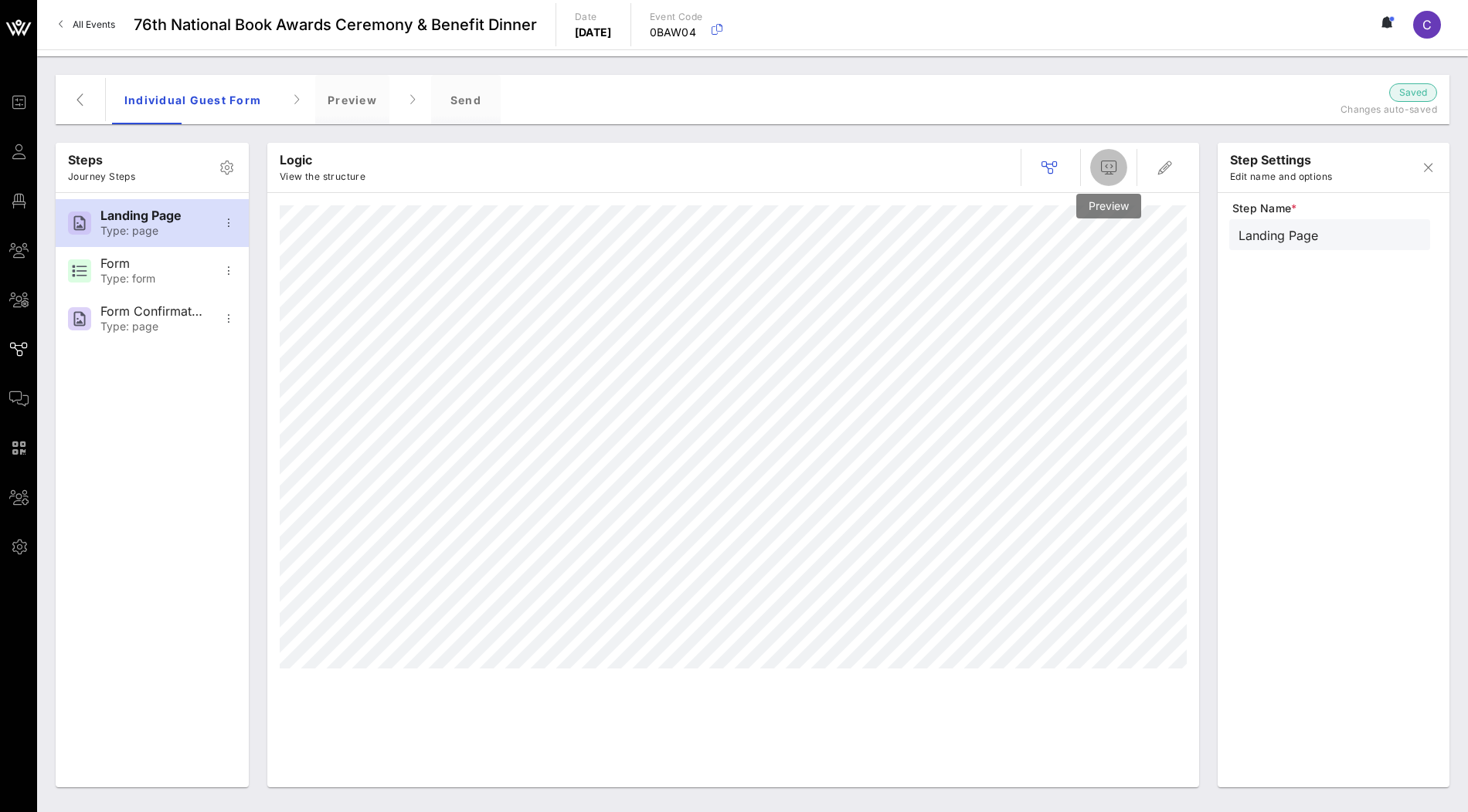
click at [1110, 167] on icon "button" at bounding box center [1108, 167] width 19 height 19
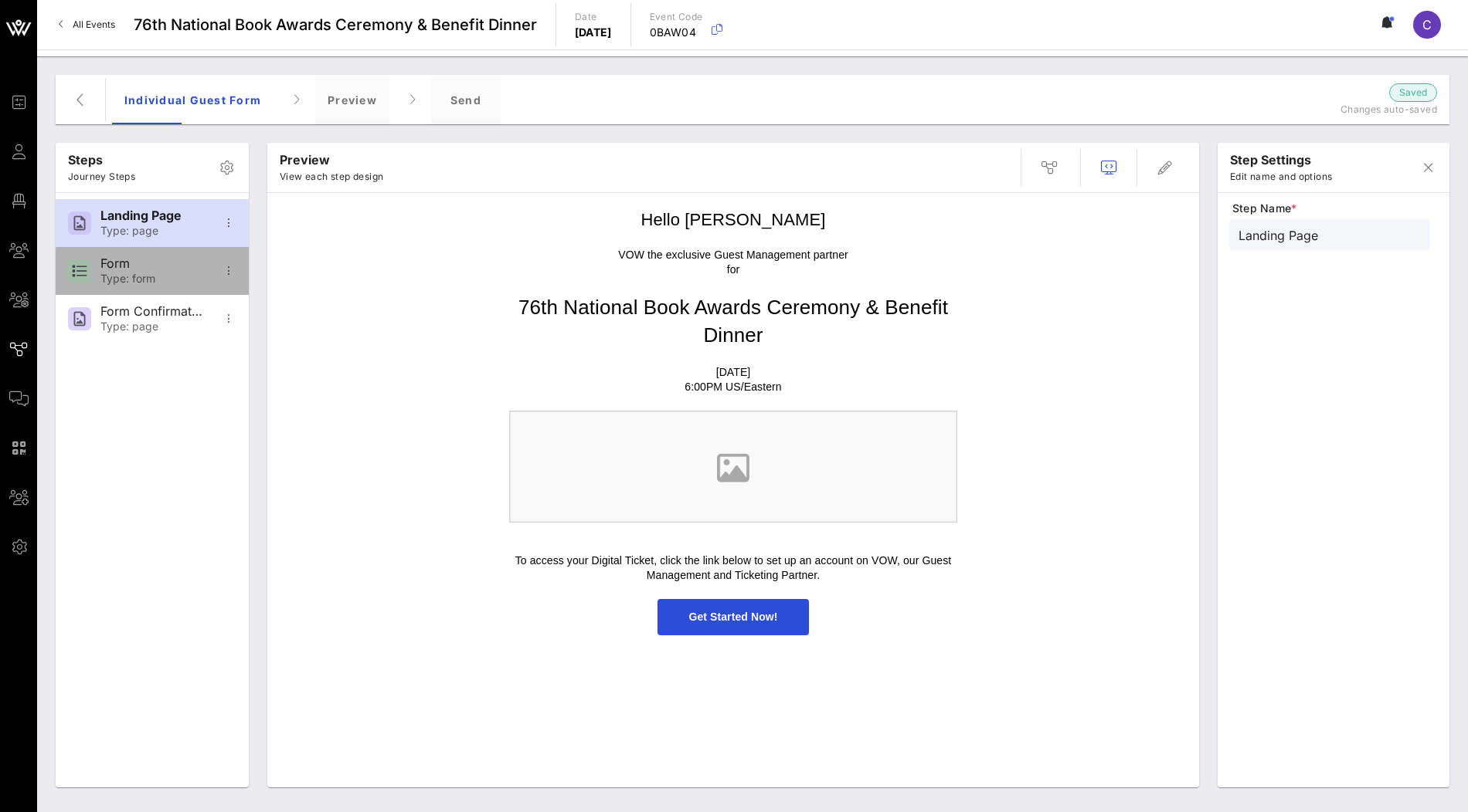
click at [165, 260] on div "Form" at bounding box center [152, 263] width 102 height 15
type input "Form"
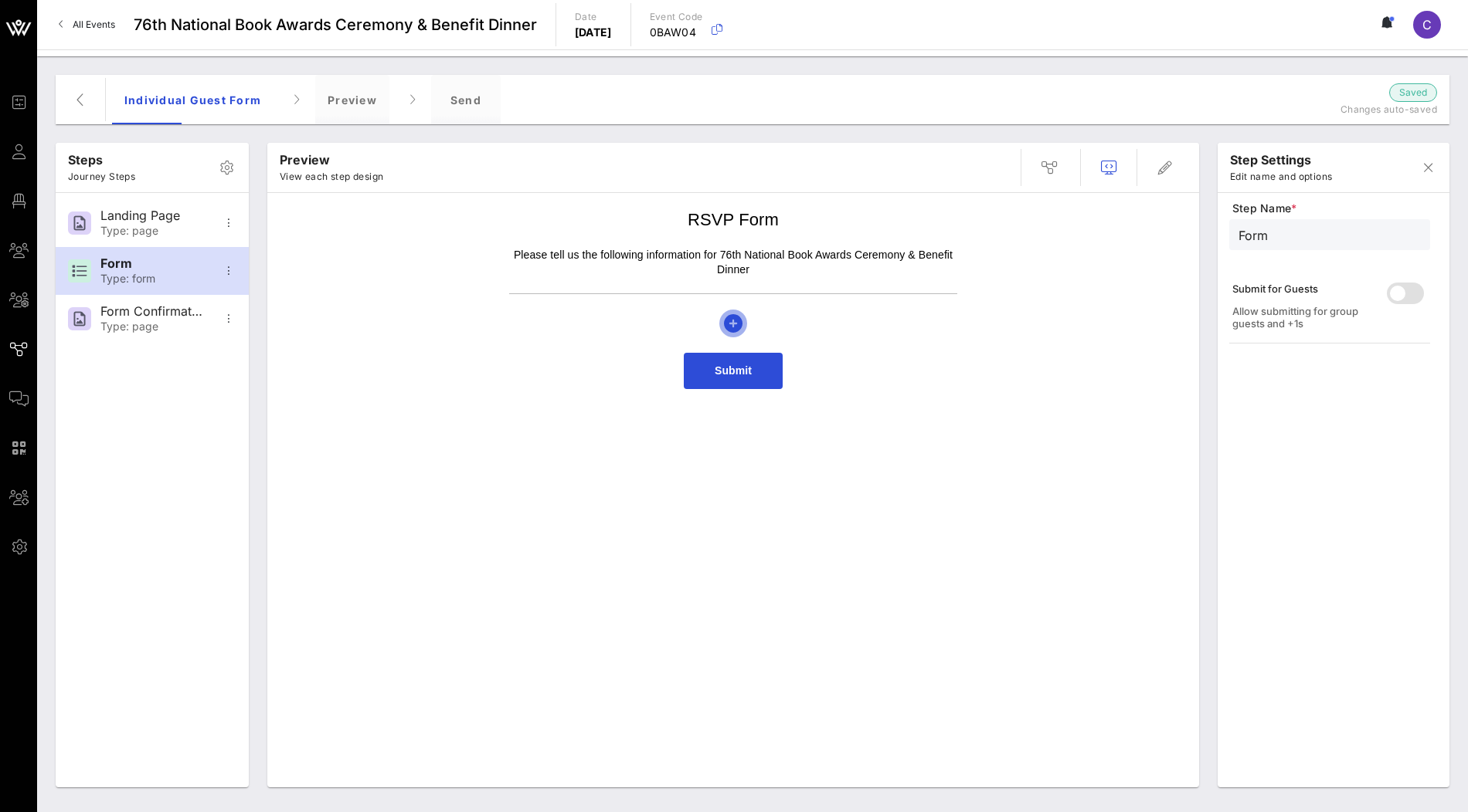
click at [735, 323] on icon "button" at bounding box center [733, 323] width 19 height 19
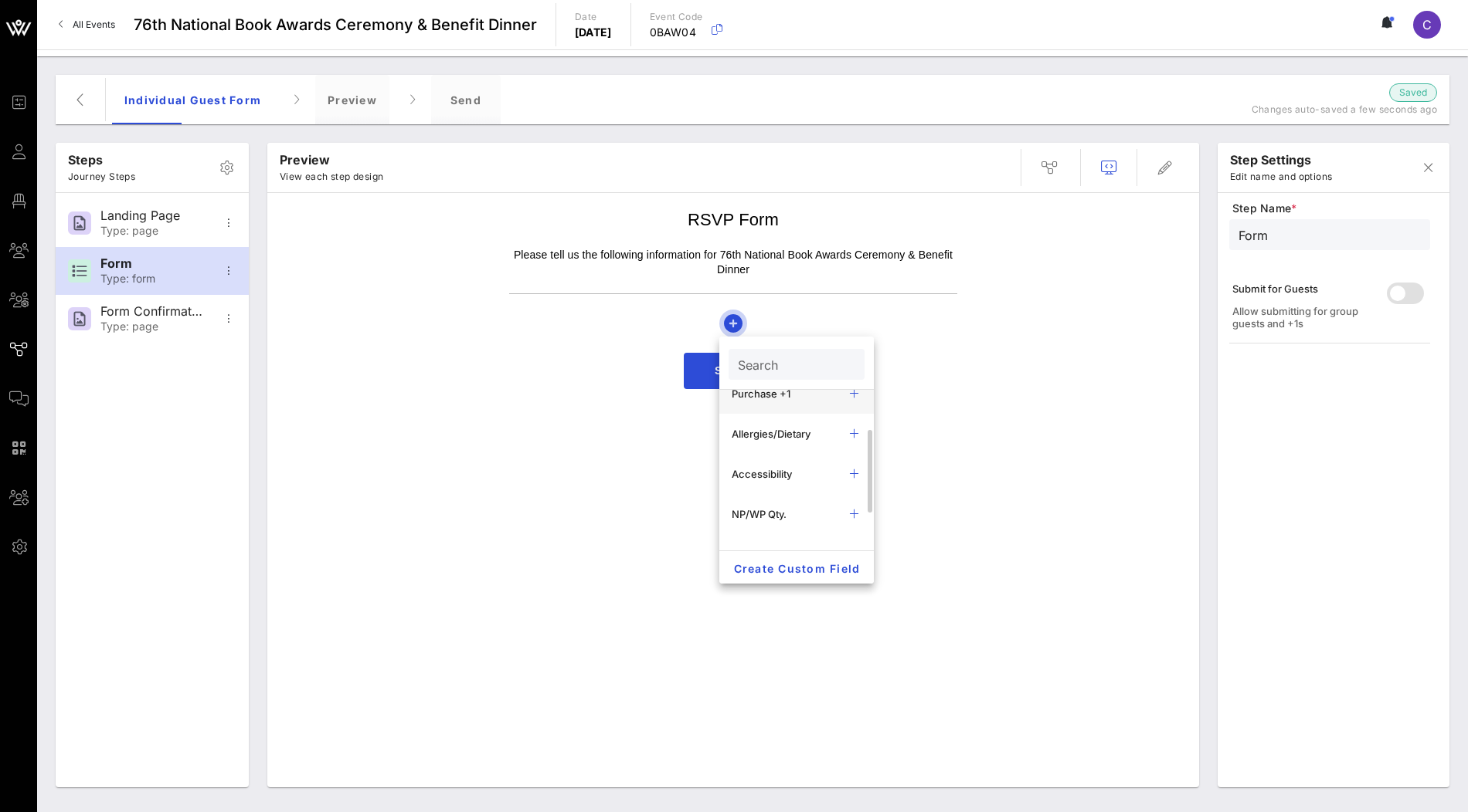
scroll to position [82, 0]
click at [784, 449] on div "Allergies/Dietary" at bounding box center [784, 448] width 105 height 13
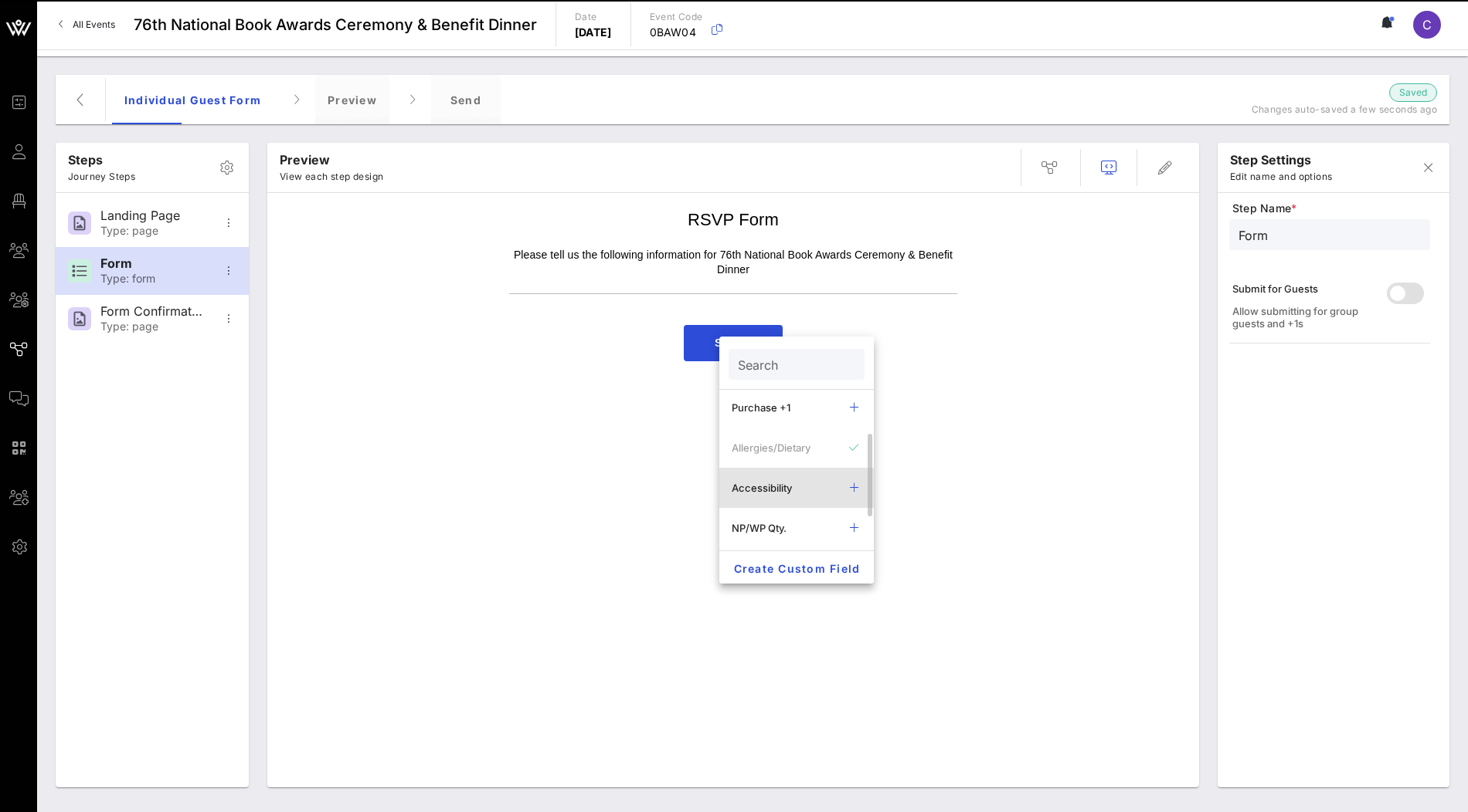
click at [769, 494] on div "Accessibility" at bounding box center [797, 487] width 155 height 40
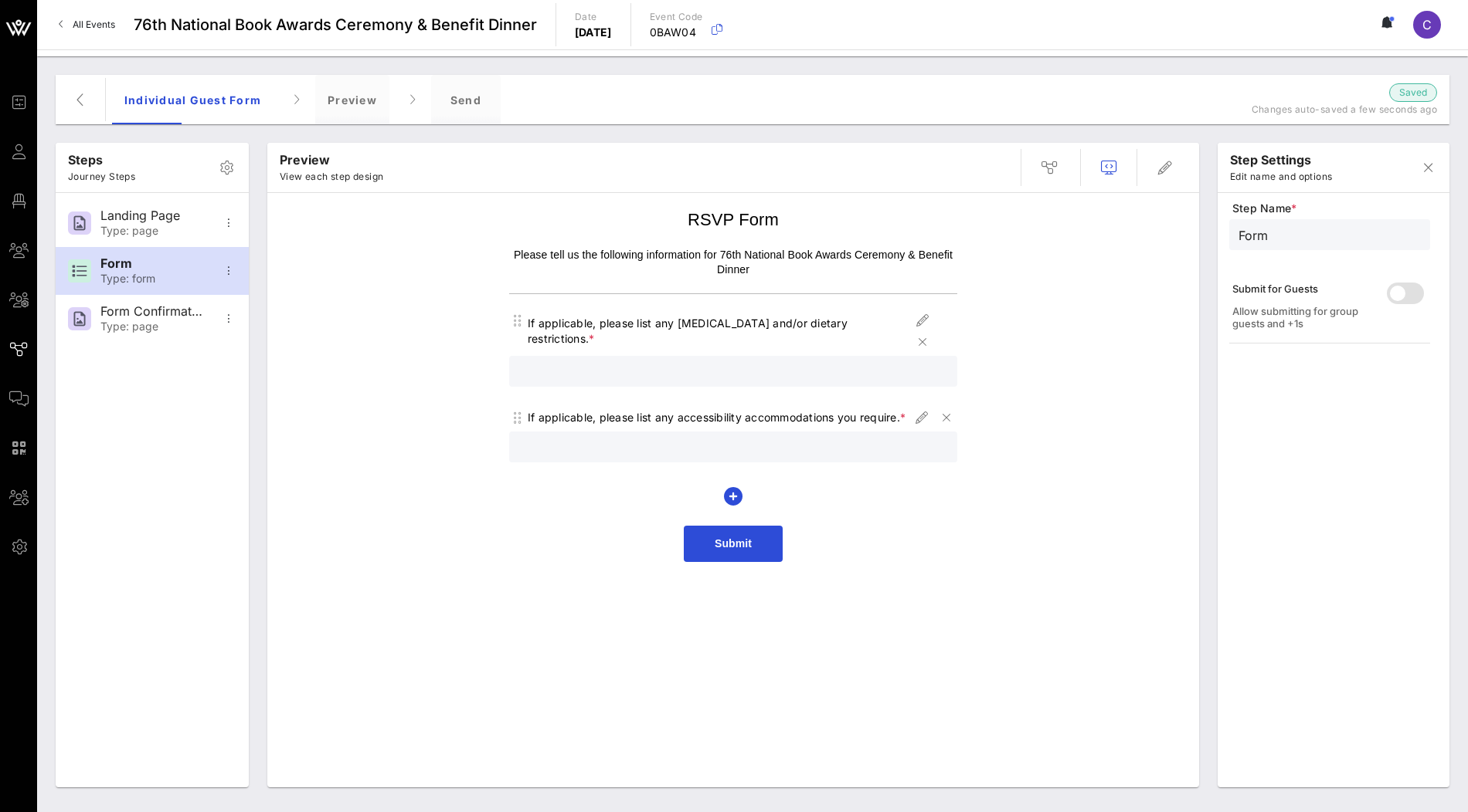
click at [1049, 426] on div "RSVP Form Please tell us the following information for 76th National Book Award…" at bounding box center [733, 384] width 916 height 369
click at [354, 336] on div "RSVP Form Please tell us the following information for 76th National Book Award…" at bounding box center [733, 384] width 916 height 369
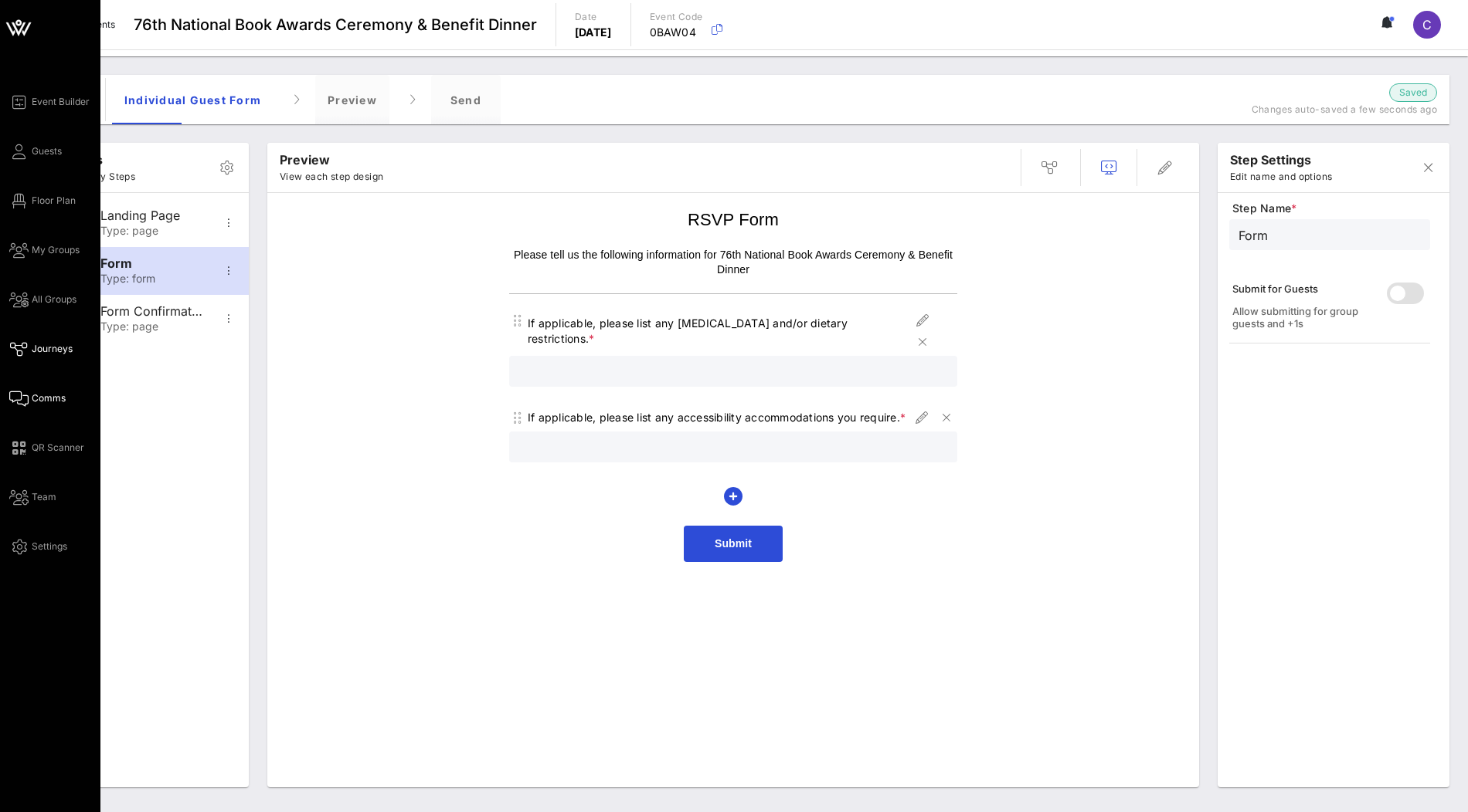
click at [50, 395] on span "Comms" at bounding box center [48, 398] width 34 height 14
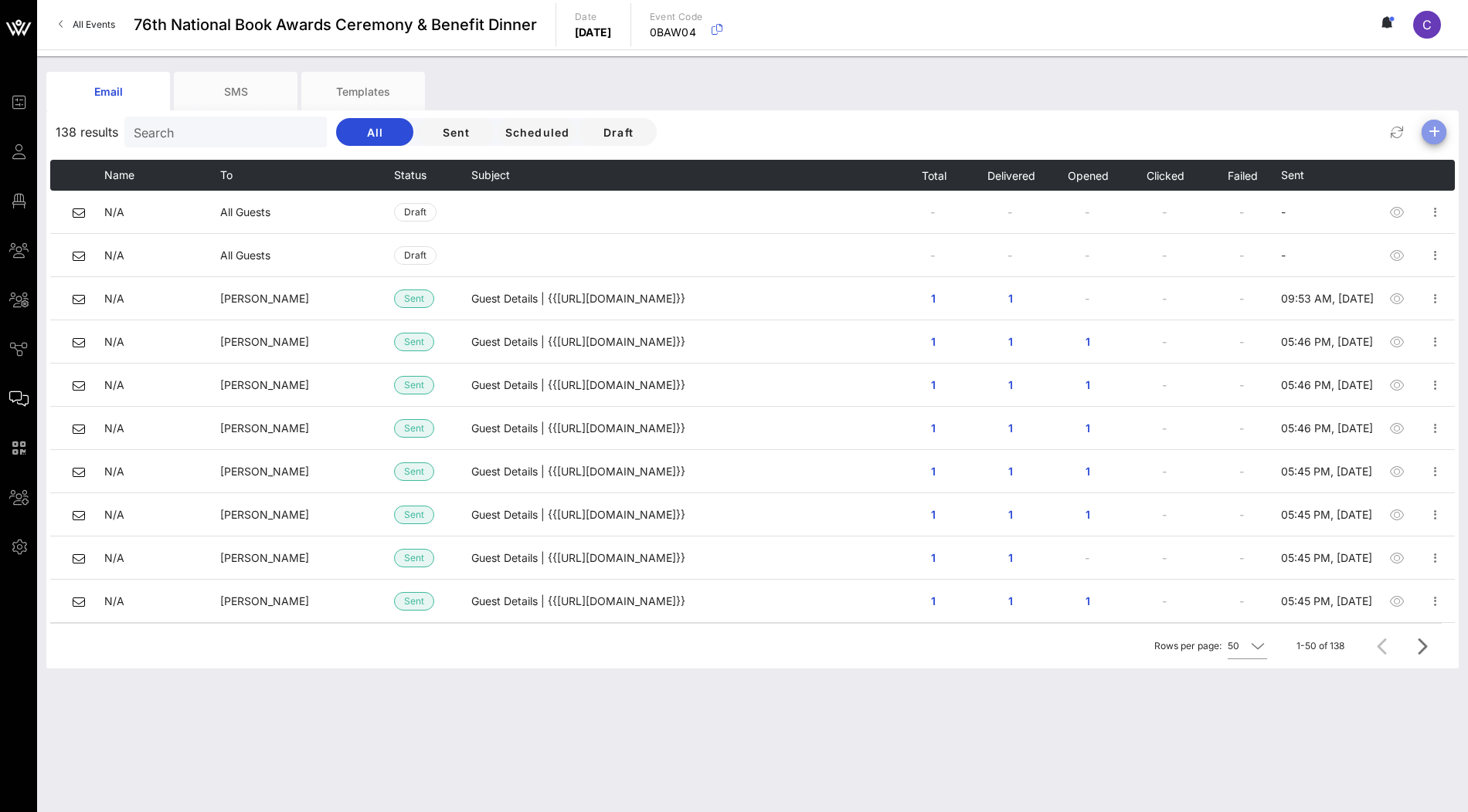
click at [1434, 133] on icon "button" at bounding box center [1434, 132] width 19 height 19
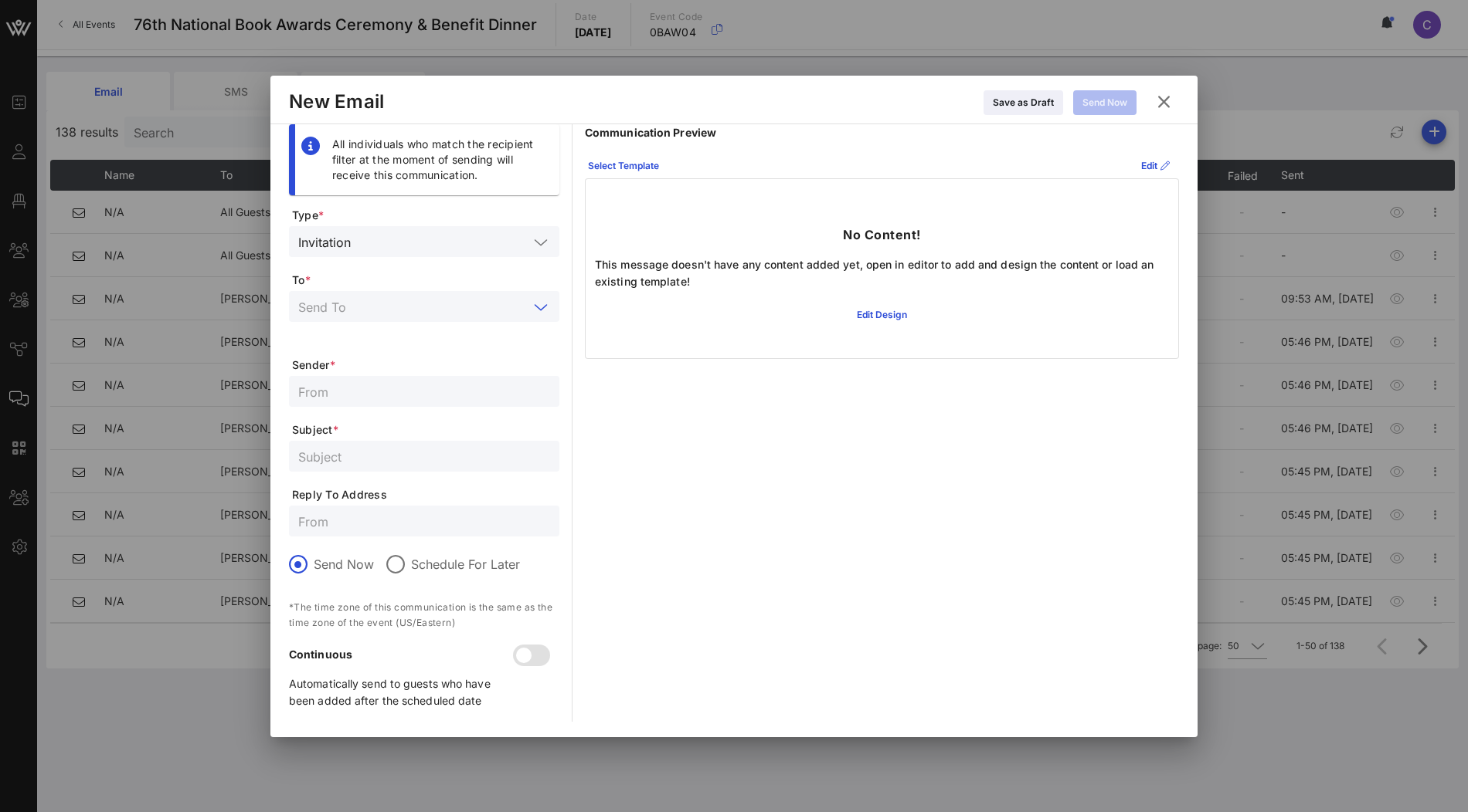
click at [438, 302] on input "text" at bounding box center [413, 306] width 230 height 21
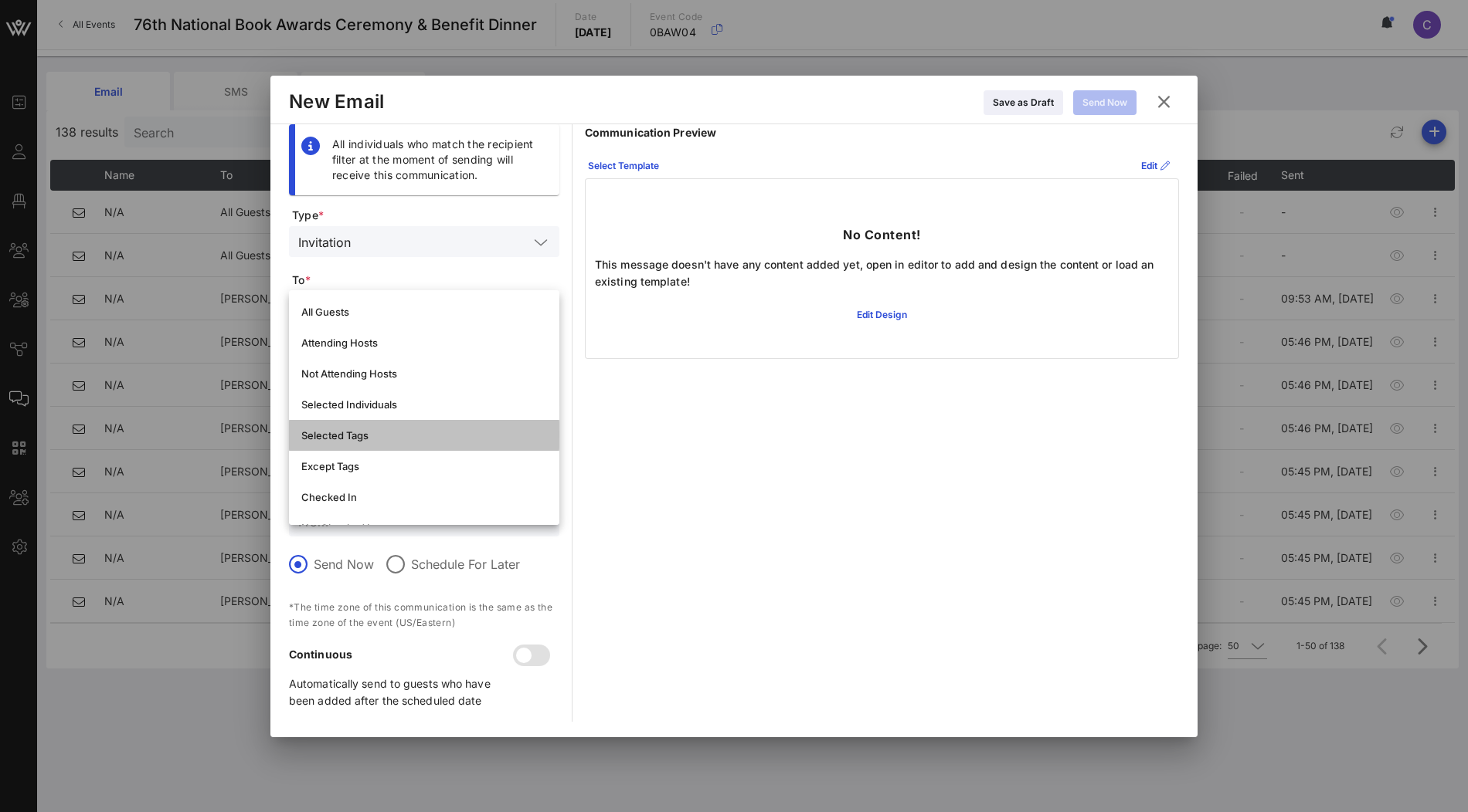
click at [357, 428] on div "Selected Tags" at bounding box center [424, 435] width 246 height 24
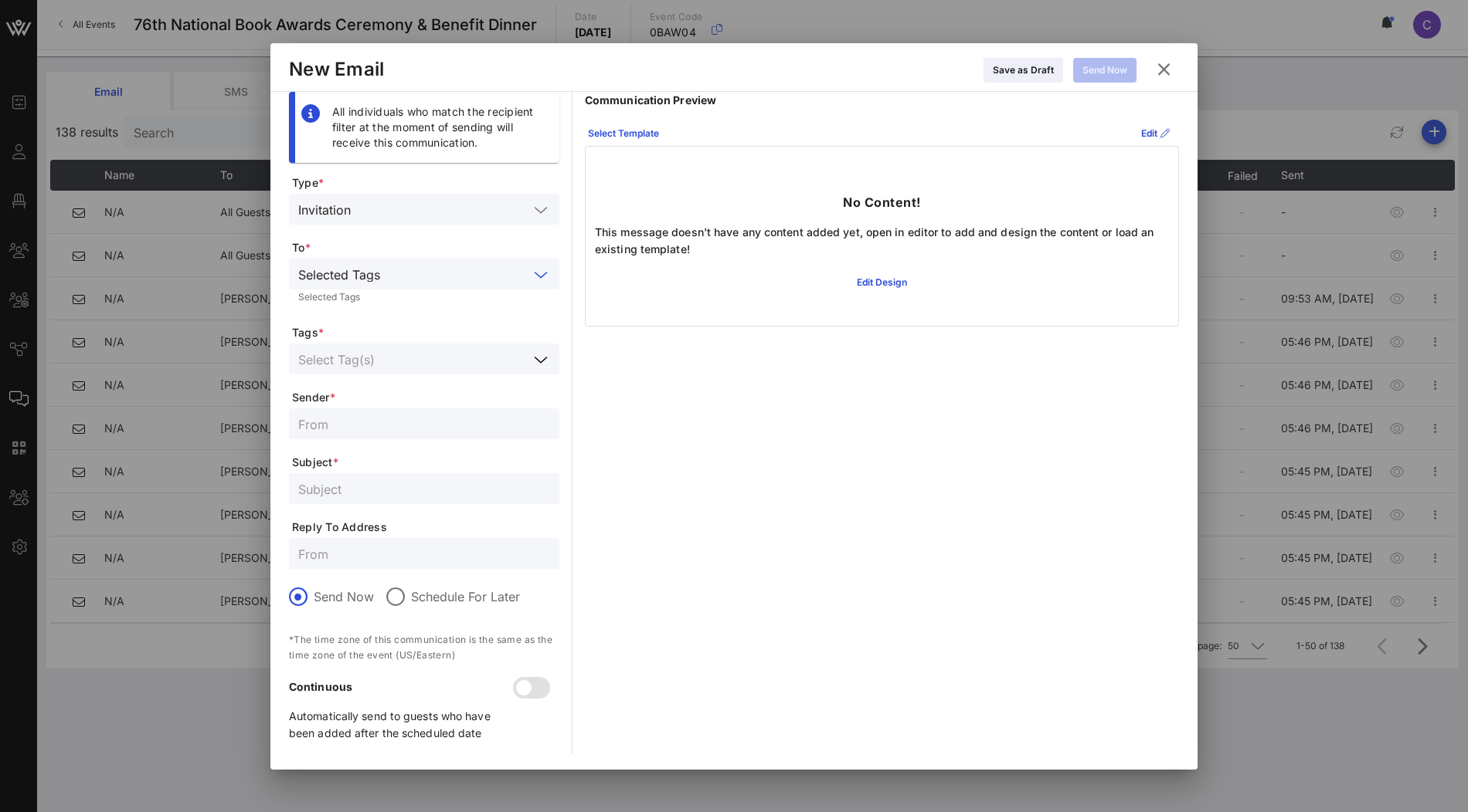
click at [449, 362] on input "text" at bounding box center [413, 359] width 230 height 21
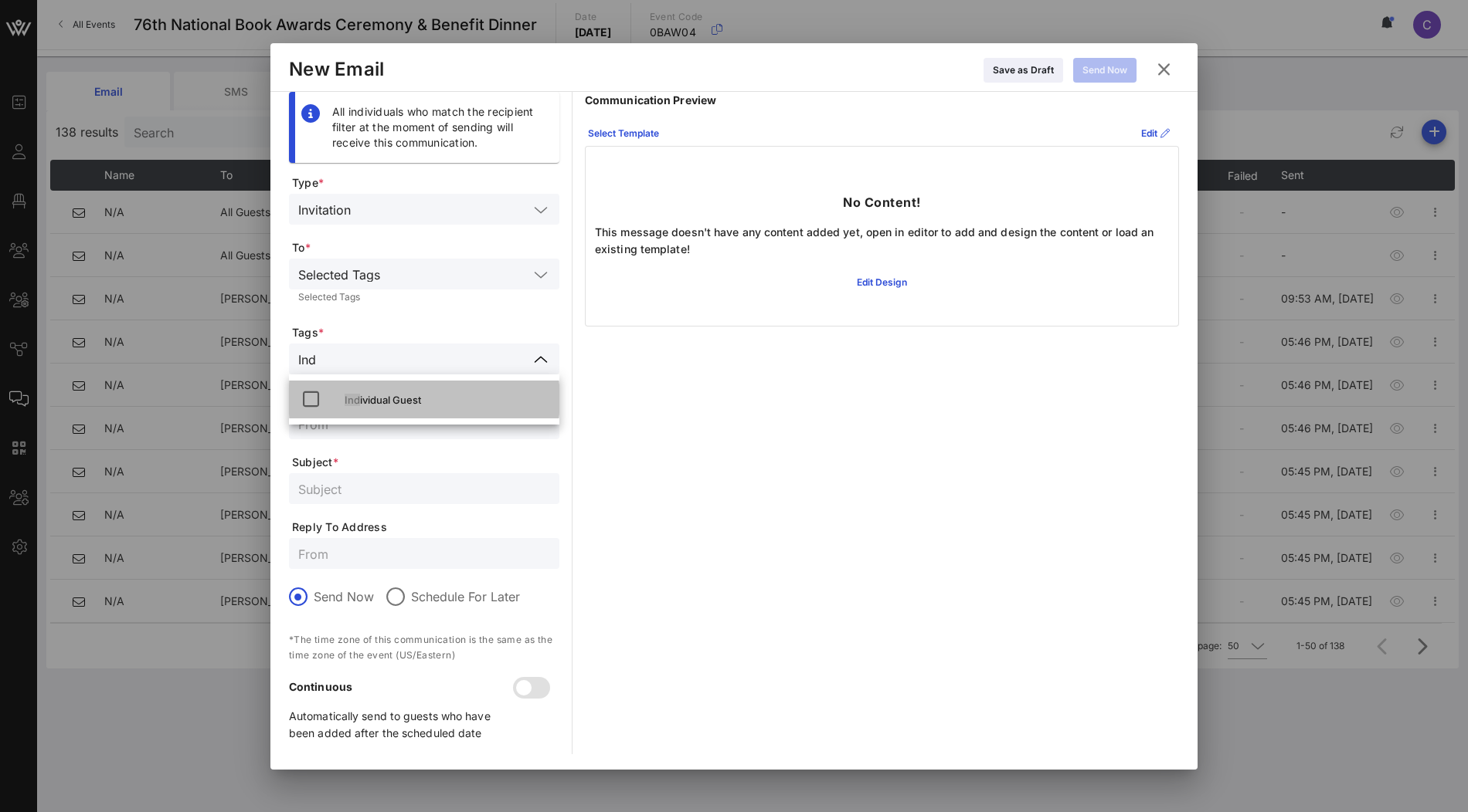
click at [473, 406] on div "Ind ividual Guest" at bounding box center [445, 399] width 203 height 24
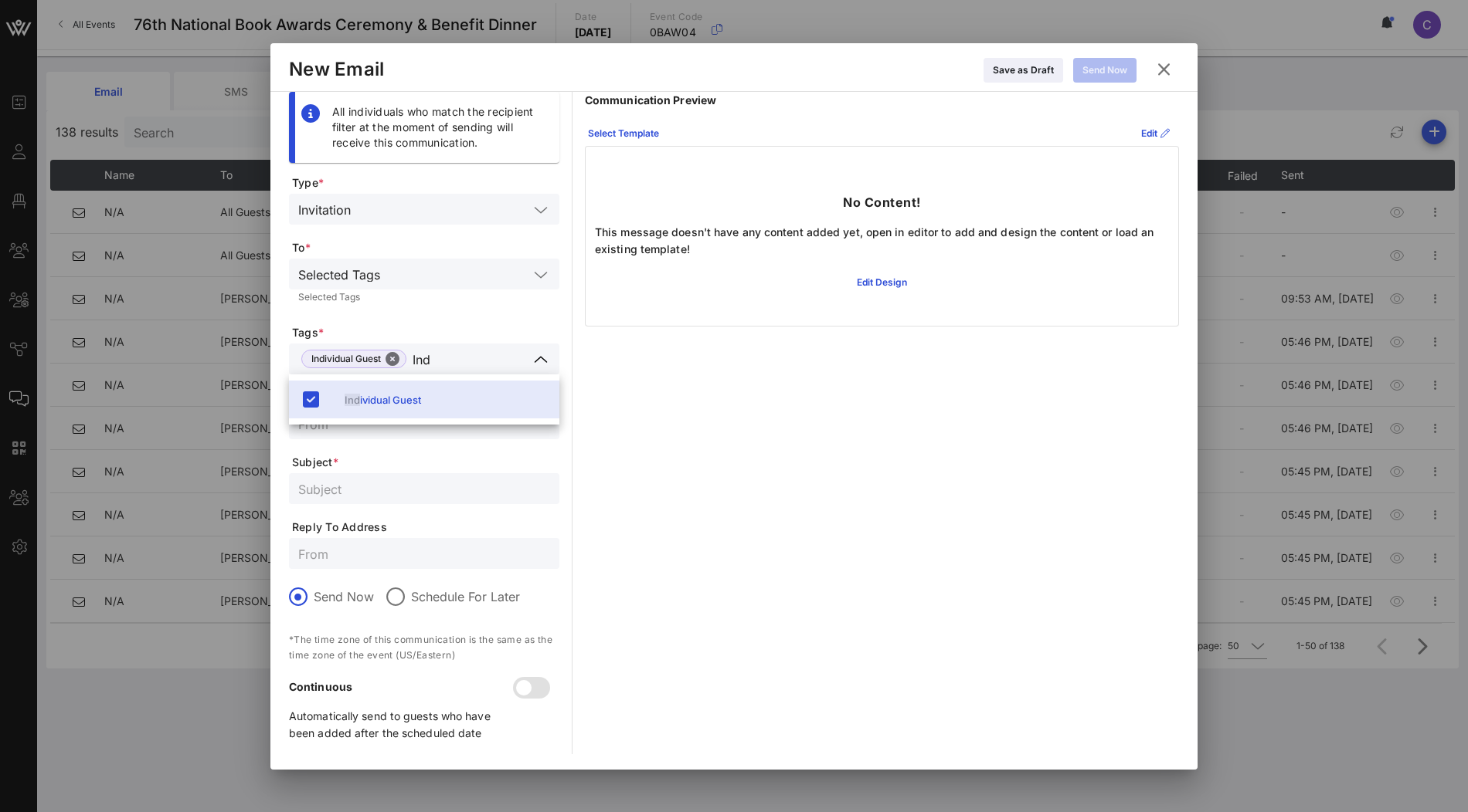
type input "Ind"
click at [463, 308] on div "Selected Tags Selected Tags" at bounding box center [424, 284] width 270 height 51
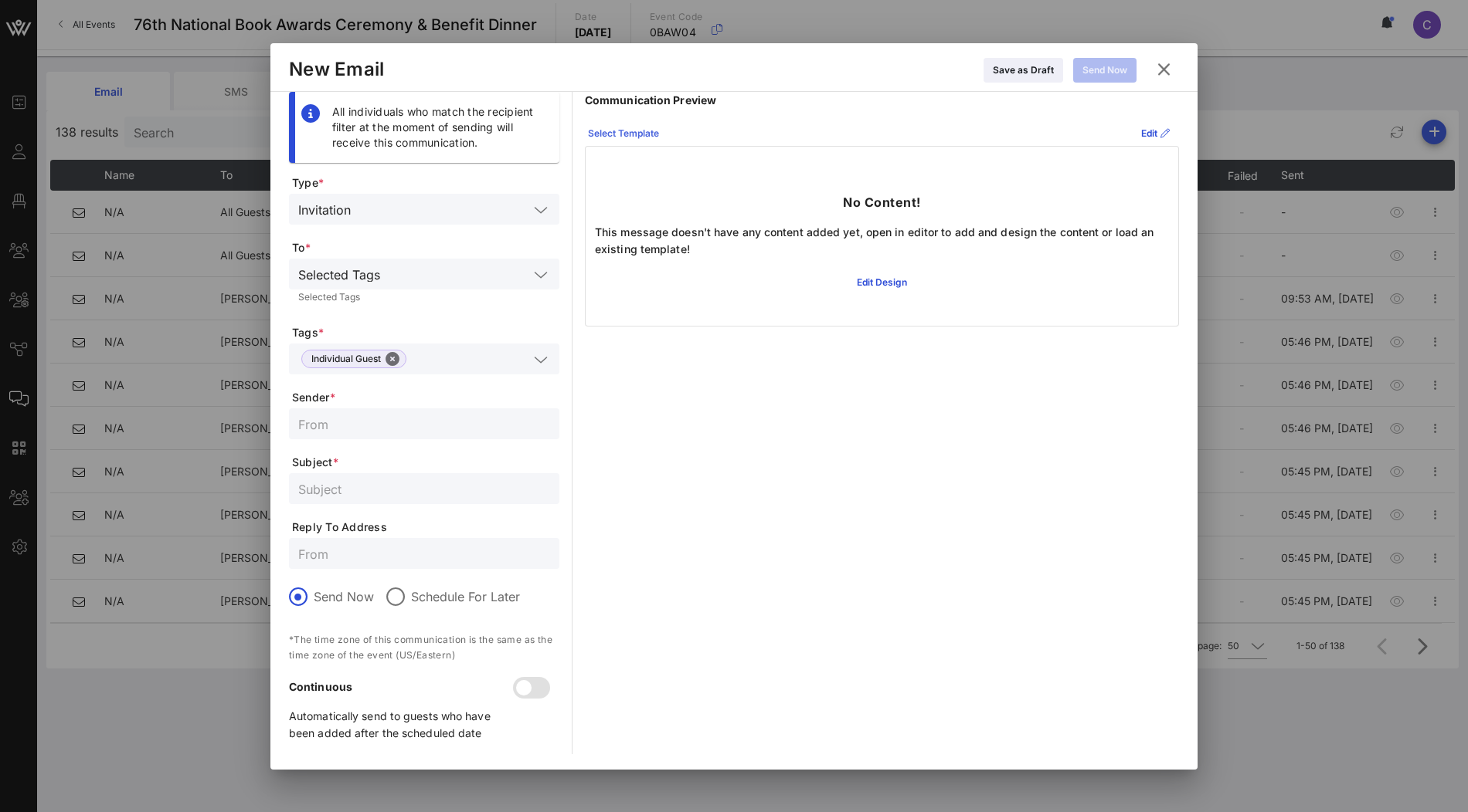
click at [622, 132] on icon at bounding box center [624, 133] width 12 height 10
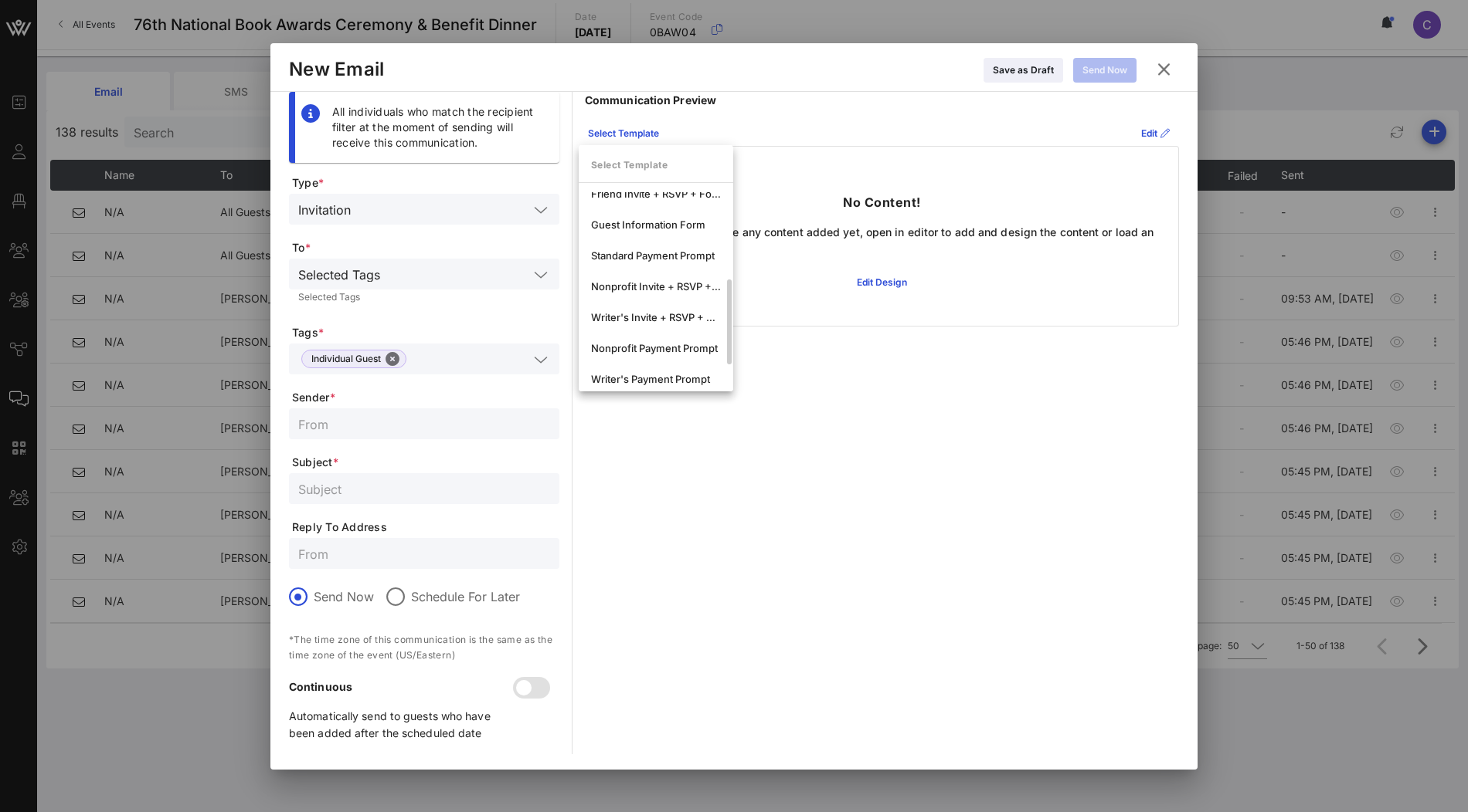
scroll to position [245, 0]
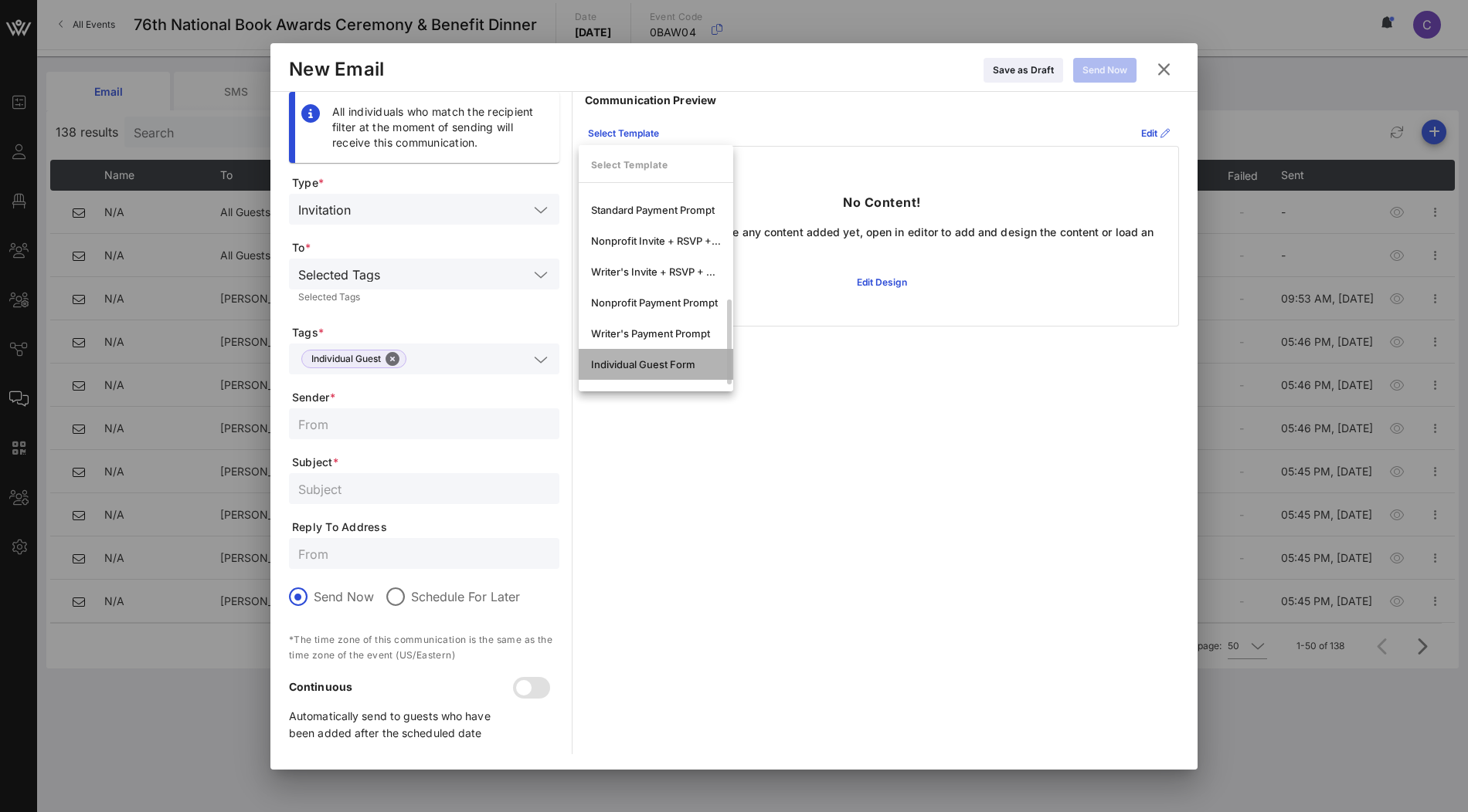
click at [640, 361] on div "Individual Guest Form" at bounding box center [656, 364] width 130 height 13
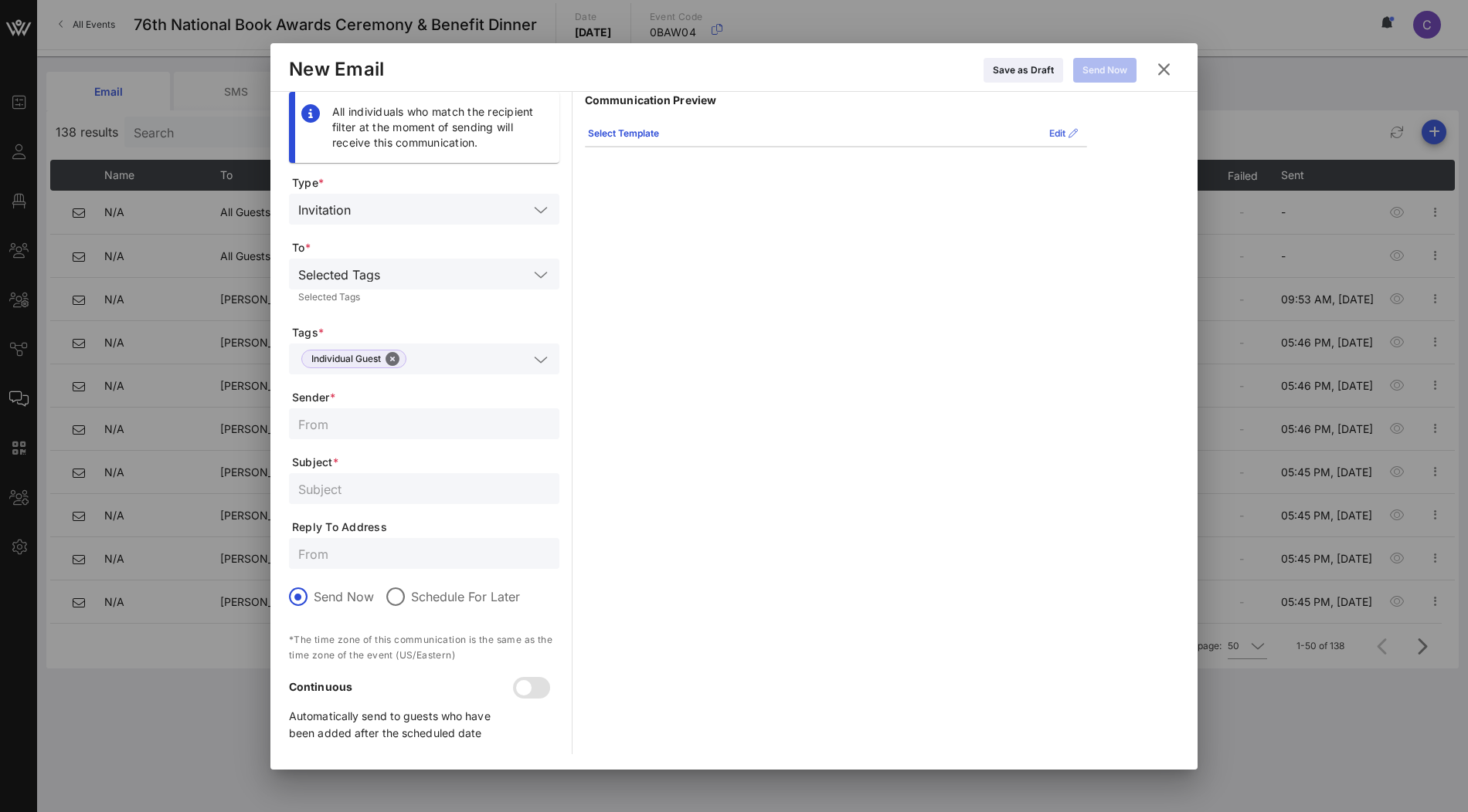
click at [1051, 131] on div "Edit" at bounding box center [1063, 134] width 28 height 16
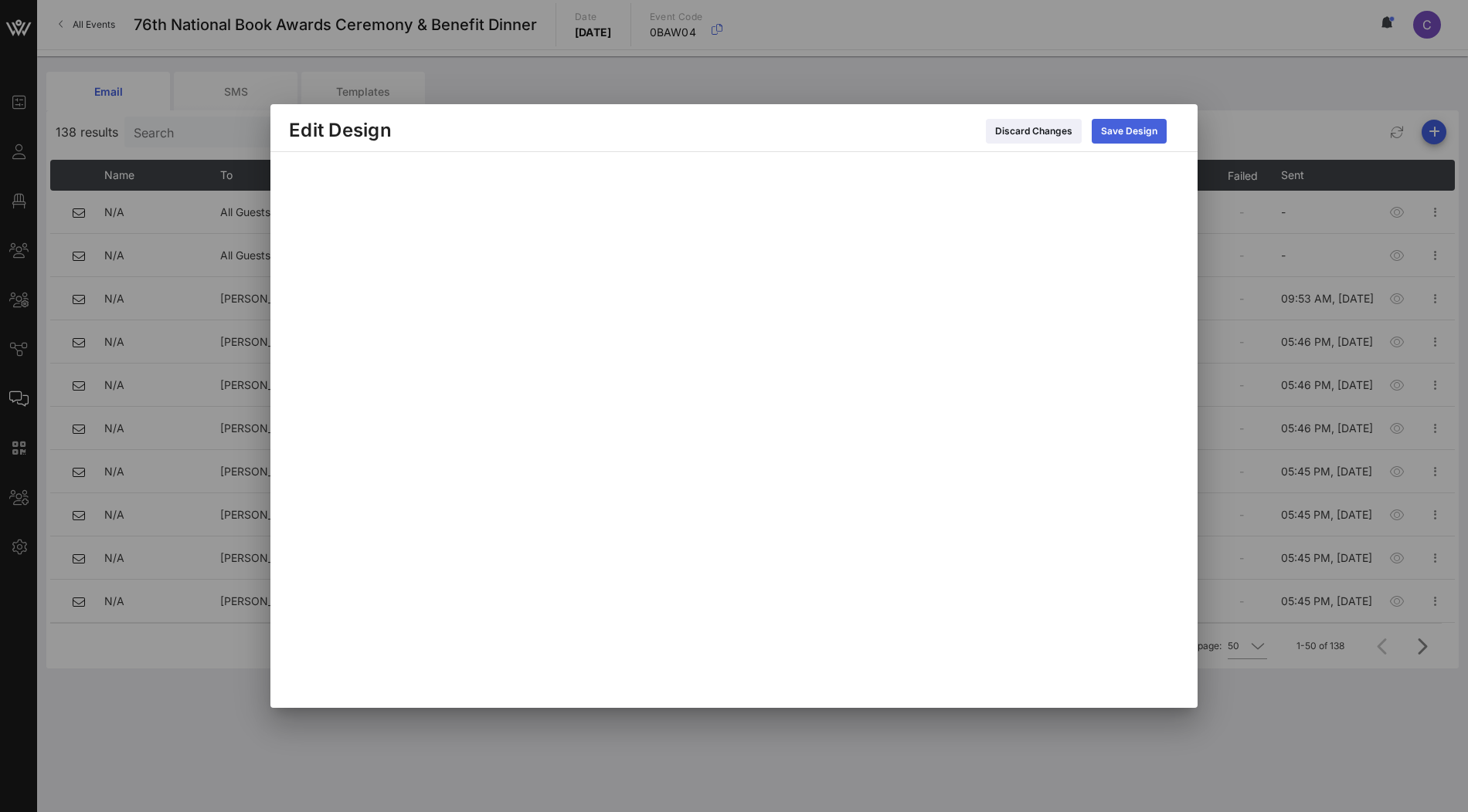
click at [1136, 131] on div "Save Design" at bounding box center [1129, 131] width 57 height 16
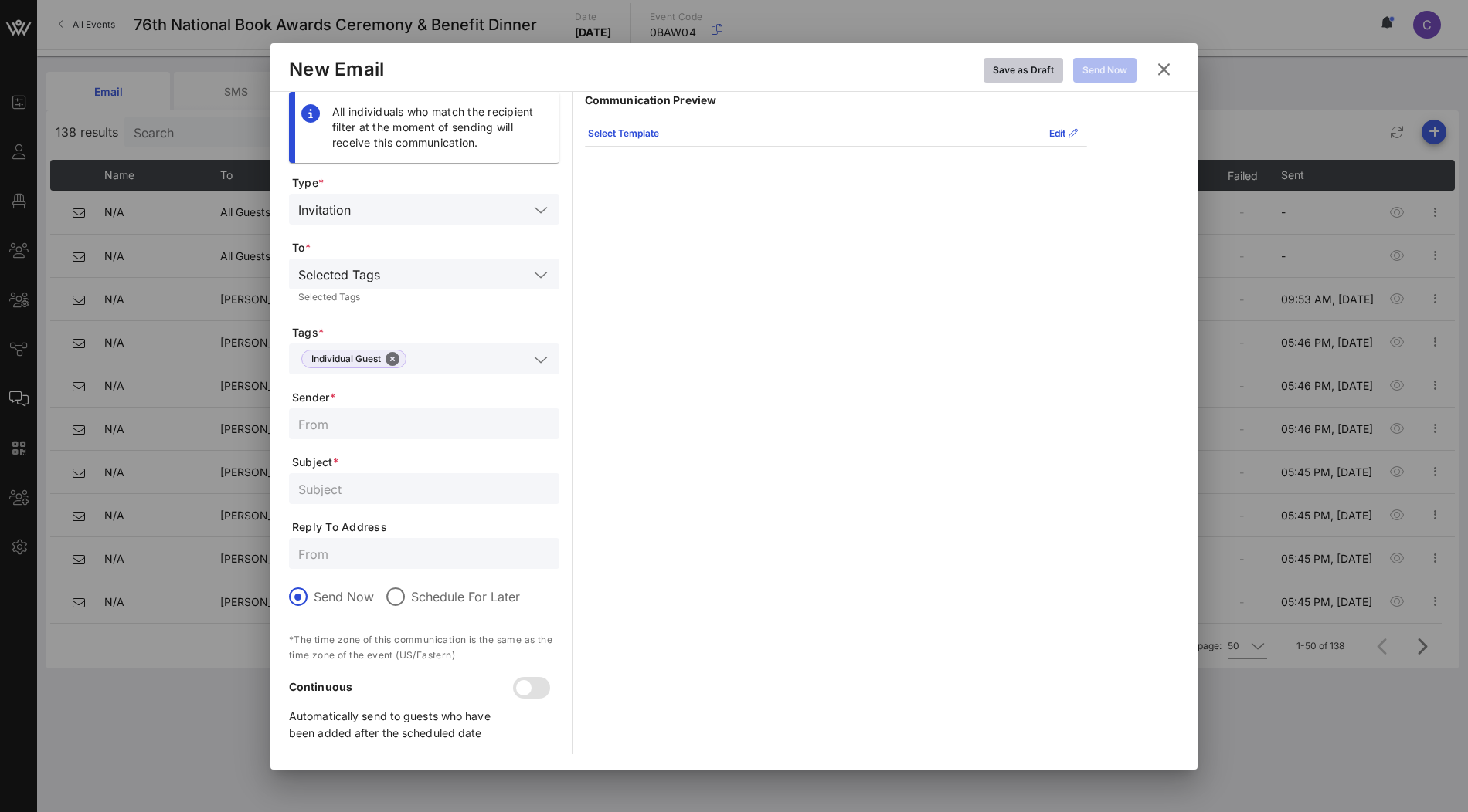
click at [1023, 68] on icon at bounding box center [1024, 70] width 12 height 10
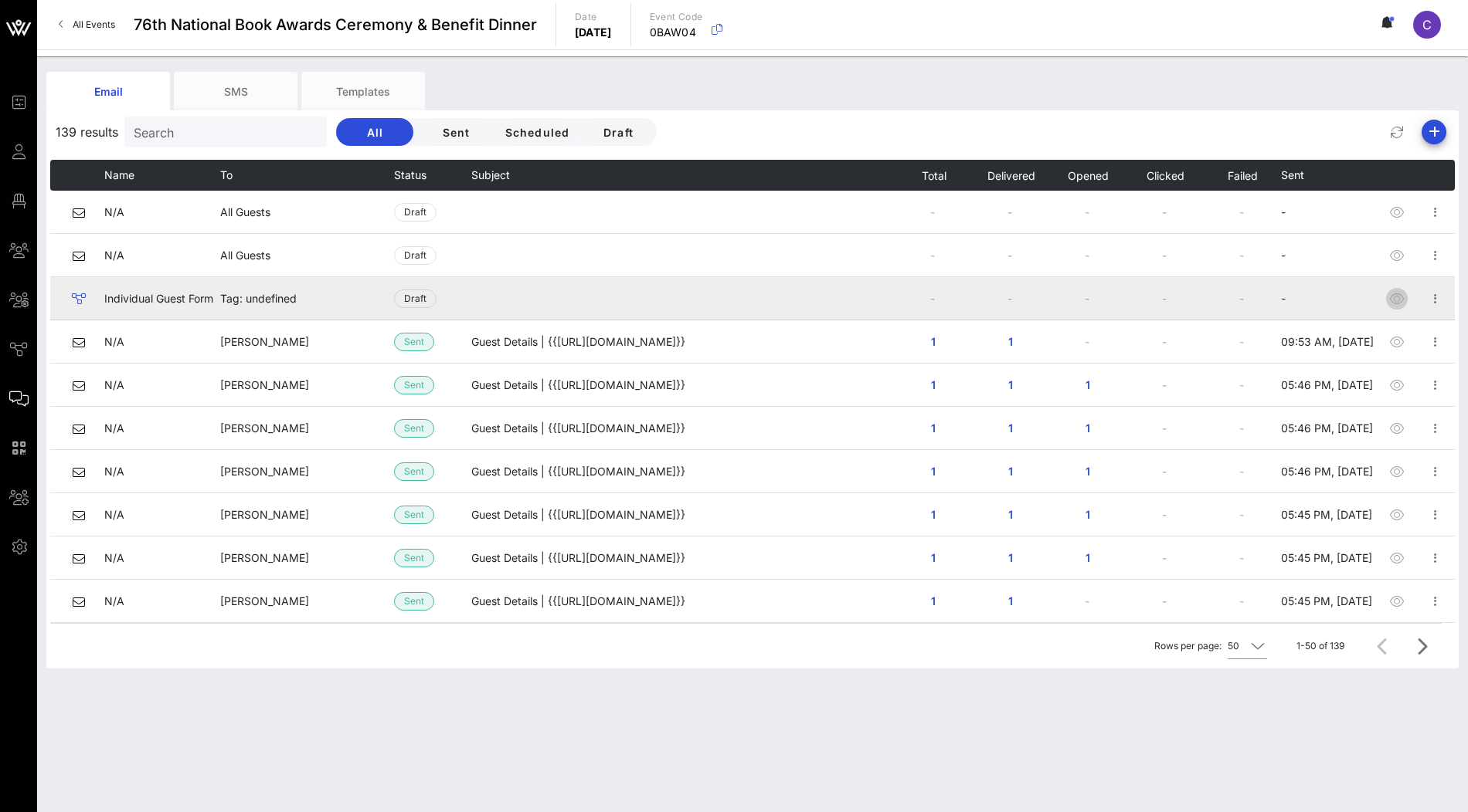
click at [1406, 299] on span "button" at bounding box center [1397, 298] width 22 height 19
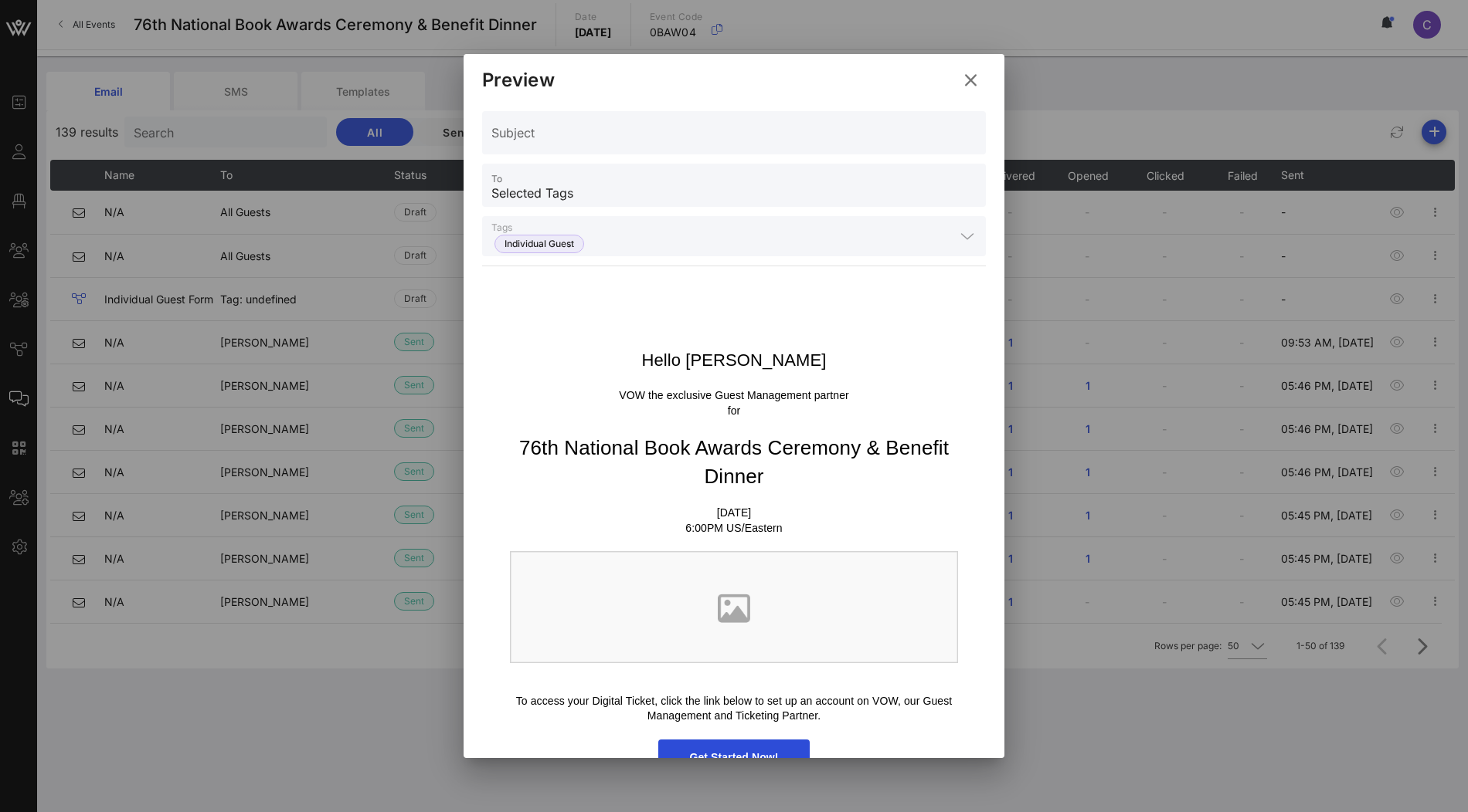
click at [973, 86] on icon at bounding box center [970, 81] width 22 height 20
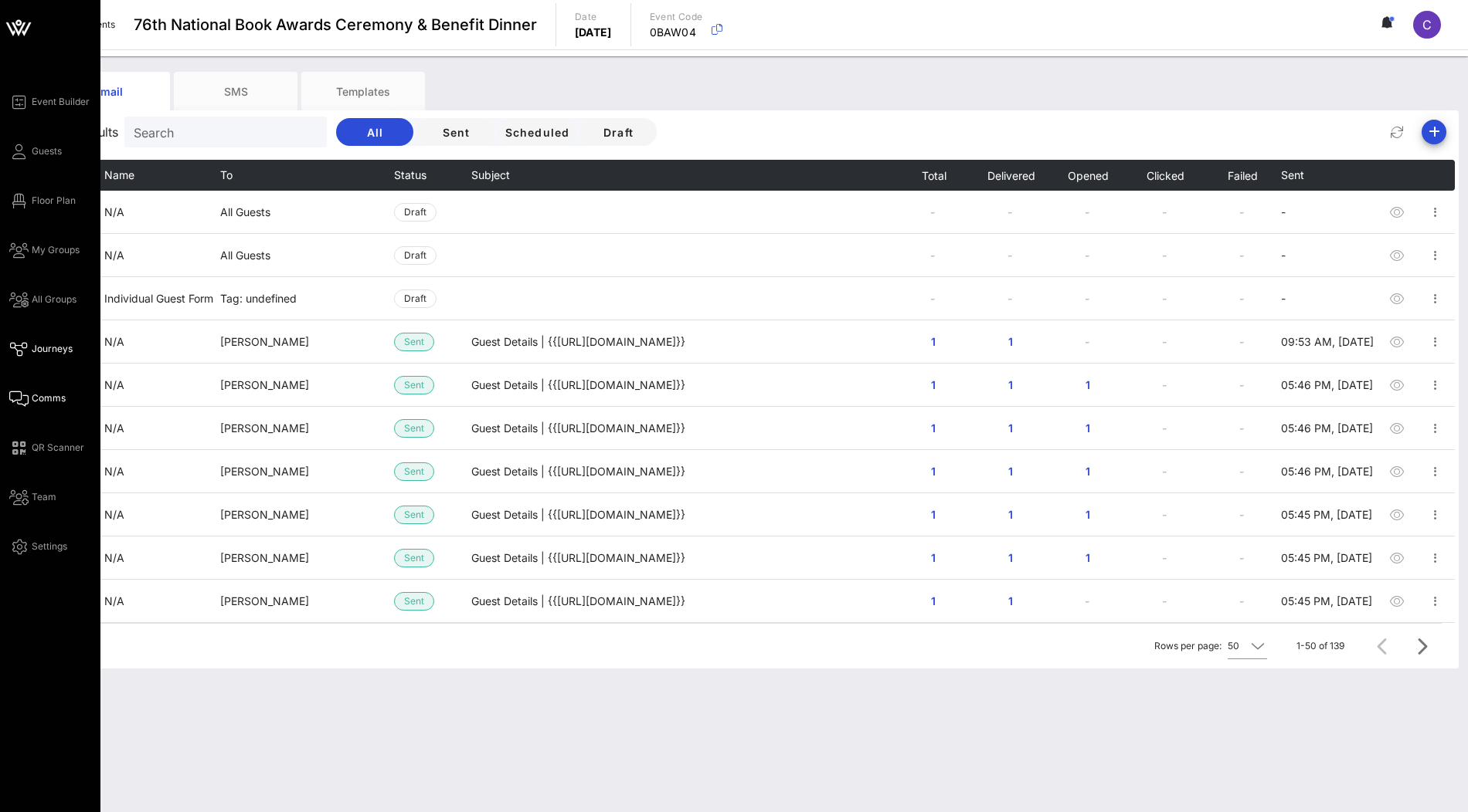
click at [44, 348] on span "Journeys" at bounding box center [52, 349] width 41 height 14
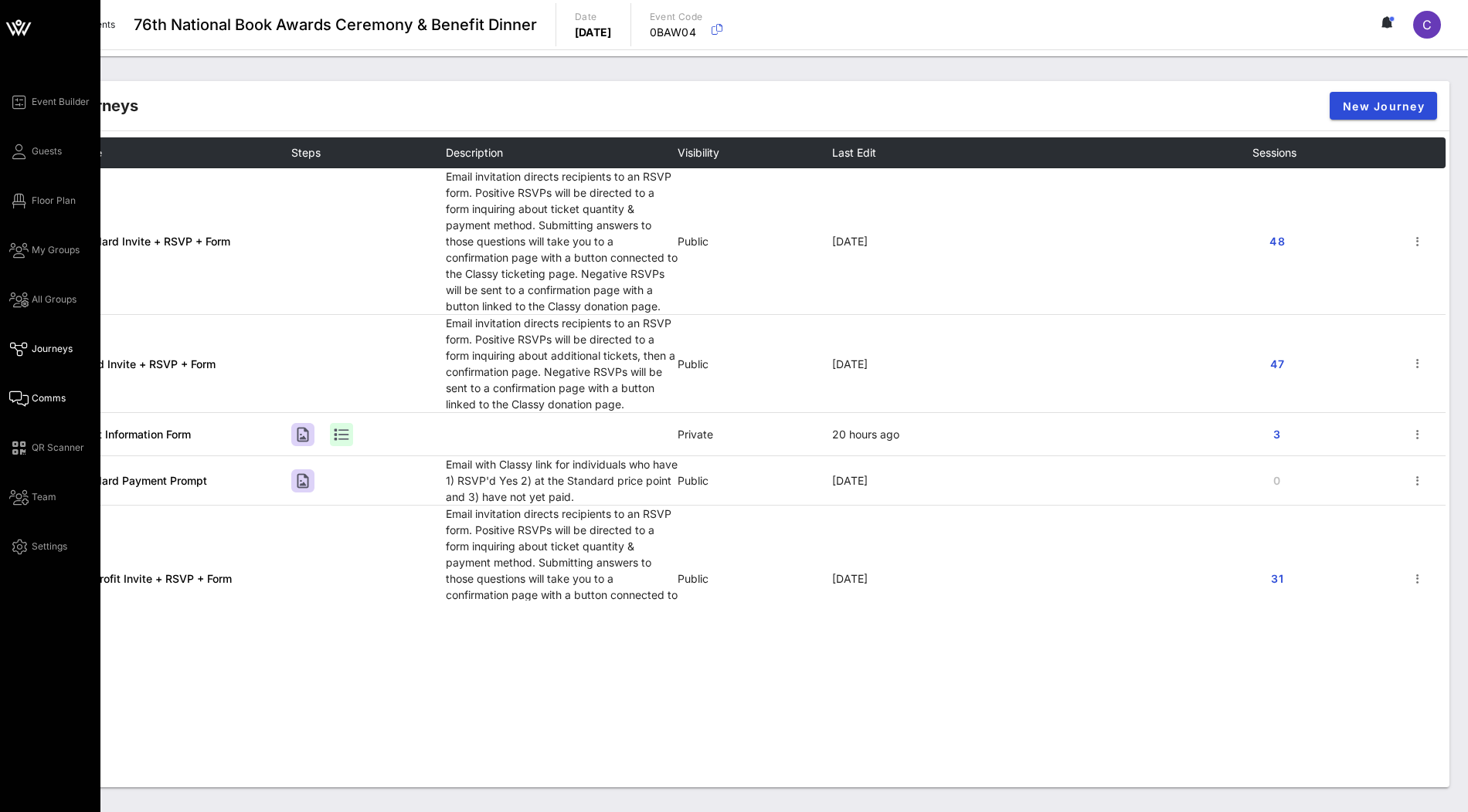
click at [42, 400] on span "Comms" at bounding box center [48, 398] width 34 height 14
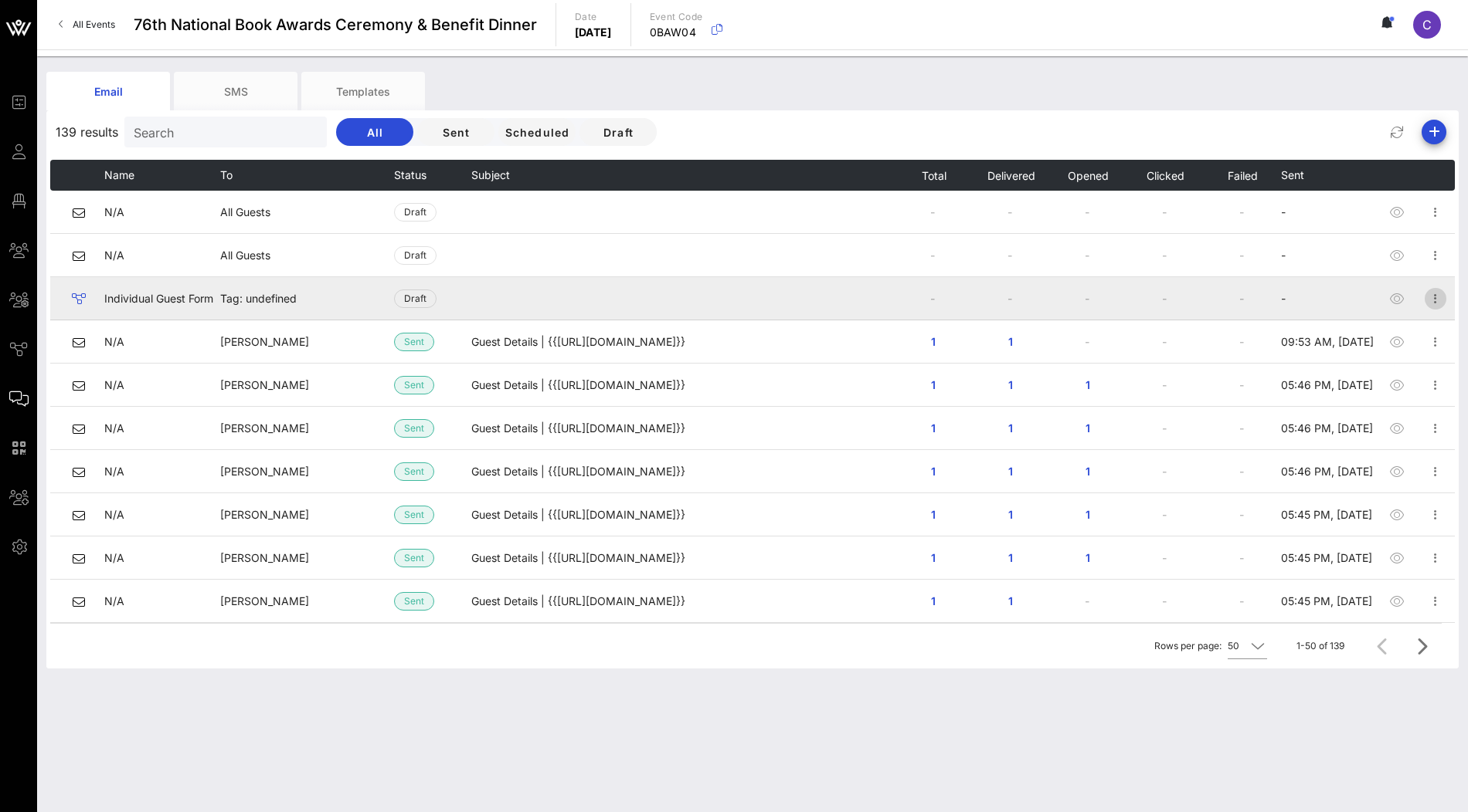
click at [1438, 303] on icon "button" at bounding box center [1435, 298] width 19 height 19
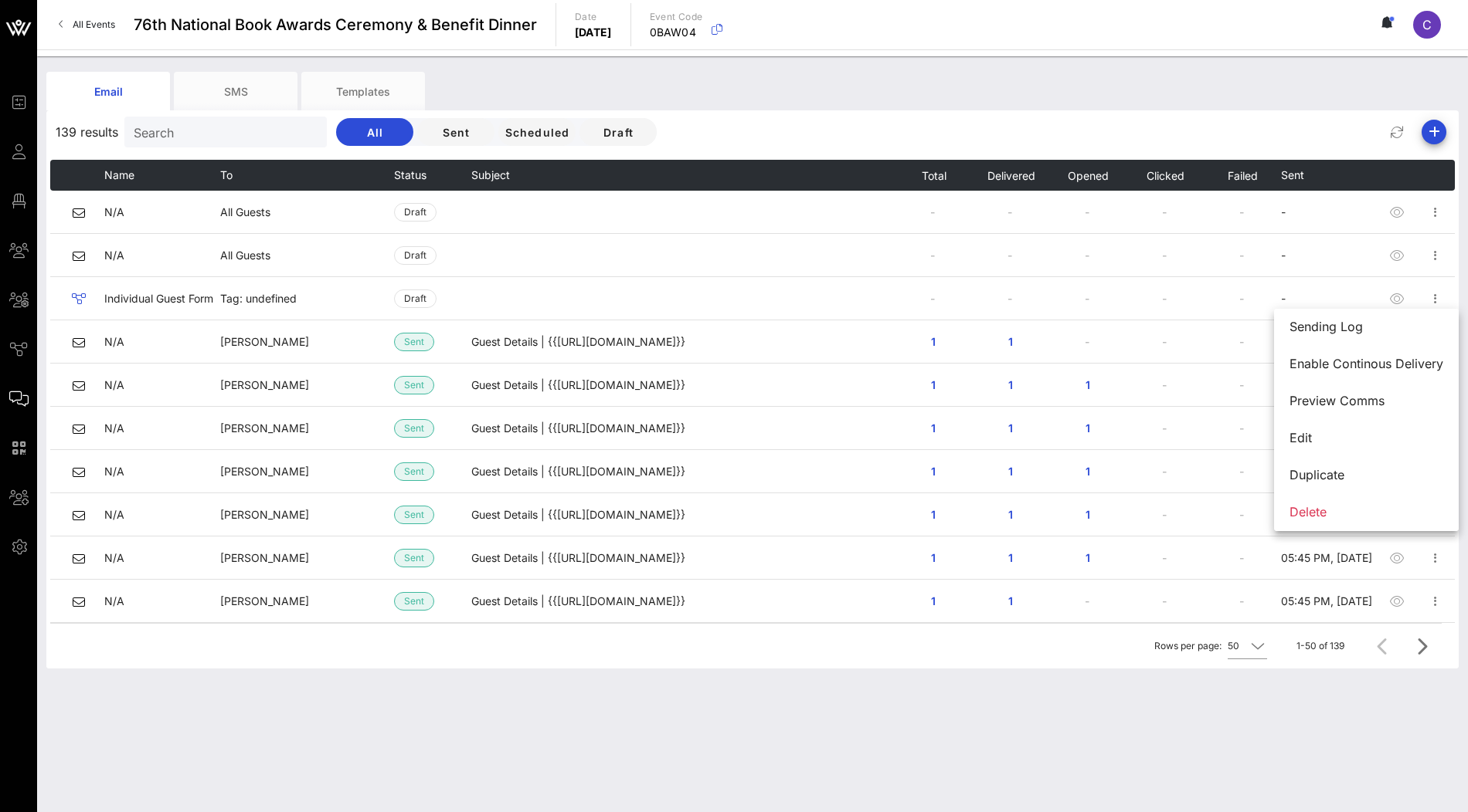
click at [1211, 89] on div "Email SMS Templates" at bounding box center [740, 90] width 1389 height 38
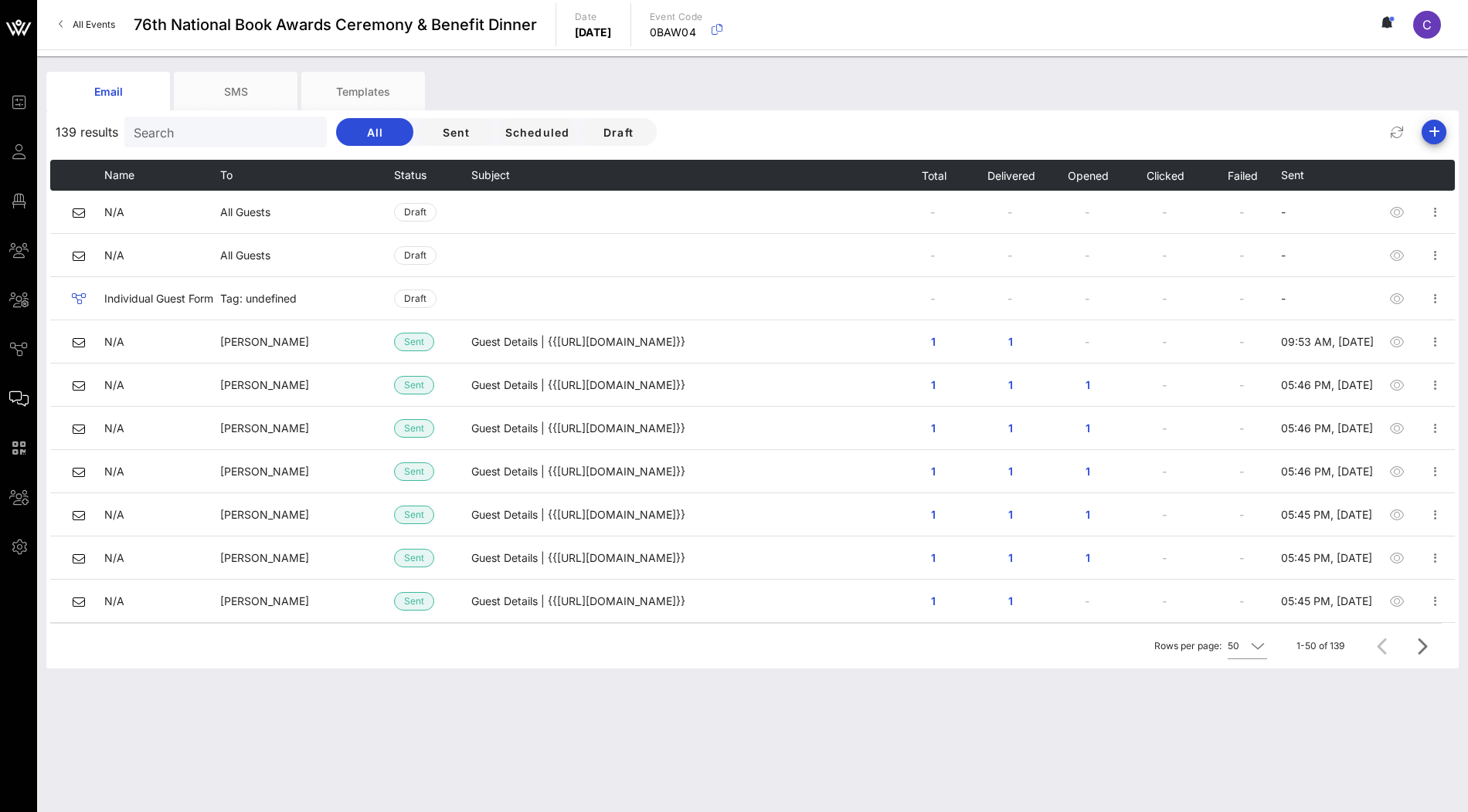
click at [735, 83] on div "Email SMS Templates" at bounding box center [740, 90] width 1389 height 38
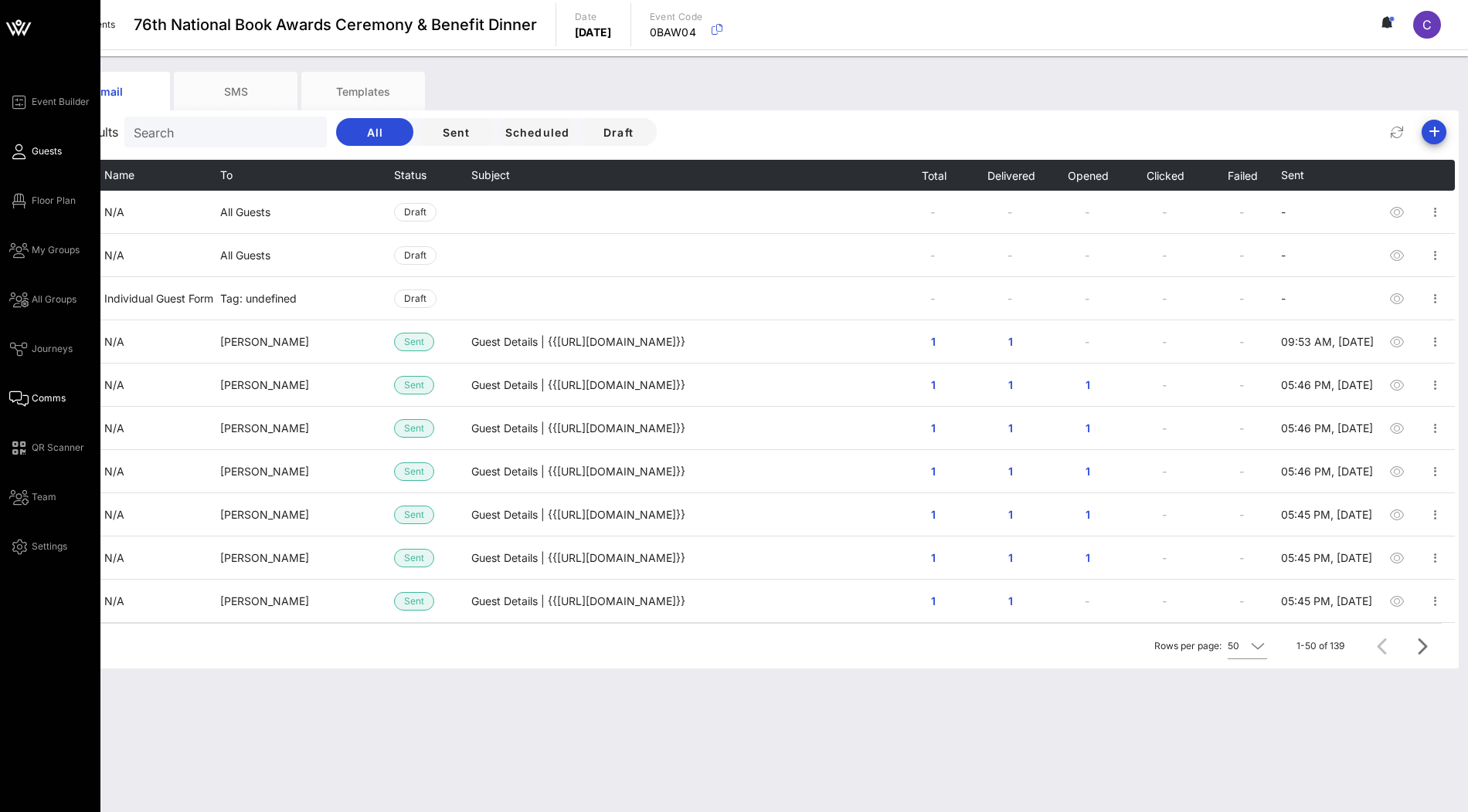
click at [27, 153] on link "Guests" at bounding box center [35, 151] width 53 height 19
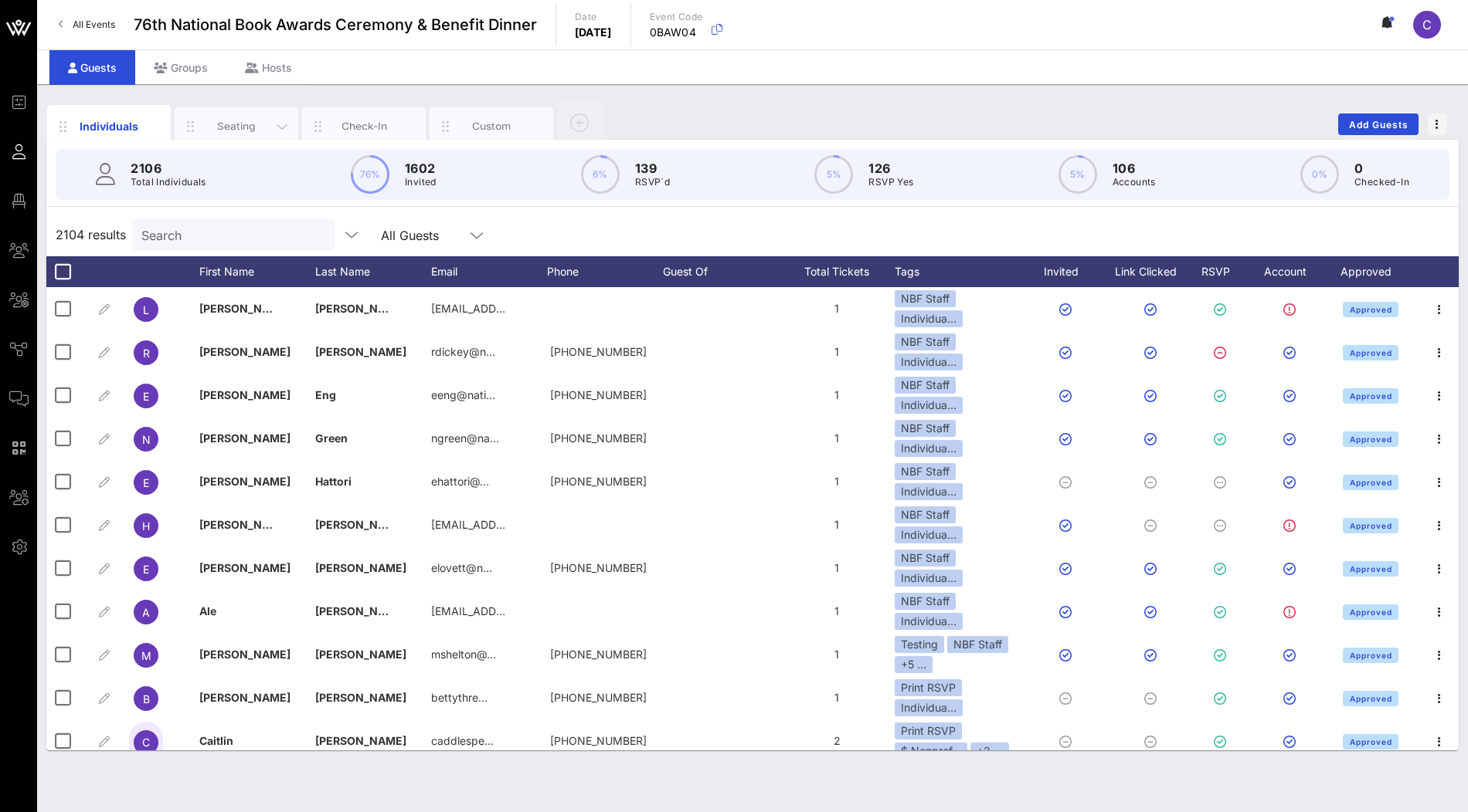
click at [251, 130] on div "Seating" at bounding box center [237, 126] width 69 height 15
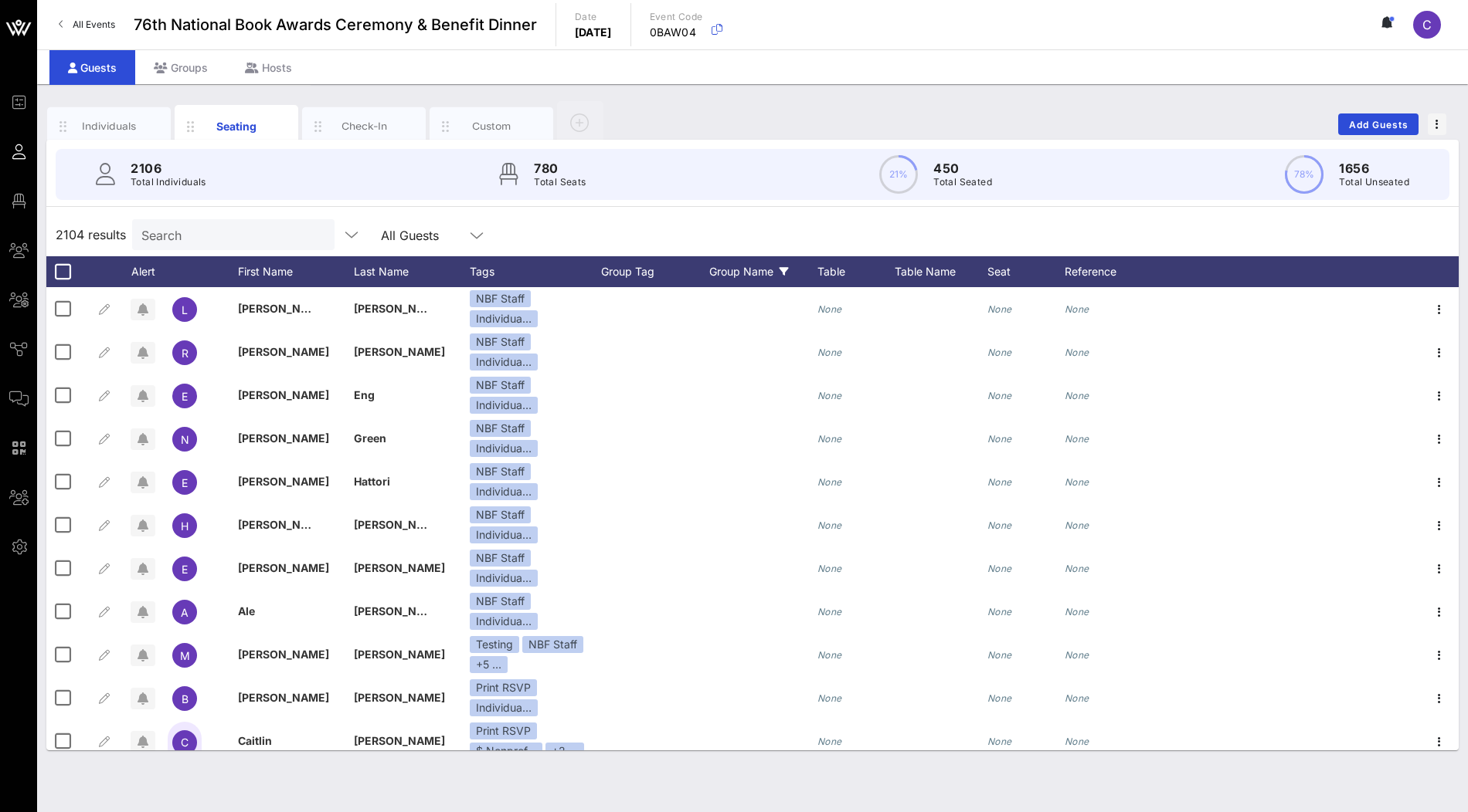
click at [776, 273] on div "Group Name" at bounding box center [763, 272] width 109 height 31
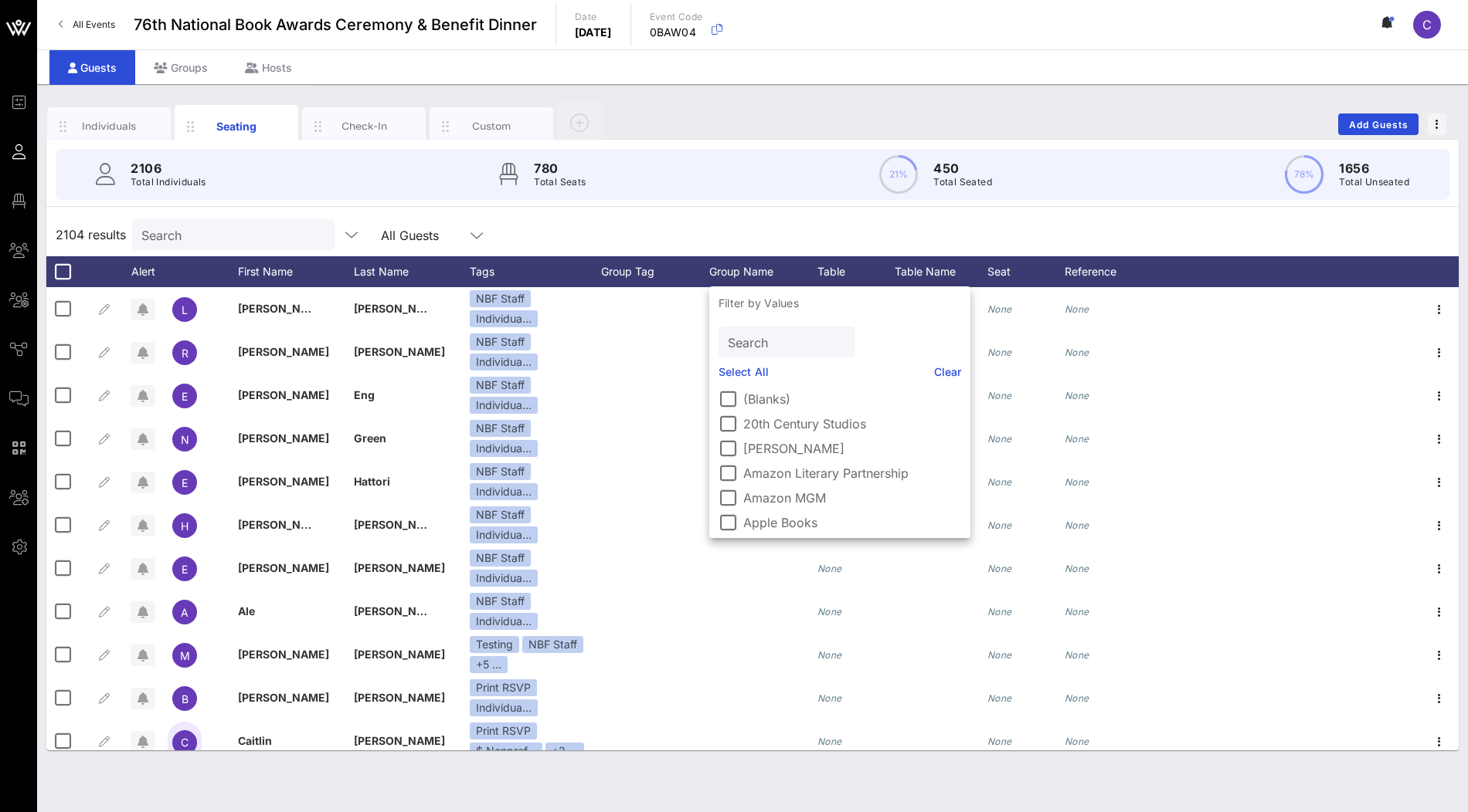
click at [766, 404] on label "(Blanks)" at bounding box center [851, 399] width 218 height 16
click at [747, 405] on label "(Blanks)" at bounding box center [851, 399] width 218 height 16
click at [743, 200] on div "2106 Total Individuals 780 Total Seats 21% 450 Total Seated 78% 1656 Total Unse…" at bounding box center [753, 174] width 1431 height 69
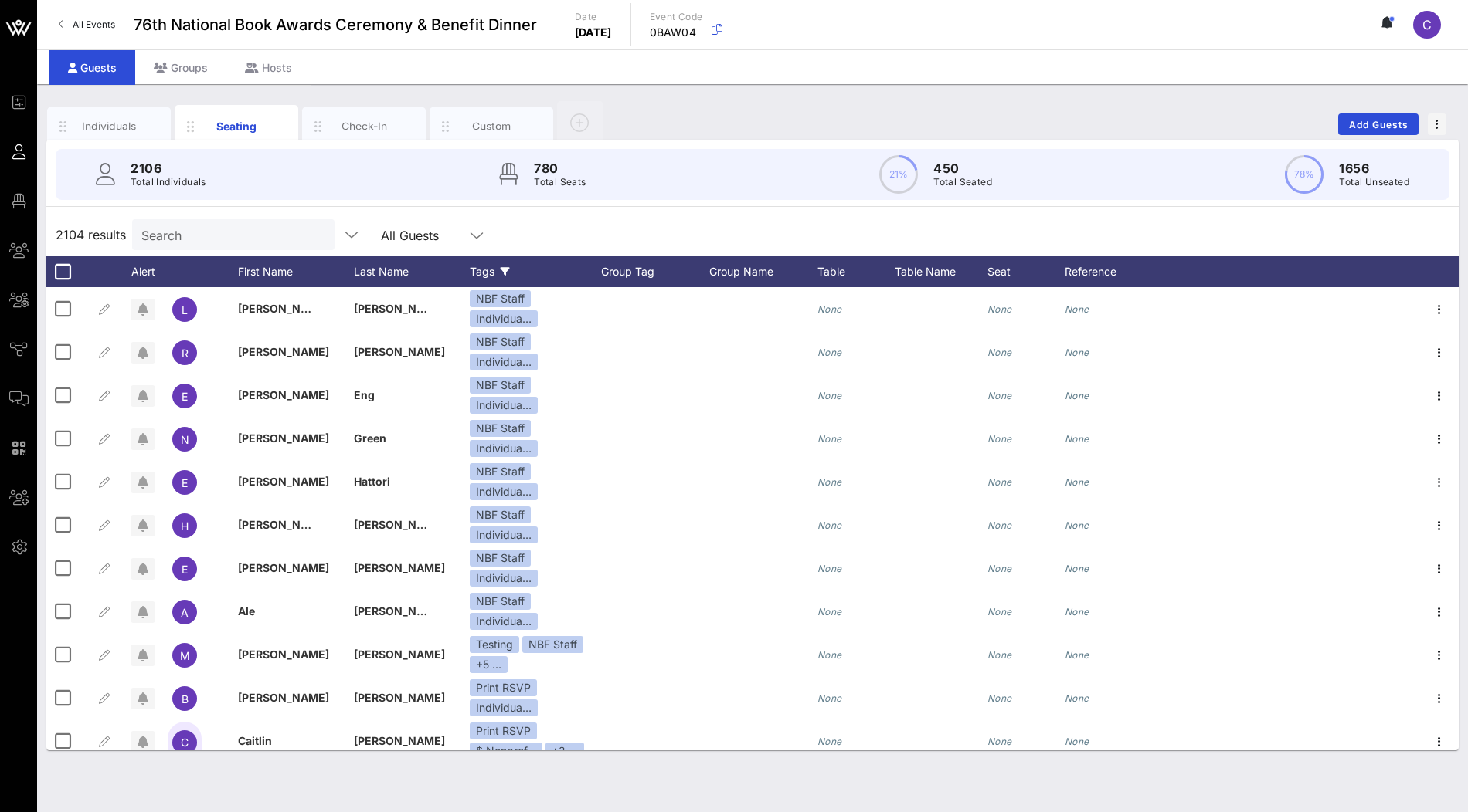
click at [510, 273] on div "Tags" at bounding box center [535, 272] width 131 height 31
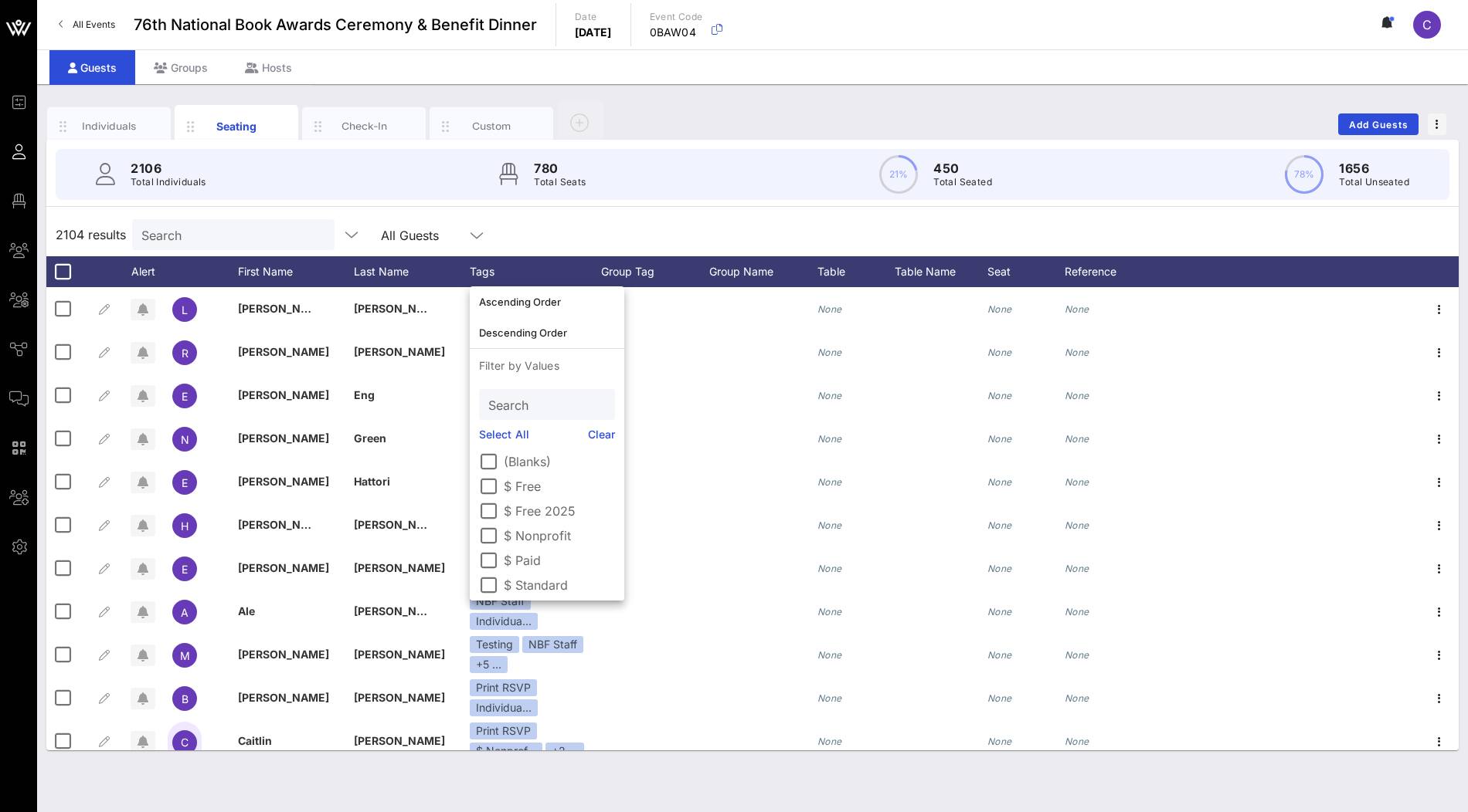
click at [544, 405] on input "Search" at bounding box center [545, 404] width 115 height 21
type input "r"
type input "ind"
click at [535, 461] on label "Individual Guest" at bounding box center [560, 462] width 112 height 16
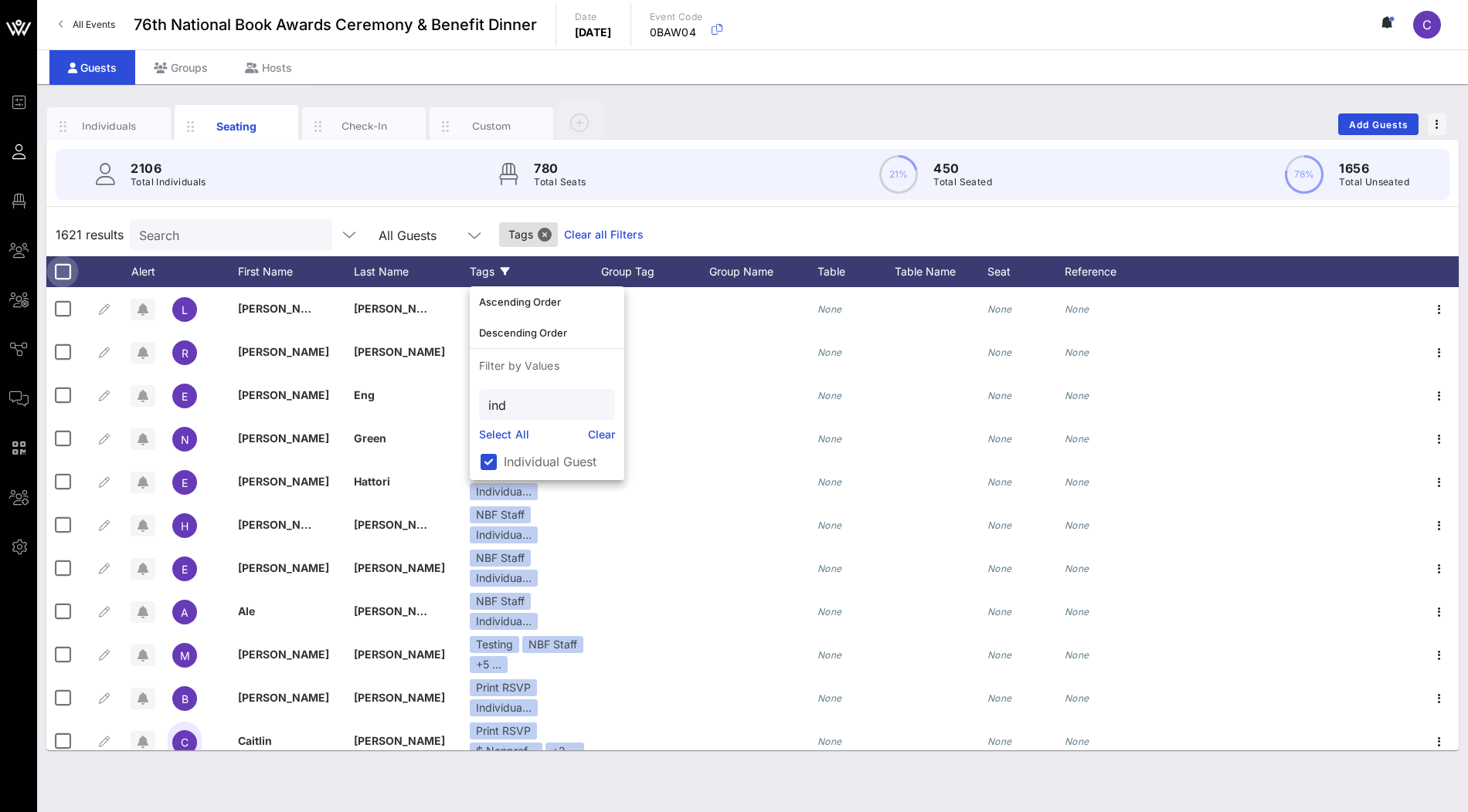
click at [60, 269] on div at bounding box center [63, 271] width 26 height 26
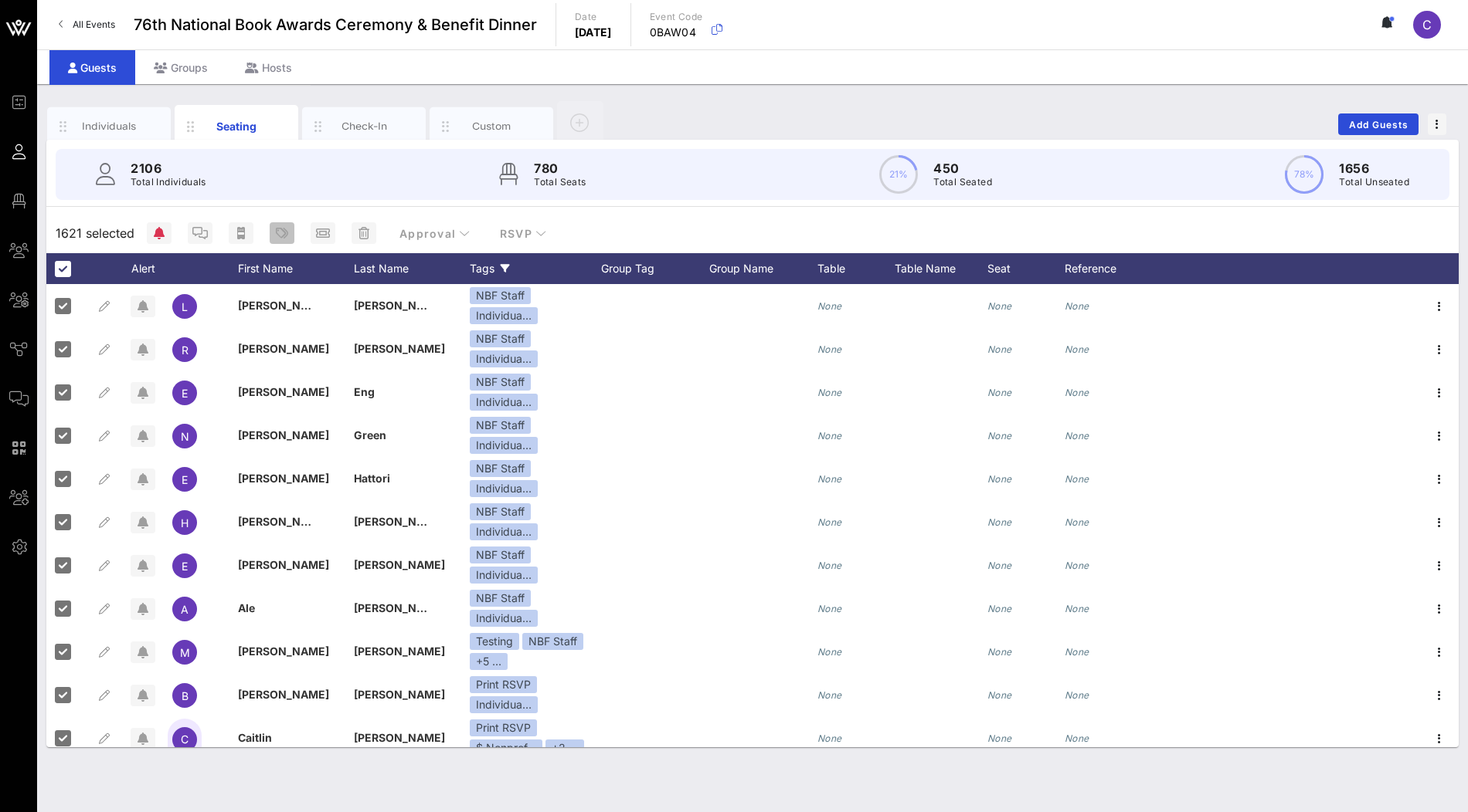
click at [276, 232] on icon "button" at bounding box center [282, 233] width 13 height 13
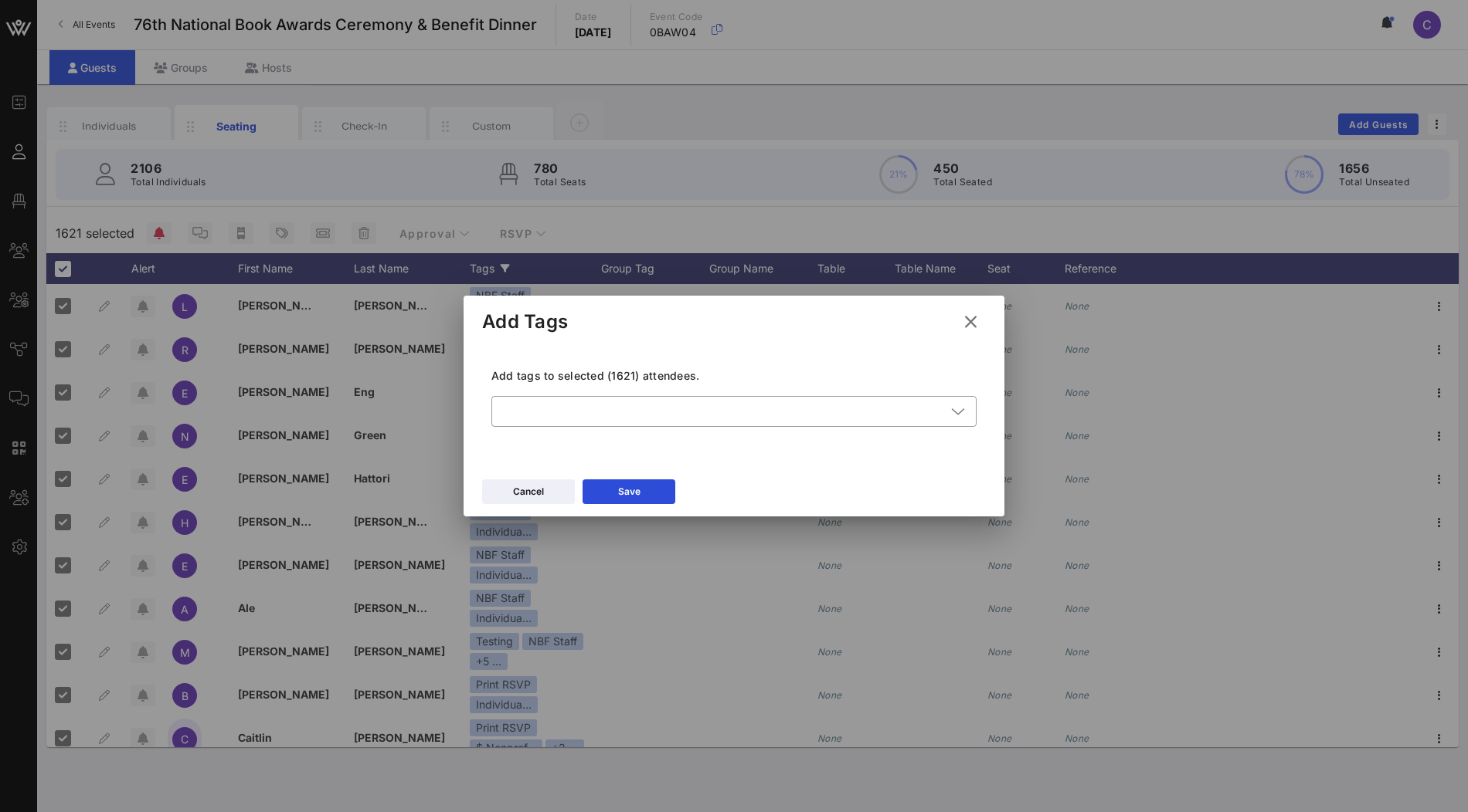
click at [976, 314] on icon at bounding box center [971, 322] width 25 height 26
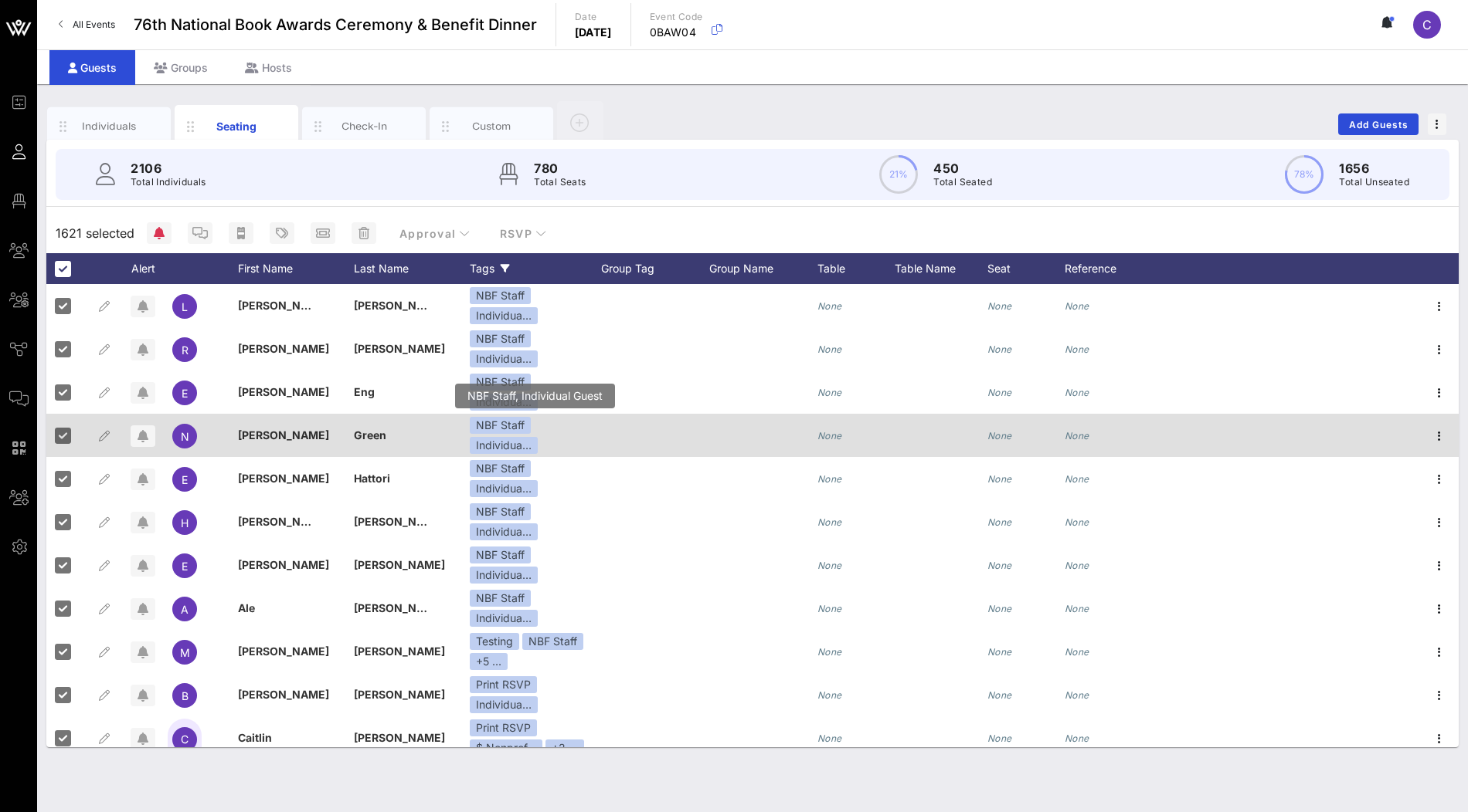
scroll to position [28, 0]
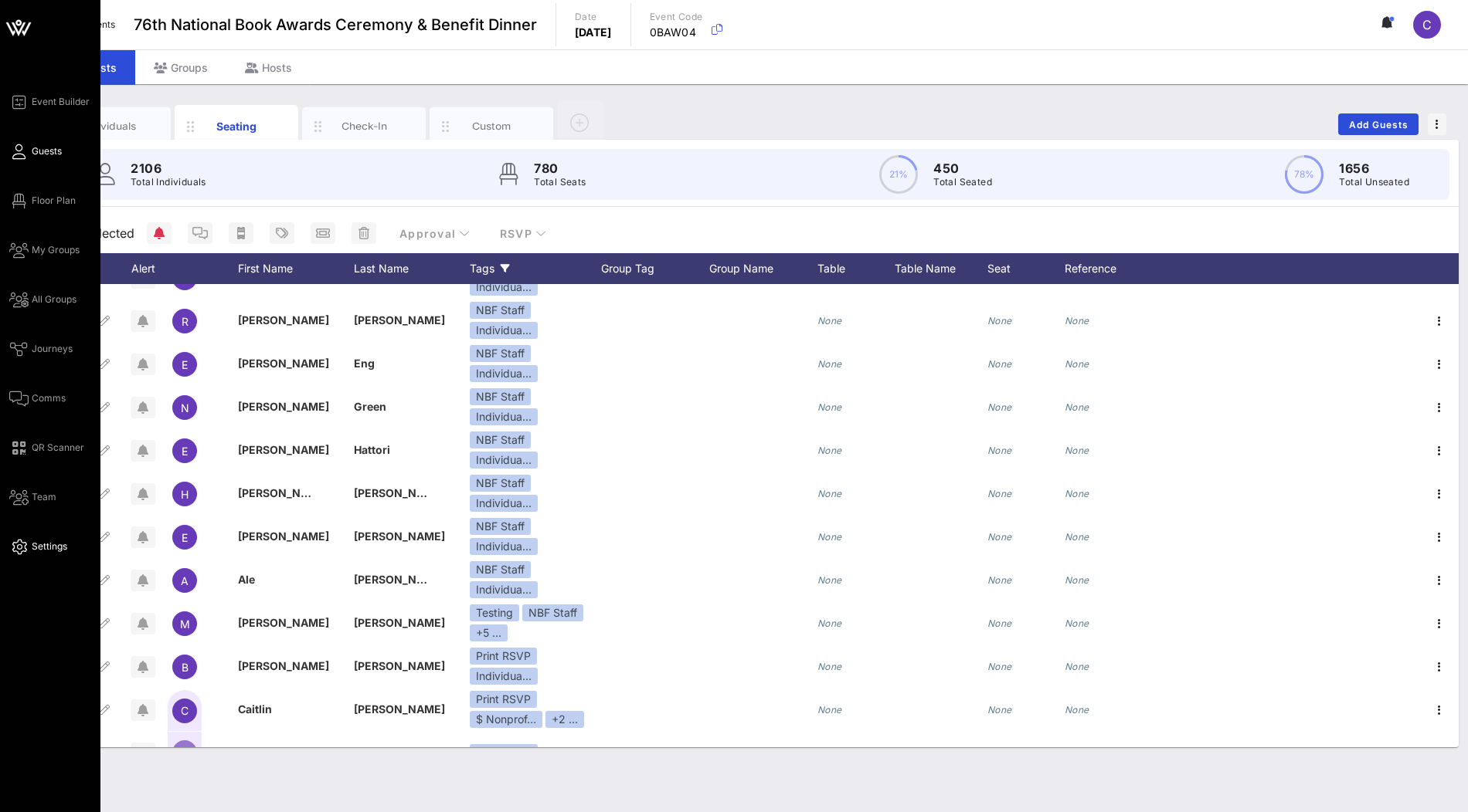
click at [35, 546] on span "Settings" at bounding box center [49, 547] width 35 height 14
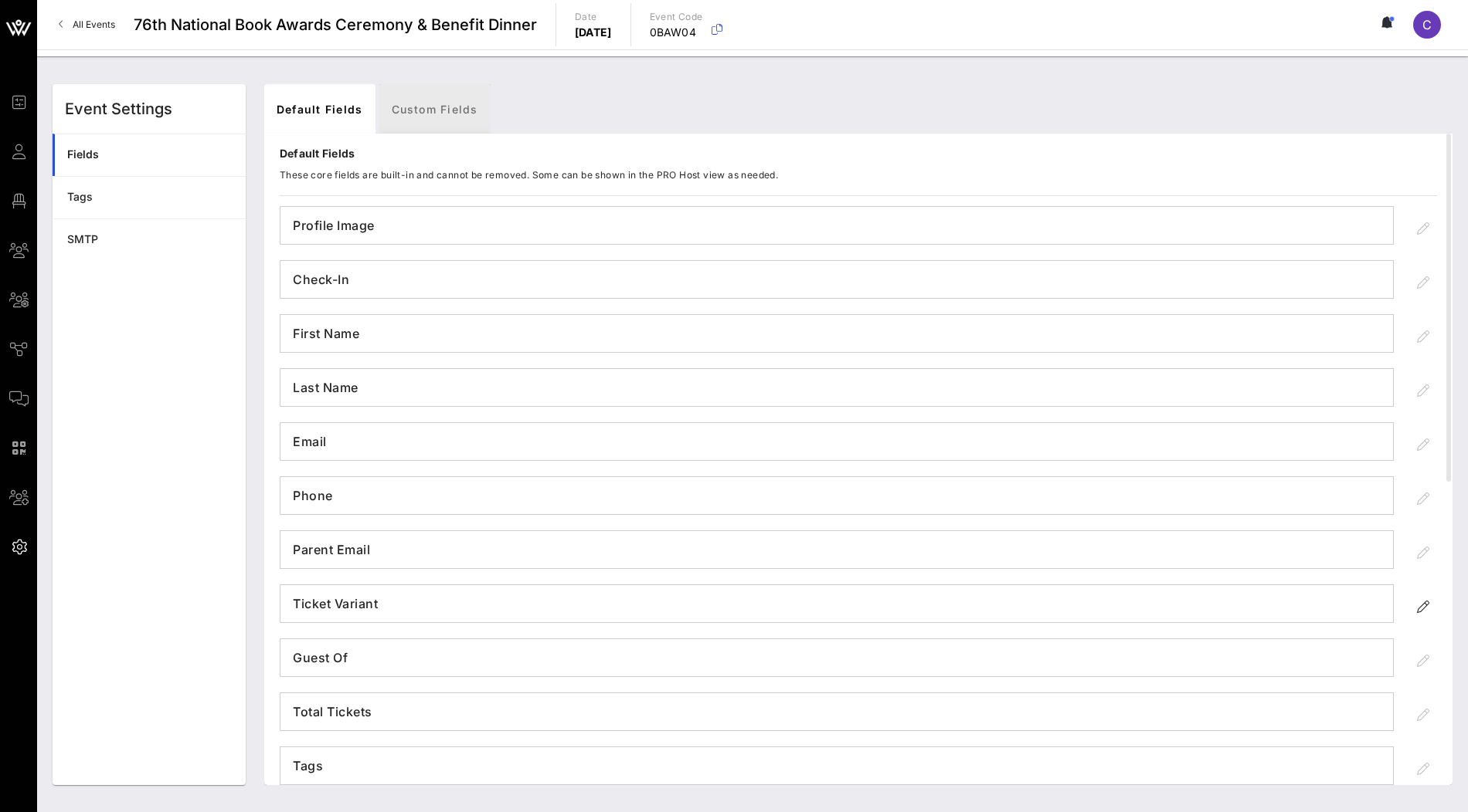
click at [431, 111] on link "Custom Fields" at bounding box center [436, 109] width 112 height 50
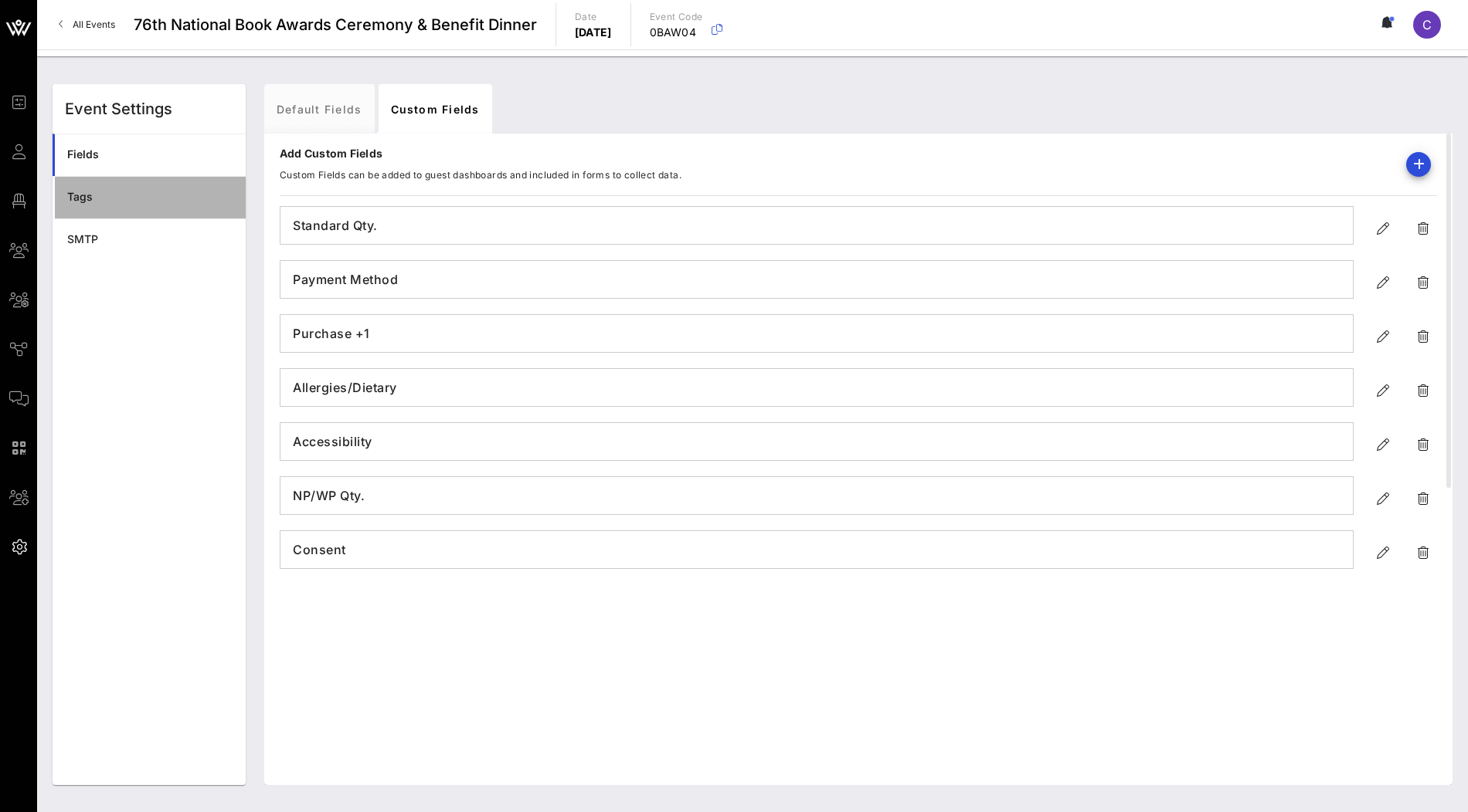
click at [112, 197] on div "Tags" at bounding box center [151, 197] width 166 height 13
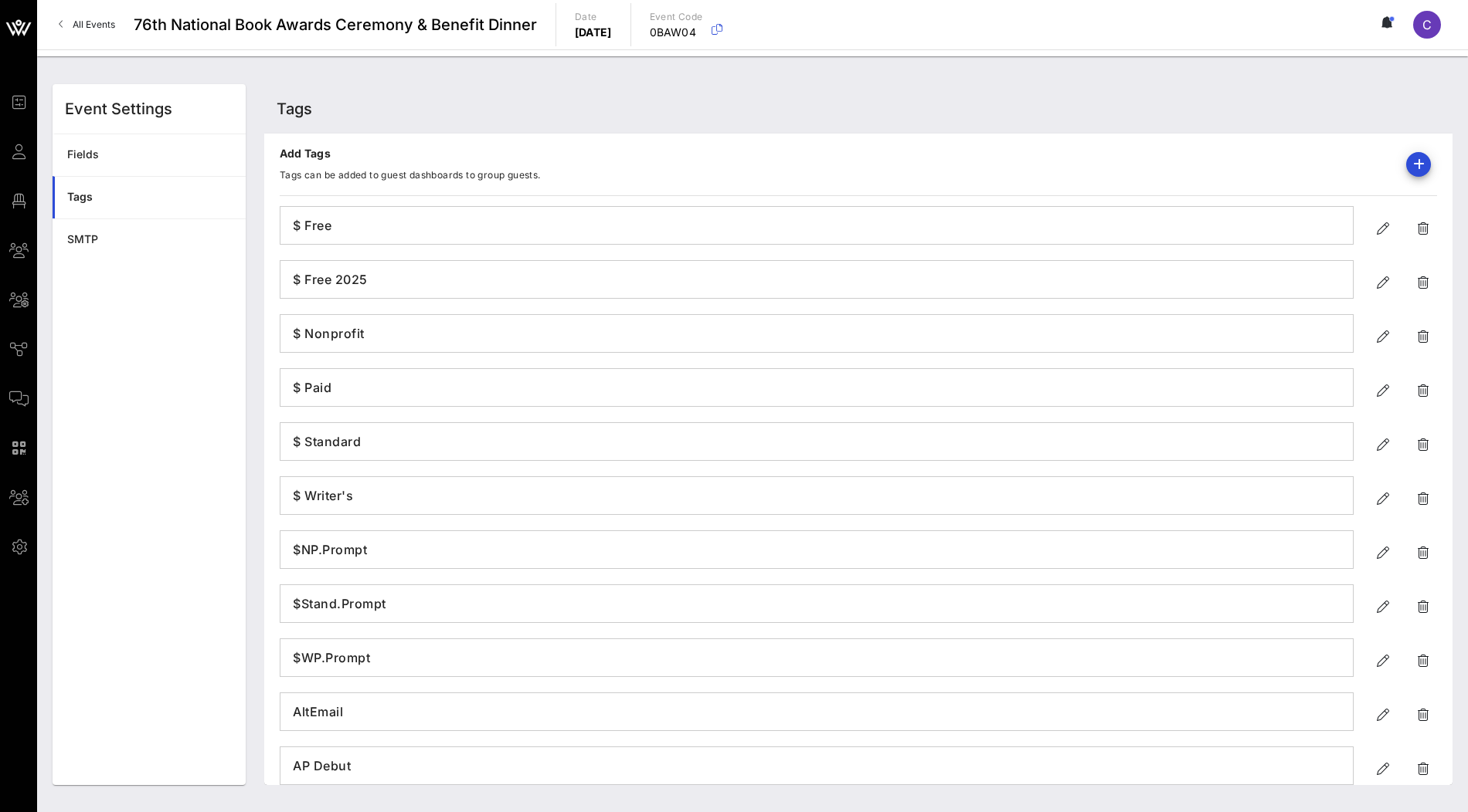
scroll to position [512, 0]
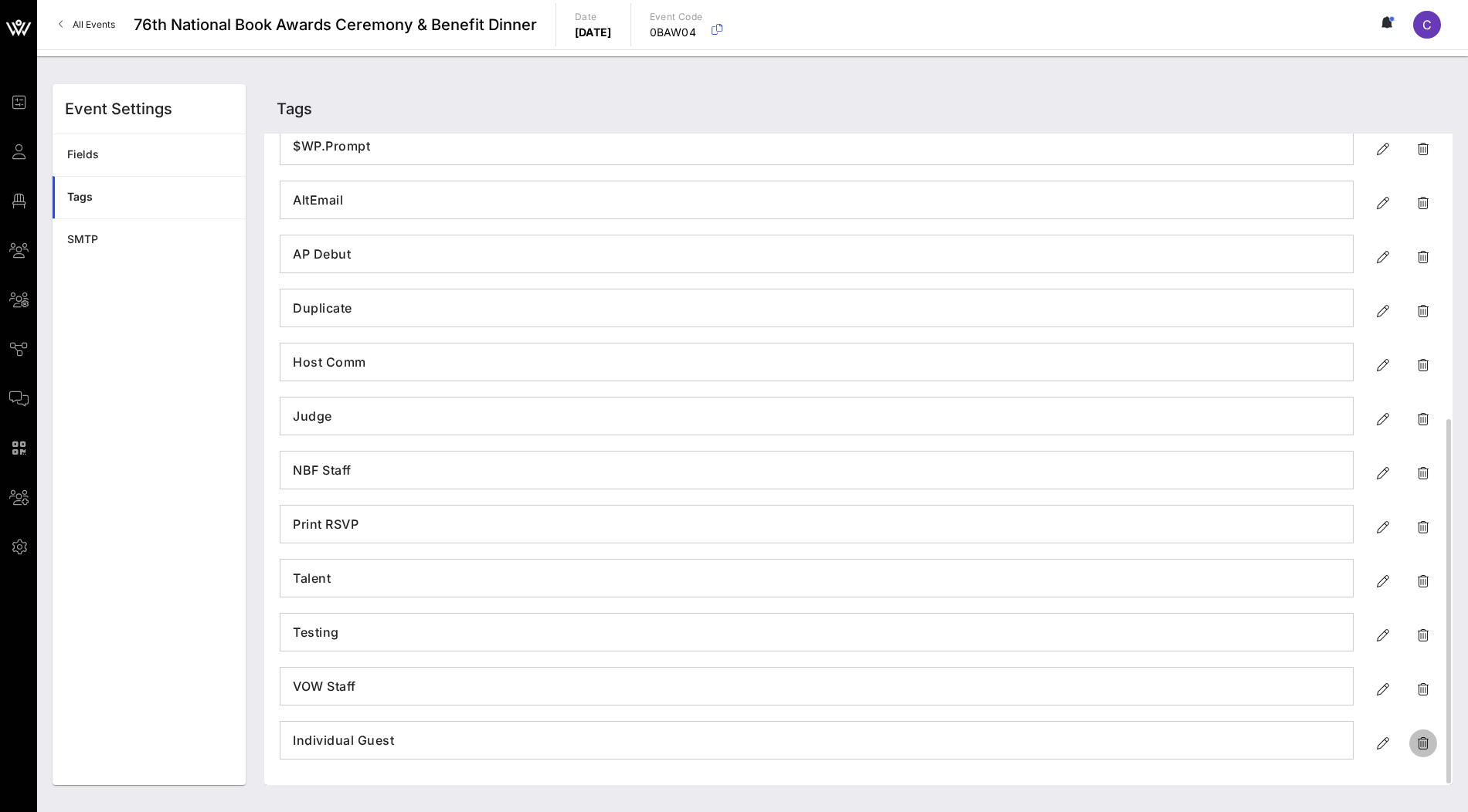
click at [1424, 744] on icon "button" at bounding box center [1423, 744] width 19 height 19
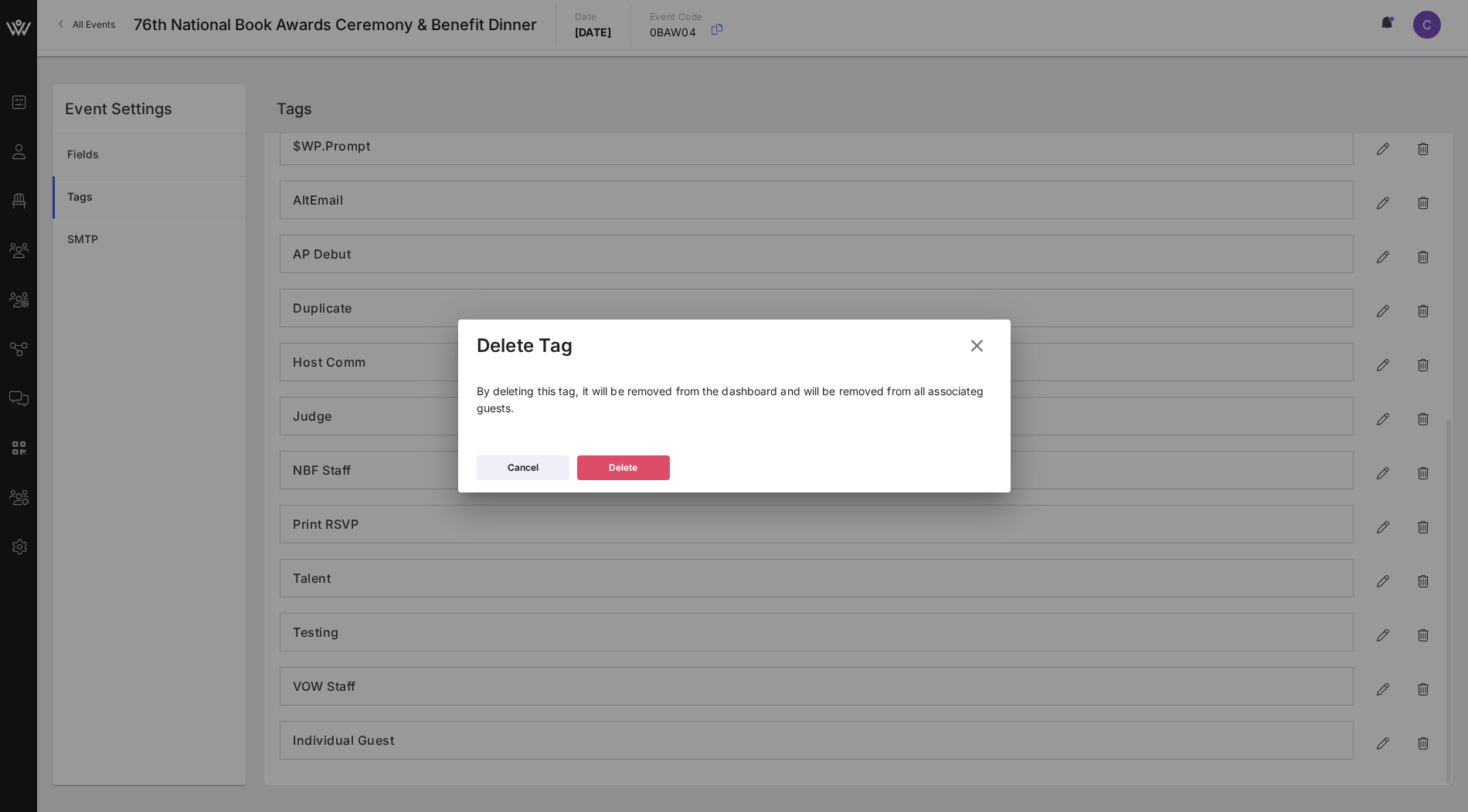
click at [652, 468] on button "Delete" at bounding box center [623, 468] width 93 height 24
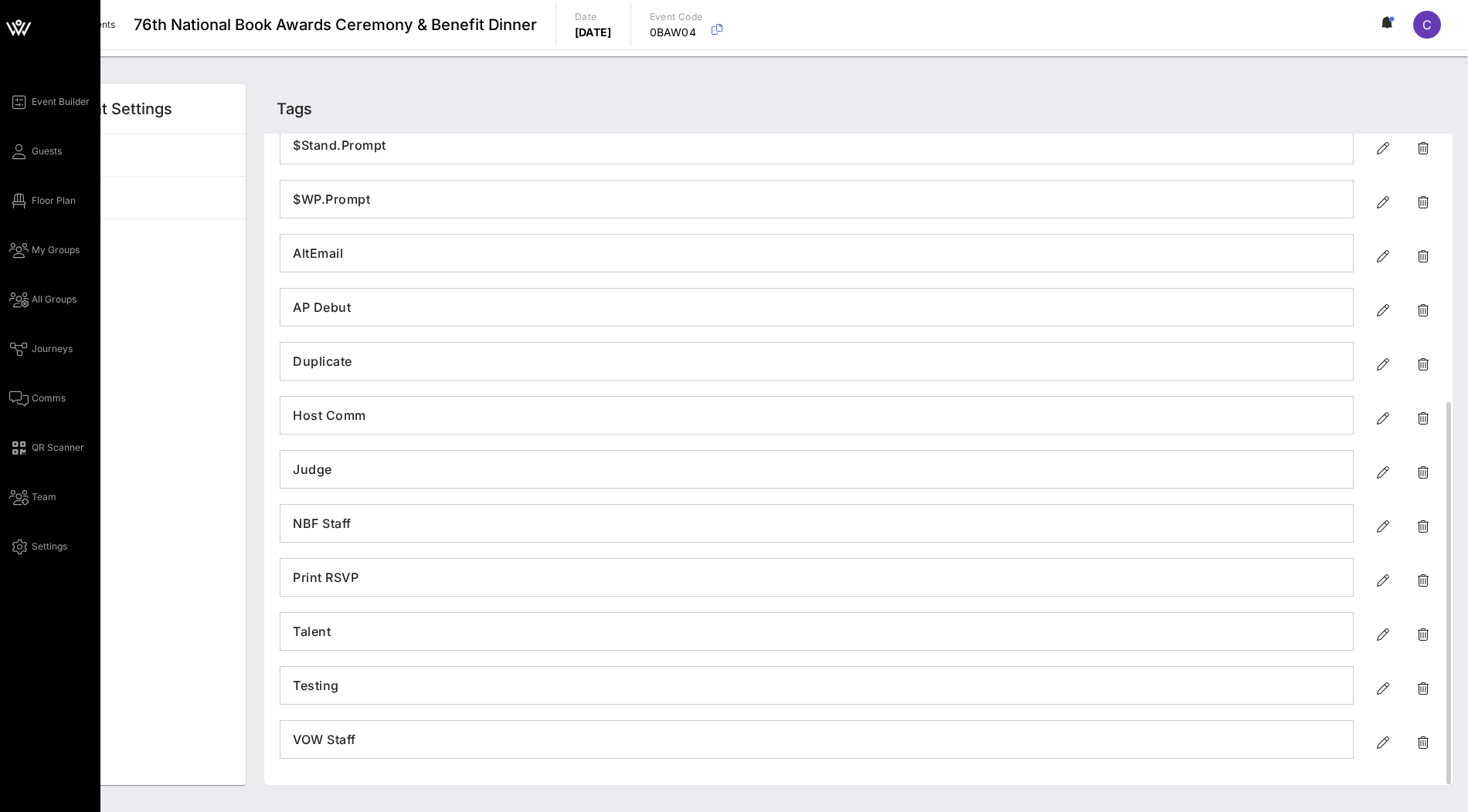
scroll to position [458, 0]
click at [35, 152] on span "Guests" at bounding box center [46, 152] width 30 height 14
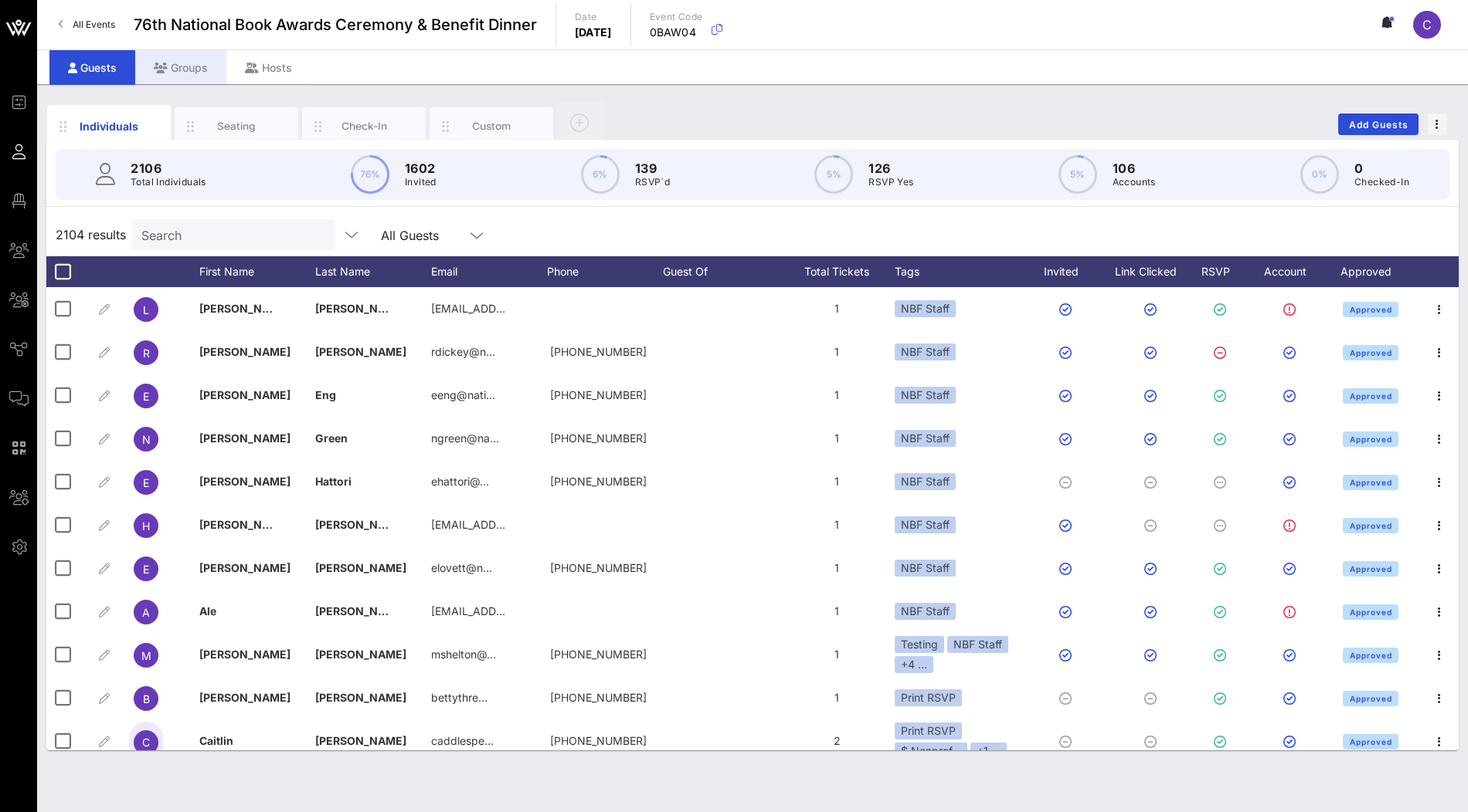
click at [197, 68] on div "Groups" at bounding box center [180, 68] width 91 height 35
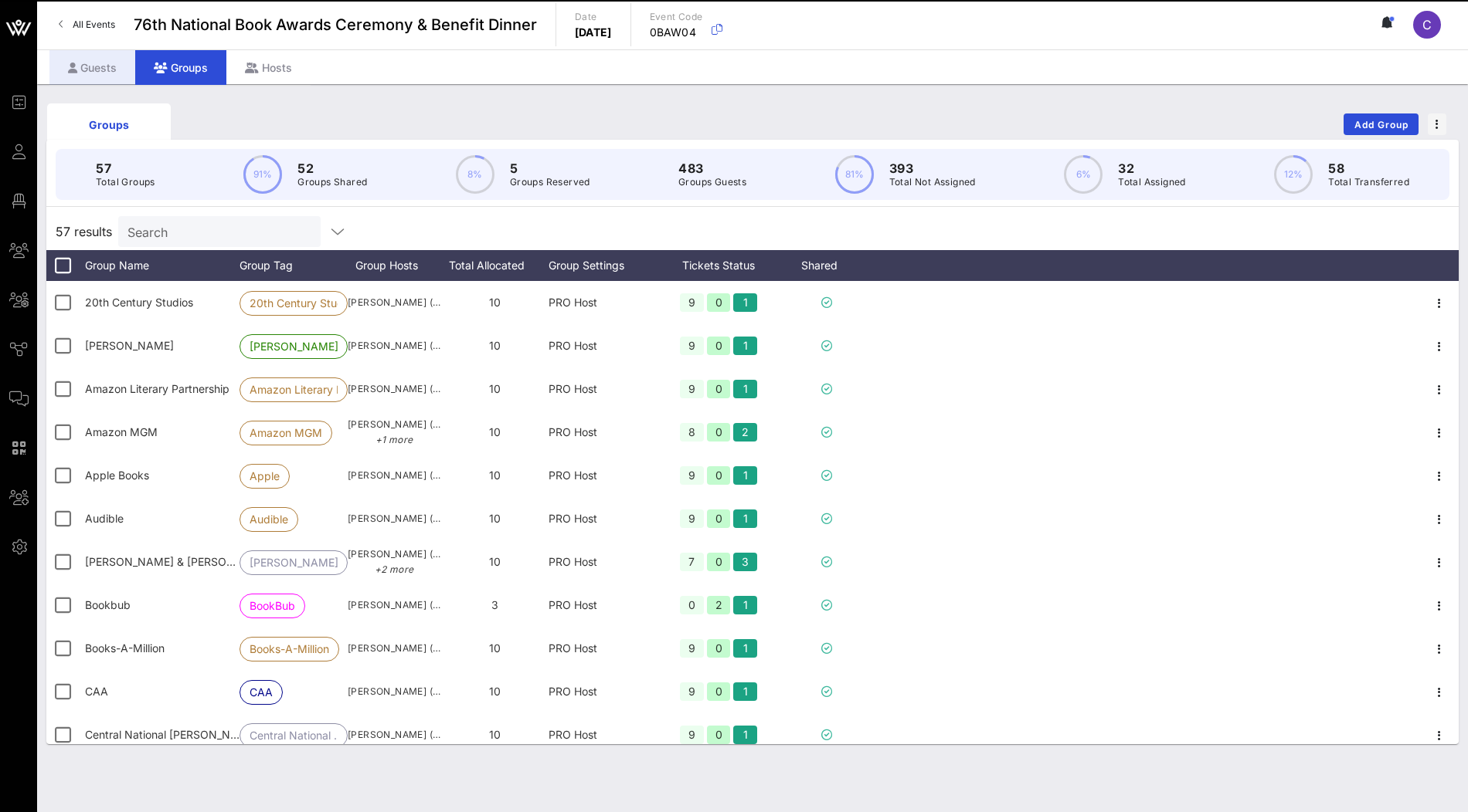
click at [105, 65] on div "Guests" at bounding box center [93, 68] width 86 height 35
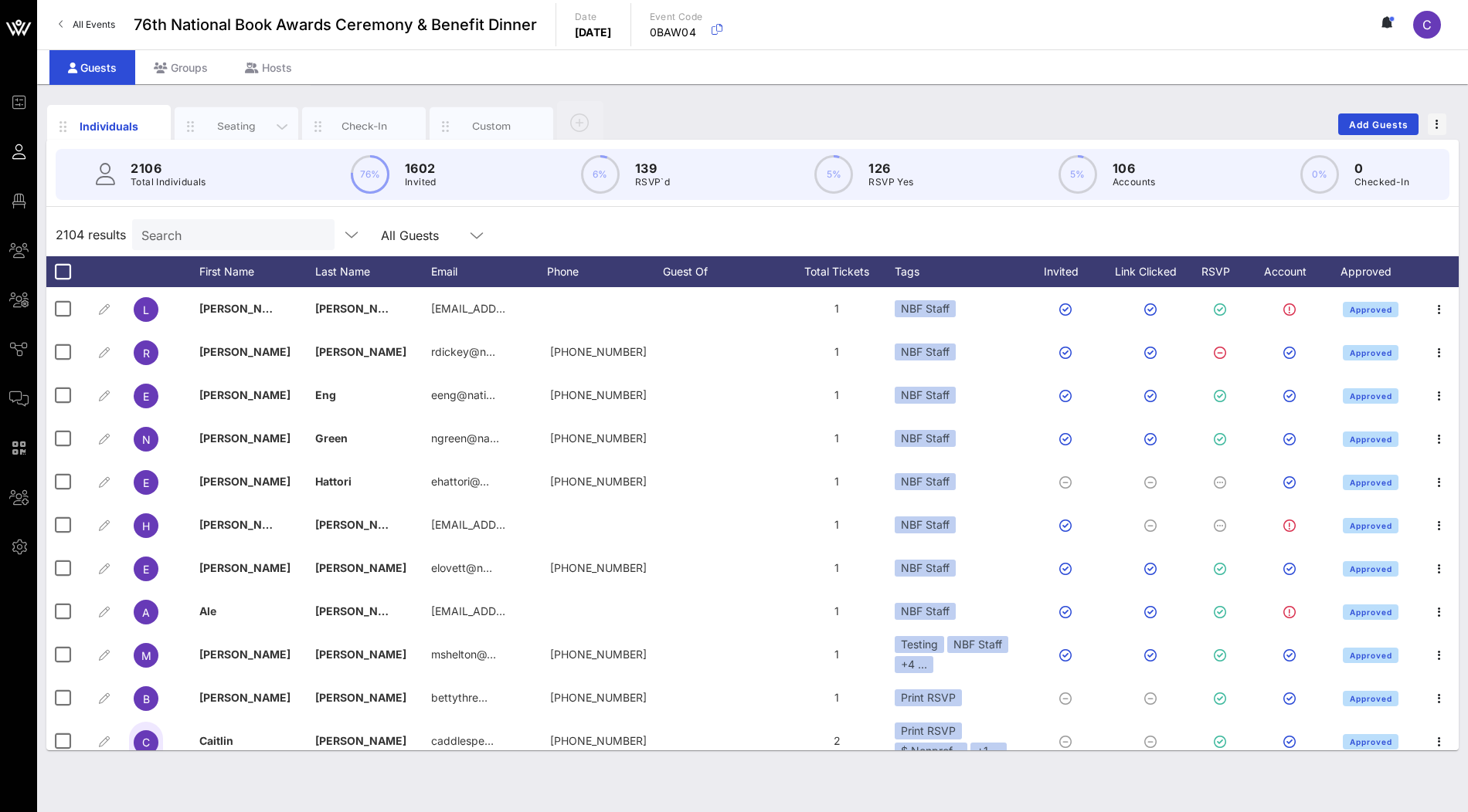
click at [245, 130] on div "Seating" at bounding box center [237, 126] width 69 height 15
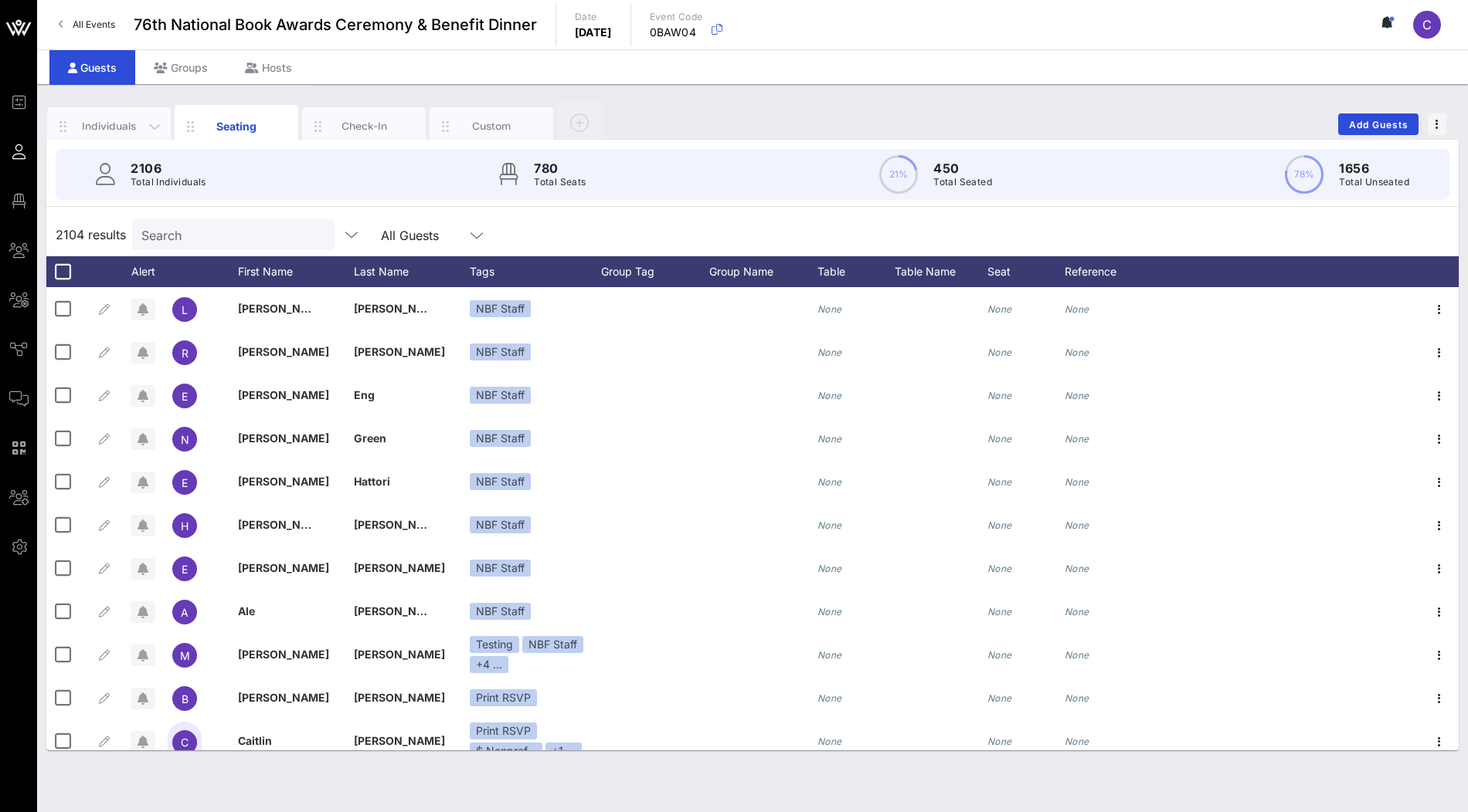
click at [123, 115] on div "Individuals" at bounding box center [109, 126] width 123 height 38
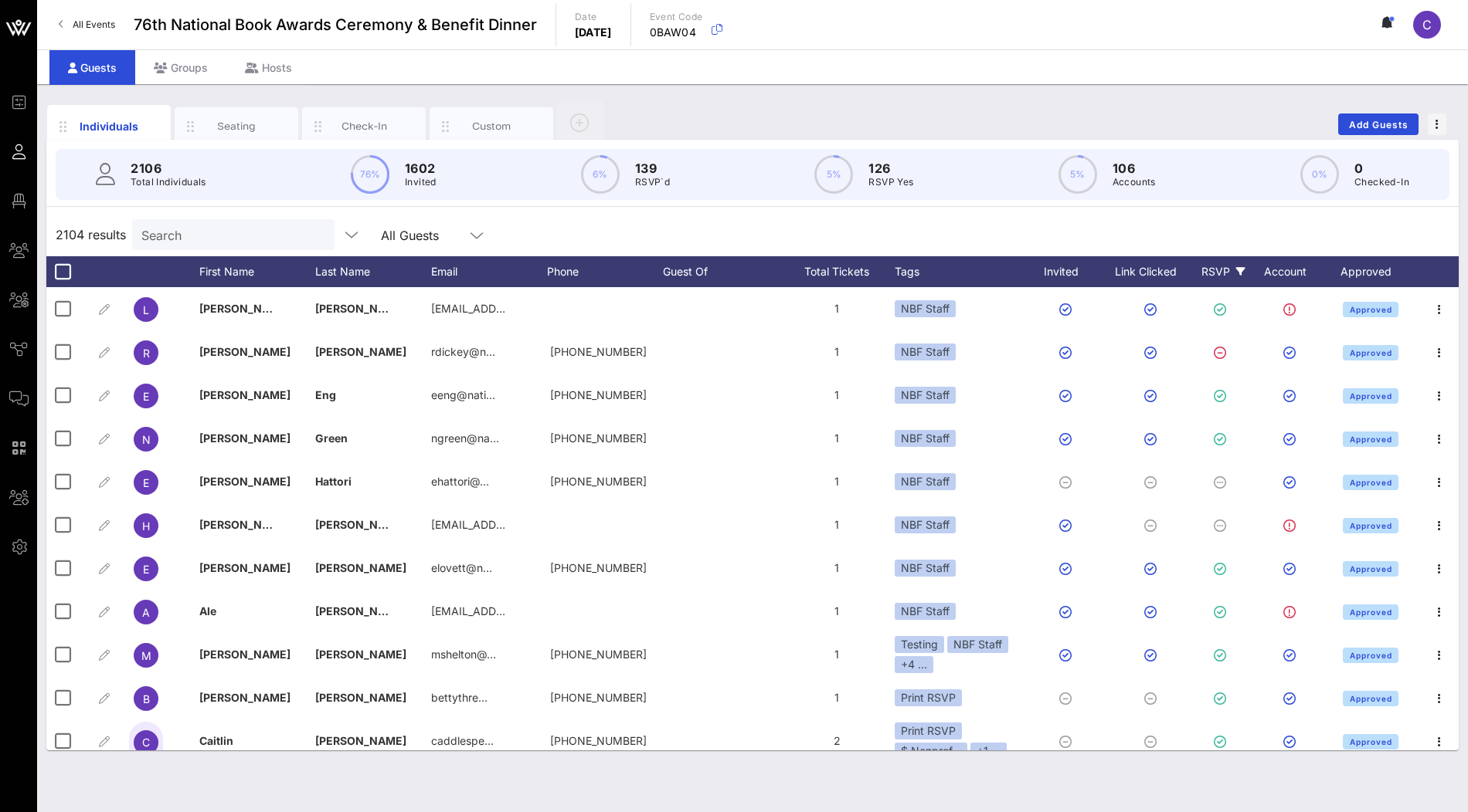
click at [1220, 278] on div "RSVP" at bounding box center [1222, 272] width 54 height 31
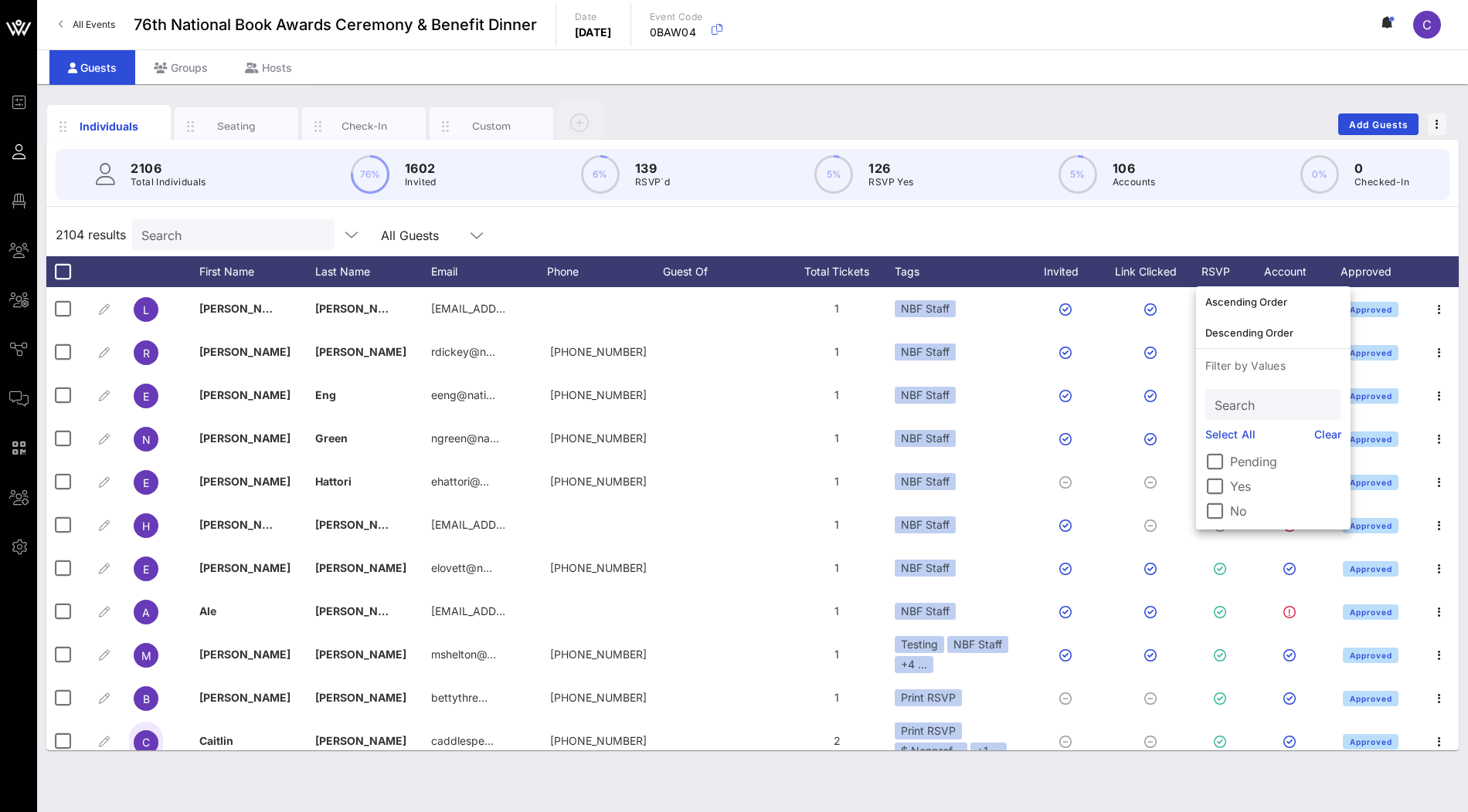
click at [1240, 485] on label "Yes" at bounding box center [1286, 486] width 112 height 16
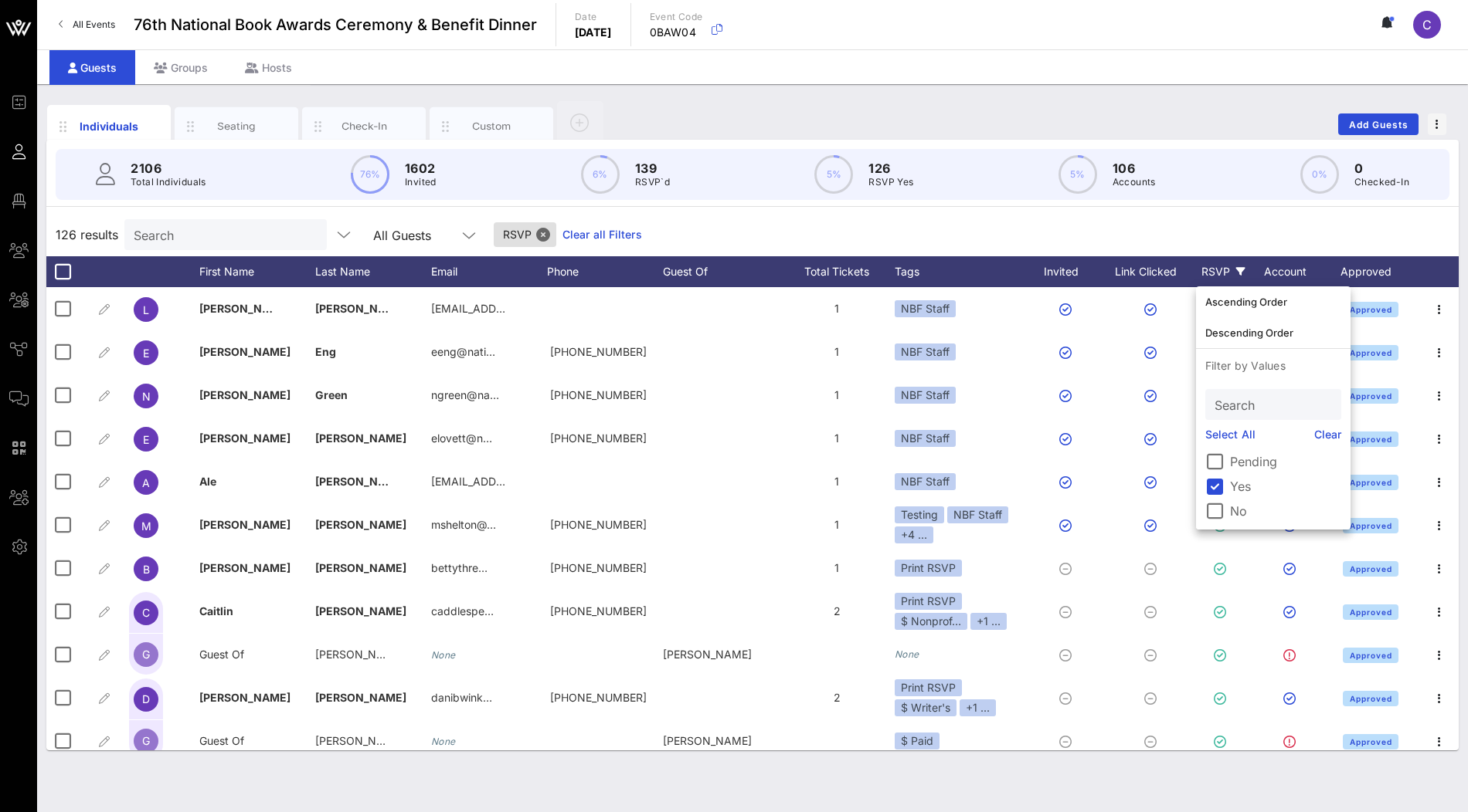
click at [970, 236] on div "126 results Search All Guests RSVP Clear all Filters" at bounding box center [752, 235] width 1412 height 43
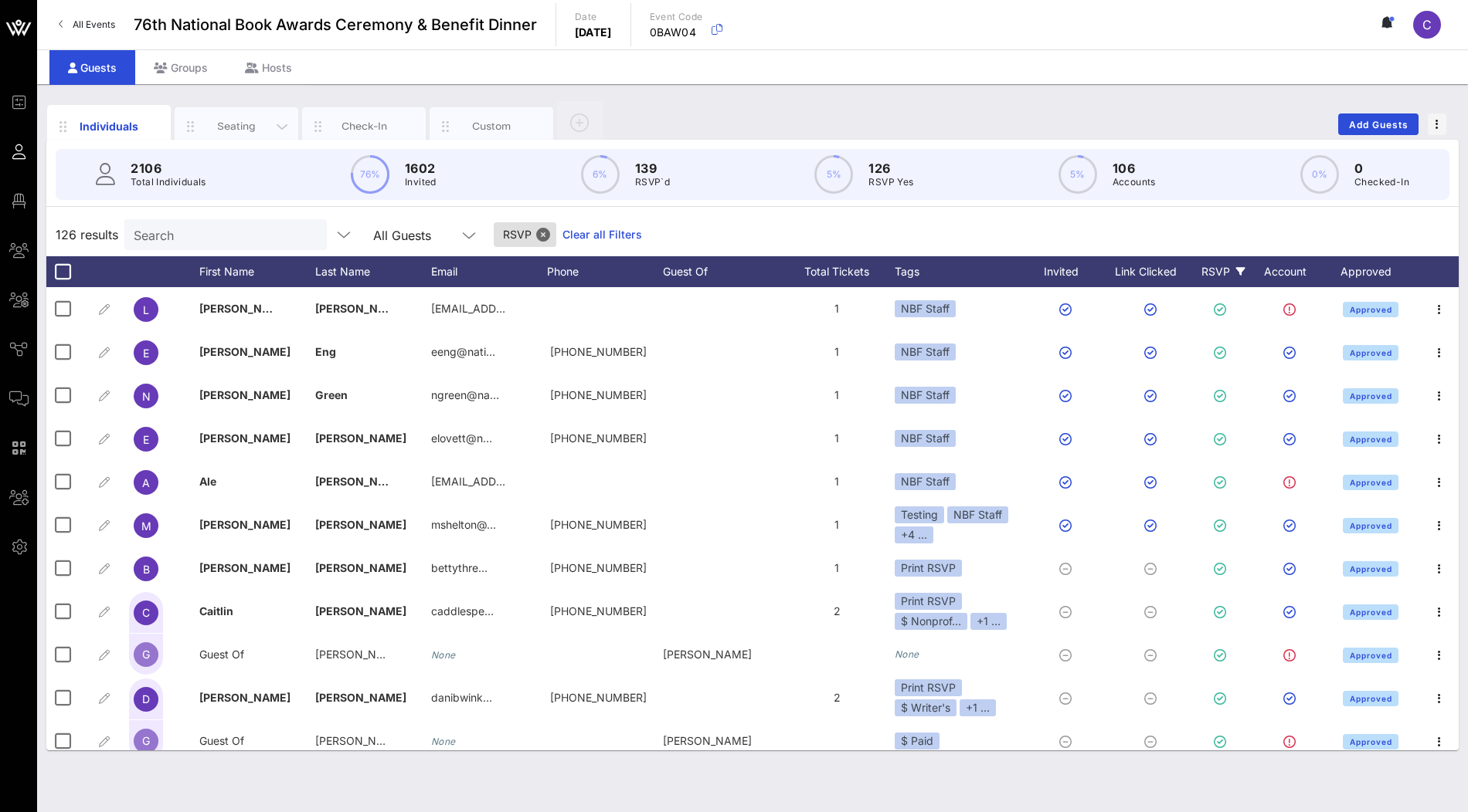
click at [238, 122] on div "Seating" at bounding box center [237, 126] width 69 height 15
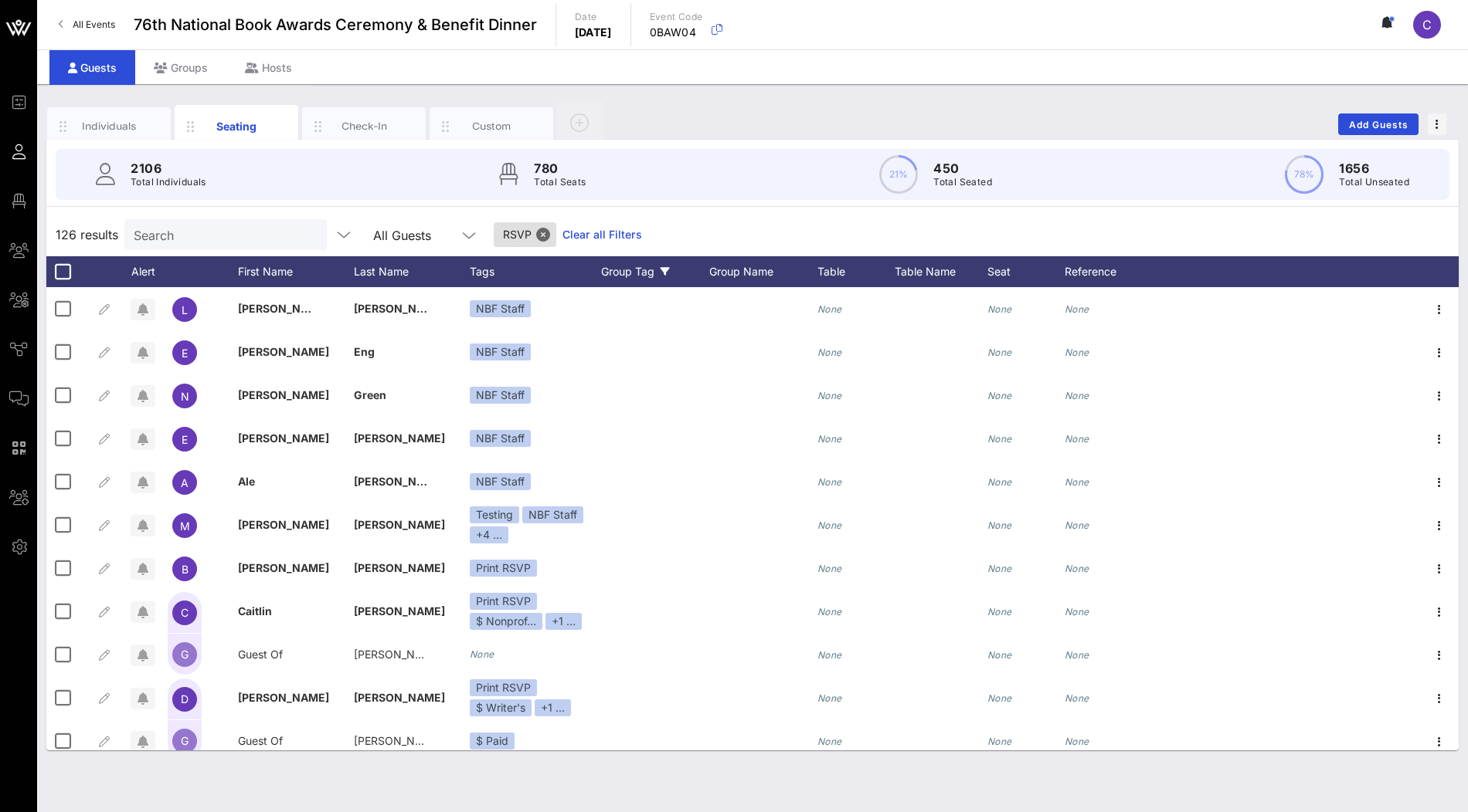
click at [648, 269] on div "Group Tag" at bounding box center [655, 272] width 109 height 31
click at [664, 272] on icon at bounding box center [665, 271] width 9 height 9
click at [738, 270] on div "Group Name" at bounding box center [763, 272] width 109 height 31
click at [769, 270] on div "Group Name" at bounding box center [763, 272] width 109 height 31
click at [119, 128] on div "Individuals" at bounding box center [110, 126] width 69 height 15
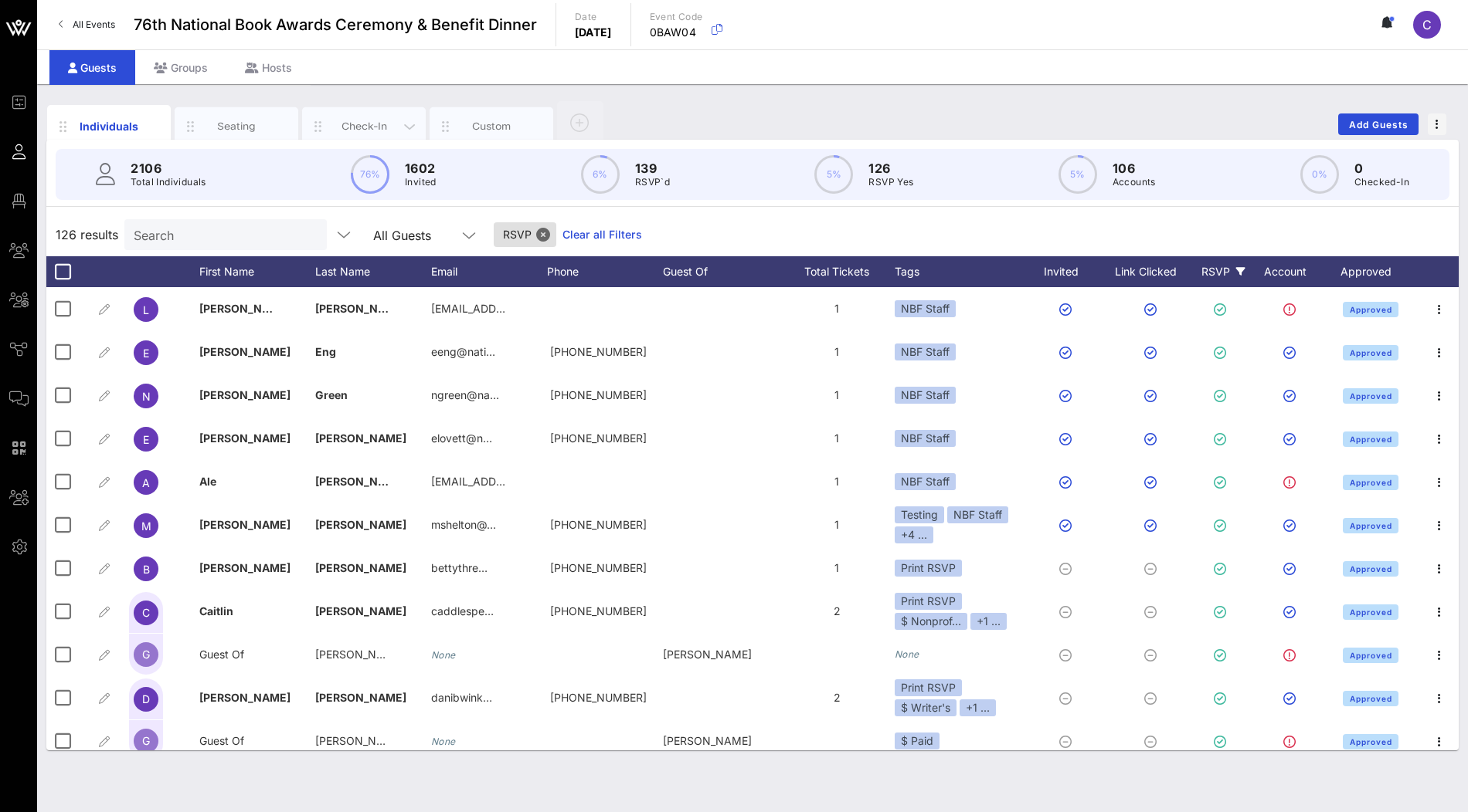
click at [361, 129] on div "Check-In" at bounding box center [364, 126] width 69 height 15
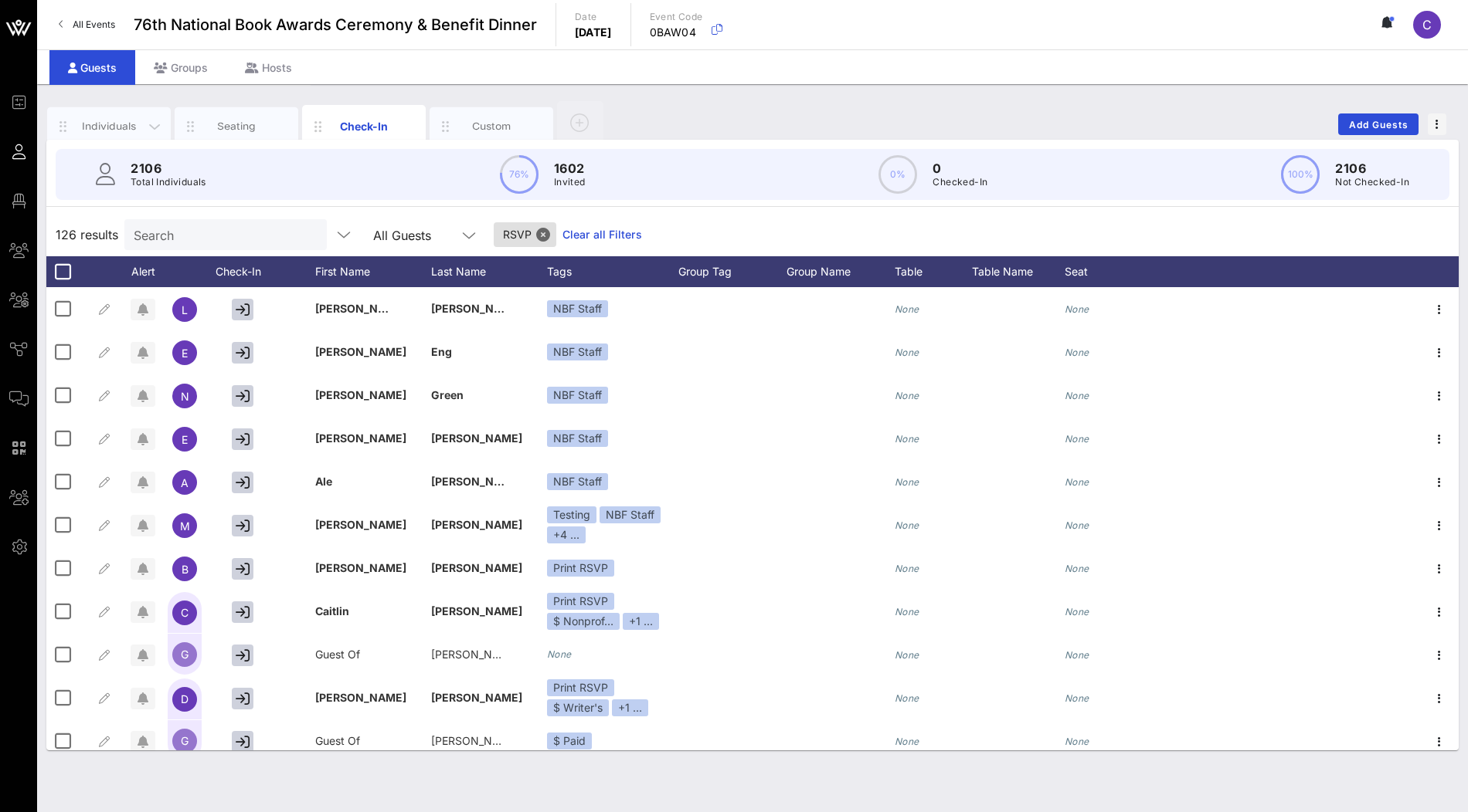
click at [124, 126] on div "Individuals" at bounding box center [110, 126] width 69 height 15
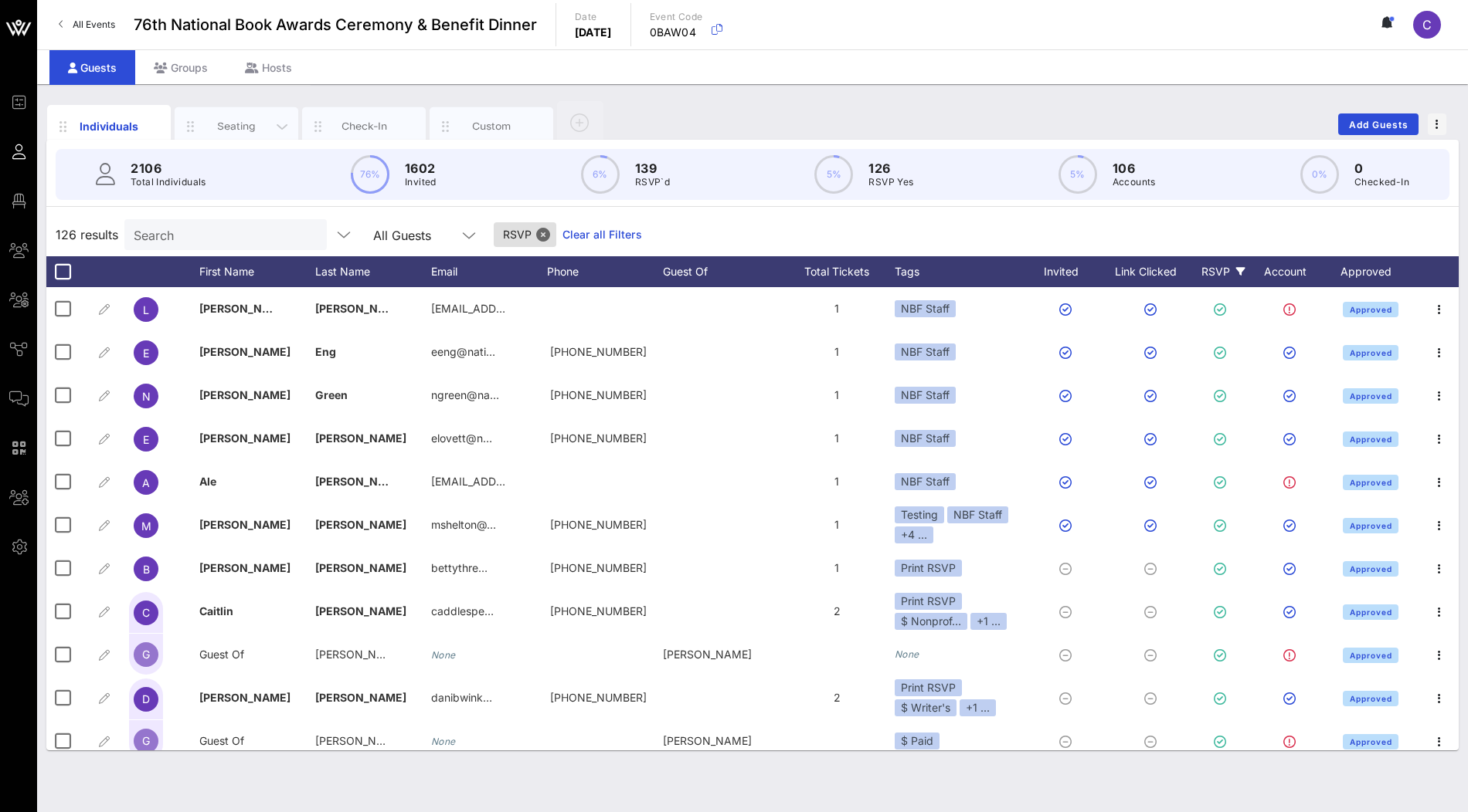
click at [236, 123] on div "Seating" at bounding box center [237, 126] width 69 height 15
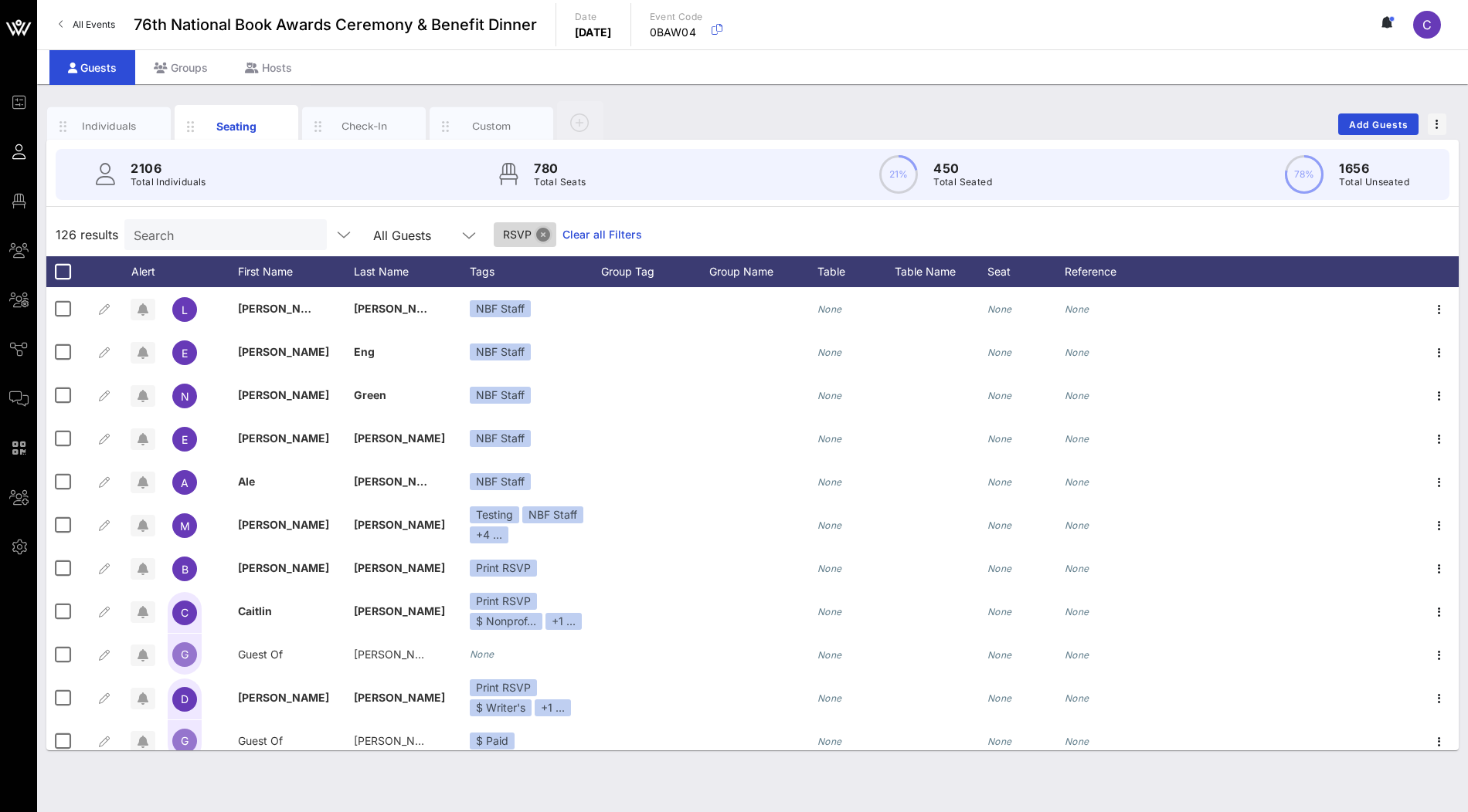
click at [536, 233] on button "Close" at bounding box center [543, 235] width 14 height 14
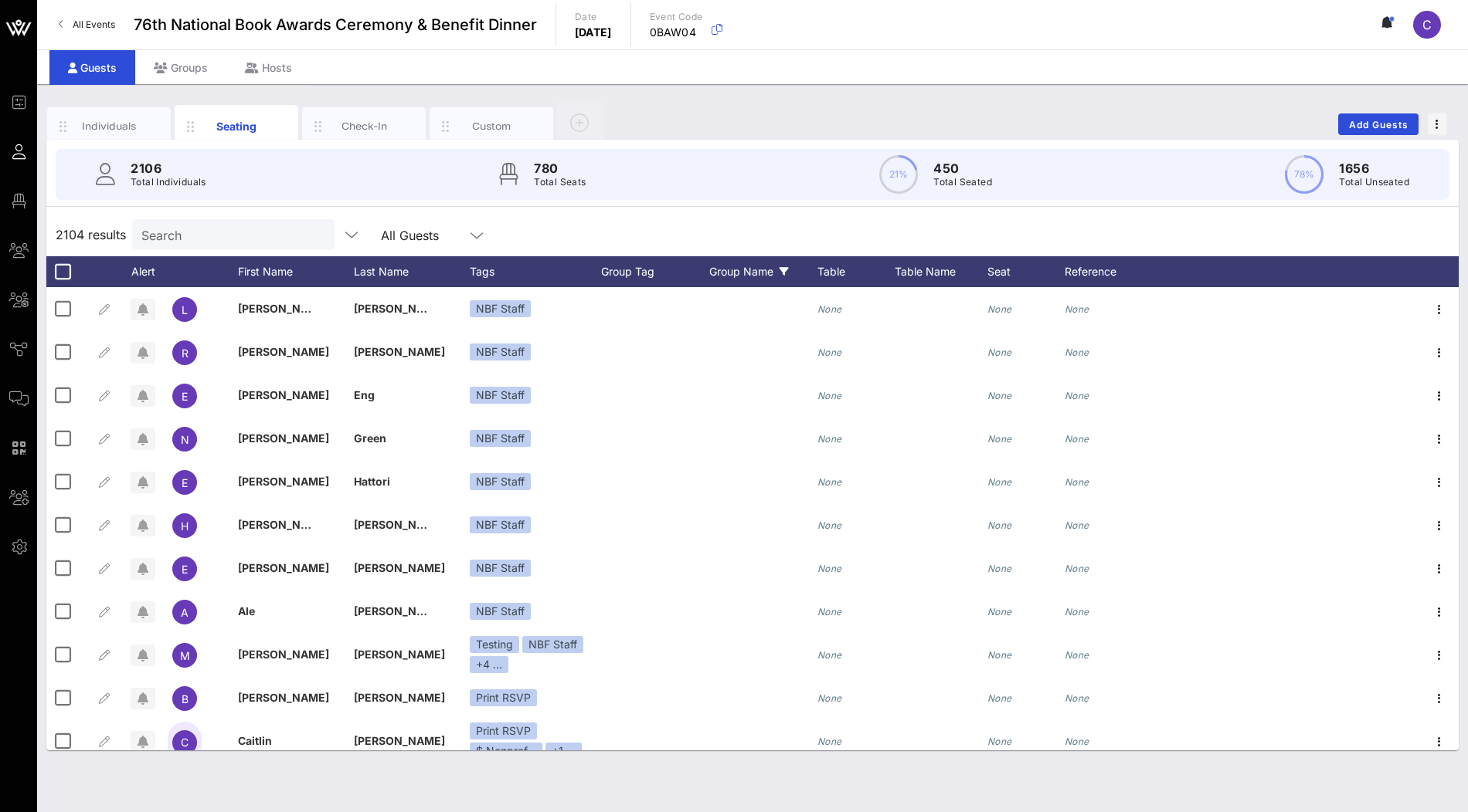
click at [765, 278] on div "Group Name" at bounding box center [763, 272] width 109 height 31
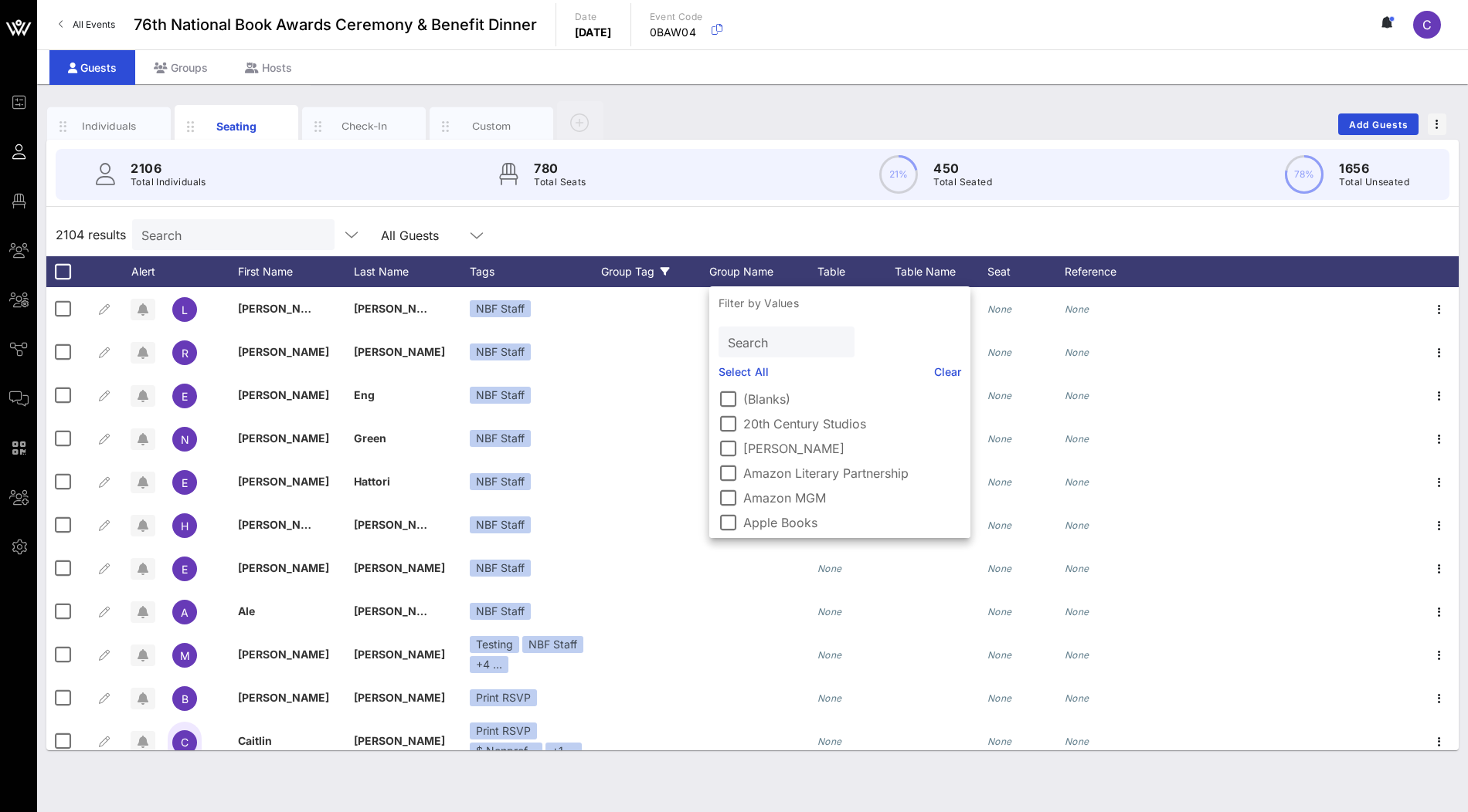
click at [648, 274] on div "Group Tag" at bounding box center [655, 272] width 109 height 31
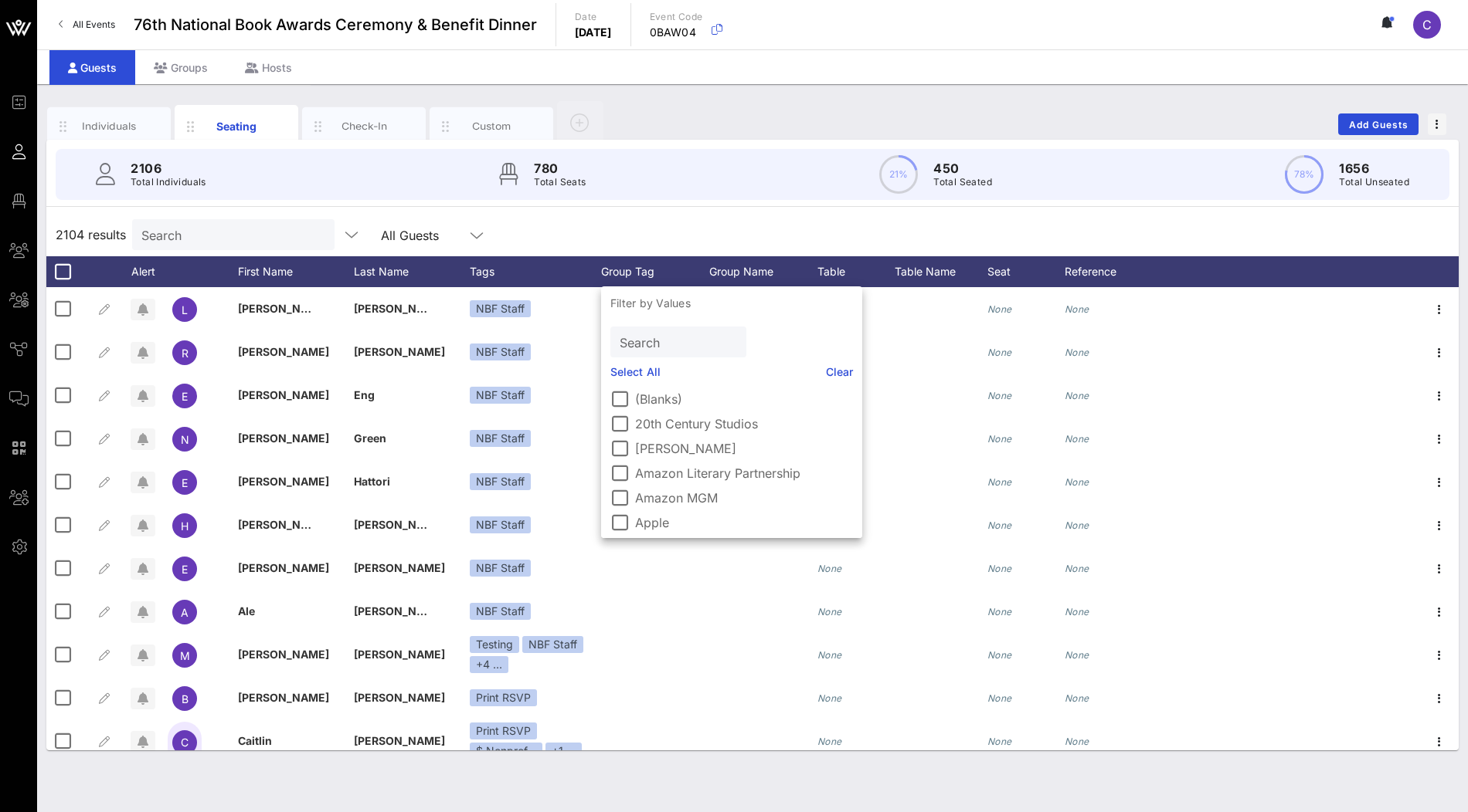
click at [658, 398] on label "(Blanks)" at bounding box center [744, 399] width 218 height 16
click at [747, 218] on div "1621 results Search All Guests Group Tag Clear all Filters" at bounding box center [752, 235] width 1412 height 43
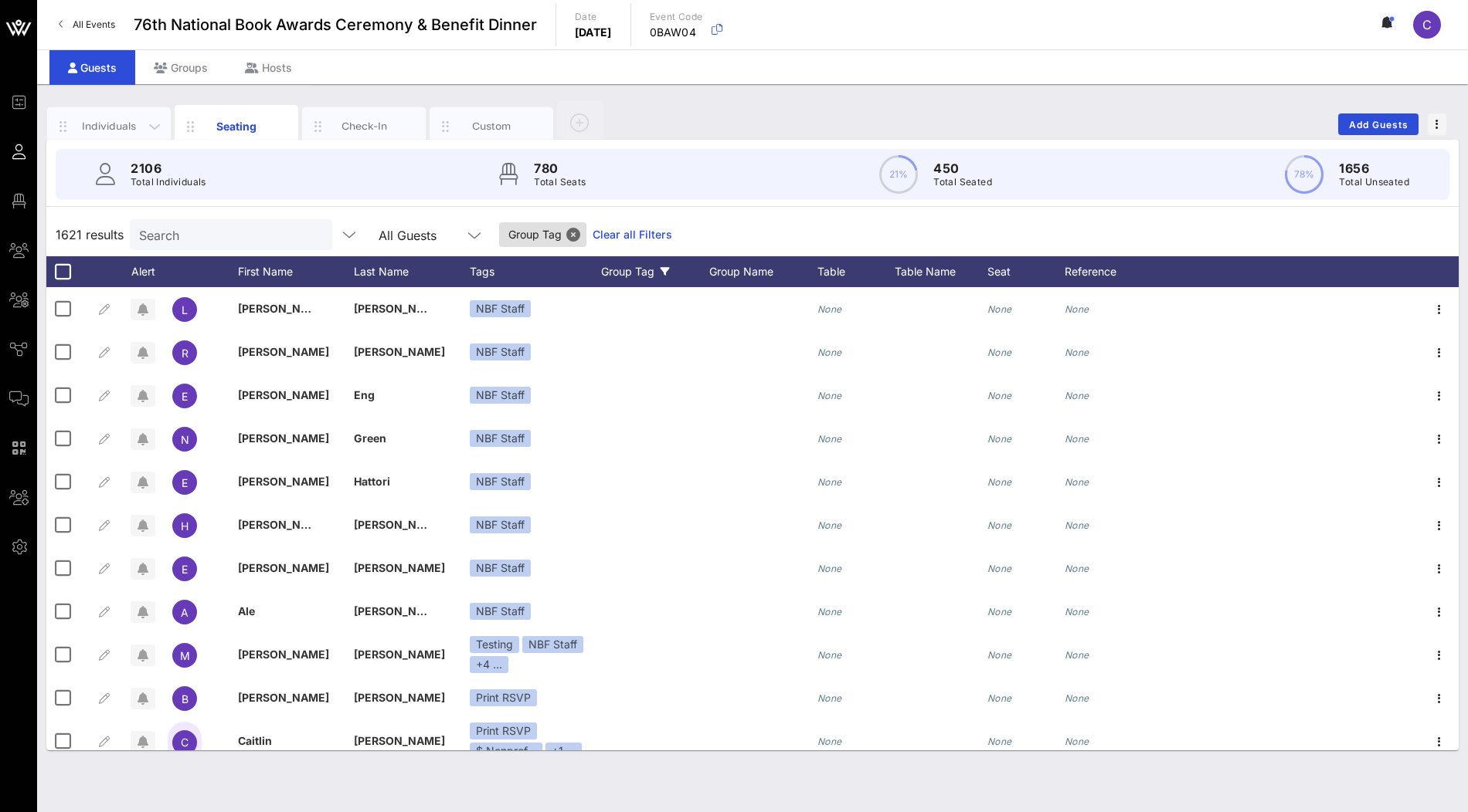
click at [115, 115] on div "Individuals" at bounding box center [109, 126] width 123 height 38
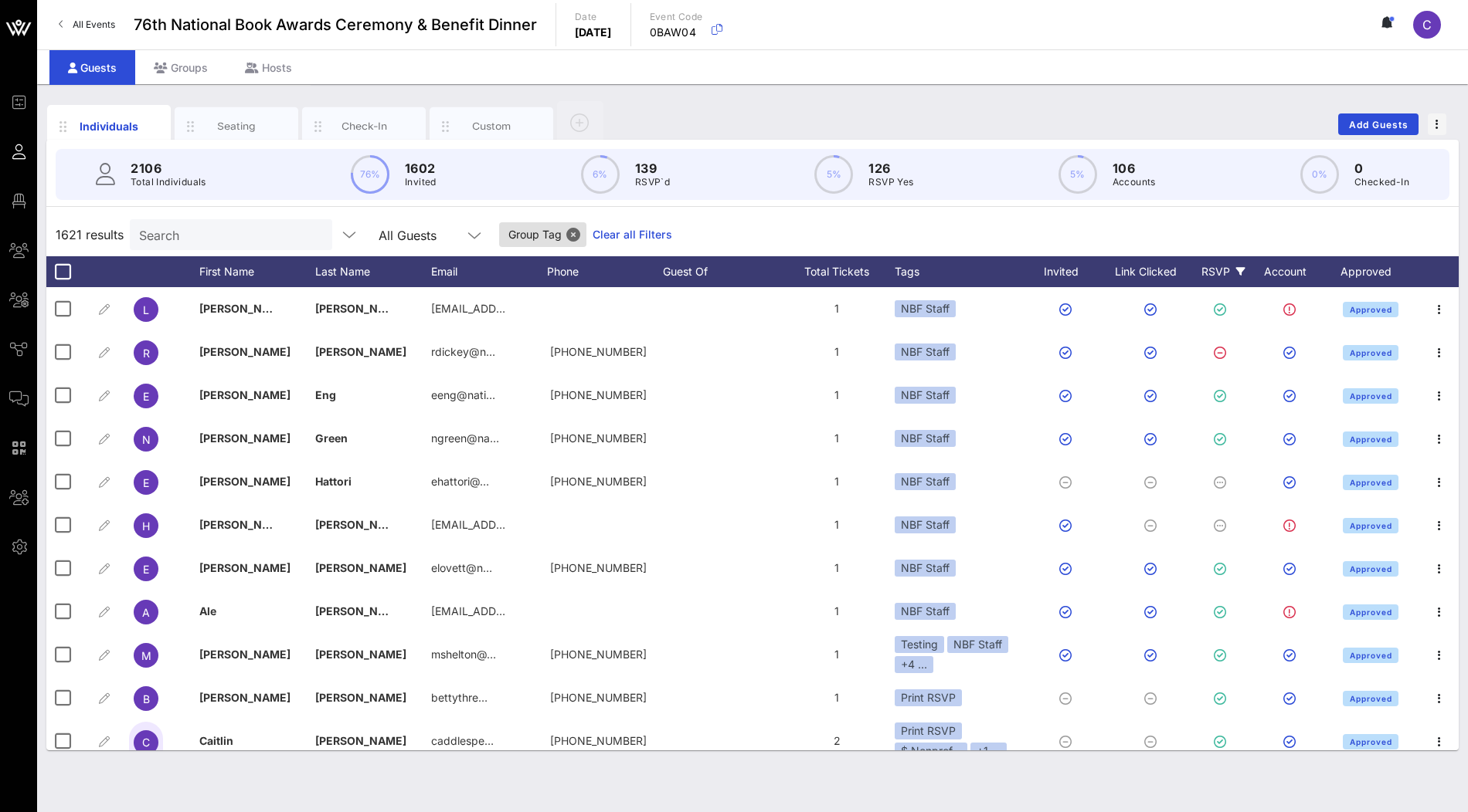
click at [1236, 276] on div "RSVP" at bounding box center [1222, 272] width 54 height 31
click at [1236, 267] on icon at bounding box center [1240, 271] width 9 height 9
drag, startPoint x: 1343, startPoint y: 177, endPoint x: 861, endPoint y: 177, distance: 482.0
click at [867, 177] on div "2106 Total Individuals 76% 1602 Invited 6% 139 RSVP`d 5% 126 RSVP Yes 5% 106 Ac…" at bounding box center [753, 174] width 1394 height 51
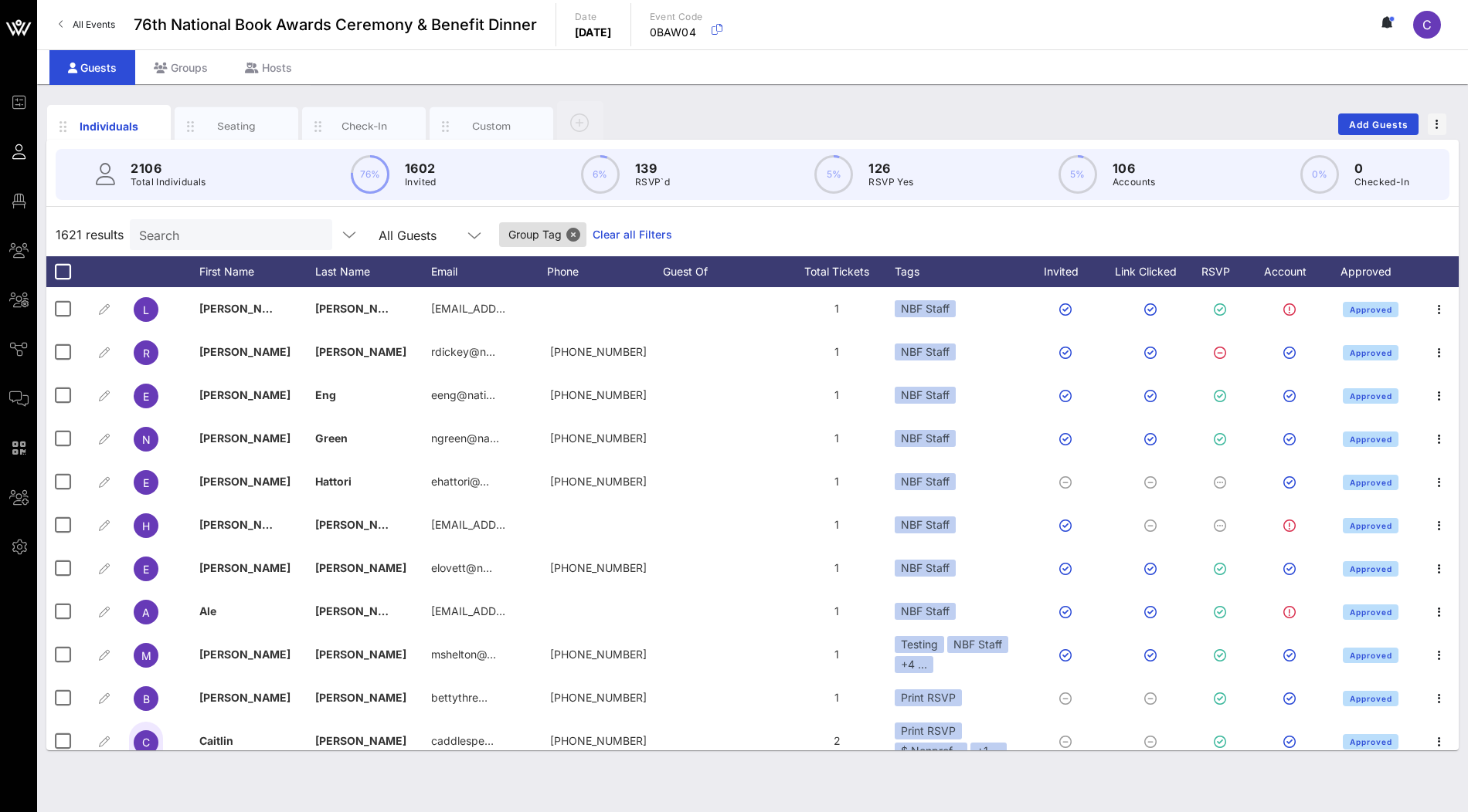
click at [366, 172] on circle at bounding box center [369, 174] width 36 height 36
click at [842, 174] on circle at bounding box center [834, 174] width 36 height 36
click at [604, 226] on link "Clear all Filters" at bounding box center [631, 234] width 79 height 17
click at [1218, 275] on div "RSVP" at bounding box center [1222, 272] width 54 height 31
click at [1238, 270] on icon at bounding box center [1240, 271] width 9 height 9
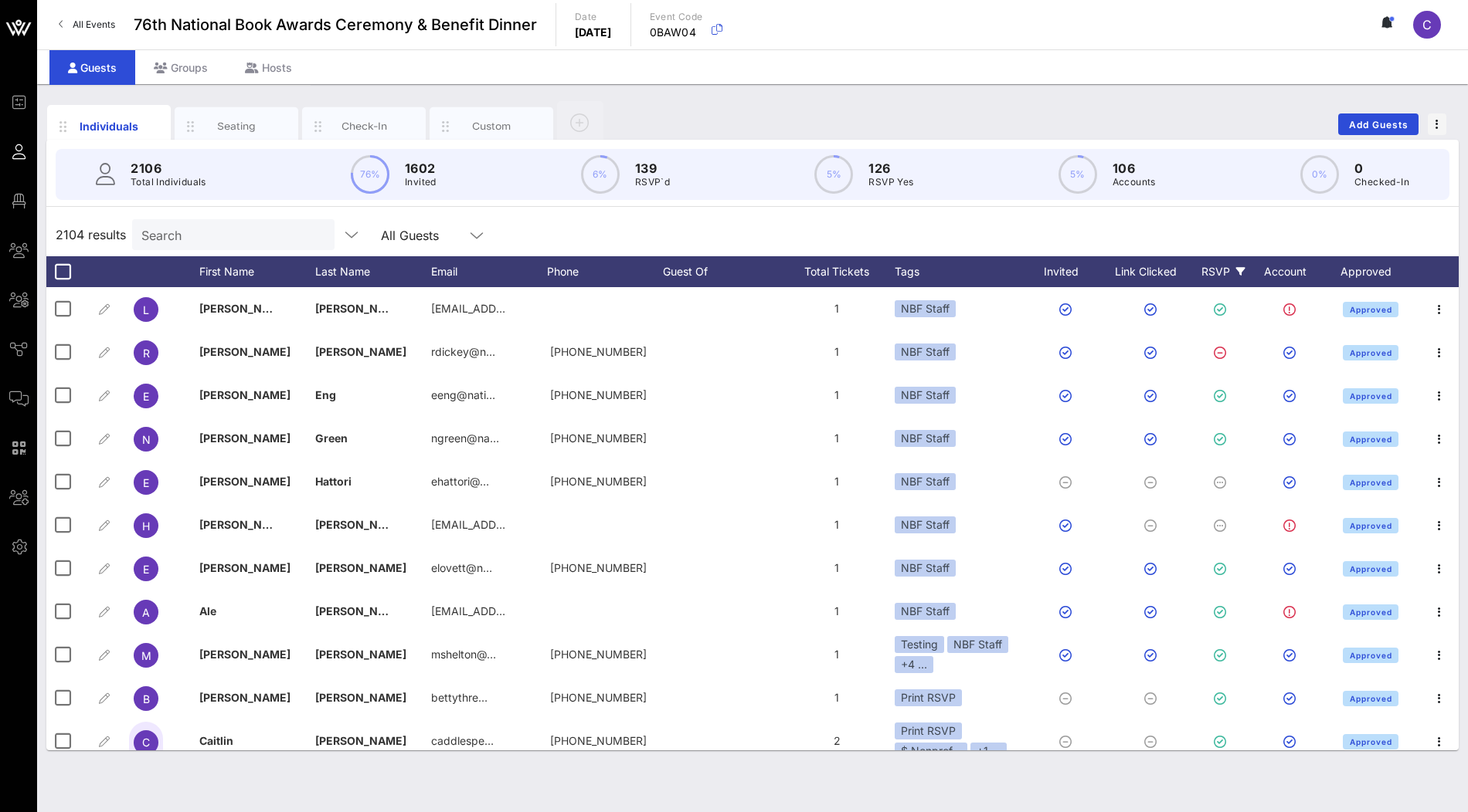
click at [1236, 270] on icon at bounding box center [1240, 271] width 9 height 9
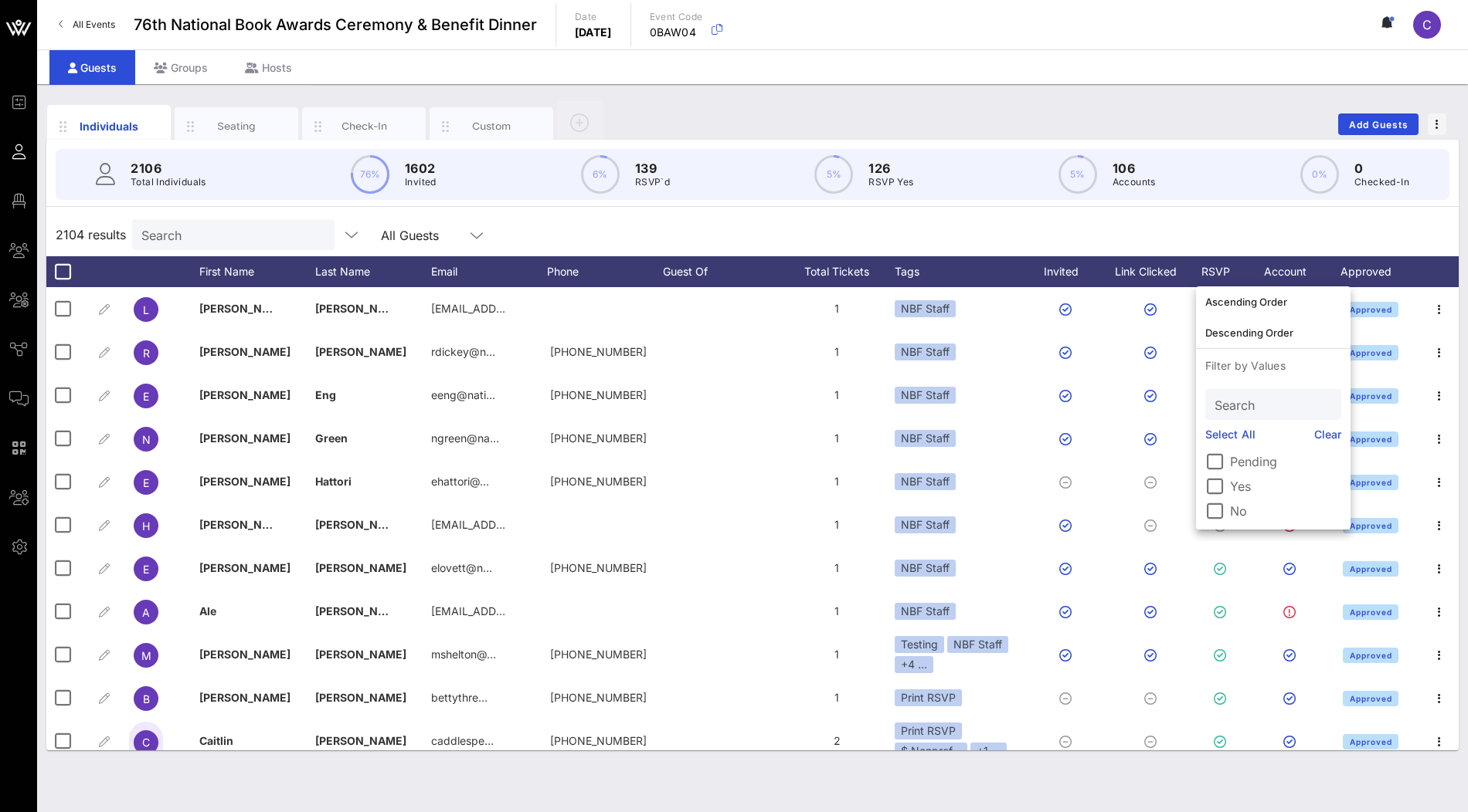
click at [1234, 489] on label "Yes" at bounding box center [1286, 486] width 112 height 16
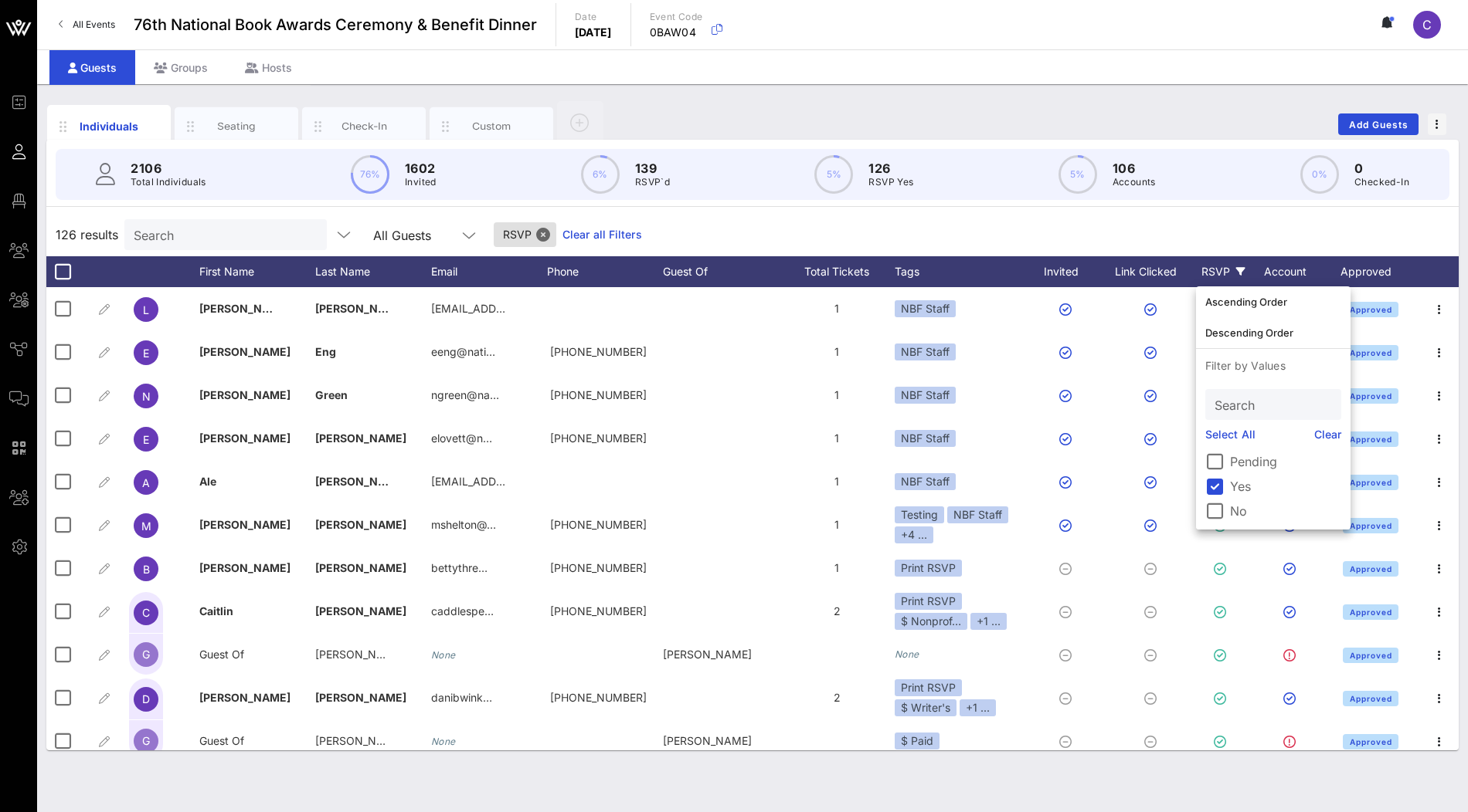
click at [1125, 231] on div "126 results Search All Guests RSVP Clear all Filters" at bounding box center [752, 235] width 1412 height 43
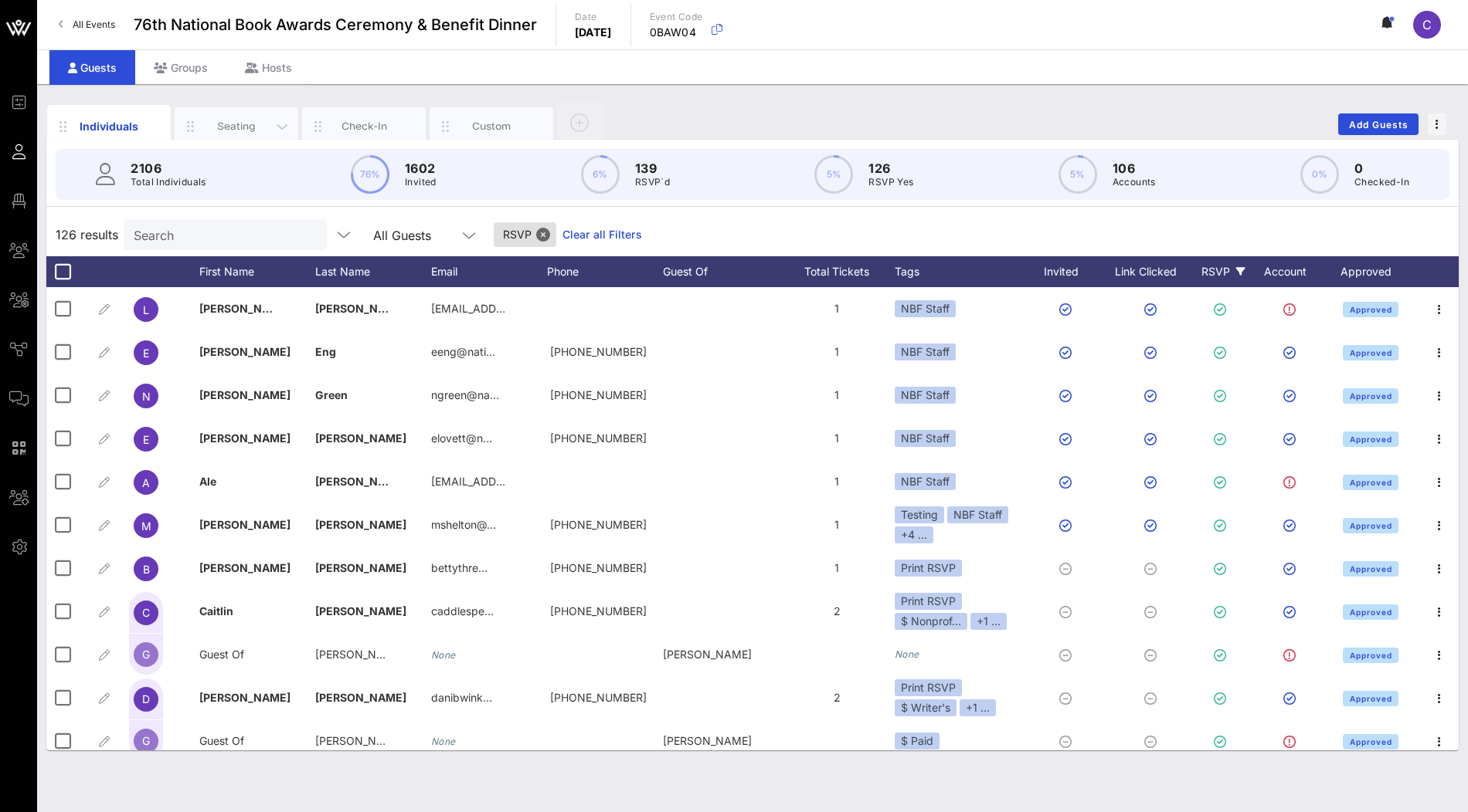
click at [257, 123] on div "Seating" at bounding box center [237, 126] width 69 height 15
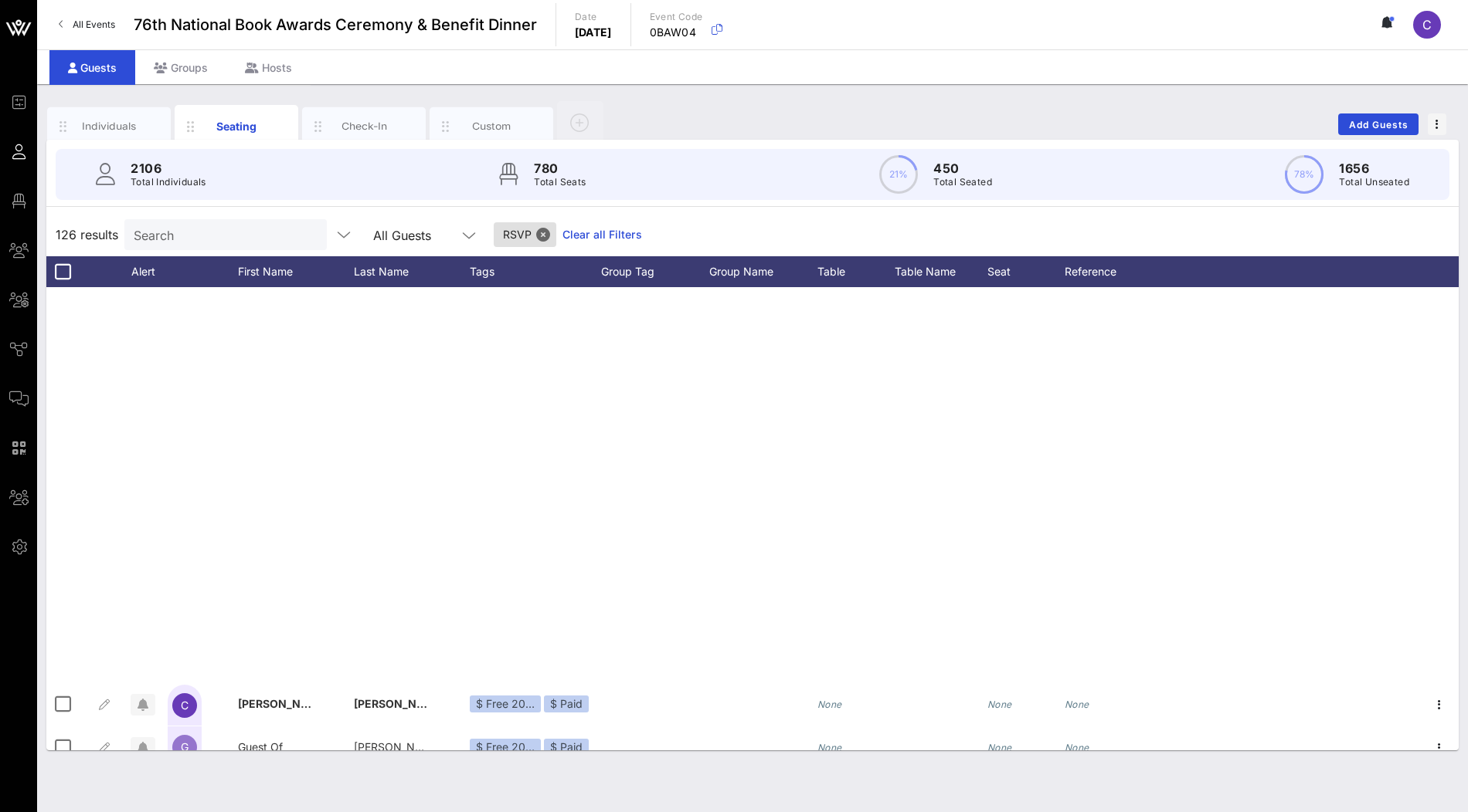
scroll to position [4985, 0]
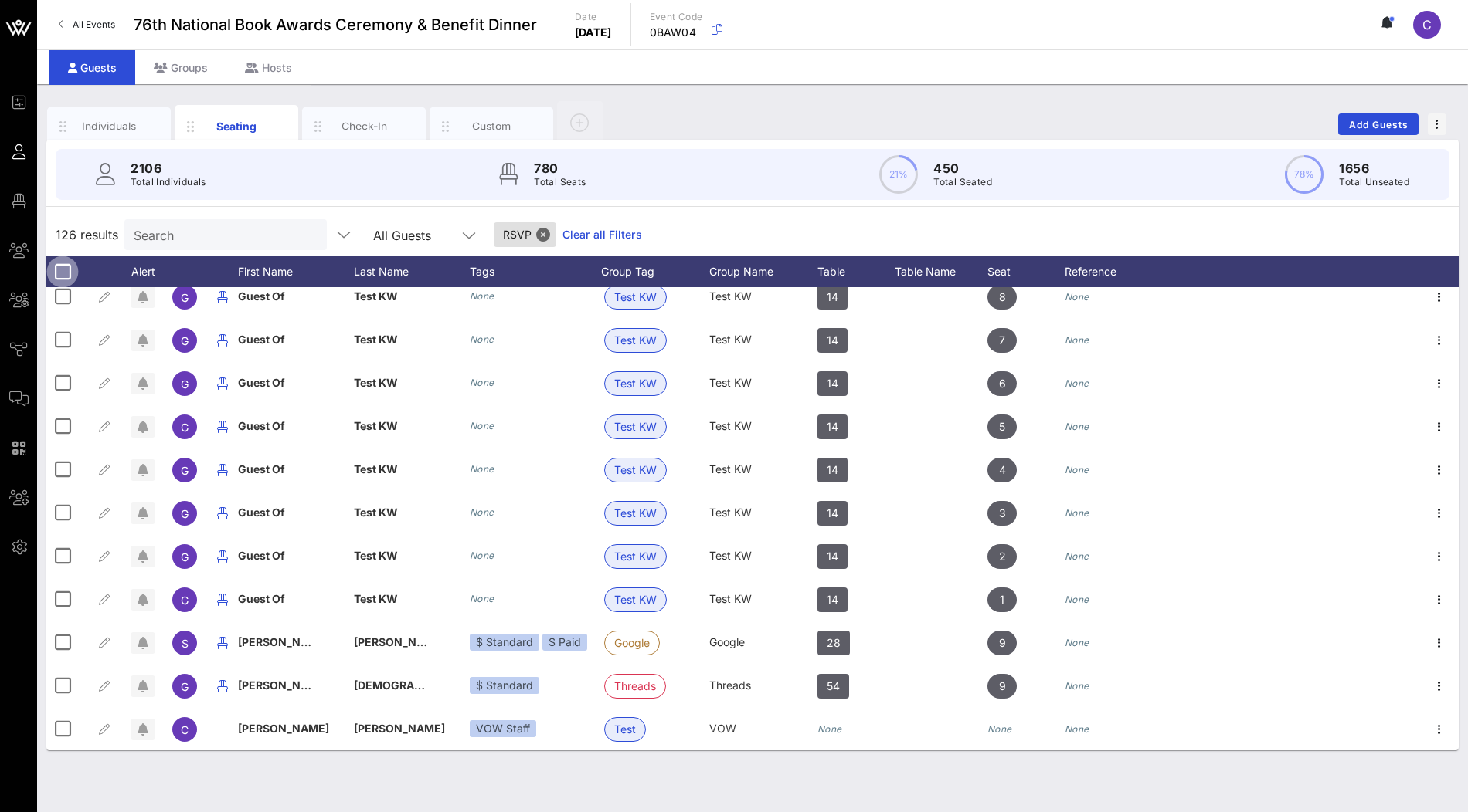
click at [64, 273] on div at bounding box center [63, 271] width 26 height 26
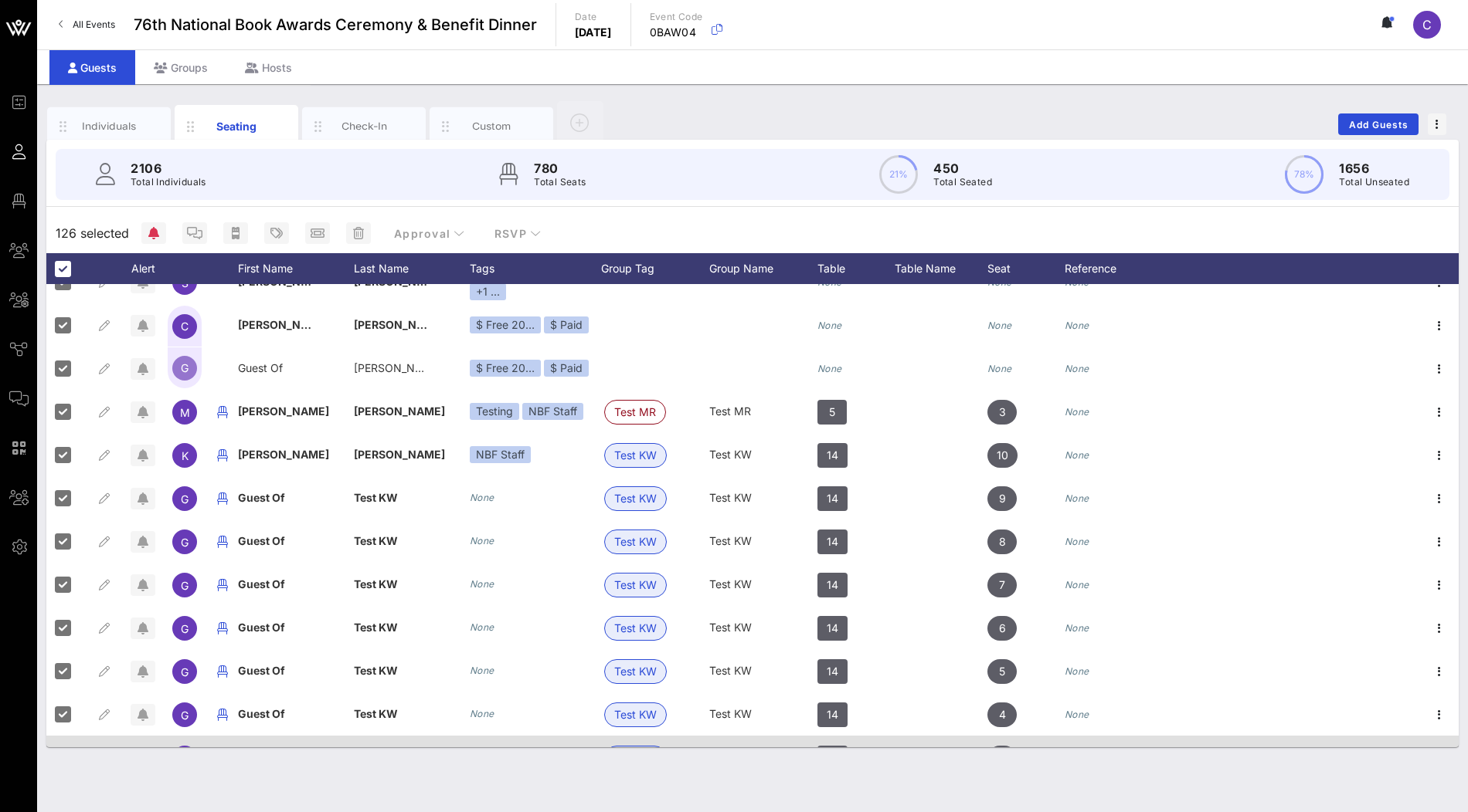
scroll to position [4733, 0]
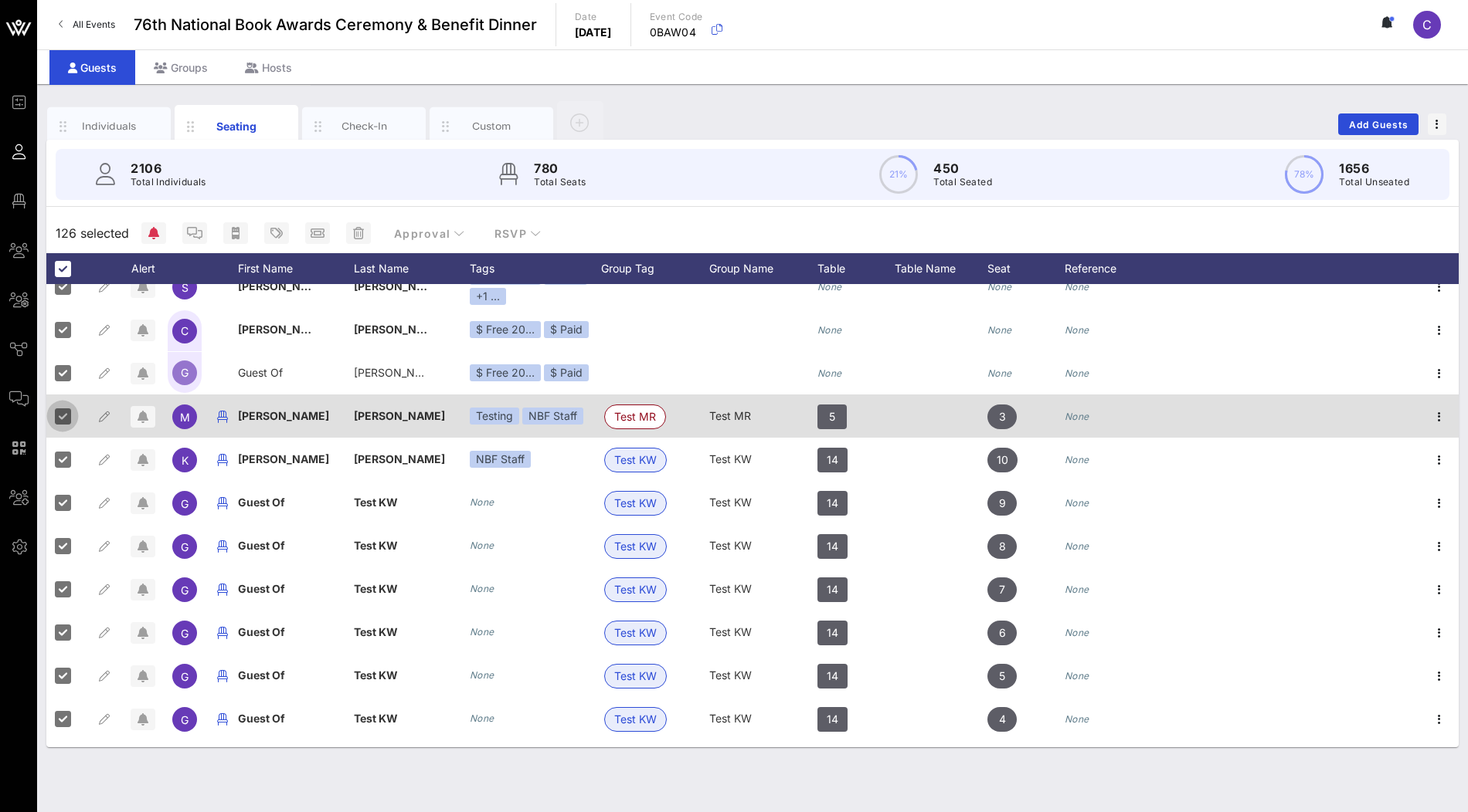
click at [64, 416] on div at bounding box center [63, 416] width 26 height 26
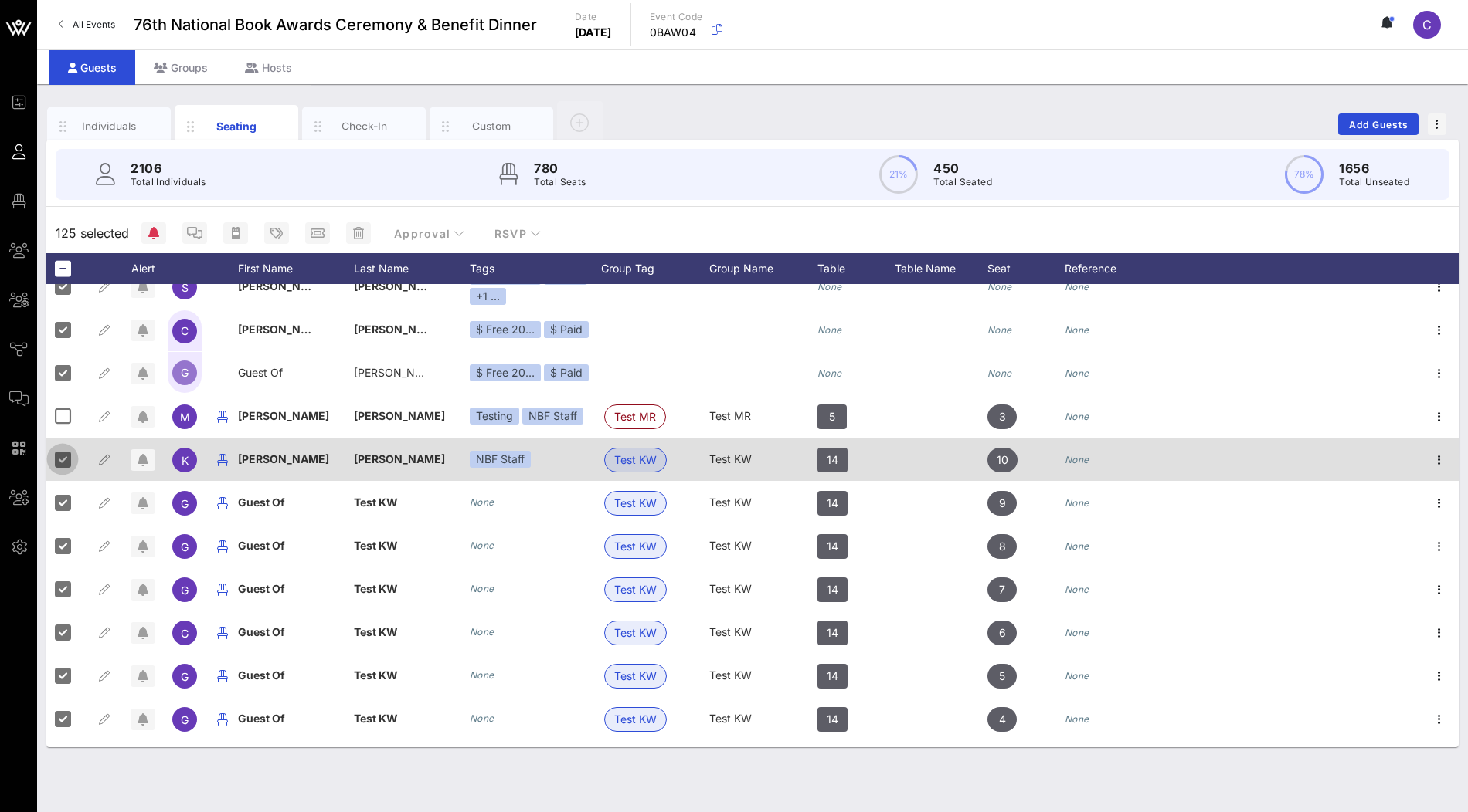
click at [62, 451] on div at bounding box center [63, 459] width 26 height 26
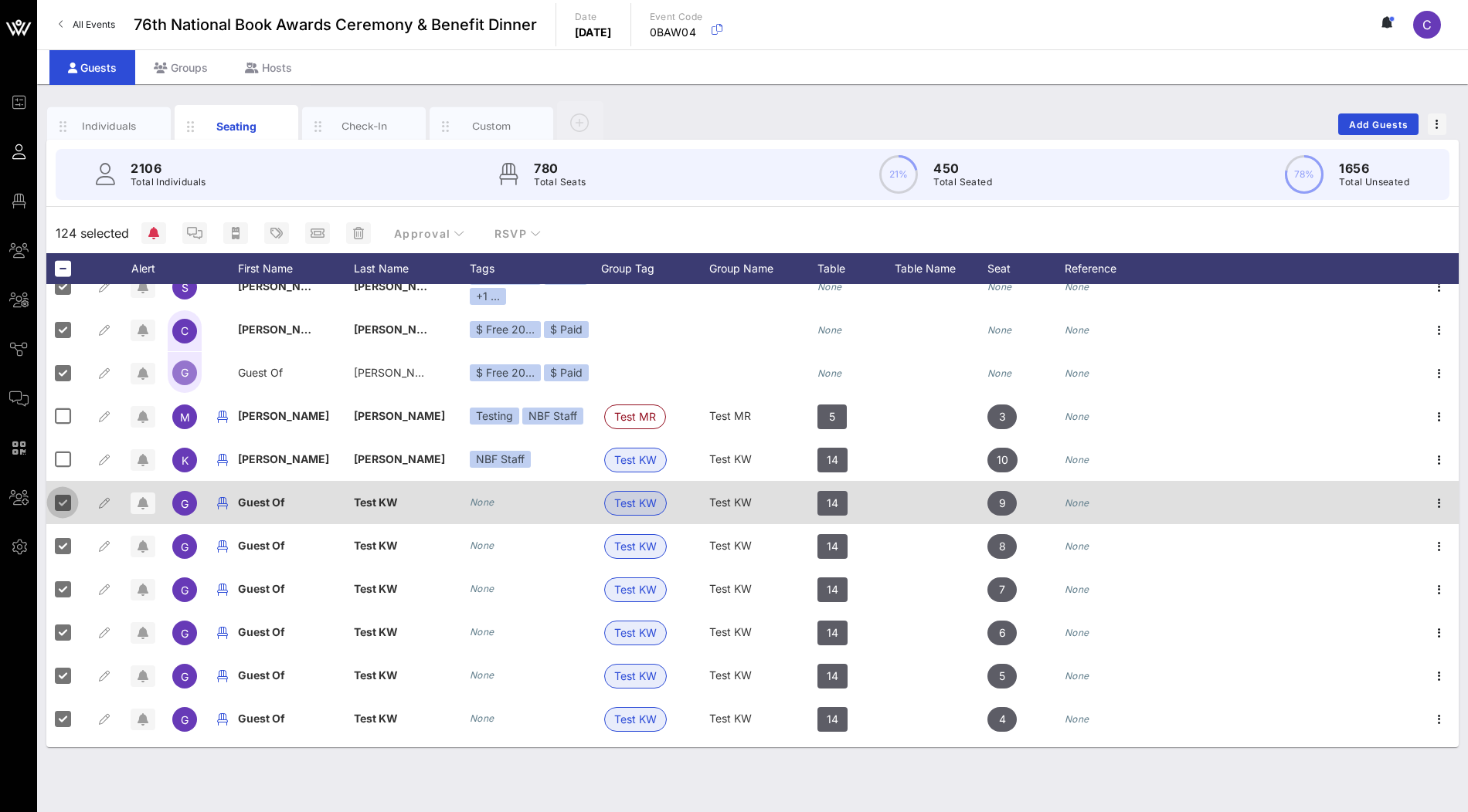
click at [63, 504] on div at bounding box center [63, 502] width 26 height 26
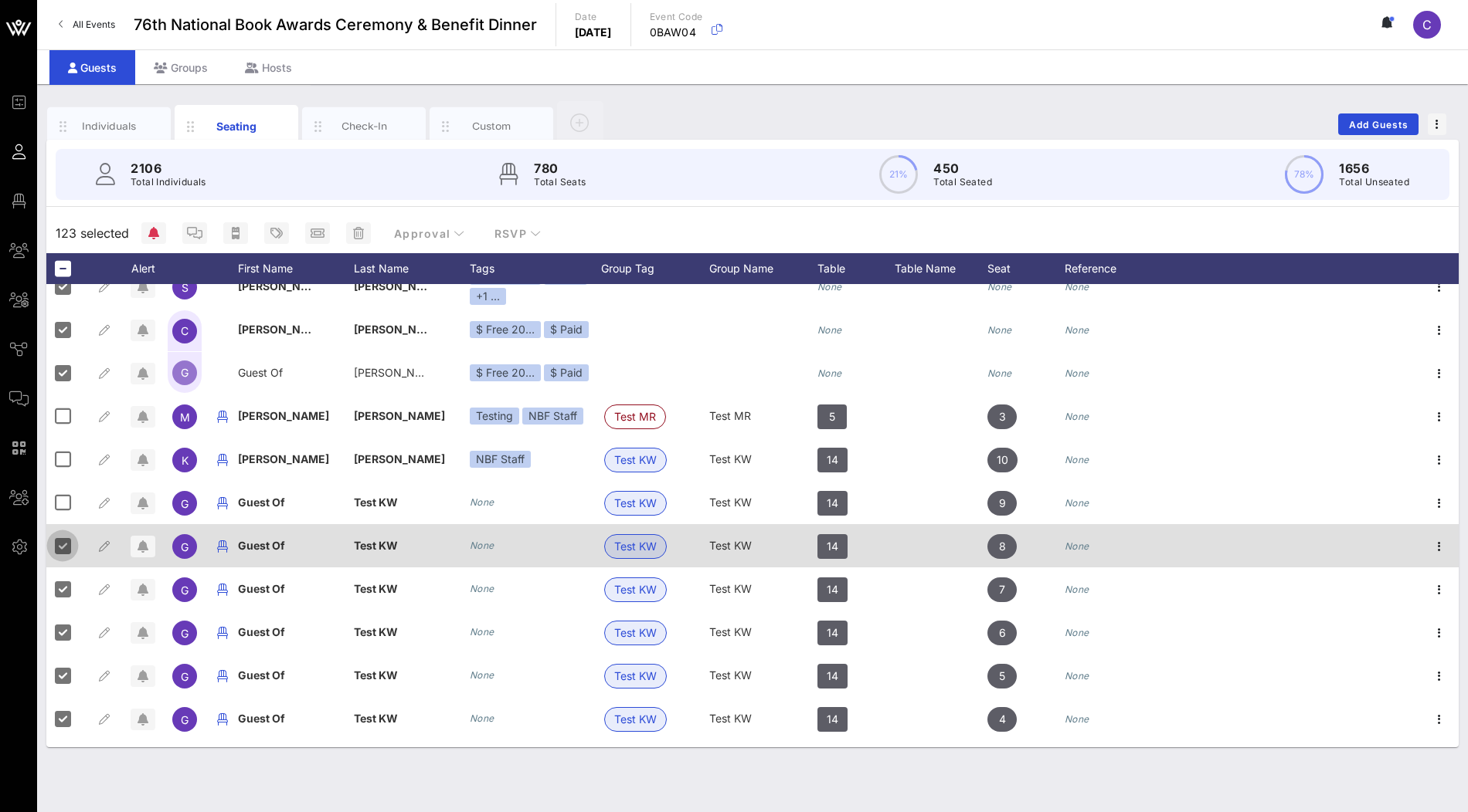
click at [63, 542] on div at bounding box center [63, 546] width 26 height 26
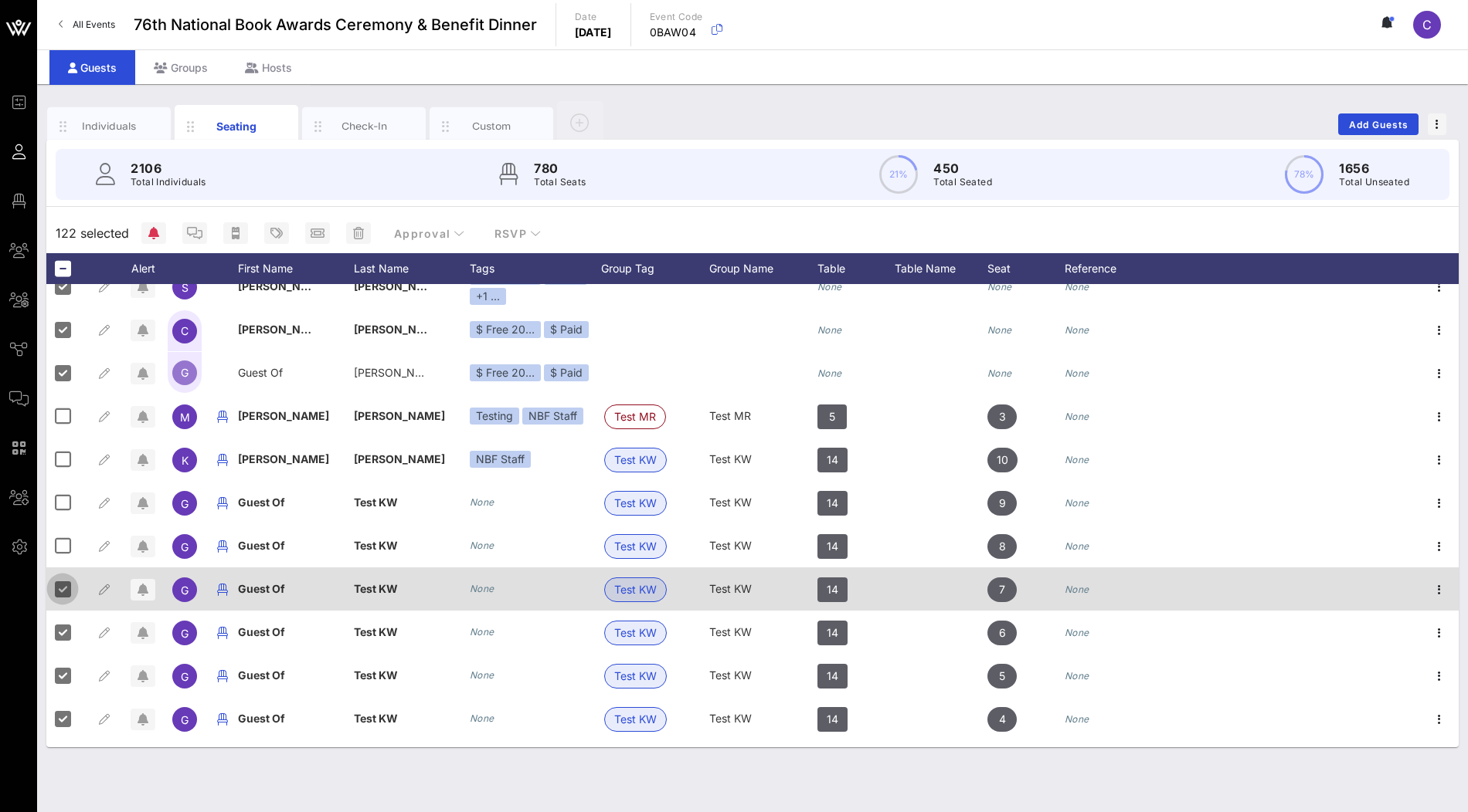
click at [64, 587] on div at bounding box center [63, 589] width 26 height 26
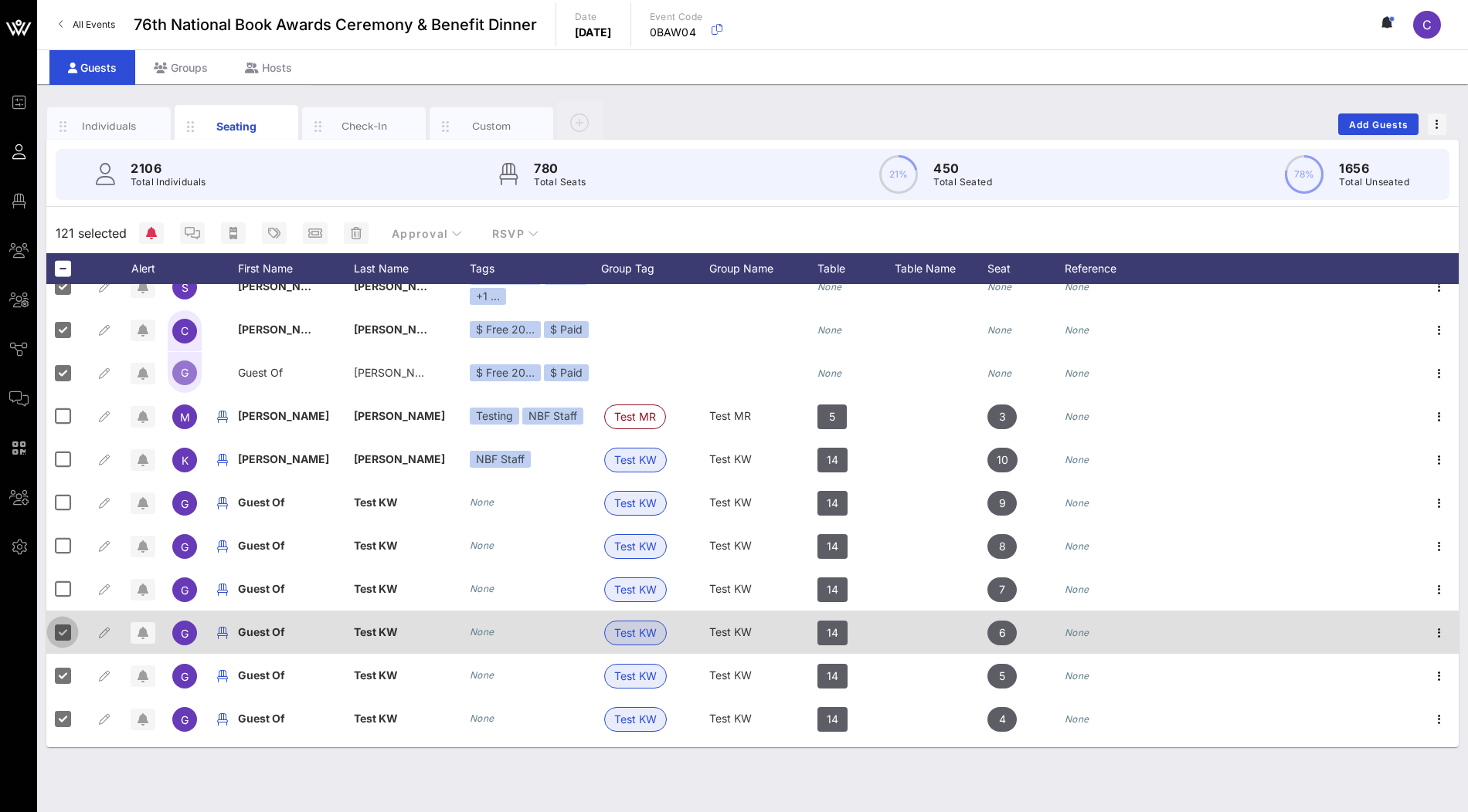
click at [64, 636] on div at bounding box center [63, 632] width 26 height 26
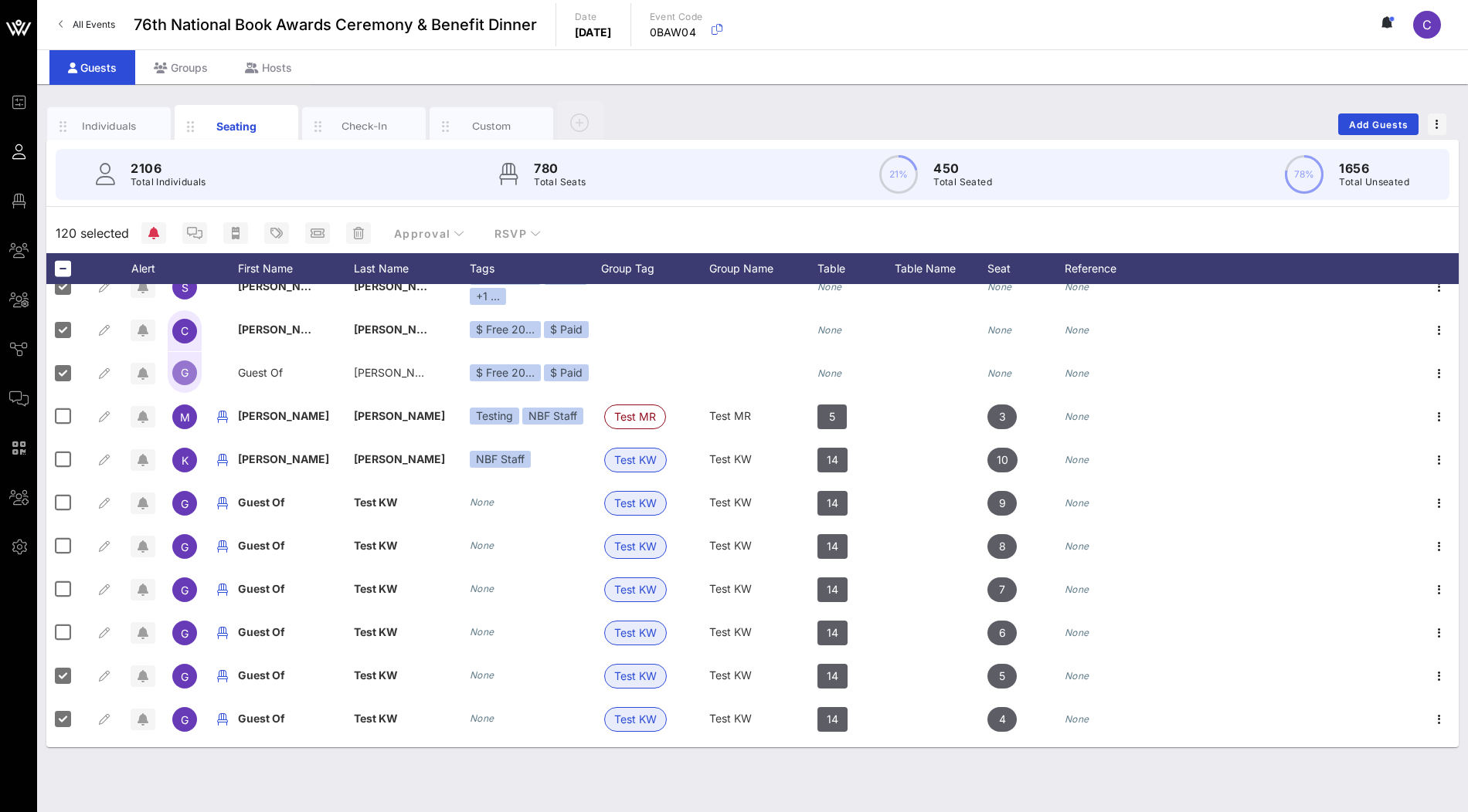
scroll to position [4817, 0]
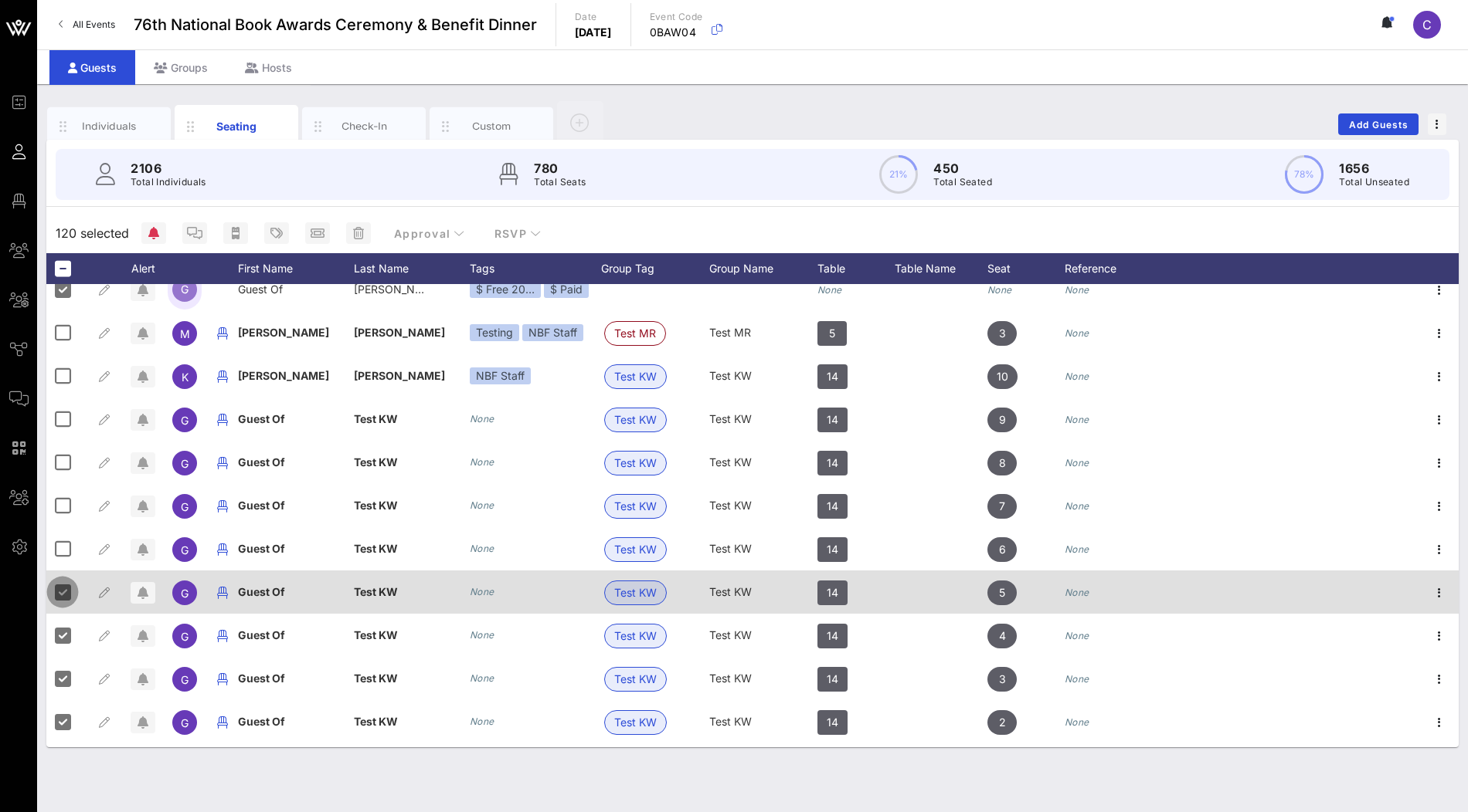
click at [65, 603] on div at bounding box center [63, 592] width 26 height 26
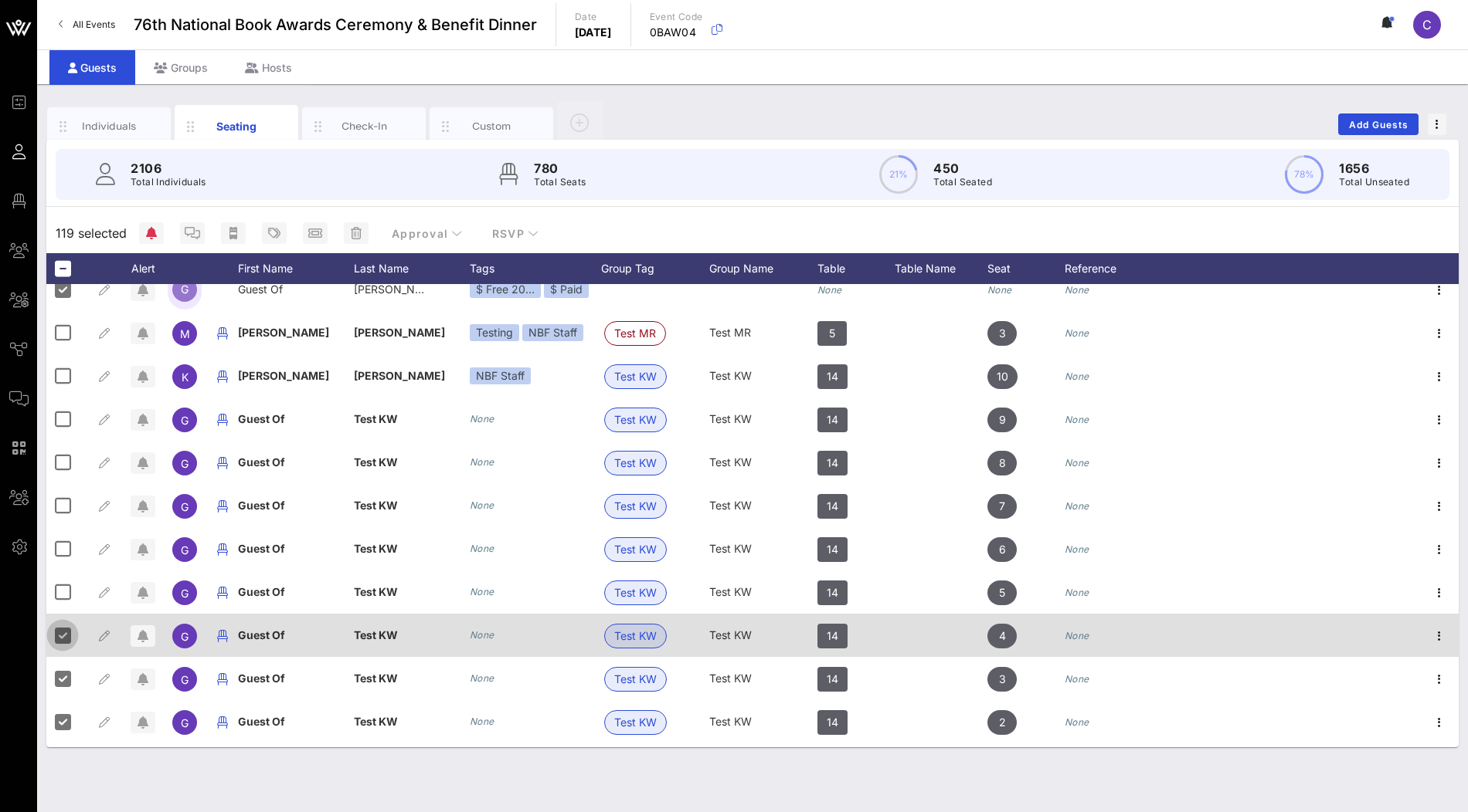
click at [65, 629] on div at bounding box center [63, 635] width 26 height 26
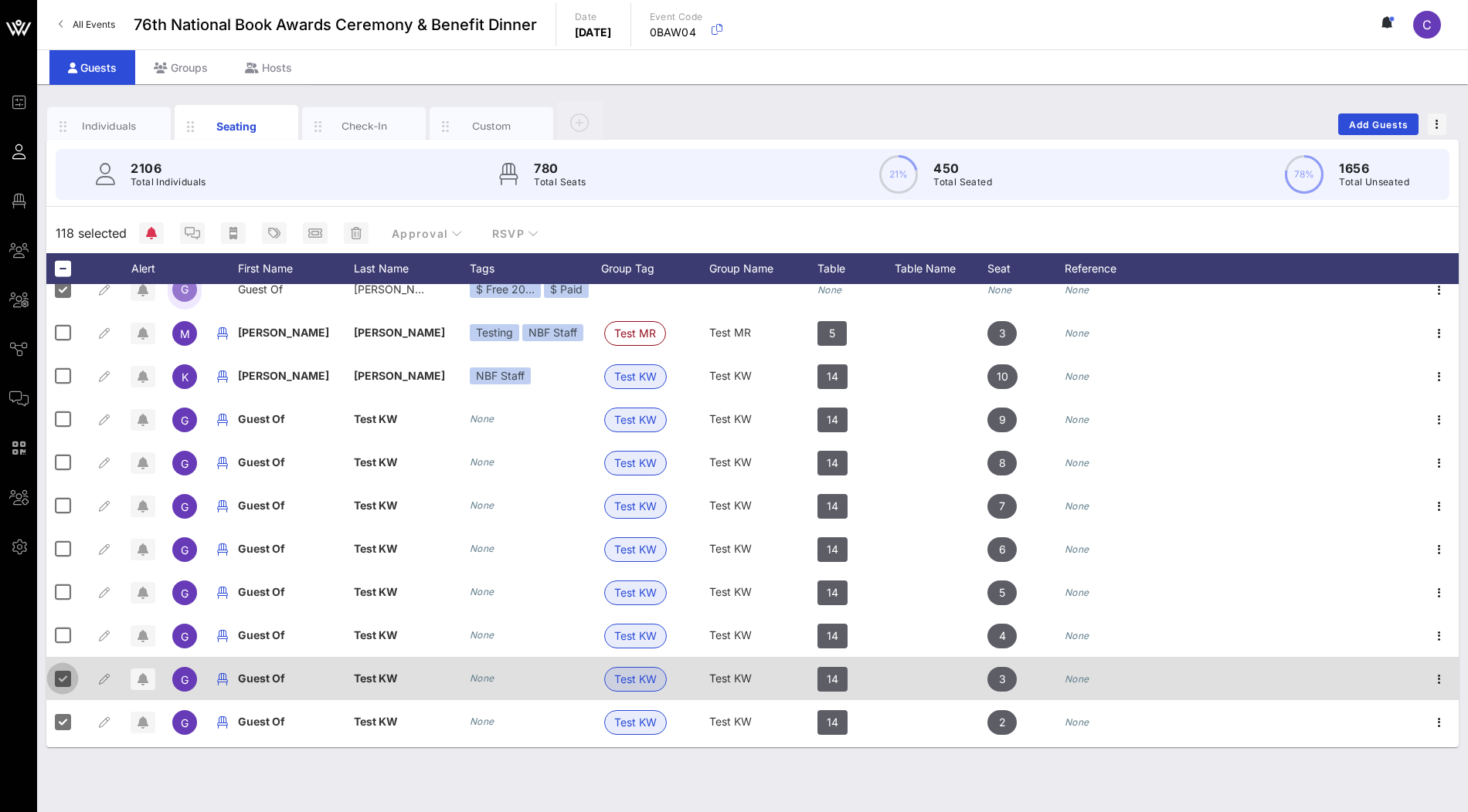
click at [61, 680] on div at bounding box center [63, 678] width 26 height 26
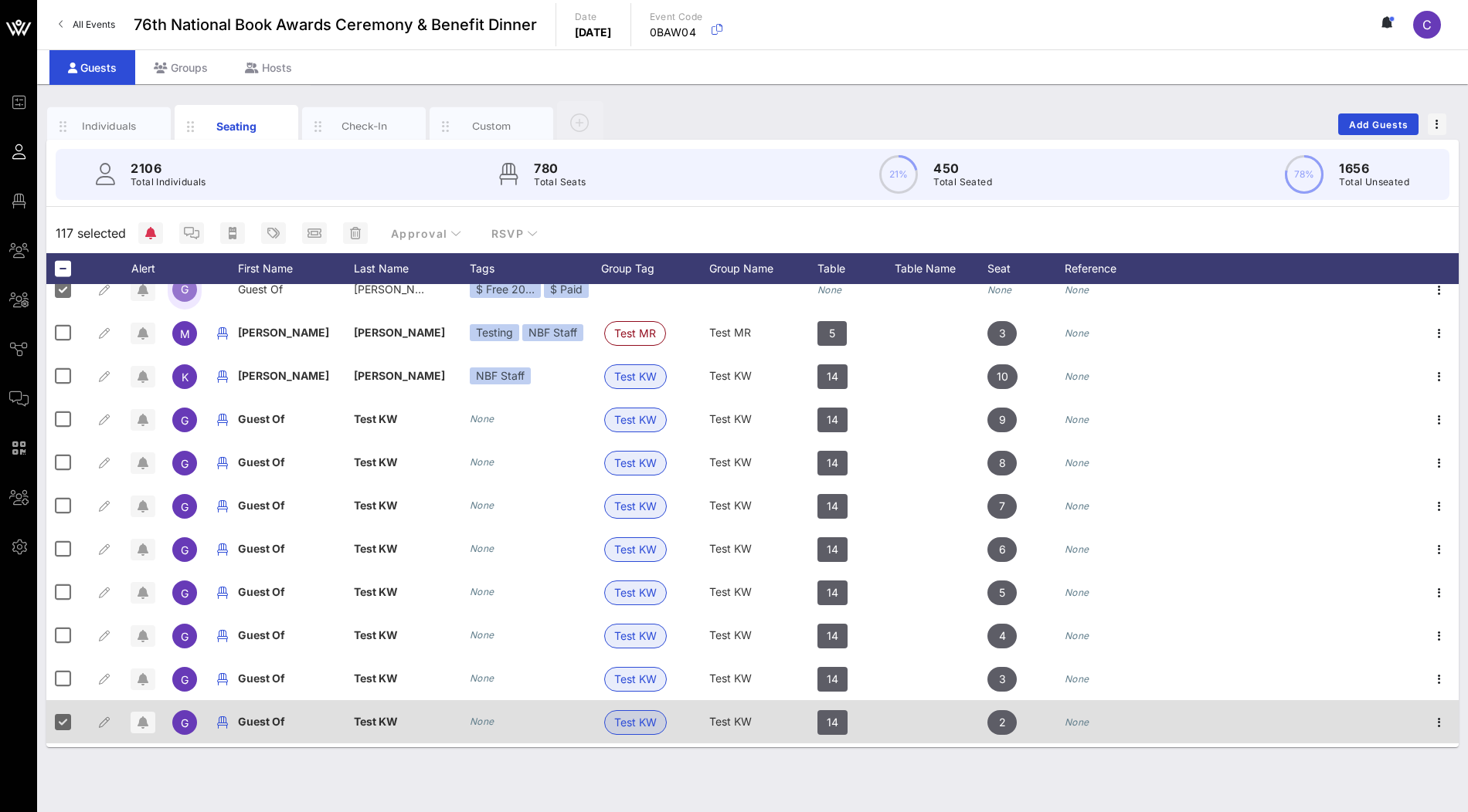
scroll to position [4945, 0]
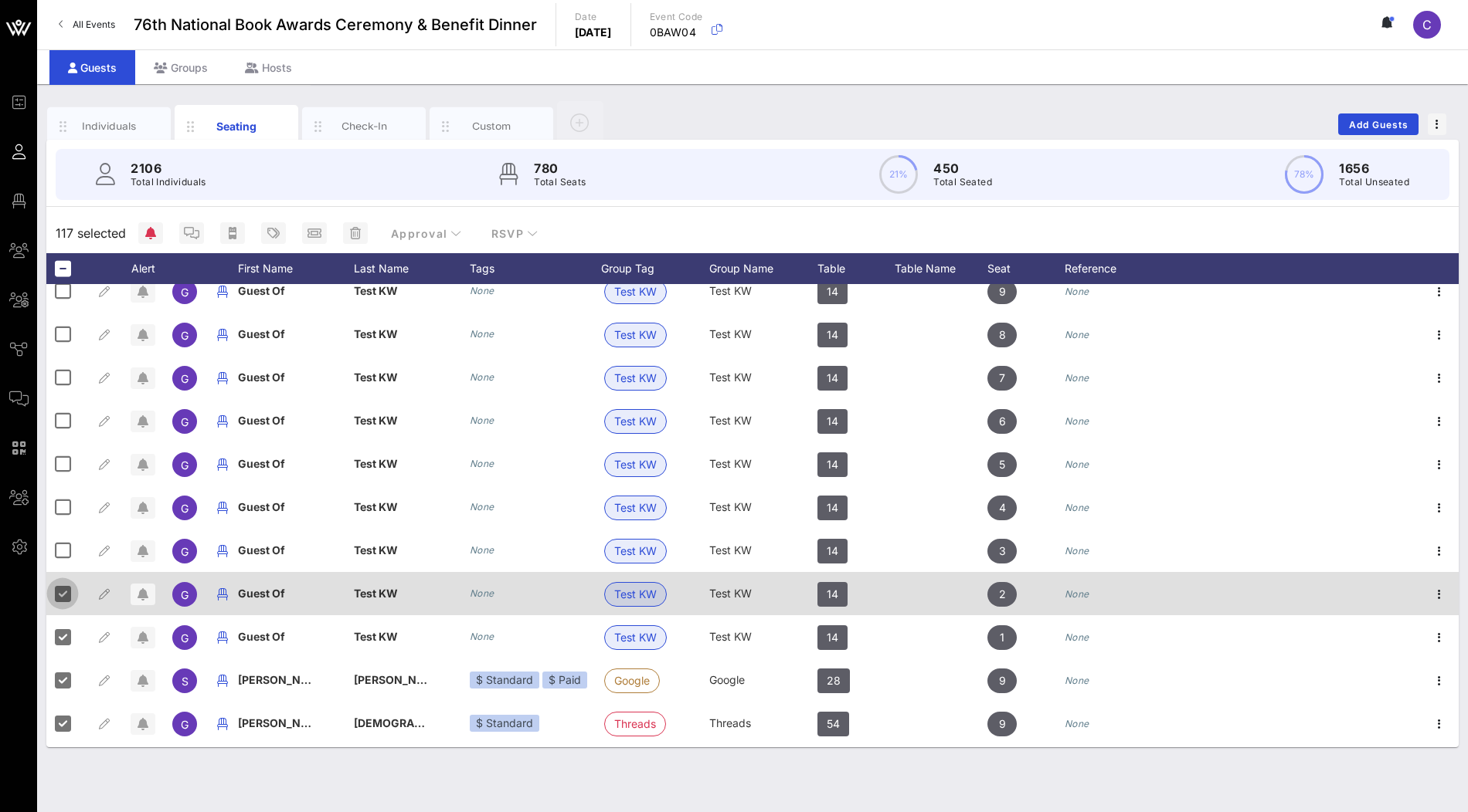
click at [62, 591] on div at bounding box center [63, 594] width 26 height 26
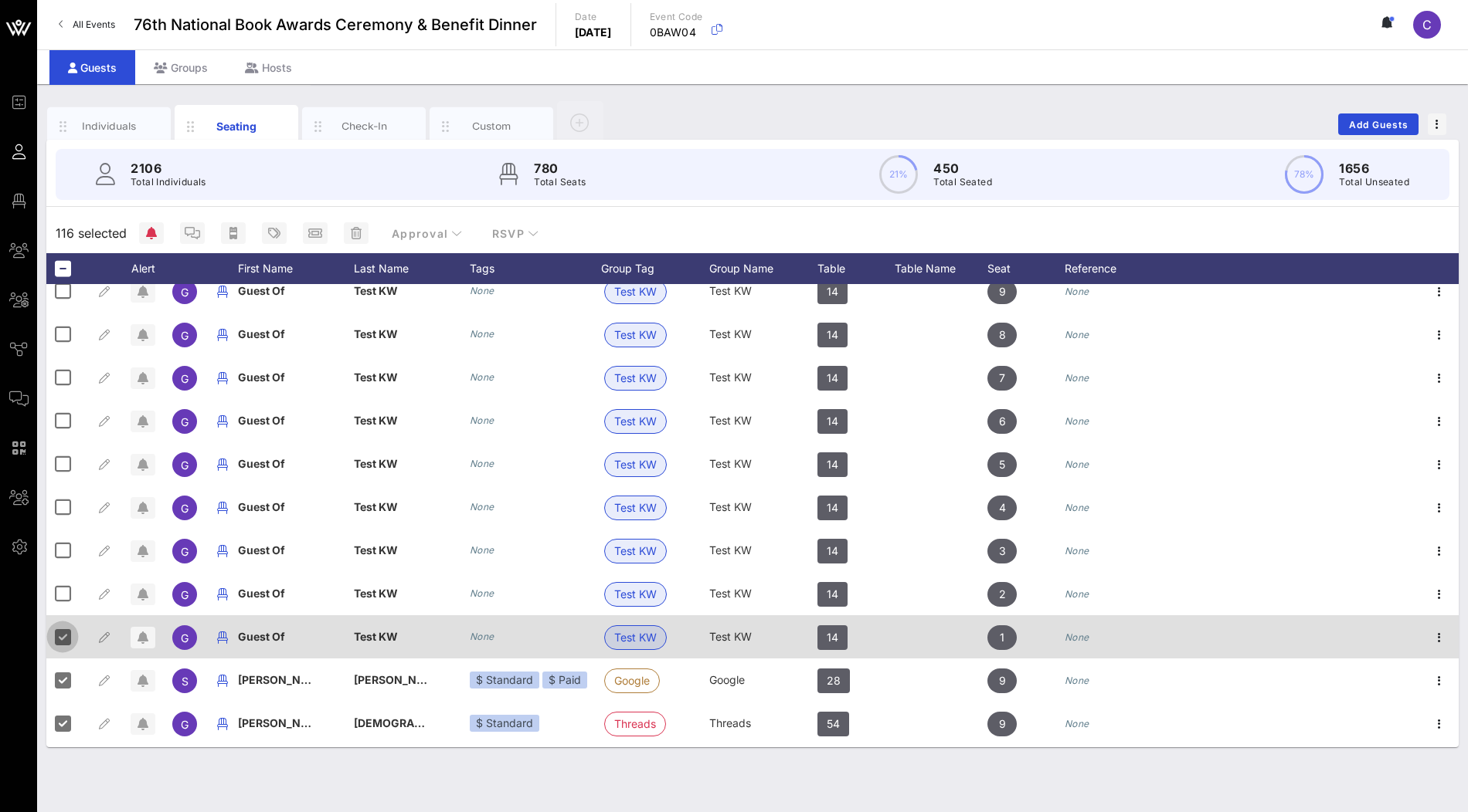
click at [62, 629] on div at bounding box center [63, 637] width 26 height 26
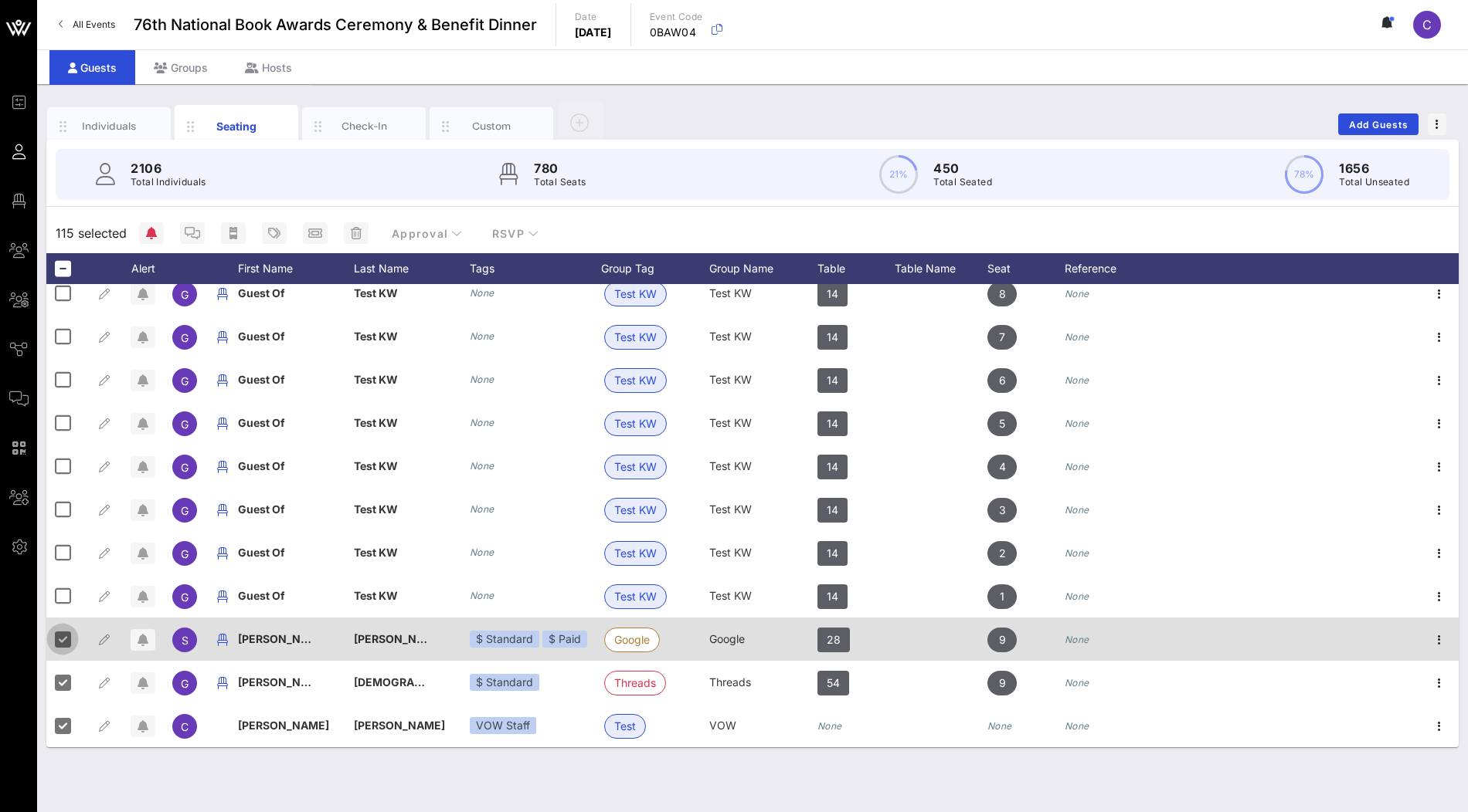
click at [61, 636] on div at bounding box center [63, 639] width 26 height 26
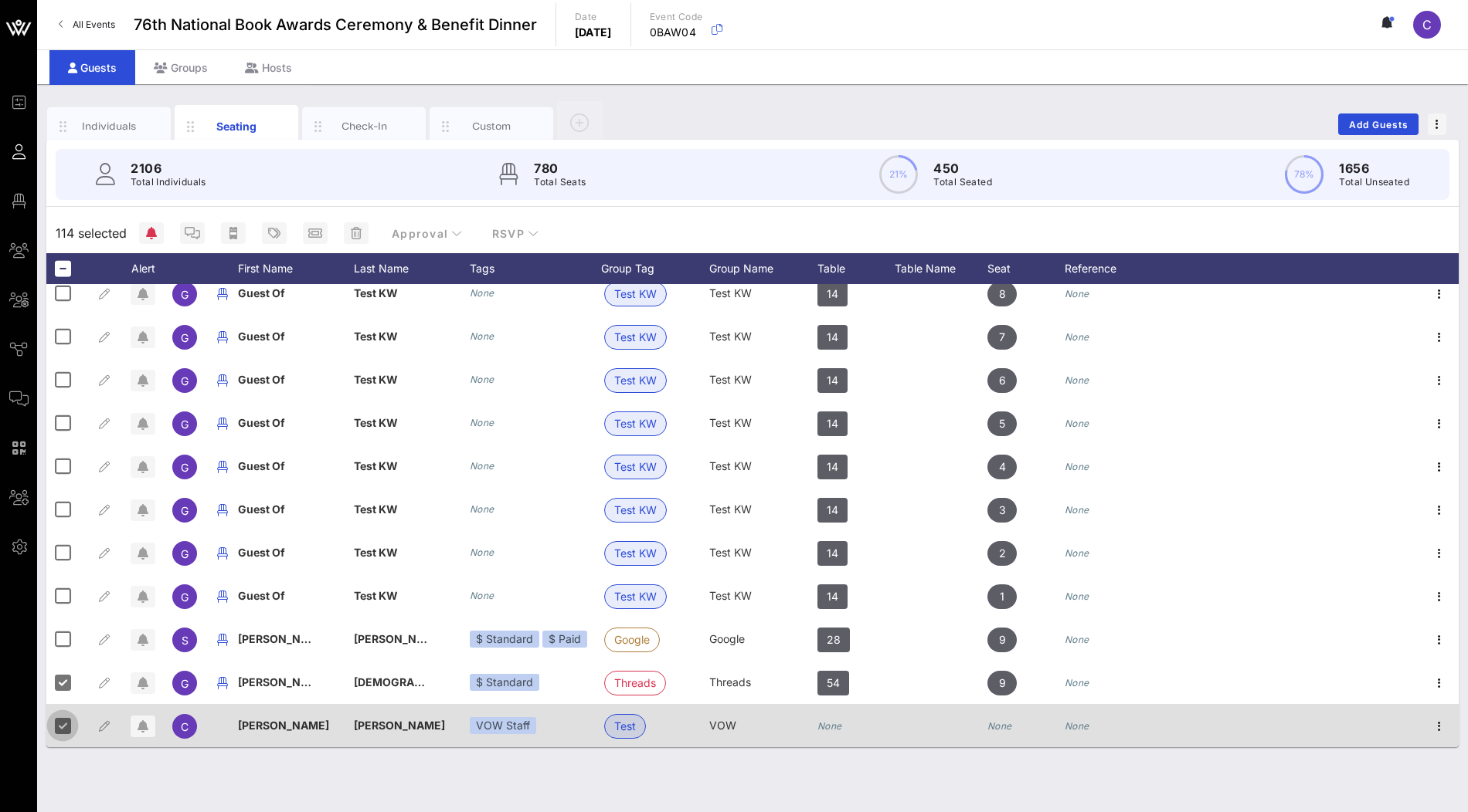
click at [61, 684] on div at bounding box center [63, 682] width 26 height 26
click at [61, 720] on div at bounding box center [63, 726] width 26 height 26
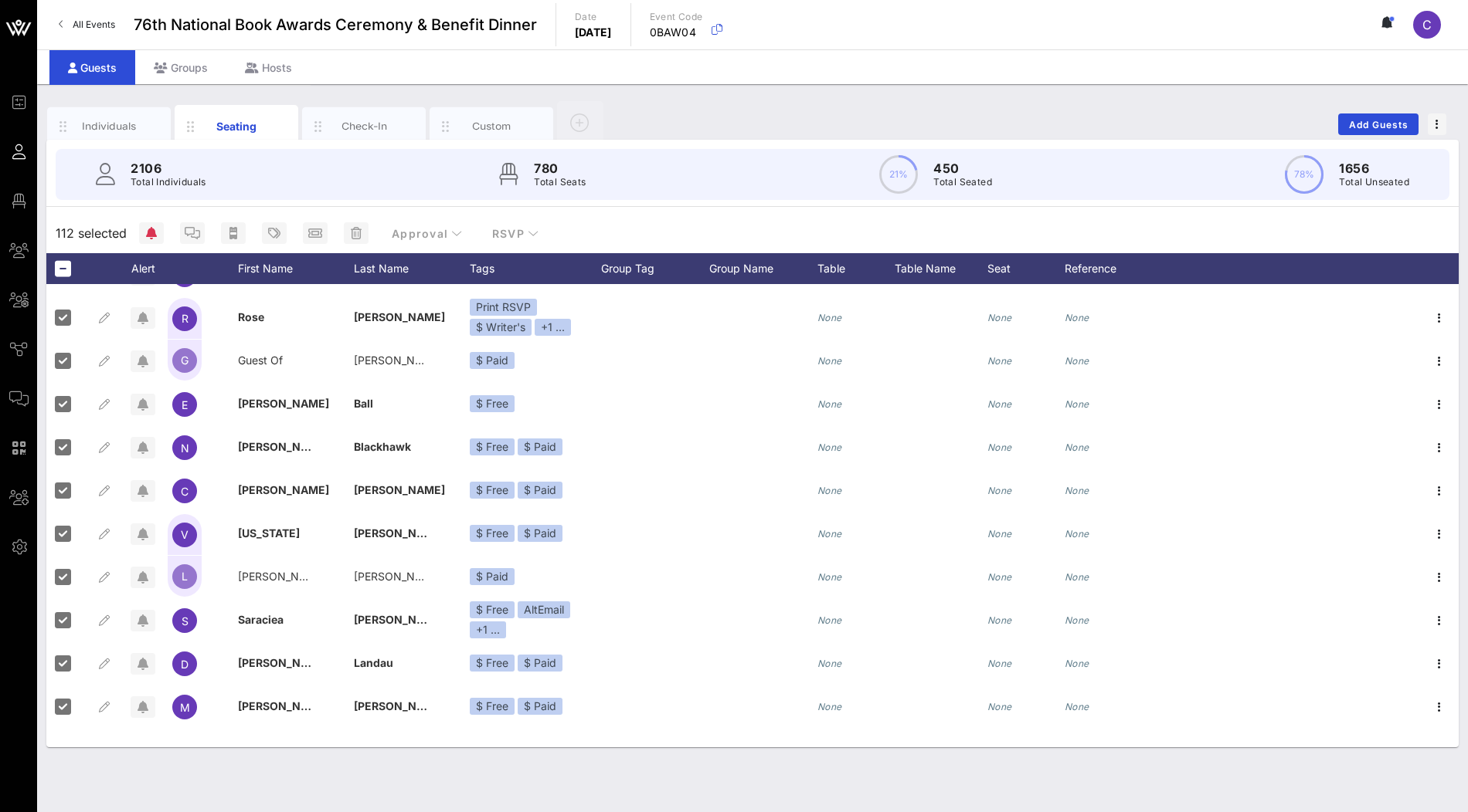
scroll to position [0, 0]
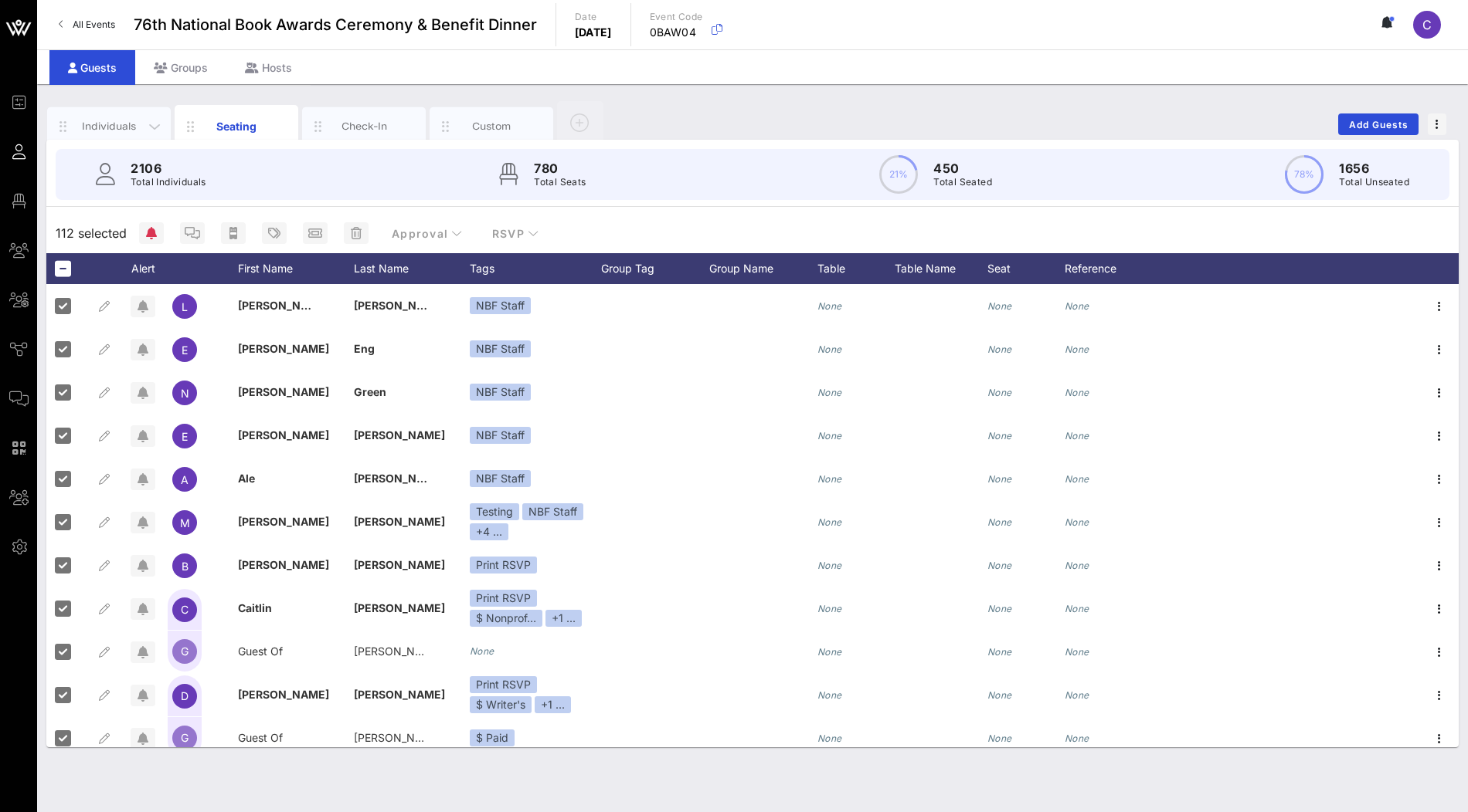
click at [113, 125] on div "Individuals" at bounding box center [110, 126] width 69 height 15
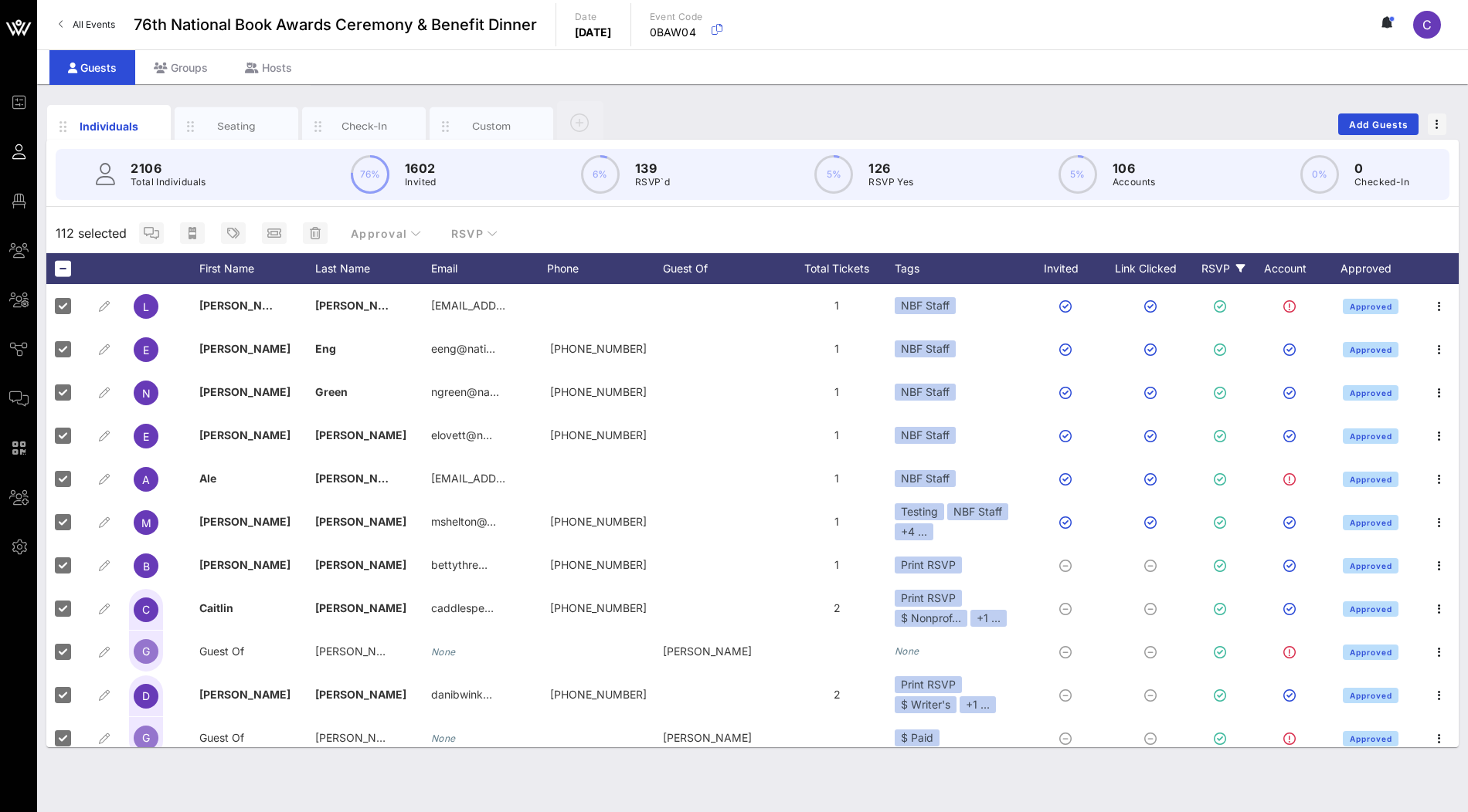
click at [1234, 271] on div "RSVP" at bounding box center [1222, 269] width 54 height 31
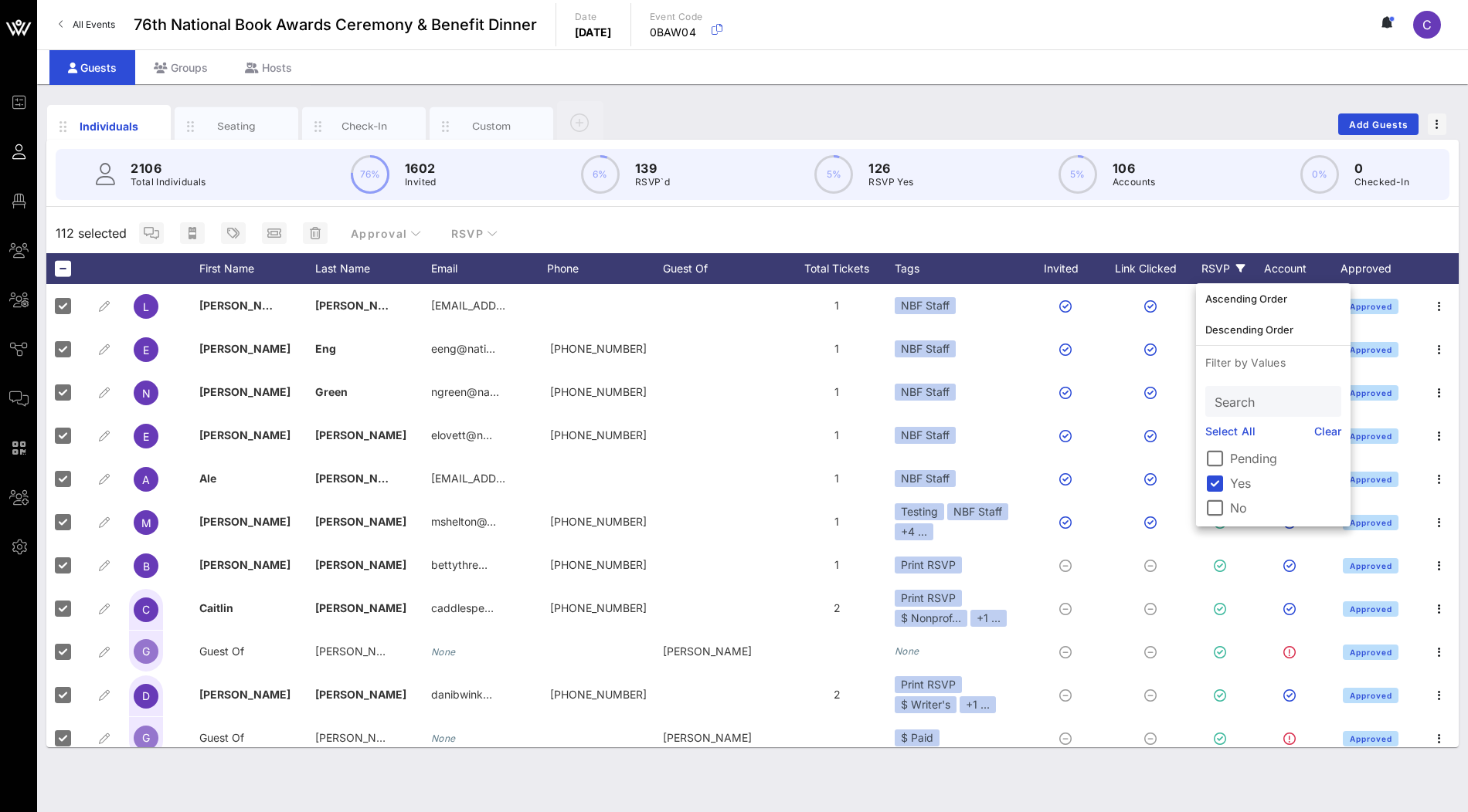
click at [1228, 227] on div "112 selected Approval RSVP" at bounding box center [752, 233] width 1412 height 40
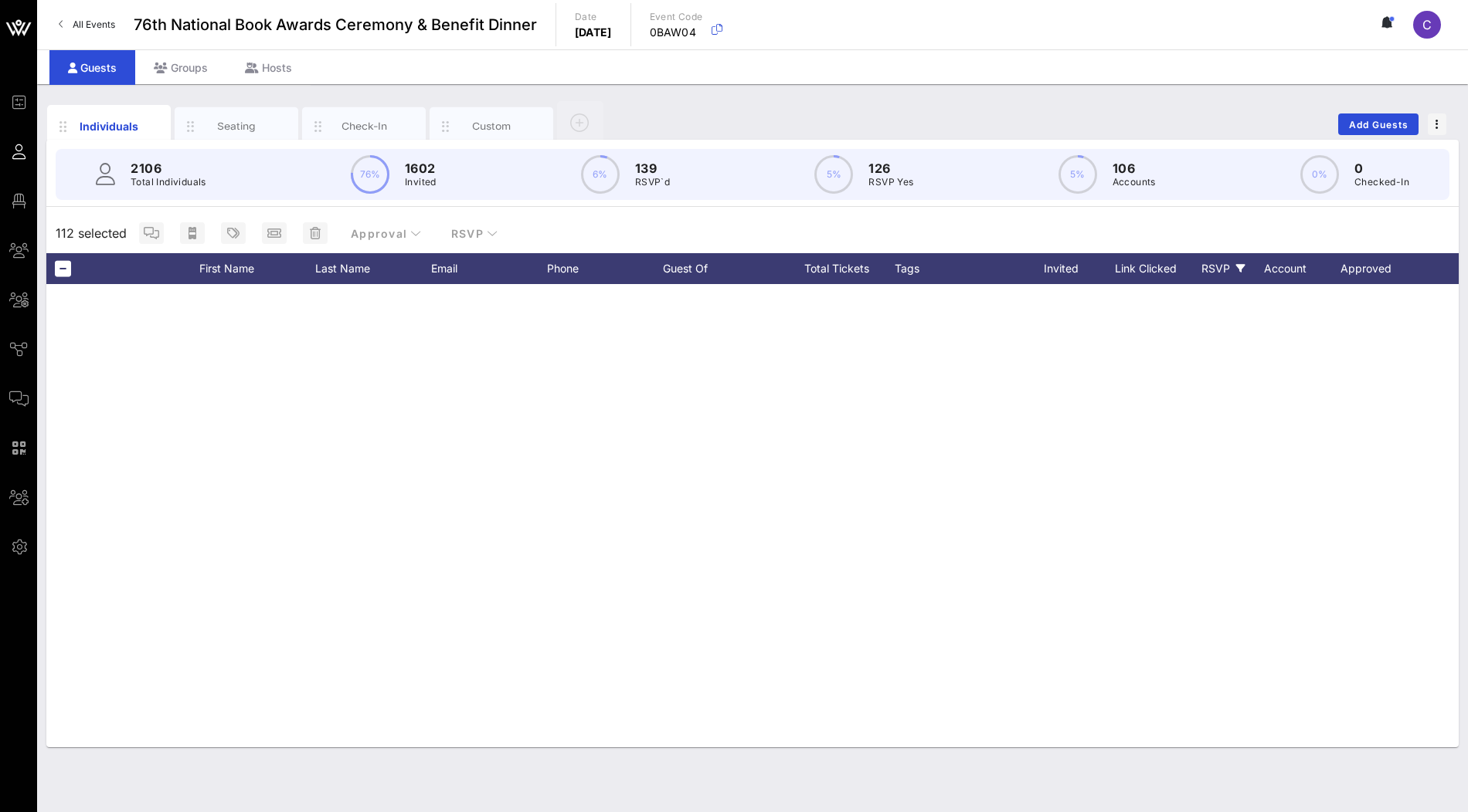
scroll to position [4985, 0]
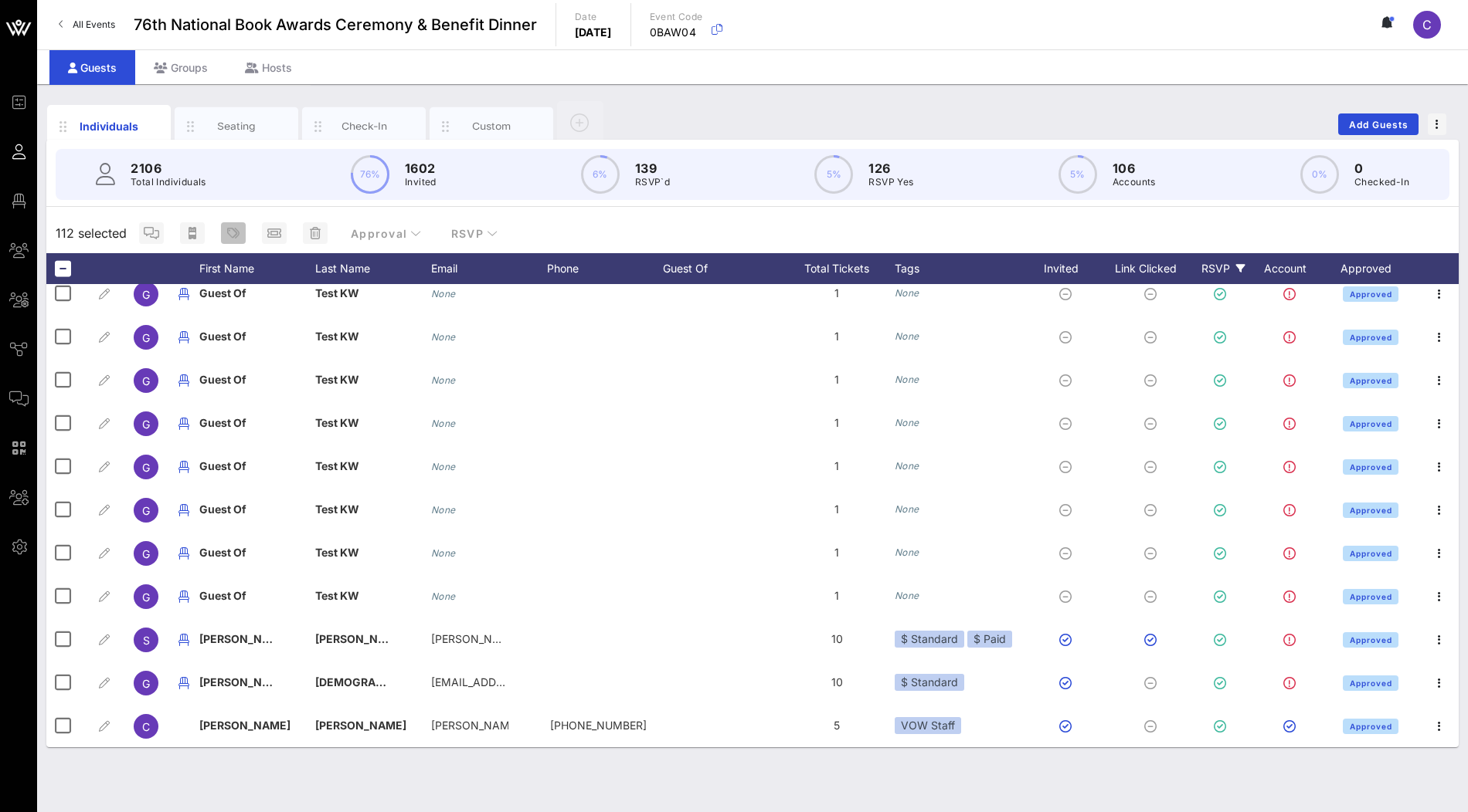
click at [237, 241] on button "button" at bounding box center [233, 233] width 24 height 22
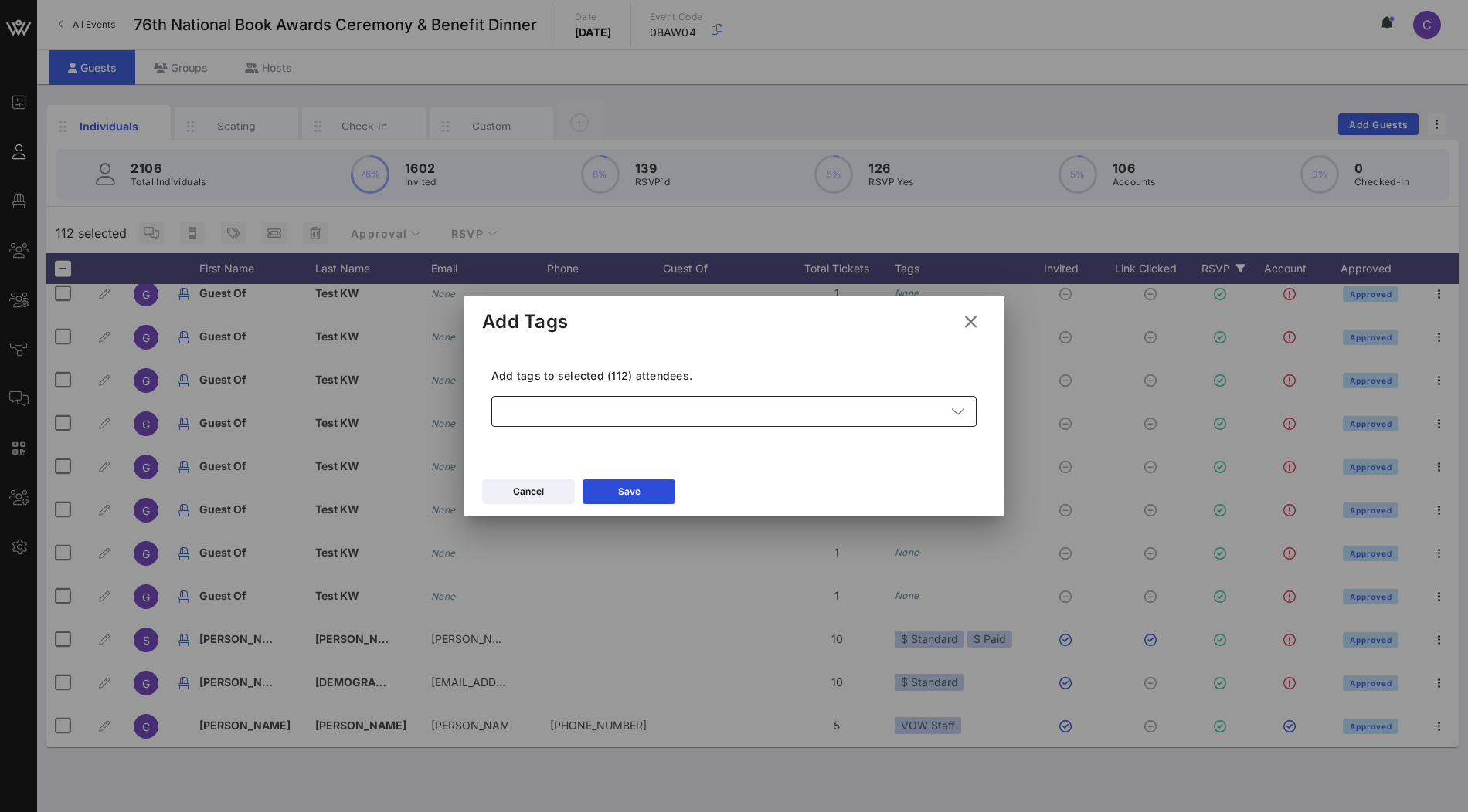
click at [576, 419] on div at bounding box center [723, 412] width 445 height 31
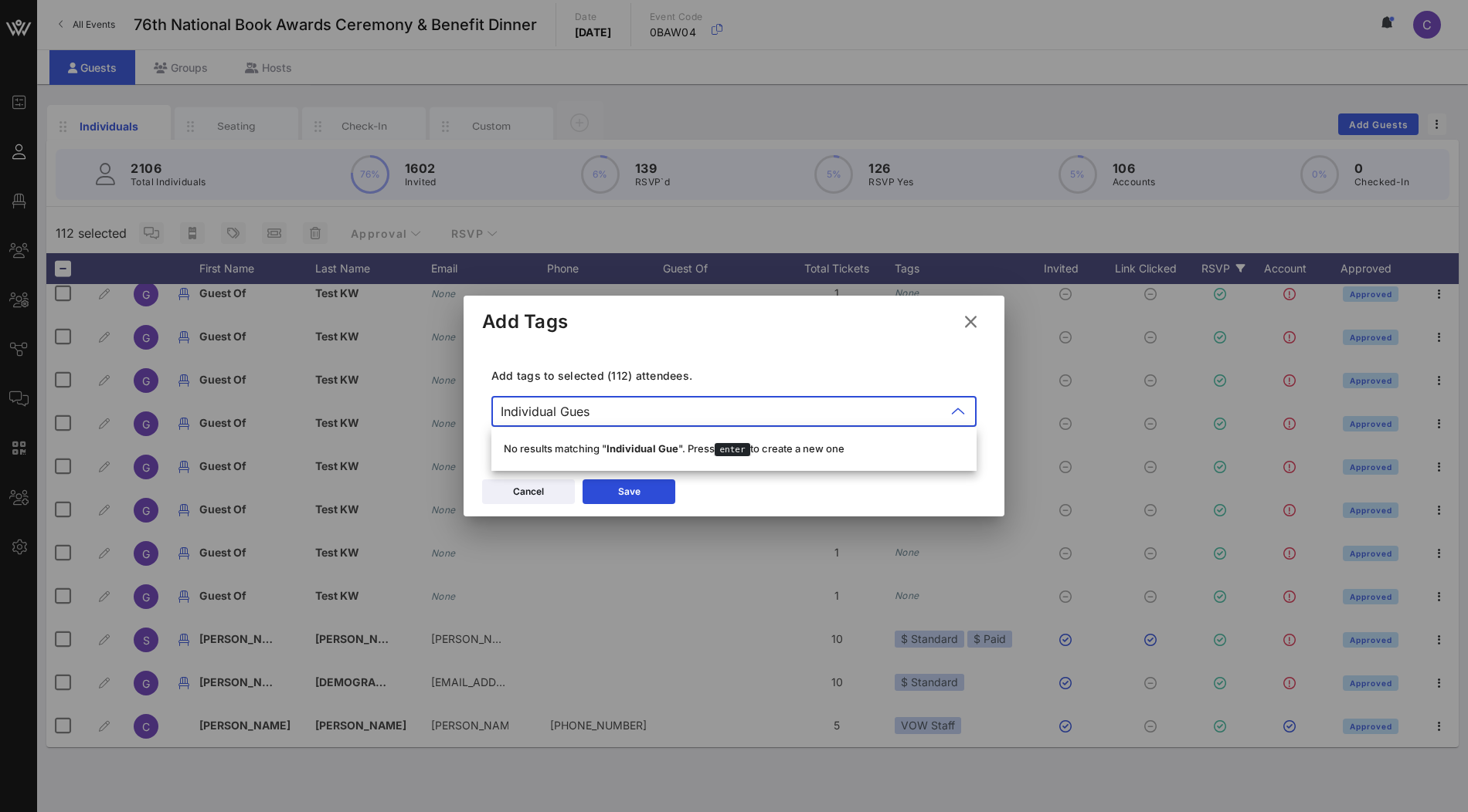
type input "Individual Guest"
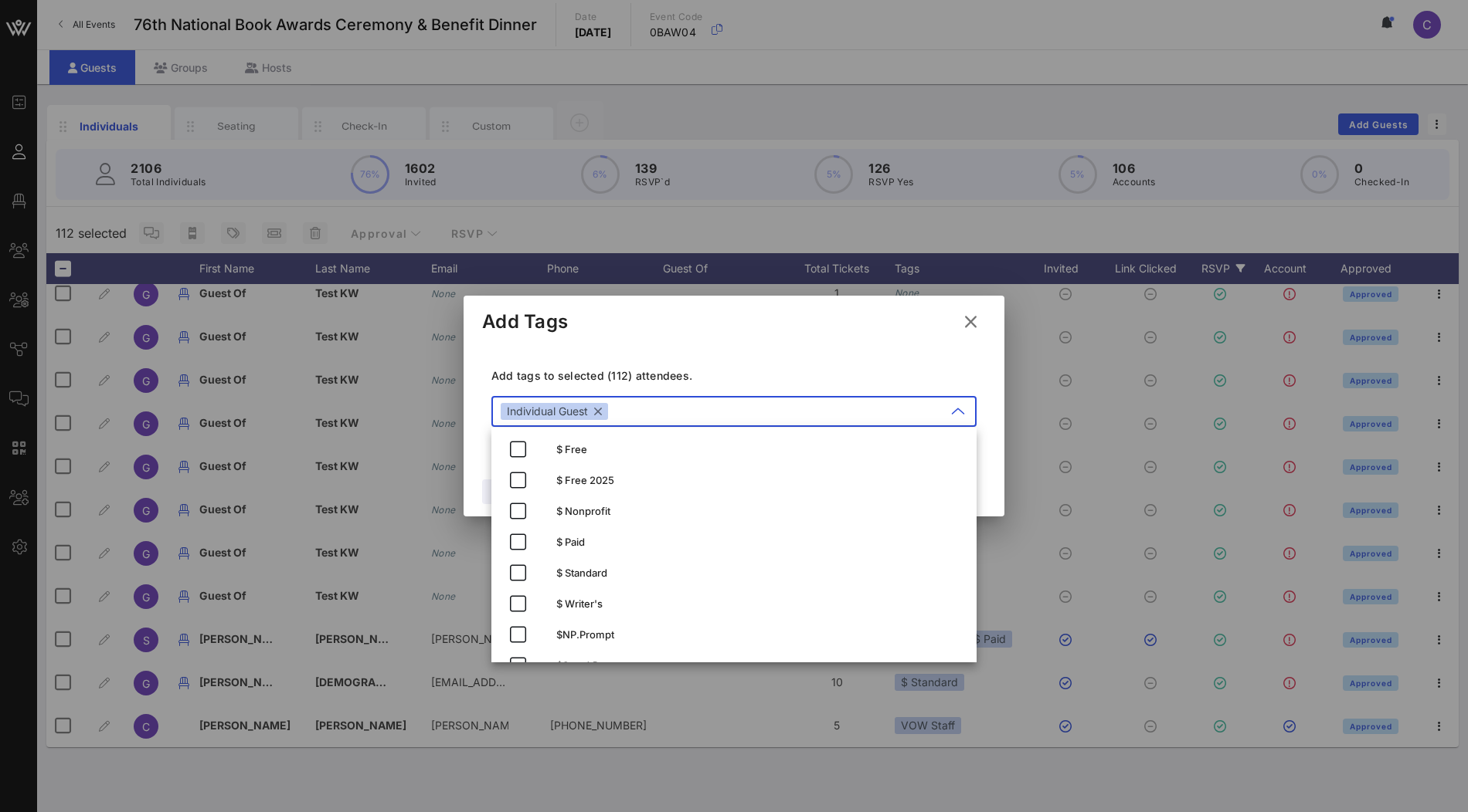
click at [786, 365] on div "Add tags to selected (112) attendees. ​ Individual Guest" at bounding box center [734, 399] width 504 height 113
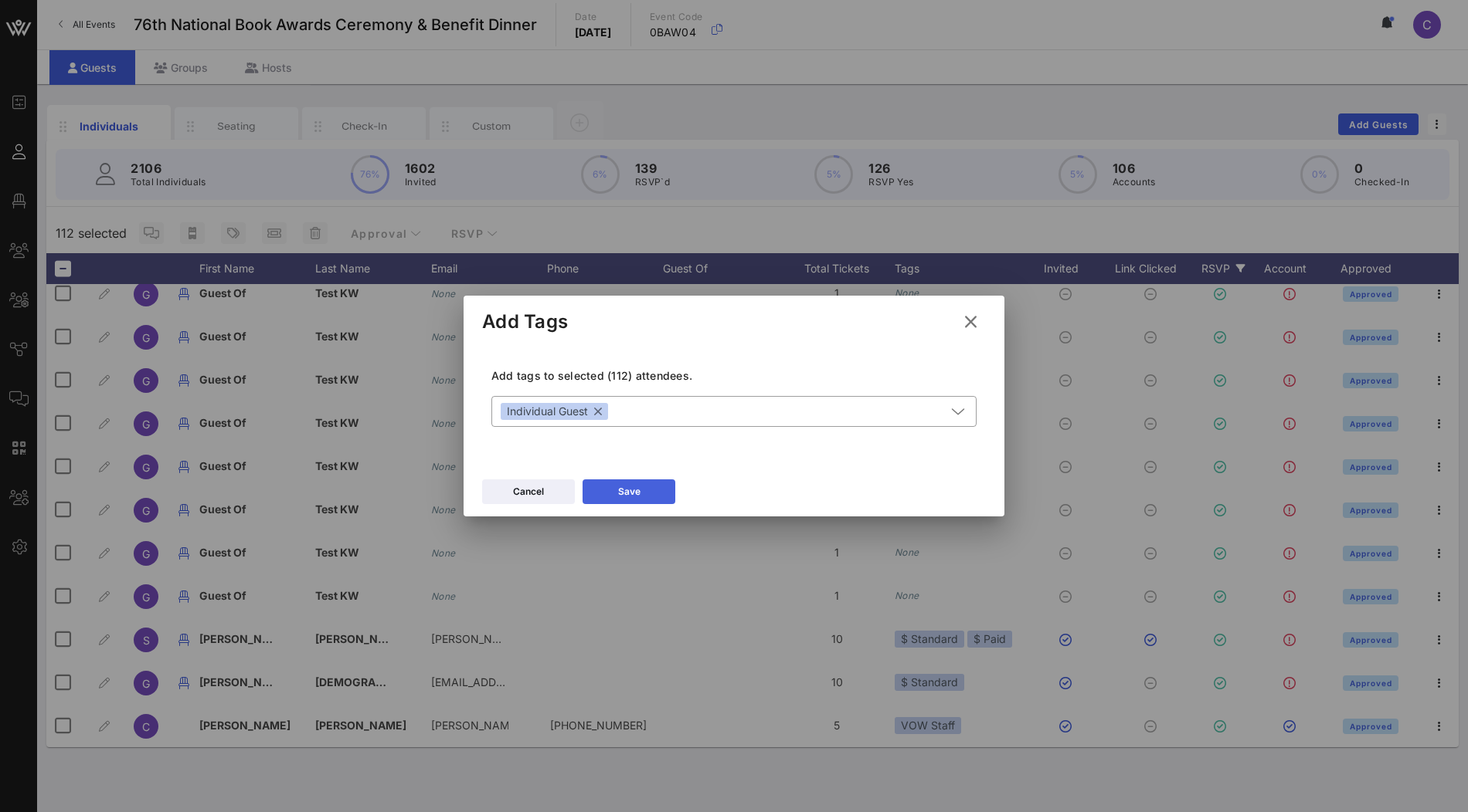
click at [638, 497] on div "Save" at bounding box center [629, 492] width 23 height 16
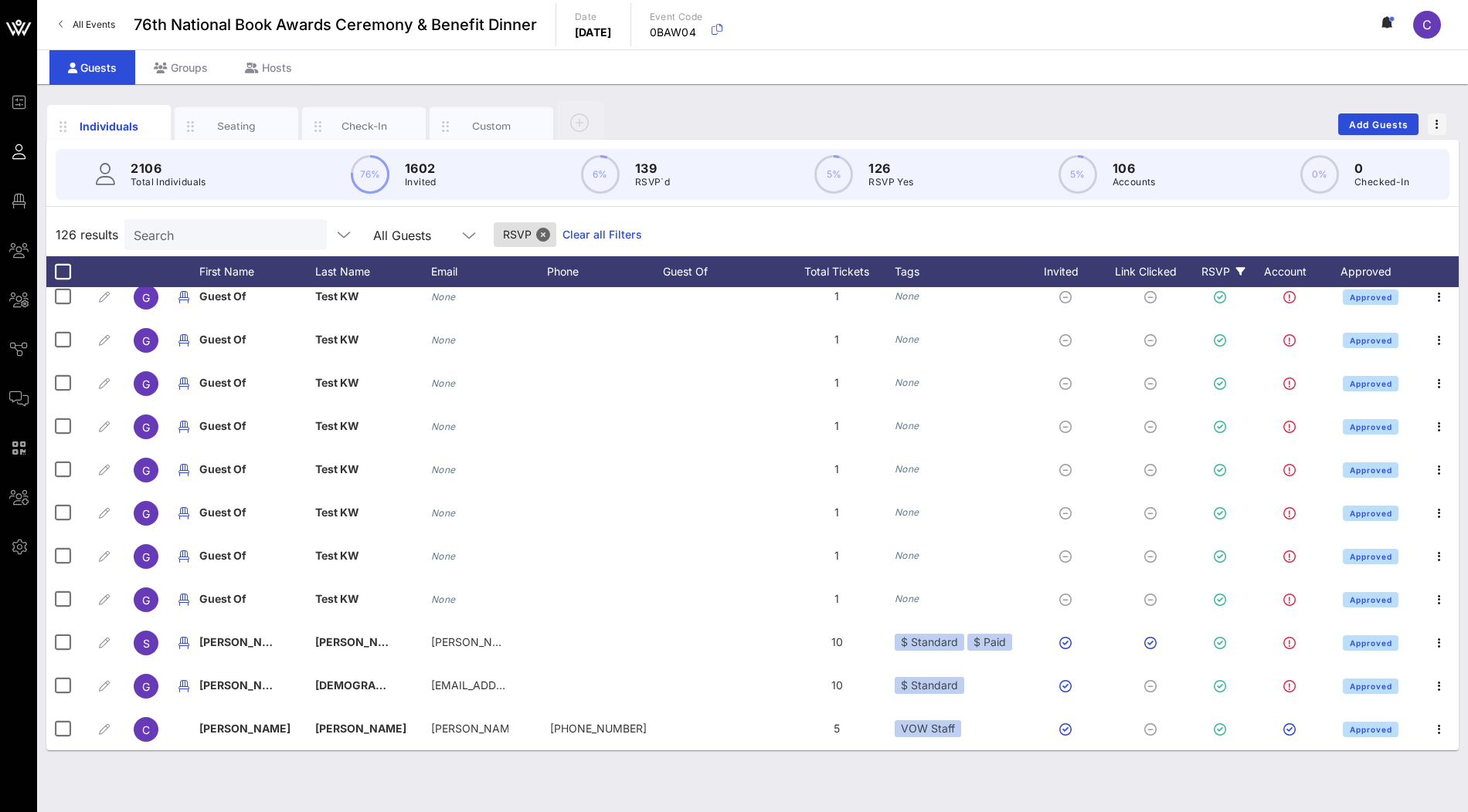
click at [580, 233] on link "Clear all Filters" at bounding box center [602, 234] width 79 height 17
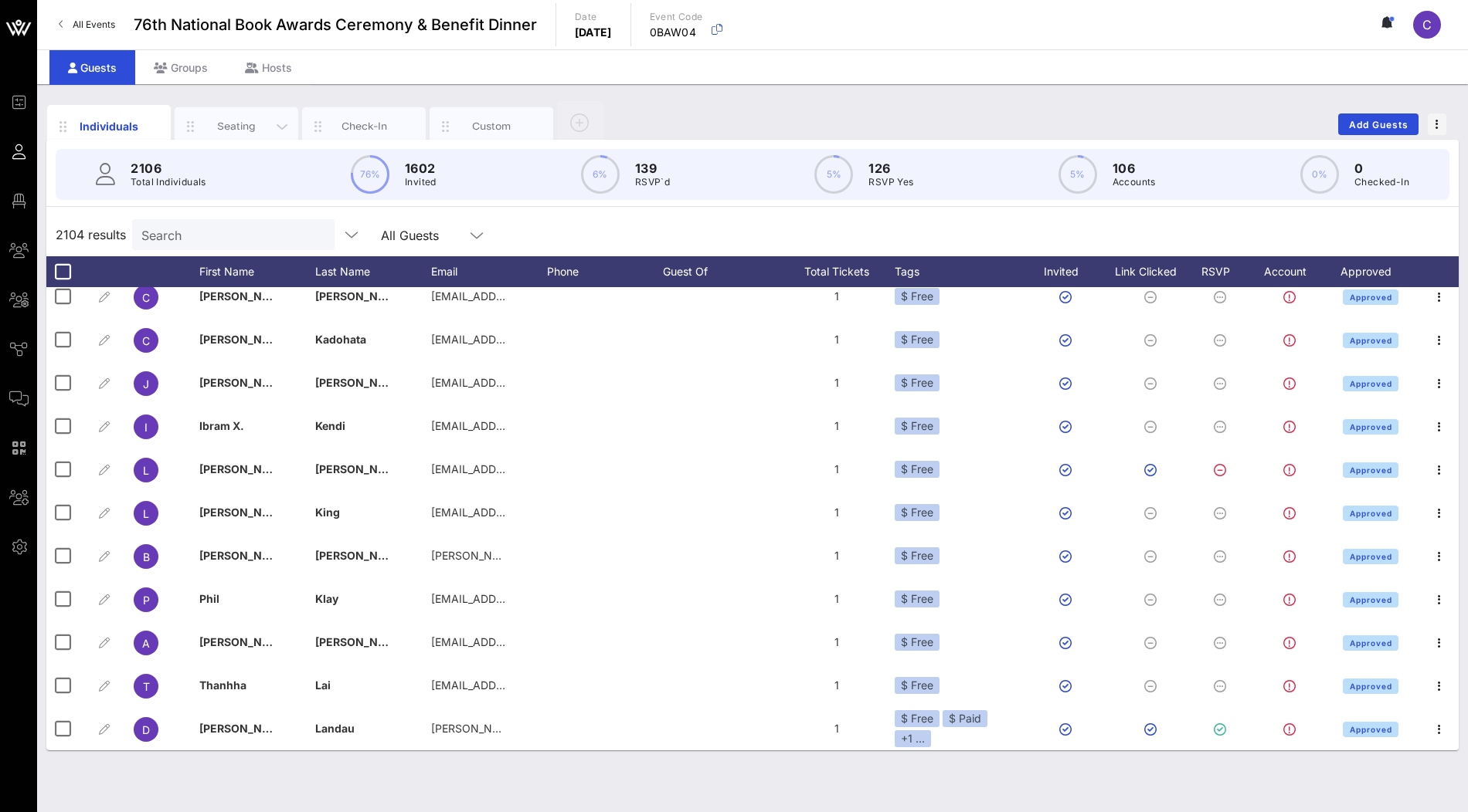
click at [234, 128] on div "Seating" at bounding box center [237, 126] width 69 height 15
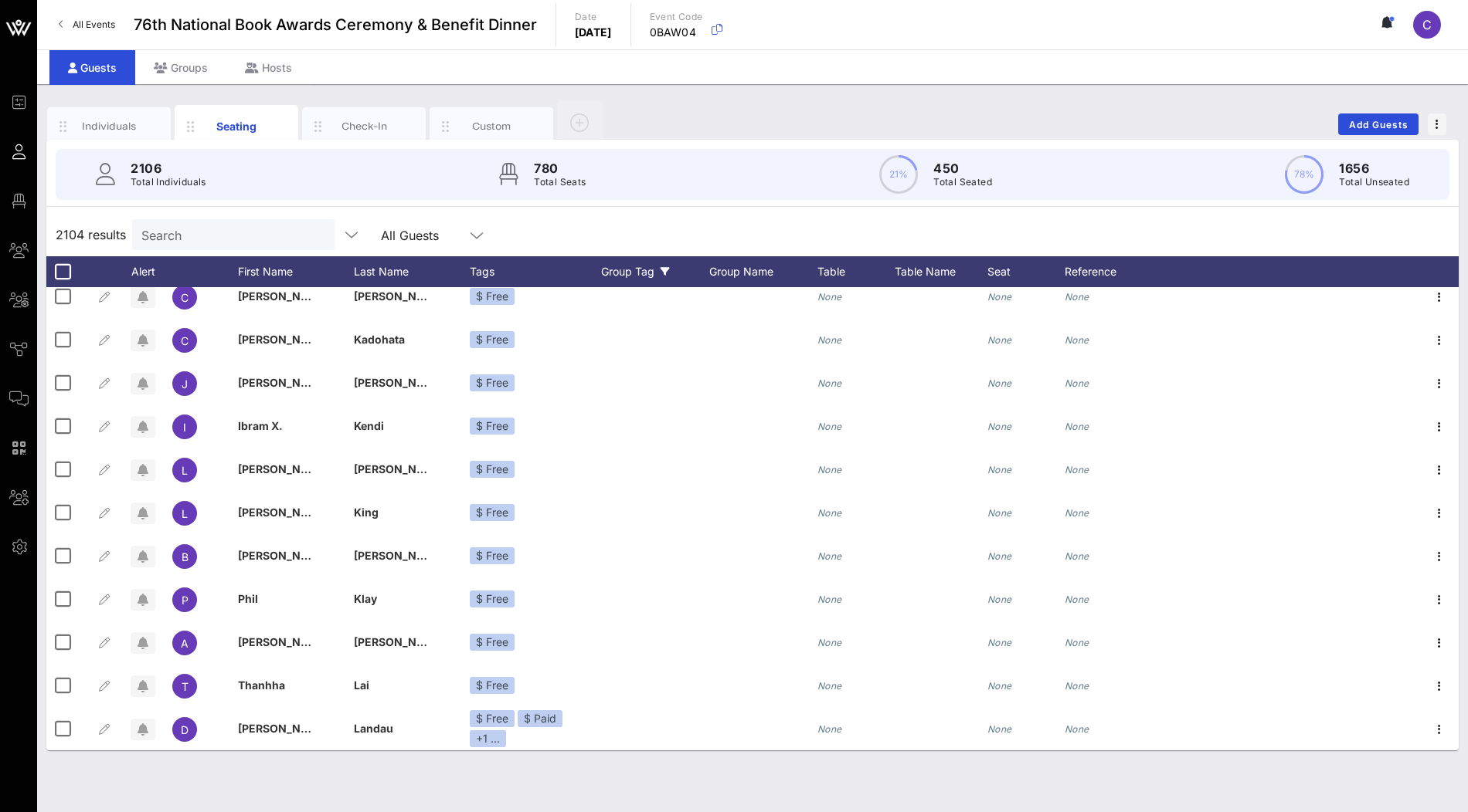
click at [652, 266] on div "Group Tag" at bounding box center [655, 272] width 109 height 31
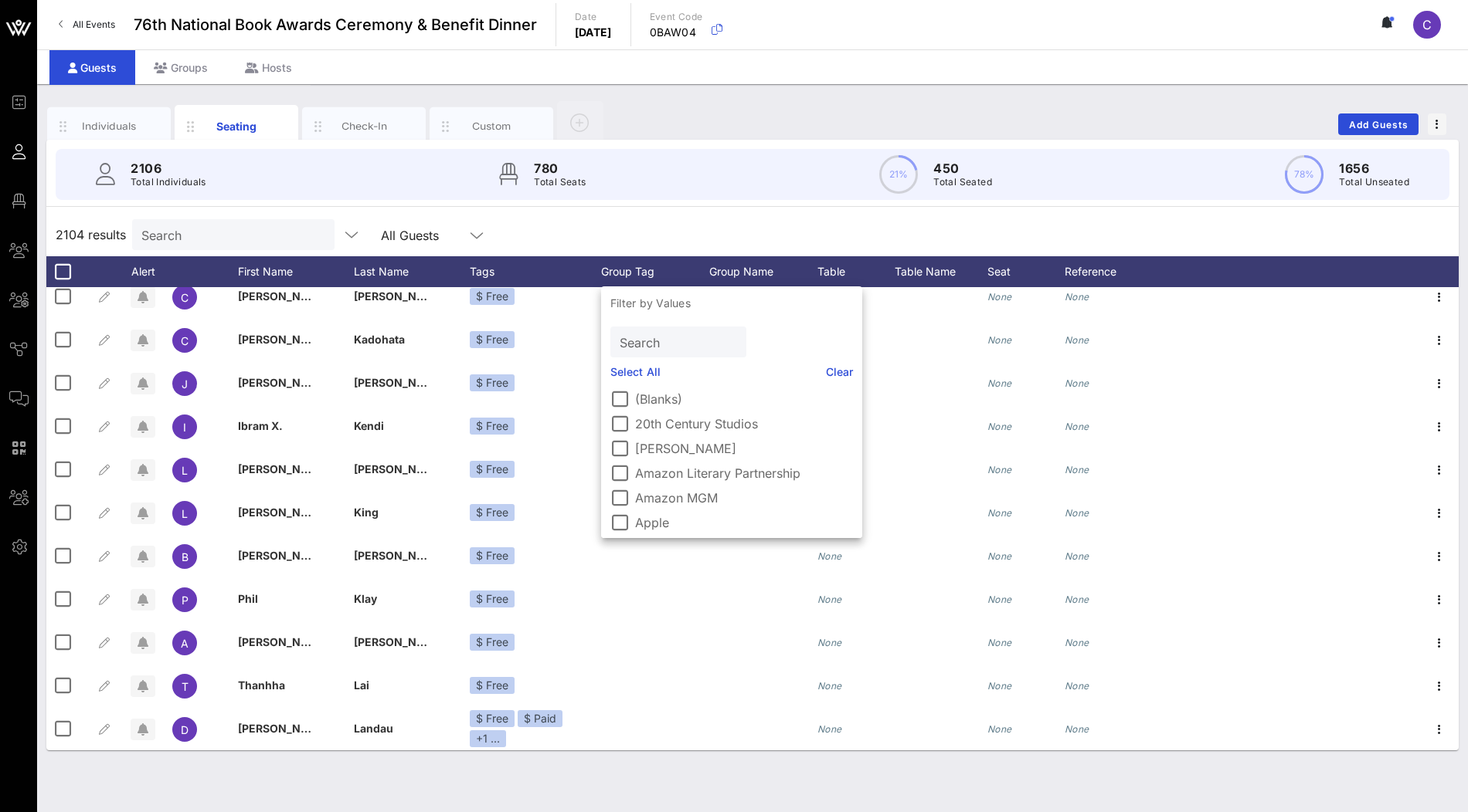
click at [673, 399] on label "(Blanks)" at bounding box center [744, 399] width 218 height 16
click at [796, 189] on div "2106 Total Individuals 780 Total Seats 21% 450 Total Seated 78% 1656 Total Unse…" at bounding box center [753, 174] width 1394 height 51
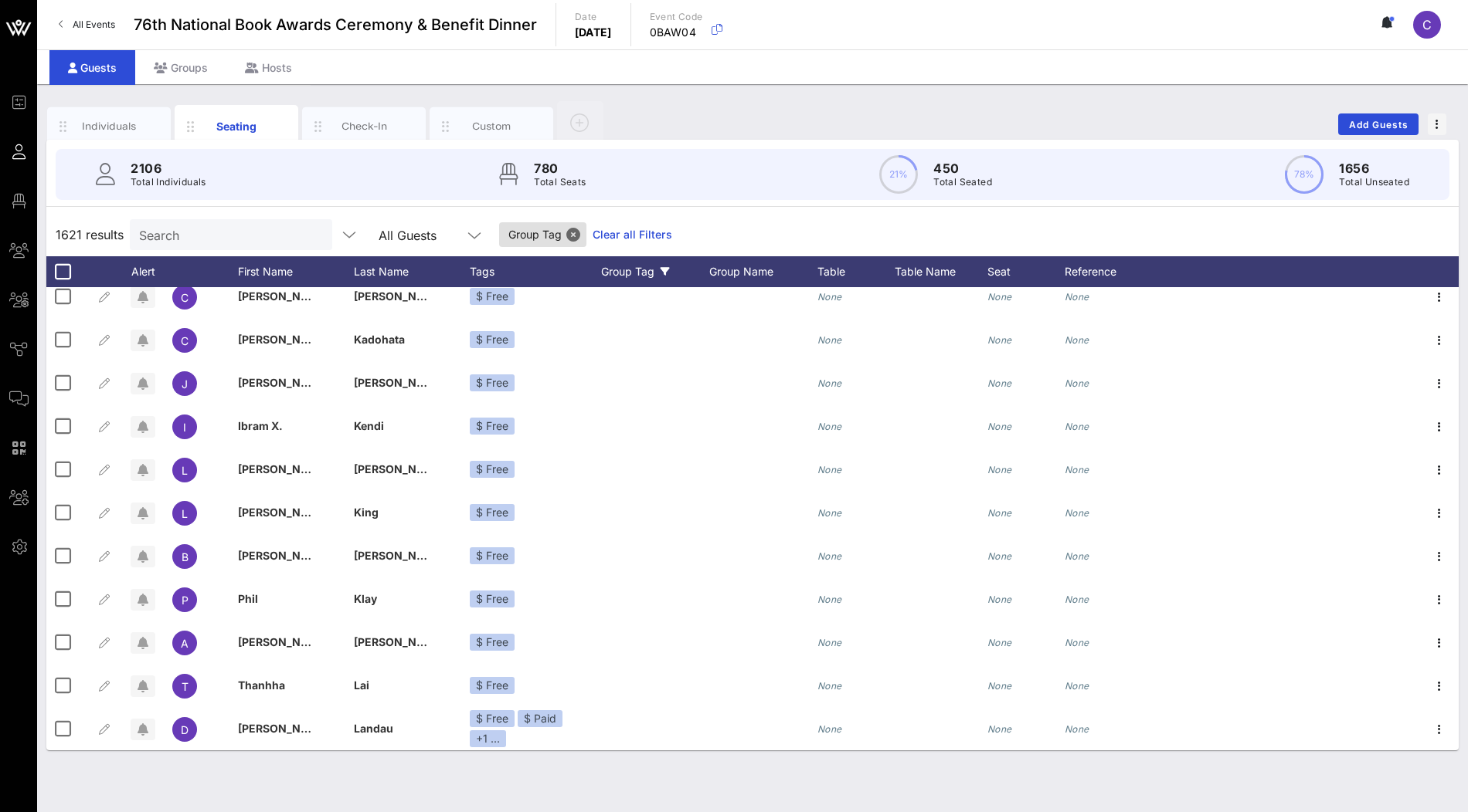
click at [592, 234] on link "Clear all Filters" at bounding box center [631, 234] width 79 height 17
